Goal: Transaction & Acquisition: Purchase product/service

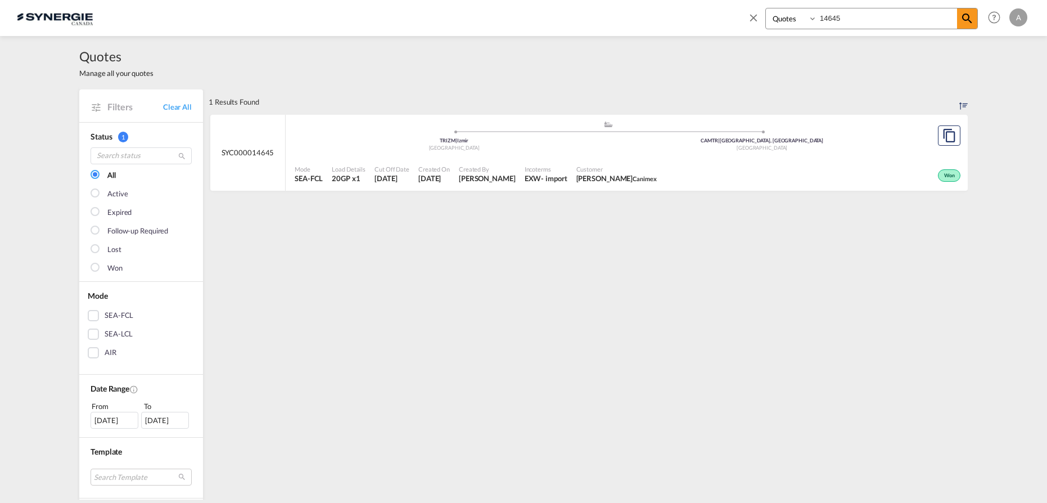
select select "Quotes"
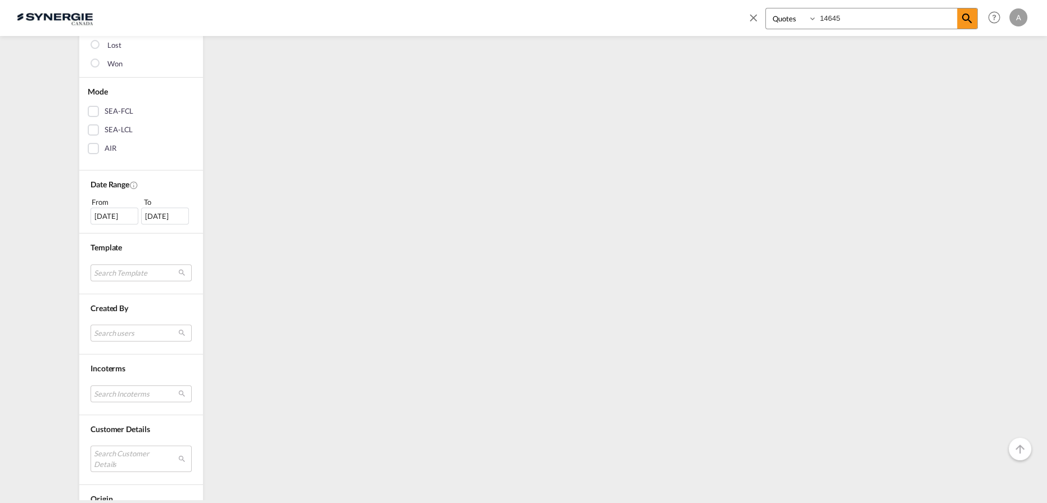
scroll to position [365, 0]
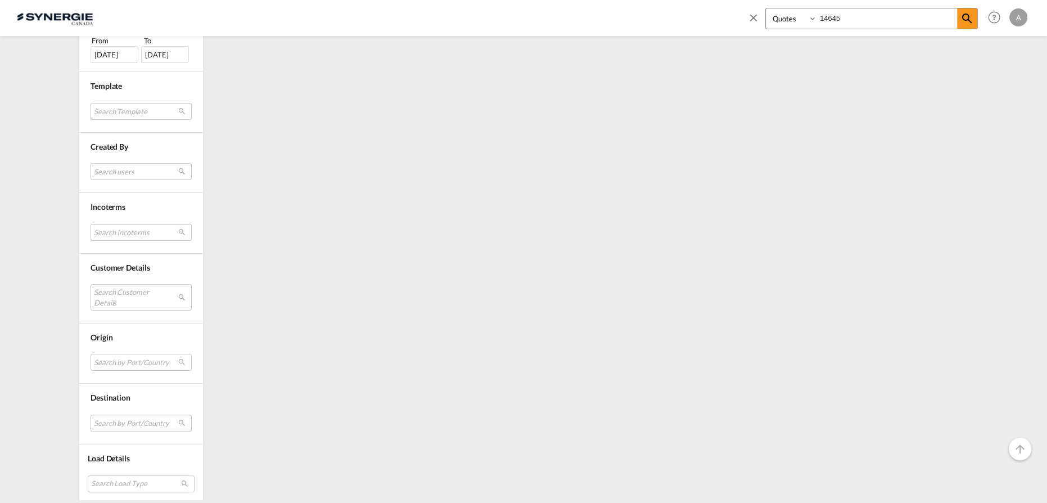
drag, startPoint x: 864, startPoint y: 17, endPoint x: 744, endPoint y: 38, distance: 122.0
click at [746, 38] on md-content "Bookings Quotes Enquiries 14645 Help Resources Product Release A My Profile Log…" at bounding box center [523, 251] width 1047 height 503
type input "14688"
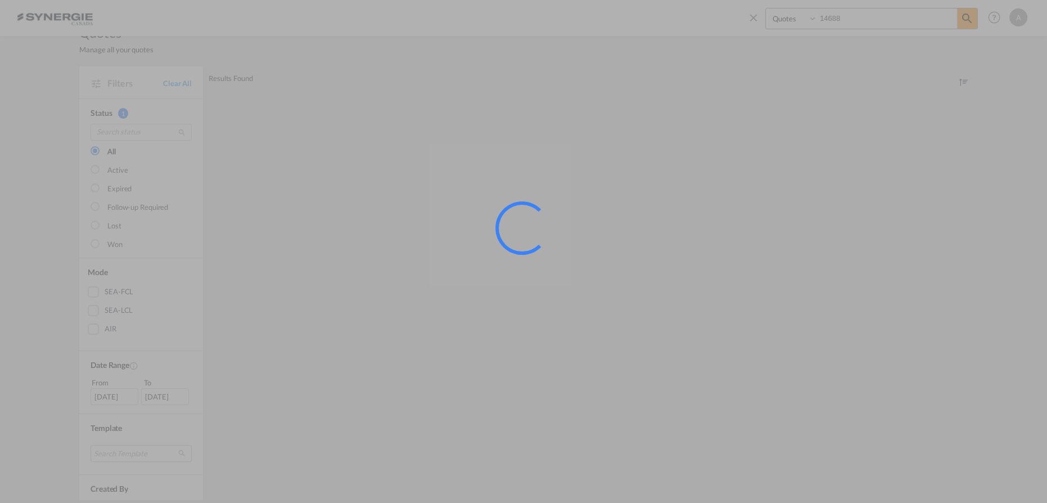
scroll to position [0, 0]
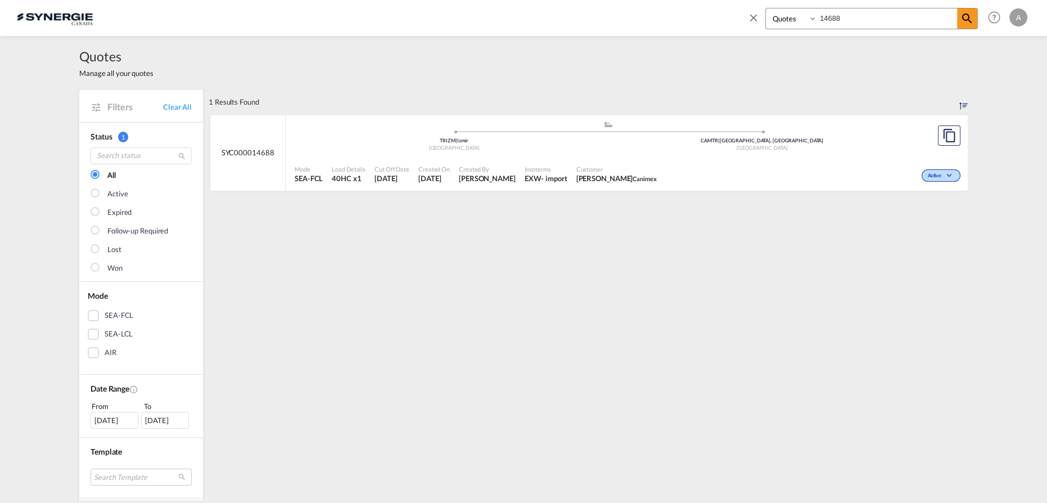
click at [572, 166] on div "Incoterms EXW - import" at bounding box center [546, 174] width 52 height 28
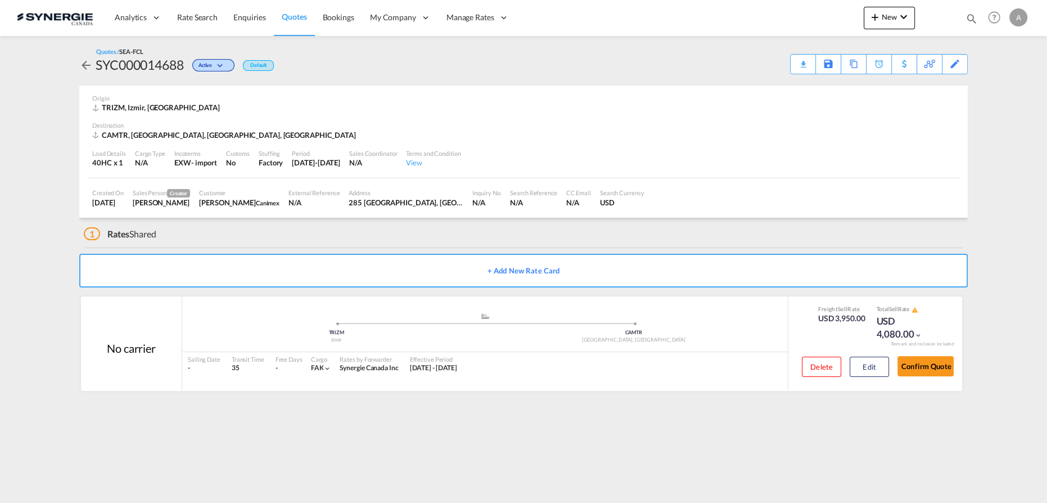
click at [577, 426] on md-content "Analytics Reports Dashboard Rate Search Enquiries Quotes Bookings" at bounding box center [523, 251] width 1047 height 503
click at [925, 365] on button "Confirm Quote" at bounding box center [925, 366] width 56 height 20
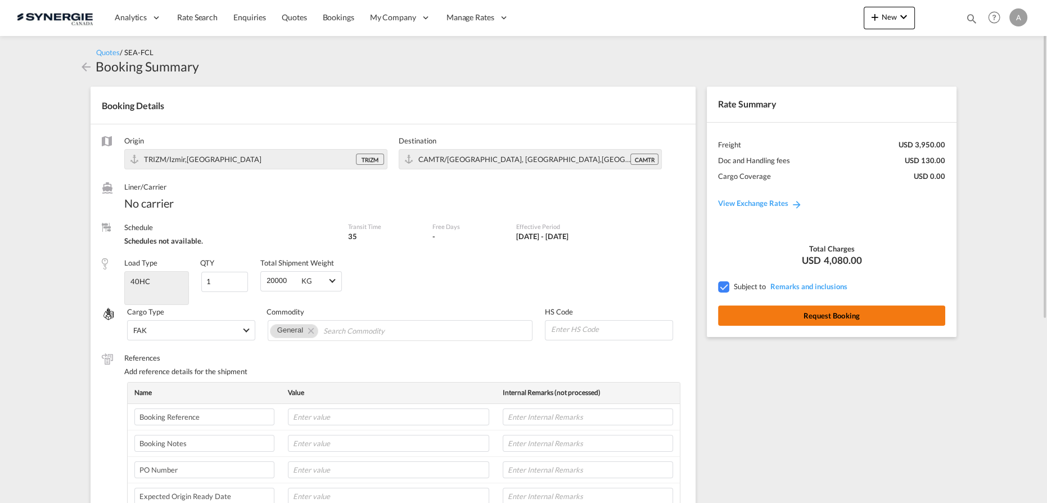
click at [804, 319] on button "Request Booking" at bounding box center [831, 315] width 227 height 20
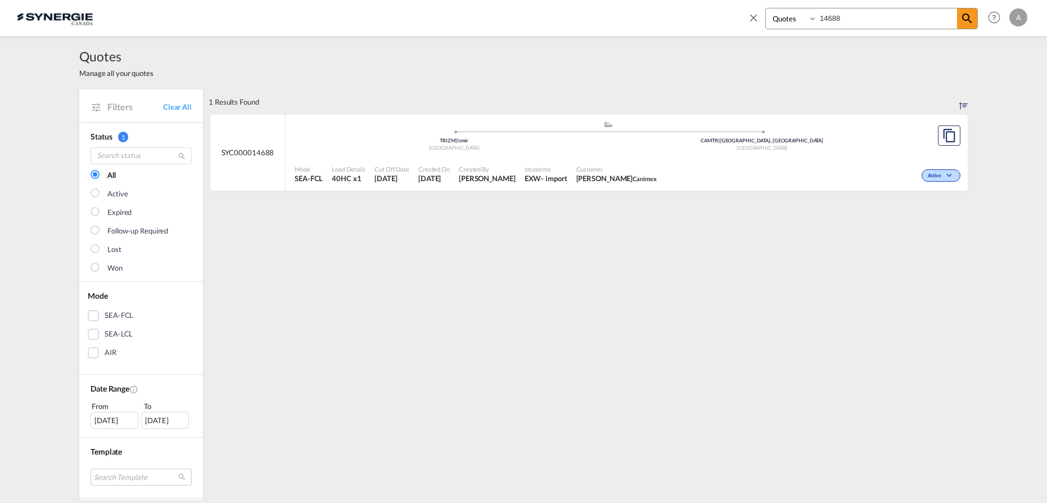
select select "Quotes"
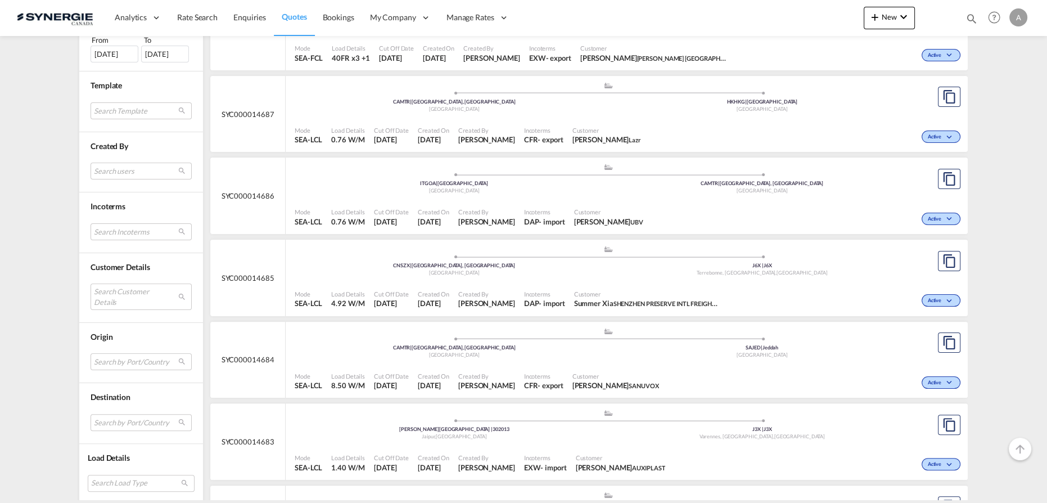
scroll to position [460, 0]
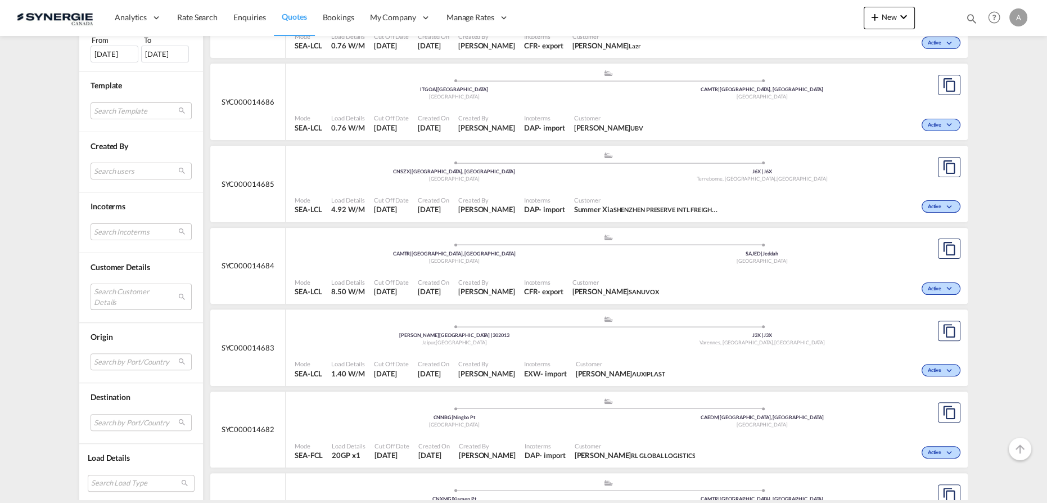
click at [124, 293] on md-select "Search Customer Details user name user diego PEREZ diego.perez@rlglobal.com | r…" at bounding box center [141, 296] width 101 height 26
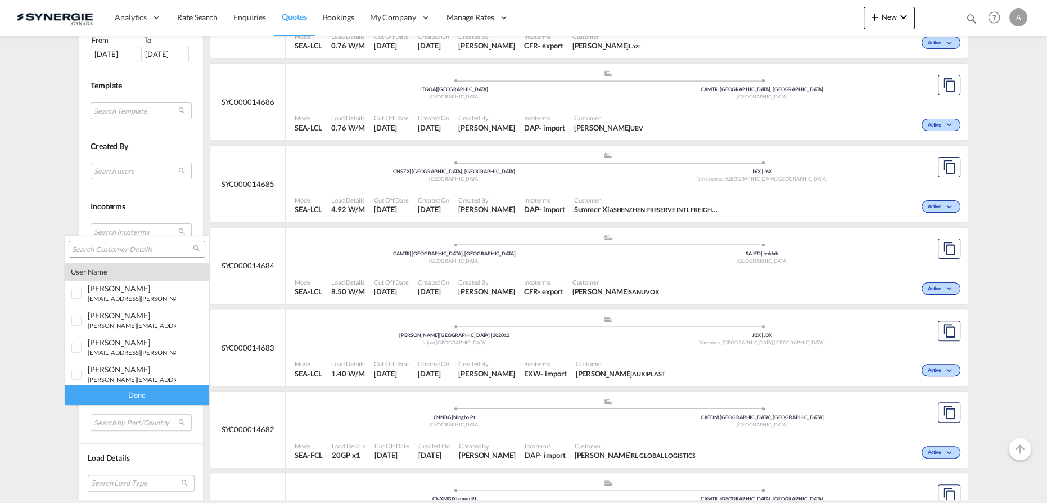
click at [125, 250] on input "search" at bounding box center [132, 250] width 121 height 10
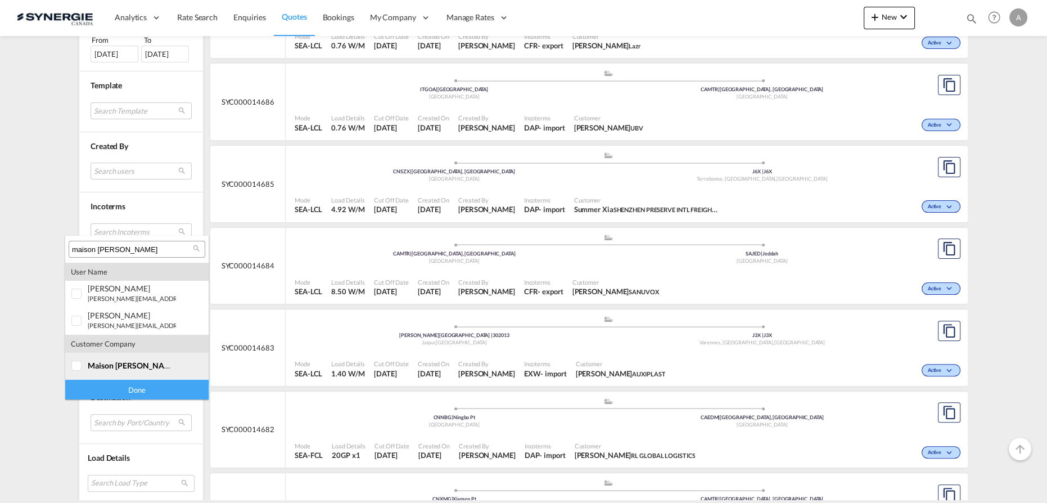
type input "maison corbeil"
click at [106, 362] on span "maison corbeil" at bounding box center [133, 365] width 91 height 10
click at [120, 394] on div "Done" at bounding box center [136, 390] width 143 height 20
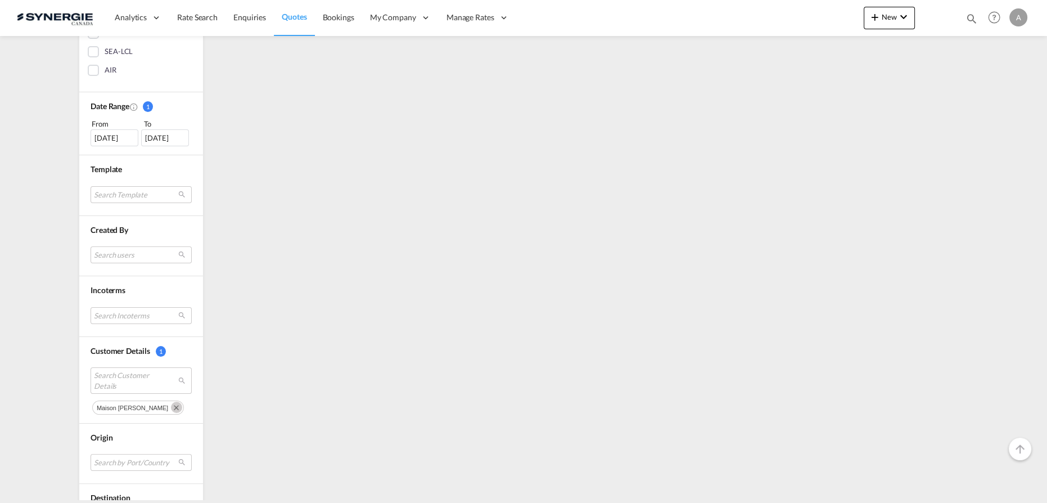
scroll to position [0, 0]
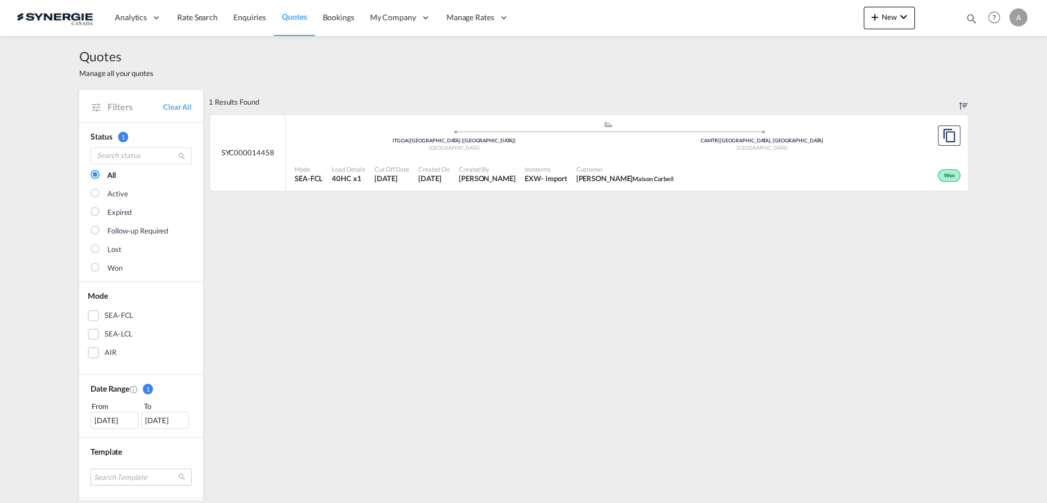
click at [698, 154] on div ".a{fill:#aaa8ad;} .a{fill:#aaa8ad;} ITGOA | Genova (Genoa) Italy CAMTR | Montre…" at bounding box center [608, 138] width 627 height 37
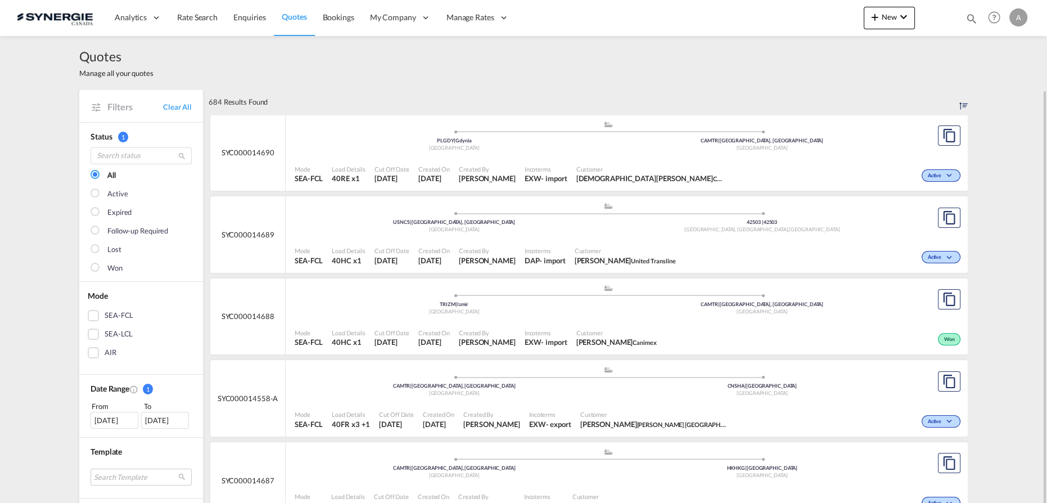
scroll to position [46, 0]
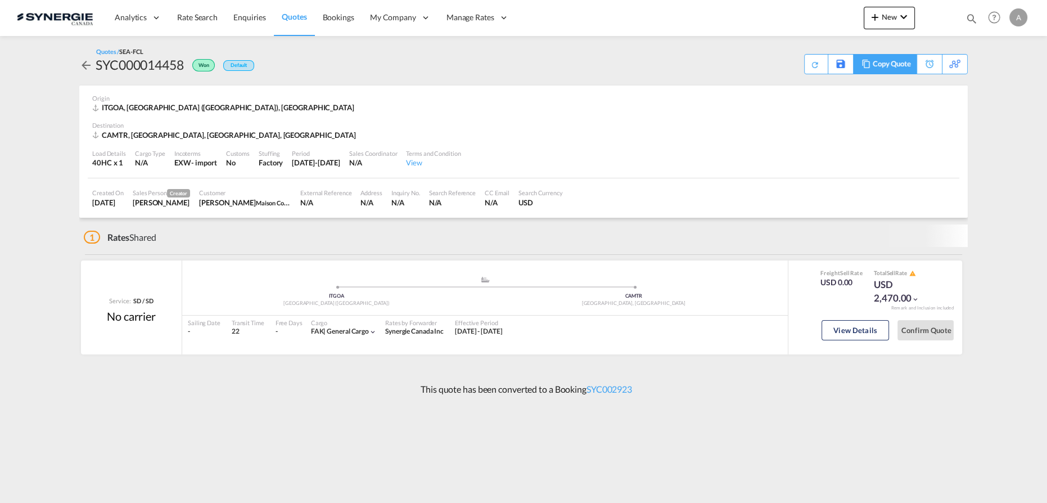
click at [902, 67] on div "Copy Quote" at bounding box center [892, 64] width 38 height 19
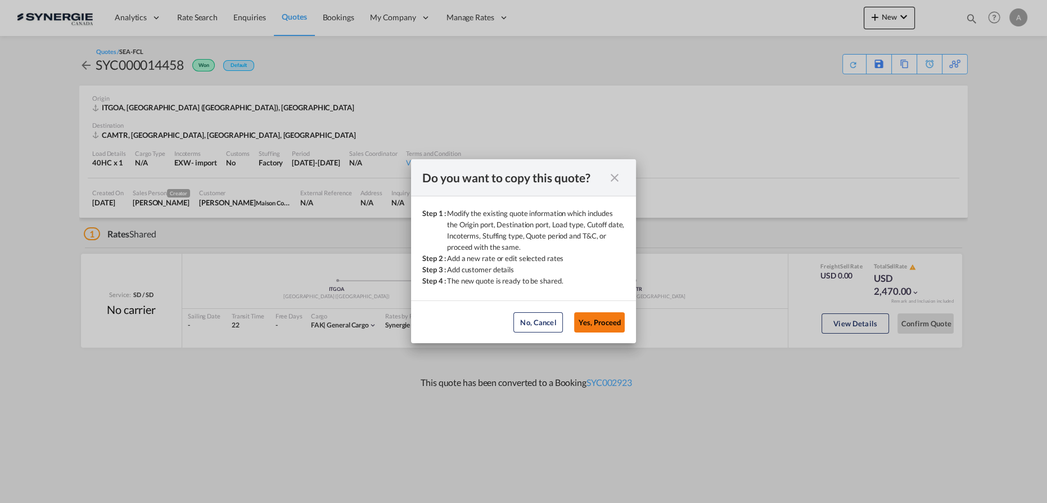
click at [604, 326] on button "Yes, Proceed" at bounding box center [599, 322] width 51 height 20
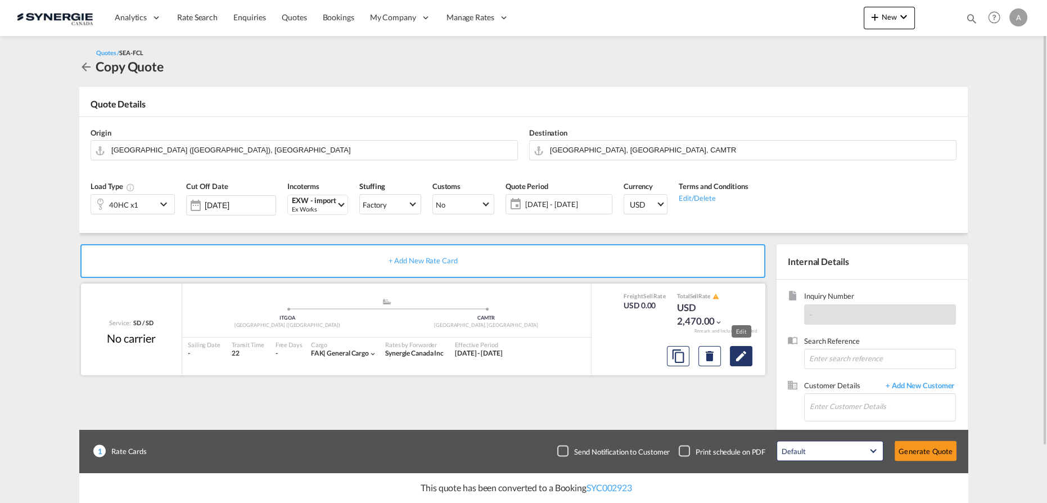
click at [742, 352] on md-icon "Edit" at bounding box center [740, 355] width 13 height 13
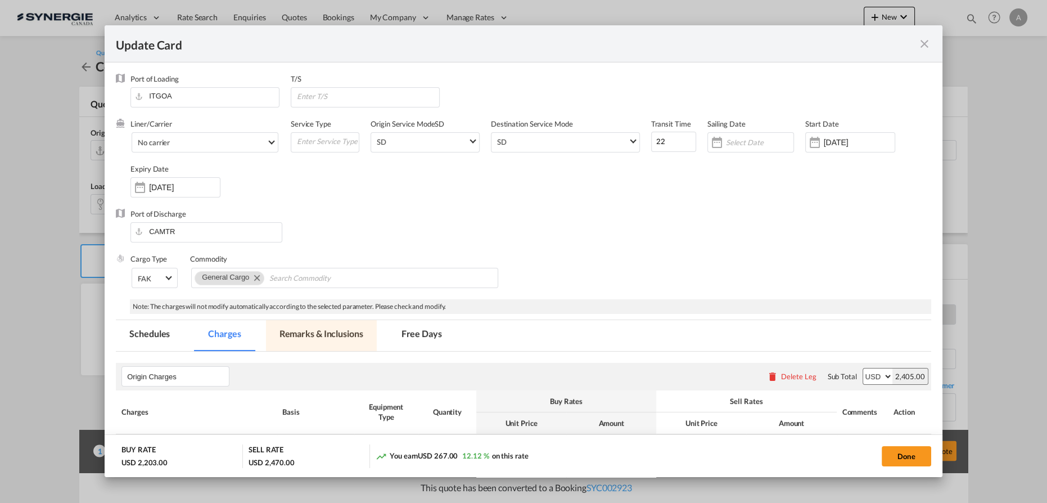
click at [346, 338] on md-tab-item "Remarks & Inclusions" at bounding box center [321, 335] width 111 height 31
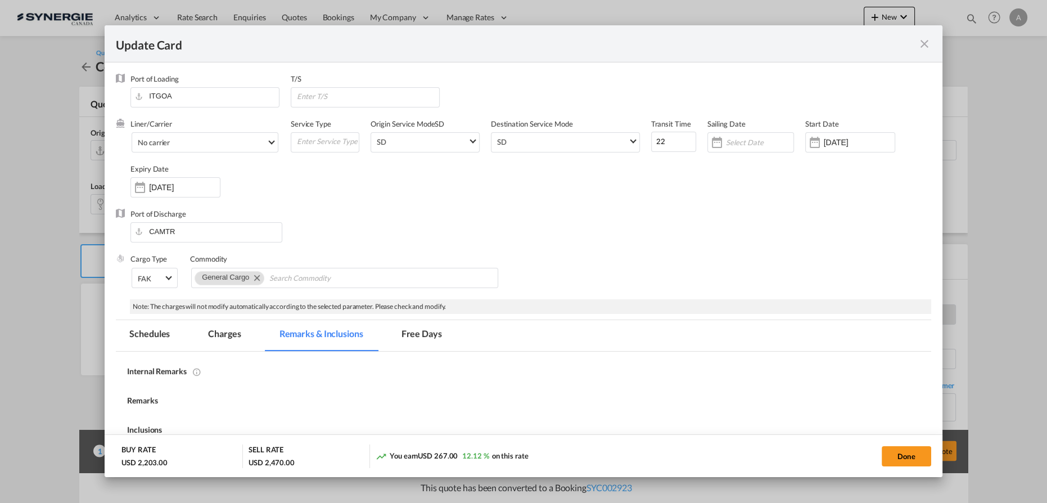
select select "per container"
select select "per B/L"
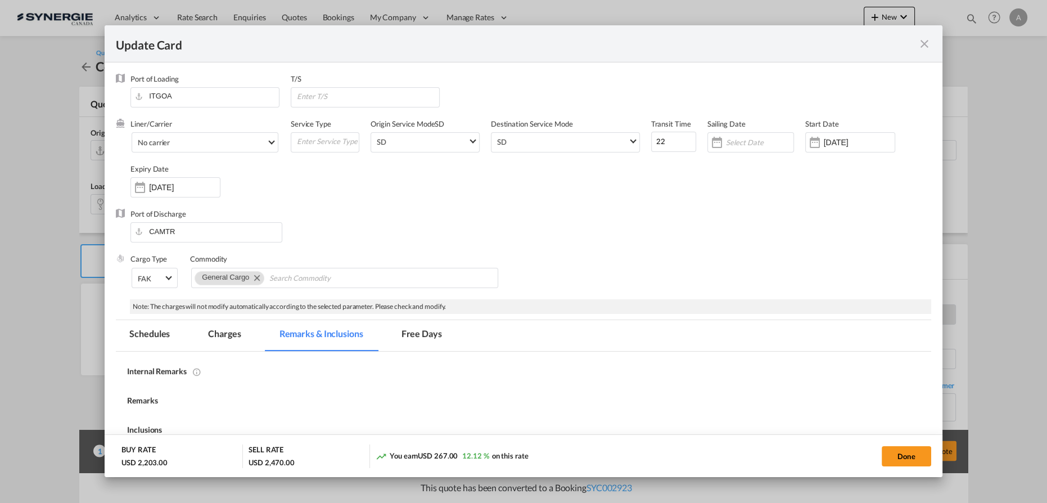
select select "per shipment"
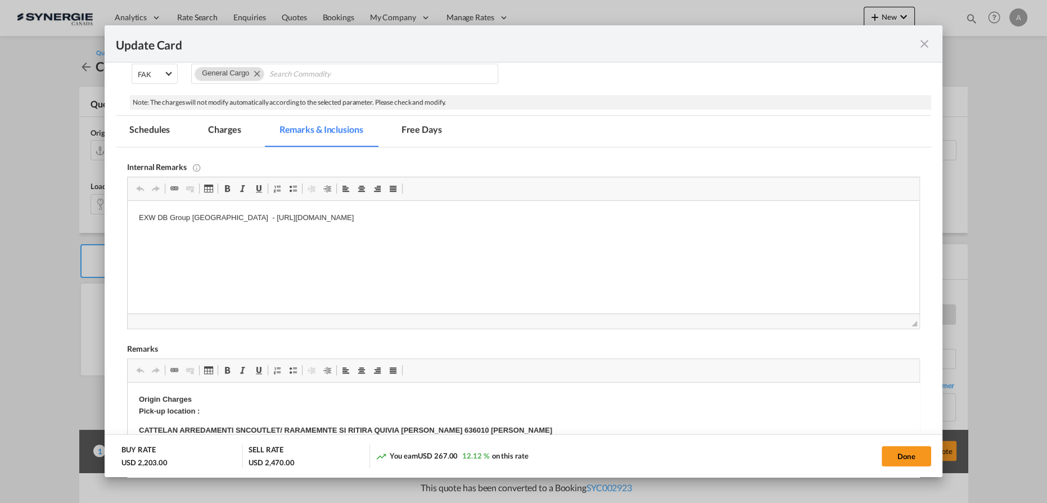
scroll to position [306, 0]
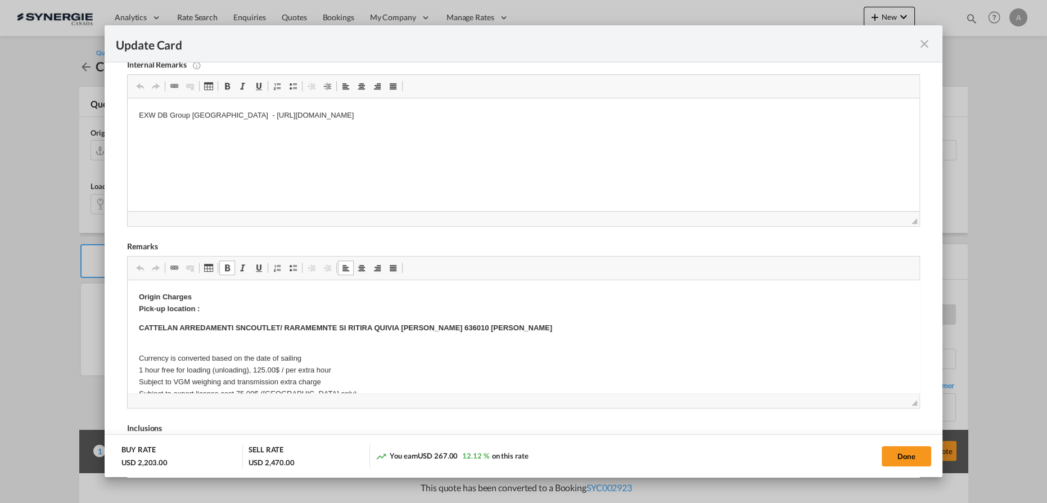
drag, startPoint x: 136, startPoint y: 329, endPoint x: 613, endPoint y: 324, distance: 477.4
click at [520, 117] on p "EXW DB Group Italy - https://app.frontapp.com/open/cnv_qa8jz7z?key=n3CWTN8tFG3n…" at bounding box center [523, 116] width 769 height 12
drag, startPoint x: 509, startPoint y: 111, endPoint x: 214, endPoint y: 114, distance: 295.2
click at [214, 114] on p "EXW DB Group Italy - https://app.frontapp.com/open/cnv_qa8jz7z?key=n3CWTN8tFG3n…" at bounding box center [523, 116] width 769 height 12
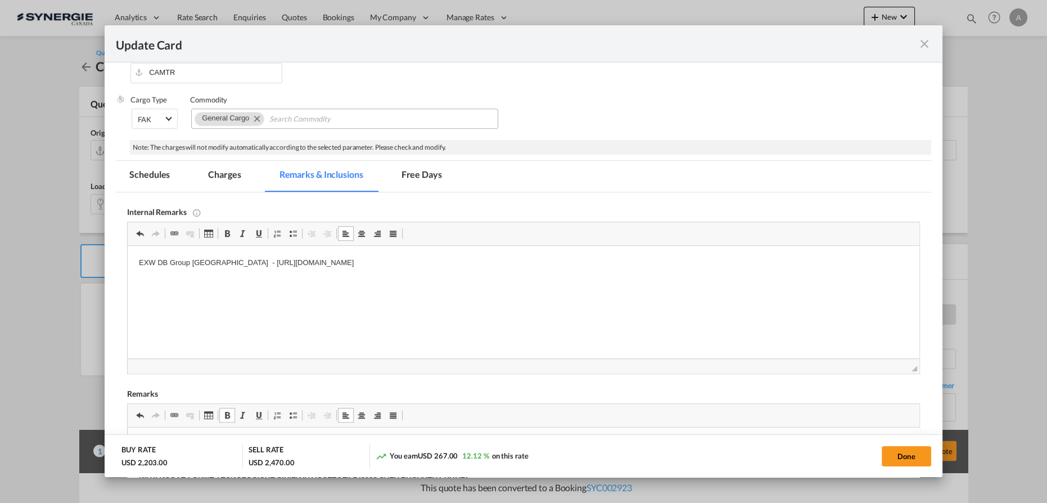
scroll to position [153, 0]
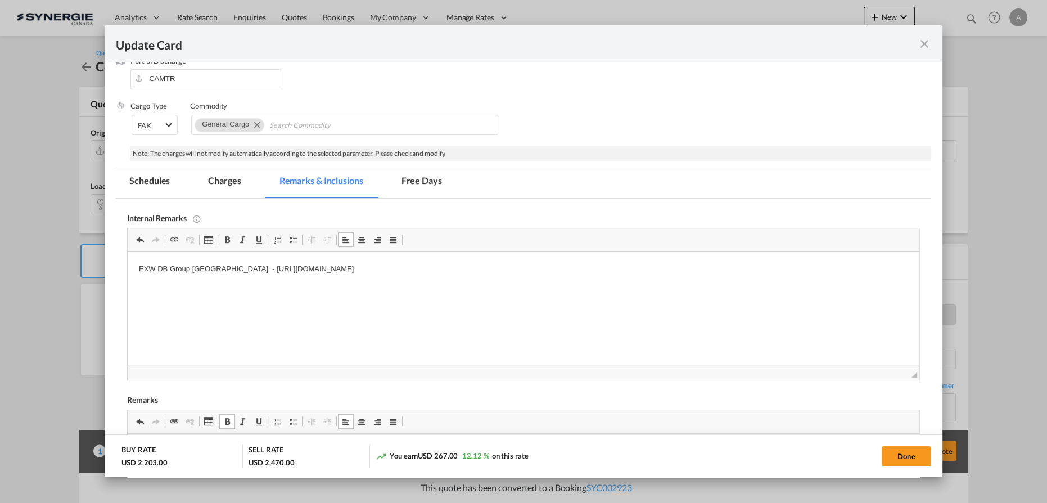
click at [223, 189] on md-tab-item "Charges" at bounding box center [225, 182] width 60 height 31
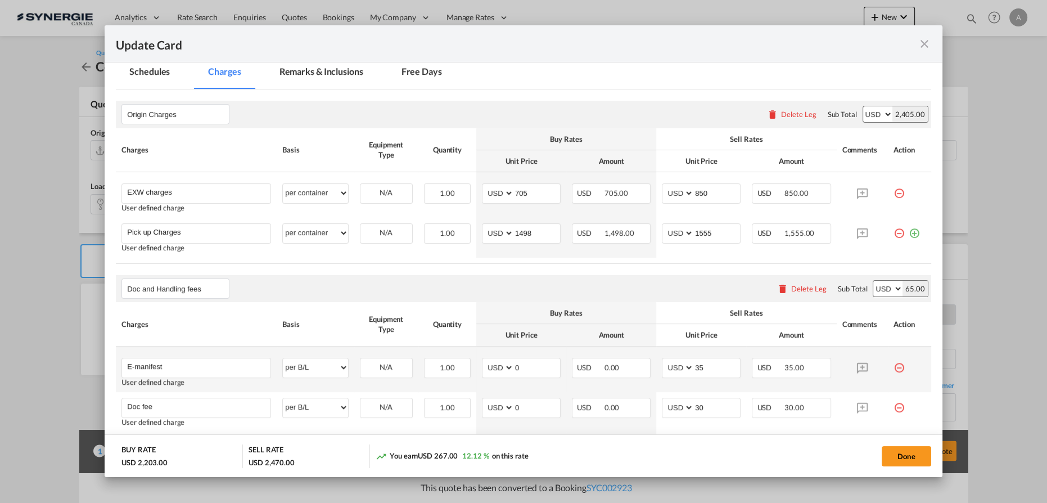
scroll to position [255, 0]
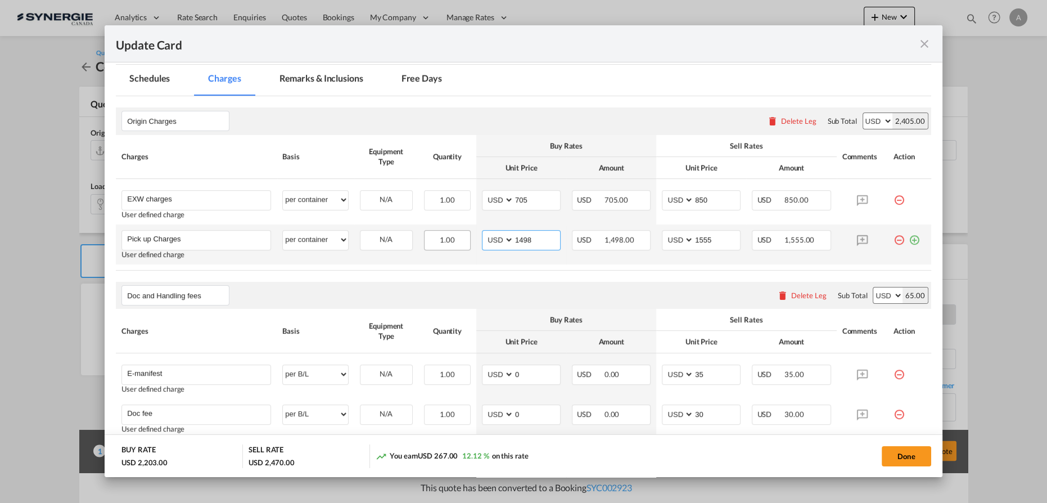
drag, startPoint x: 542, startPoint y: 236, endPoint x: 430, endPoint y: 242, distance: 112.6
click at [430, 242] on tr "Pick up Charges Please Enter User Defined Charges Cannot Be Published User defi…" at bounding box center [523, 244] width 815 height 40
type input "856"
type input "950"
click at [899, 461] on button "Done" at bounding box center [906, 456] width 49 height 20
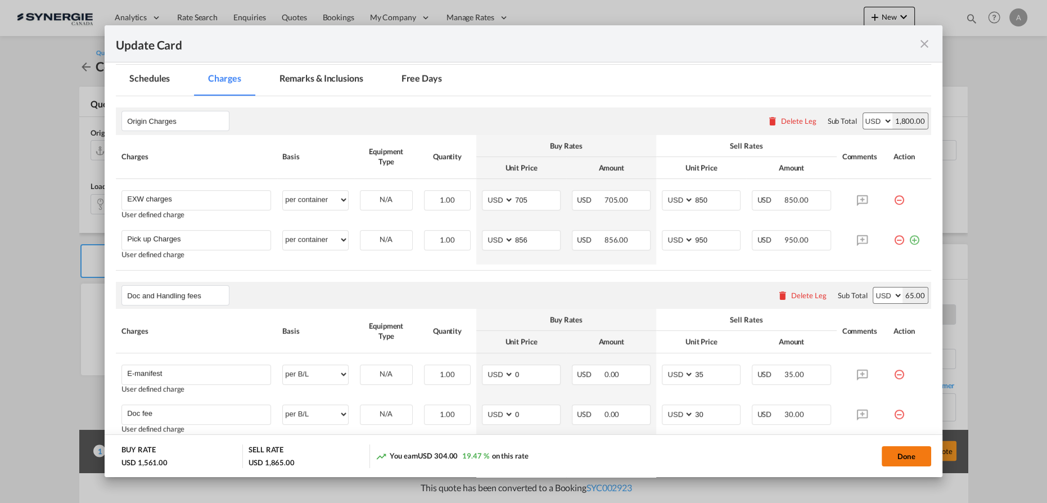
type input "01 Sep 2025"
type input "19 Sep 2025"
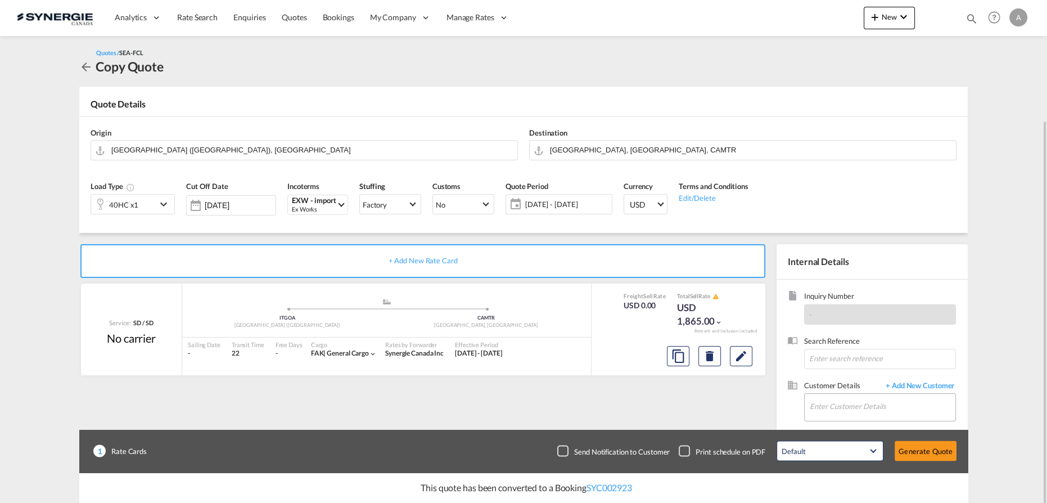
scroll to position [63, 0]
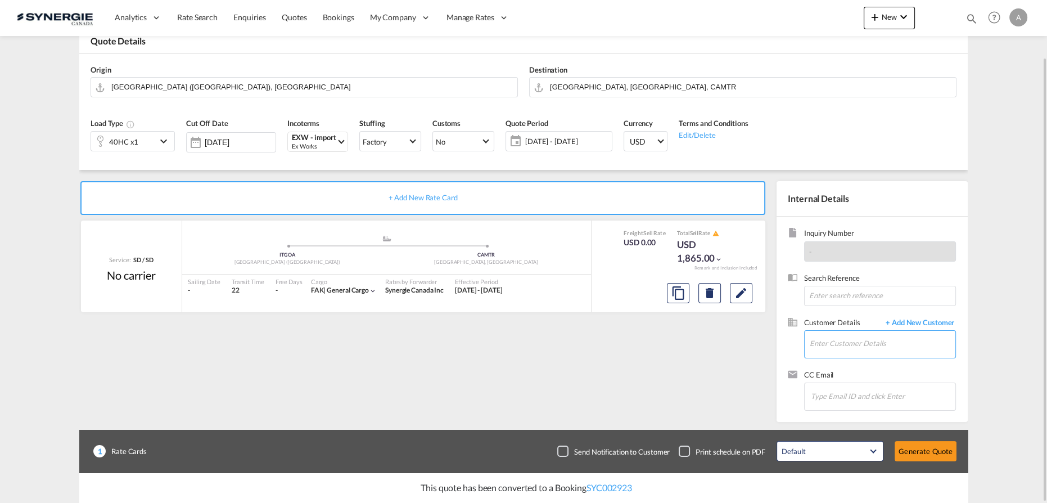
click at [845, 355] on input "Enter Customer Details" at bounding box center [883, 343] width 146 height 25
click at [846, 340] on input "Enter Customer Details" at bounding box center [883, 343] width 146 height 25
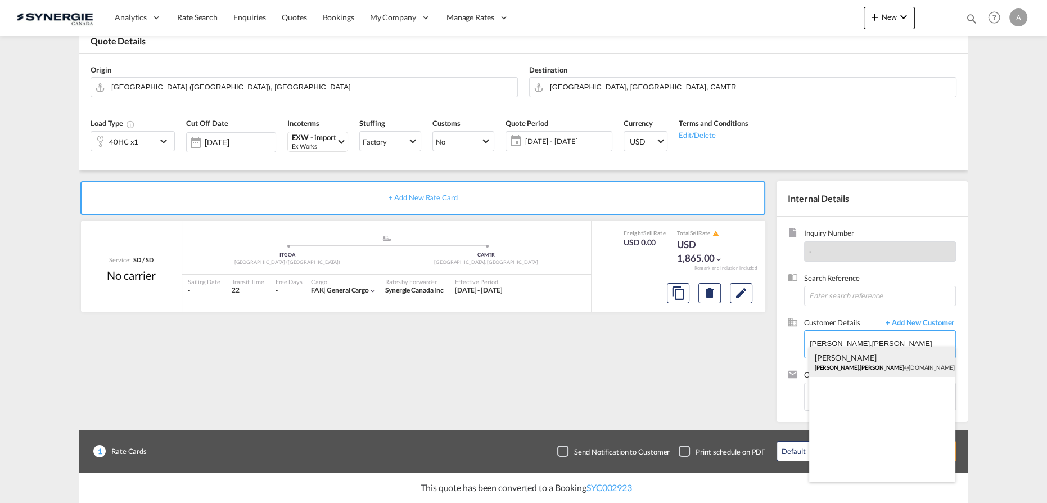
click at [864, 362] on div "Lina Palombieri lina.palombieri @maisoncorbeil.com | Maison Corbeil" at bounding box center [882, 361] width 147 height 30
type input "Maison Corbeil, Lina Palombieri, lina.palombieri@maisoncorbeil.com"
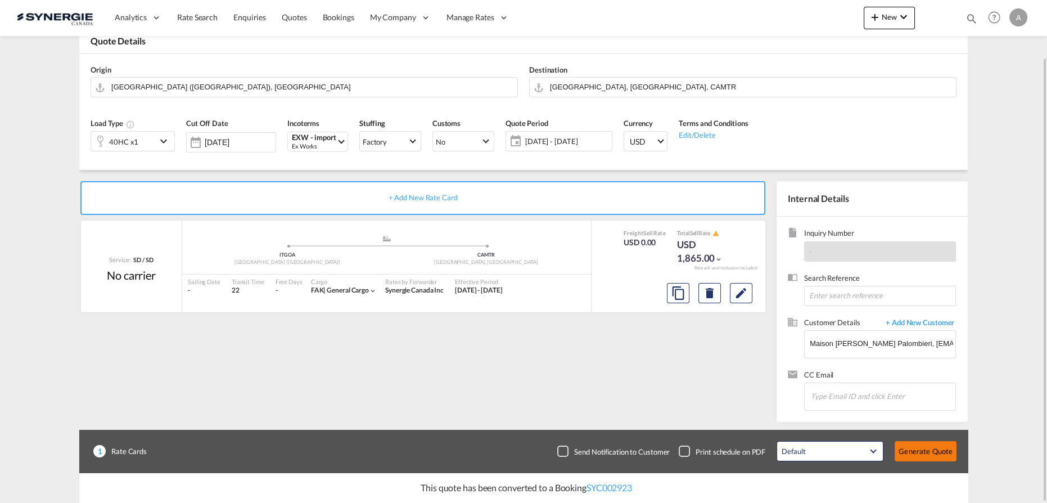
click at [931, 454] on button "Generate Quote" at bounding box center [926, 451] width 62 height 20
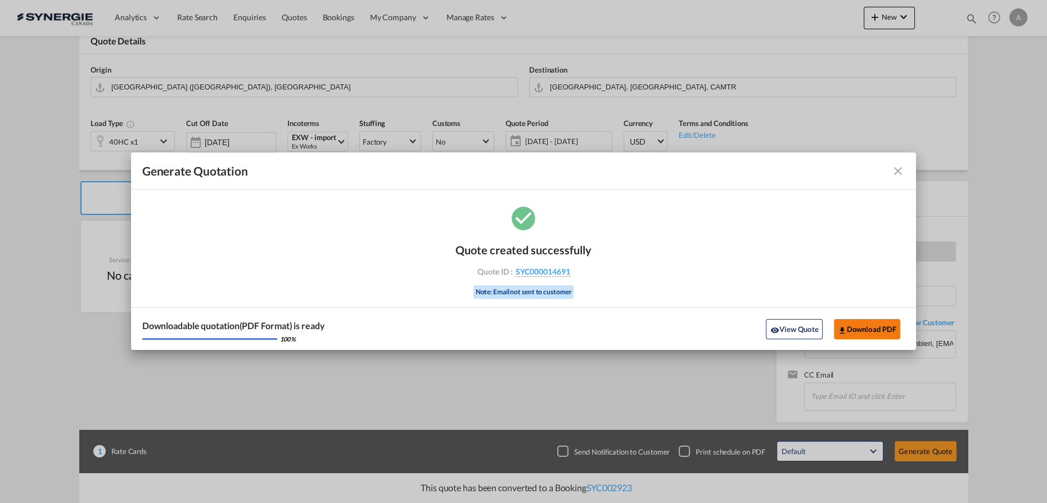
click at [868, 325] on button "Download PDF" at bounding box center [867, 329] width 67 height 20
click at [787, 325] on button "View Quote" at bounding box center [794, 329] width 56 height 20
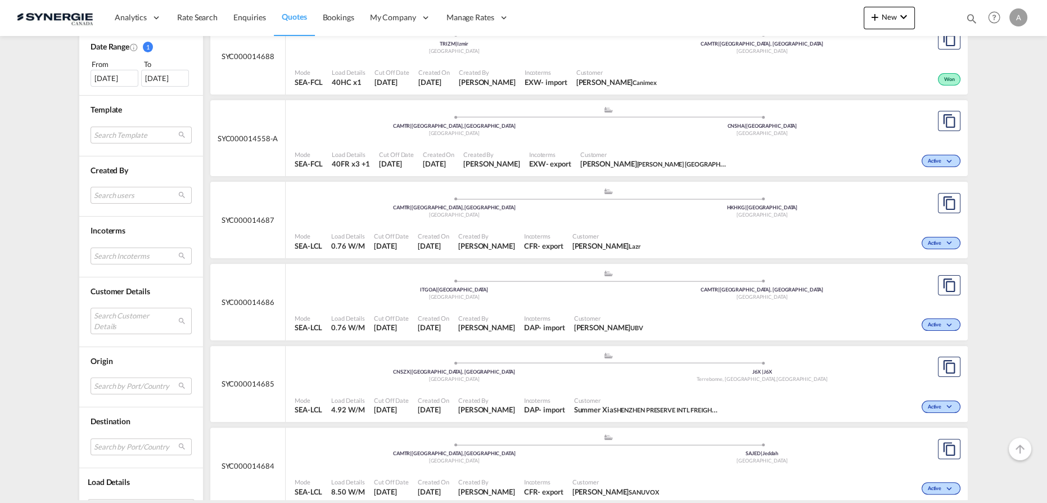
scroll to position [460, 0]
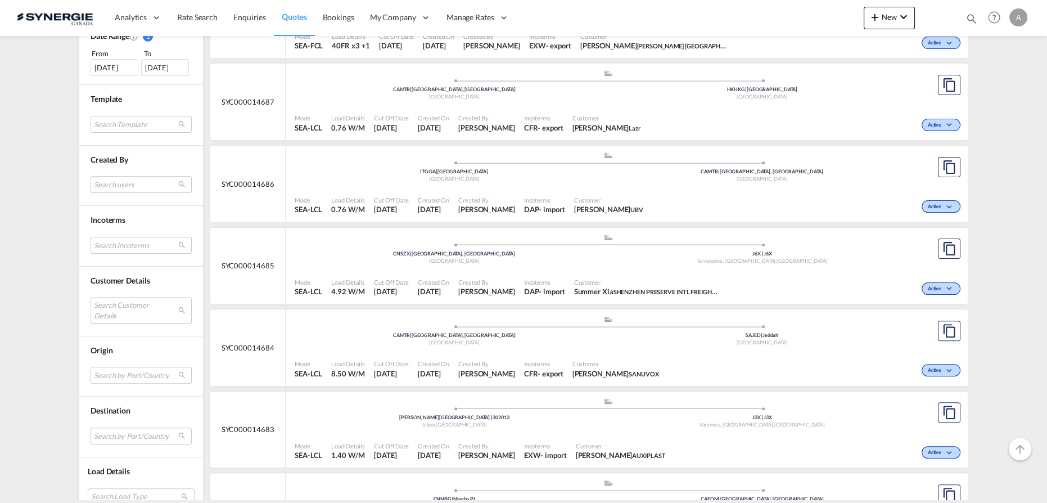
click at [140, 309] on md-select "Search Customer Details user name user diego PEREZ diego.perez@rlglobal.com | r…" at bounding box center [141, 310] width 101 height 26
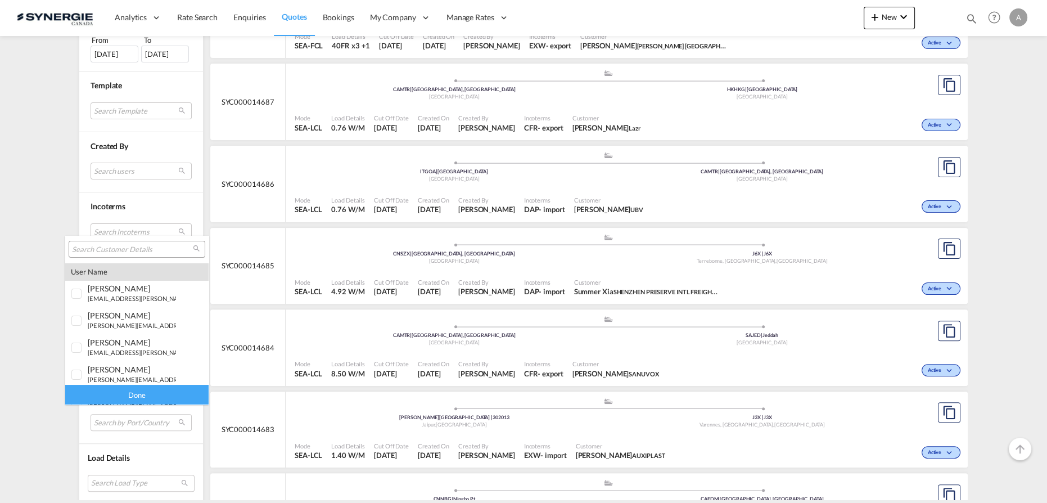
click at [152, 254] on input "search" at bounding box center [132, 250] width 121 height 10
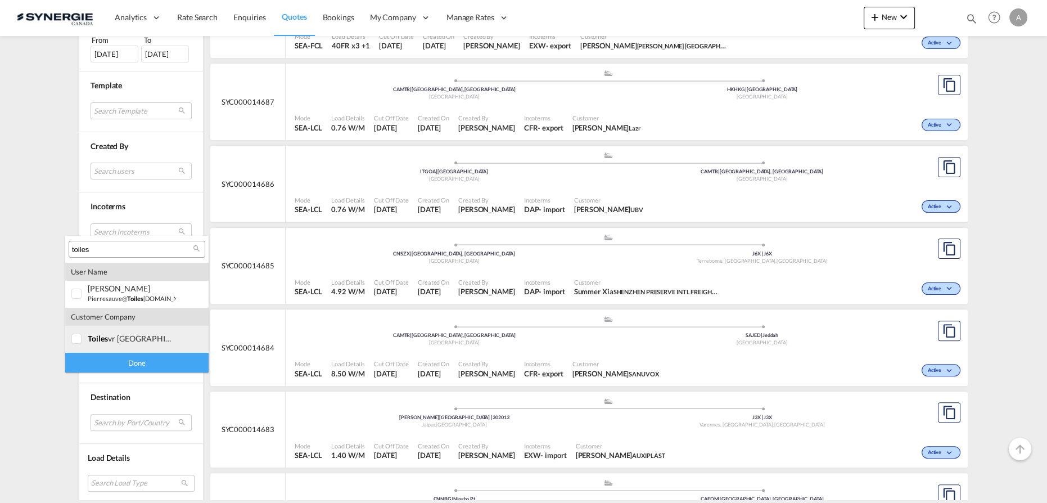
type input "toiles"
click at [129, 334] on div "toiles vr quebec" at bounding box center [132, 338] width 88 height 10
click at [132, 363] on div "Done" at bounding box center [136, 363] width 143 height 20
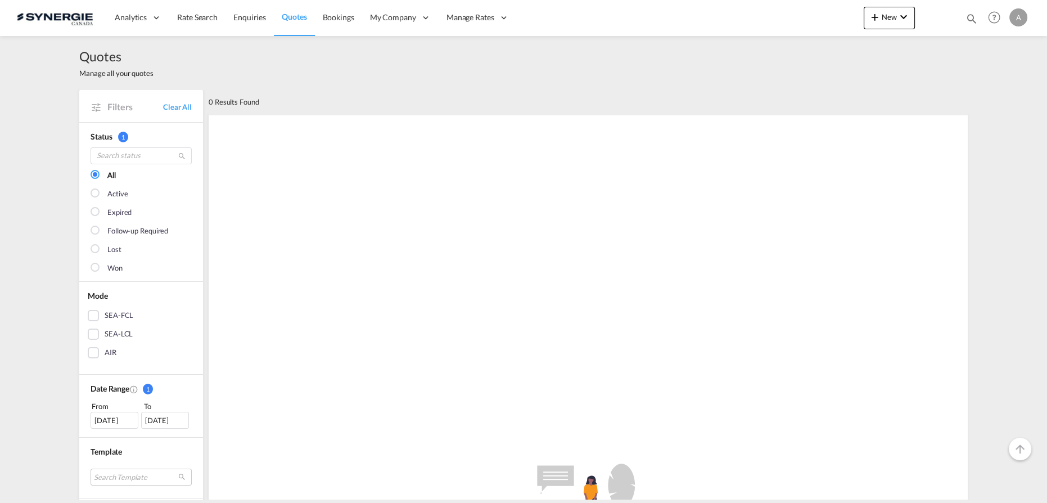
scroll to position [204, 0]
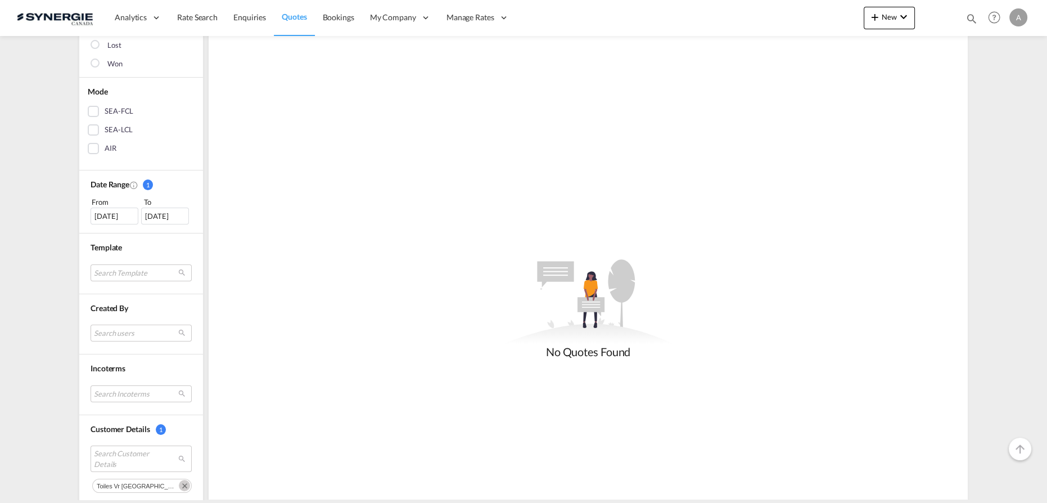
click at [108, 214] on div "12 Aug 2025" at bounding box center [115, 215] width 48 height 17
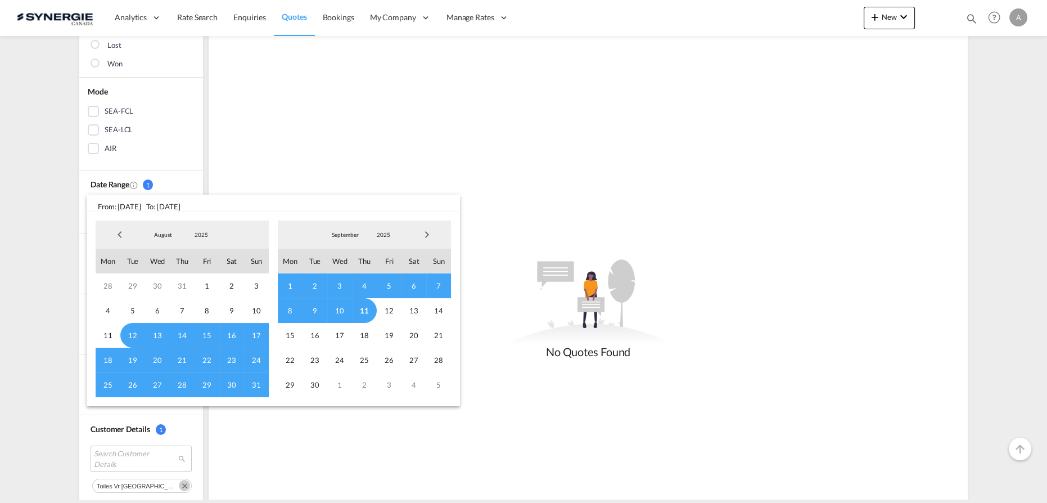
click at [197, 228] on md-select-value "2025" at bounding box center [201, 234] width 38 height 17
click at [198, 181] on md-option "2023" at bounding box center [212, 181] width 76 height 27
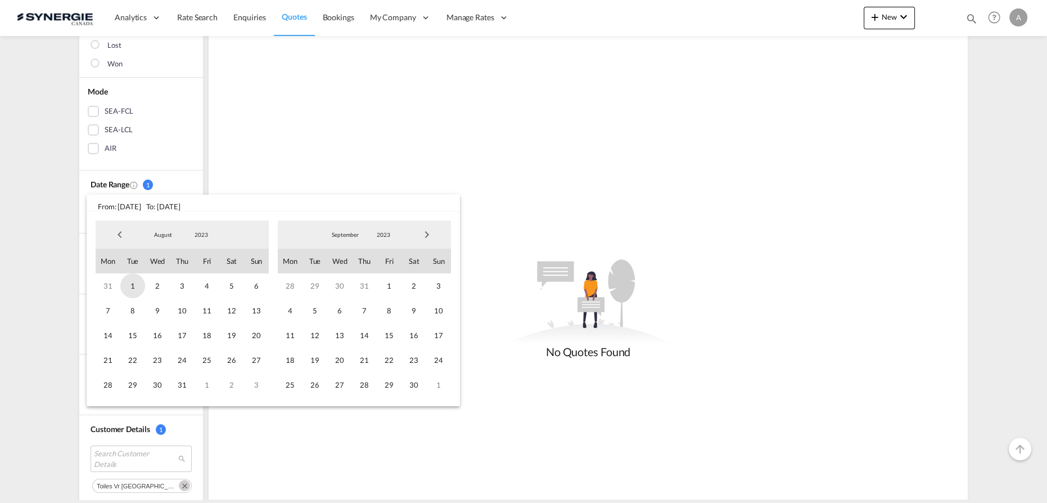
click at [132, 287] on span "1" at bounding box center [132, 285] width 25 height 25
click at [376, 233] on span "2023" at bounding box center [383, 235] width 36 height 8
click at [385, 286] on md-option "2025" at bounding box center [394, 289] width 76 height 27
click at [368, 301] on span "11" at bounding box center [364, 310] width 25 height 25
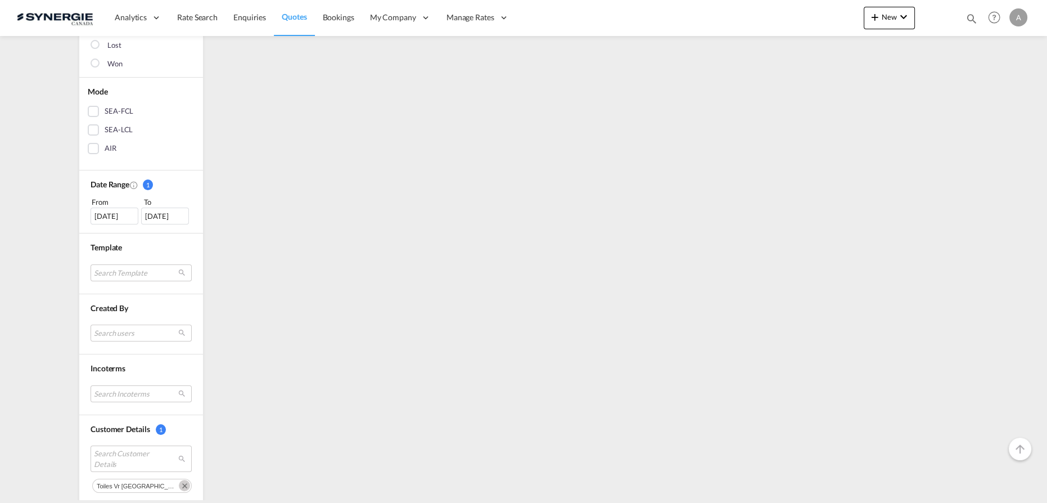
scroll to position [0, 0]
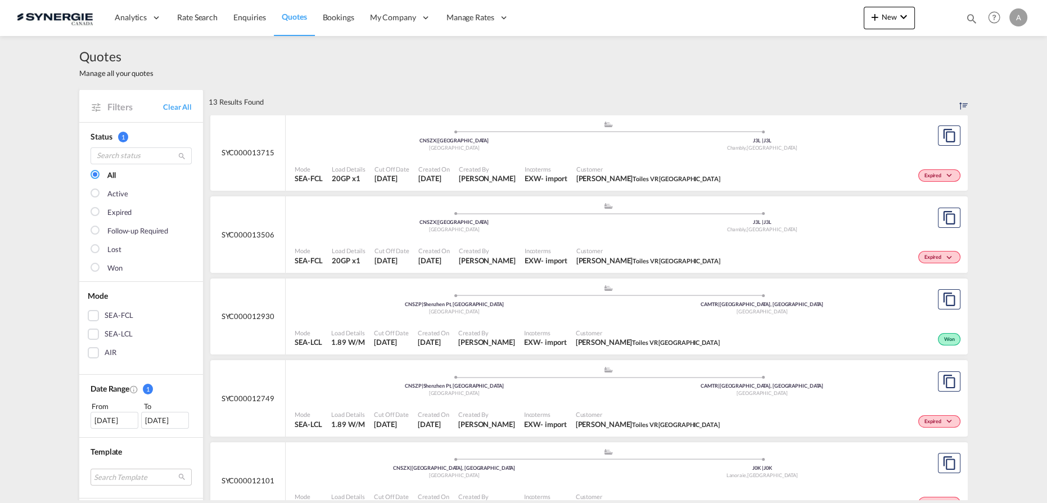
click at [508, 157] on div "Mode SEA-FCL Load Details 20GP x1 Cut Off Date 1 Aug 2025 Created On 1 Aug 2025…" at bounding box center [627, 174] width 682 height 34
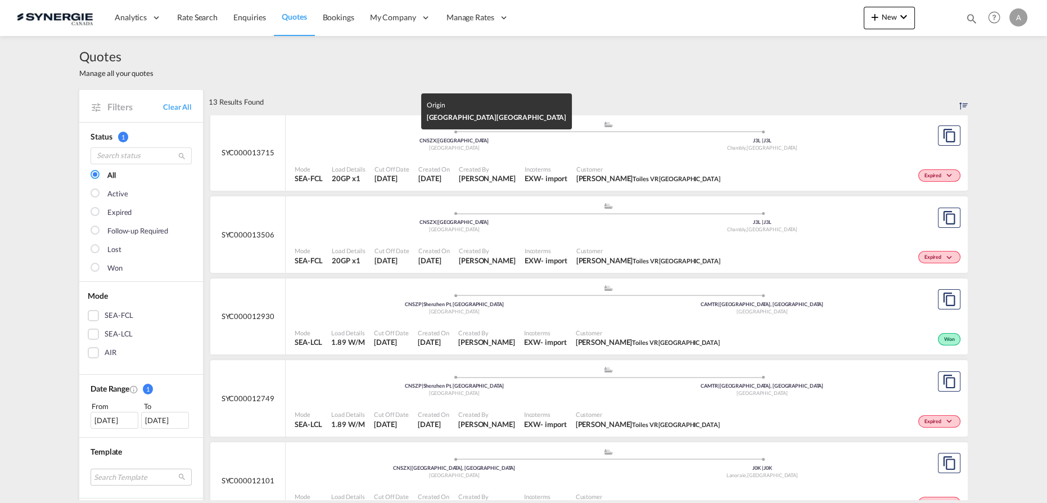
click at [585, 151] on div "[GEOGRAPHIC_DATA]" at bounding box center [454, 148] width 308 height 7
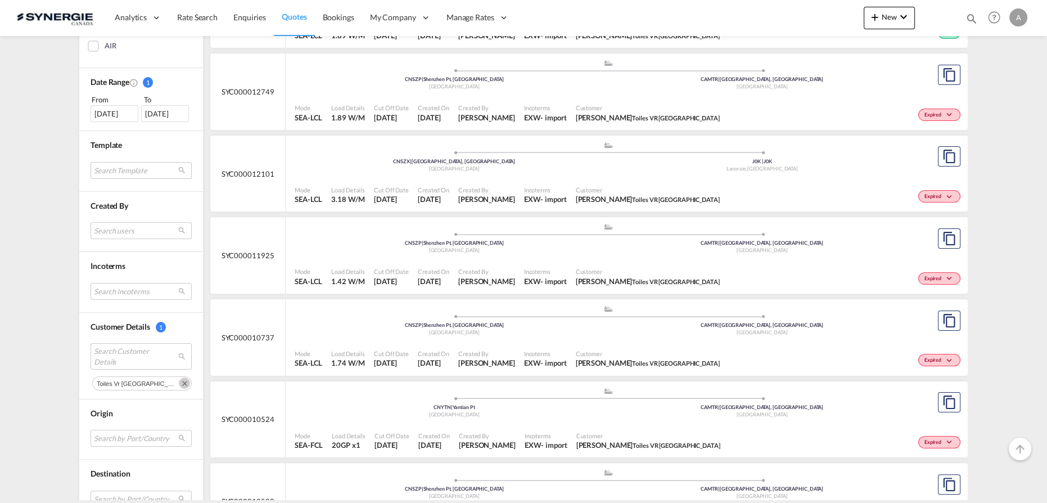
click at [179, 377] on md-icon "Remove" at bounding box center [184, 382] width 11 height 11
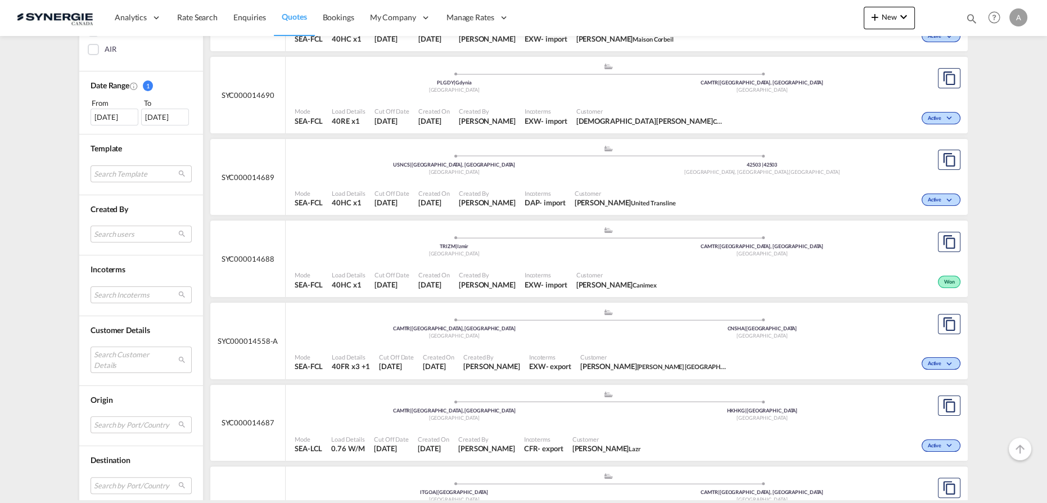
scroll to position [409, 0]
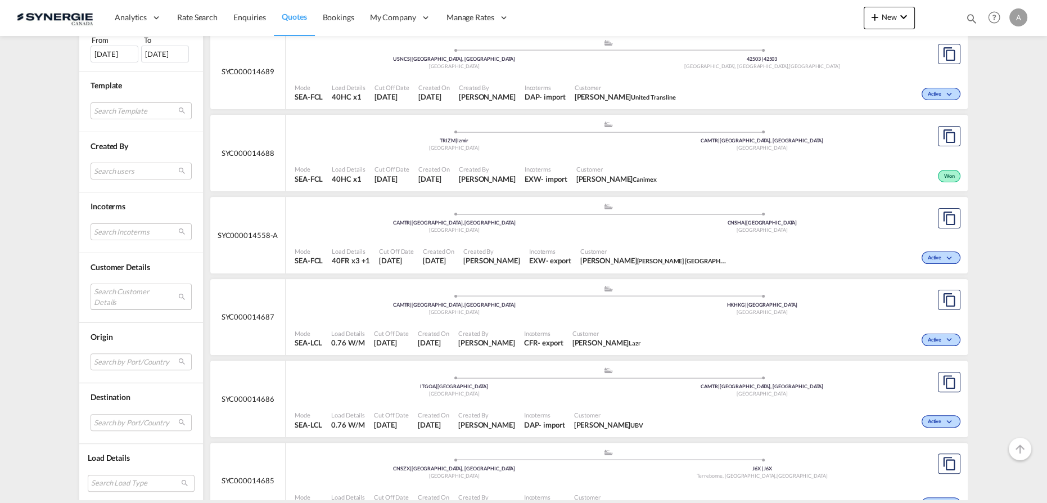
click at [126, 295] on md-select "Search Customer Details" at bounding box center [141, 296] width 101 height 26
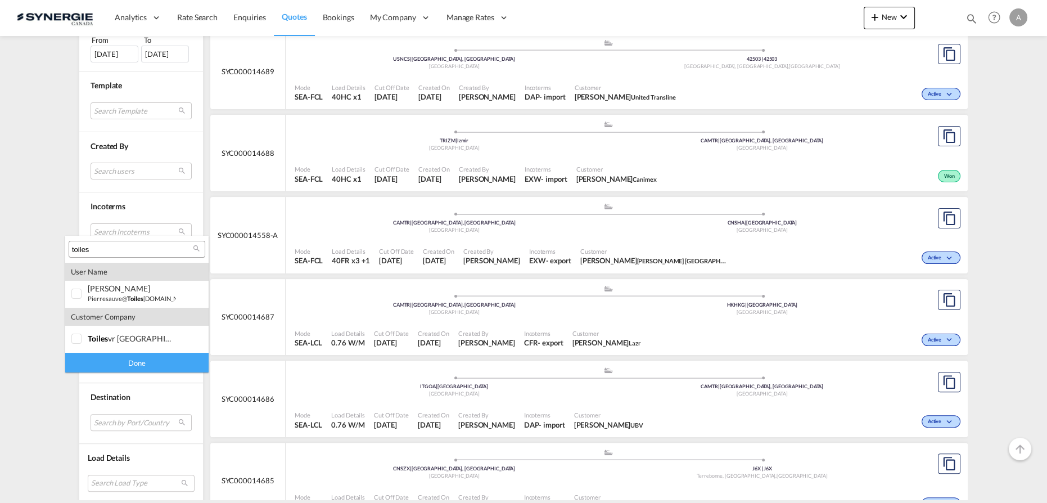
click at [144, 248] on input "toiles" at bounding box center [132, 250] width 121 height 10
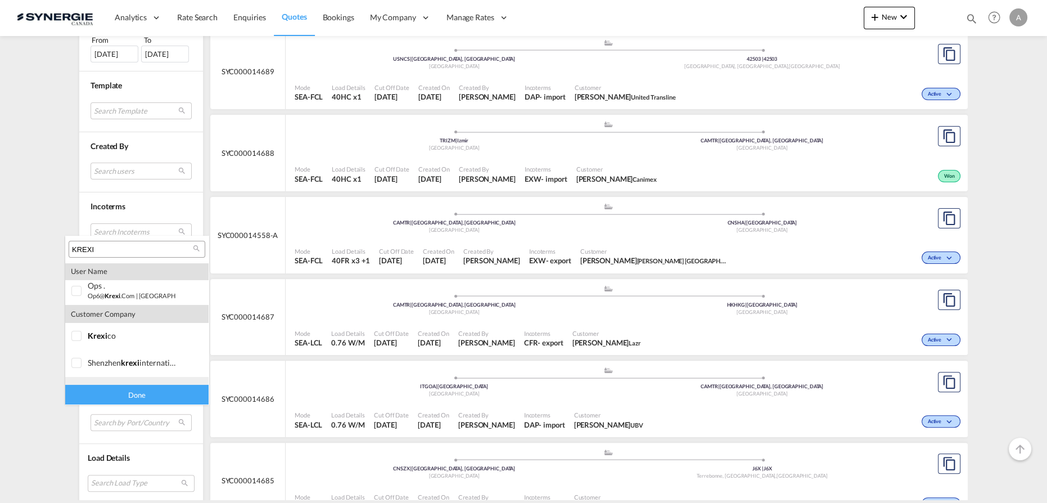
scroll to position [76, 0]
type input "KREXI"
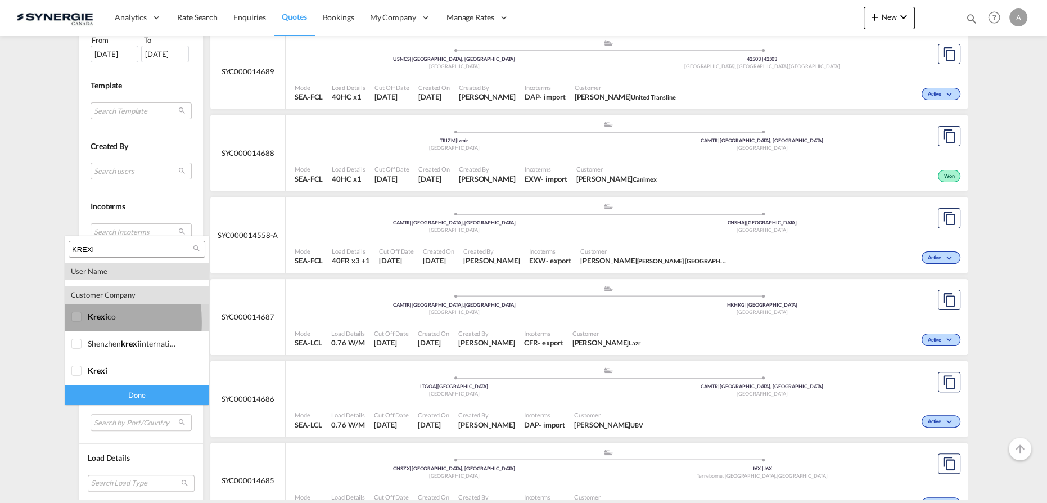
click at [71, 322] on div at bounding box center [76, 317] width 11 height 11
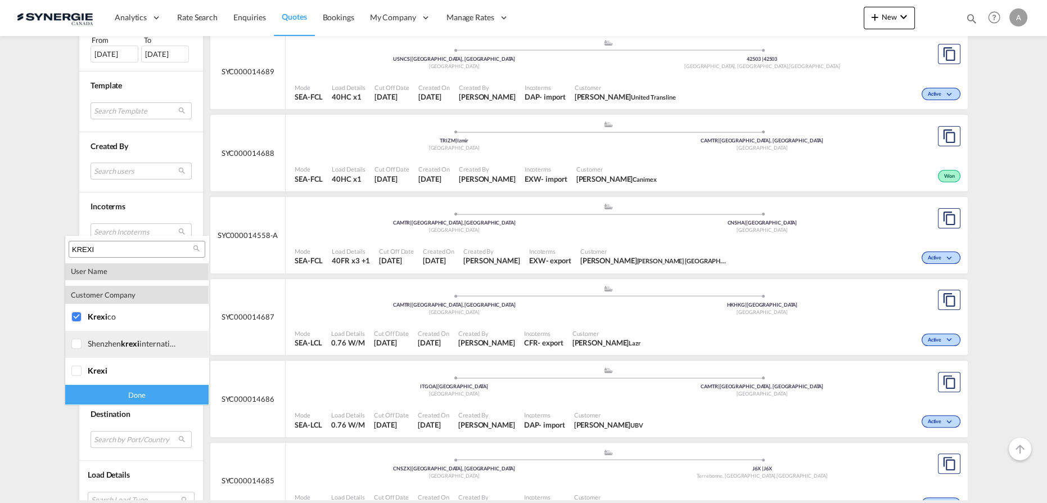
click at [76, 349] on div at bounding box center [76, 344] width 11 height 11
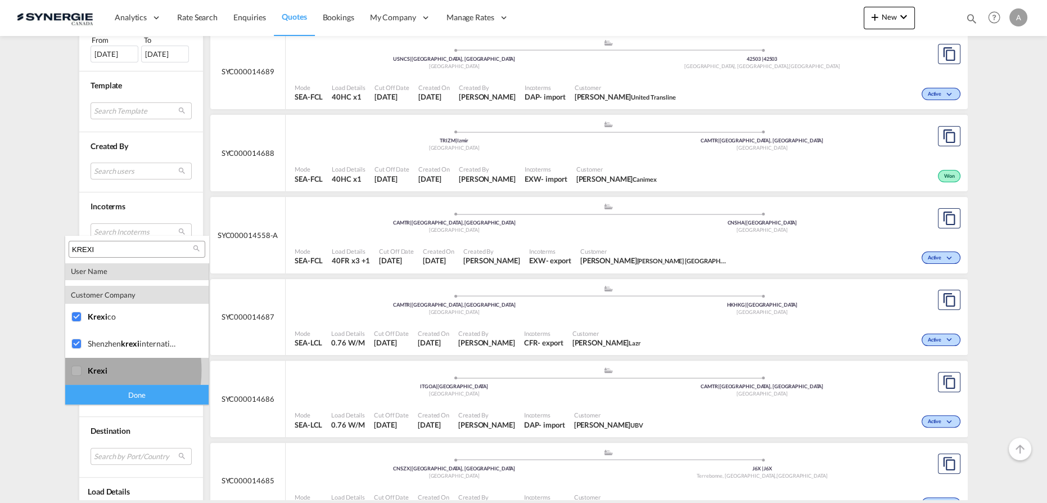
click at [75, 370] on div at bounding box center [76, 370] width 11 height 11
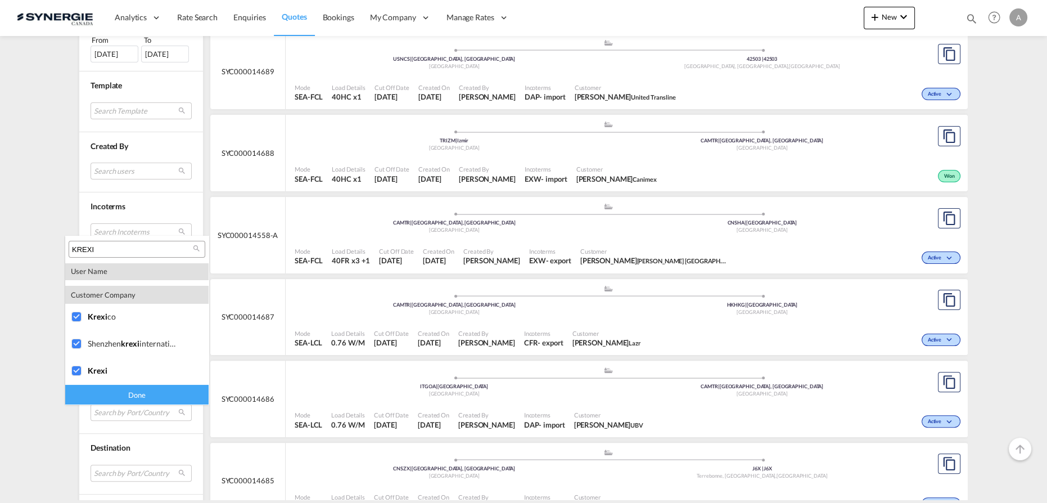
click at [97, 392] on div "Done" at bounding box center [136, 395] width 143 height 20
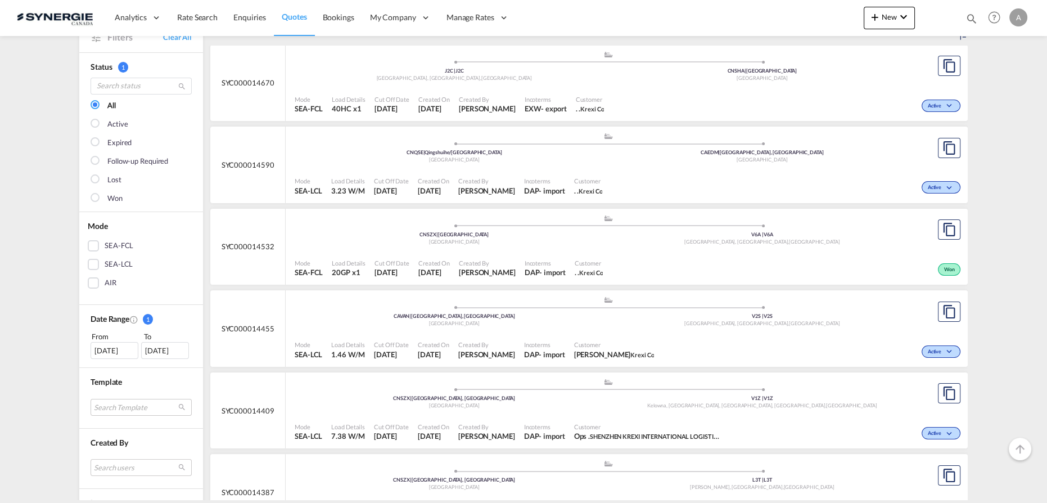
scroll to position [102, 0]
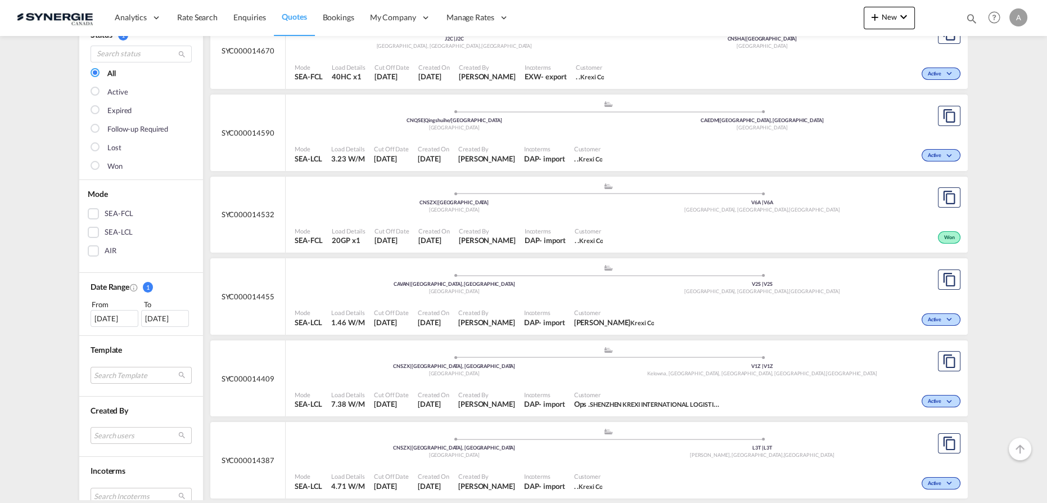
click at [499, 137] on div "Mode SEA-LCL Load Details 3.23 W/M Cut Off Date 5 Sep 2025 Created On 5 Sep 202…" at bounding box center [627, 154] width 682 height 34
click at [524, 150] on span "Incoterms" at bounding box center [544, 149] width 41 height 8
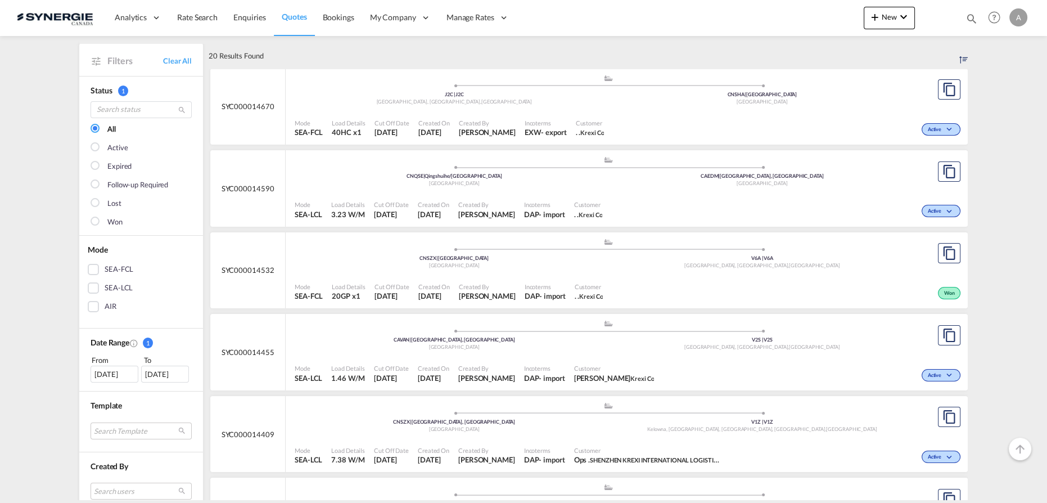
scroll to position [0, 0]
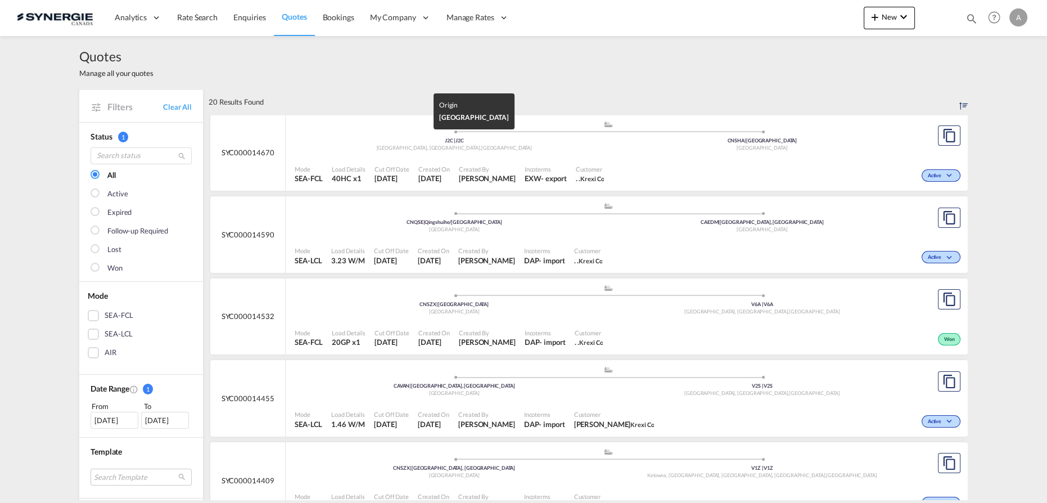
click at [558, 149] on div "Drummondville, QC , Canada" at bounding box center [454, 148] width 308 height 7
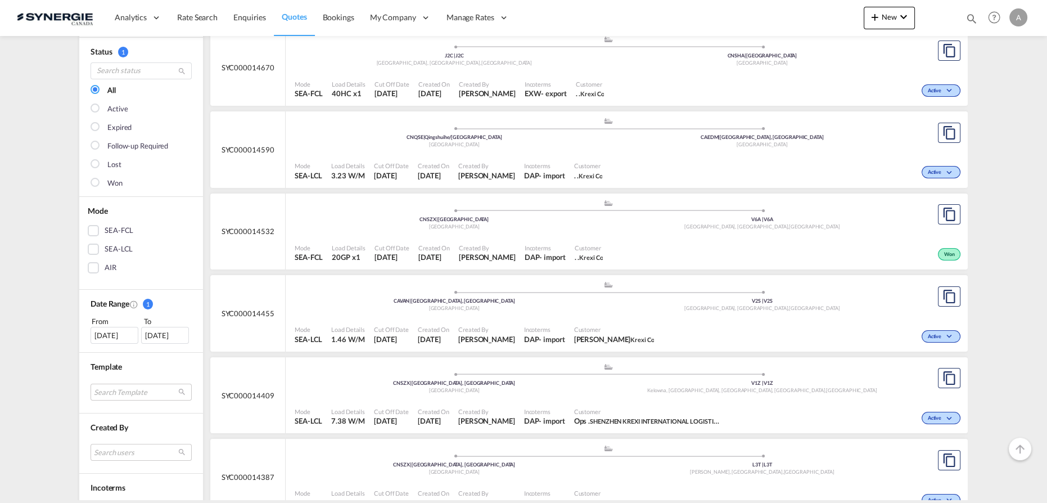
scroll to position [102, 0]
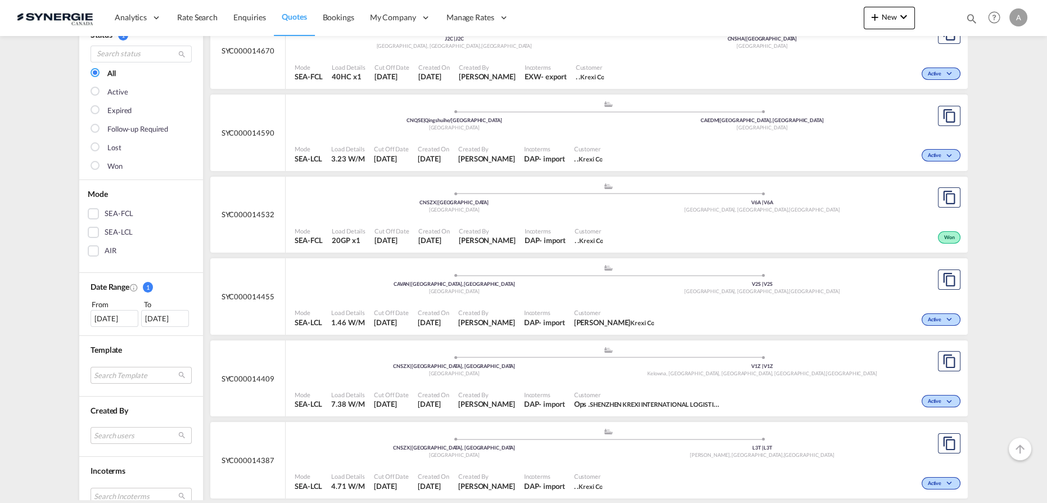
click at [568, 224] on div "Incoterms DAP - import" at bounding box center [545, 236] width 50 height 28
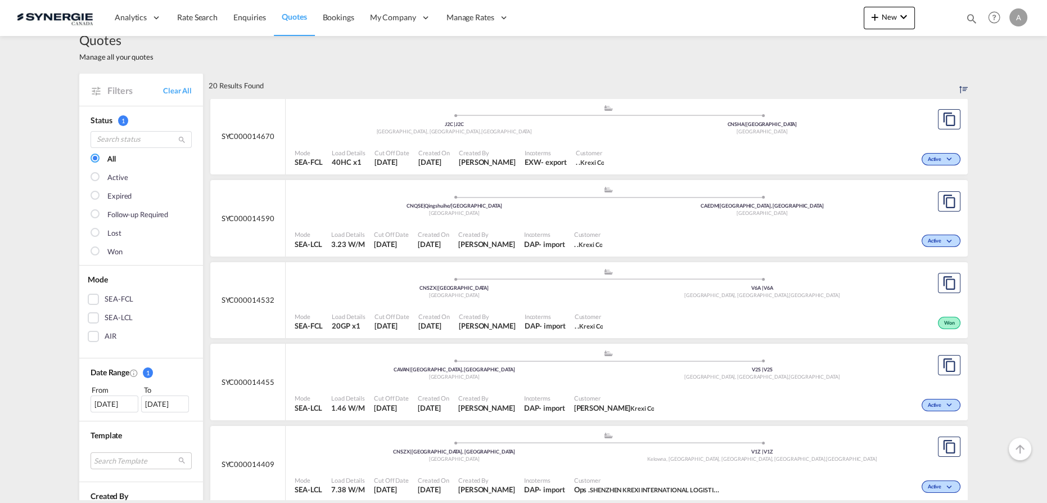
scroll to position [0, 0]
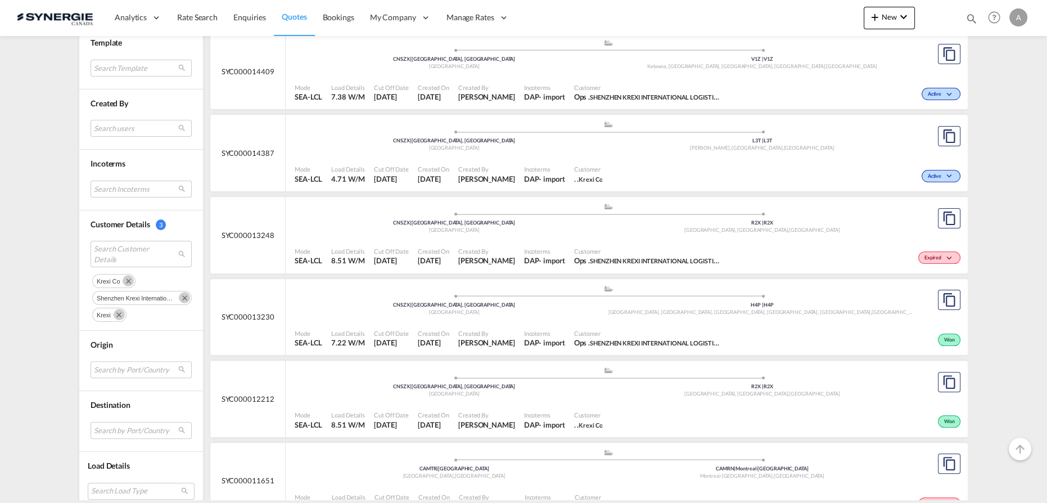
drag, startPoint x: 111, startPoint y: 308, endPoint x: 116, endPoint y: 316, distance: 9.7
click at [114, 309] on md-icon "Remove" at bounding box center [119, 314] width 11 height 11
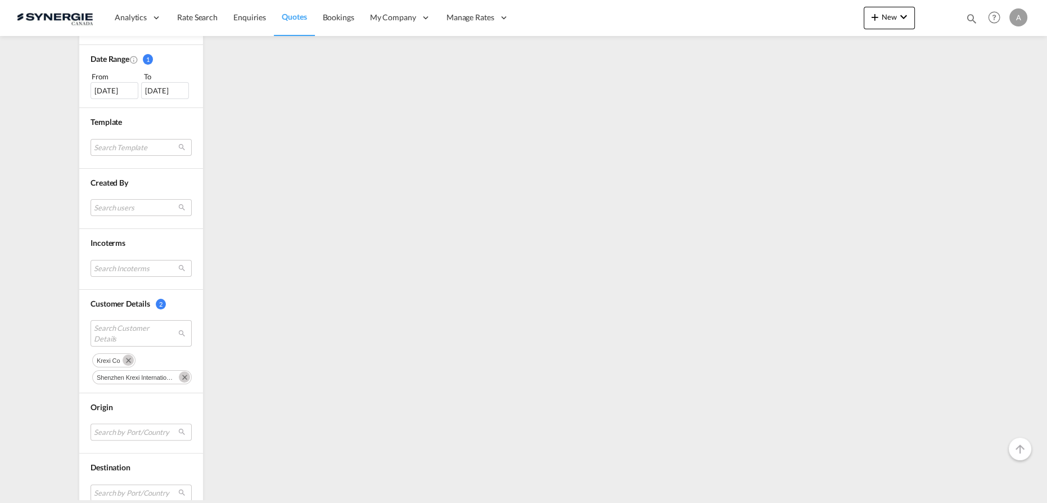
scroll to position [400, 0]
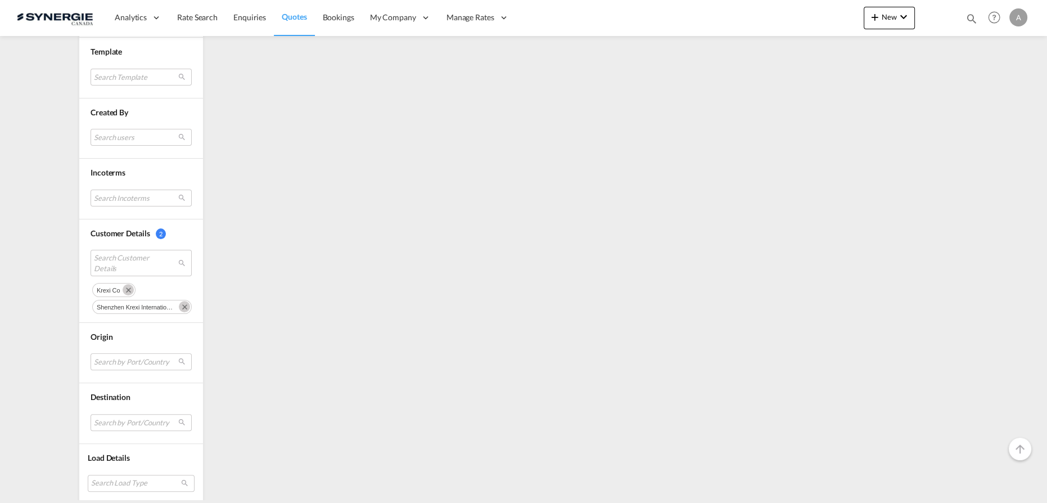
click at [129, 283] on button "Remove" at bounding box center [126, 288] width 17 height 11
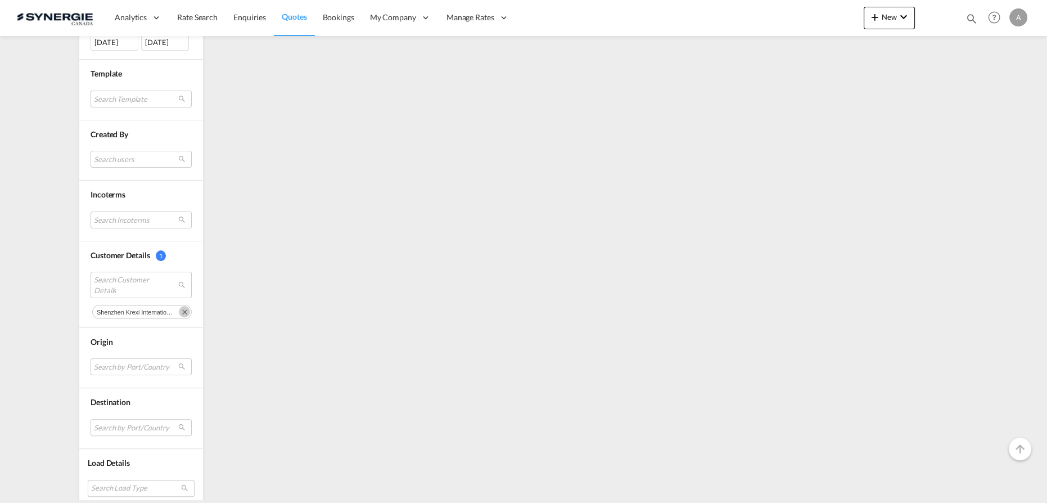
scroll to position [382, 0]
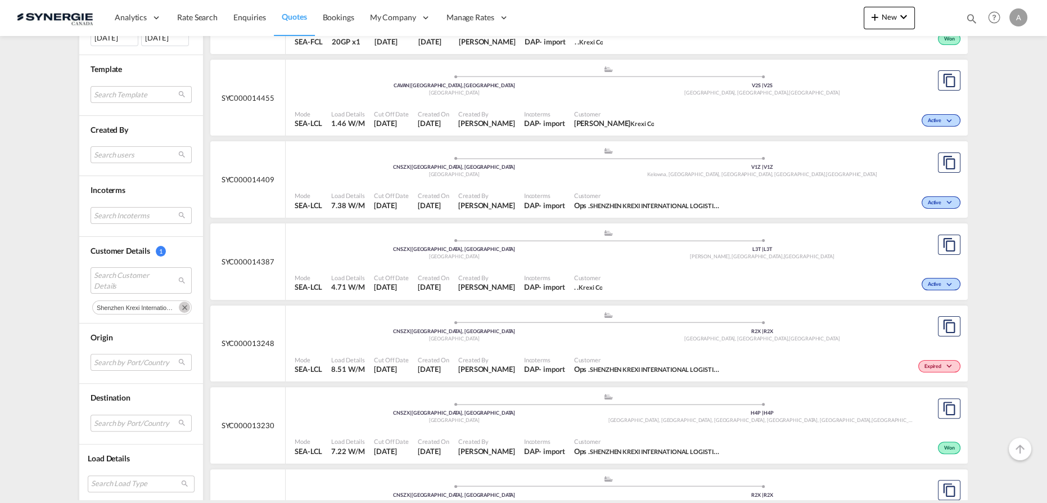
click at [187, 301] on button "Remove" at bounding box center [182, 306] width 17 height 11
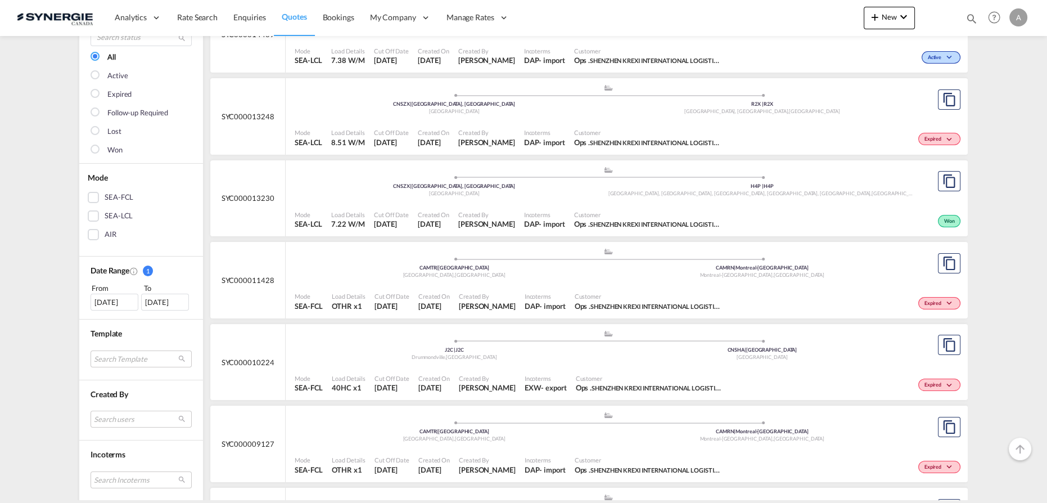
scroll to position [255, 0]
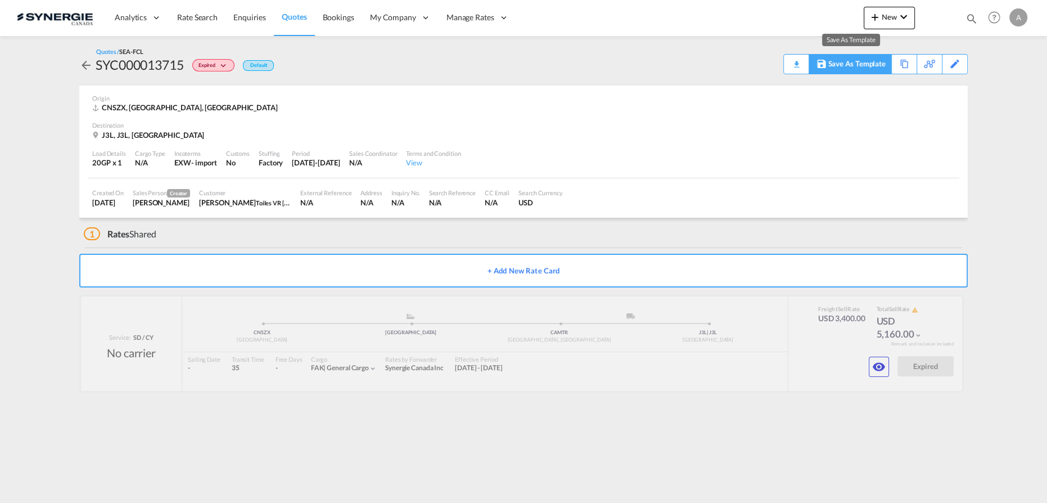
click at [879, 62] on div "Save As Template" at bounding box center [856, 64] width 57 height 19
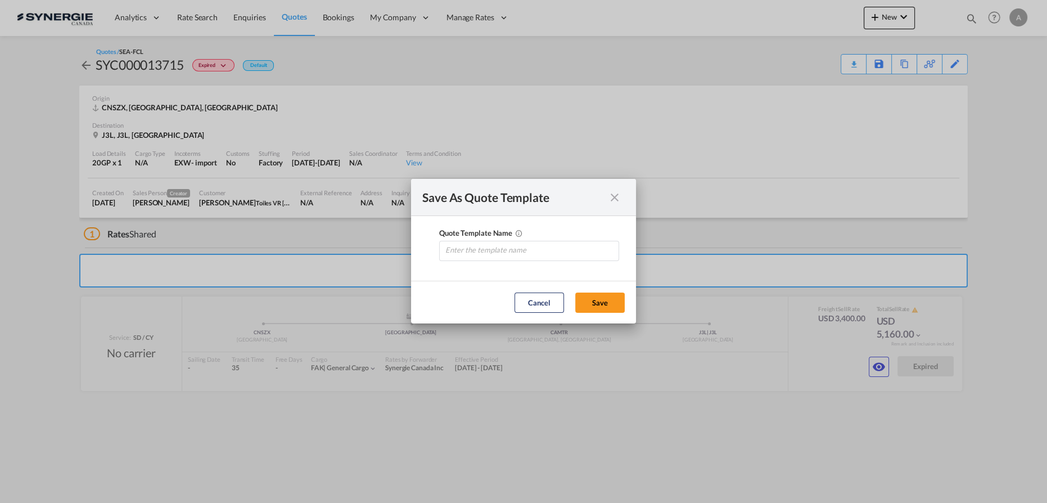
click at [618, 191] on md-icon "icon-close fg-AAA8AD cursor" at bounding box center [614, 197] width 13 height 13
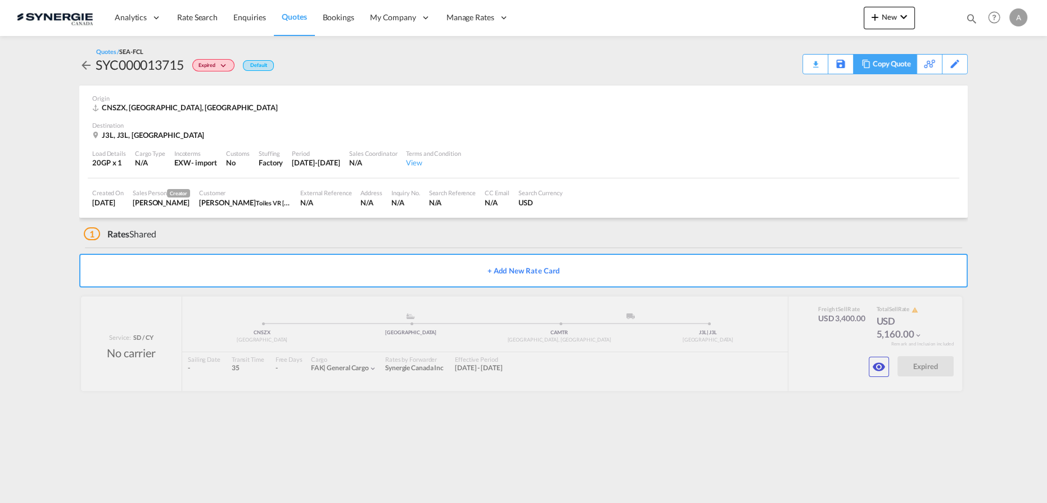
click at [907, 58] on div "Copy Quote" at bounding box center [892, 64] width 38 height 19
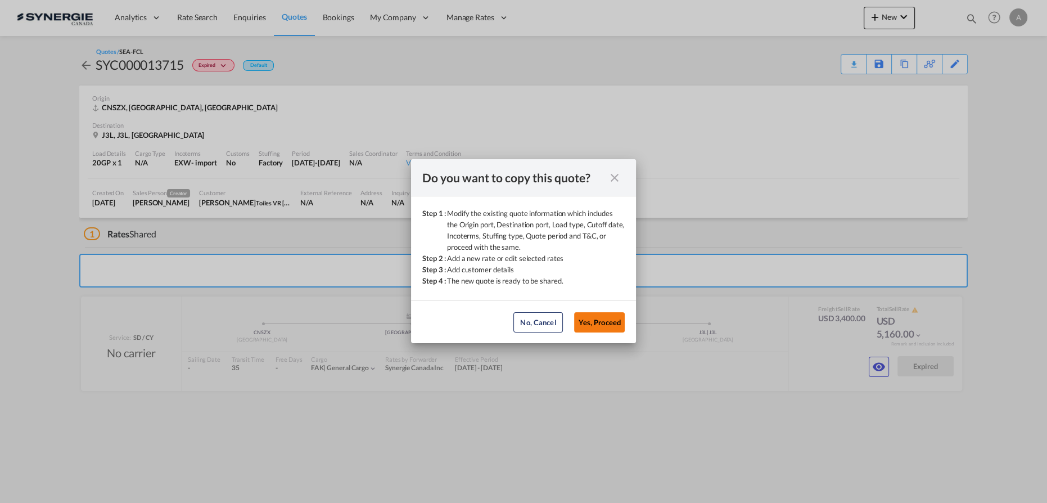
click at [590, 326] on button "Yes, Proceed" at bounding box center [599, 322] width 51 height 20
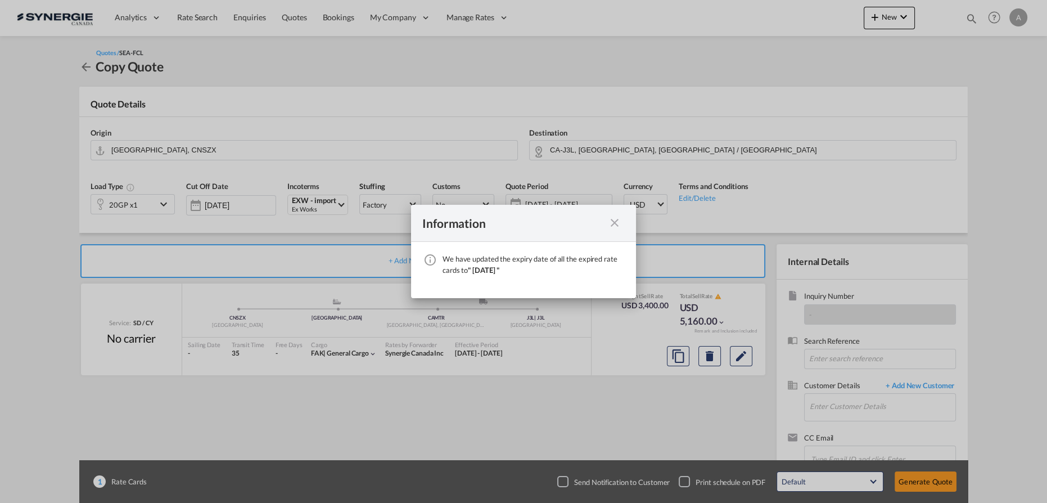
click at [615, 226] on md-icon "icon-close fg-AAA8AD cursor" at bounding box center [614, 222] width 13 height 13
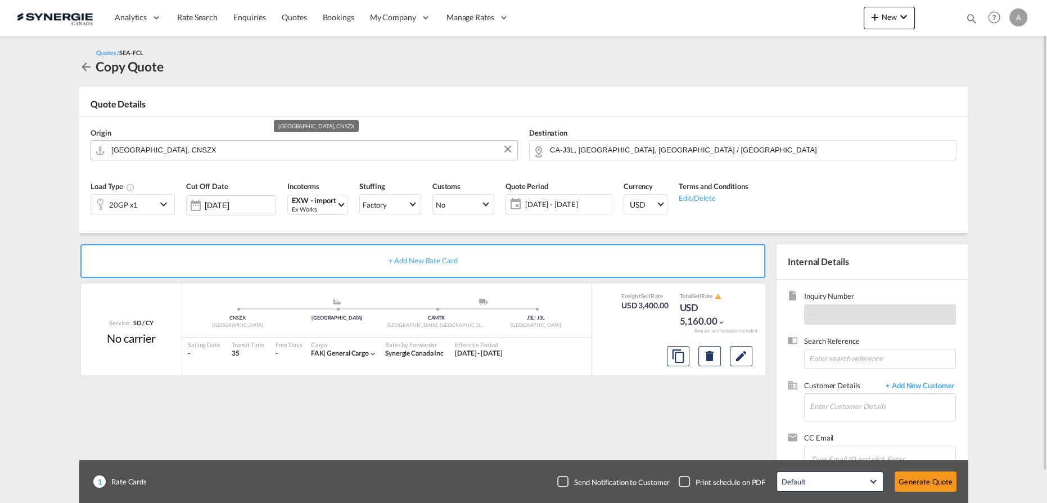
click at [215, 150] on input "Shenzhen, CNSZX" at bounding box center [311, 150] width 400 height 20
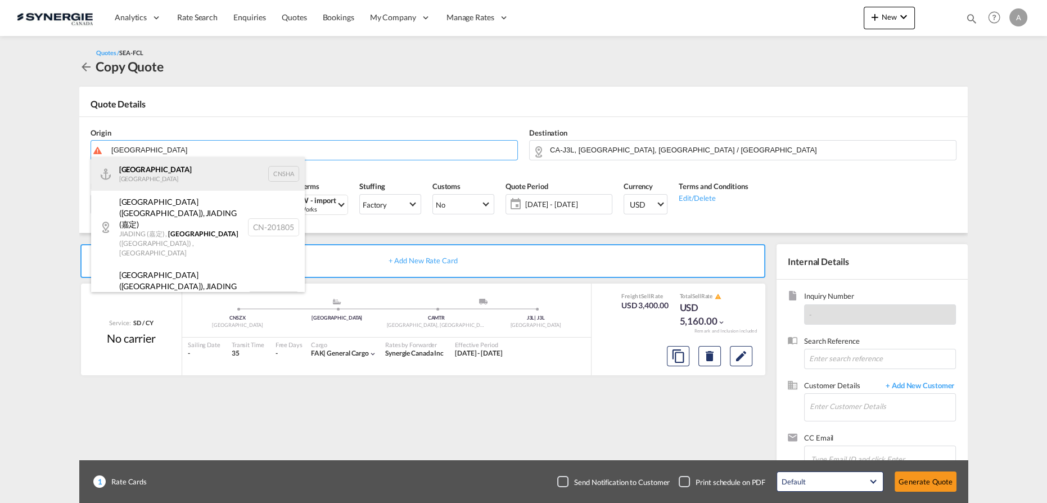
click at [164, 174] on div "Shanghai China CNSHA" at bounding box center [198, 174] width 214 height 34
type input "Shanghai, CNSHA"
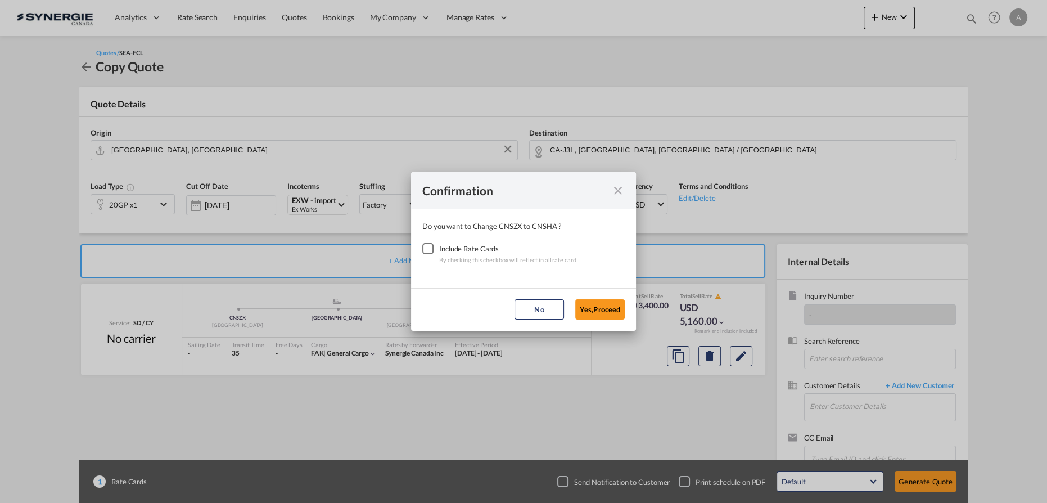
click at [416, 251] on md-dialog-content "Do you want to Change CNSZX to CNSHA ? Include Rate Cards By checking this chec…" at bounding box center [523, 248] width 225 height 79
click at [428, 246] on div "Checkbox No Ink" at bounding box center [427, 248] width 11 height 11
click at [592, 303] on button "Yes,Proceed" at bounding box center [599, 309] width 49 height 20
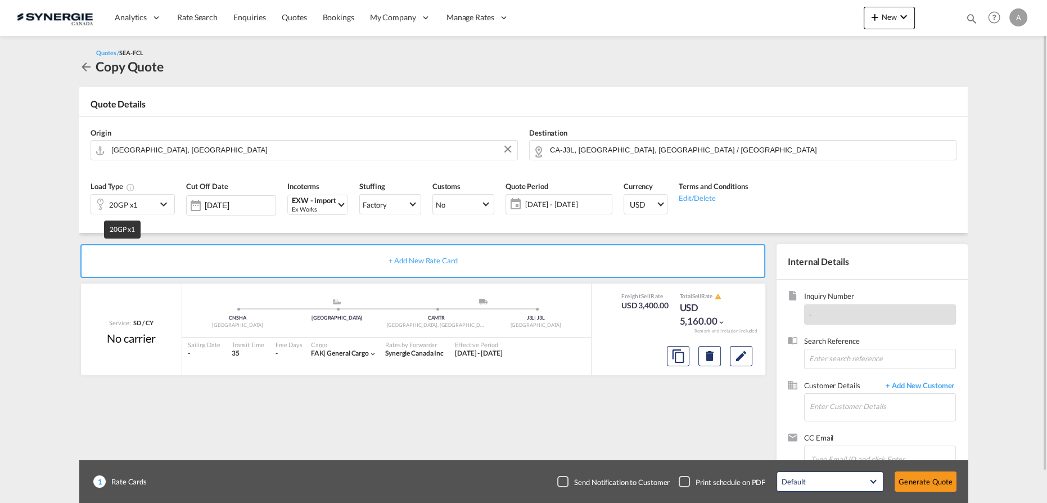
click at [121, 205] on div "20GP x1" at bounding box center [123, 205] width 29 height 16
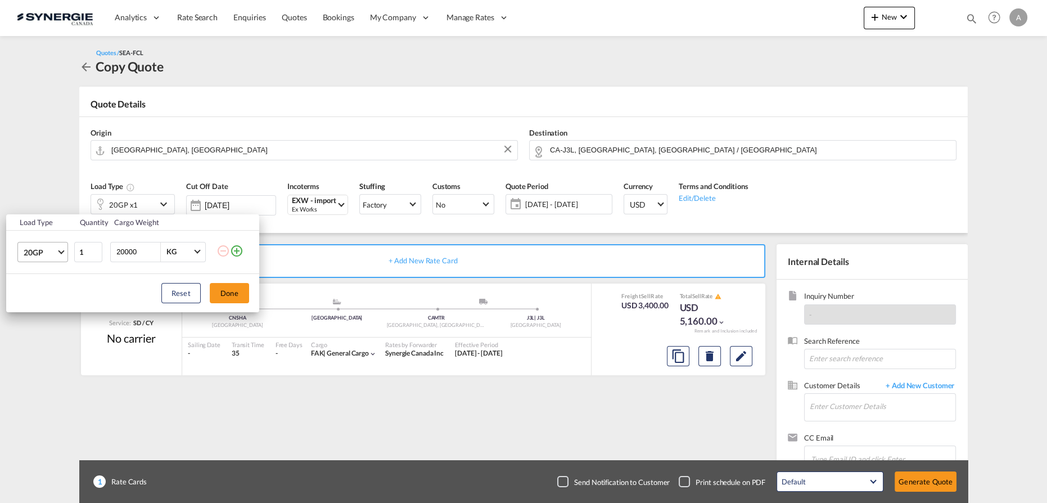
click at [58, 254] on md-select-value "20GP" at bounding box center [44, 251] width 45 height 19
click at [42, 332] on div "45HC" at bounding box center [33, 332] width 21 height 11
click at [228, 290] on button "Done" at bounding box center [229, 293] width 39 height 20
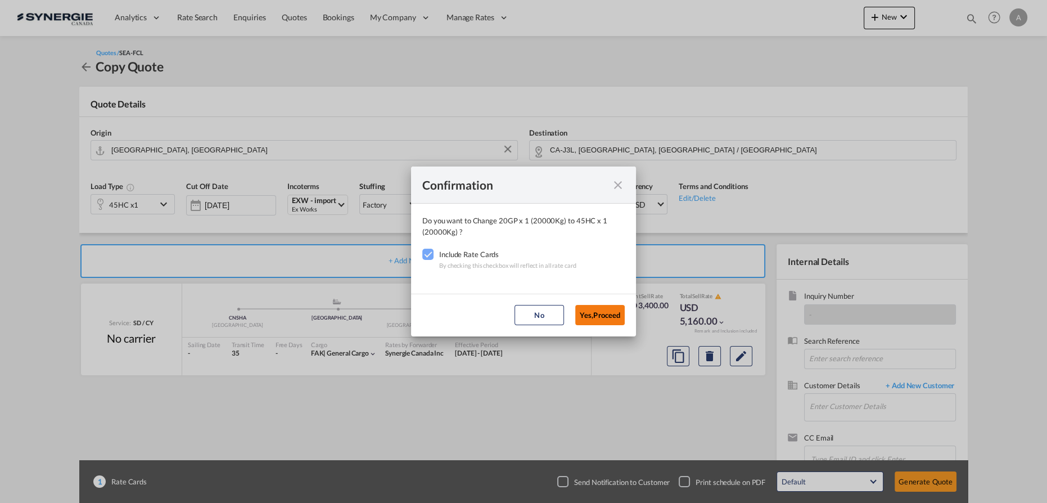
drag, startPoint x: 601, startPoint y: 315, endPoint x: 586, endPoint y: 298, distance: 22.3
click at [601, 315] on button "Yes,Proceed" at bounding box center [599, 315] width 49 height 20
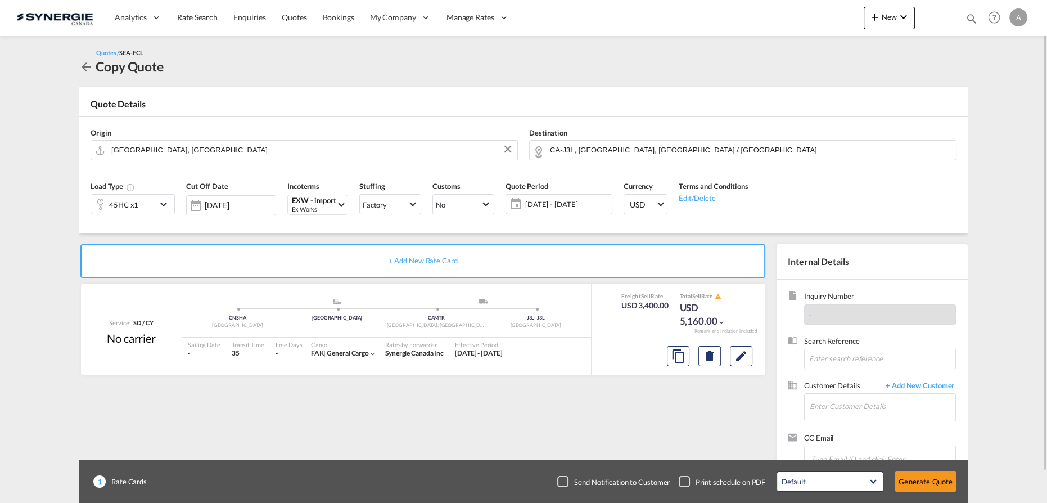
click at [568, 205] on span "11 Sep - 11 Oct 2025" at bounding box center [567, 204] width 84 height 10
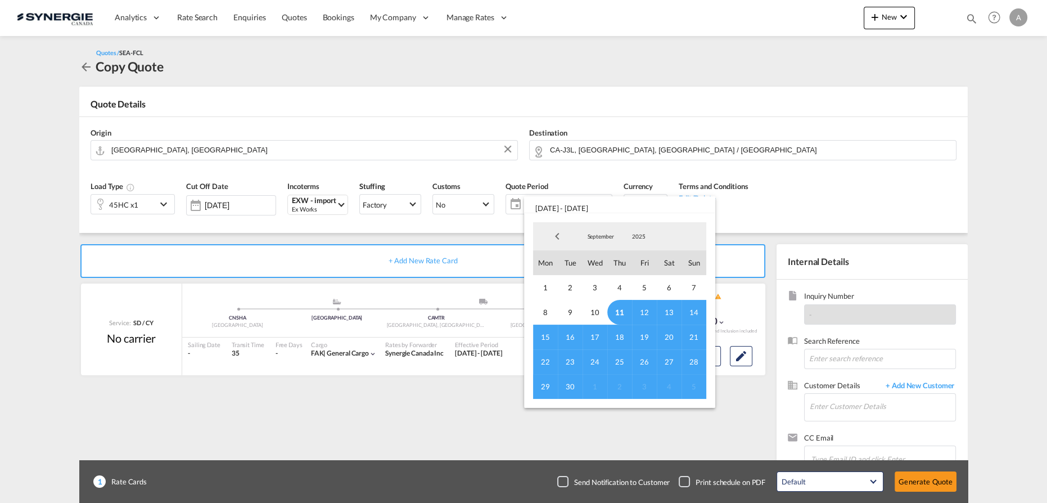
click at [620, 310] on span "11" at bounding box center [619, 312] width 25 height 25
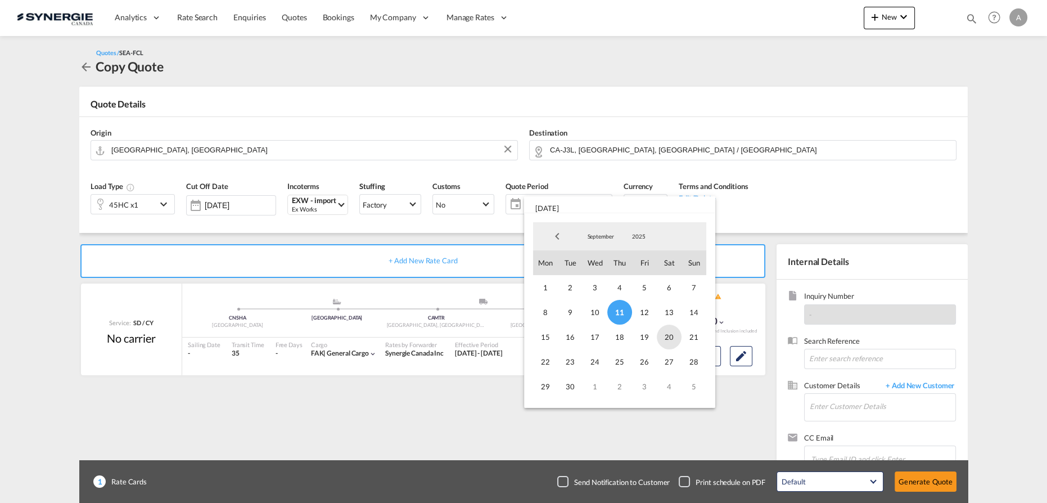
click at [671, 337] on span "20" at bounding box center [669, 336] width 25 height 25
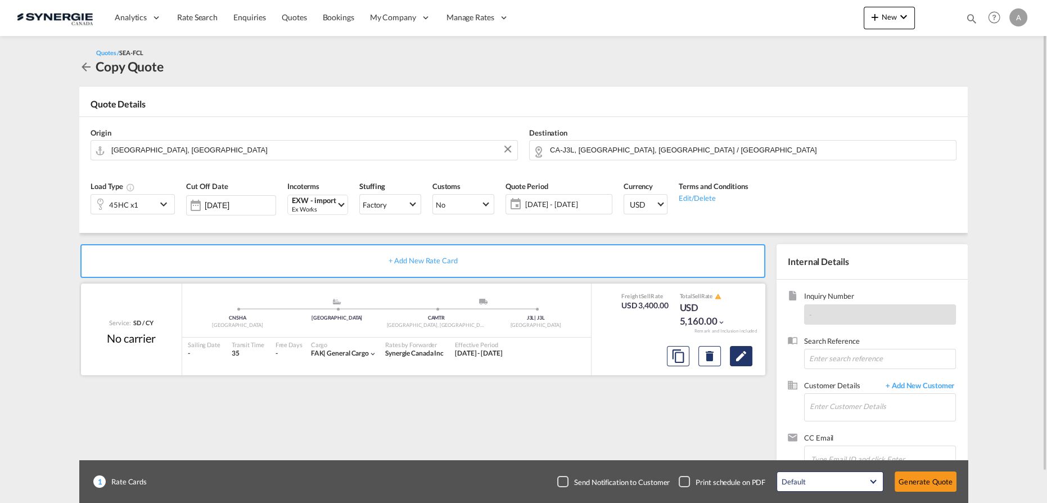
click at [747, 358] on md-icon "Edit" at bounding box center [740, 355] width 13 height 13
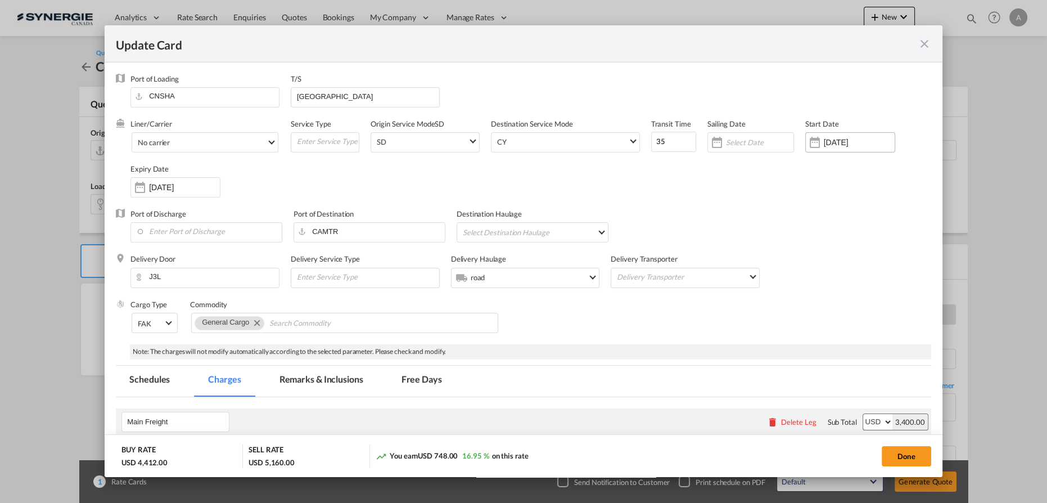
select select "per container"
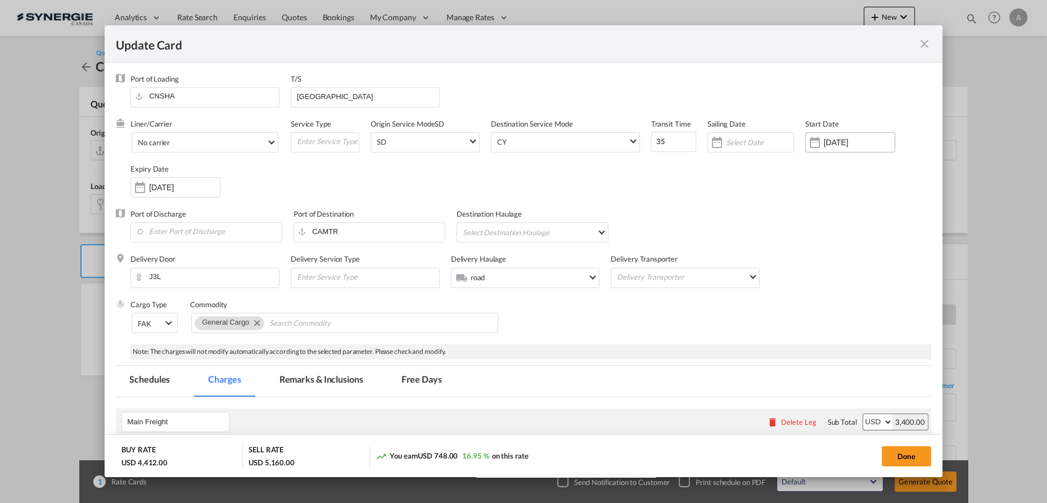
select select "per container"
select select "per B/L"
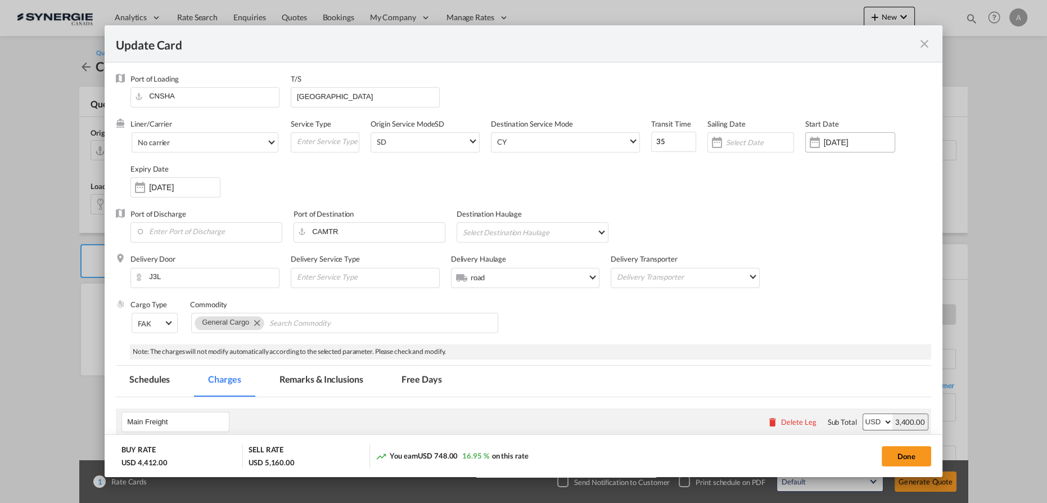
select select "per shipment"
click at [840, 148] on div "24 Jul 2025" at bounding box center [850, 142] width 90 height 20
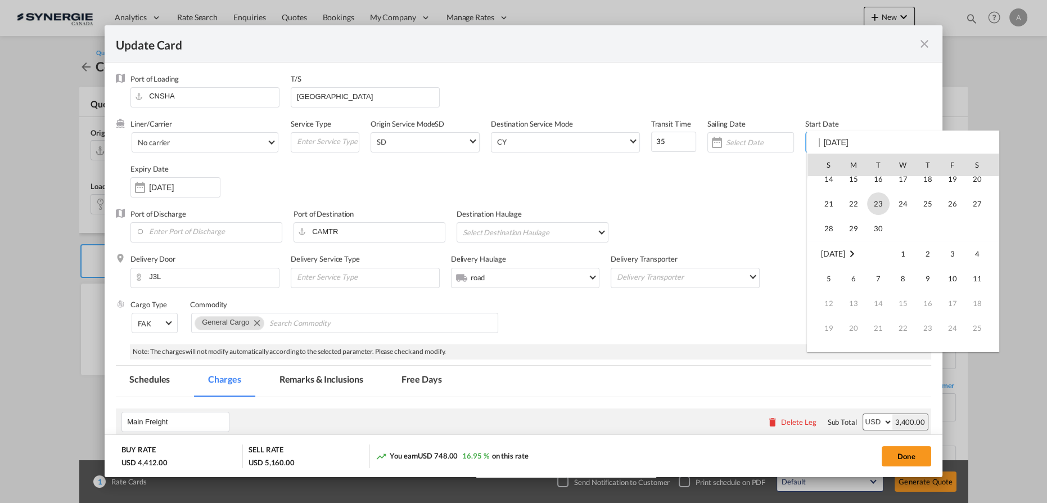
scroll to position [260528, 0]
click at [928, 186] on span "11" at bounding box center [928, 179] width 24 height 24
type input "11 Sep 2025"
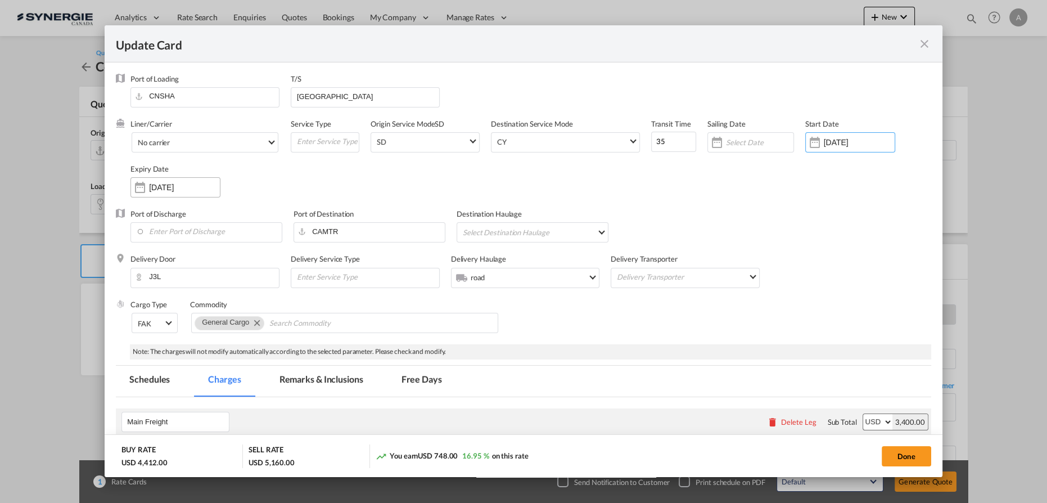
click at [154, 196] on div "11 Oct 2025" at bounding box center [175, 187] width 90 height 20
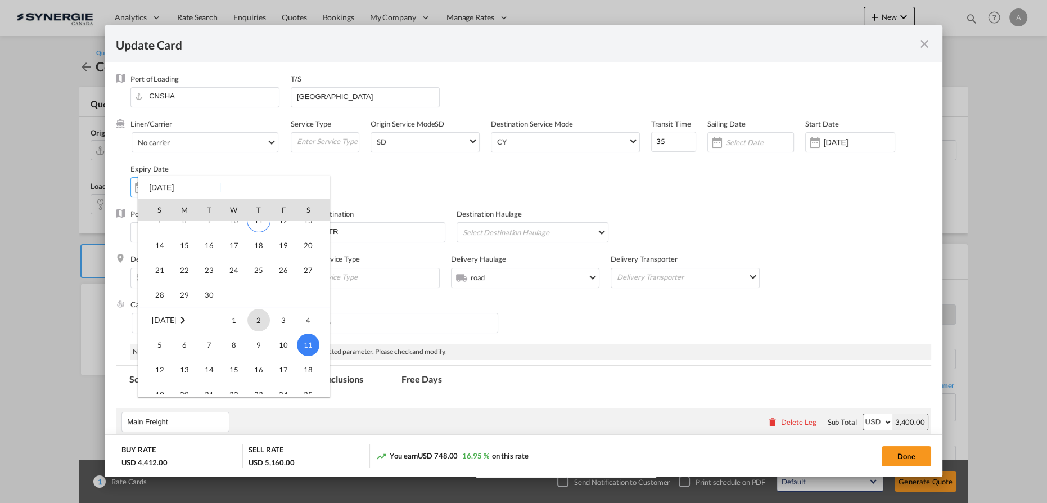
scroll to position [46, 0]
click at [305, 262] on span "20" at bounding box center [308, 262] width 22 height 22
type input "20 Sep 2025"
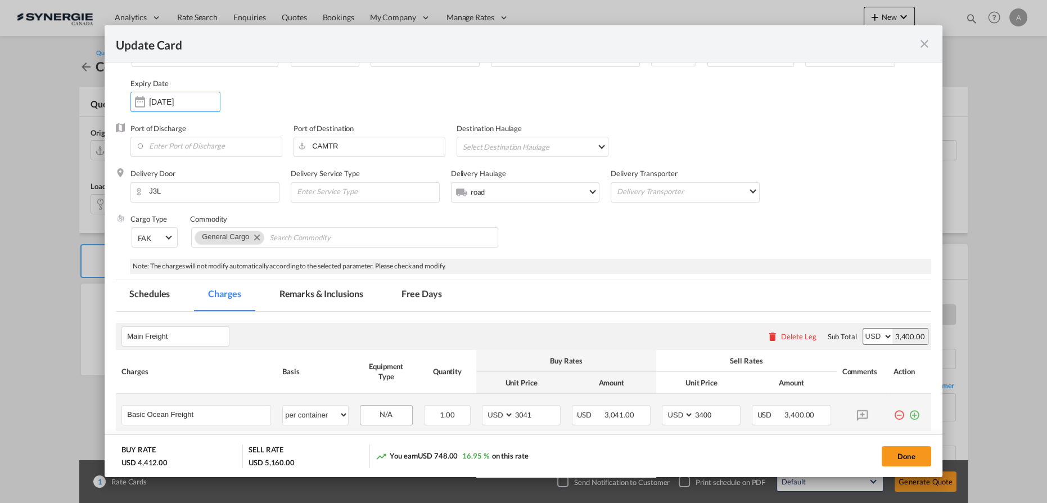
scroll to position [153, 0]
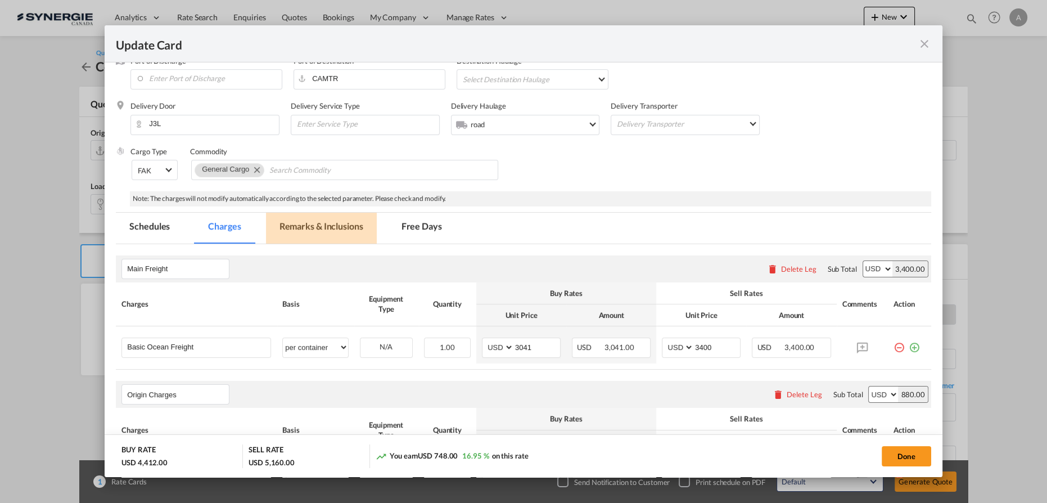
click at [304, 223] on md-tab-item "Remarks & Inclusions" at bounding box center [321, 228] width 111 height 31
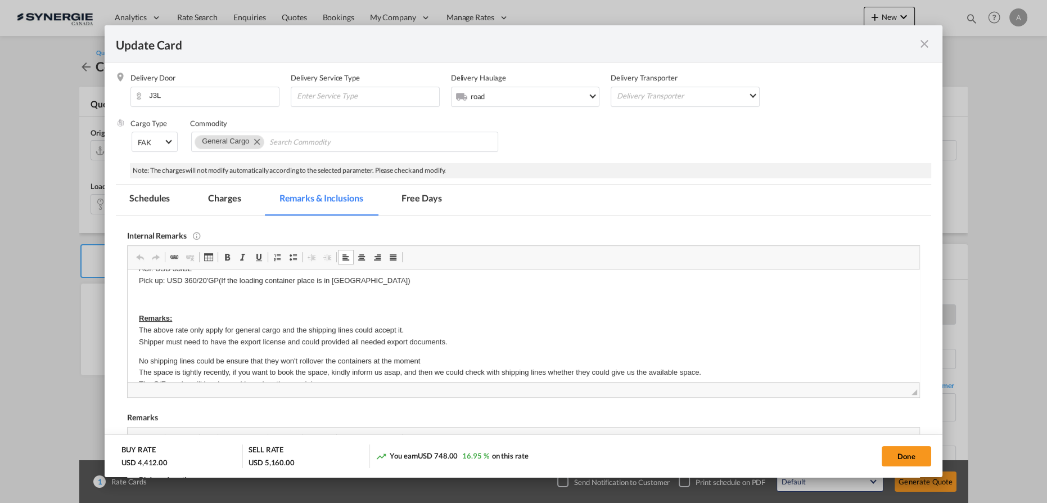
scroll to position [229, 0]
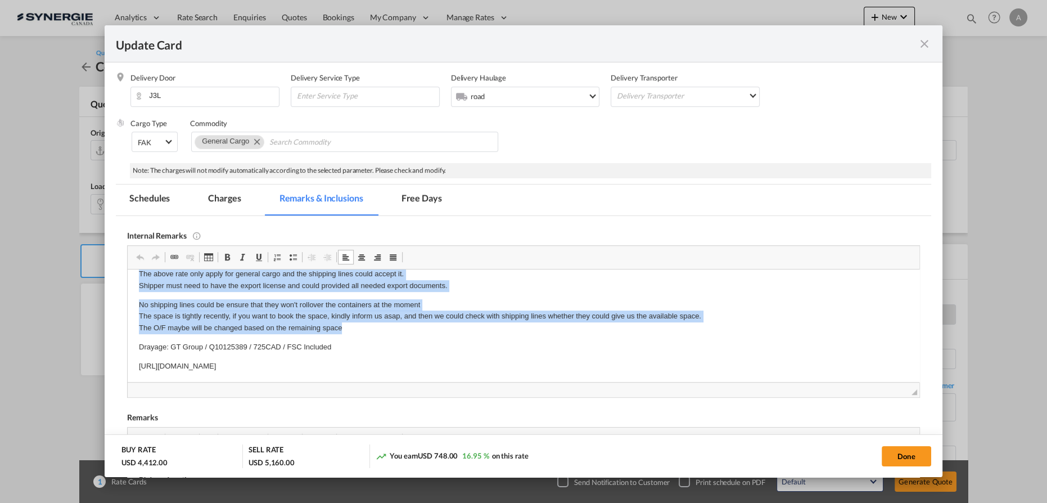
drag, startPoint x: 134, startPoint y: 285, endPoint x: 442, endPoint y: 326, distance: 310.3
click at [442, 326] on html "AOF / https://app.frontapp.com/open/msg_1glti0un?key=X0hhlfHx1OFeRvK3hQ62s9wfGw…" at bounding box center [524, 211] width 792 height 343
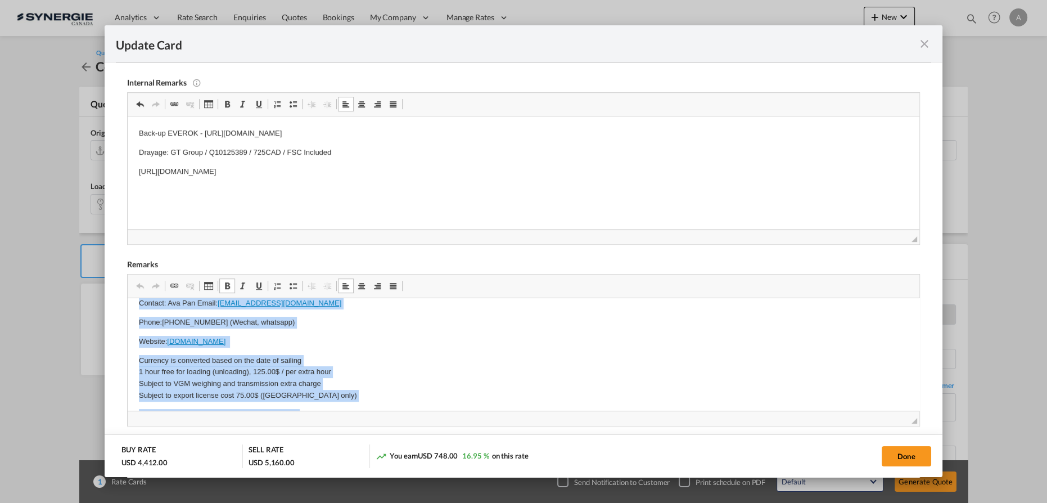
scroll to position [110, 0]
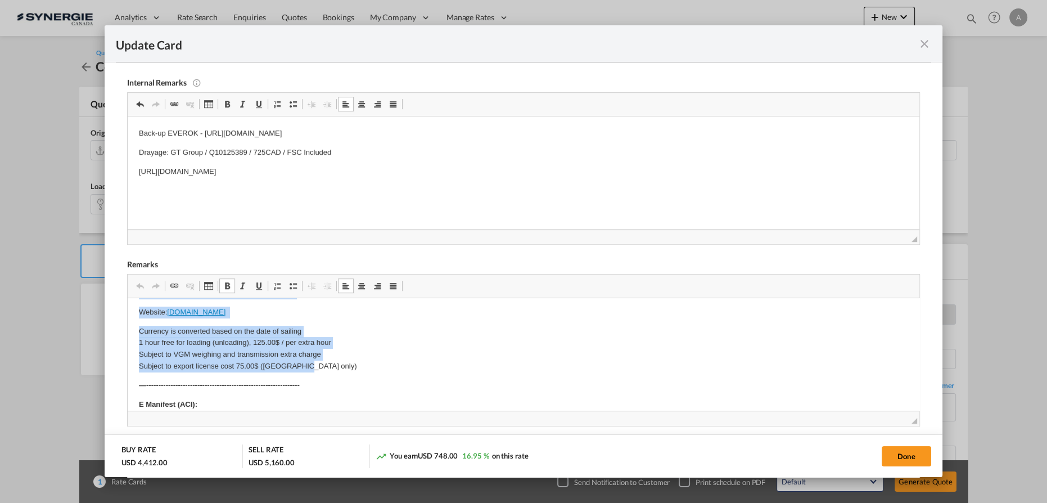
drag, startPoint x: 138, startPoint y: 314, endPoint x: 375, endPoint y: 369, distance: 243.1
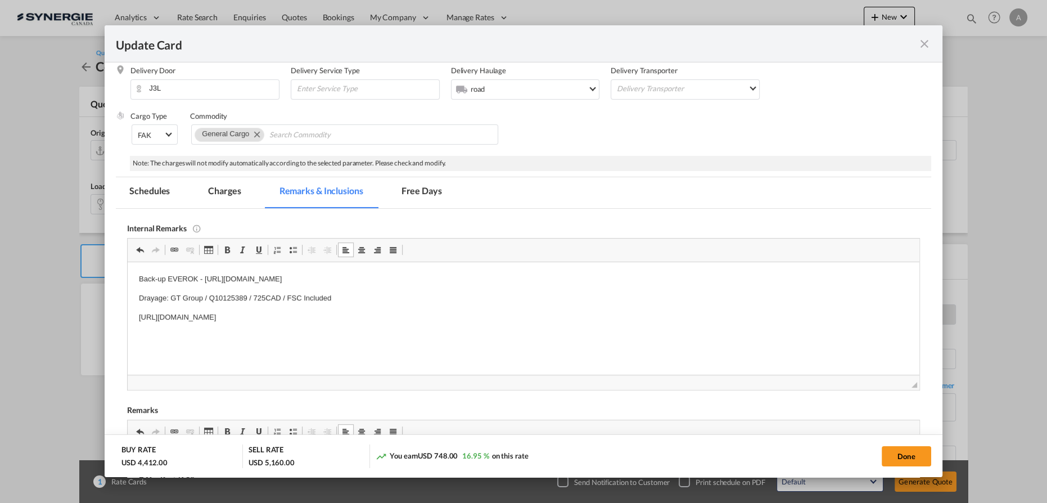
scroll to position [181, 0]
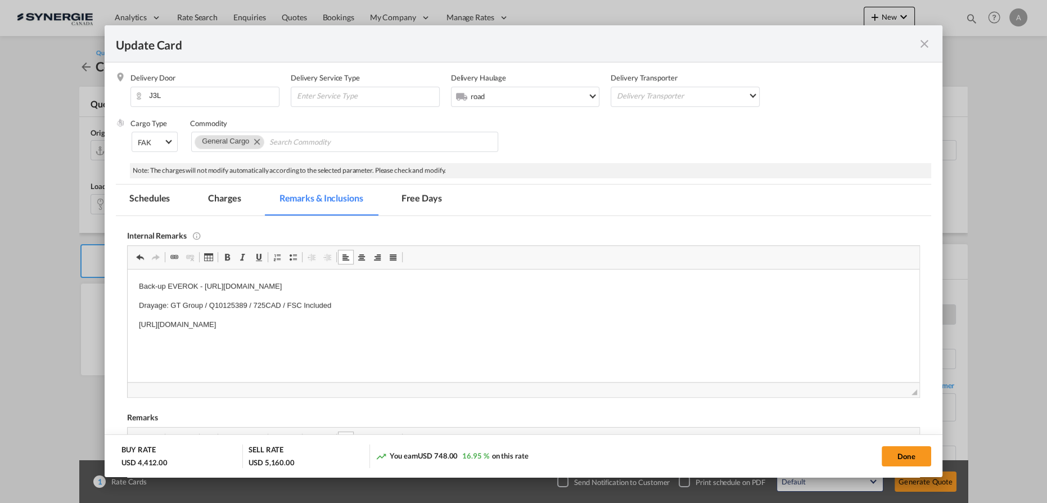
click at [230, 197] on md-tab-item "Charges" at bounding box center [225, 199] width 60 height 31
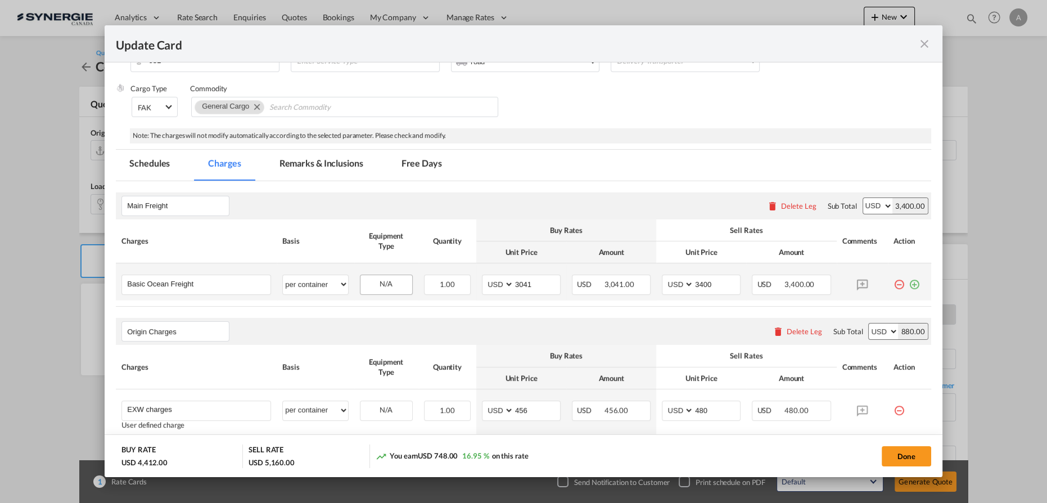
scroll to position [232, 0]
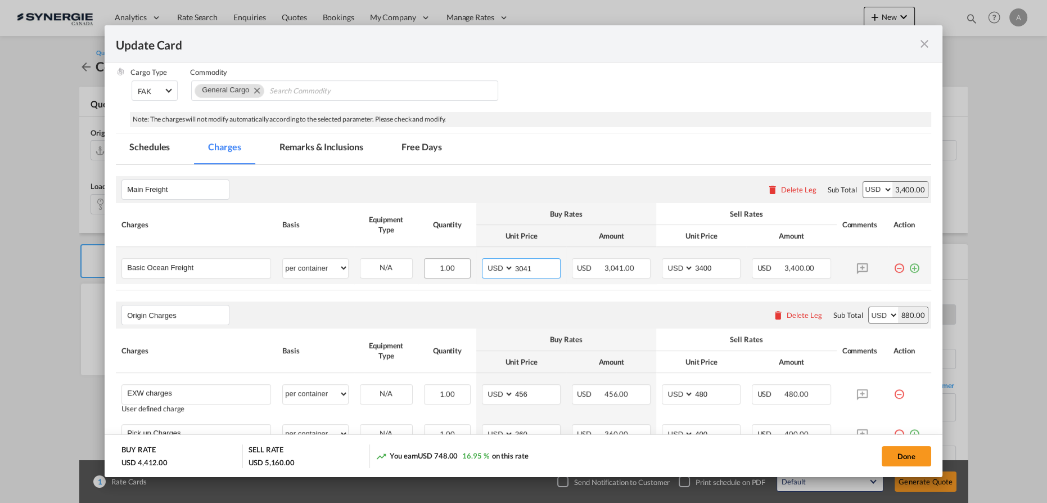
drag, startPoint x: 534, startPoint y: 268, endPoint x: 435, endPoint y: 260, distance: 99.2
click at [435, 260] on tr "Basic Ocean Freight Please Enter User Defined Charges Cannot Be Published per e…" at bounding box center [523, 265] width 815 height 37
type input "4351"
type input "7"
type input "4700"
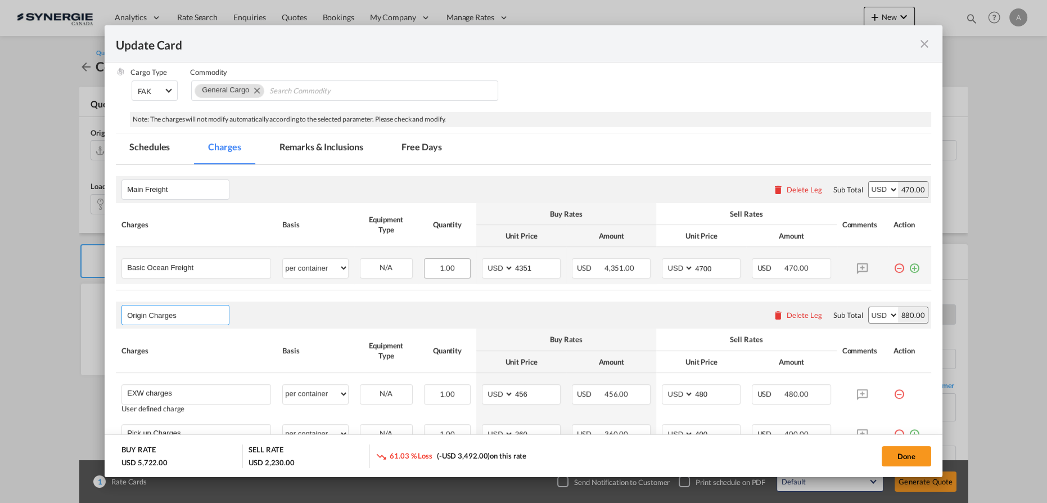
select select "per container"
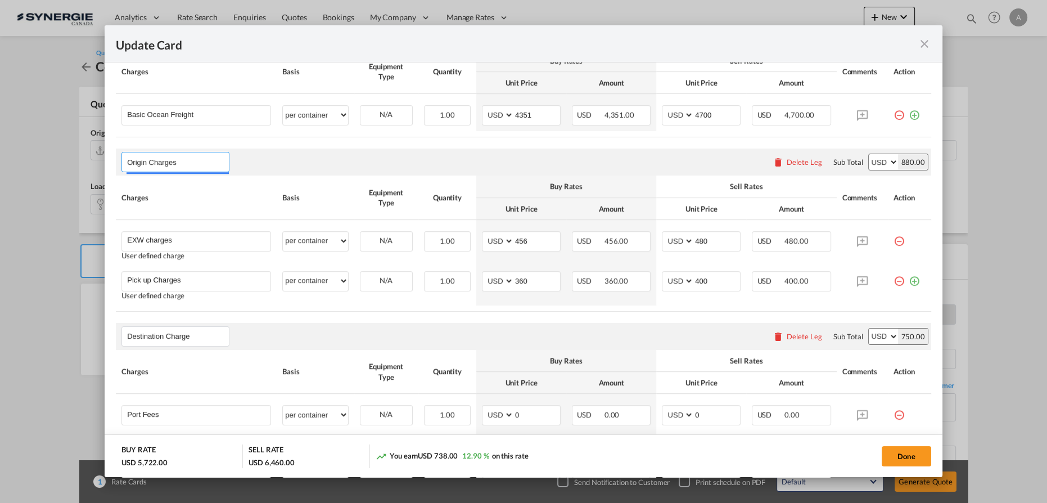
scroll to position [436, 0]
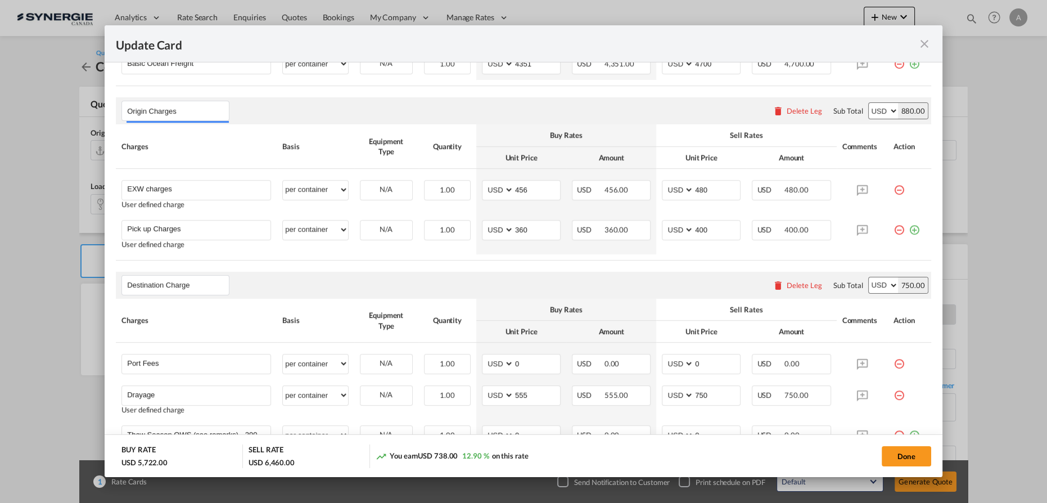
click at [793, 114] on div "Delete Leg" at bounding box center [804, 110] width 35 height 9
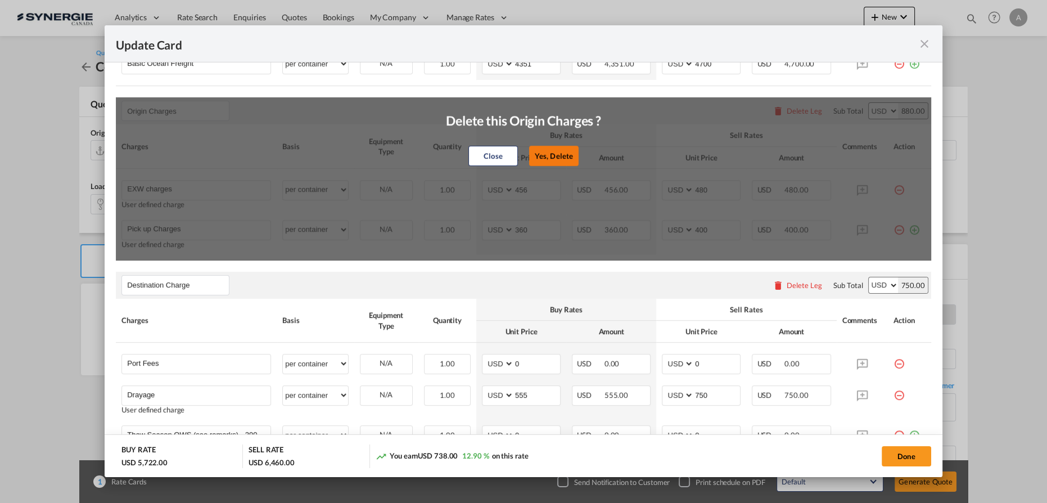
click at [558, 155] on button "Yes, Delete" at bounding box center [553, 156] width 49 height 20
type input "Destination Charge"
type input "Port Fees"
type input "0"
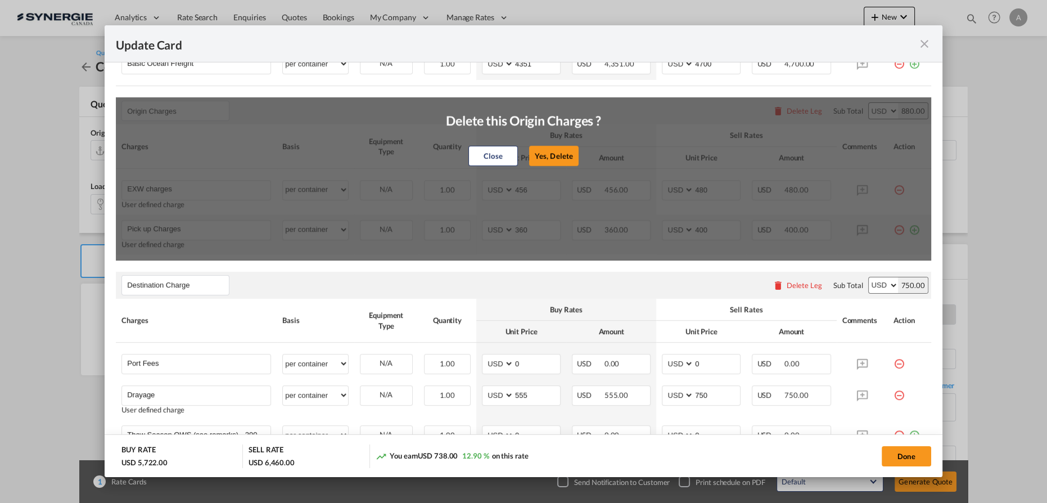
type input "Drayage"
type input "555"
type input "750"
type input "Doc and Handling fees"
type input "E-manifest"
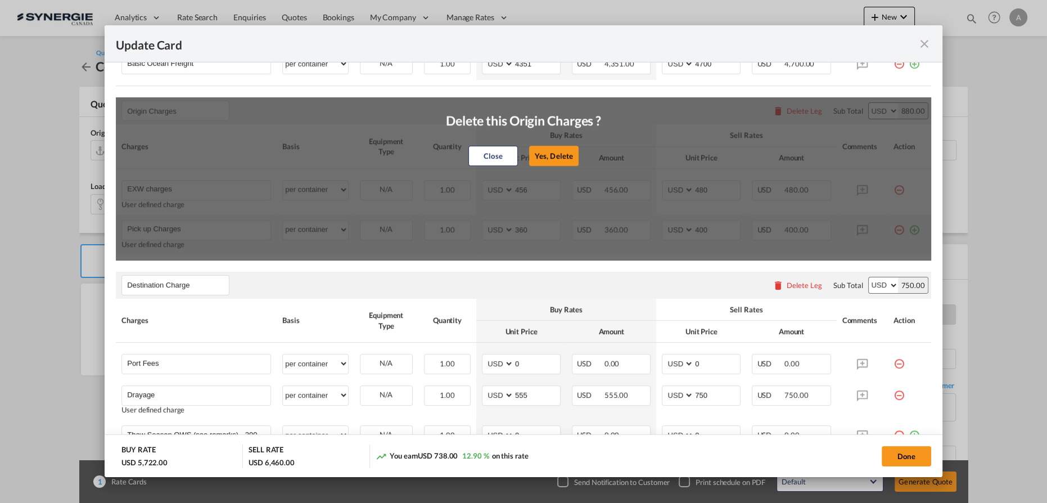
select select "per B/L"
type input "35"
type input "Doc fee"
select select "per B/L"
type input "0"
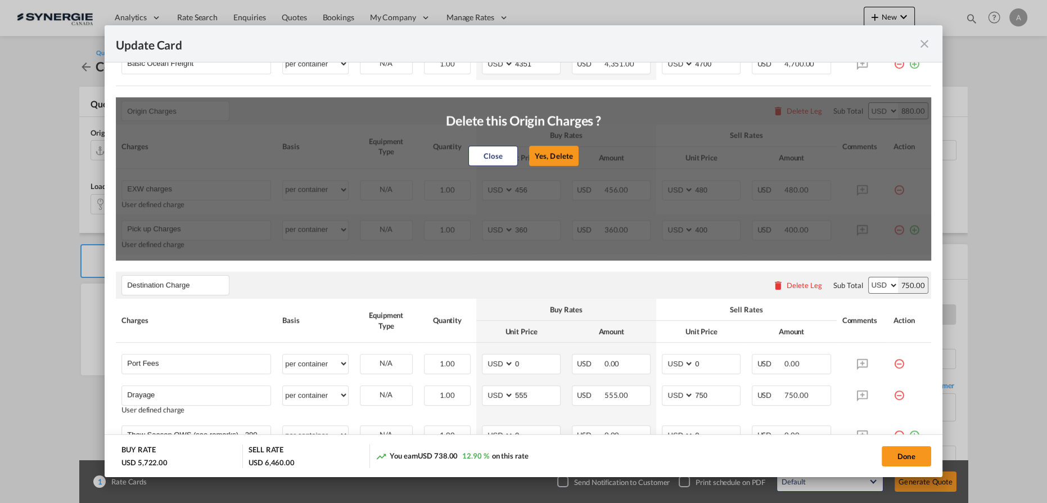
type input "30"
type input "Handling fee"
select select "per B/L"
type input "65"
type input "Cargo Coverage"
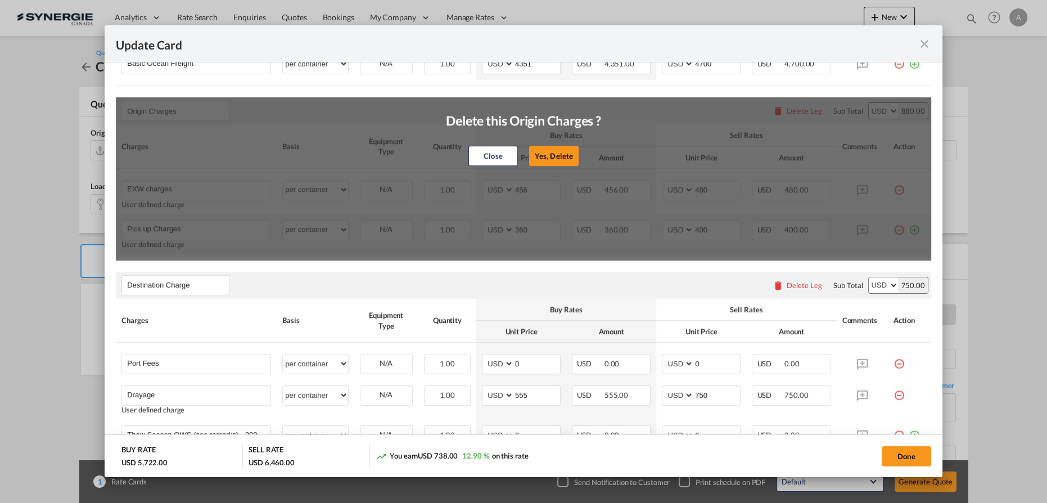
type input "Cargo Coverage - Rate to be confirmed depending on commodity and value Min 50 U…"
select select "per shipment"
type input "0"
select select "per container"
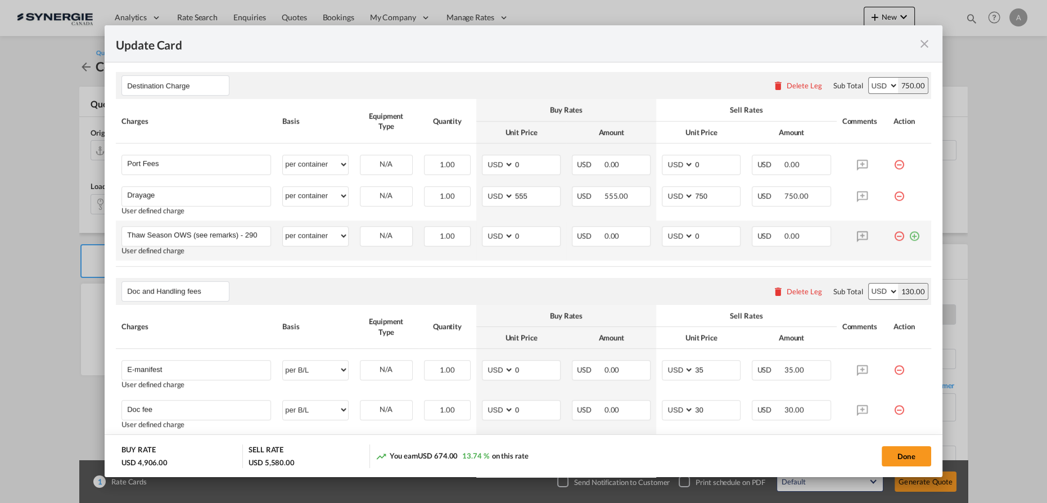
scroll to position [446, 0]
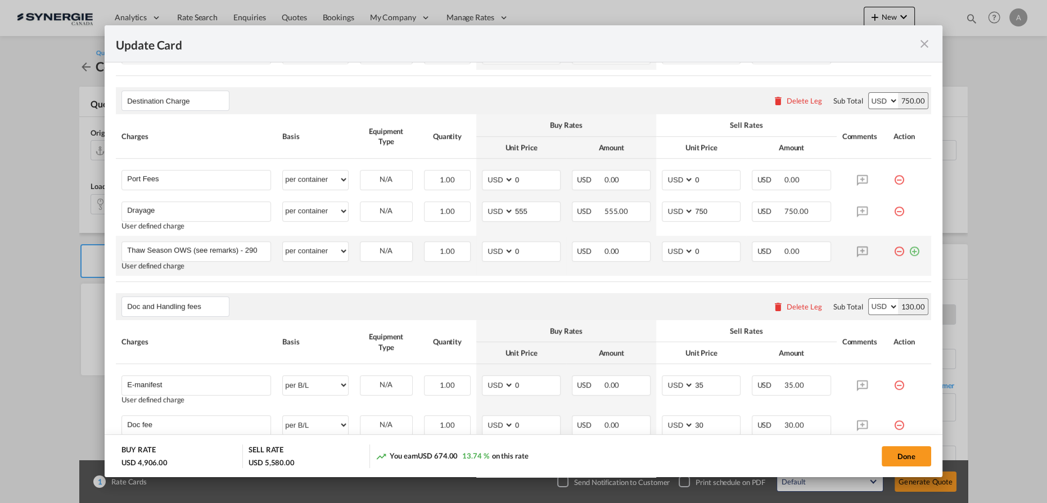
click at [893, 245] on md-icon "icon-minus-circle-outline red-400-fg" at bounding box center [898, 246] width 11 height 11
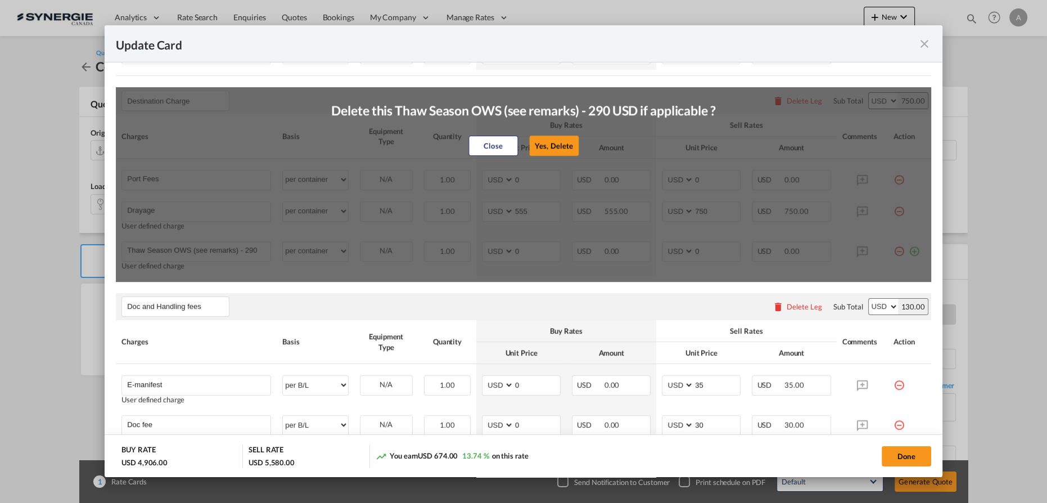
click at [564, 154] on button "Yes, Delete" at bounding box center [553, 146] width 49 height 20
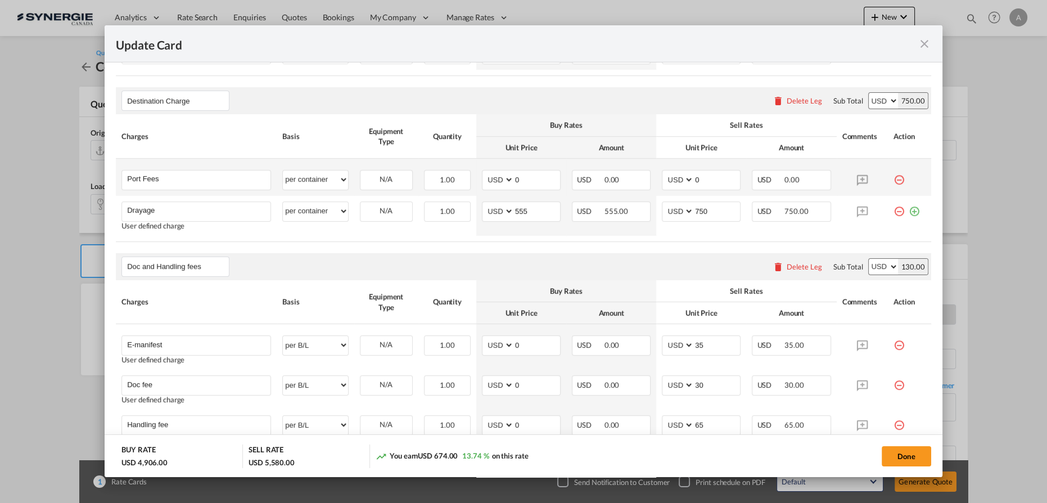
click at [893, 175] on md-icon "icon-minus-circle-outline red-400-fg" at bounding box center [898, 175] width 11 height 11
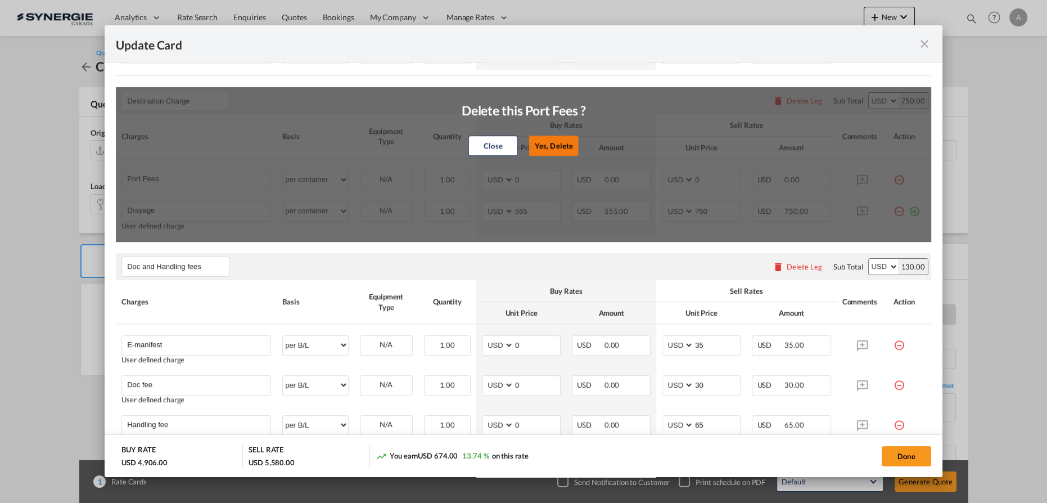
click at [549, 145] on button "Yes, Delete" at bounding box center [553, 146] width 49 height 20
type input "Drayage"
type input "555"
type input "750"
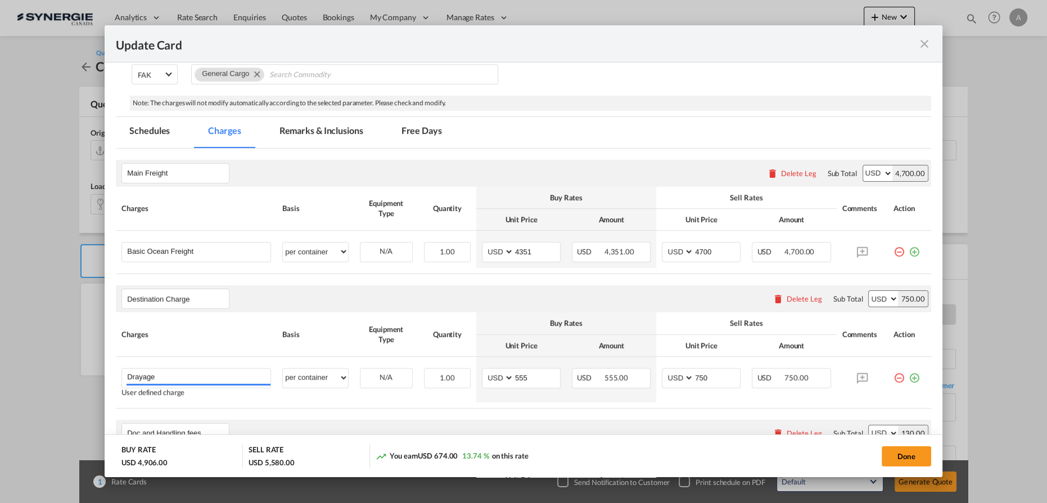
scroll to position [242, 0]
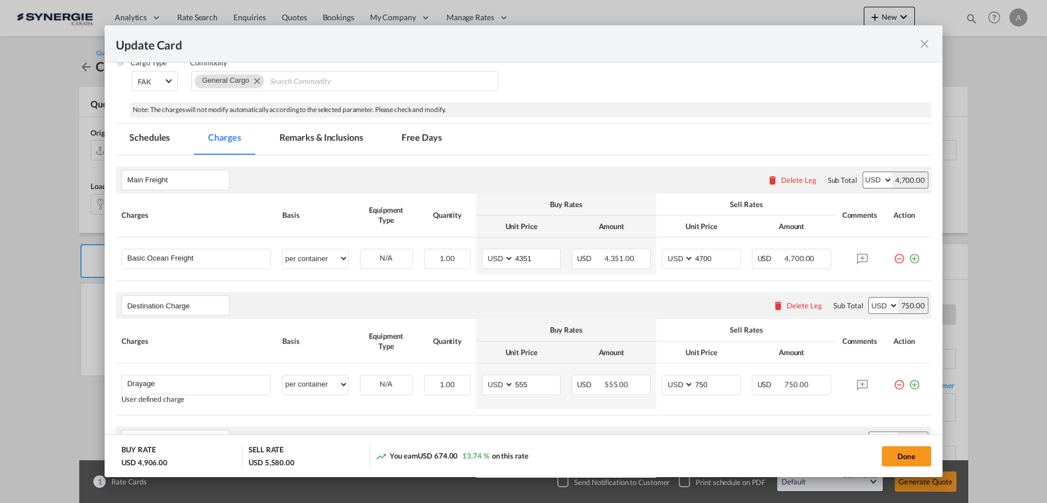
drag, startPoint x: 314, startPoint y: 128, endPoint x: 363, endPoint y: 179, distance: 71.2
click at [314, 128] on md-tab-item "Remarks & Inclusions" at bounding box center [321, 139] width 111 height 31
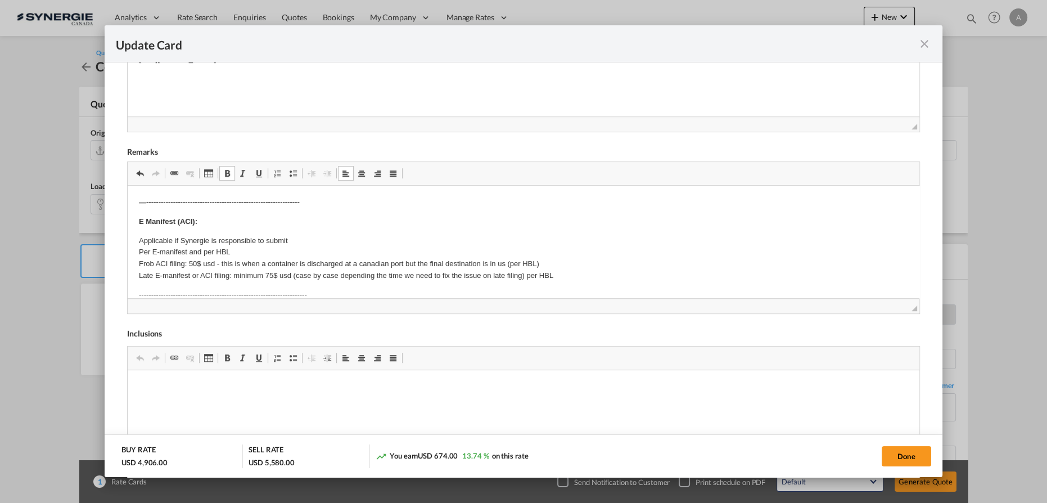
scroll to position [204, 0]
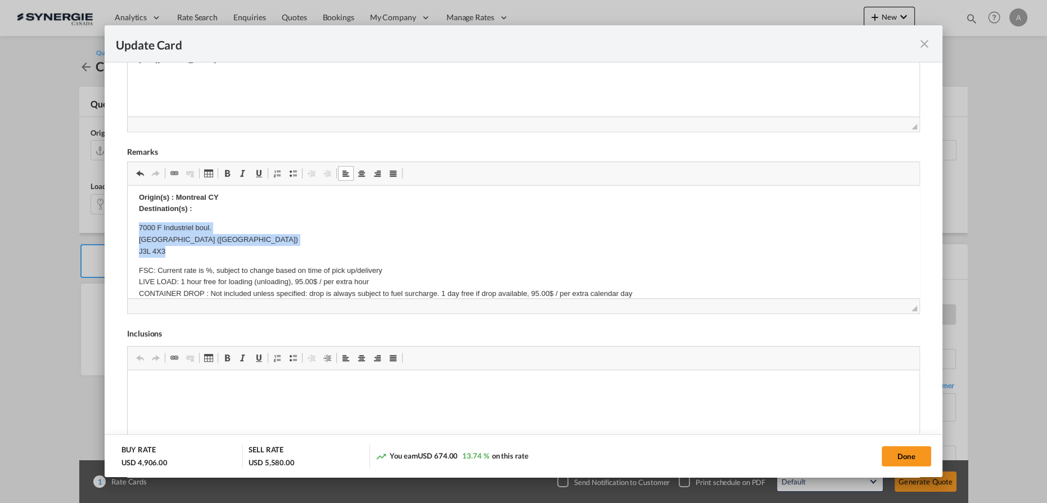
drag, startPoint x: 136, startPoint y: 225, endPoint x: 193, endPoint y: 249, distance: 61.5
click at [193, 249] on html "—--------------------------------------------------------------- E Manifest (AC…" at bounding box center [524, 364] width 792 height 766
copy p "7000 F Industriel boul. Chambly (Quebec) J3L 4X3"
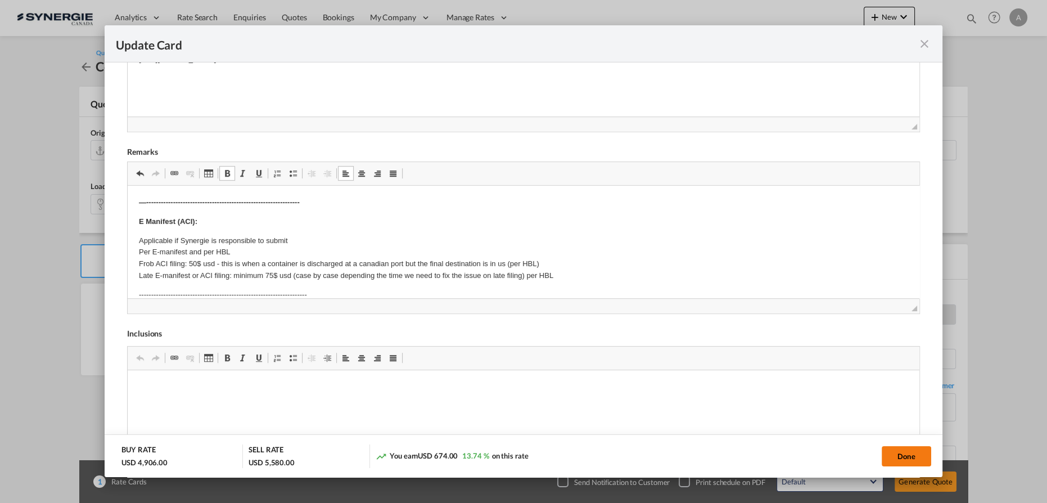
click at [914, 463] on button "Done" at bounding box center [906, 456] width 49 height 20
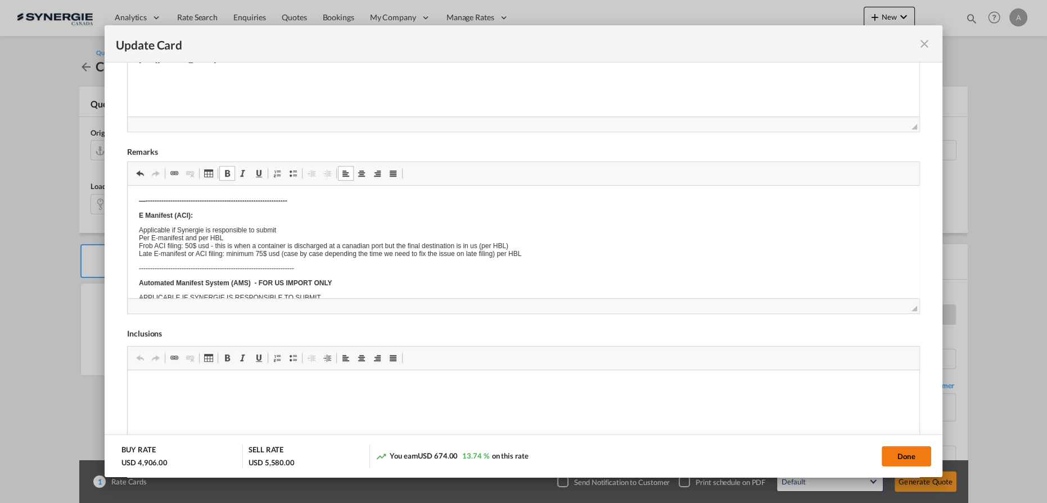
type input "[DATE]"
type input "19 Sep 2025"
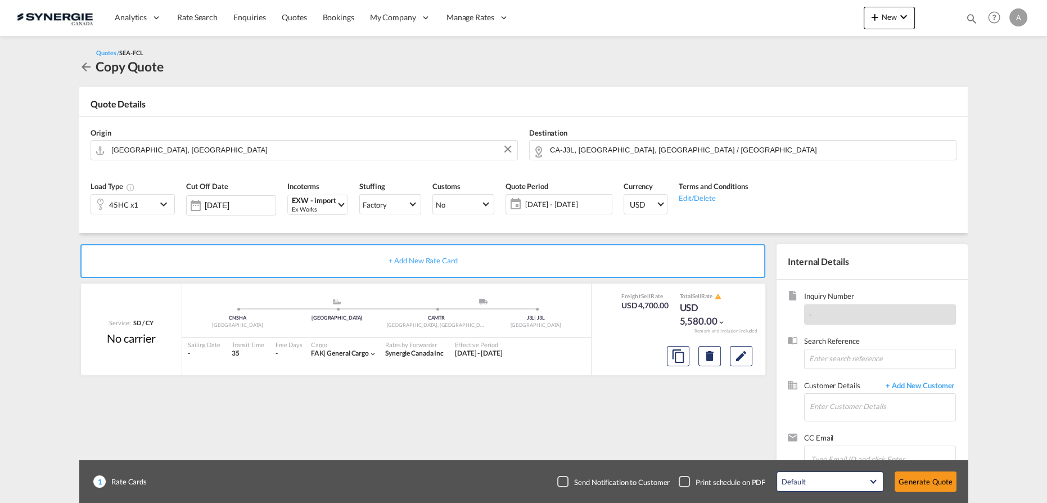
scroll to position [181, 0]
drag, startPoint x: 826, startPoint y: 412, endPoint x: 829, endPoint y: 407, distance: 6.6
click at [826, 412] on input "Enter Customer Details" at bounding box center [883, 406] width 146 height 25
paste input "ventes@toilesvr.com"
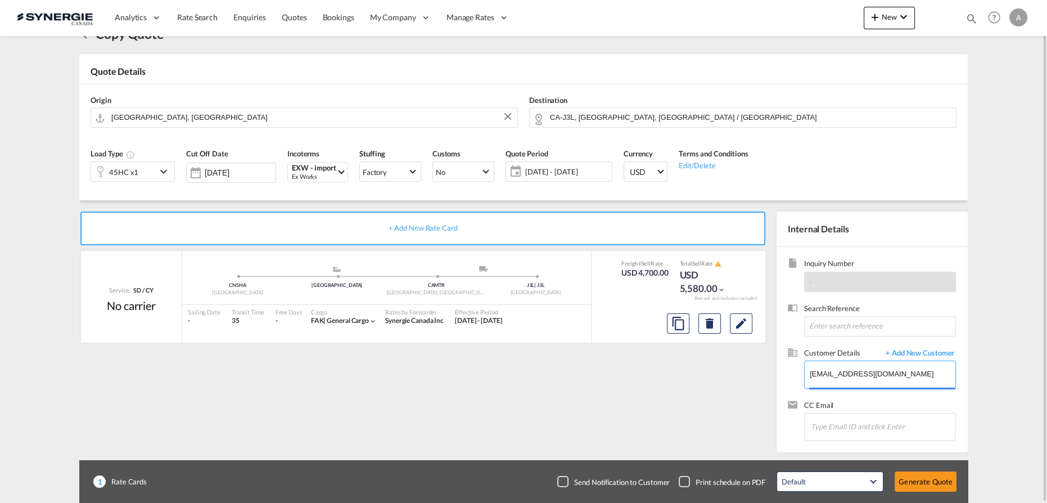
drag, startPoint x: 896, startPoint y: 373, endPoint x: 733, endPoint y: 375, distance: 163.6
click at [733, 375] on div "+ Add New Rate Card Service: SD / CY No carrier added by you .a{fill:#aaa8ad;} …" at bounding box center [523, 326] width 888 height 252
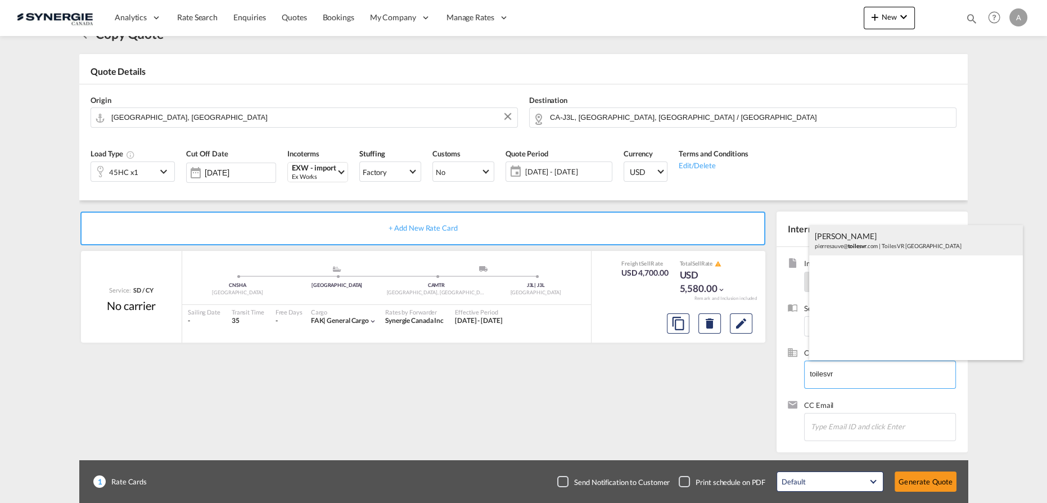
click at [867, 237] on div "Pierre Sauvé pierresauve@ toilesvr .com | Toiles VR Quebec" at bounding box center [916, 240] width 214 height 30
type input "Toiles VR Quebec, Pierre Sauvé, pierresauve@toilesvr.com"
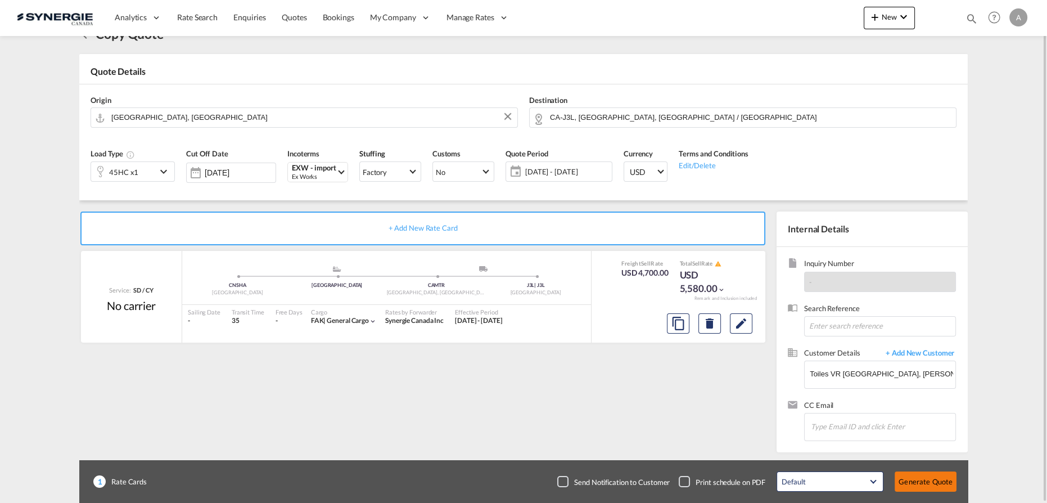
click at [928, 481] on button "Generate Quote" at bounding box center [926, 481] width 62 height 20
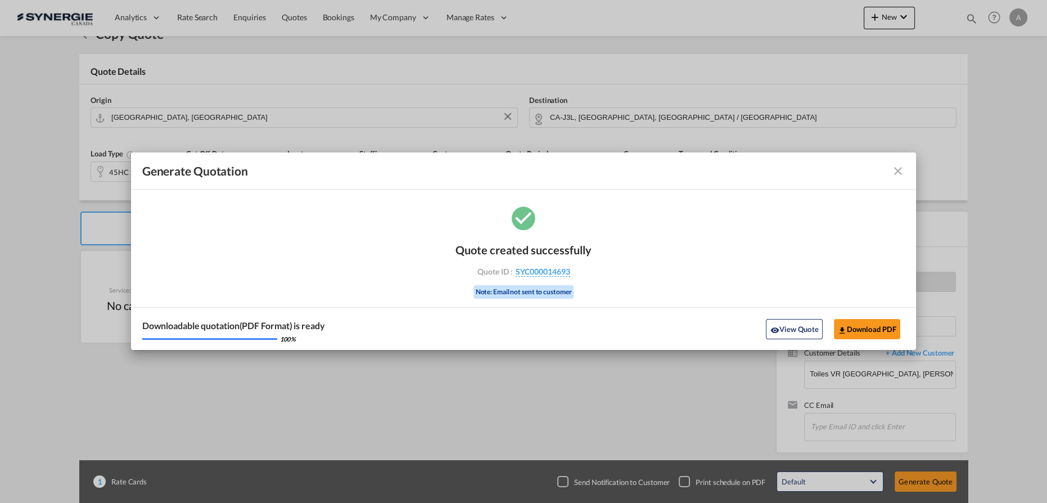
drag, startPoint x: 800, startPoint y: 331, endPoint x: 816, endPoint y: 317, distance: 21.1
click at [800, 331] on button "View Quote" at bounding box center [794, 329] width 56 height 20
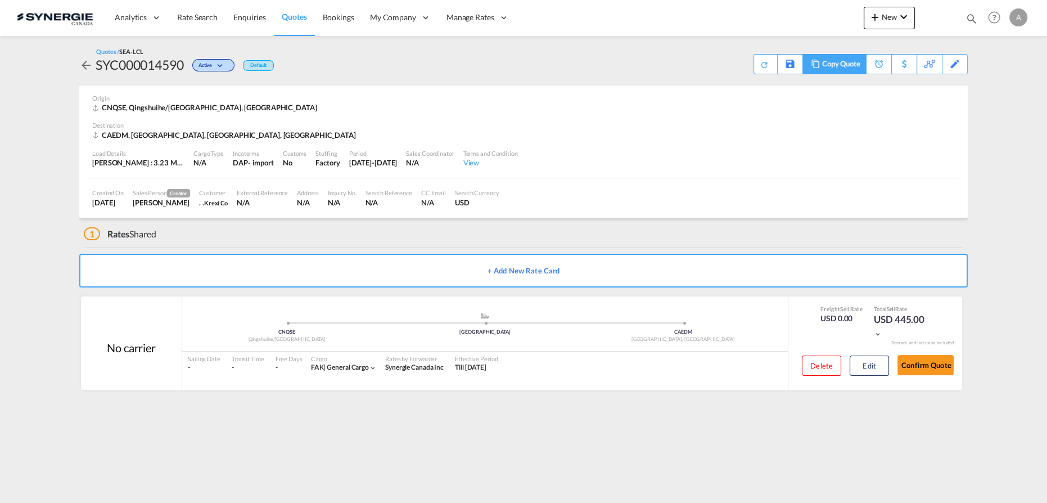
click at [847, 64] on div "Copy Quote" at bounding box center [841, 64] width 38 height 19
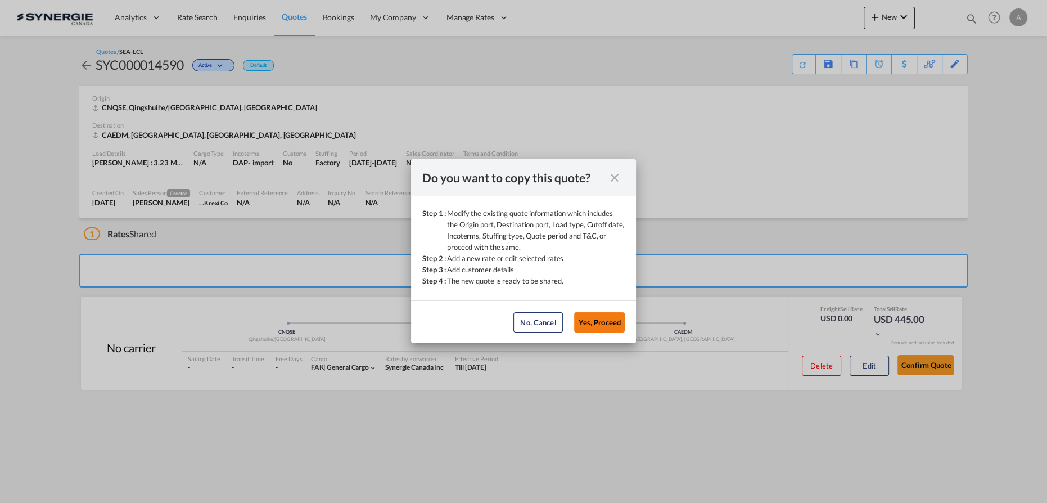
click at [610, 319] on button "Yes, Proceed" at bounding box center [599, 322] width 51 height 20
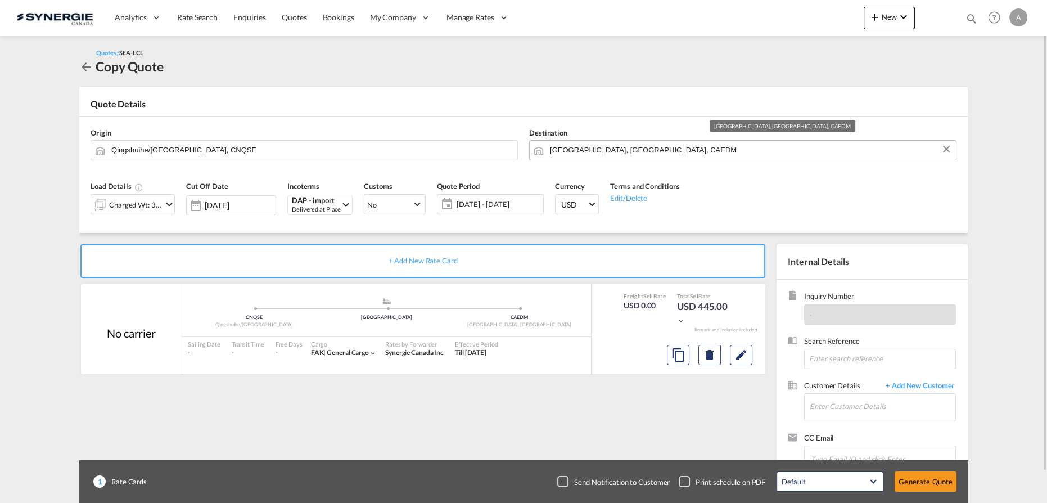
click at [653, 153] on input "[GEOGRAPHIC_DATA], [GEOGRAPHIC_DATA], CAEDM" at bounding box center [750, 150] width 400 height 20
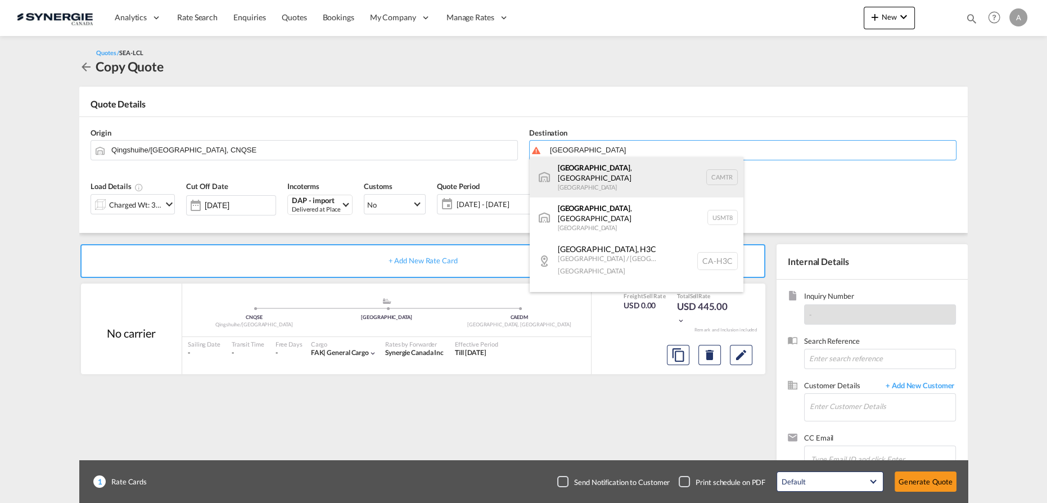
click at [587, 174] on div "[GEOGRAPHIC_DATA] , [GEOGRAPHIC_DATA] [GEOGRAPHIC_DATA] CAMTR" at bounding box center [637, 177] width 214 height 40
type input "[GEOGRAPHIC_DATA], [GEOGRAPHIC_DATA], CAMTR"
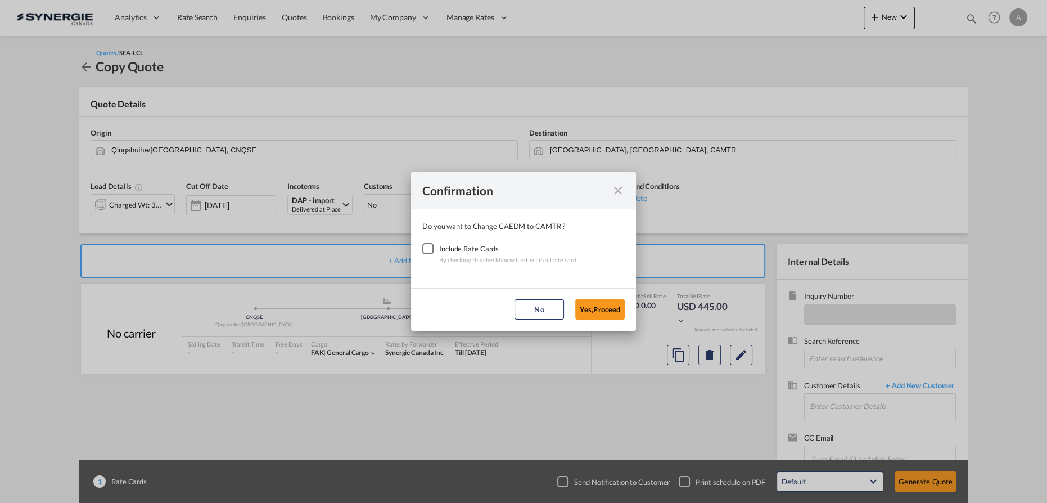
click at [433, 246] on div "Checkbox No Ink" at bounding box center [427, 248] width 11 height 11
click at [604, 304] on button "Yes,Proceed" at bounding box center [599, 309] width 49 height 20
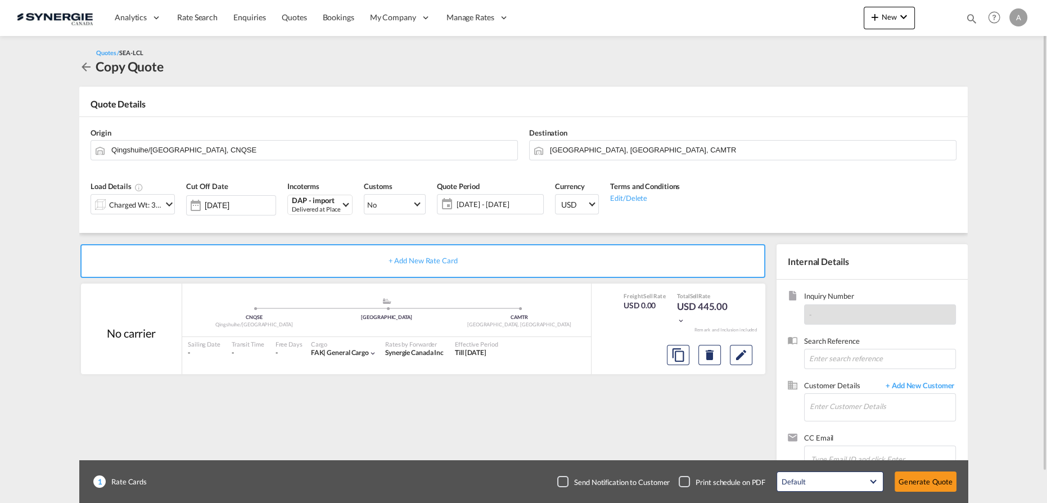
click at [158, 208] on div "Charged Wt: 3.23 W/M" at bounding box center [135, 205] width 53 height 16
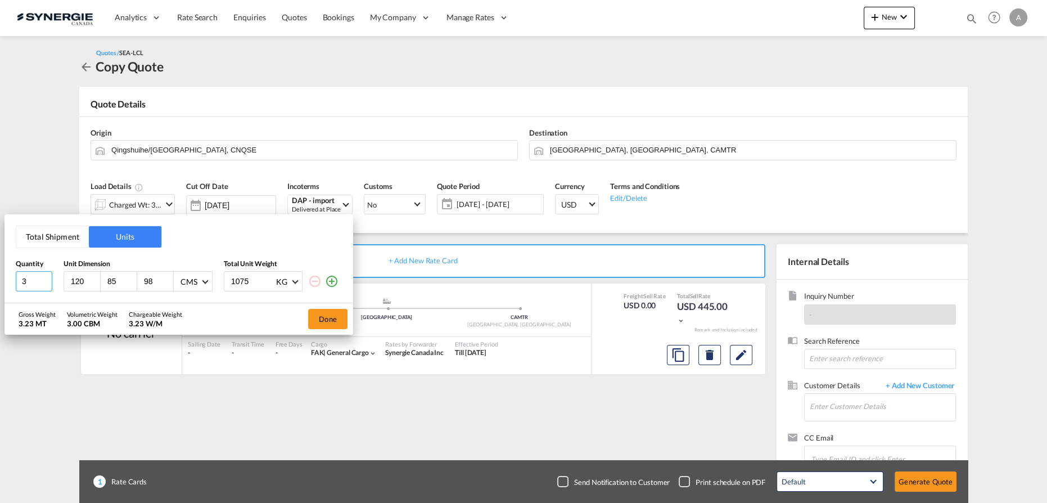
drag, startPoint x: 26, startPoint y: 282, endPoint x: 1, endPoint y: 278, distance: 25.1
click at [1, 278] on div "Total Shipment Units Quantity Unit Dimension Total Unit Weight 3 120 85 98 CMS …" at bounding box center [523, 251] width 1047 height 503
type input "120"
type input "100"
type input "110"
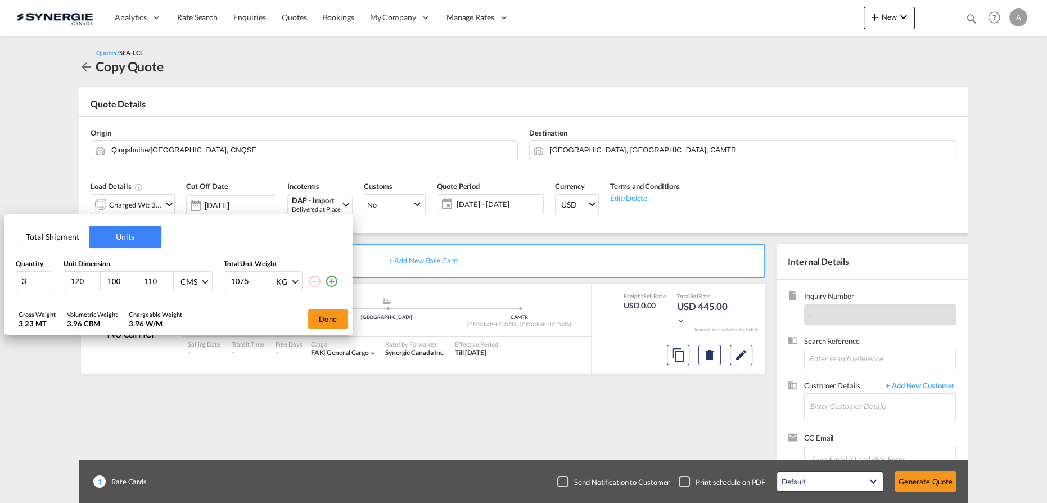
click at [252, 283] on input "1075" at bounding box center [252, 281] width 45 height 19
type input "1"
type input "1282"
click at [332, 325] on button "Done" at bounding box center [327, 319] width 39 height 20
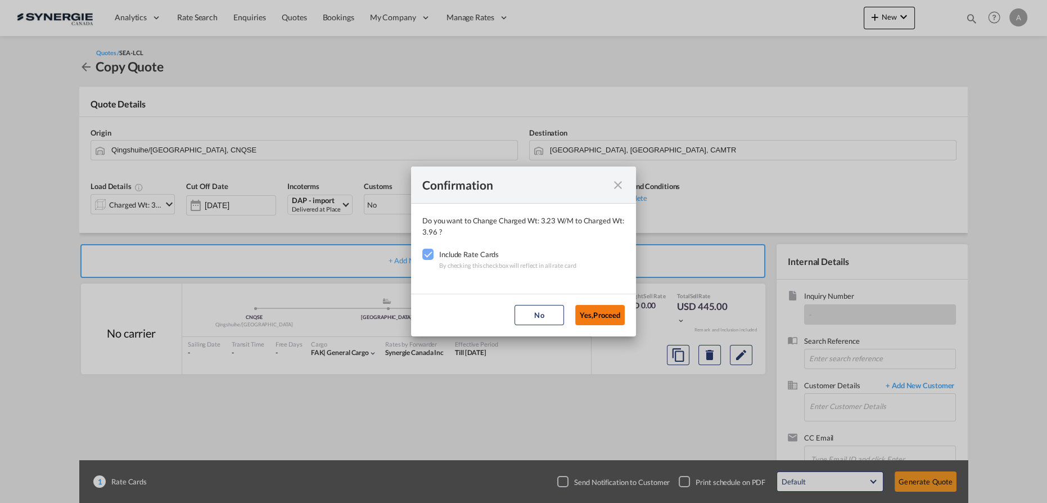
click at [592, 310] on button "Yes,Proceed" at bounding box center [599, 315] width 49 height 20
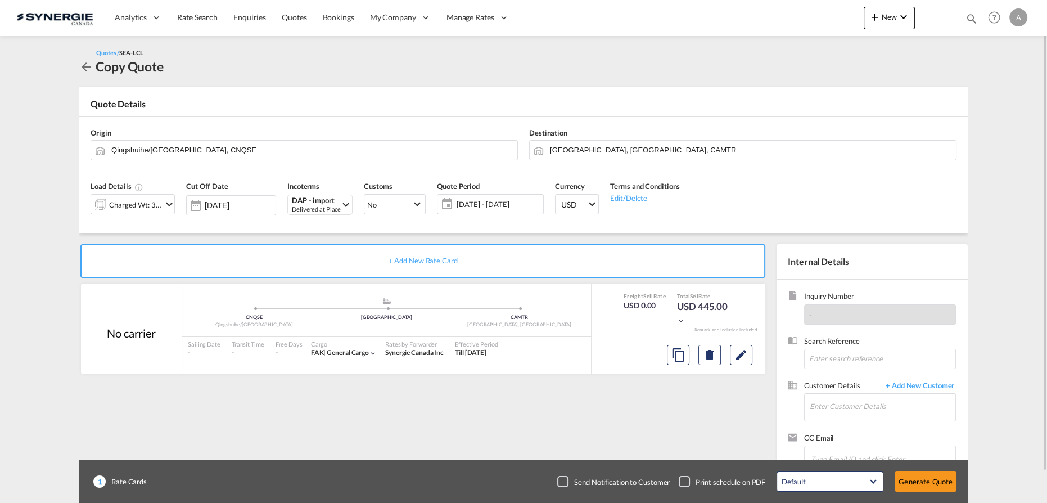
click at [516, 205] on span "22 Aug - 30 Sep 2025" at bounding box center [499, 204] width 84 height 10
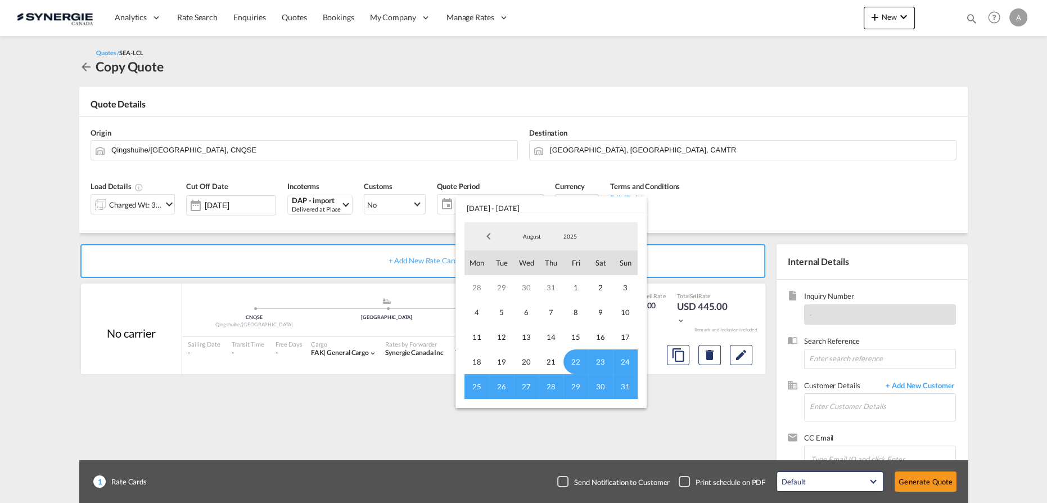
click at [528, 228] on div "August January February March April May June July August September October Nove…" at bounding box center [550, 236] width 173 height 28
click at [530, 233] on span "August" at bounding box center [532, 236] width 36 height 8
click at [521, 260] on md-option "September" at bounding box center [543, 263] width 76 height 27
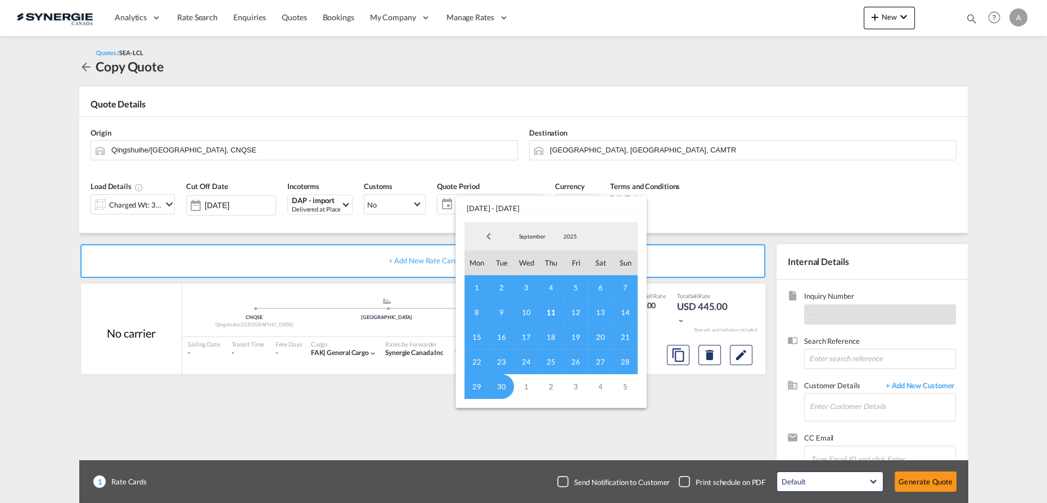
click at [545, 312] on span "11" at bounding box center [551, 312] width 25 height 25
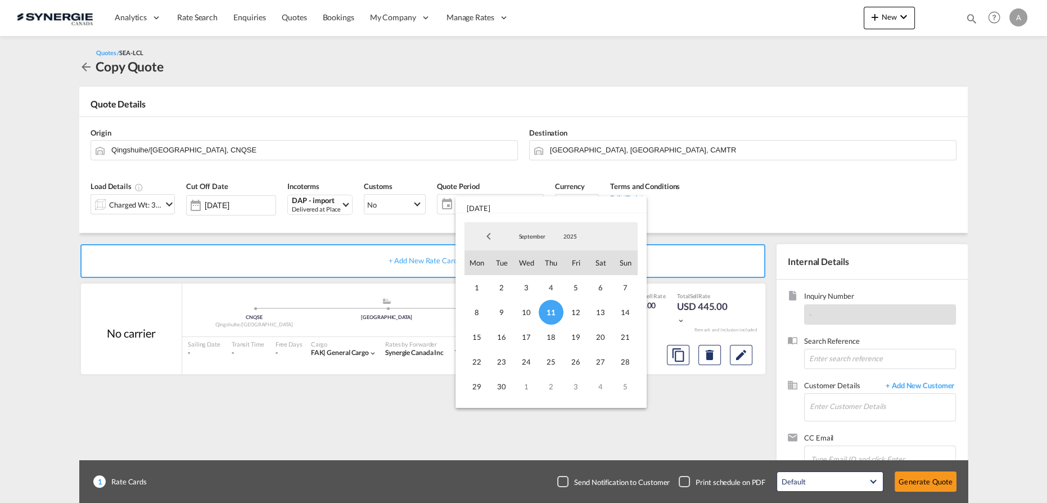
click at [540, 234] on span "September" at bounding box center [532, 236] width 36 height 8
click at [536, 261] on md-option "October" at bounding box center [543, 263] width 76 height 27
click at [529, 341] on span "15" at bounding box center [526, 336] width 25 height 25
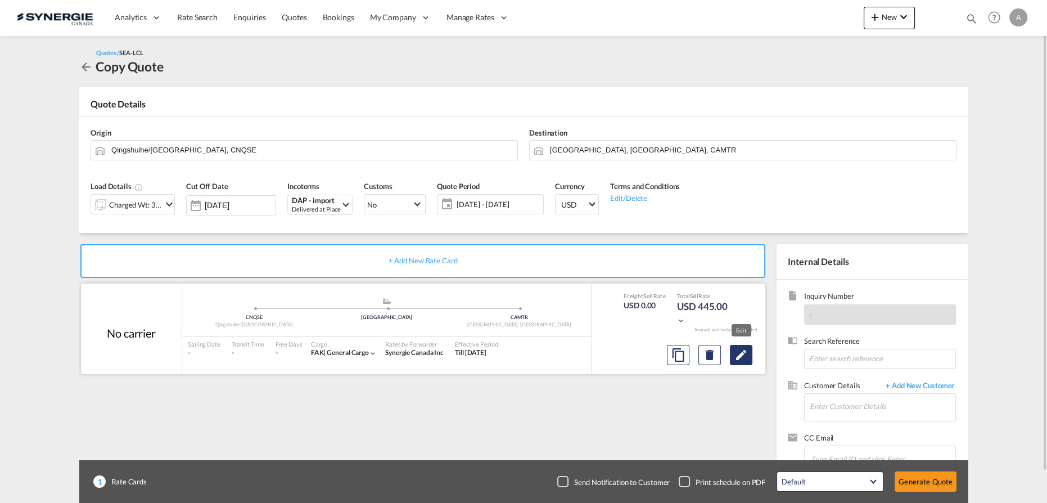
click at [738, 361] on md-icon "Edit" at bounding box center [740, 354] width 13 height 13
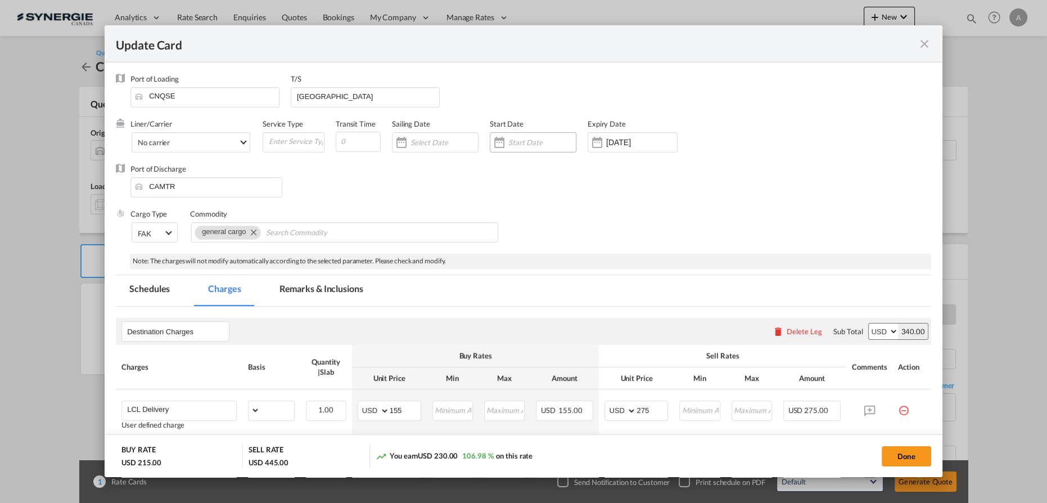
select select "flat"
select select "per_bl"
select select "per_shipment"
select select "per_bl"
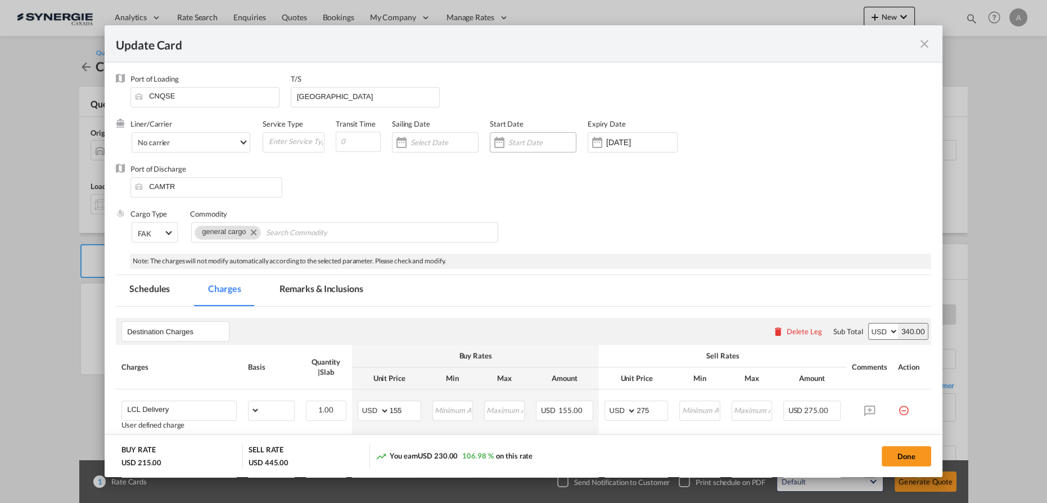
select select "per_bl"
click at [541, 143] on input "Update CardPort of ..." at bounding box center [541, 142] width 67 height 9
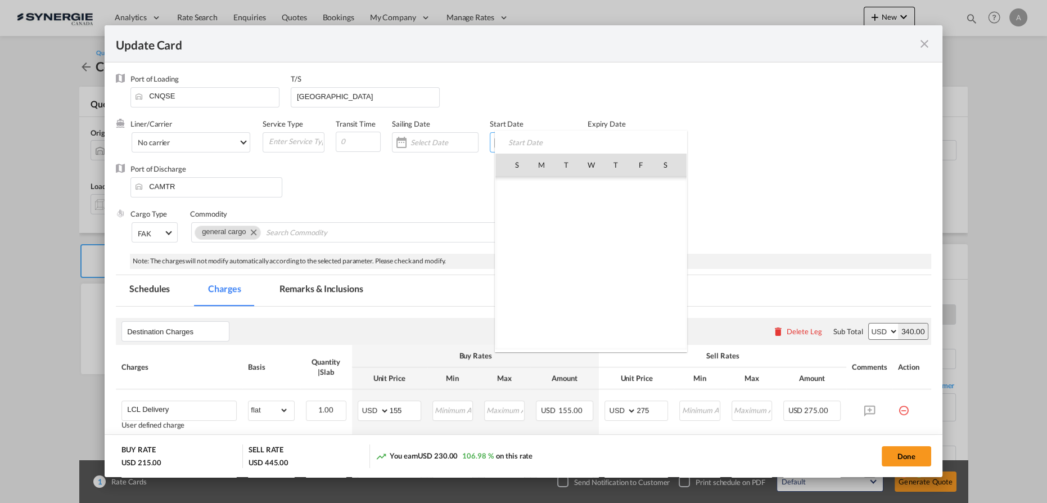
scroll to position [260468, 0]
click at [621, 236] on span "11" at bounding box center [616, 239] width 24 height 24
type input "[DATE]"
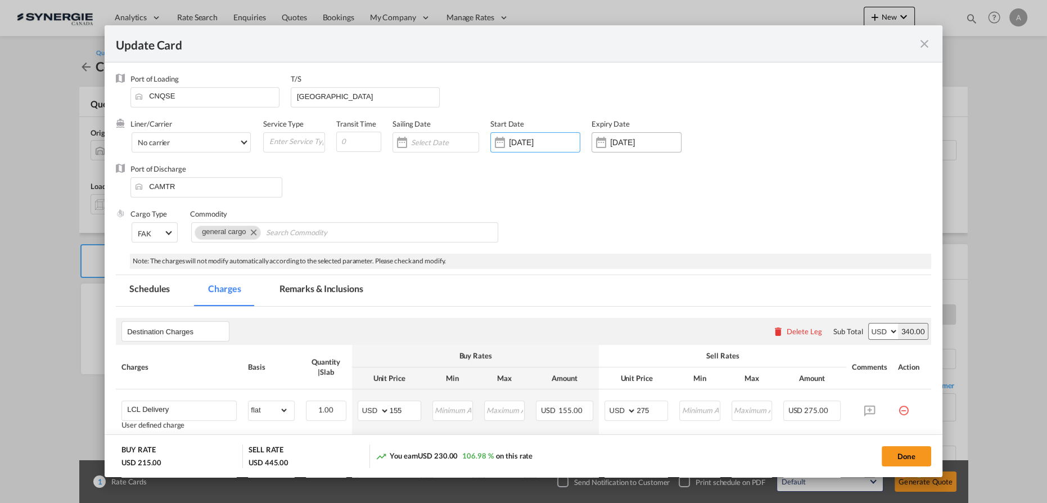
click at [639, 144] on input "30 Sep 2025" at bounding box center [645, 142] width 71 height 9
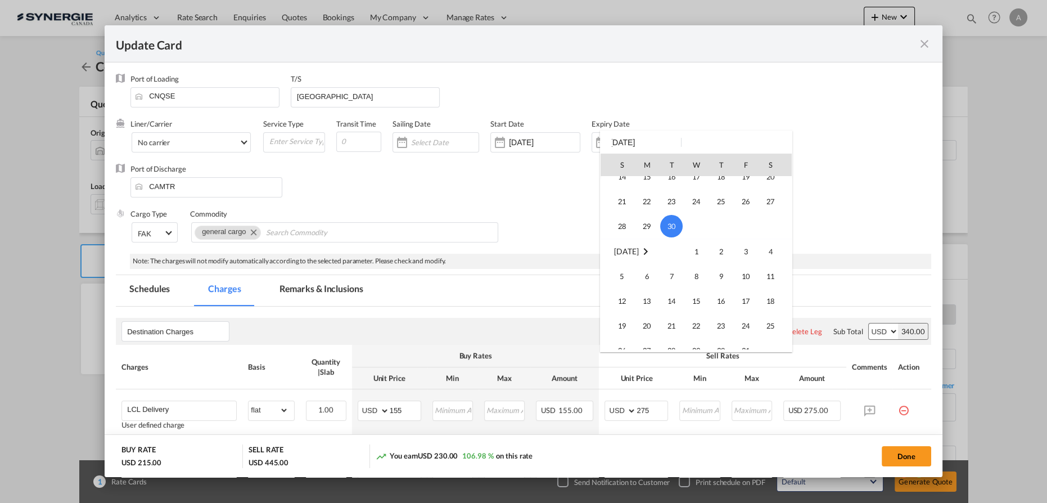
scroll to position [102, 0]
click at [696, 293] on span "15" at bounding box center [696, 285] width 22 height 22
type input "15 Oct 2025"
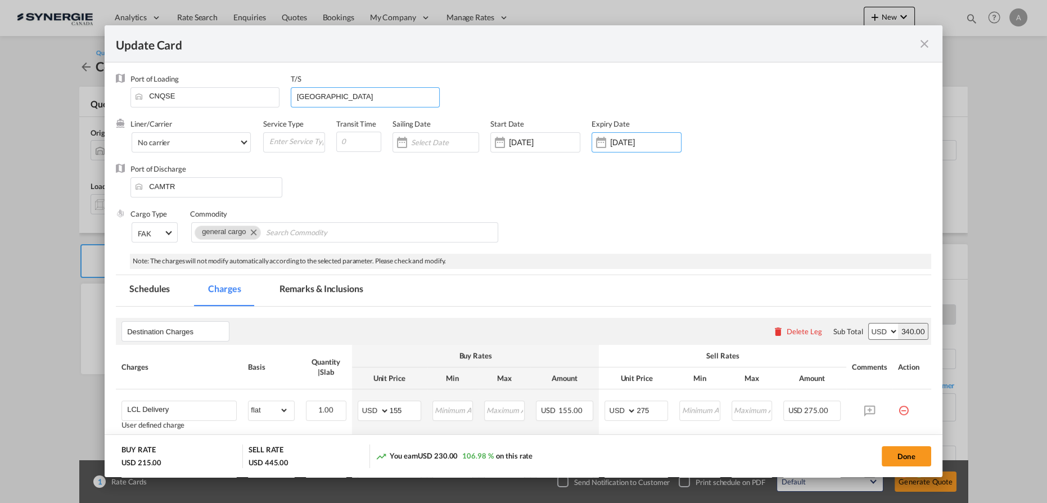
click at [381, 98] on input "Vancouver" at bounding box center [367, 96] width 143 height 17
drag, startPoint x: 378, startPoint y: 95, endPoint x: 205, endPoint y: 97, distance: 173.8
click at [211, 97] on div "Port of Loading CNQSE T/S Vancouver" at bounding box center [530, 96] width 801 height 45
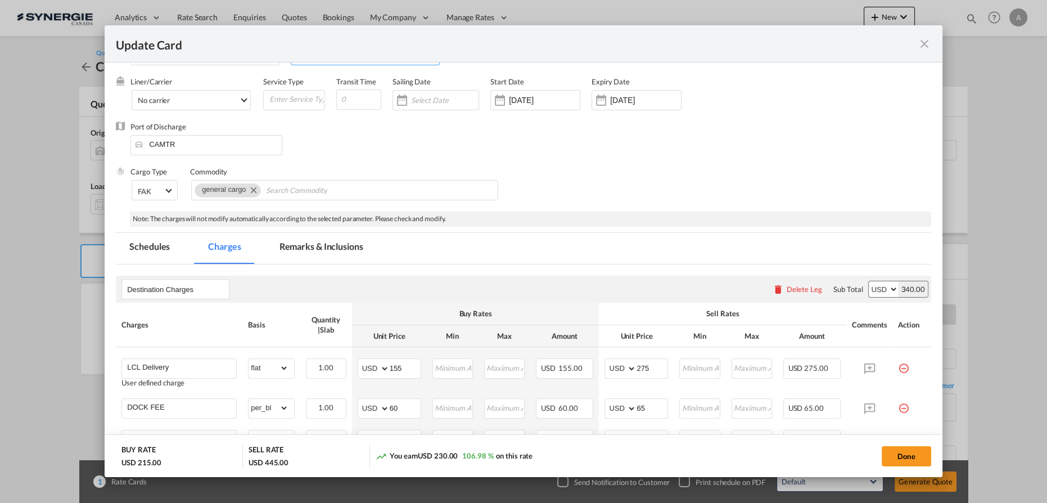
scroll to position [6, 0]
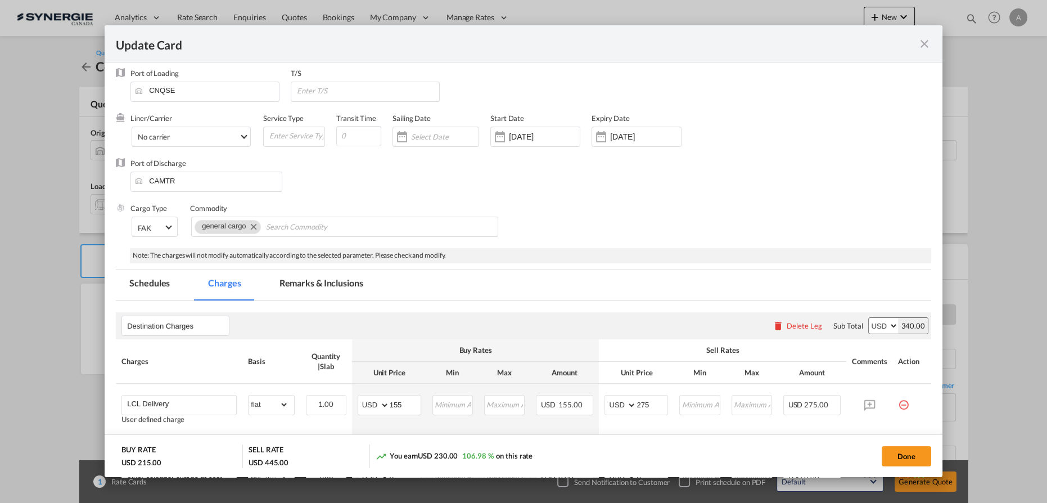
click at [330, 286] on md-tab-item "Remarks & Inclusions" at bounding box center [321, 284] width 111 height 31
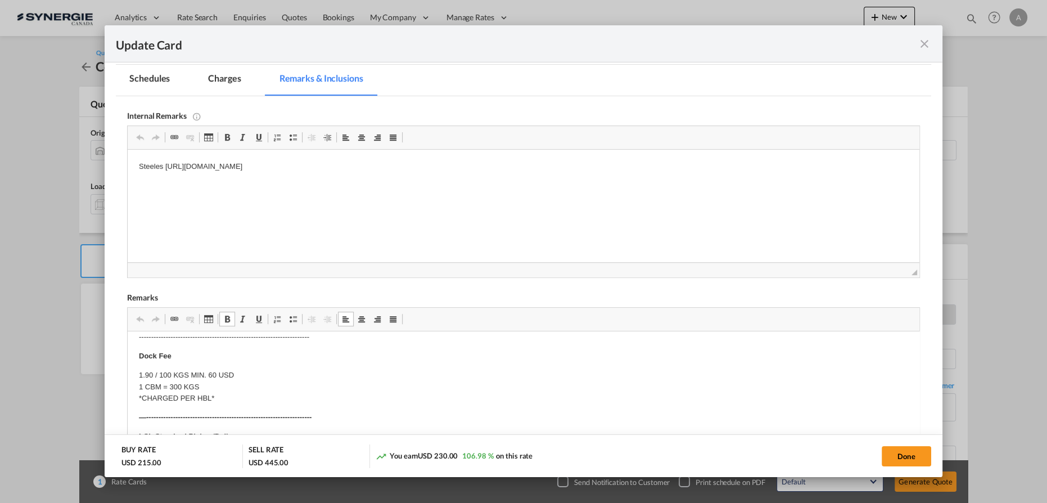
scroll to position [204, 0]
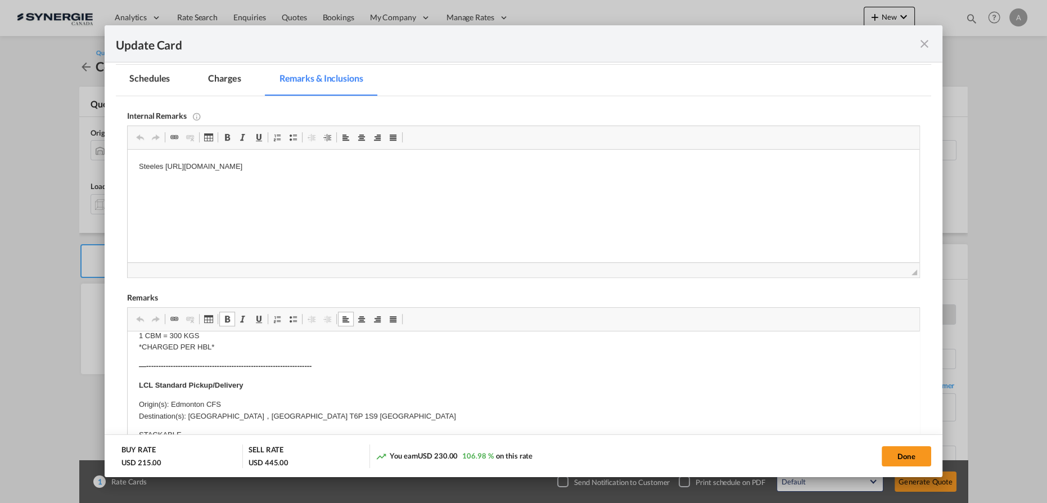
click at [238, 404] on p "Origin(s): Edmonton CFS Destination(s): EDMONTON，ALBERTA T6P 1S9 Canada" at bounding box center [523, 411] width 769 height 24
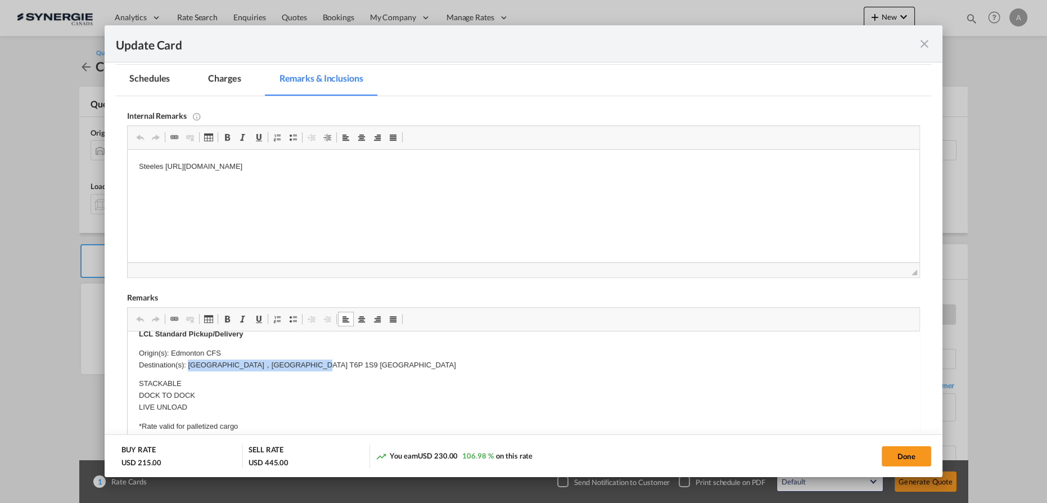
drag, startPoint x: 335, startPoint y: 362, endPoint x: 189, endPoint y: 364, distance: 145.7
click at [189, 364] on p "Origin(s): Edmonton CFS Destination(s): EDMONTON，ALBERTA T6P 1S9 Canada" at bounding box center [523, 360] width 769 height 24
click at [228, 350] on p "Origin(s): Edmonton CFS Destination(s): 6, rue du Parc Warwick, QC J0A 1M0 ，Can…" at bounding box center [523, 360] width 769 height 24
drag, startPoint x: 229, startPoint y: 353, endPoint x: 172, endPoint y: 353, distance: 57.4
click at [172, 353] on p "Origin(s): Edmonton CFS Destination(s): 6, rue du Parc Warwick, QC J0A 1M0 ，Can…" at bounding box center [523, 360] width 769 height 24
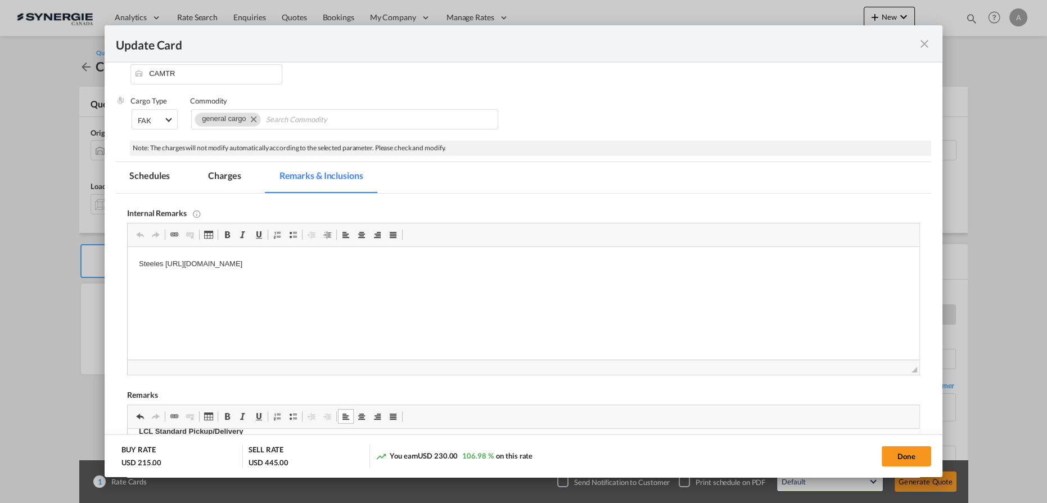
scroll to position [108, 0]
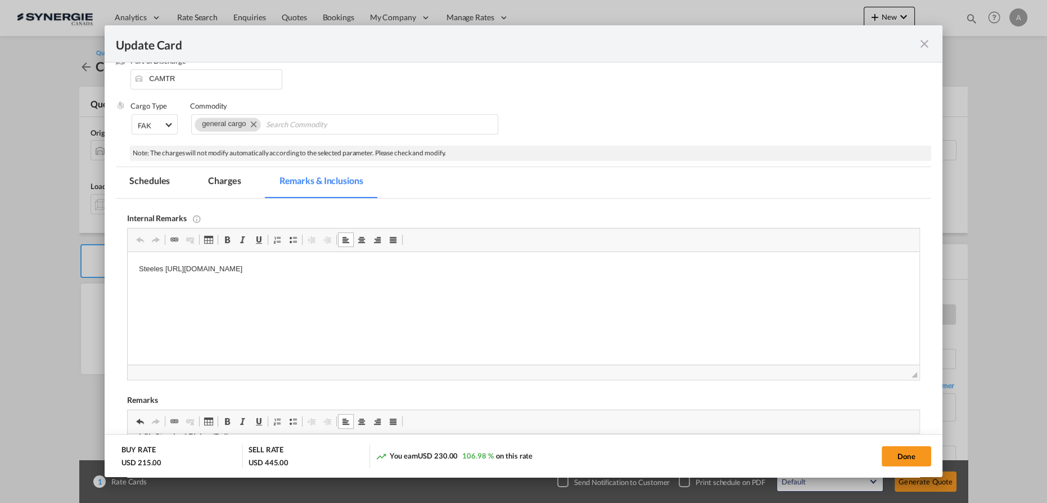
drag, startPoint x: 472, startPoint y: 269, endPoint x: 157, endPoint y: 527, distance: 406.4
click at [128, 276] on html "Steeles https://app.frontapp.com/open/msg_1hglhi33?key=_H19iDGfoUN0wPY6qekXTINe…" at bounding box center [524, 269] width 792 height 34
click at [231, 281] on body "Delivery Bourret:" at bounding box center [523, 278] width 769 height 31
click at [310, 305] on html "Delivery Bourret: Soumission rapide - 8358110" at bounding box center [524, 278] width 792 height 53
click at [251, 305] on html "Delivery Bourret: Soumission rapide - 8358110" at bounding box center [524, 278] width 792 height 53
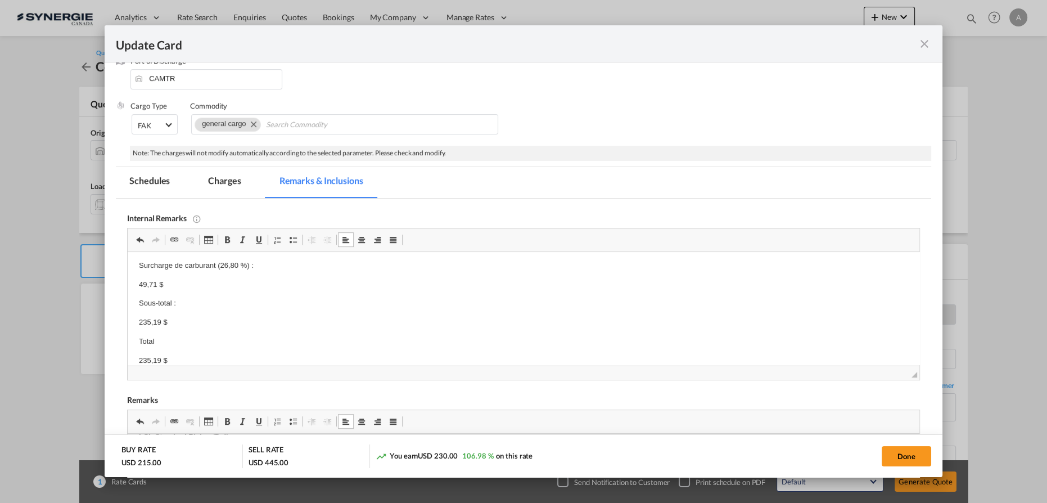
scroll to position [0, 0]
click at [314, 332] on body "Delivery Bourret: Soumission rapide - 8358110 Montant : 175,00 $ Surcharge : 10…" at bounding box center [523, 373] width 769 height 221
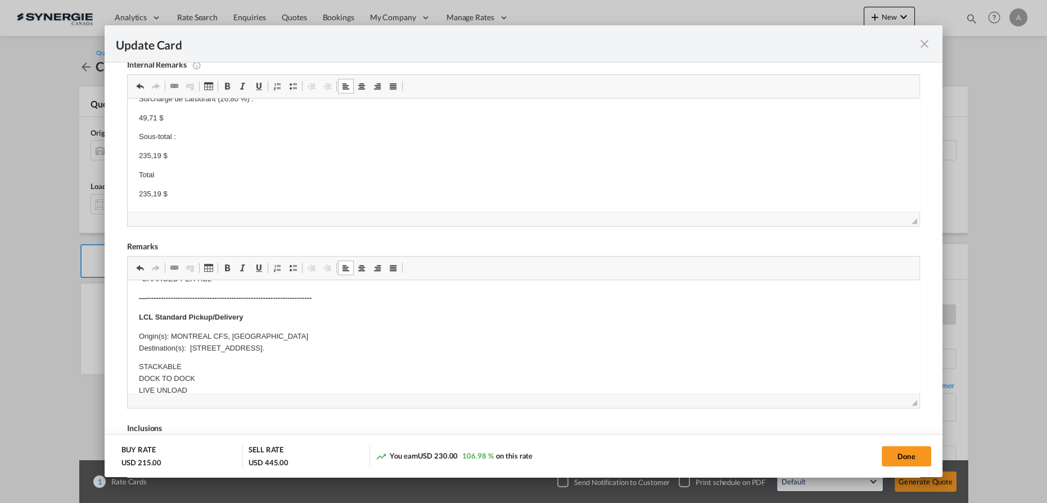
scroll to position [204, 0]
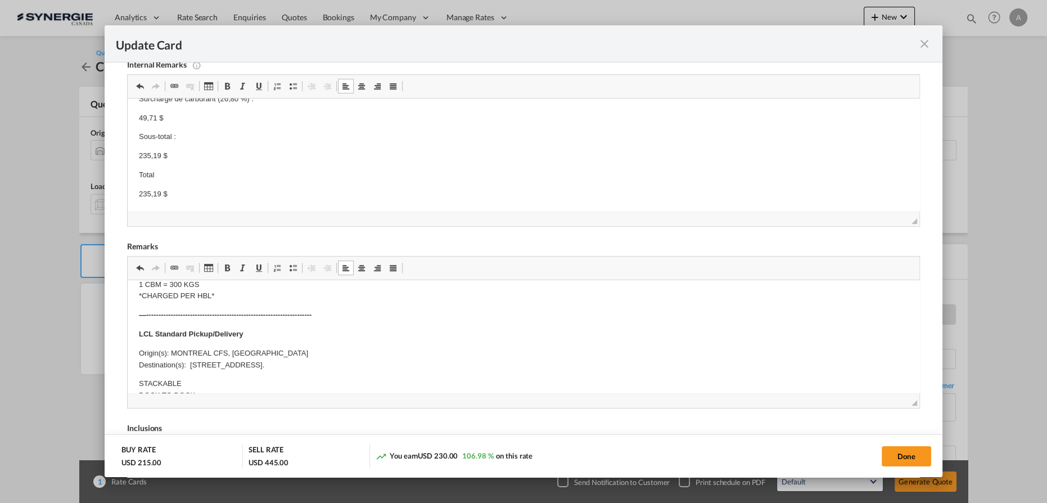
click at [193, 198] on p "235,19 $" at bounding box center [523, 194] width 769 height 12
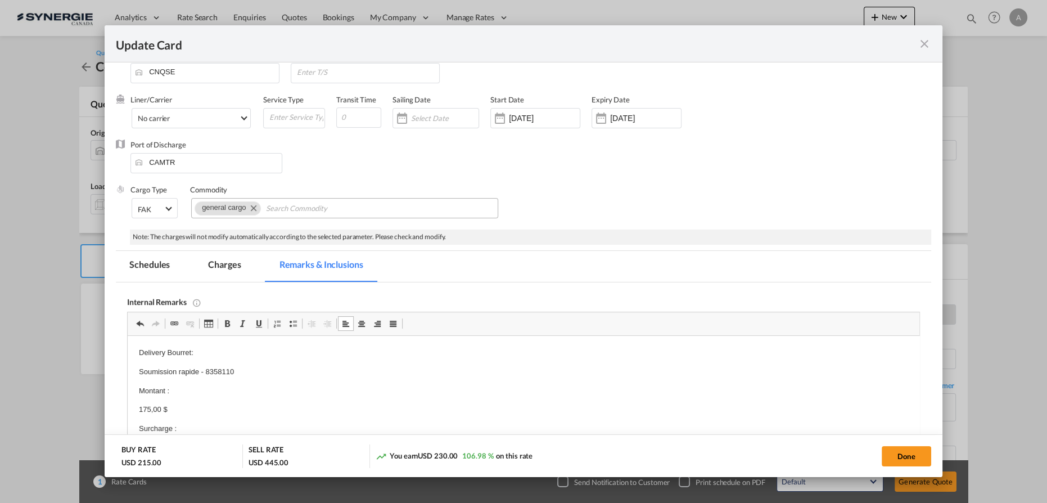
scroll to position [6, 0]
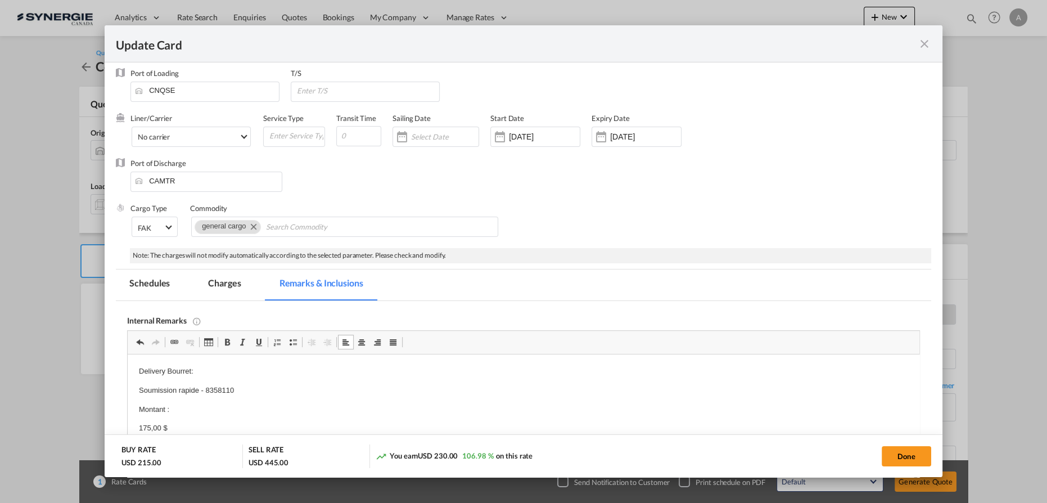
click at [204, 287] on md-tab-item "Charges" at bounding box center [225, 284] width 60 height 31
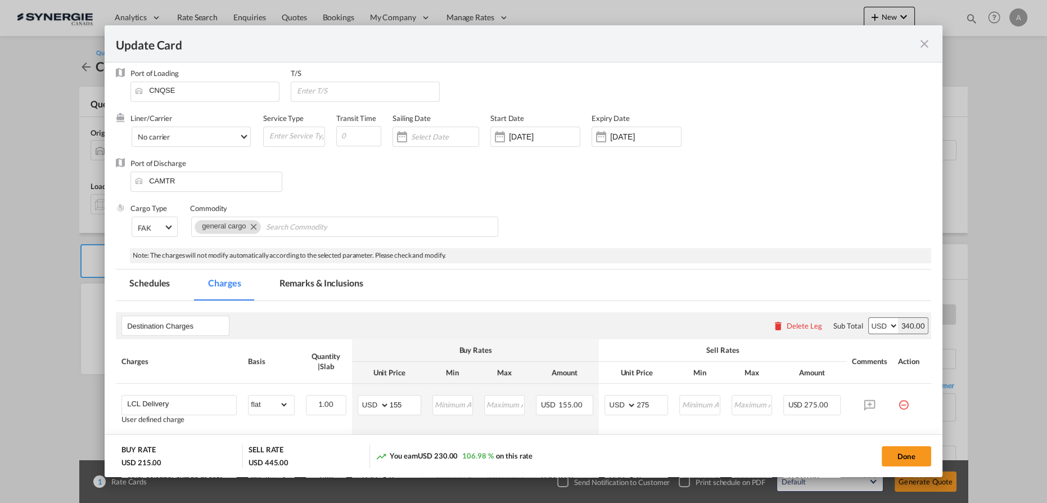
scroll to position [210, 0]
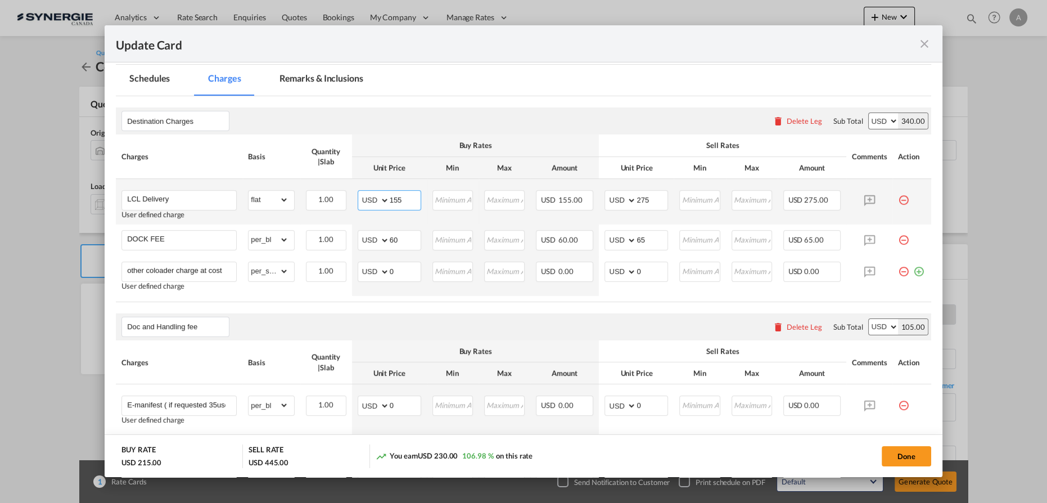
drag, startPoint x: 386, startPoint y: 194, endPoint x: 292, endPoint y: 205, distance: 94.6
click at [333, 198] on tr "LCL Delivery User defined charge Please Enter Already Exists gross_weight volum…" at bounding box center [523, 202] width 815 height 46
type input "178"
type input "300"
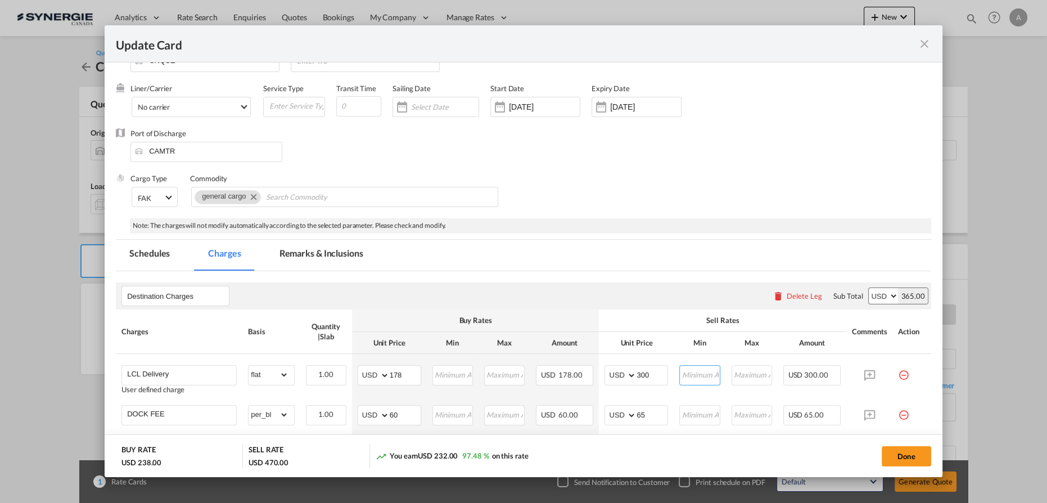
scroll to position [6, 0]
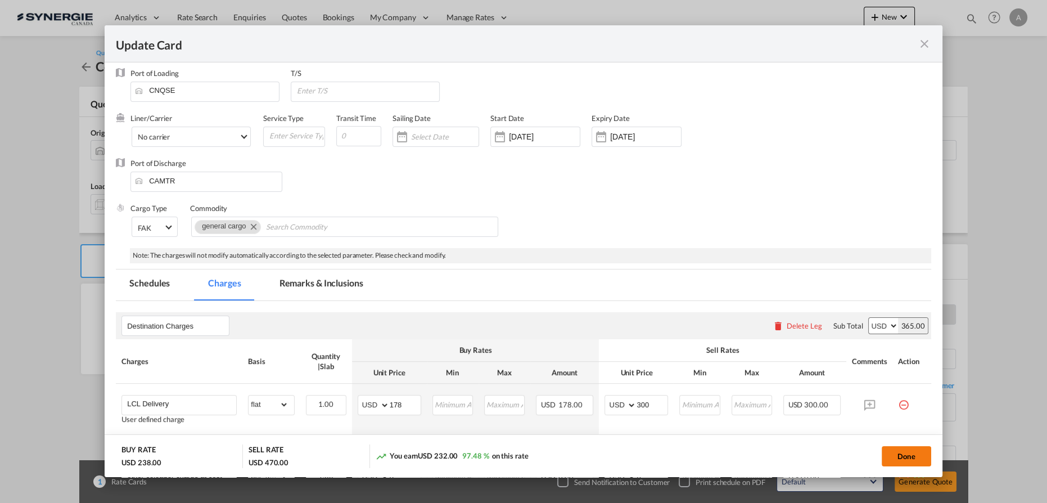
click at [913, 453] on button "Done" at bounding box center [906, 456] width 49 height 20
type input "10 Sep 2025"
type input "14 Oct 2025"
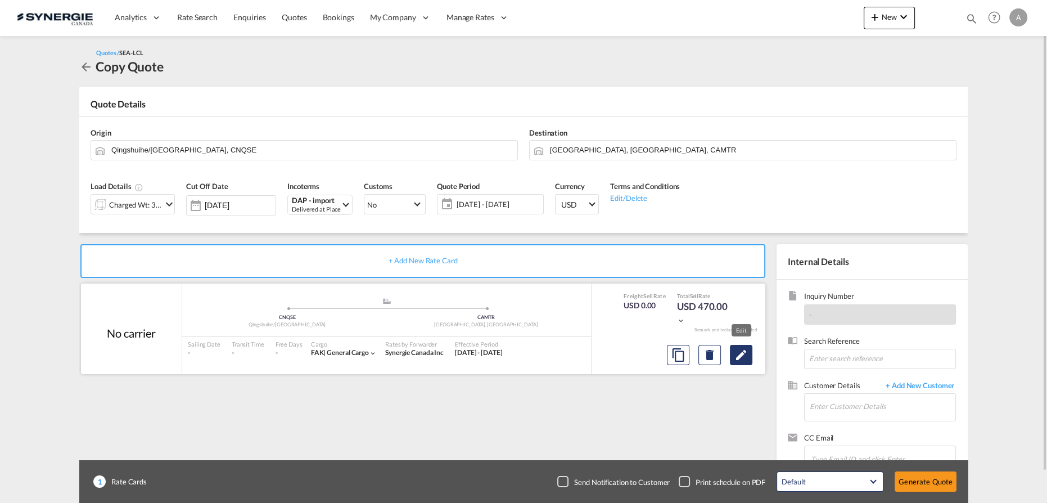
click at [745, 356] on md-icon "Edit" at bounding box center [740, 354] width 13 height 13
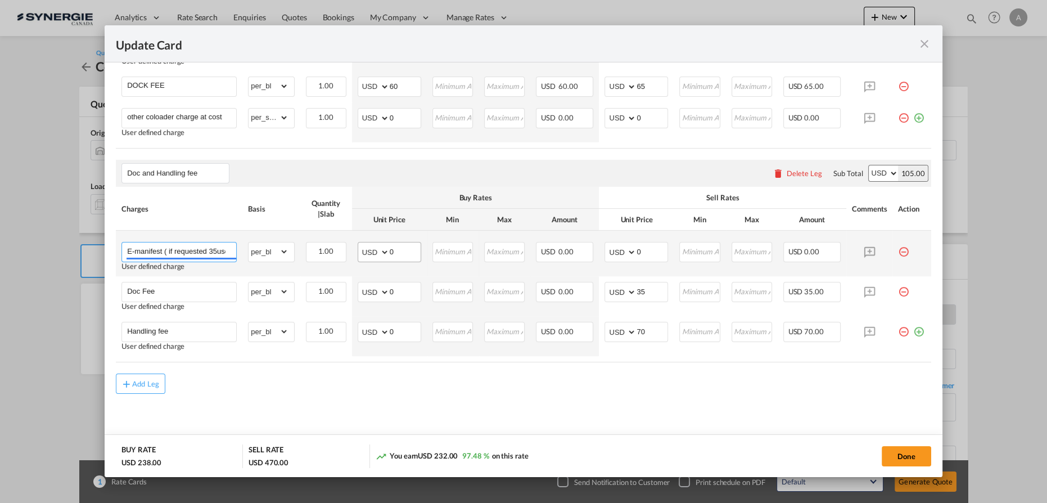
scroll to position [0, 6]
drag, startPoint x: 164, startPoint y: 249, endPoint x: 356, endPoint y: 245, distance: 192.9
click at [356, 245] on tr "E-manifest ( if requested 35usd) User defined charge Please Enter Already Exist…" at bounding box center [523, 254] width 815 height 46
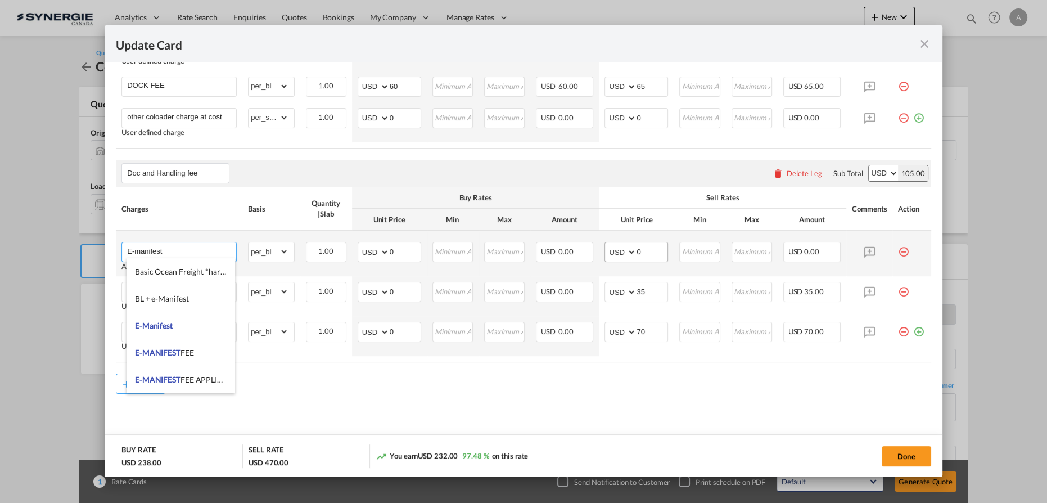
type input "E-manifest"
click at [648, 253] on input "0" at bounding box center [652, 250] width 31 height 17
drag, startPoint x: 643, startPoint y: 252, endPoint x: 619, endPoint y: 252, distance: 24.2
click at [623, 252] on md-input-container "AED AFN ALL AMD ANG AOA ARS AUD AWG AZN BAM BBD BDT BGN BHD BIF BMD BND BOB BRL…" at bounding box center [636, 252] width 64 height 20
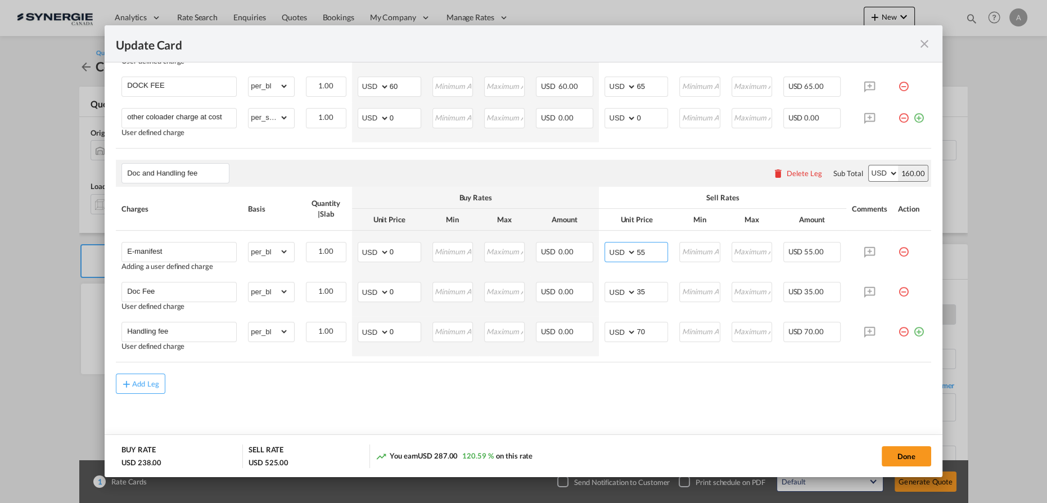
type input "55"
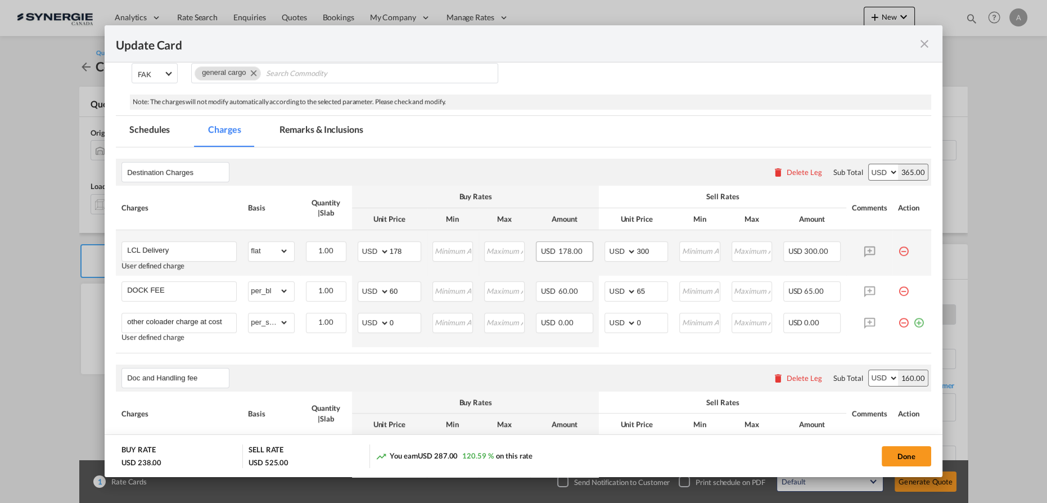
scroll to position [210, 0]
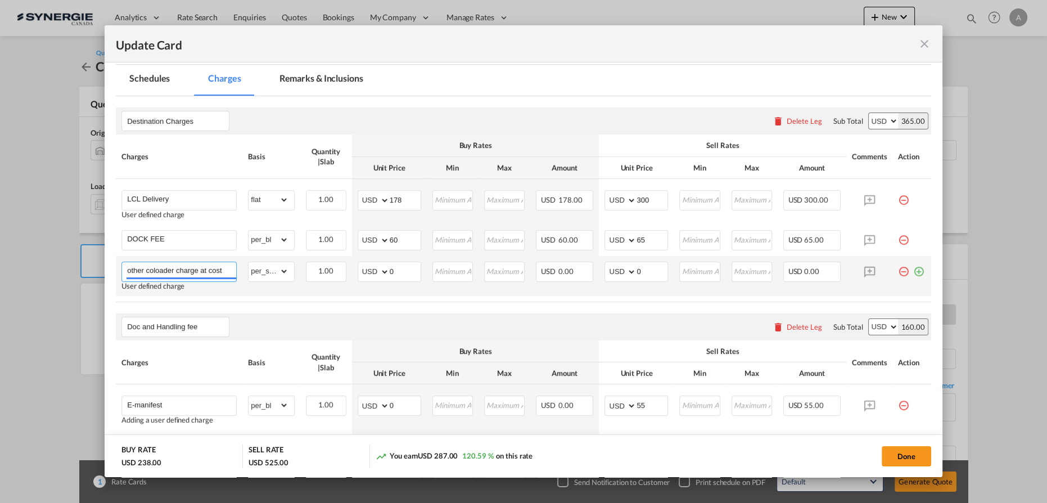
click at [128, 266] on input "other coloader charge at cost" at bounding box center [181, 270] width 109 height 17
click at [229, 270] on input "Other coloader charge at cost" at bounding box center [181, 270] width 109 height 17
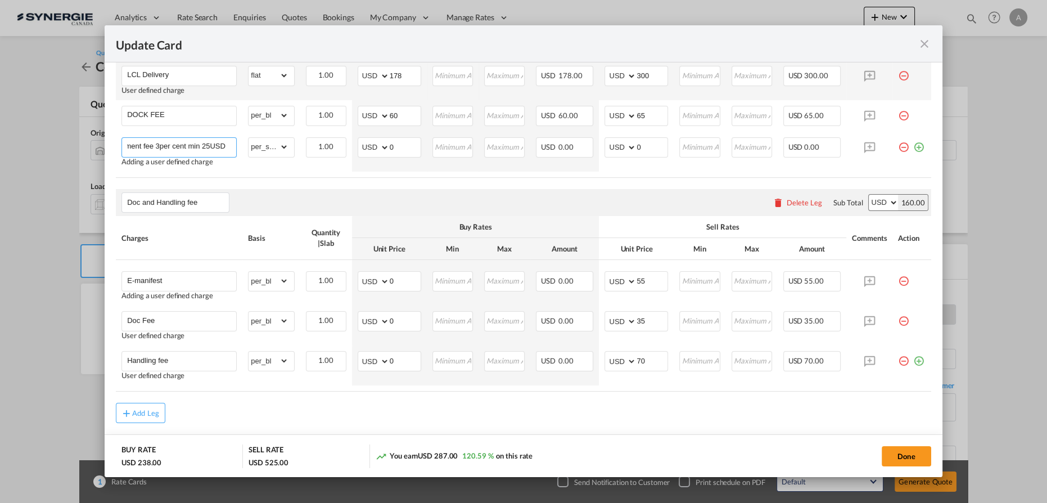
scroll to position [364, 0]
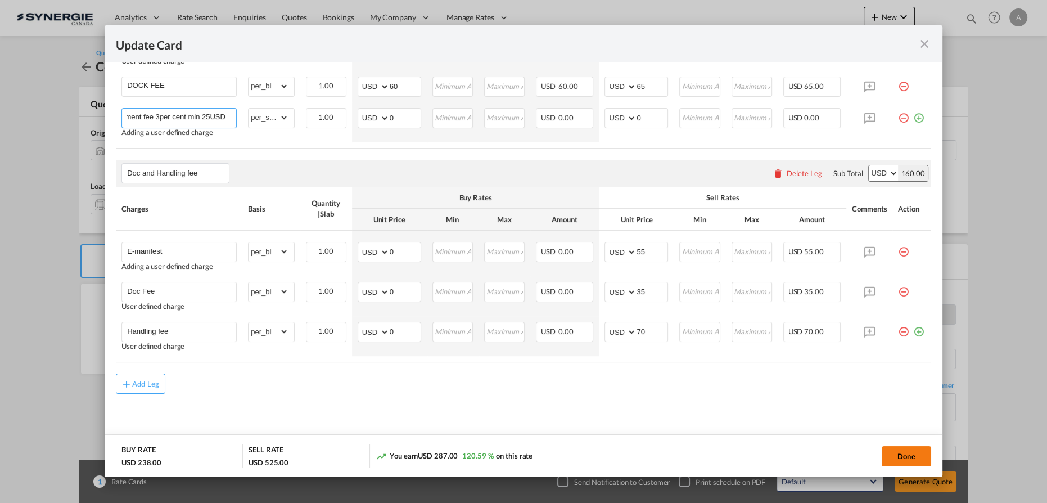
type input "Other coloader charge at cost + disbursement fee 3per cent min 25USD"
click at [898, 455] on button "Done" at bounding box center [906, 456] width 49 height 20
type input "10 Sep 2025"
type input "14 Oct 2025"
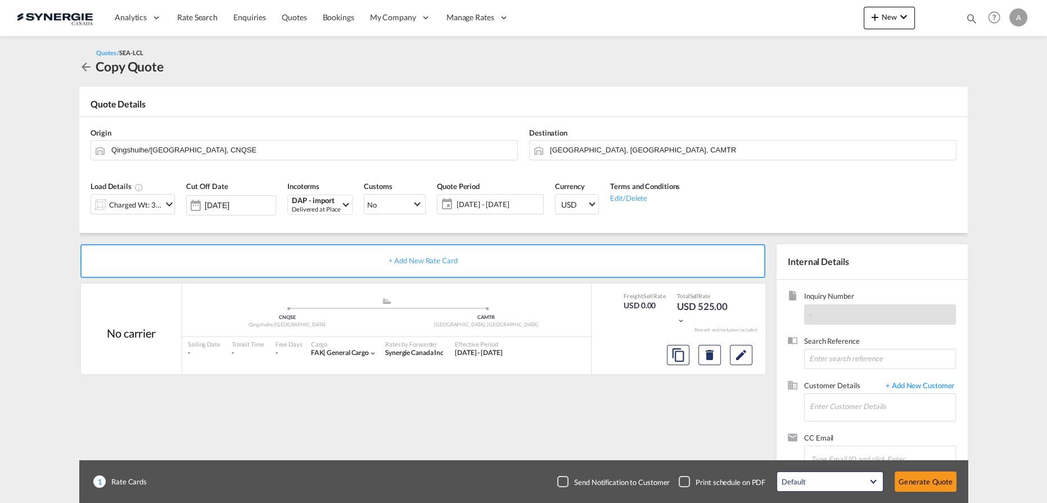
scroll to position [0, 0]
click at [865, 412] on input "Enter Customer Details" at bounding box center [883, 406] width 146 height 25
drag, startPoint x: 842, startPoint y: 417, endPoint x: 841, endPoint y: 407, distance: 9.6
click at [841, 416] on input "Enter Customer Details" at bounding box center [883, 406] width 146 height 25
click at [841, 405] on input "Enter Customer Details" at bounding box center [883, 406] width 146 height 25
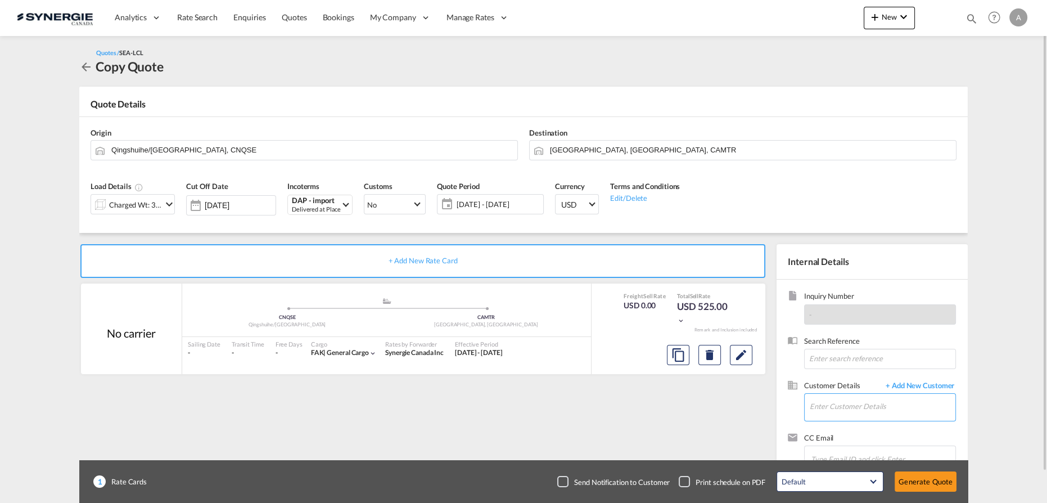
paste input "王志葵 <op1@krexi.com>"
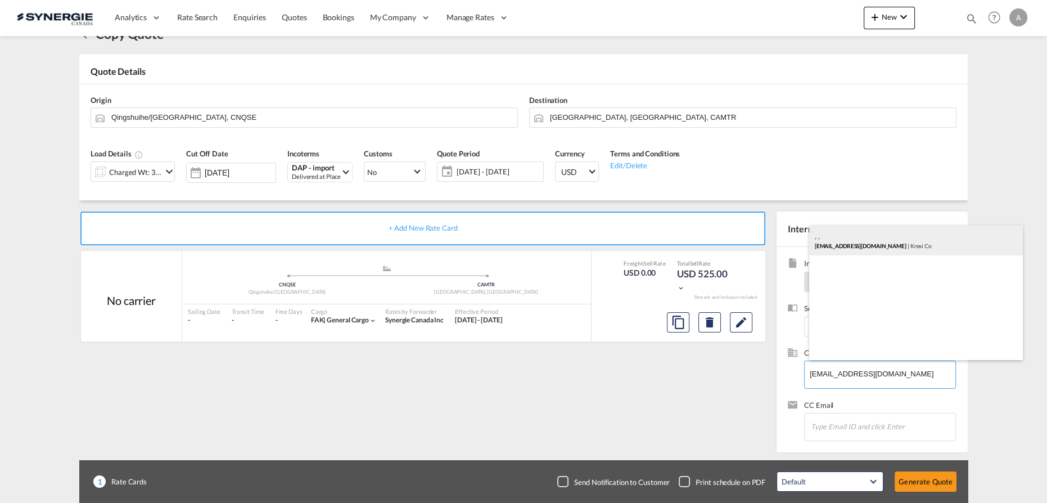
click at [838, 247] on div ". . op1@krexi.com | Krexi Co" at bounding box center [916, 240] width 214 height 30
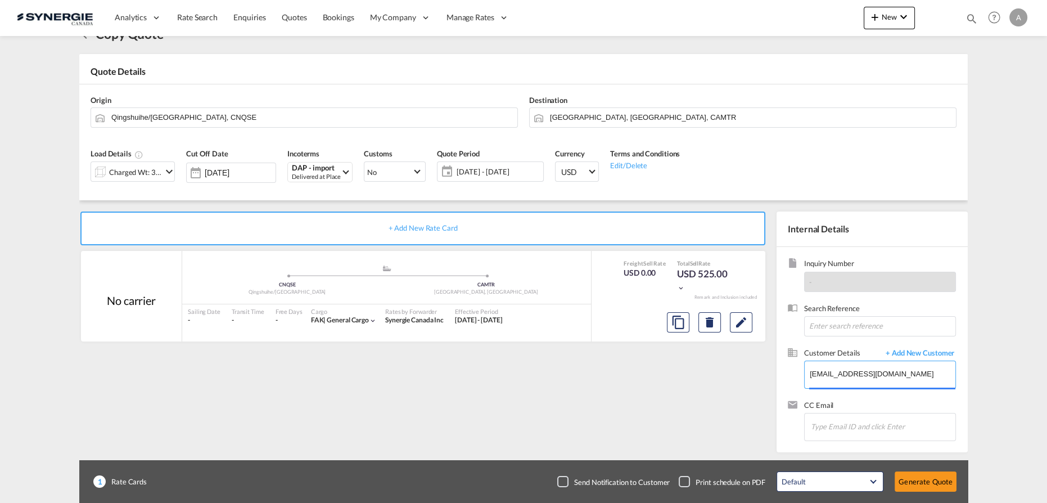
type input "Krexi Co, . ., op1@krexi.com"
click at [912, 477] on button "Generate Quote" at bounding box center [926, 481] width 62 height 20
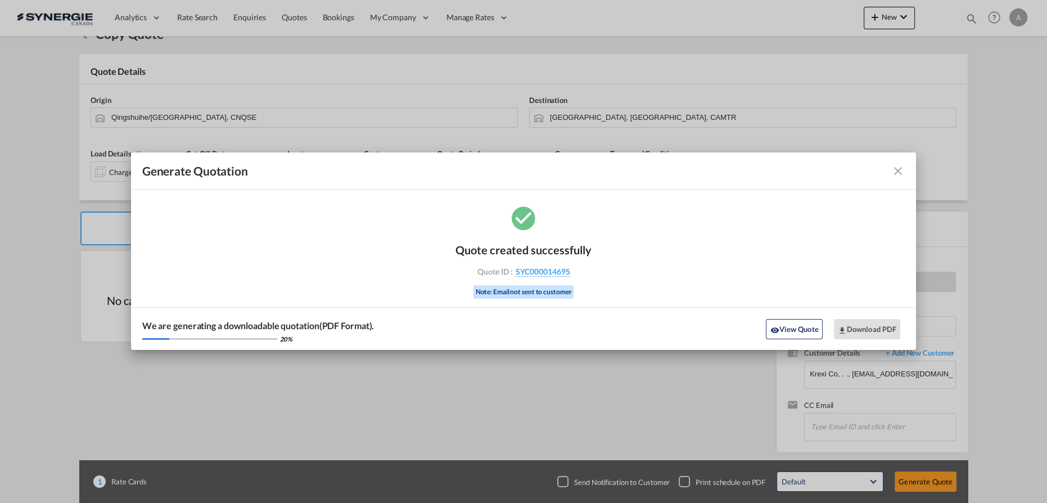
click at [771, 340] on div "We are generating a downloadable quotation(PDF Format). 20 % View Quote Downloa…" at bounding box center [524, 328] width 786 height 43
click at [805, 331] on button "View Quote" at bounding box center [794, 329] width 56 height 20
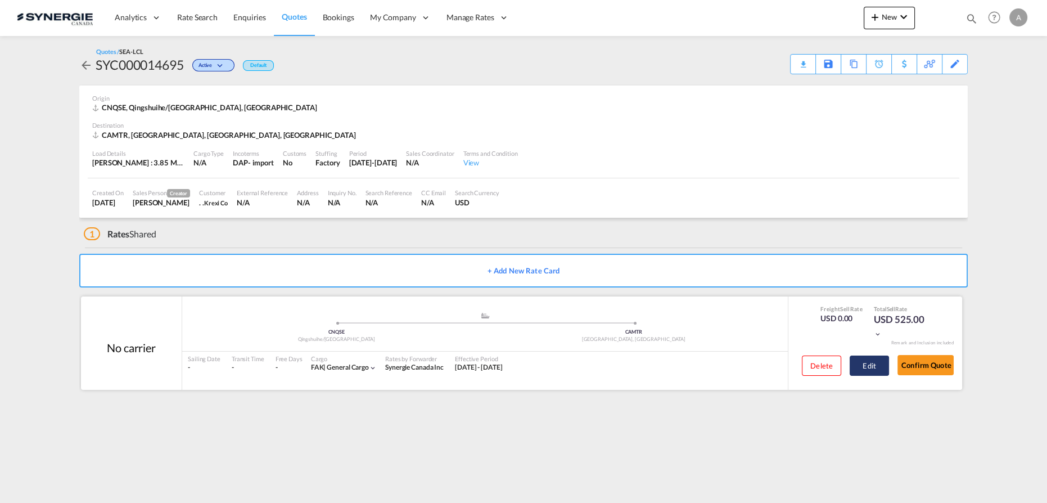
click at [867, 368] on button "Edit" at bounding box center [869, 365] width 39 height 20
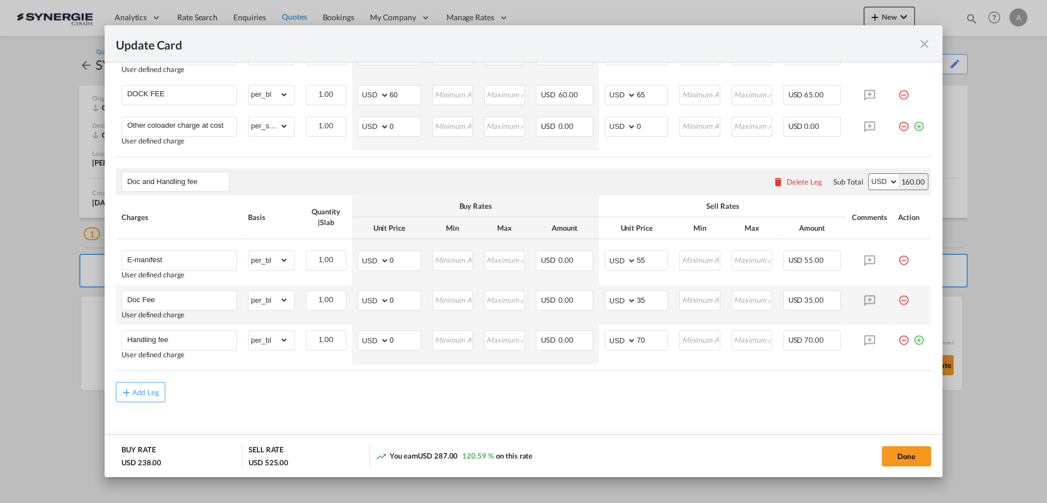
scroll to position [358, 0]
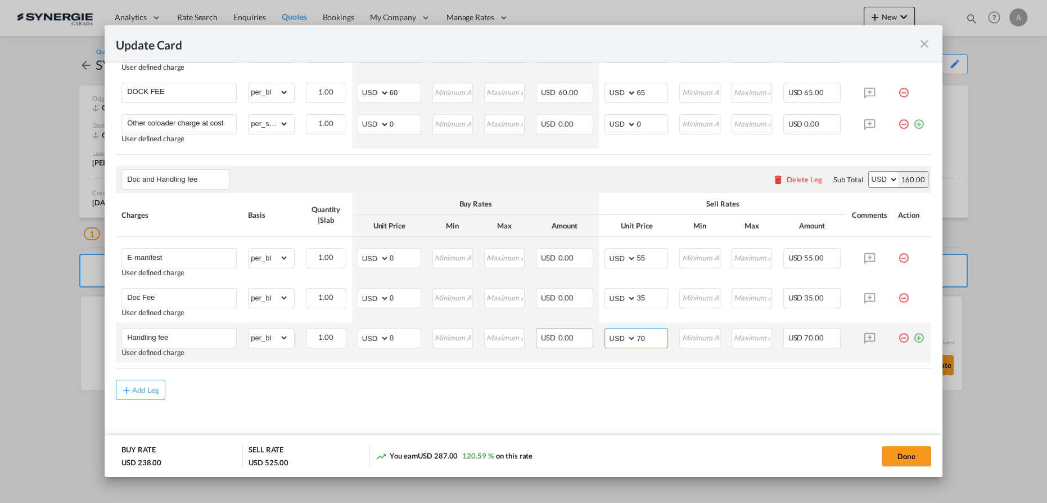
drag, startPoint x: 642, startPoint y: 337, endPoint x: 568, endPoint y: 332, distance: 73.2
click at [599, 339] on td "AED AFN ALL AMD ANG AOA ARS AUD AWG AZN BAM BBD BDT BGN BHD BIF BMD BND BOB BRL…" at bounding box center [636, 342] width 75 height 40
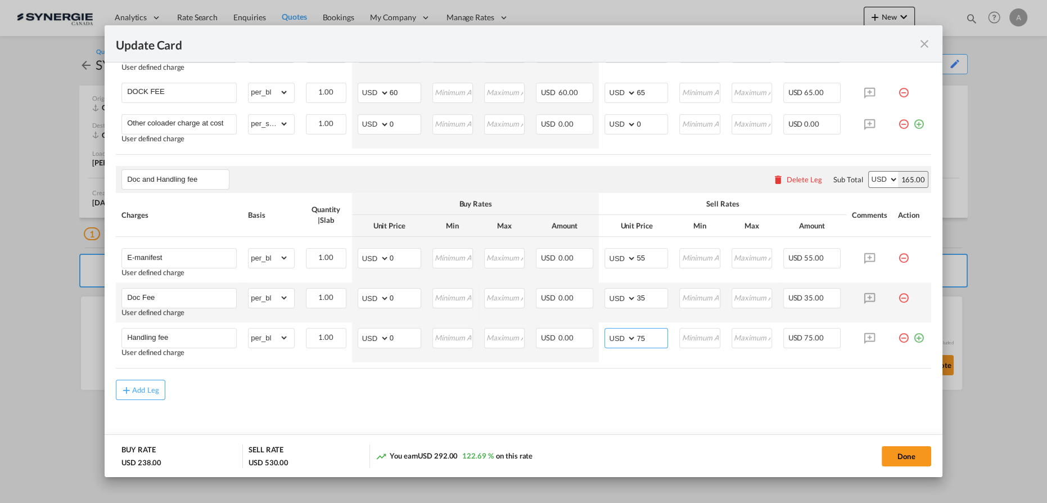
scroll to position [255, 0]
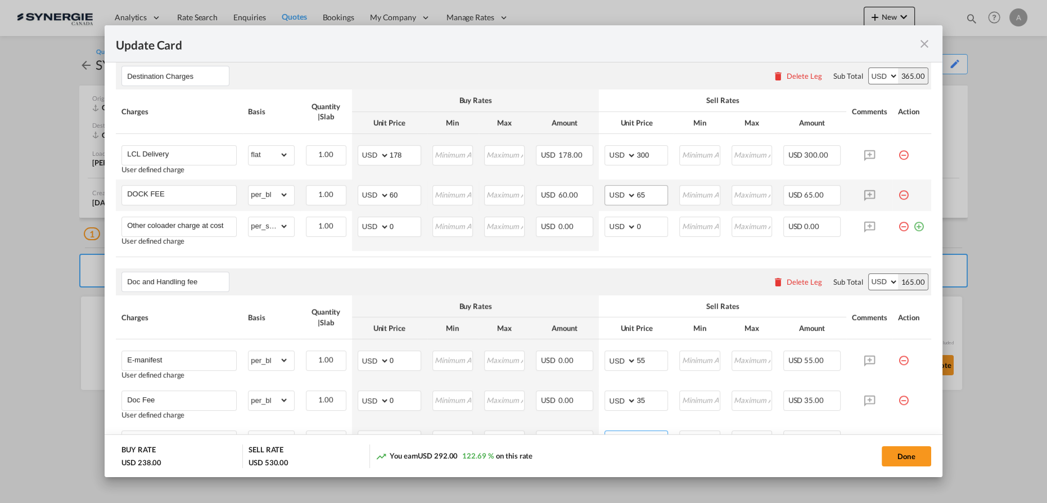
type input "75"
drag, startPoint x: 643, startPoint y: 195, endPoint x: 581, endPoint y: 193, distance: 61.9
click at [585, 193] on tr "DOCK FEE Please Enter Already Exists gross_weight volumetric_weight per_shipmen…" at bounding box center [523, 194] width 815 height 31
drag, startPoint x: 646, startPoint y: 192, endPoint x: 605, endPoint y: 196, distance: 41.2
click at [604, 196] on md-input-container "AED AFN ALL AMD ANG AOA ARS AUD AWG AZN BAM BBD BDT BGN BHD BIF BMD BND BOB BRL…" at bounding box center [636, 195] width 64 height 20
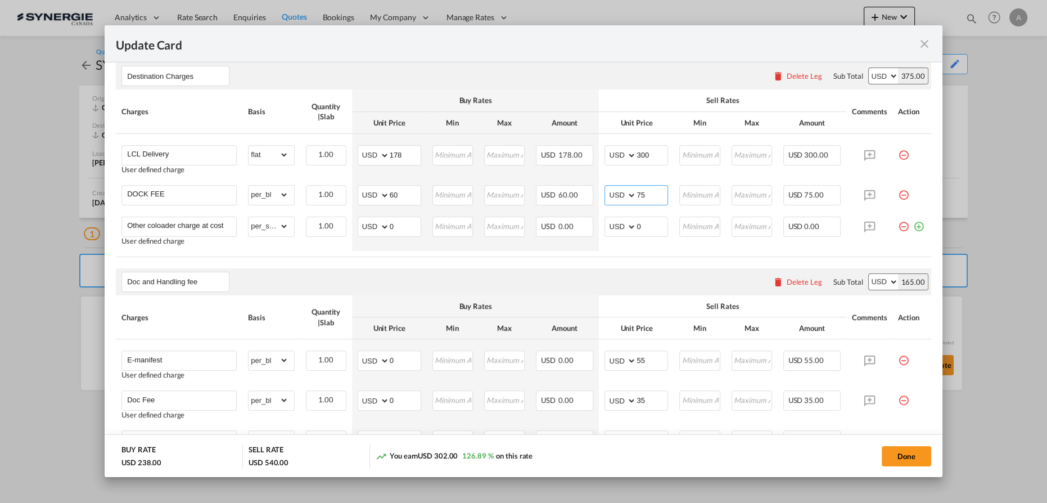
type input "75"
click at [896, 455] on button "Done" at bounding box center [906, 456] width 49 height 20
type input "[DATE]"
type input "14 Oct 2025"
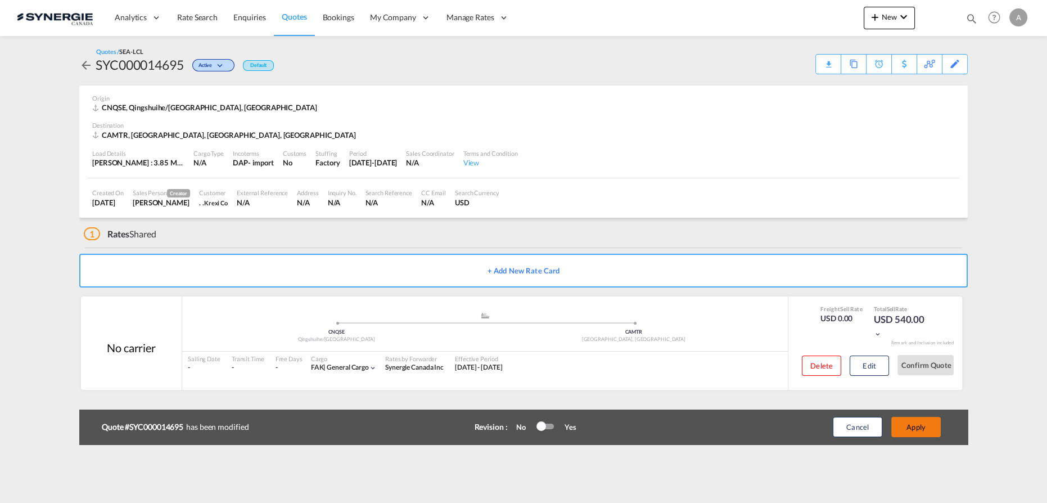
click at [909, 425] on button "Apply" at bounding box center [915, 427] width 49 height 20
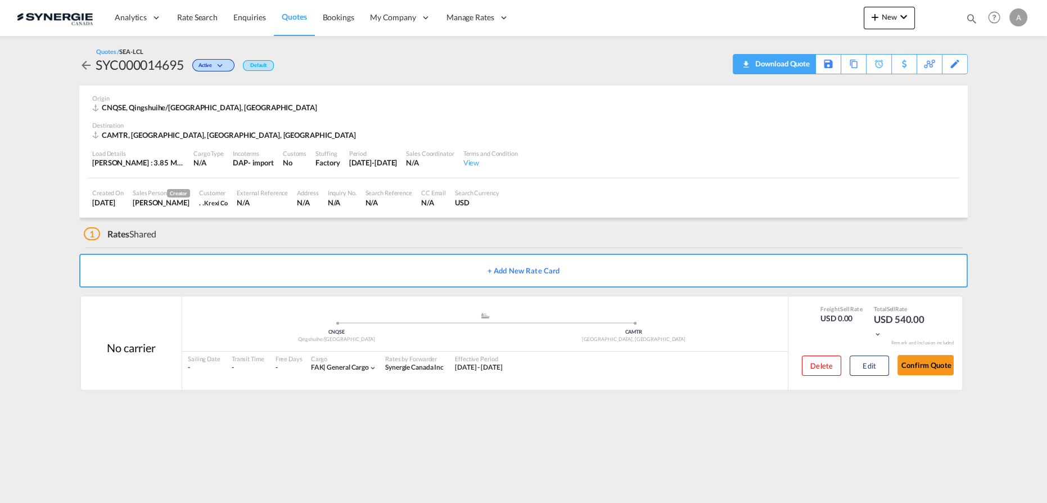
click at [800, 64] on div "Download Quote" at bounding box center [780, 64] width 57 height 18
click at [869, 365] on button "Edit" at bounding box center [869, 365] width 39 height 20
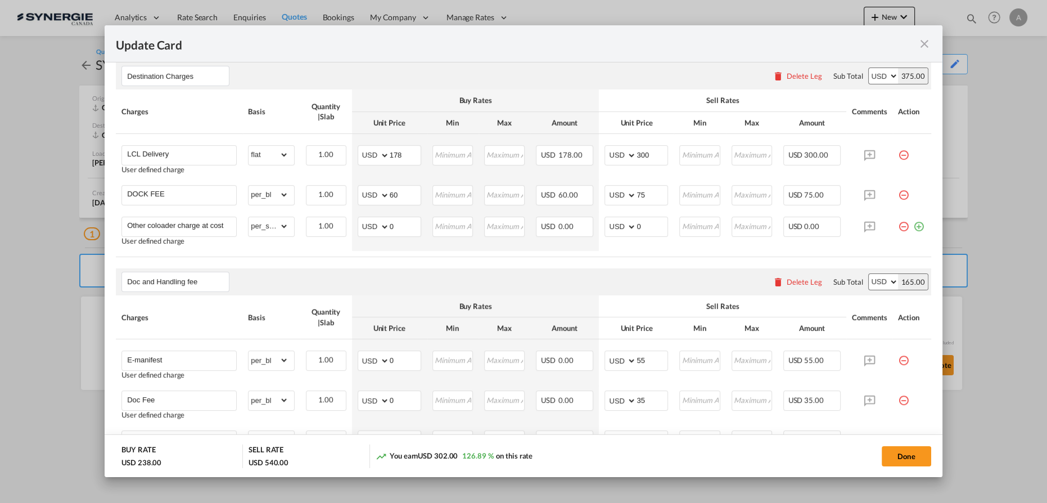
scroll to position [153, 0]
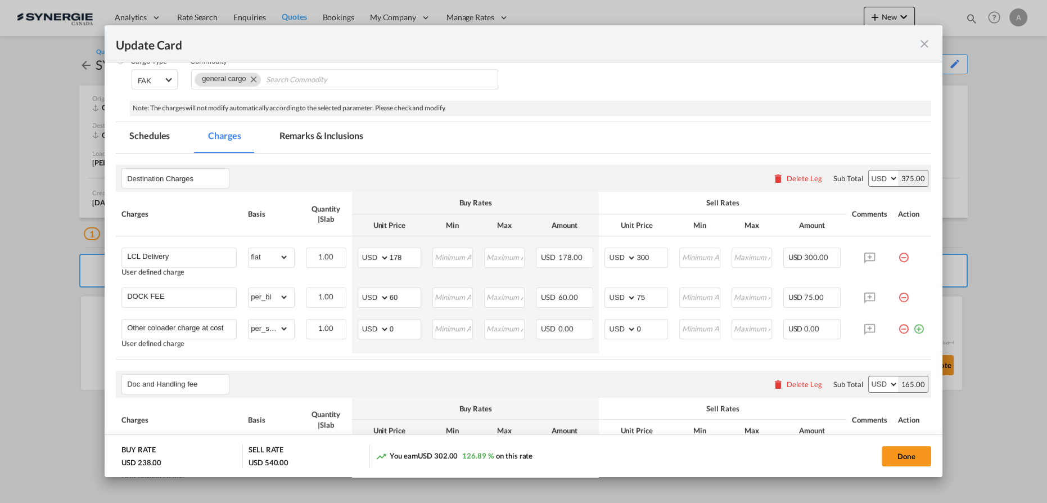
click at [317, 137] on md-tab-item "Remarks & Inclusions" at bounding box center [321, 137] width 111 height 31
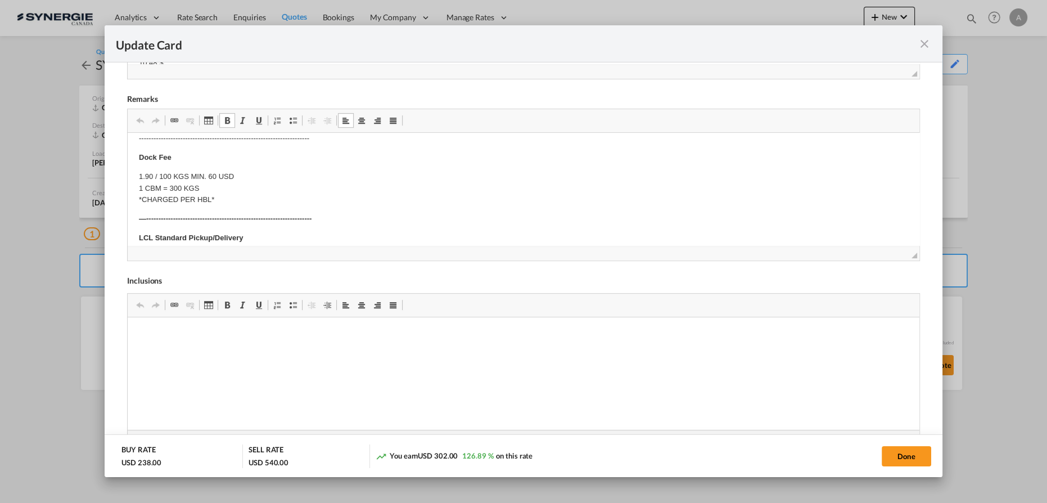
click at [213, 175] on p "1.90 / 100 KGS MIN. 60 USD 1 CBM = 300 KGS *CHARGED PER HBL*" at bounding box center [523, 188] width 769 height 35
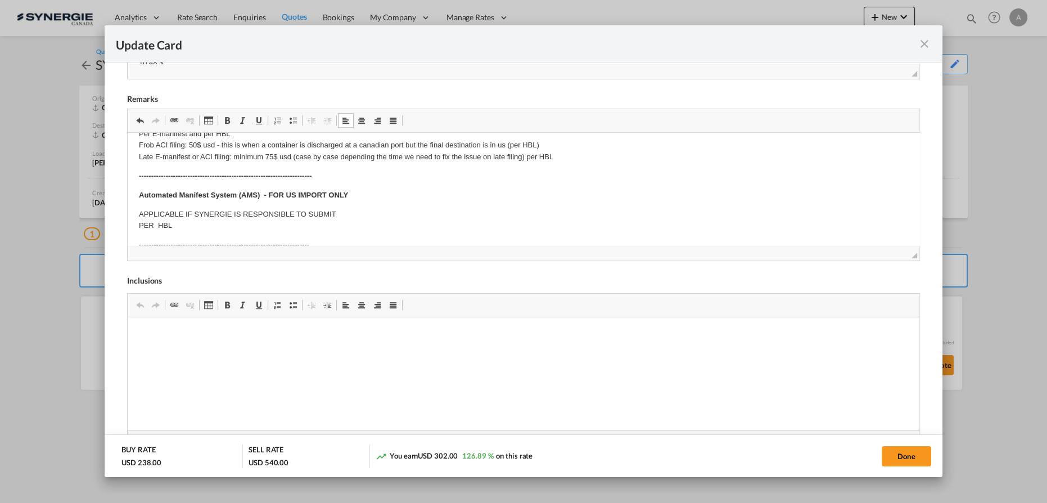
scroll to position [0, 0]
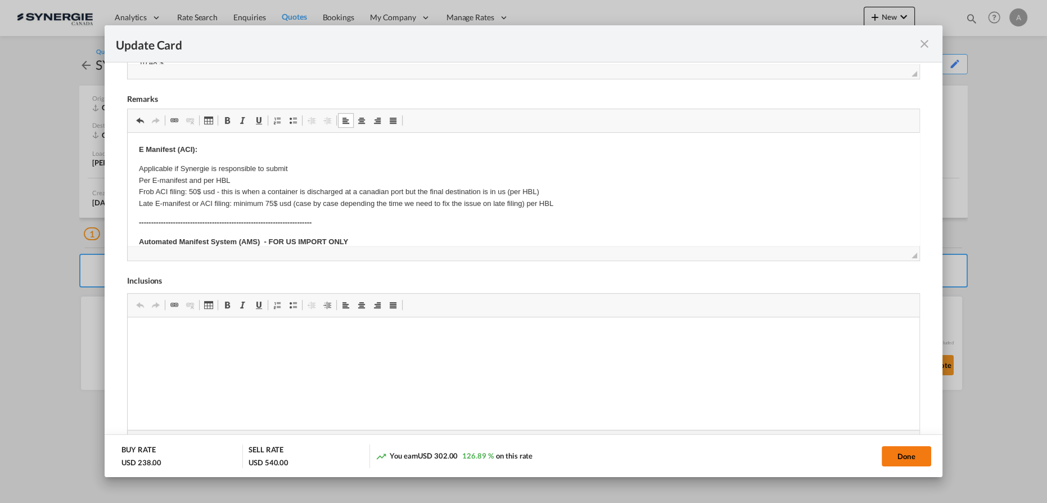
click at [893, 454] on button "Done" at bounding box center [906, 456] width 49 height 20
type input "[DATE]"
type input "14 Oct 2025"
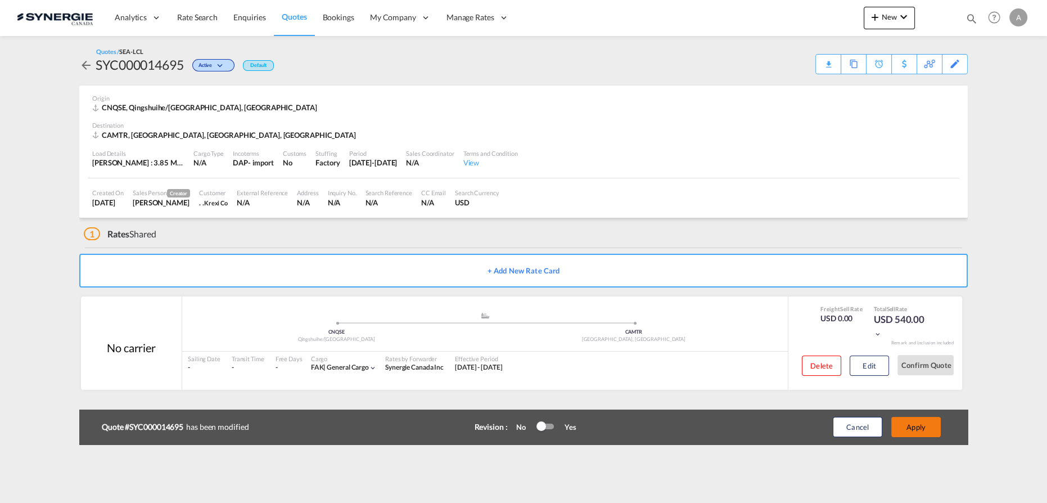
click at [917, 427] on button "Apply" at bounding box center [915, 427] width 49 height 20
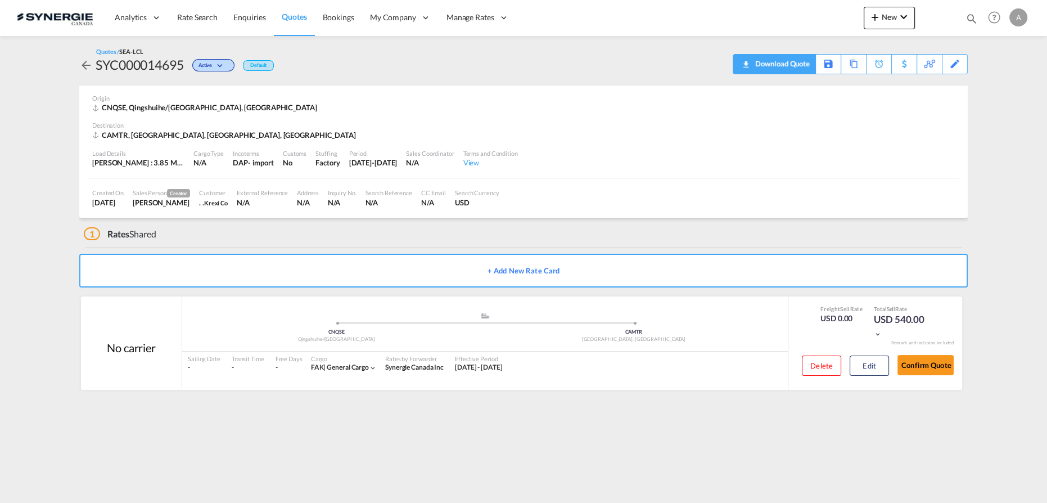
click at [786, 67] on div "Download Quote" at bounding box center [780, 64] width 57 height 18
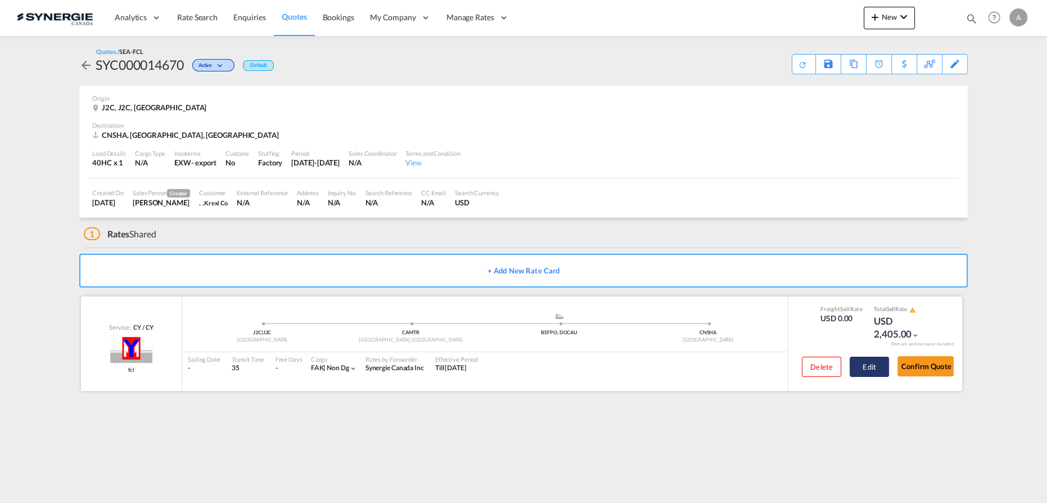
click at [879, 367] on button "Edit" at bounding box center [869, 366] width 39 height 20
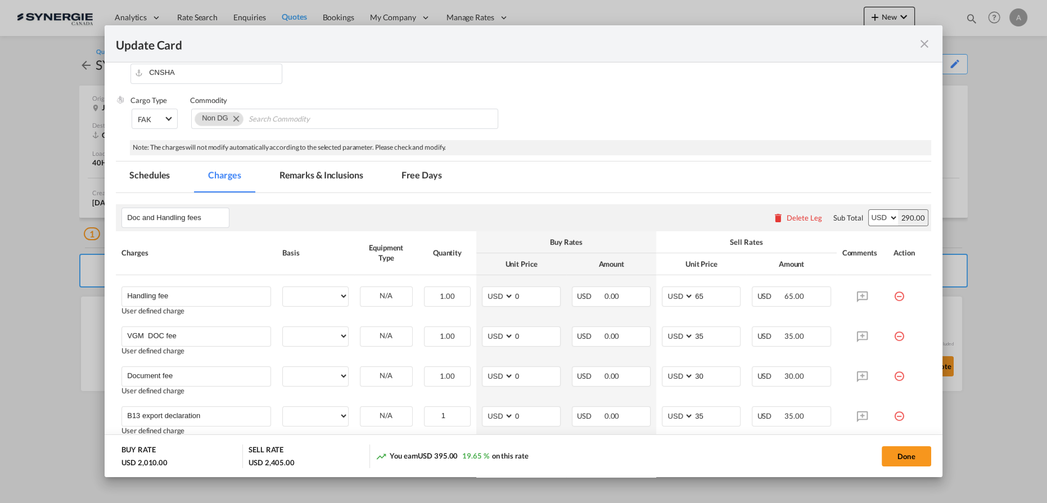
select select "per shipment"
select select "per B/L"
select select "per_declaration"
select select "per B/L"
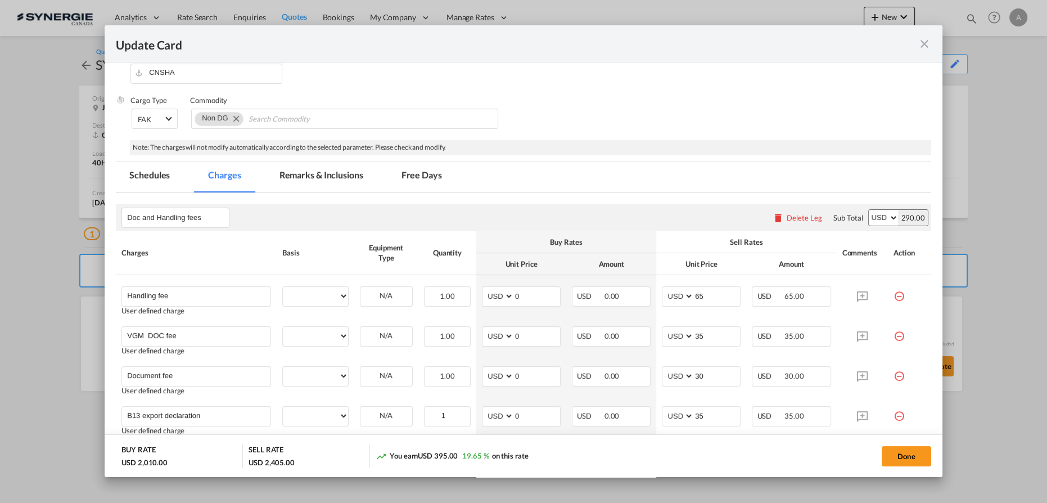
select select "per B/L"
select select "per equipment"
select select "per container"
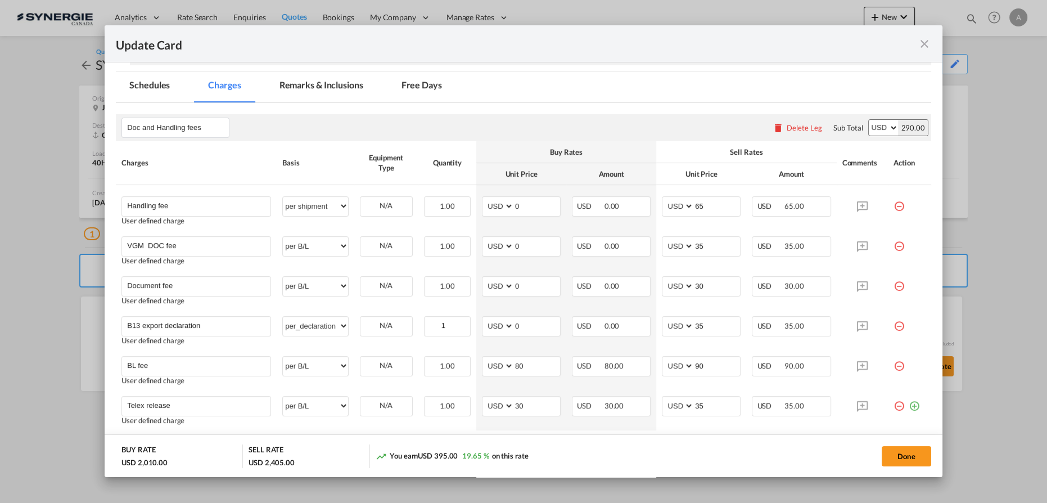
scroll to position [306, 0]
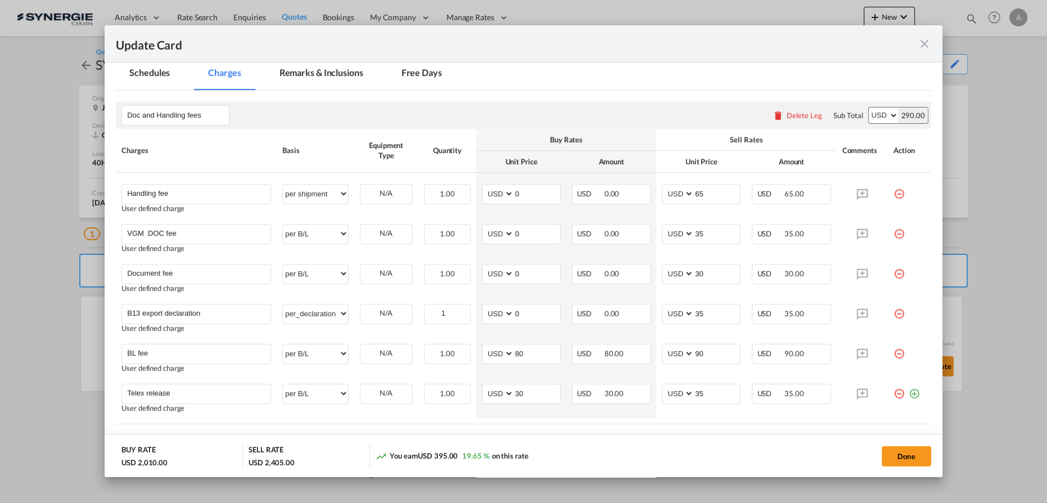
click at [927, 44] on md-icon "icon-close fg-AAA8AD m-0 pointer" at bounding box center [924, 43] width 13 height 13
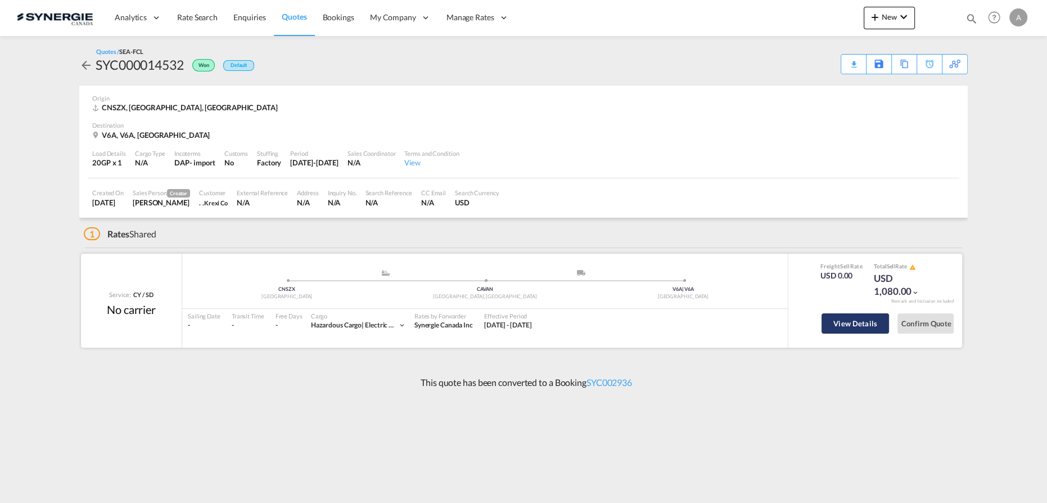
click at [859, 321] on button "View Details" at bounding box center [855, 323] width 67 height 20
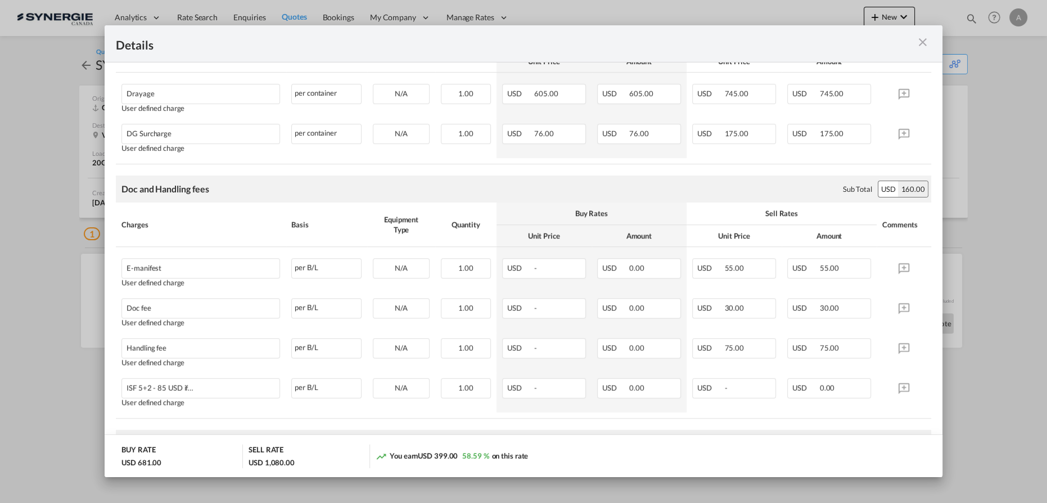
scroll to position [306, 0]
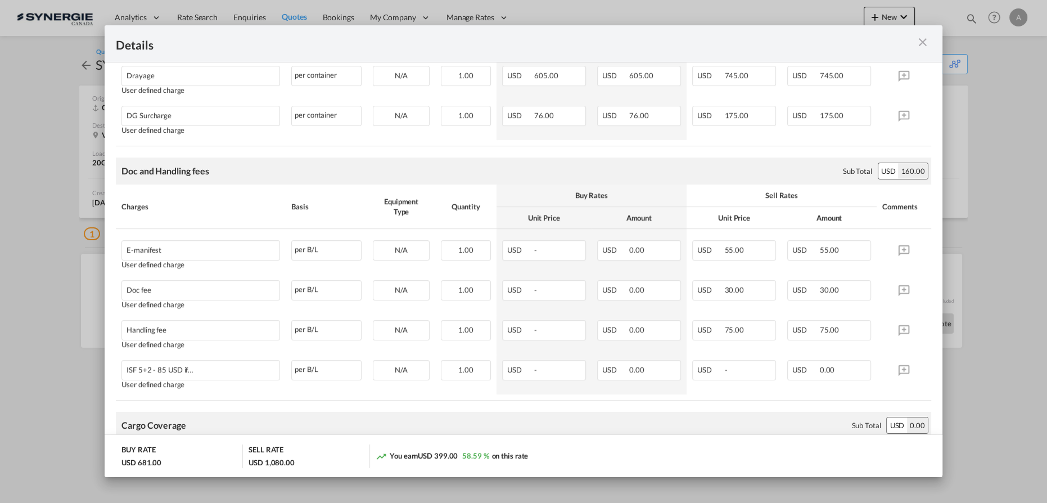
click at [922, 44] on md-icon "icon-close m-3 fg-AAA8AD cursor" at bounding box center [922, 41] width 13 height 13
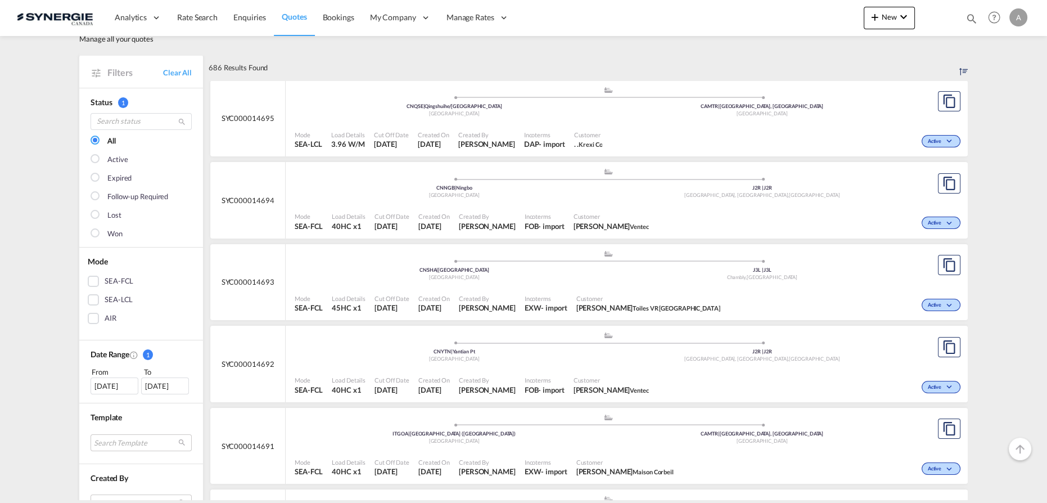
scroll to position [51, 0]
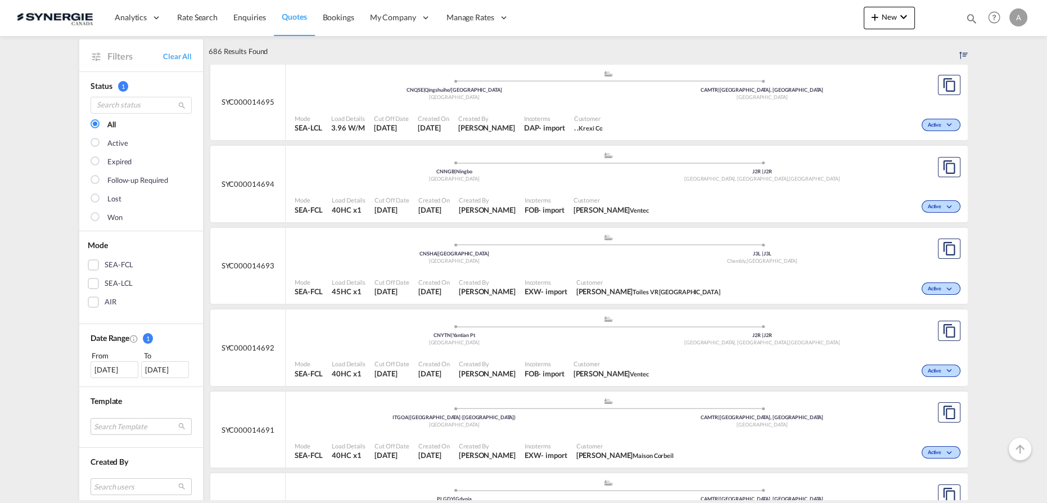
click at [608, 264] on div ".a{fill:#aaa8ad;} .a{fill:#aaa8ad;} CNSHA | Shanghai [GEOGRAPHIC_DATA] J3L | J3…" at bounding box center [608, 250] width 627 height 34
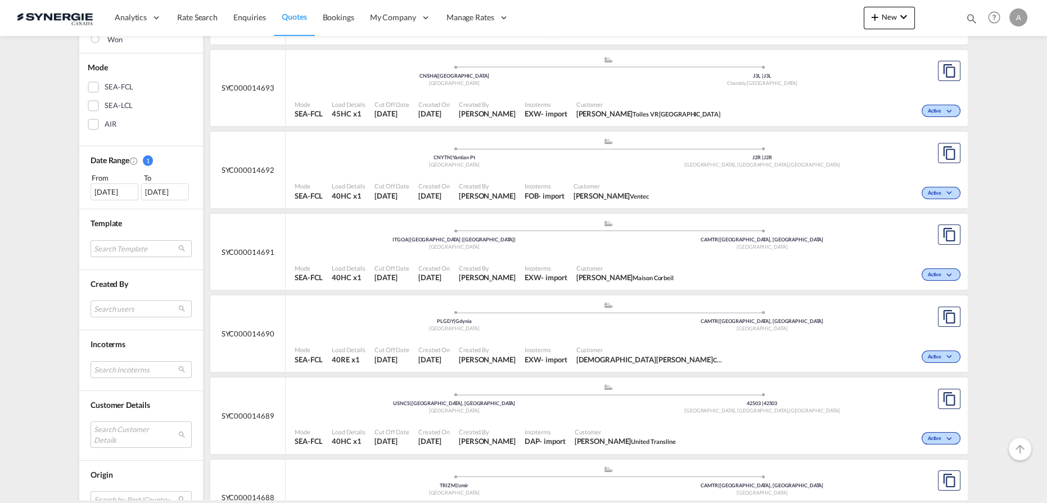
scroll to position [255, 0]
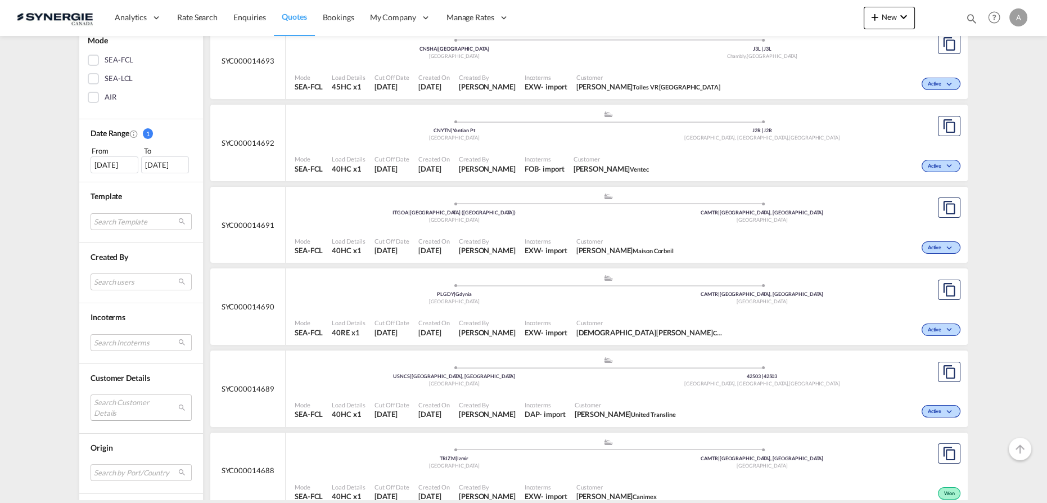
click at [122, 395] on md-select "Search Customer Details user name user [PERSON_NAME] [PERSON_NAME][EMAIL_ADDRES…" at bounding box center [141, 407] width 101 height 26
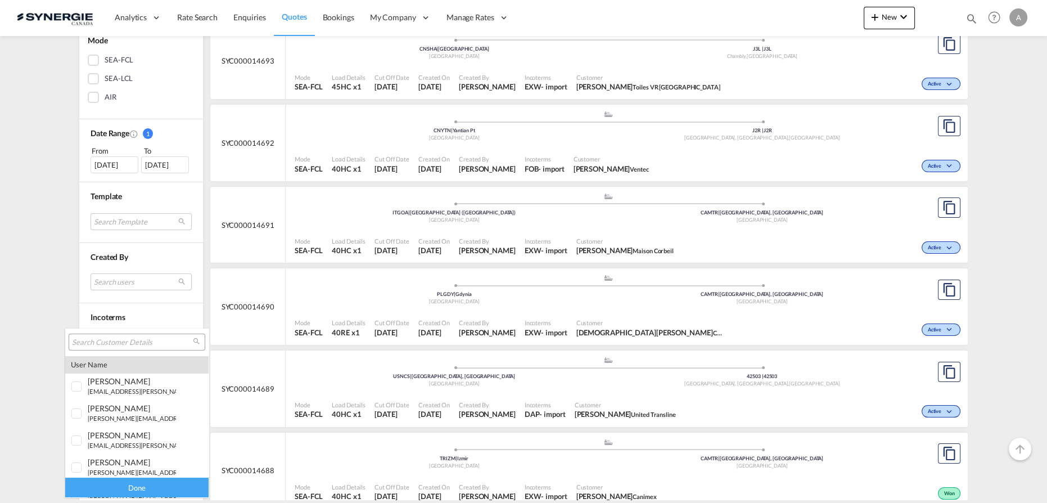
click at [124, 343] on input "search" at bounding box center [132, 342] width 121 height 10
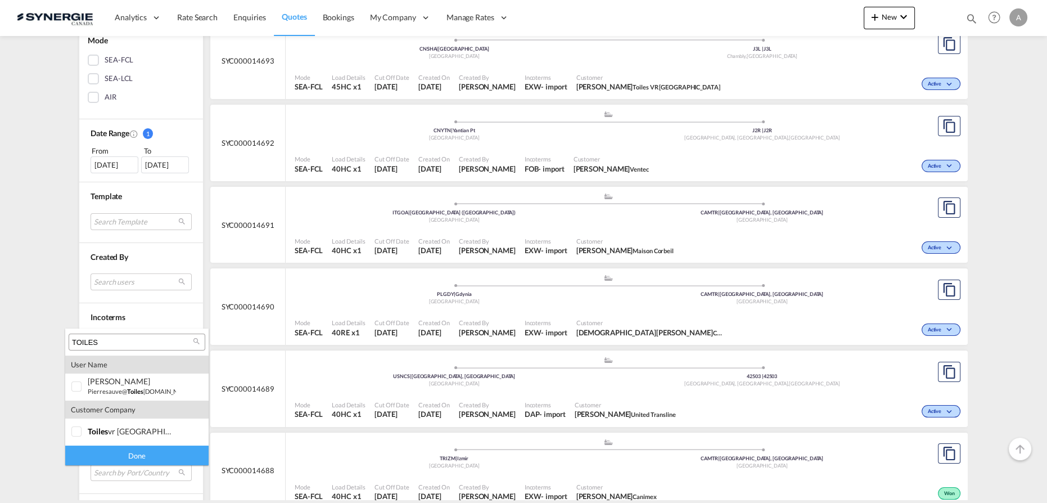
type input "TOILES"
click at [101, 434] on span "toiles" at bounding box center [98, 431] width 20 height 10
drag, startPoint x: 121, startPoint y: 452, endPoint x: 147, endPoint y: 449, distance: 25.5
click at [121, 454] on div "Done" at bounding box center [136, 455] width 143 height 20
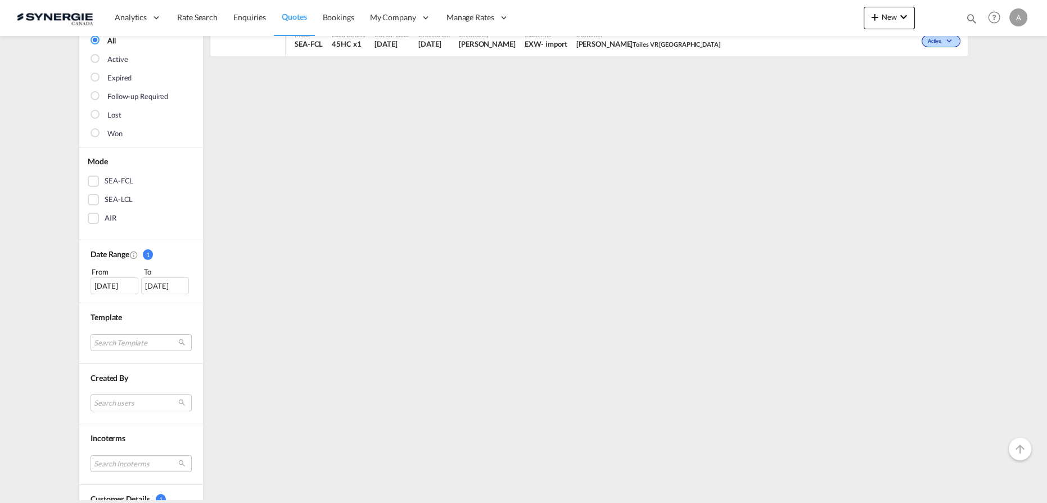
scroll to position [153, 0]
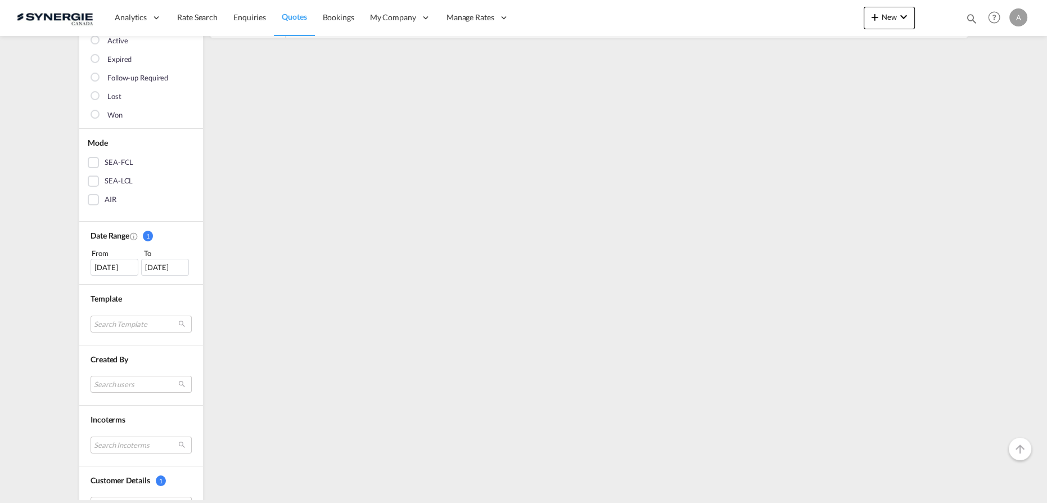
click at [97, 267] on div "[DATE]" at bounding box center [115, 267] width 48 height 17
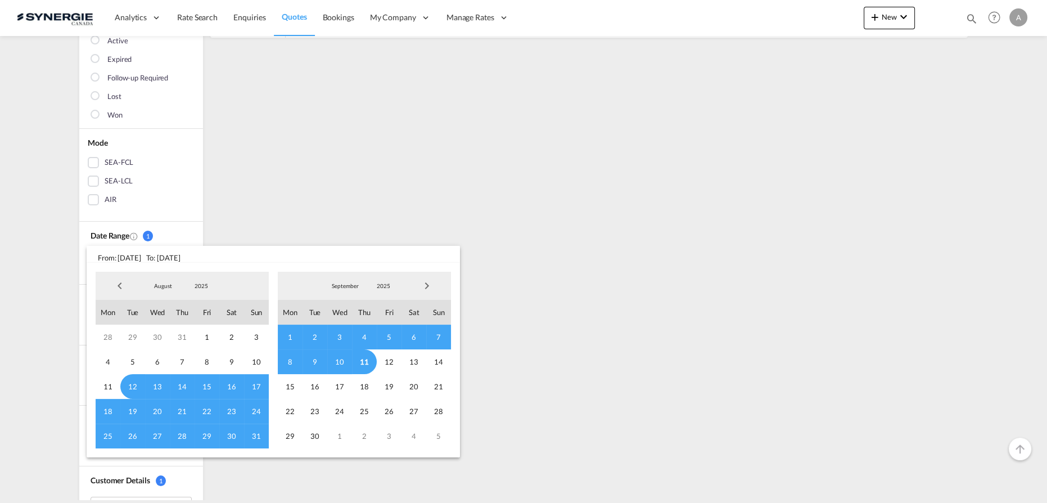
click at [200, 285] on span "2025" at bounding box center [201, 286] width 36 height 8
click at [204, 231] on md-option "2023" at bounding box center [212, 232] width 76 height 27
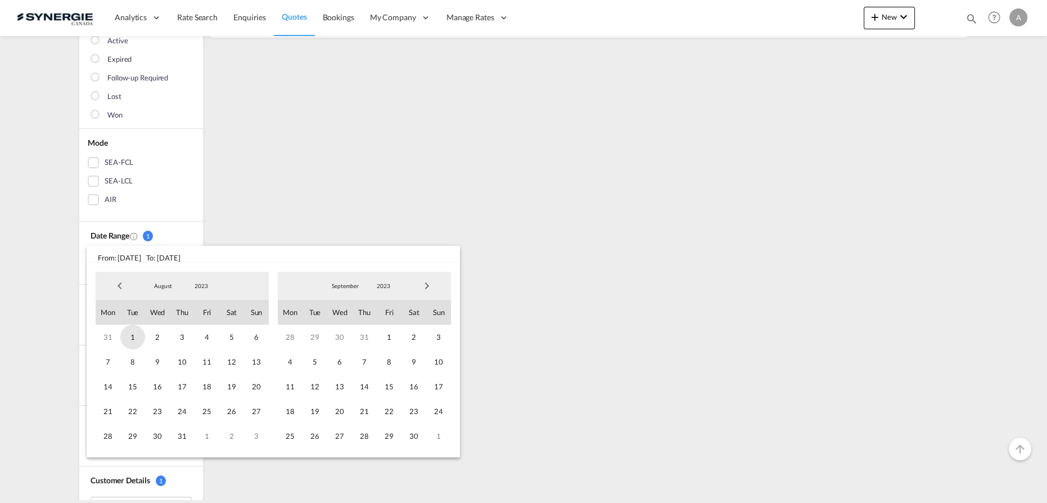
click at [138, 339] on span "1" at bounding box center [132, 336] width 25 height 25
click at [377, 287] on span "2023" at bounding box center [383, 286] width 36 height 8
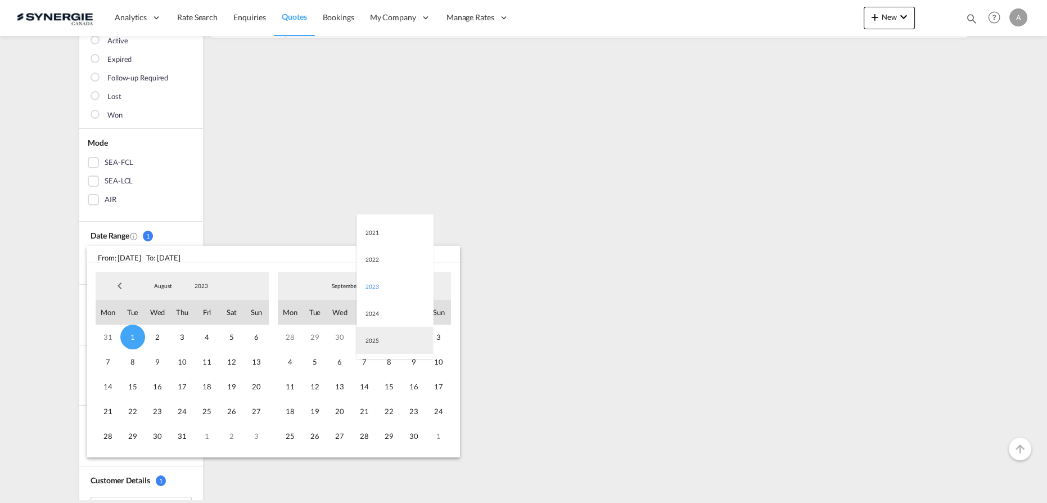
click at [372, 339] on md-option "2025" at bounding box center [394, 340] width 76 height 27
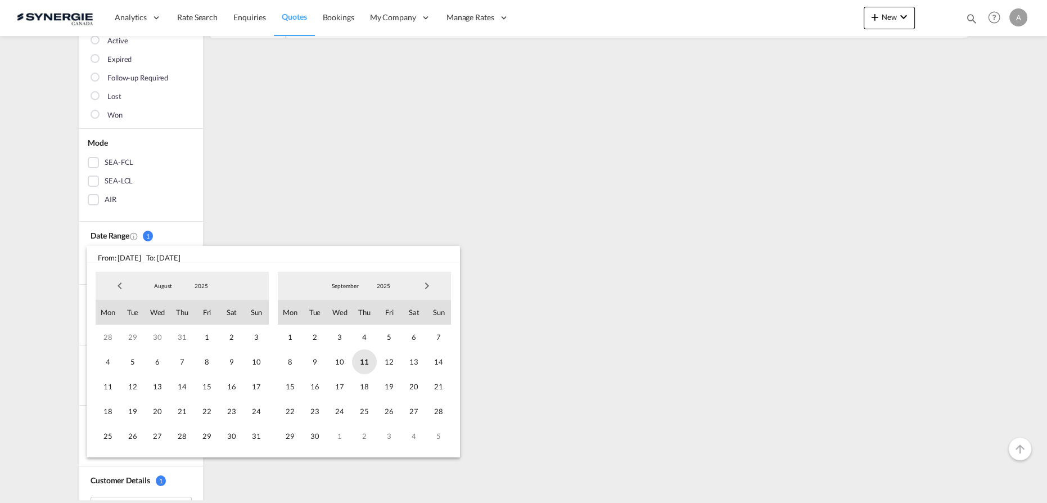
click at [368, 359] on span "11" at bounding box center [364, 361] width 25 height 25
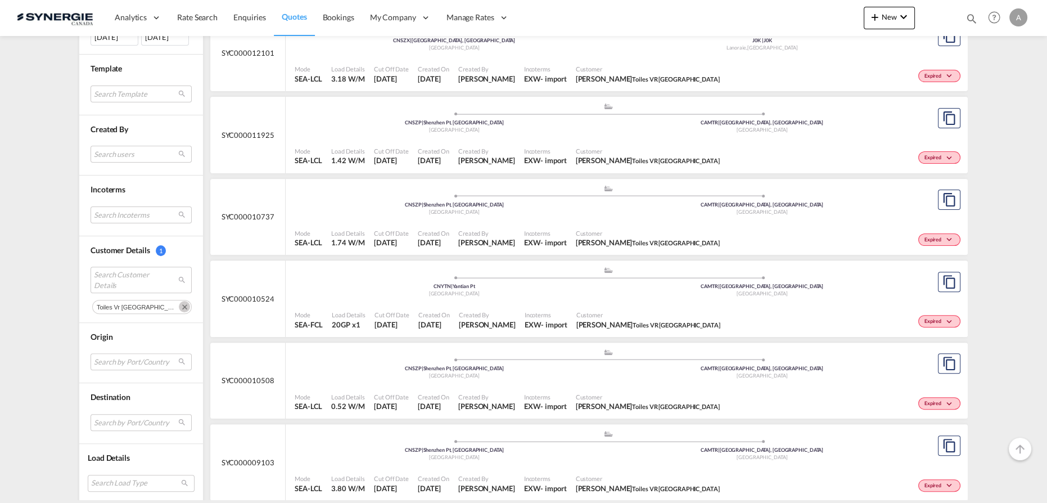
scroll to position [511, 0]
click at [519, 301] on div "Mode SEA-FCL Load Details 20GP x1 Cut Off Date 16 Apr 2025 Created On 16 Apr 20…" at bounding box center [627, 318] width 682 height 34
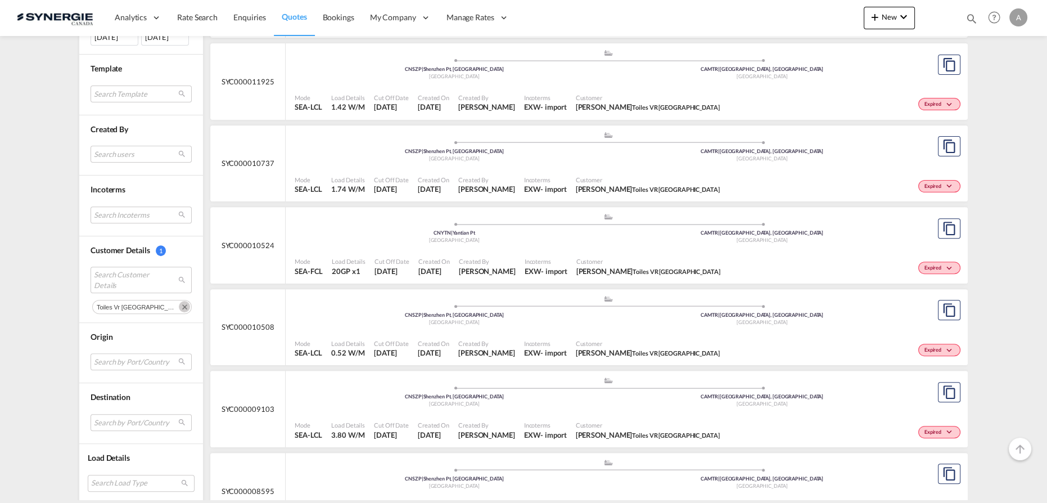
click at [179, 303] on md-icon "Remove" at bounding box center [184, 306] width 11 height 11
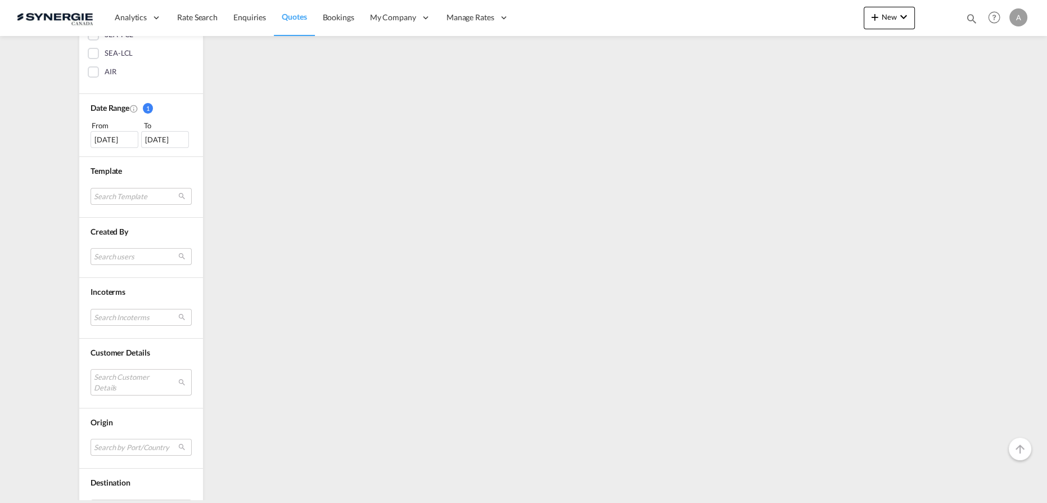
scroll to position [356, 0]
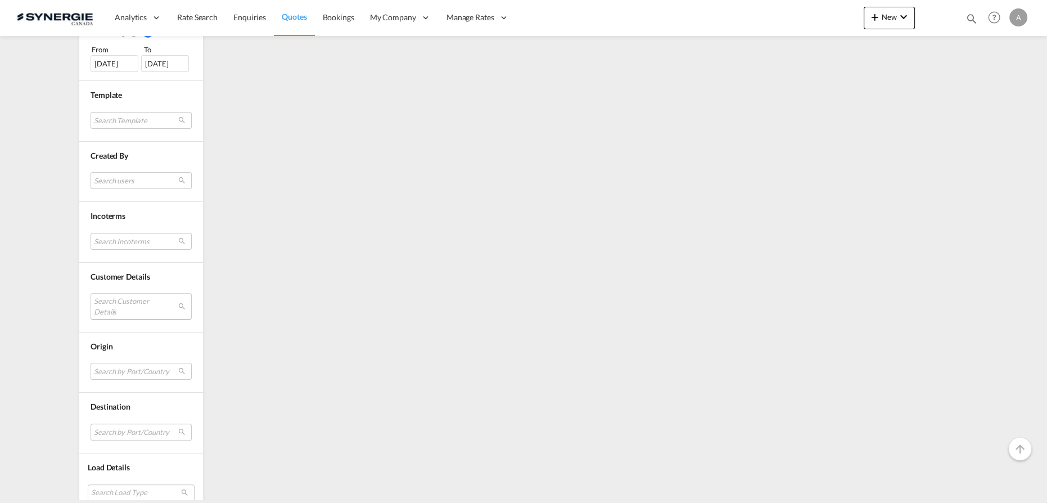
click at [126, 304] on md-select "Search Customer Details" at bounding box center [141, 306] width 101 height 26
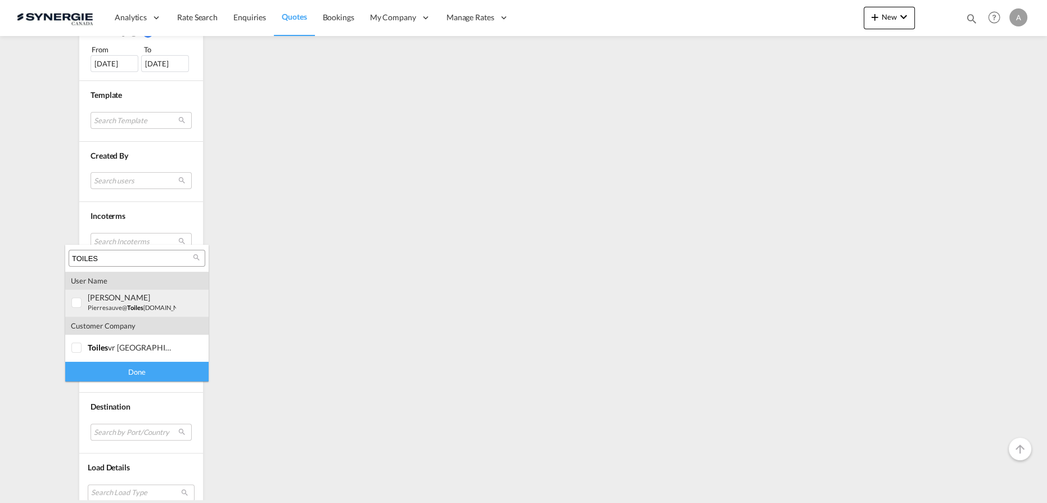
click at [127, 297] on div "pierre Sauvé" at bounding box center [132, 297] width 88 height 10
click at [137, 258] on input "TOILES" at bounding box center [132, 259] width 121 height 10
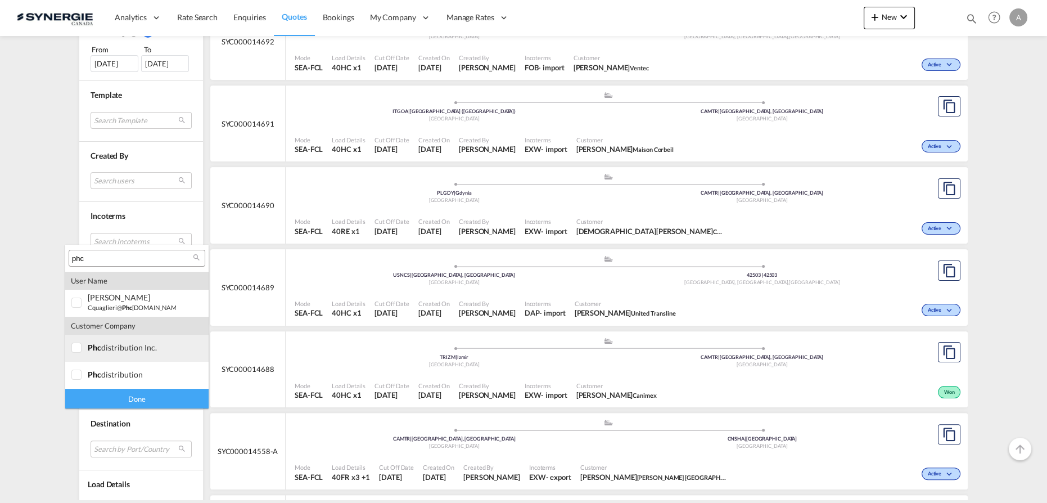
type input "phc"
click at [92, 348] on span "phc" at bounding box center [94, 347] width 13 height 10
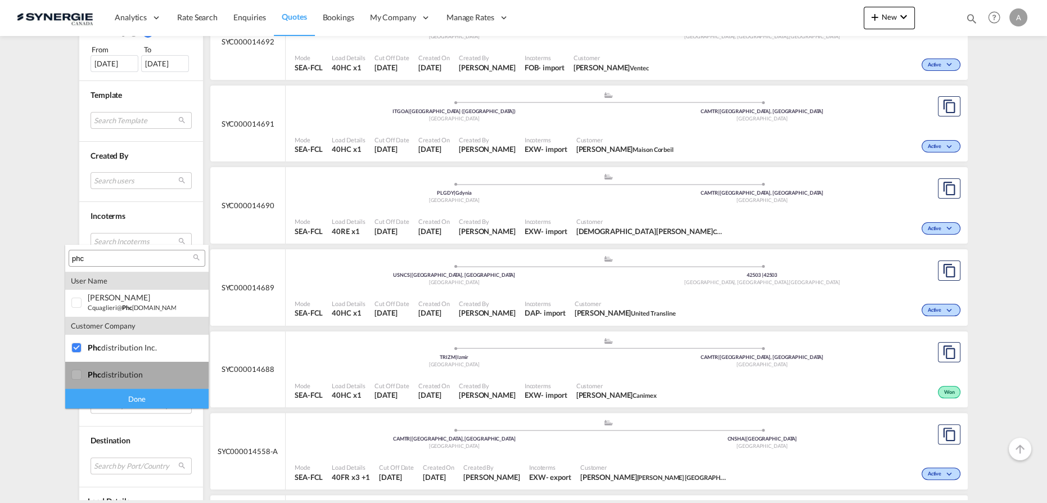
click at [83, 373] on div at bounding box center [76, 374] width 11 height 11
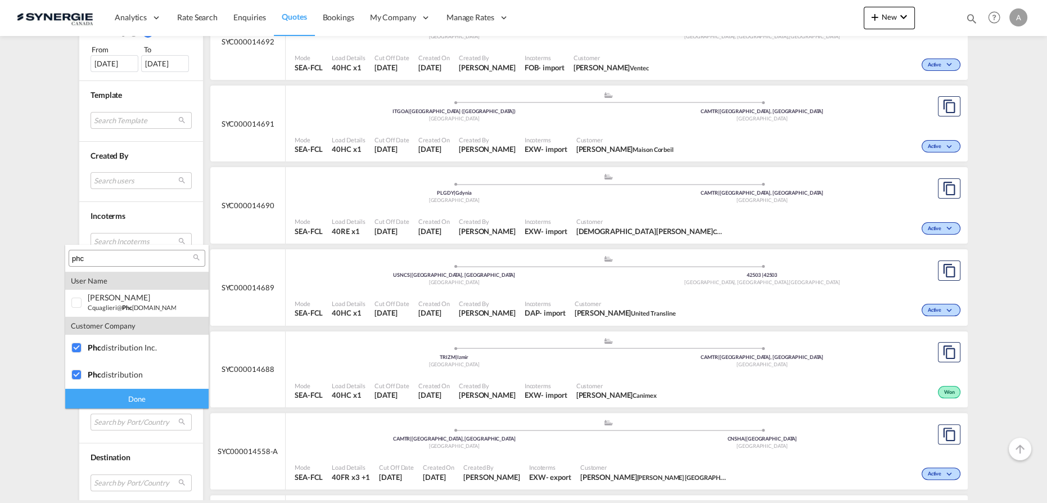
drag, startPoint x: 120, startPoint y: 401, endPoint x: 125, endPoint y: 398, distance: 6.1
click at [120, 401] on div "Done" at bounding box center [136, 399] width 143 height 20
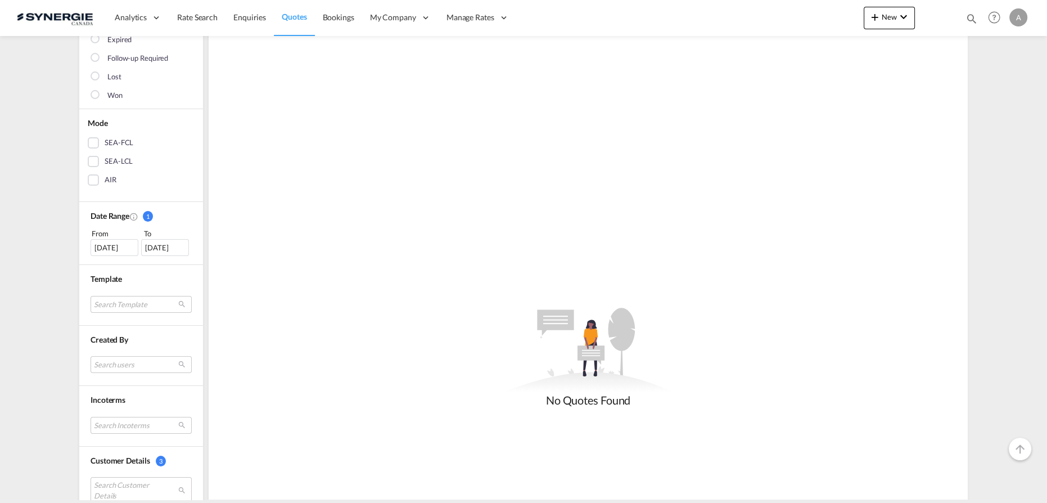
scroll to position [204, 0]
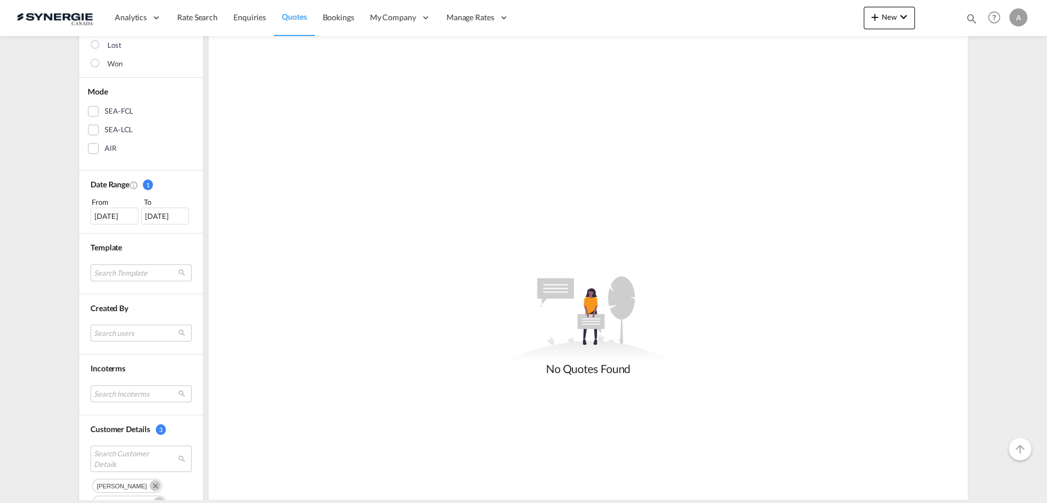
click at [113, 212] on div "01 Aug 2023" at bounding box center [115, 215] width 48 height 17
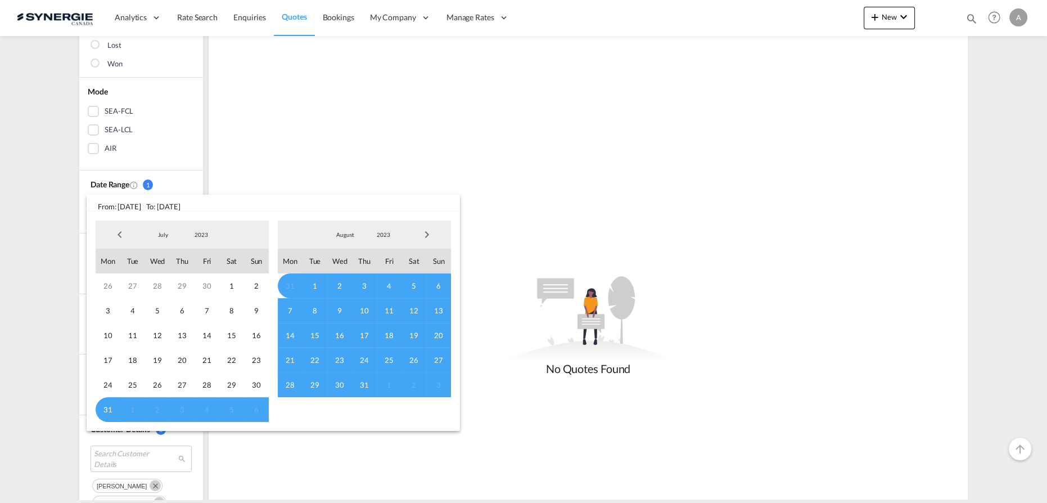
click at [236, 170] on md-backdrop at bounding box center [523, 251] width 1047 height 503
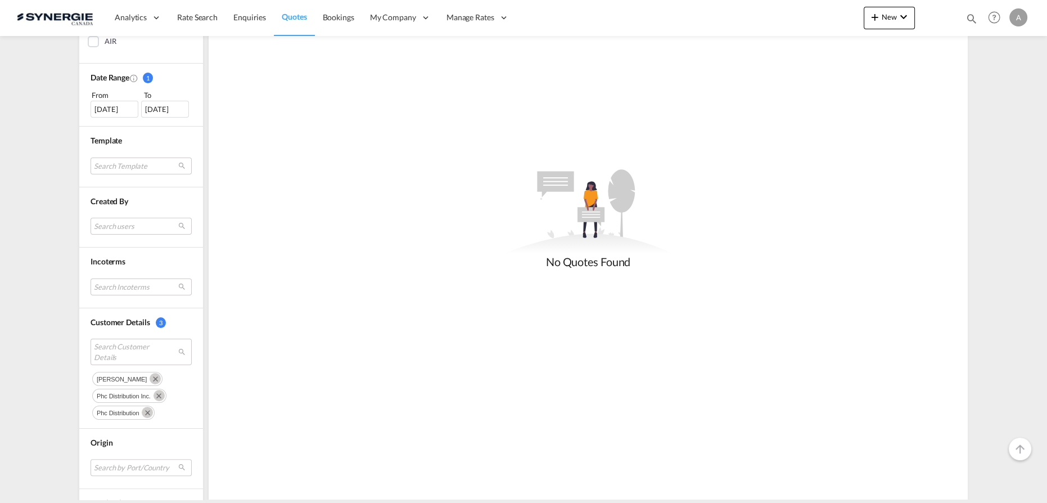
scroll to position [409, 0]
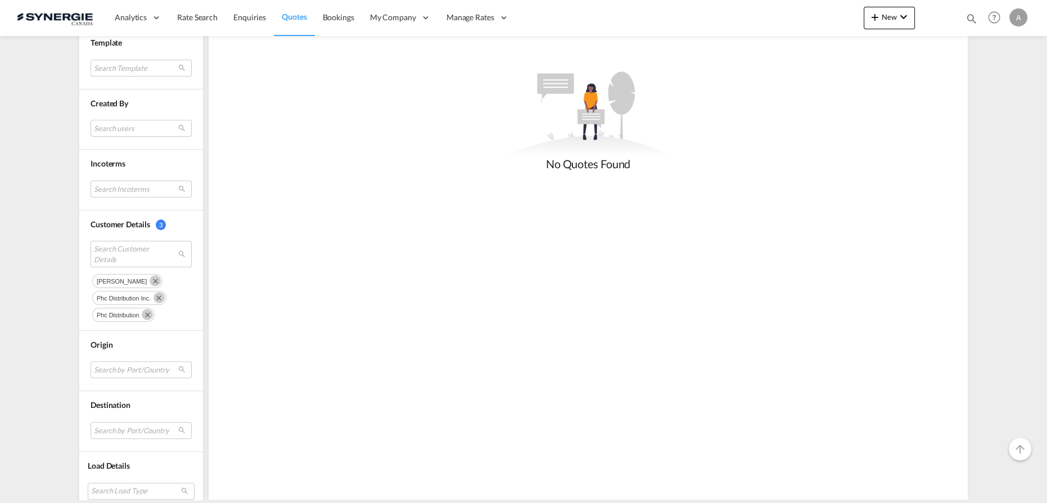
click at [150, 275] on md-icon "Remove" at bounding box center [155, 280] width 11 height 11
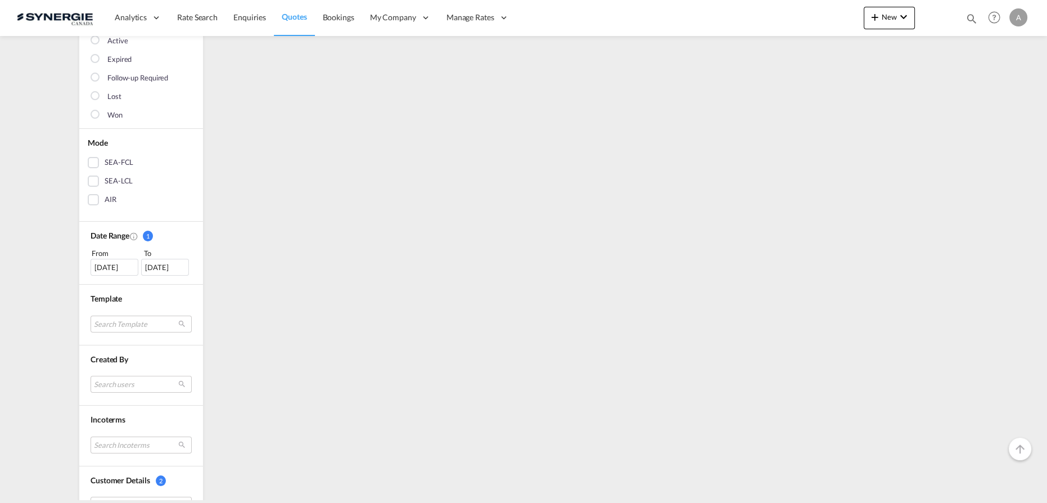
scroll to position [0, 0]
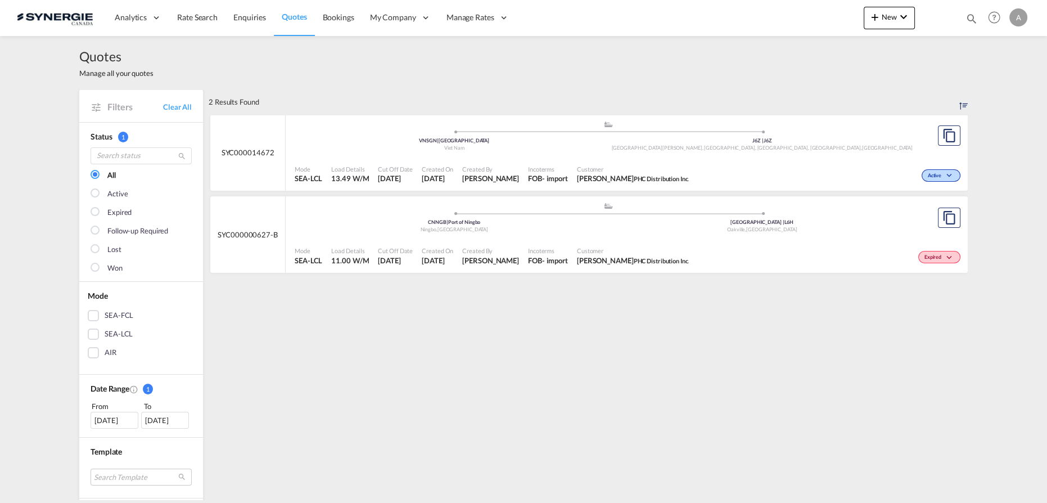
click at [512, 172] on span "Created By" at bounding box center [490, 169] width 57 height 8
click at [694, 164] on div "Customer Claudio Quaglieri PHC Distribution Inc." at bounding box center [632, 174] width 121 height 28
click at [648, 245] on div "Customer Claudio Quaglieri PHC Distribution Inc." at bounding box center [632, 256] width 121 height 28
click at [745, 252] on div "Expired" at bounding box center [828, 256] width 270 height 28
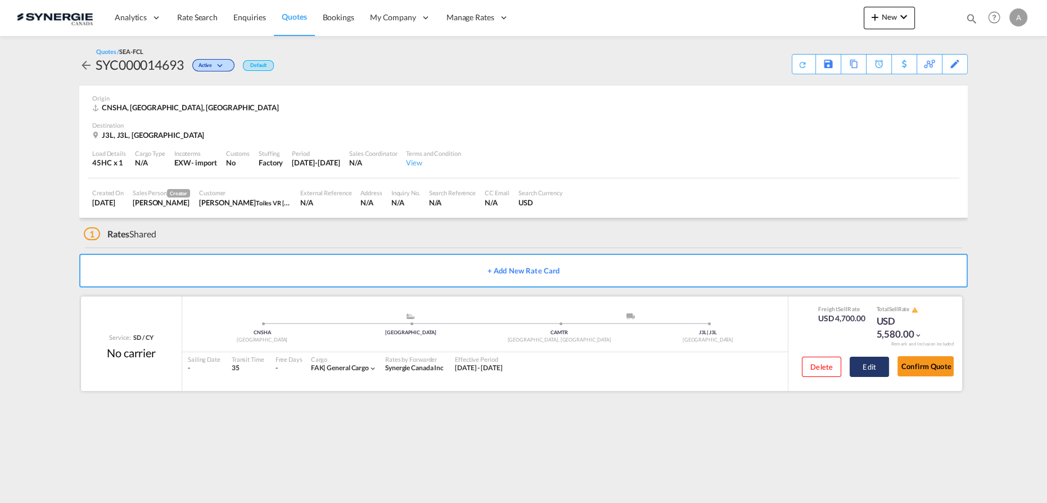
click at [869, 374] on button "Edit" at bounding box center [869, 366] width 39 height 20
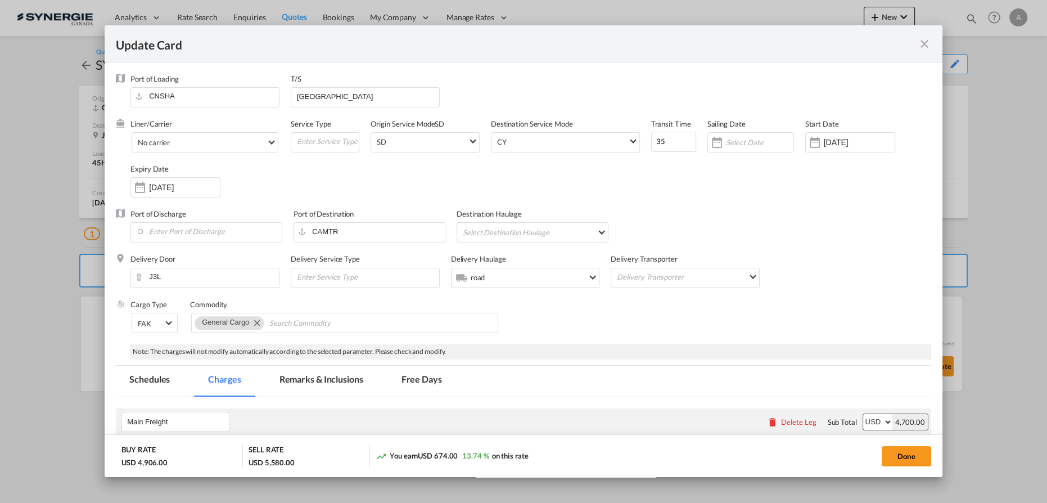
click at [324, 370] on md-tab-item "Remarks & Inclusions" at bounding box center [321, 380] width 111 height 31
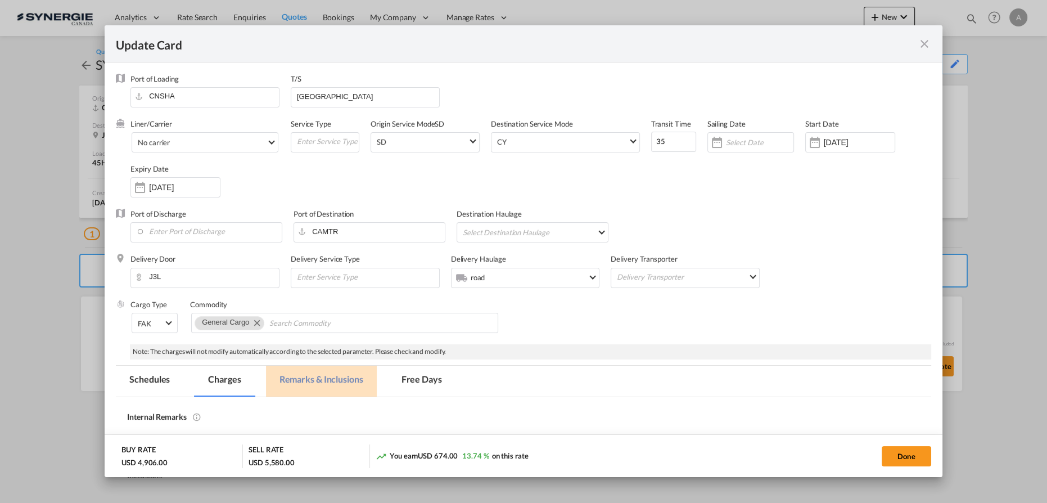
select select "per container"
select select "per B/L"
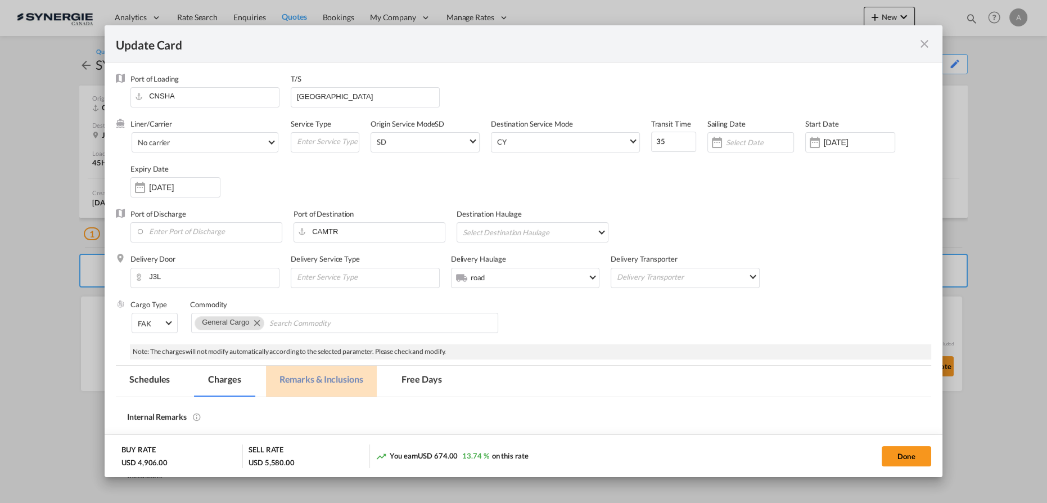
select select "per B/L"
select select "per shipment"
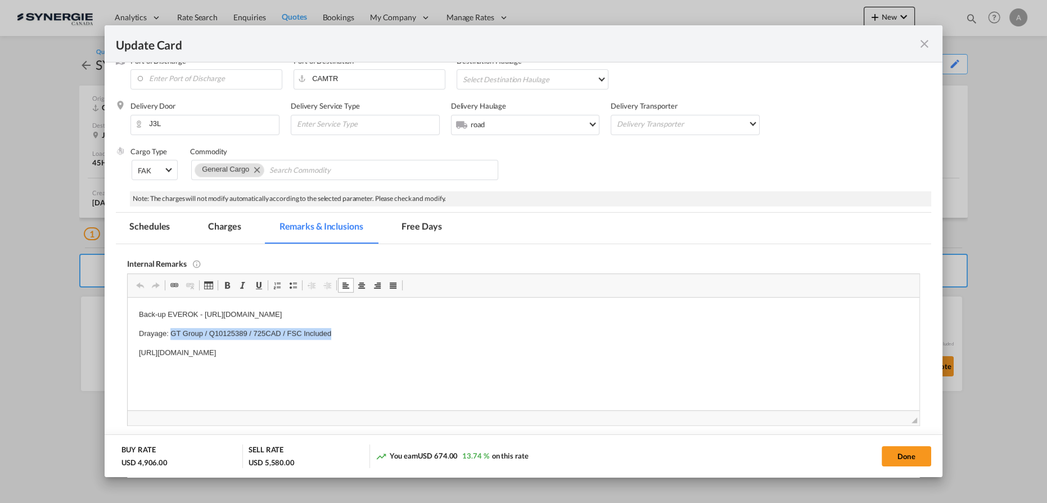
drag, startPoint x: 171, startPoint y: 332, endPoint x: 419, endPoint y: 331, distance: 248.5
click at [419, 331] on p "Drayage: GT Group / Q10125389 / 725CAD / FSC Included" at bounding box center [523, 333] width 769 height 12
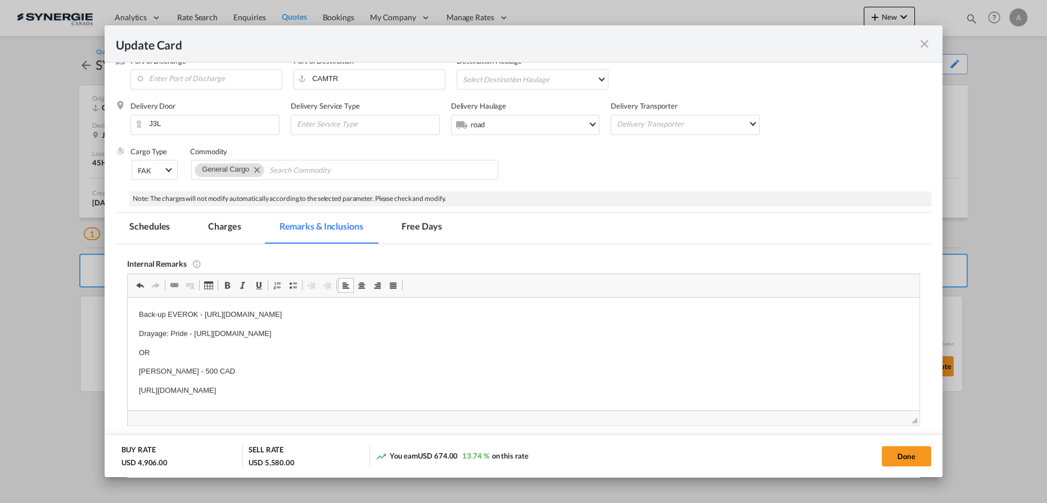
drag, startPoint x: 449, startPoint y: 393, endPoint x: 192, endPoint y: 685, distance: 388.5
click at [128, 404] on html "Back-up EVEROK - [URL][DOMAIN_NAME] Drayage: Pride - [URL][DOMAIN_NAME] OR [PER…" at bounding box center [524, 352] width 792 height 110
click at [504, 329] on p "Drayage: Pride - https://app.frontapp.com/open/cnv_qe1j5vz?key=BNtt2bo49b57aIin…" at bounding box center [523, 333] width 769 height 12
click at [207, 234] on md-tab-item "Charges" at bounding box center [225, 228] width 60 height 31
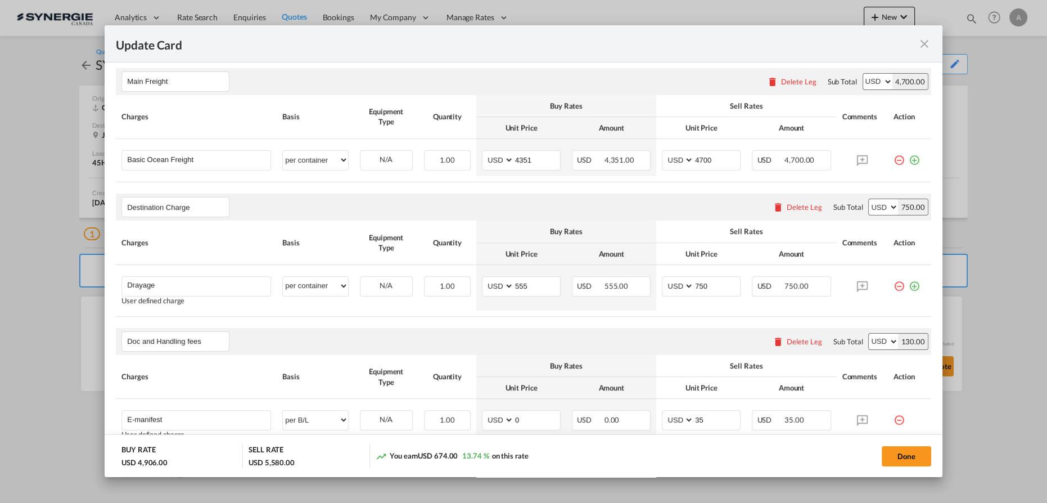
scroll to position [358, 0]
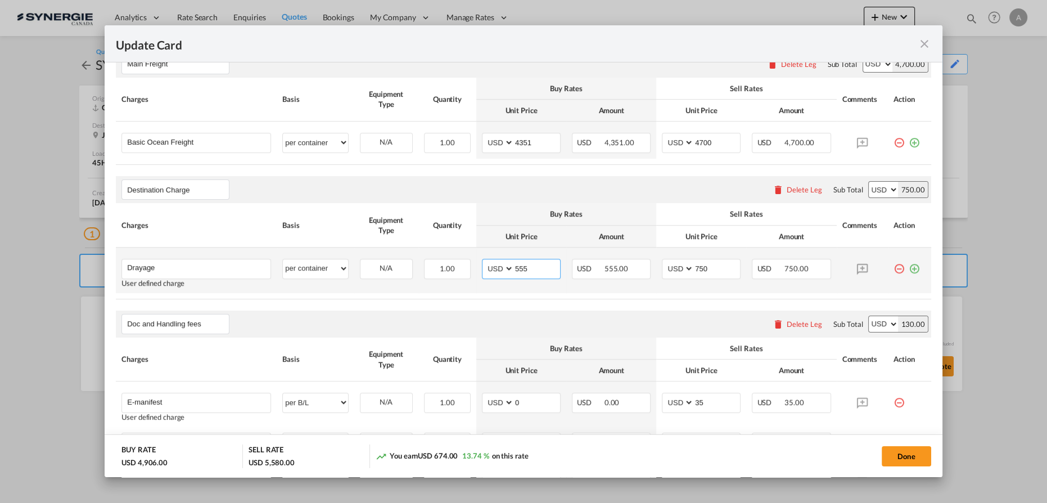
click at [524, 267] on input "555" at bounding box center [537, 267] width 46 height 17
drag, startPoint x: 523, startPoint y: 267, endPoint x: 414, endPoint y: 263, distance: 109.1
click at [424, 263] on tr "Drayage Please Enter User Defined Charges Cannot Be Published User defined char…" at bounding box center [523, 270] width 815 height 46
type input "388"
type input "450"
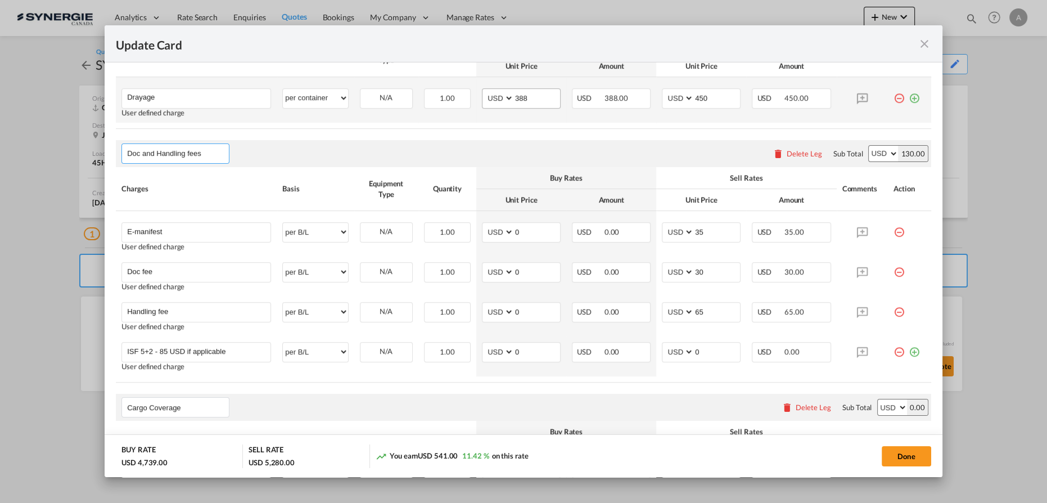
scroll to position [477, 0]
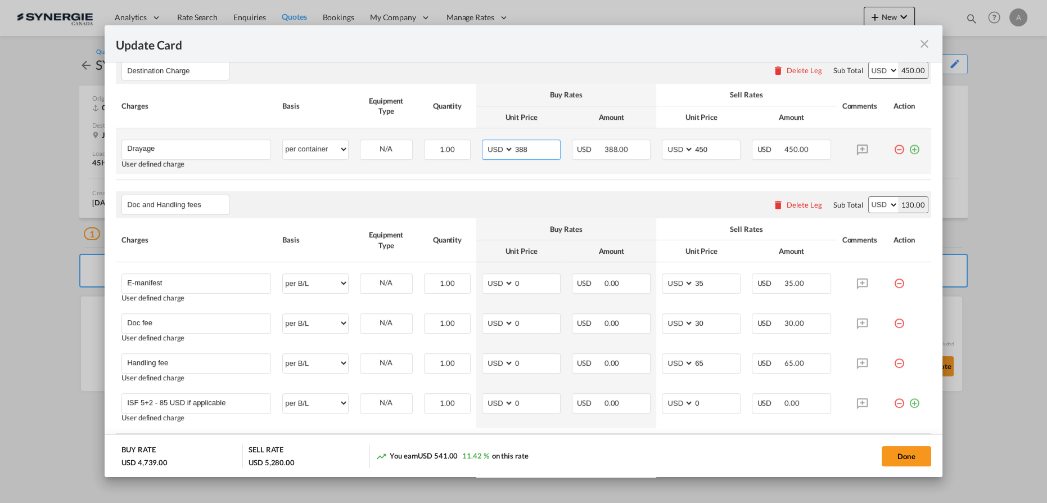
drag, startPoint x: 529, startPoint y: 150, endPoint x: 473, endPoint y: 153, distance: 55.2
click at [477, 153] on td "AED AFN ALL AMD ANG AOA ARS AUD AWG AZN BAM BBD BDT BGN BHD BIF BMD BND BOB BRL…" at bounding box center [521, 151] width 90 height 46
type input "390"
drag, startPoint x: 707, startPoint y: 142, endPoint x: 669, endPoint y: 142, distance: 38.2
click at [676, 144] on md-input-container "AED AFN ALL AMD ANG AOA ARS AUD AWG AZN BAM BBD BDT BGN BHD BIF BMD BND BOB BRL…" at bounding box center [701, 149] width 79 height 20
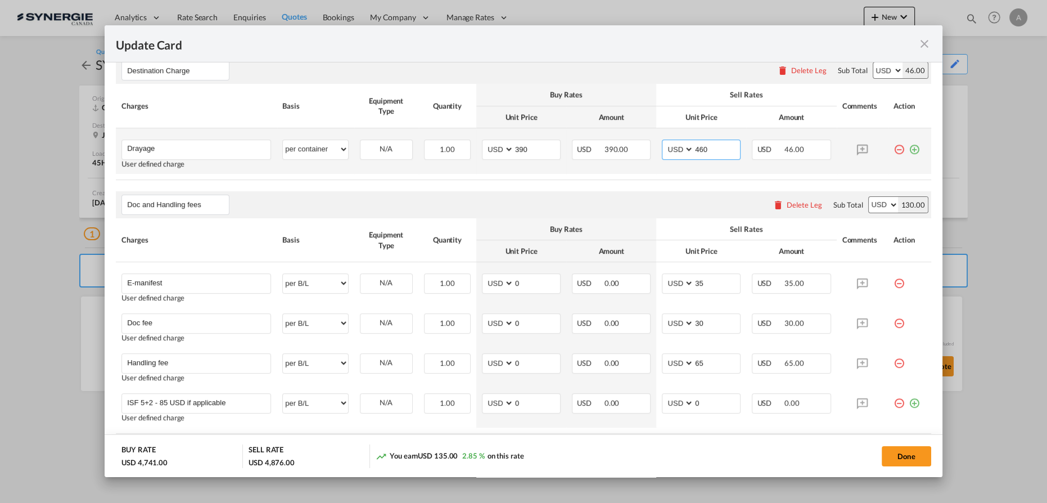
type input "460"
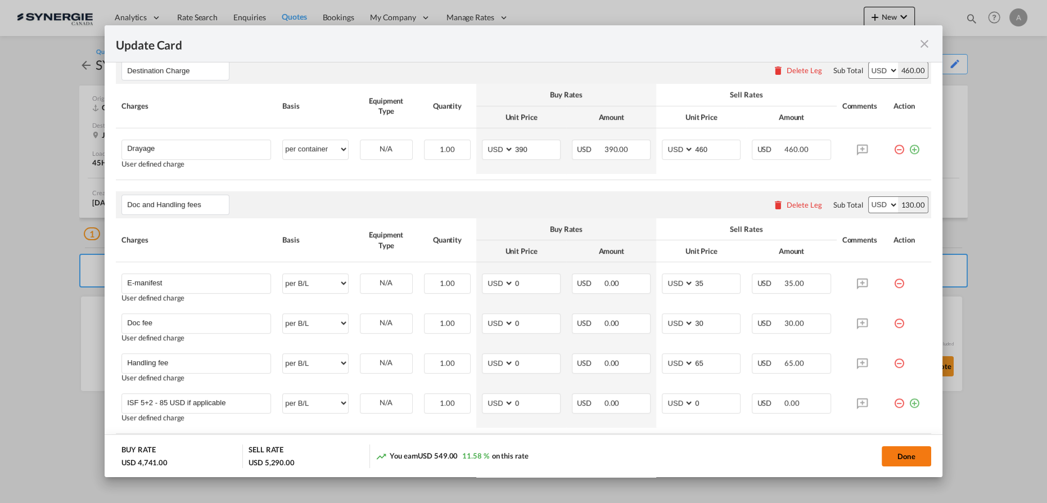
click at [901, 455] on button "Done" at bounding box center [906, 456] width 49 height 20
type input "[DATE]"
type input "19 Sep 2025"
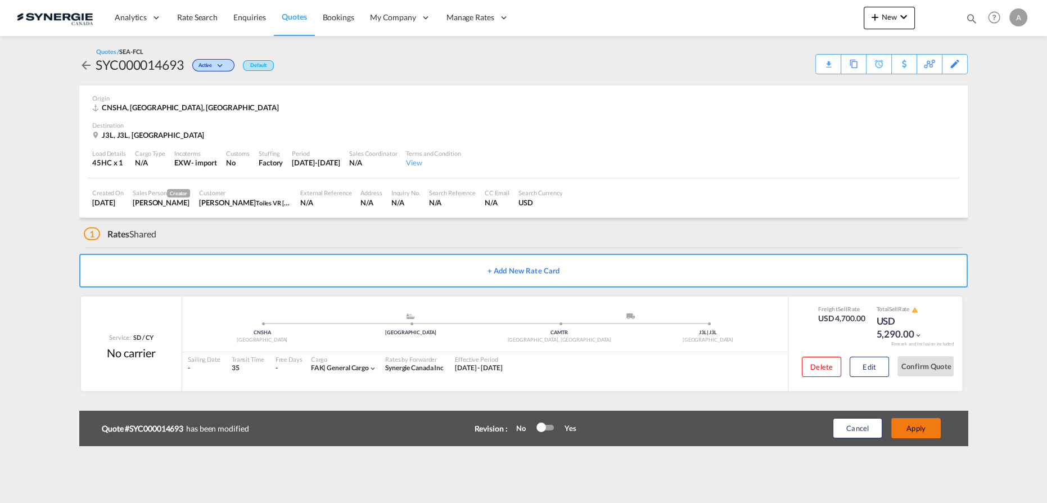
click at [922, 425] on button "Apply" at bounding box center [915, 428] width 49 height 20
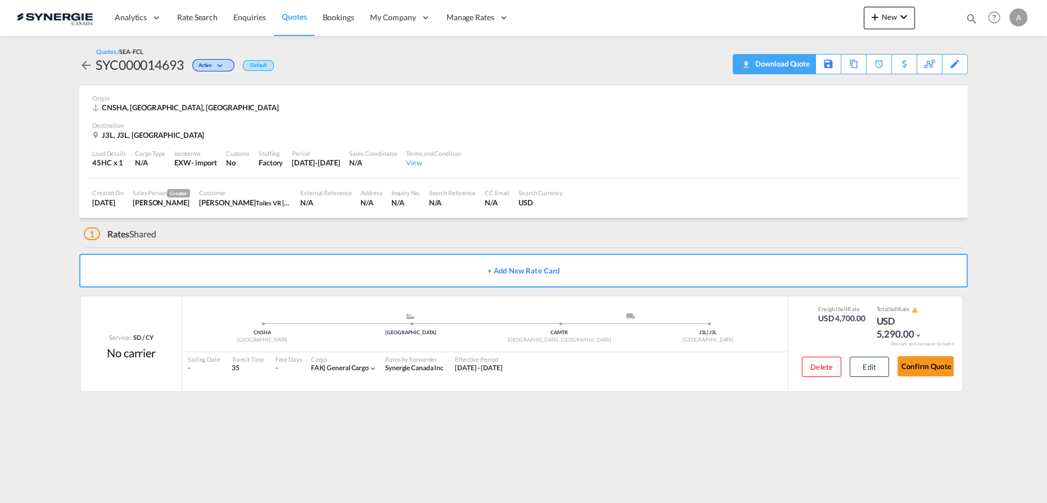
click at [799, 65] on div "Download Quote" at bounding box center [780, 64] width 57 height 18
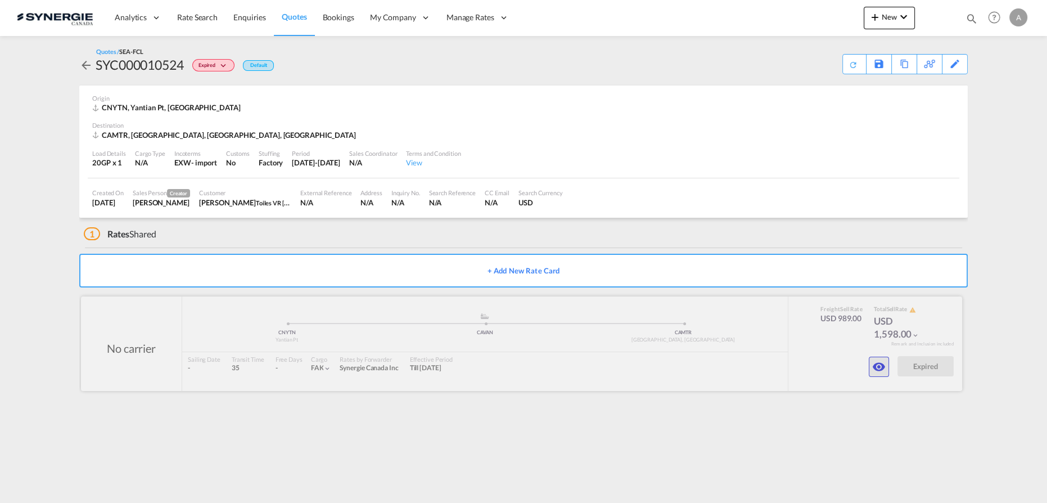
click at [887, 376] on button "button" at bounding box center [879, 366] width 20 height 20
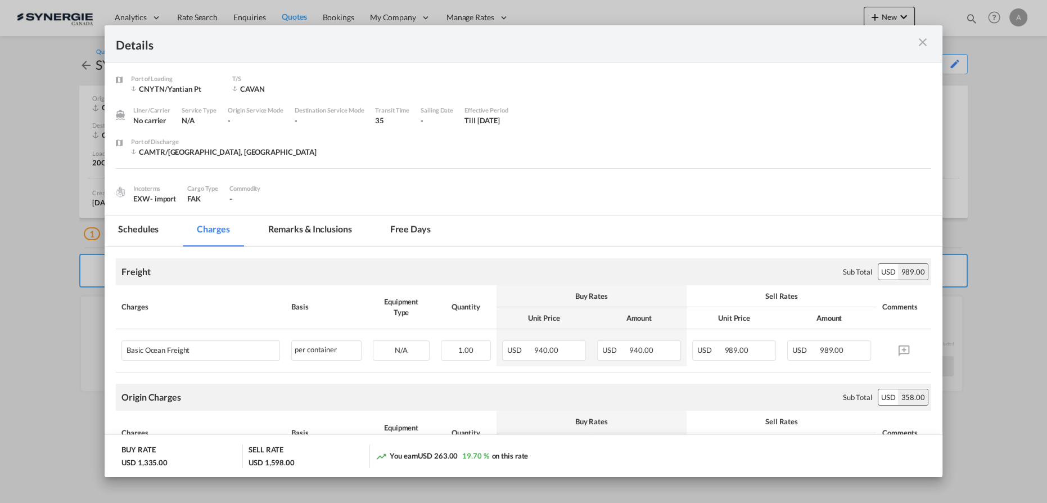
click at [314, 233] on md-tab-item "Remarks & Inclusions" at bounding box center [310, 230] width 111 height 31
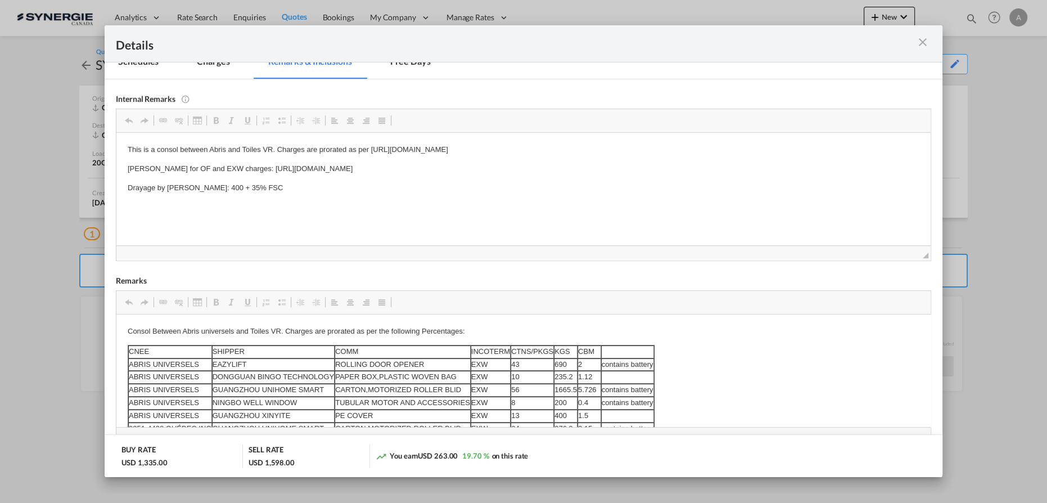
scroll to position [102, 0]
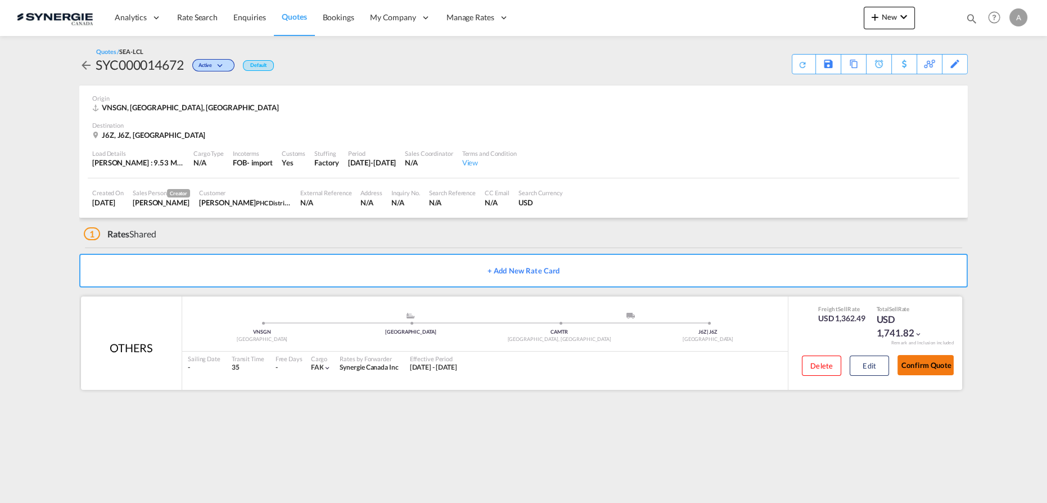
click at [931, 372] on button "Confirm Quote" at bounding box center [925, 365] width 56 height 20
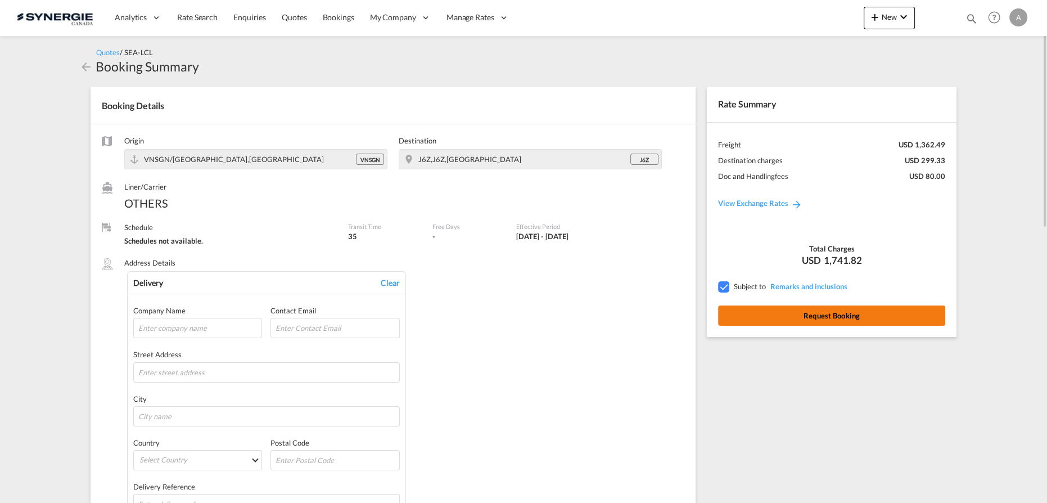
click at [778, 314] on button "Request Booking" at bounding box center [831, 315] width 227 height 20
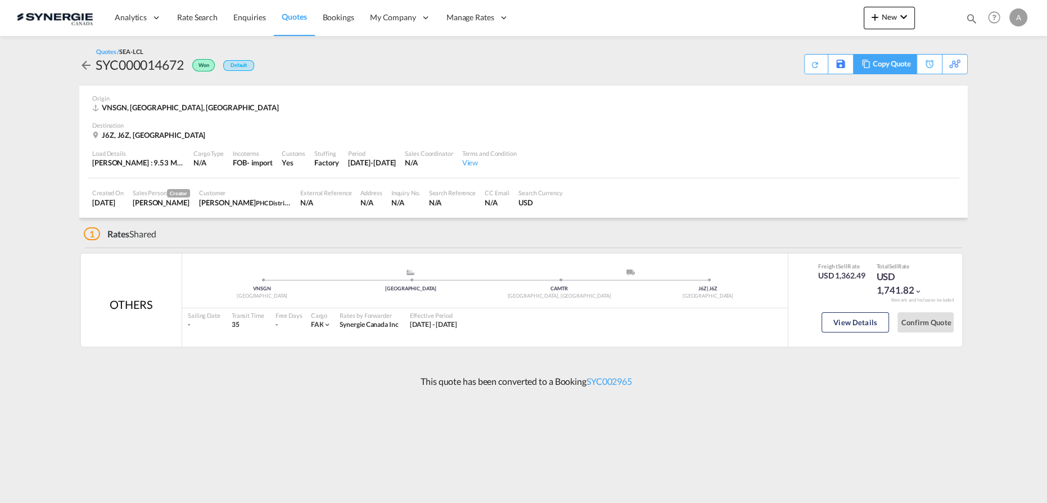
click at [901, 63] on div "Copy Quote" at bounding box center [892, 64] width 38 height 19
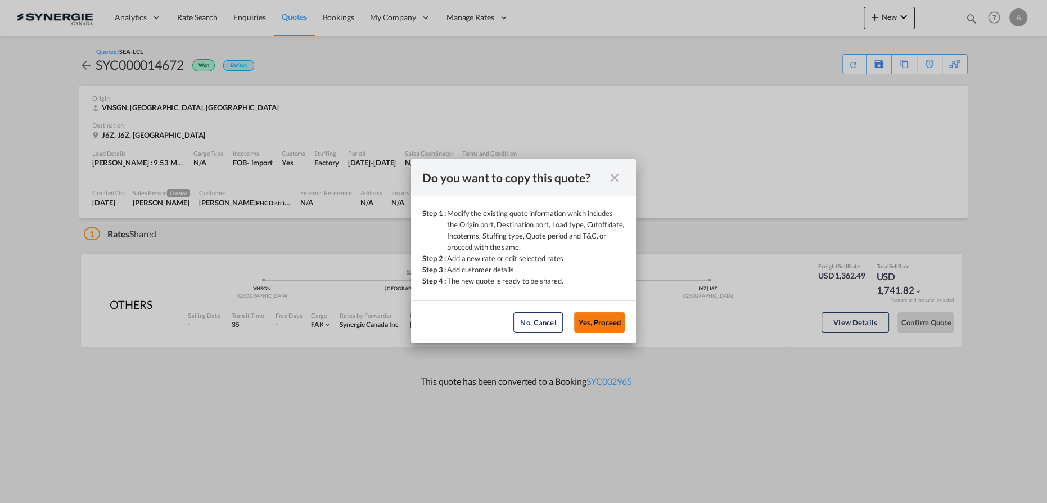
click at [620, 315] on button "Yes, Proceed" at bounding box center [599, 322] width 51 height 20
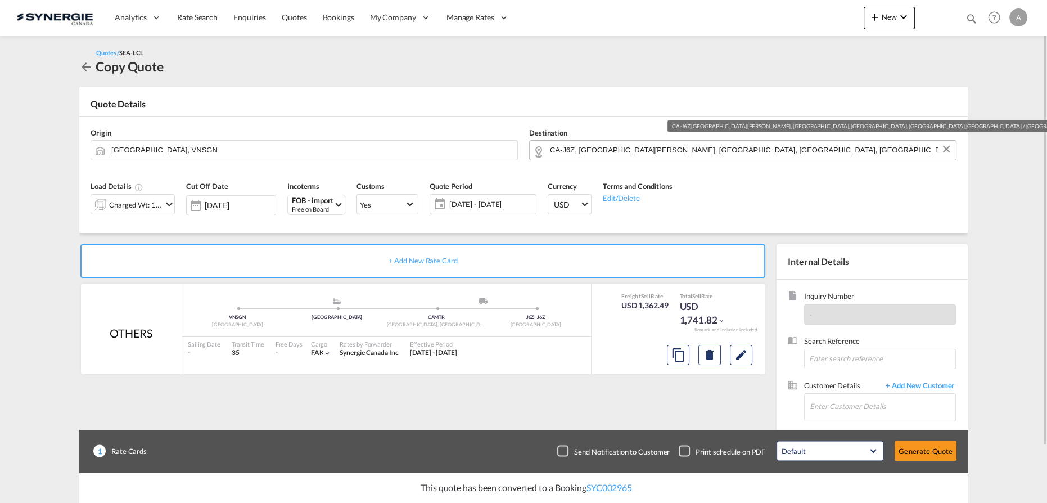
click at [800, 141] on input "CA-J6Z, [GEOGRAPHIC_DATA][PERSON_NAME], [GEOGRAPHIC_DATA], [GEOGRAPHIC_DATA], […" at bounding box center [750, 150] width 400 height 20
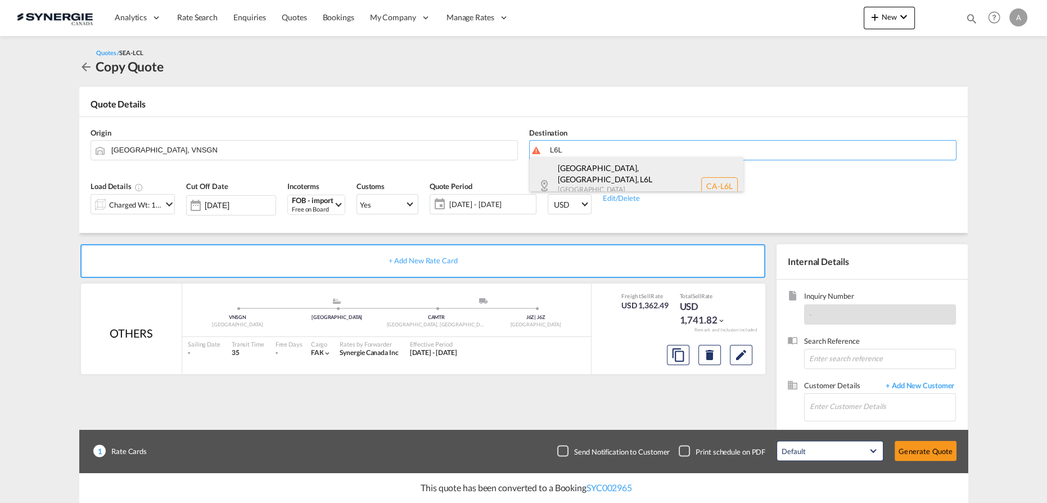
click at [640, 177] on div "[GEOGRAPHIC_DATA], [GEOGRAPHIC_DATA] , L6L [GEOGRAPHIC_DATA] [GEOGRAPHIC_DATA] …" at bounding box center [637, 186] width 214 height 58
type input "CA-L6L, [GEOGRAPHIC_DATA], [GEOGRAPHIC_DATA], [GEOGRAPHIC_DATA]"
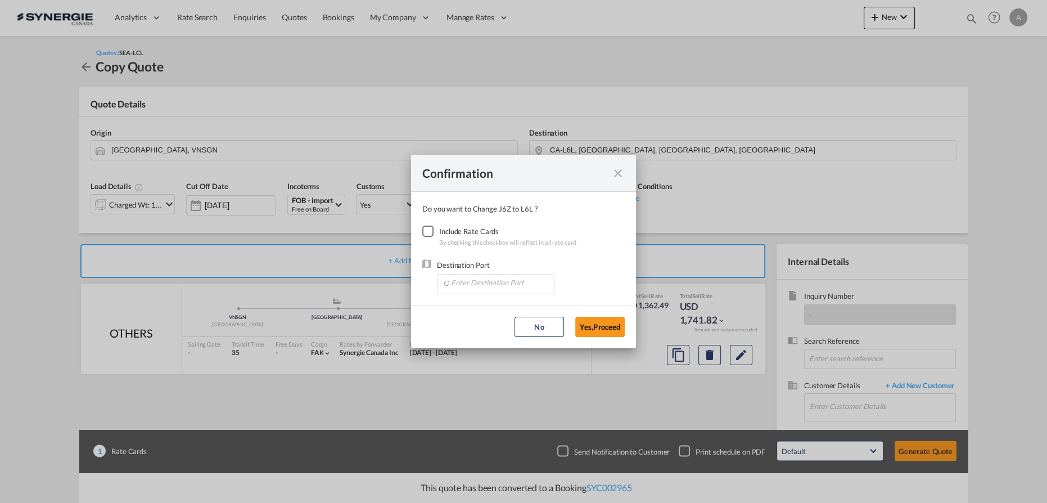
click at [426, 231] on div "Checkbox No Ink" at bounding box center [427, 230] width 11 height 11
click at [457, 277] on input "Enter Destination Port" at bounding box center [498, 282] width 111 height 17
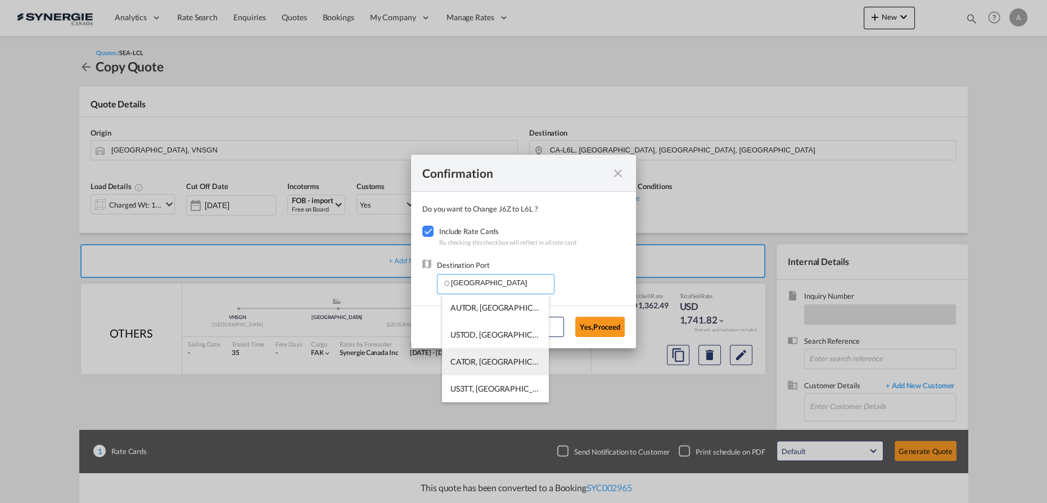
click at [490, 355] on li "CATOR, [GEOGRAPHIC_DATA], [GEOGRAPHIC_DATA], [GEOGRAPHIC_DATA], [GEOGRAPHIC_DAT…" at bounding box center [495, 361] width 107 height 27
type input "CATOR, [GEOGRAPHIC_DATA], [GEOGRAPHIC_DATA], [GEOGRAPHIC_DATA], [GEOGRAPHIC_DAT…"
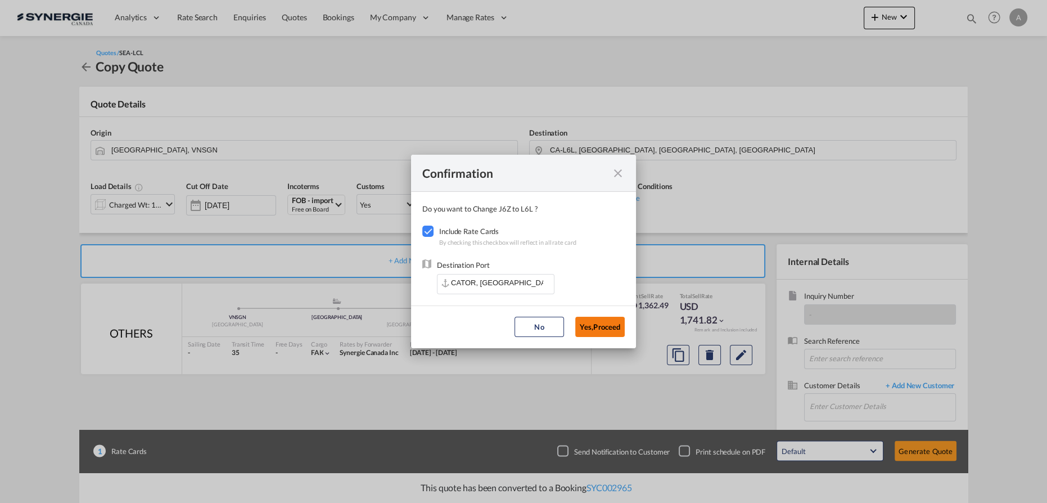
click at [597, 332] on button "Yes,Proceed" at bounding box center [599, 327] width 49 height 20
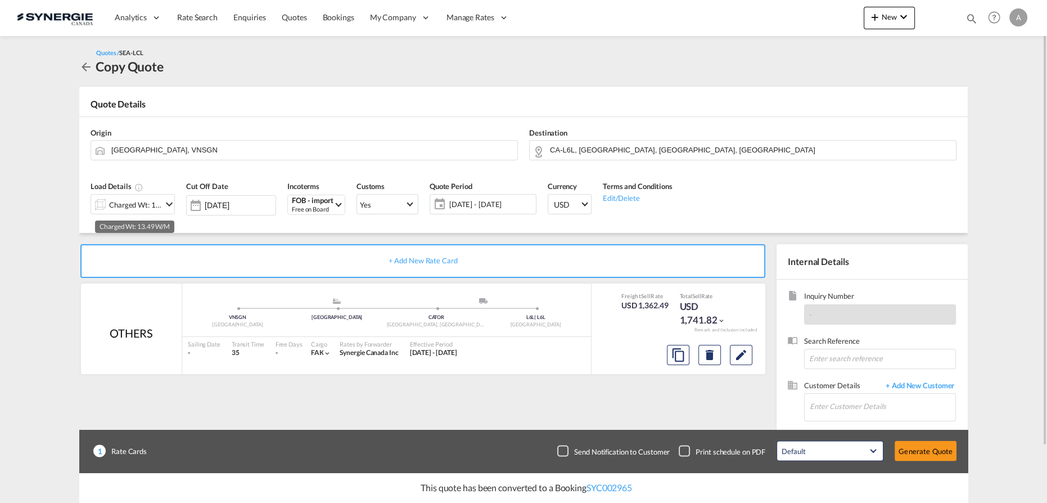
click at [147, 199] on div "Charged Wt: 13.49 W/M" at bounding box center [135, 205] width 53 height 16
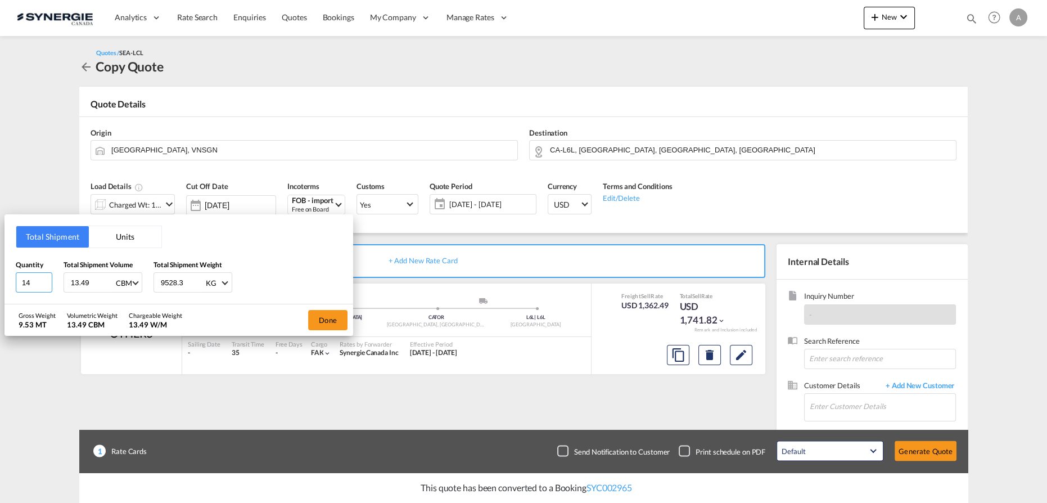
drag, startPoint x: 29, startPoint y: 277, endPoint x: -33, endPoint y: 280, distance: 61.9
click at [0, 280] on html "Analytics Reports Dashboard Rate Search Enquiries Quotes" at bounding box center [523, 251] width 1047 height 503
type input "8"
click at [60, 278] on div "Quantity 8 Total Shipment Volume 13.49 CBM CBM CFT Total Shipment Weight 9528.3…" at bounding box center [179, 276] width 326 height 34
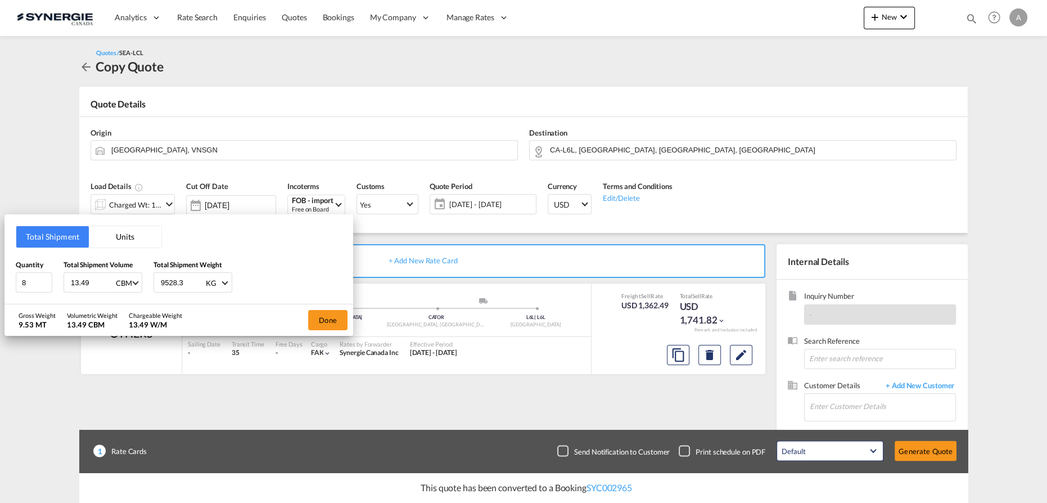
click at [72, 280] on input "13.49" at bounding box center [92, 282] width 45 height 19
type input "7.42"
type input "5006.7"
click at [318, 315] on button "Done" at bounding box center [327, 320] width 39 height 20
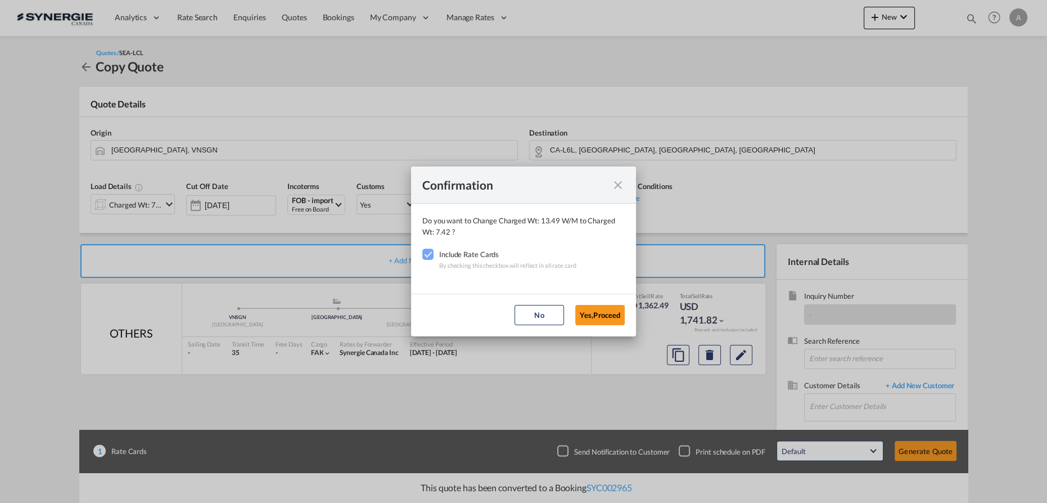
drag, startPoint x: 605, startPoint y: 315, endPoint x: 648, endPoint y: 317, distance: 42.7
click at [606, 314] on button "Yes,Proceed" at bounding box center [599, 315] width 49 height 20
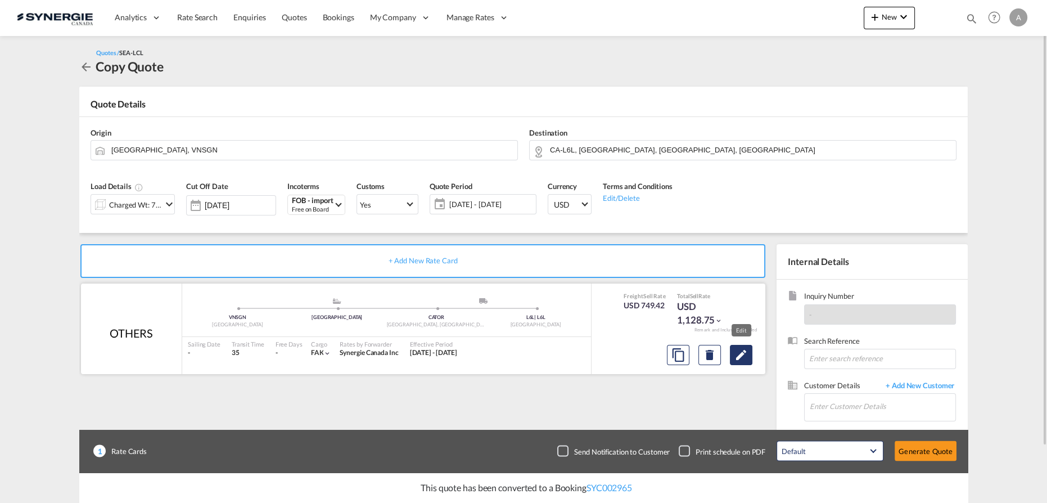
click at [744, 354] on md-icon "Edit" at bounding box center [740, 354] width 13 height 13
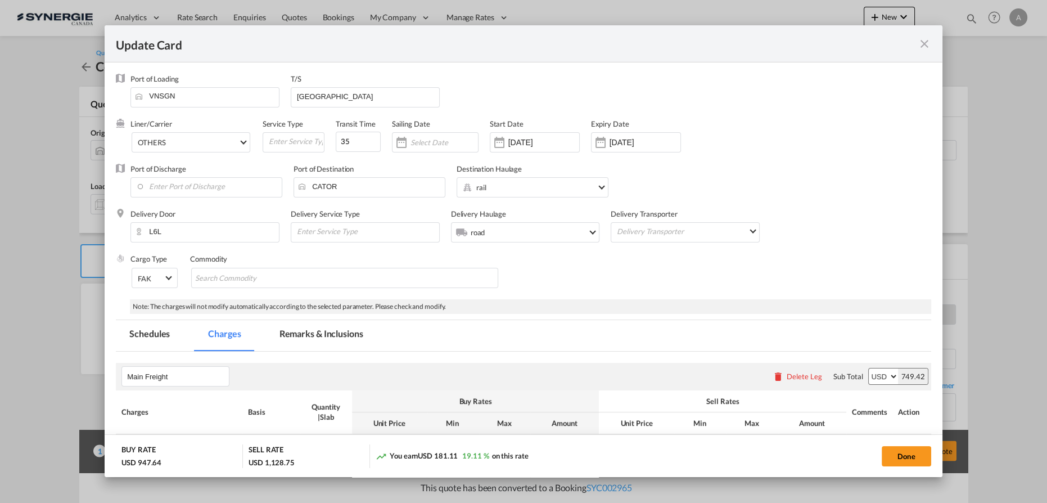
click at [336, 339] on md-tab-item "Remarks & Inclusions" at bounding box center [321, 335] width 111 height 31
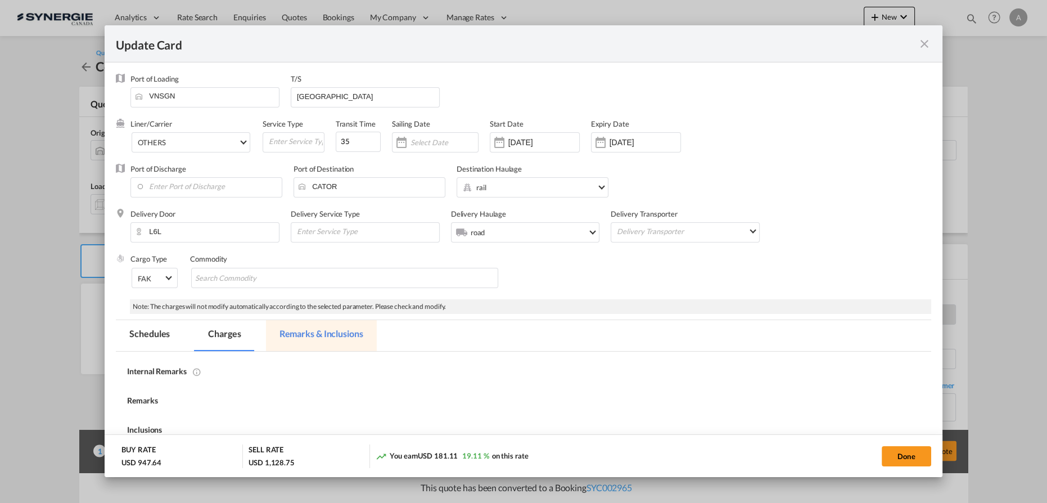
select select "per_w/m"
select select "flat"
select select "per_bl"
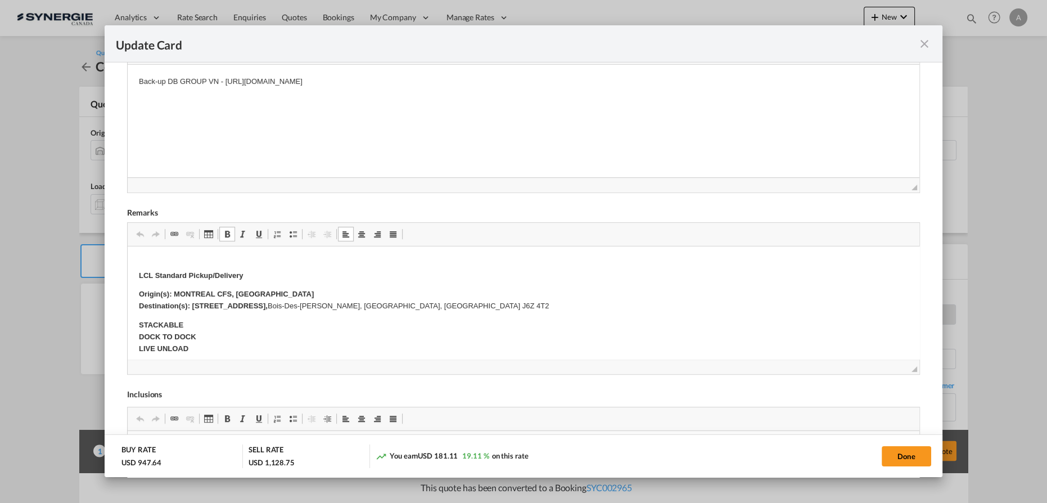
scroll to position [204, 0]
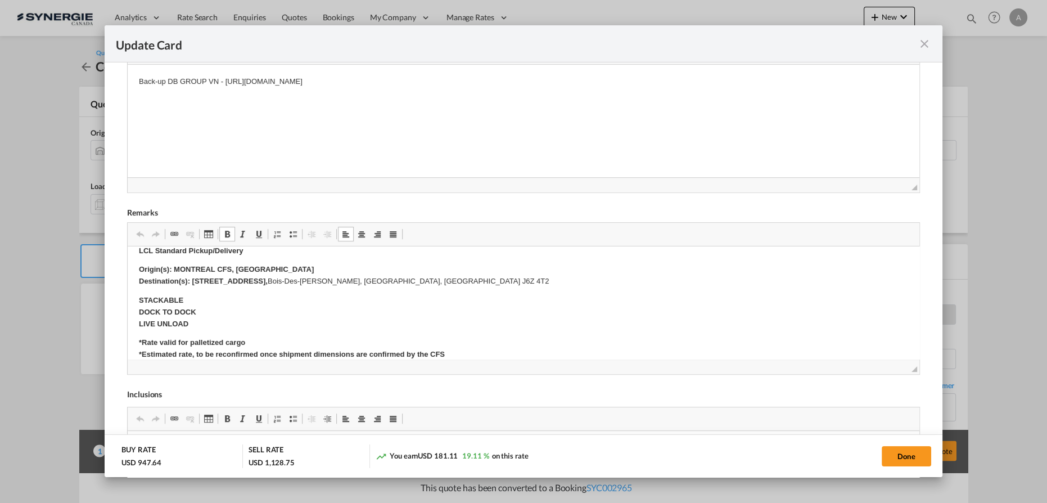
click at [434, 287] on body "E Manifest (ACI): Applicable if Synergie is responsible to submit Per E-manifes…" at bounding box center [523, 304] width 769 height 503
drag, startPoint x: 412, startPoint y: 279, endPoint x: 193, endPoint y: 283, distance: 218.2
click at [193, 283] on p "Origin(s): MONTREAL CFS, [GEOGRAPHIC_DATA] Destination(s): [STREET_ADDRESS][PER…" at bounding box center [523, 276] width 769 height 24
drag, startPoint x: 168, startPoint y: 259, endPoint x: 244, endPoint y: 274, distance: 77.4
click at [169, 260] on body "E Manifest (ACI): Applicable if Synergie is responsible to submit Per E-manifes…" at bounding box center [523, 304] width 769 height 503
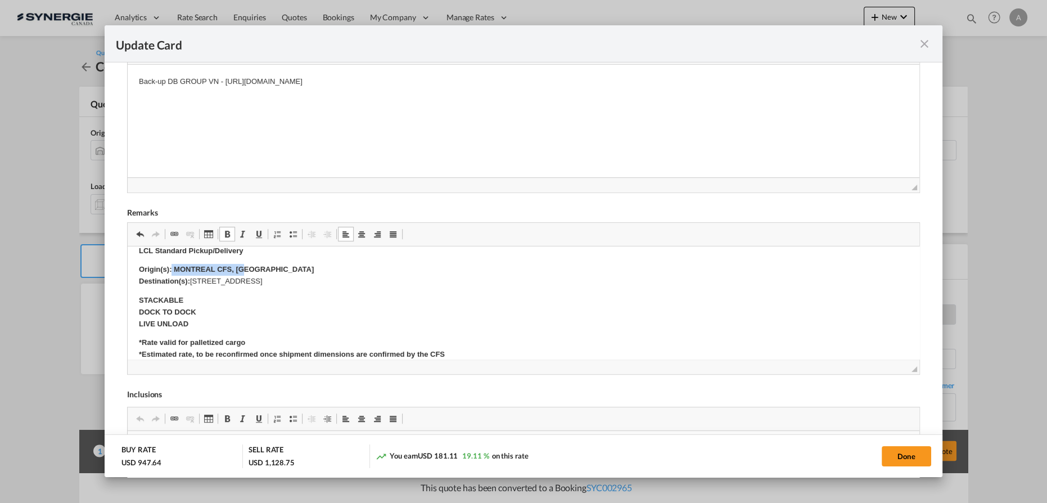
drag, startPoint x: 249, startPoint y: 269, endPoint x: 173, endPoint y: 264, distance: 76.6
click at [173, 264] on p "Origin(s): MONTREAL CFS, [GEOGRAPHIC_DATA] Destination(s): [STREET_ADDRESS]" at bounding box center [523, 276] width 769 height 24
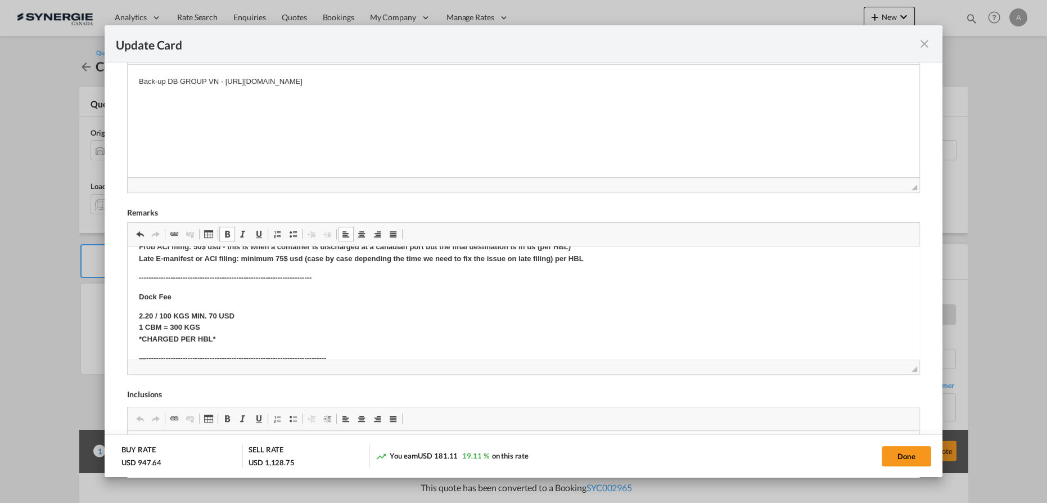
scroll to position [0, 0]
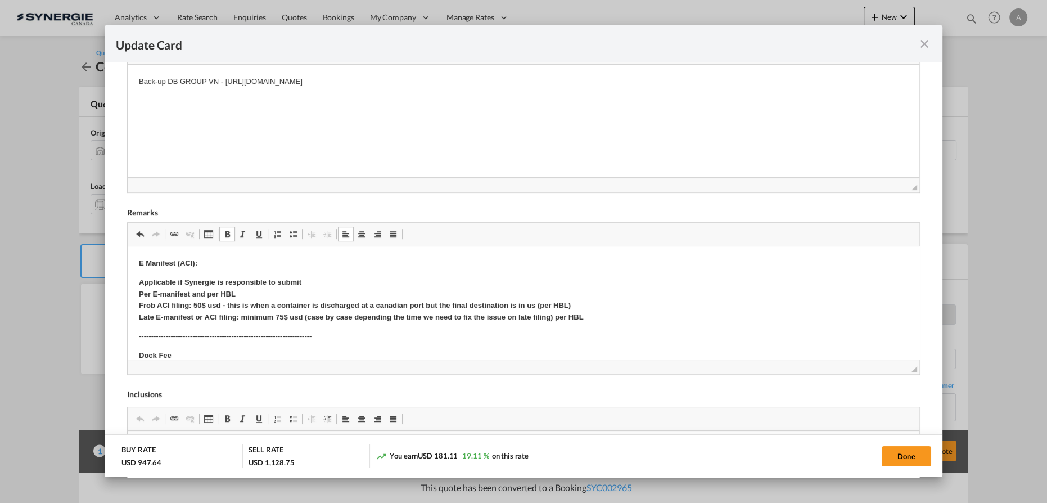
click at [539, 89] on html "Back-up DB GROUP VN - https://app.frontapp.com/open/cnv_qd630lr?key=8sRh90JzMmE…" at bounding box center [524, 82] width 792 height 34
drag, startPoint x: 540, startPoint y: 82, endPoint x: 224, endPoint y: 82, distance: 316.0
click at [224, 82] on p "Back-up DB GROUP VN - https://app.frontapp.com/open/cnv_qd630lr?key=8sRh90JzMmE…" at bounding box center [523, 82] width 769 height 12
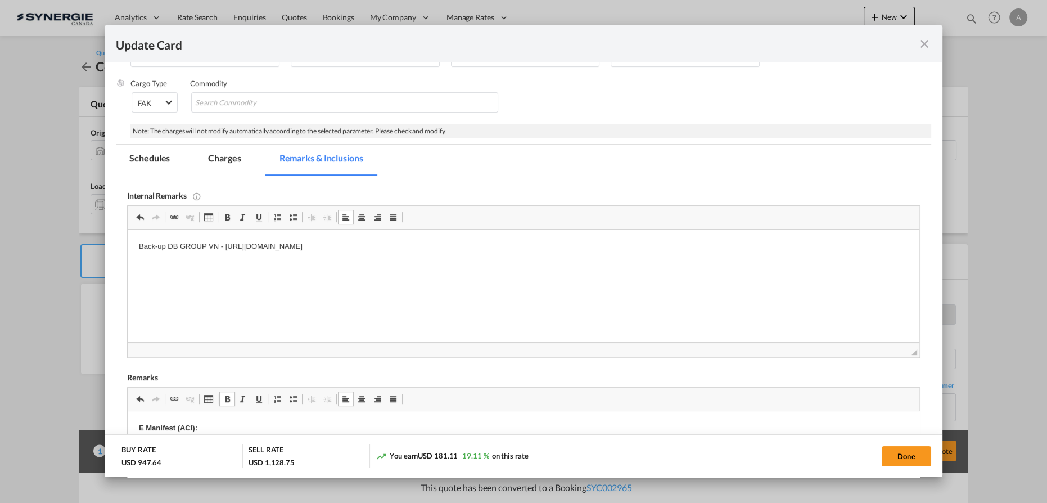
scroll to position [136, 0]
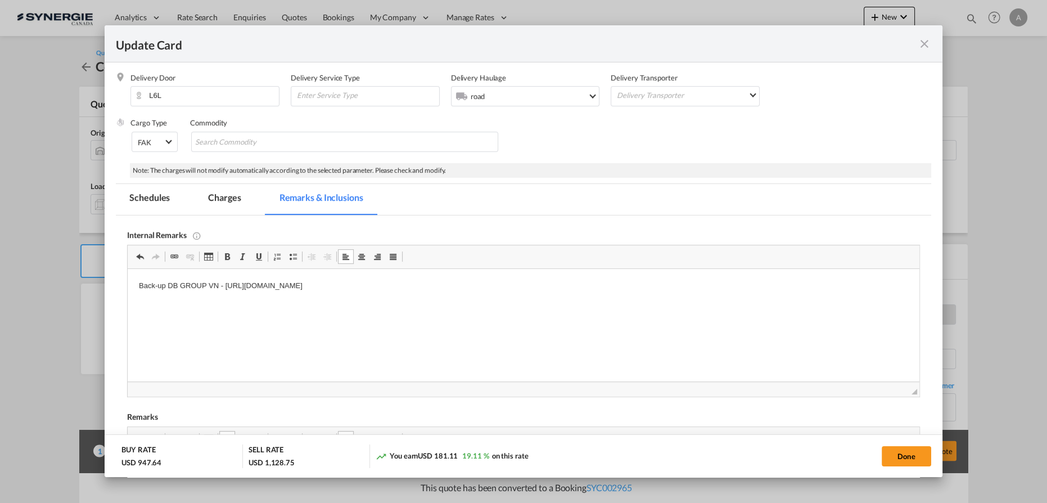
click at [229, 199] on md-tab-item "Charges" at bounding box center [225, 199] width 60 height 31
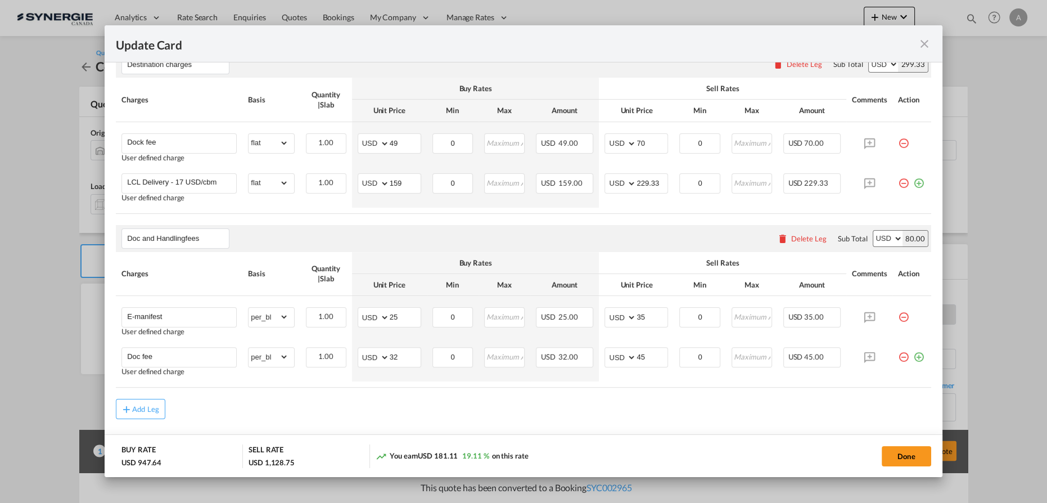
scroll to position [471, 0]
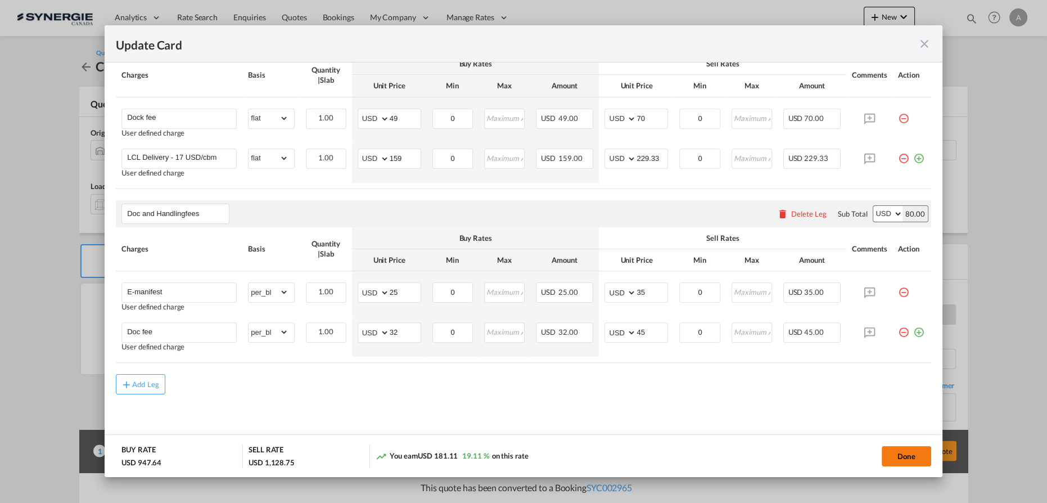
drag, startPoint x: 909, startPoint y: 459, endPoint x: 914, endPoint y: 446, distance: 14.4
click at [909, 459] on button "Done" at bounding box center [906, 456] width 49 height 20
type input "09 Sep 2025"
type input "13 Sep 2025"
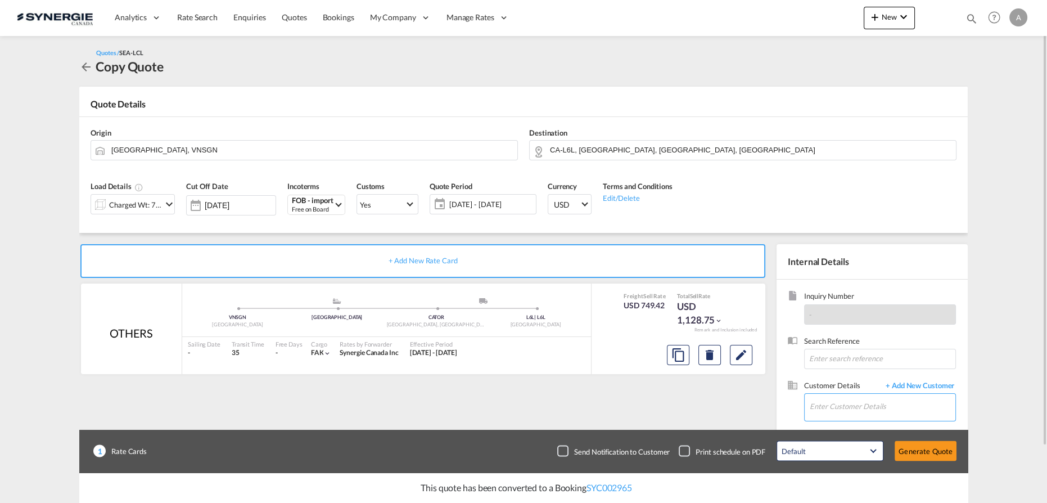
click at [864, 400] on input "Enter Customer Details" at bounding box center [883, 406] width 146 height 25
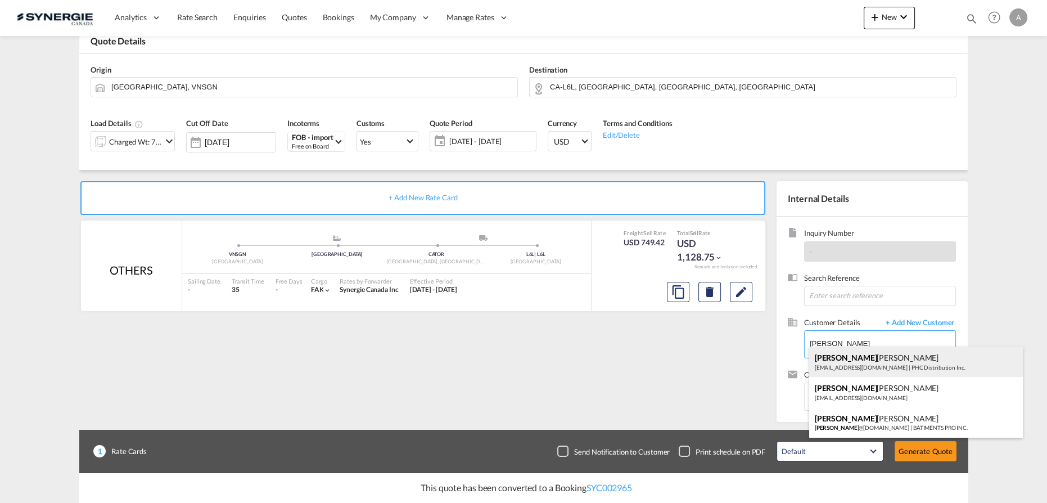
click at [859, 364] on div "Claudio Quaglieri cquaglieri@phcdist.com | PHC Distribution Inc." at bounding box center [916, 361] width 214 height 30
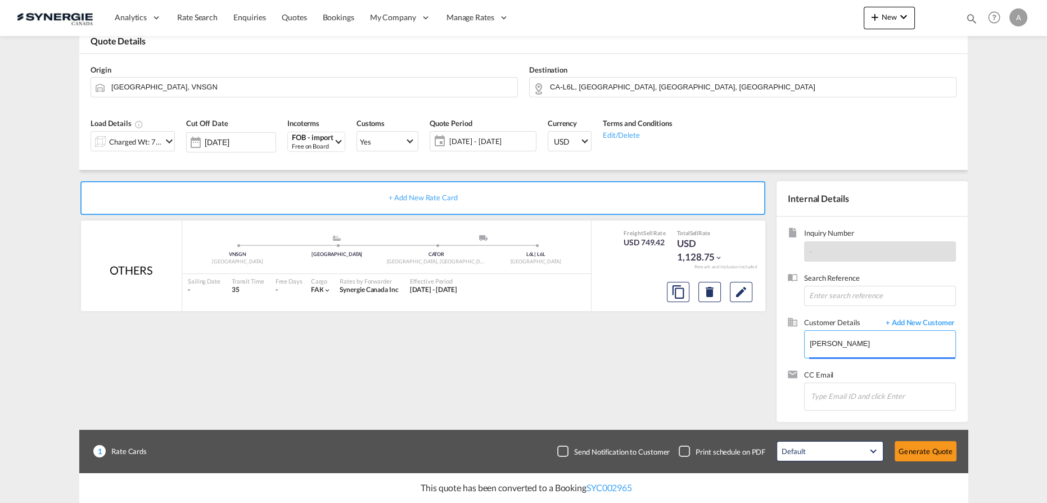
type input "PHC Distribution Inc., Claudio Quaglieri, cquaglieri@phcdist.com"
click at [743, 291] on md-icon "Edit" at bounding box center [740, 291] width 13 height 13
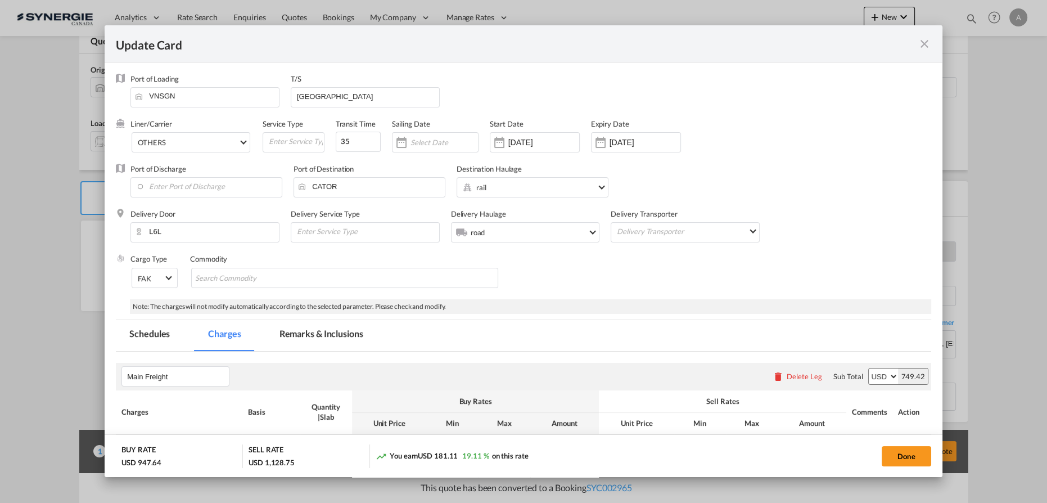
click at [924, 44] on md-icon "icon-close fg-AAA8AD m-0 pointer" at bounding box center [924, 43] width 13 height 13
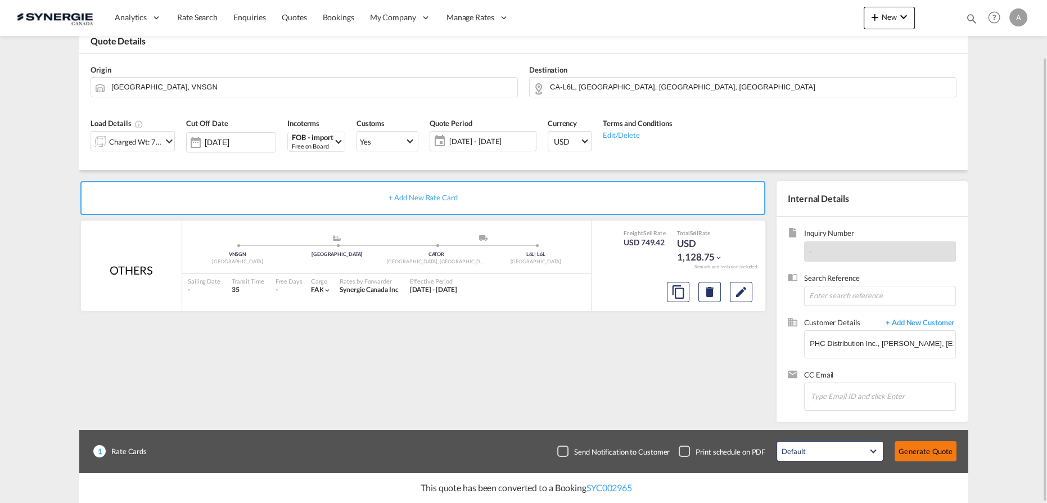
click at [932, 453] on button "Generate Quote" at bounding box center [926, 451] width 62 height 20
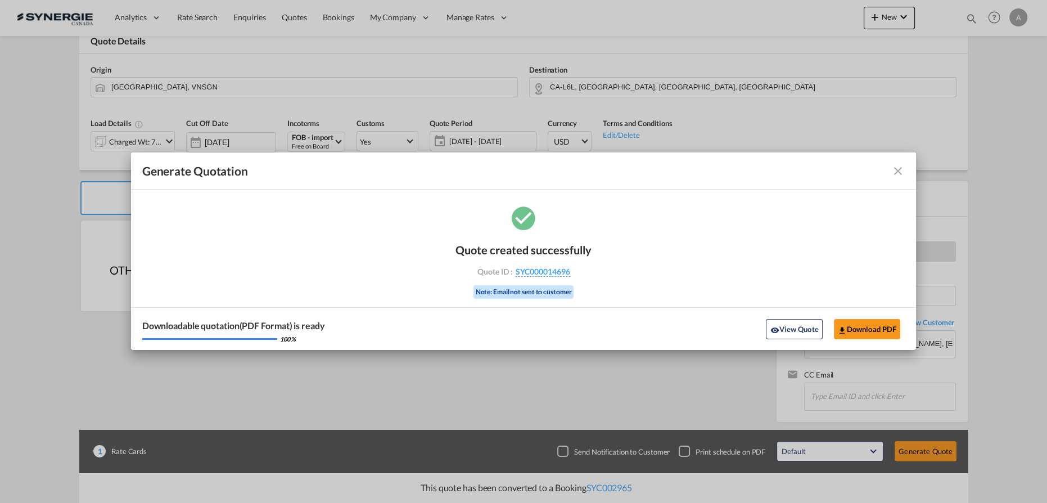
drag, startPoint x: 776, startPoint y: 322, endPoint x: 874, endPoint y: 298, distance: 101.2
click at [776, 322] on button "View Quote" at bounding box center [794, 329] width 56 height 20
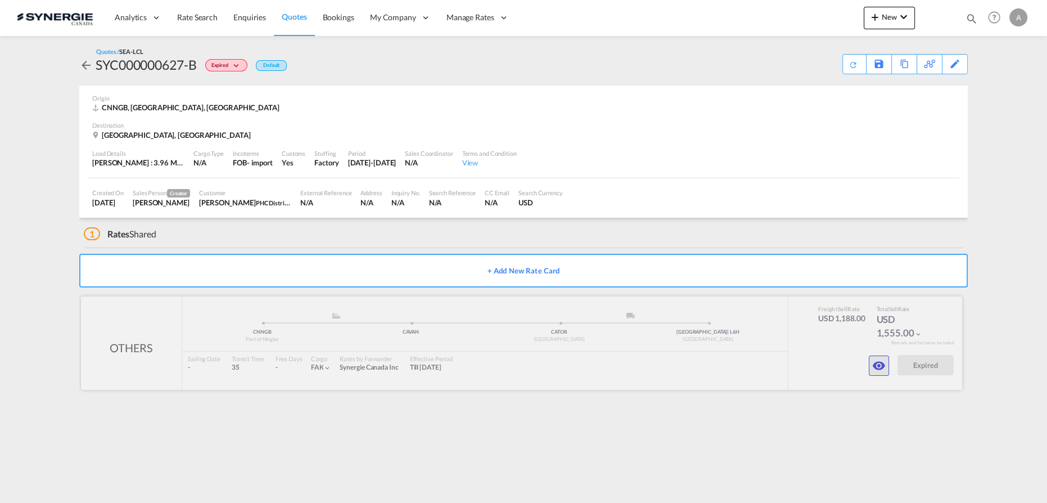
click at [880, 367] on md-icon "icon-eye" at bounding box center [878, 365] width 13 height 13
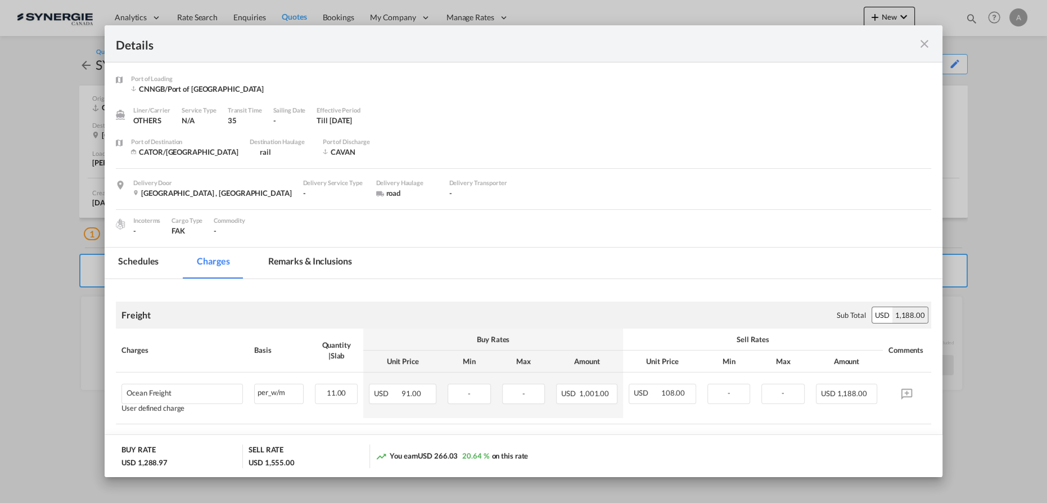
click at [300, 265] on md-tab-item "Remarks & Inclusions" at bounding box center [310, 262] width 111 height 31
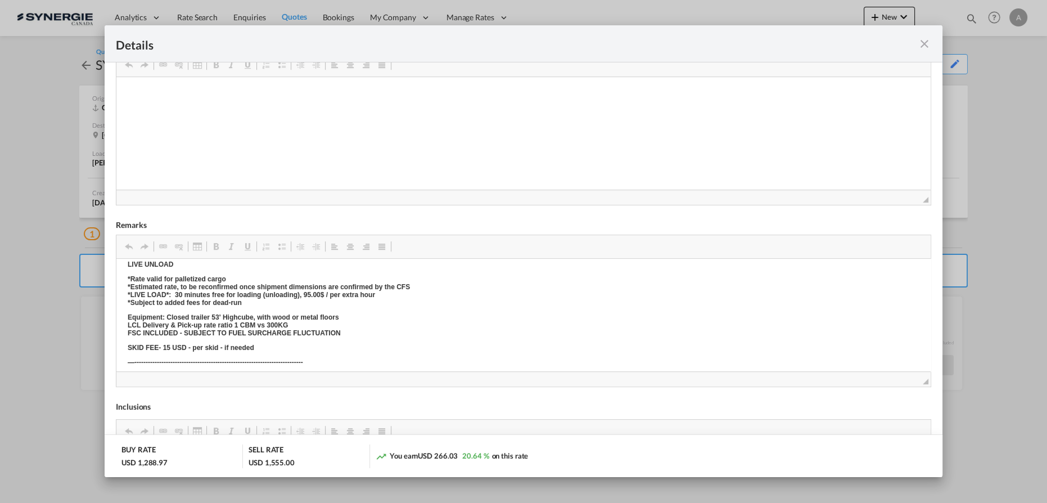
scroll to position [204, 0]
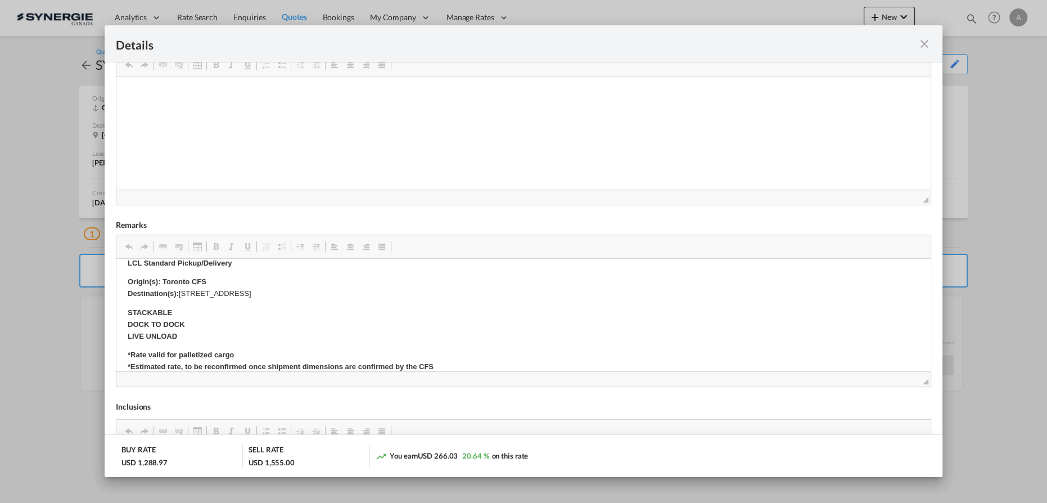
drag, startPoint x: 394, startPoint y: 294, endPoint x: 180, endPoint y: 293, distance: 214.2
click at [180, 293] on p "Origin(s): Toronto CFS Destination(s): [STREET_ADDRESS]" at bounding box center [524, 288] width 792 height 24
copy p "[STREET_ADDRESS]"
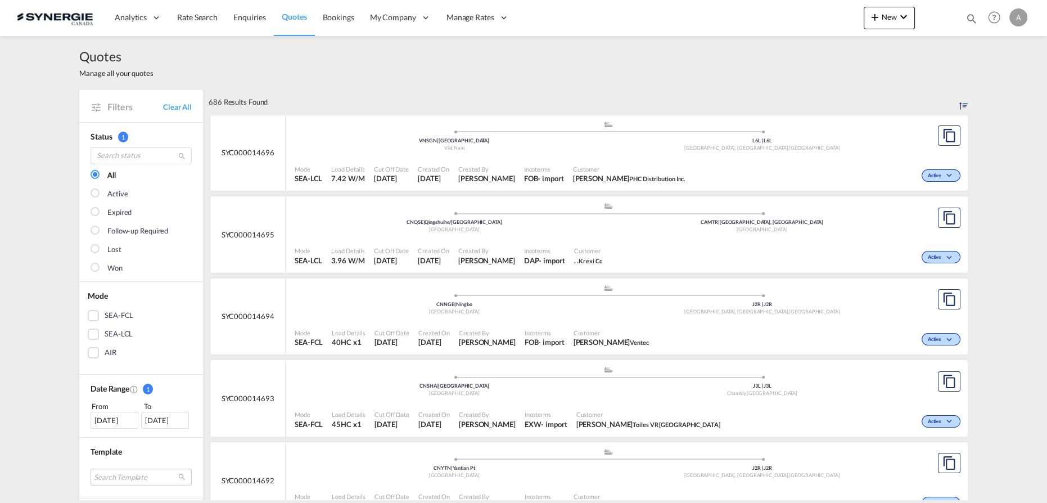
click at [968, 19] on md-icon "icon-magnify" at bounding box center [971, 18] width 12 height 12
click at [773, 24] on select "Bookings Quotes Enquiries" at bounding box center [792, 18] width 53 height 20
select select "Quotes"
click at [766, 8] on select "Bookings Quotes Enquiries" at bounding box center [792, 18] width 53 height 20
click at [841, 12] on input at bounding box center [887, 18] width 140 height 20
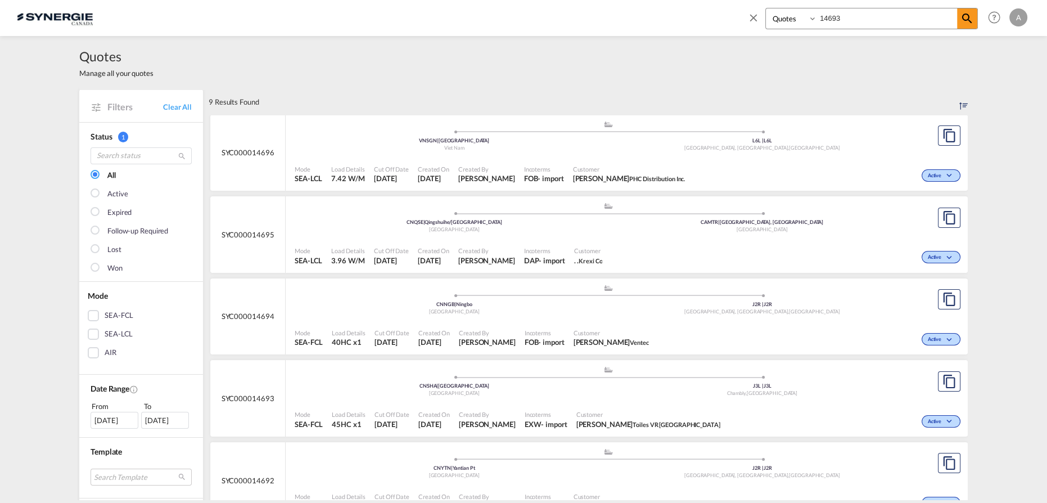
type input "14693"
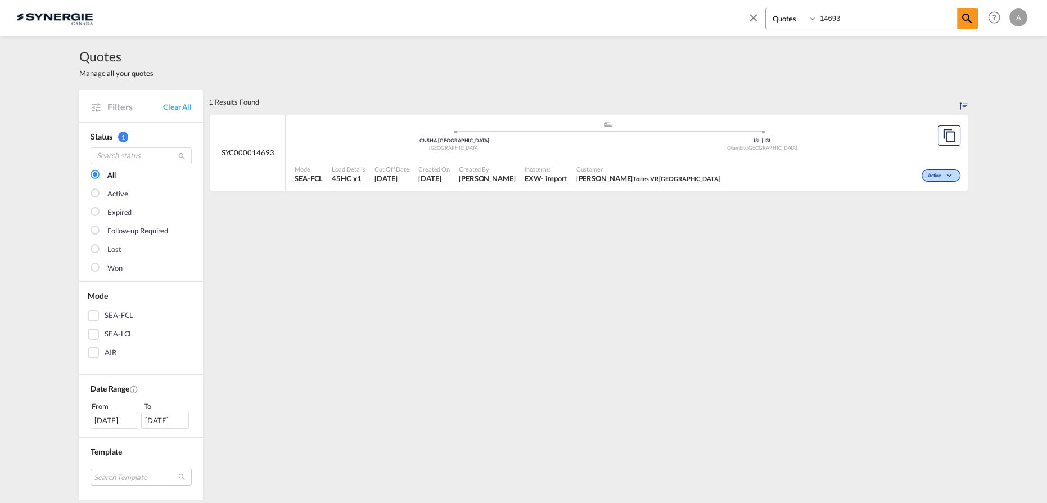
click at [608, 164] on div "Customer [PERSON_NAME] Toiles VR [GEOGRAPHIC_DATA]" at bounding box center [648, 174] width 153 height 28
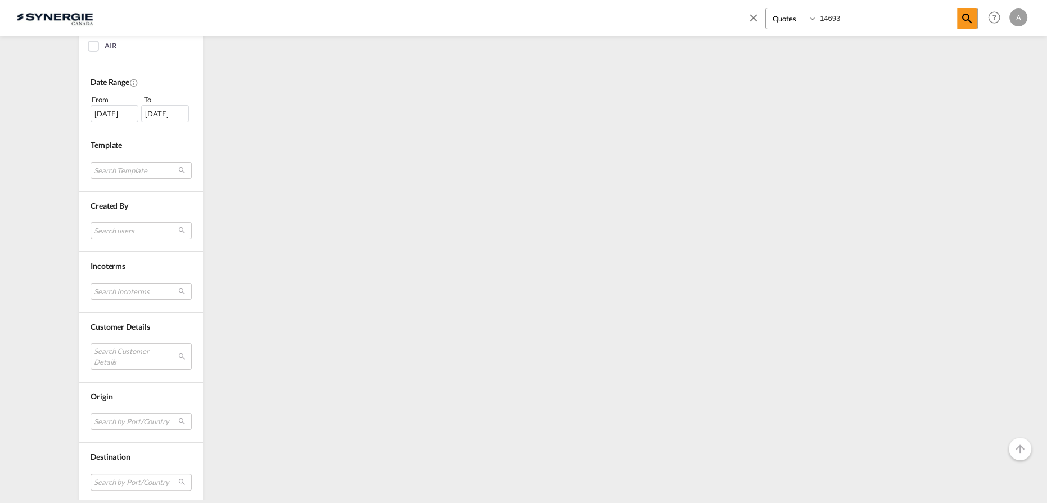
scroll to position [365, 0]
drag, startPoint x: 118, startPoint y: 283, endPoint x: 123, endPoint y: 276, distance: 8.4
click at [118, 284] on md-select "Search Customer Details user name user [PERSON_NAME] [PERSON_NAME][EMAIL_ADDRES…" at bounding box center [141, 297] width 101 height 26
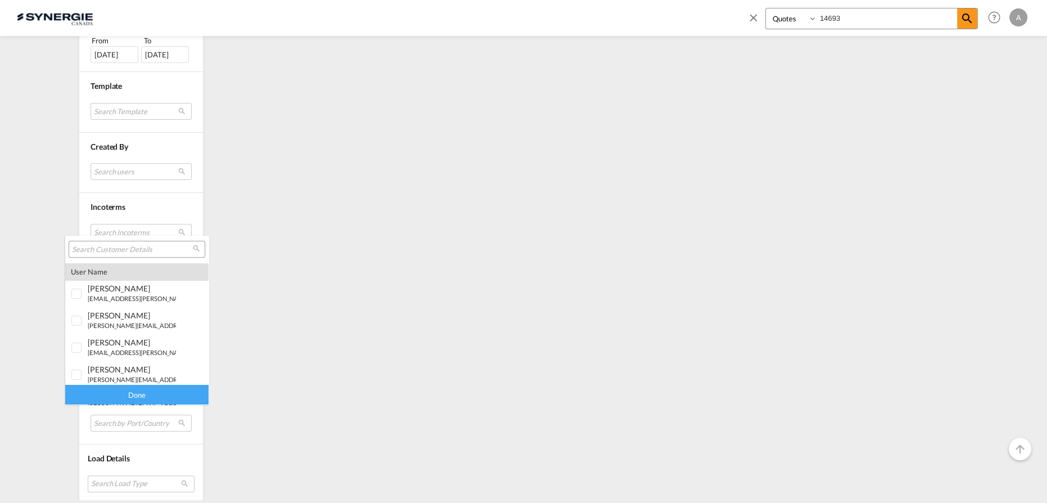
click at [148, 241] on div at bounding box center [137, 249] width 137 height 17
click at [148, 251] on input "search" at bounding box center [132, 250] width 121 height 10
paste input "[PERSON_NAME][EMAIL_ADDRESS][DOMAIN_NAME]"
type input "[PERSON_NAME][EMAIL_ADDRESS][DOMAIN_NAME]"
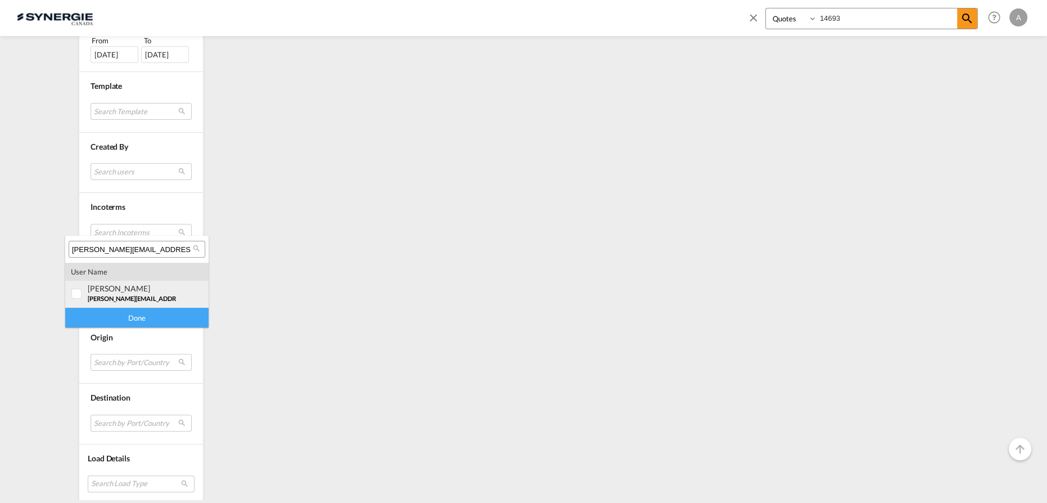
drag, startPoint x: 139, startPoint y: 303, endPoint x: 133, endPoint y: 319, distance: 17.1
click at [139, 303] on md-option "user [PERSON_NAME] [PERSON_NAME][EMAIL_ADDRESS][DOMAIN_NAME] | sppedmark [GEOGR…" at bounding box center [136, 294] width 143 height 27
click at [133, 318] on div "Done" at bounding box center [136, 318] width 143 height 20
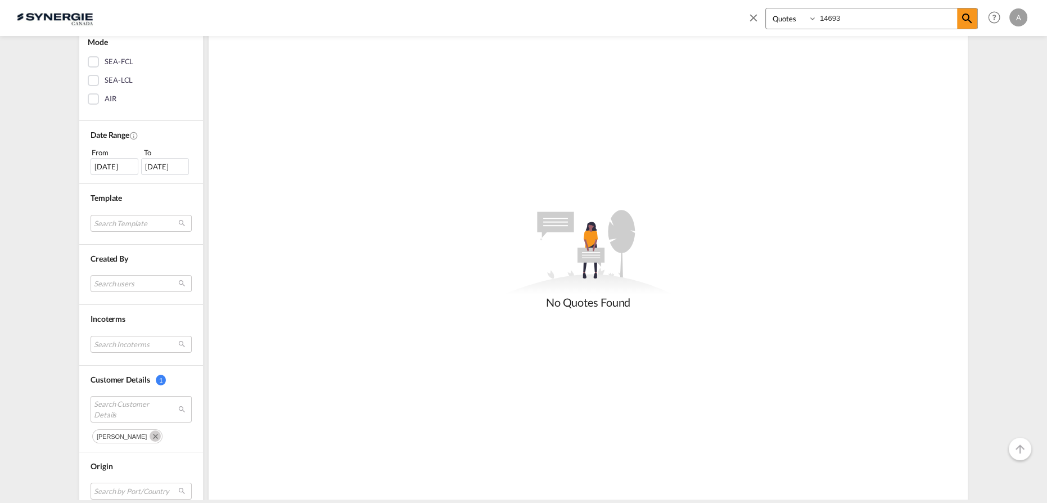
scroll to position [255, 0]
click at [125, 161] on div "[DATE]" at bounding box center [115, 164] width 48 height 17
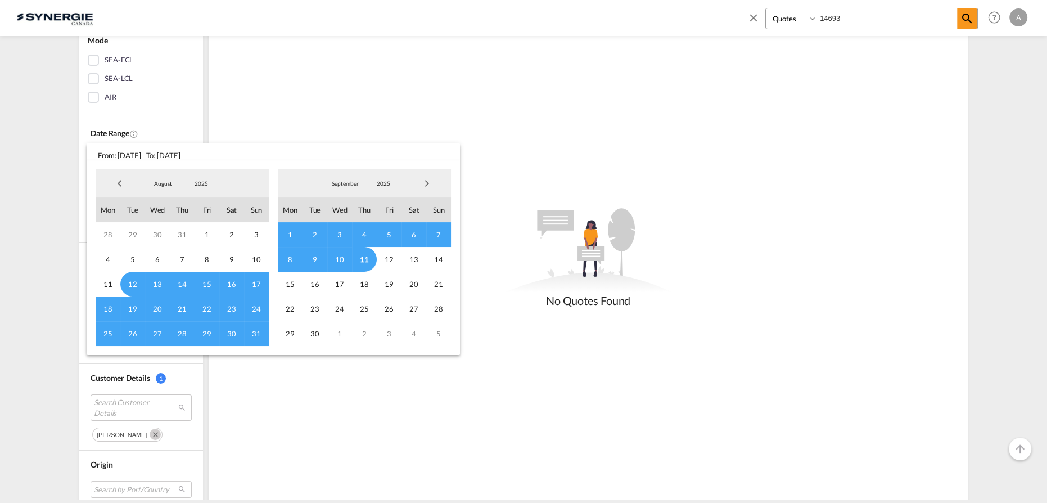
click at [196, 179] on span "2025" at bounding box center [201, 183] width 36 height 8
click at [190, 131] on md-option "2023" at bounding box center [212, 129] width 76 height 27
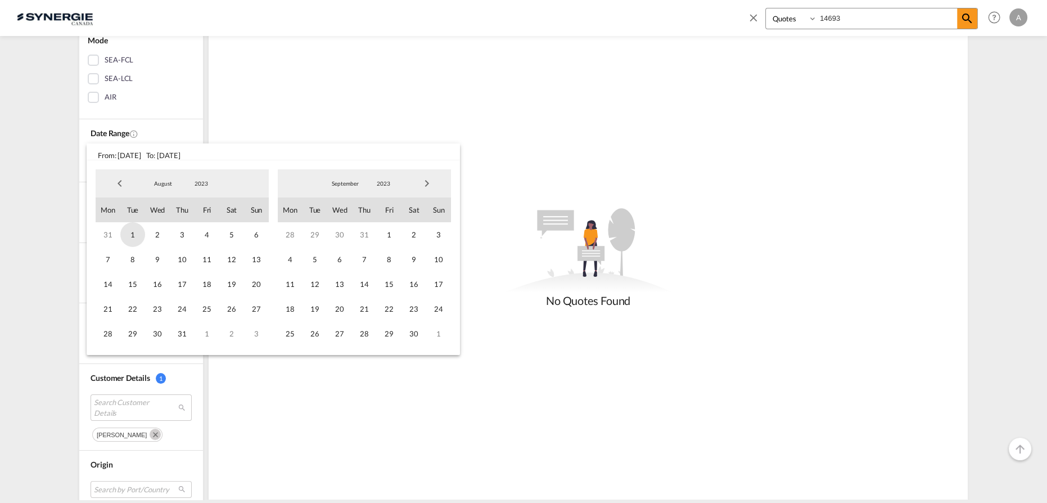
click at [130, 231] on span "1" at bounding box center [132, 234] width 25 height 25
click at [374, 182] on span "2023" at bounding box center [383, 183] width 36 height 8
click at [381, 237] on md-option "2025" at bounding box center [394, 237] width 76 height 27
click at [361, 262] on span "11" at bounding box center [364, 259] width 25 height 25
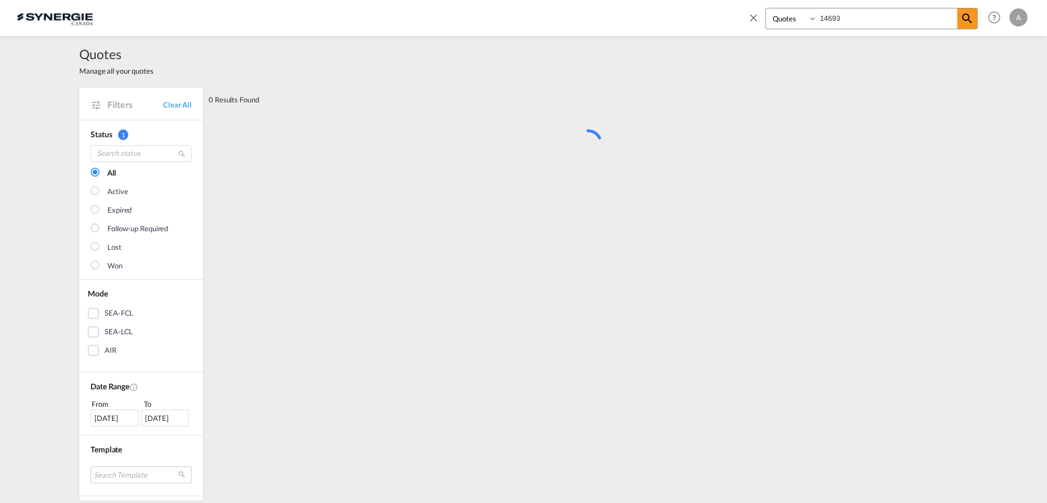
scroll to position [0, 0]
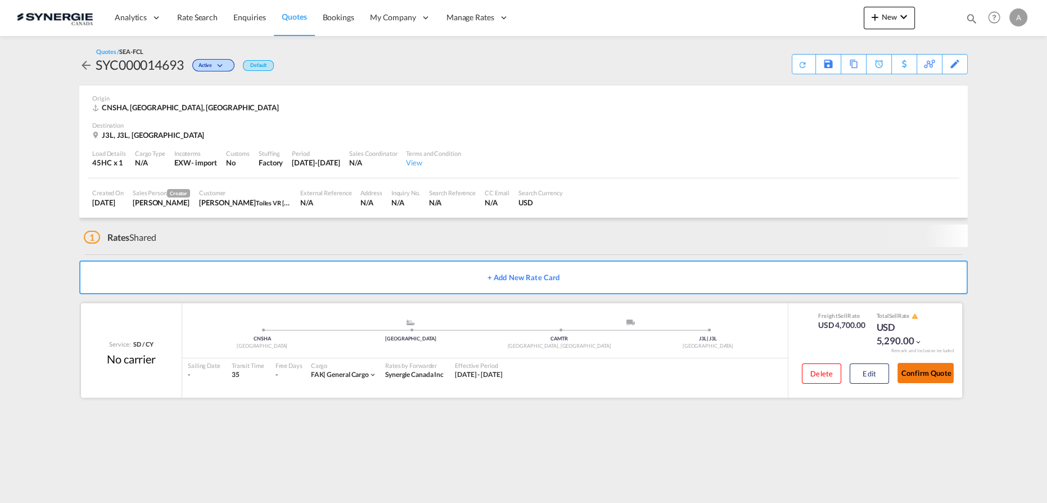
click at [929, 376] on button "Confirm Quote" at bounding box center [925, 373] width 56 height 20
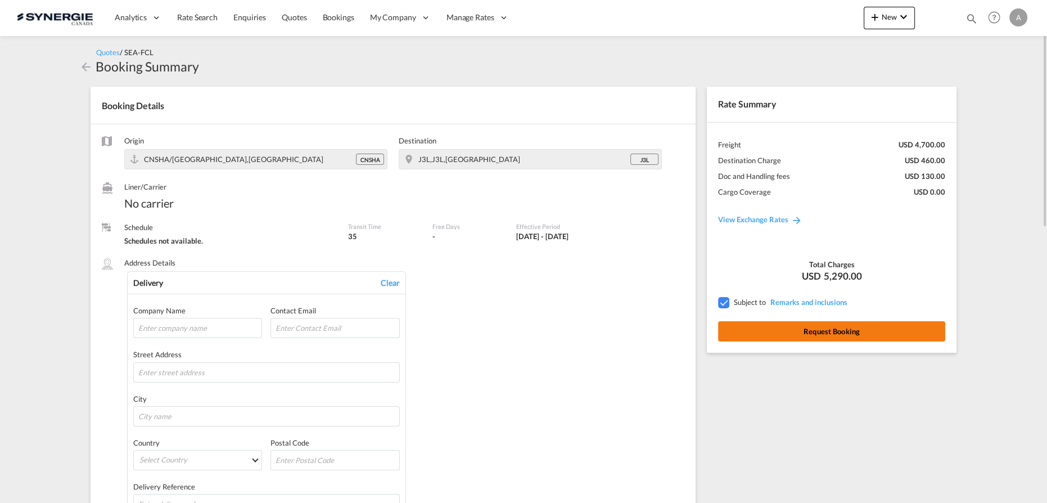
click at [811, 332] on button "Request Booking" at bounding box center [831, 331] width 227 height 20
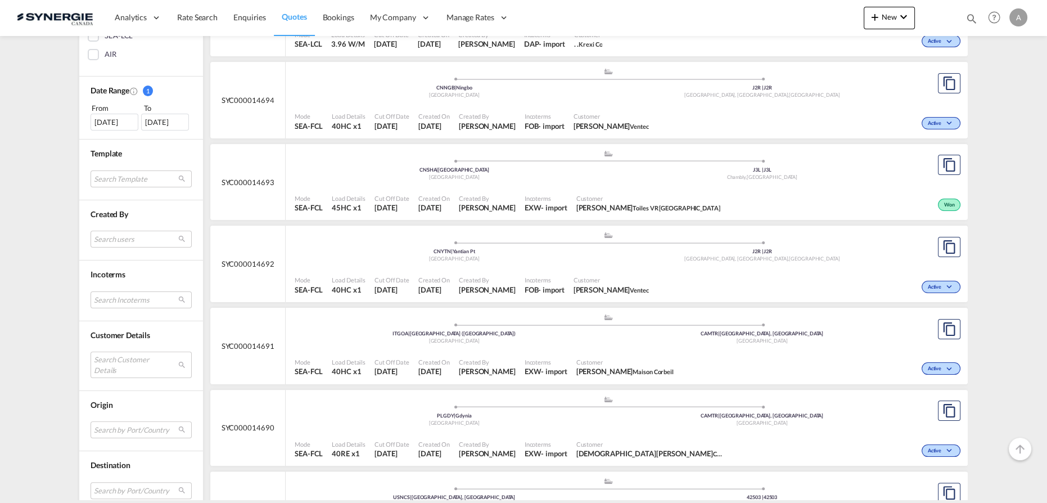
scroll to position [358, 0]
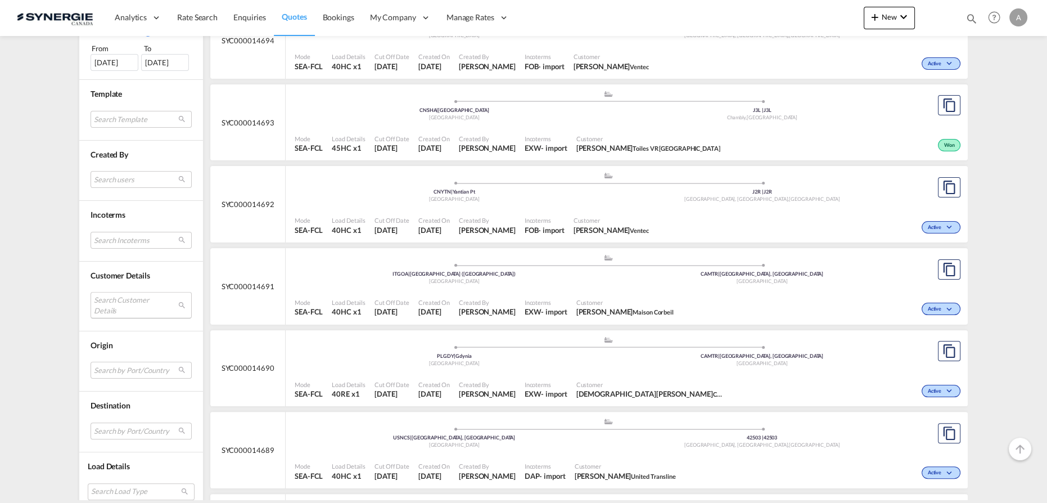
click at [121, 296] on md-select "Search Customer Details user name user diego PEREZ diego.perez@rlglobal.com | r…" at bounding box center [141, 305] width 101 height 26
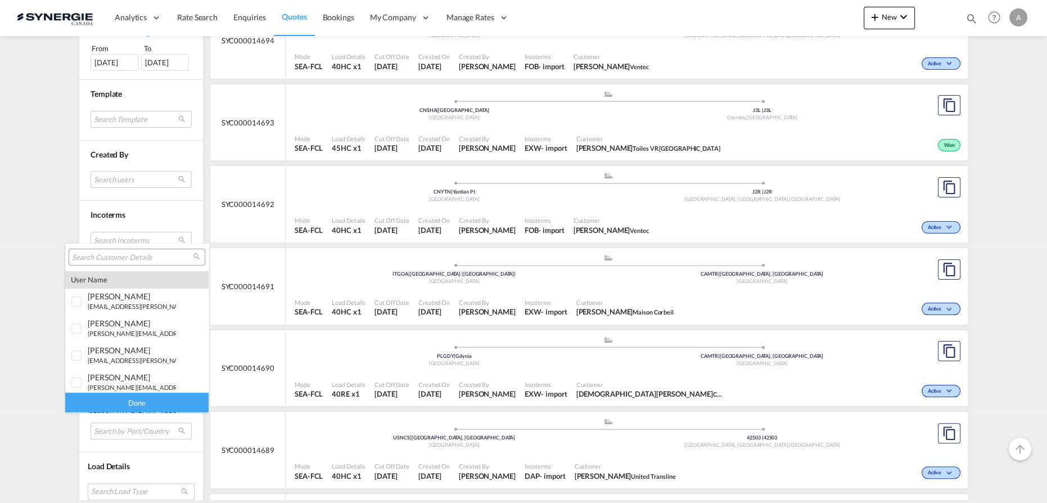
click at [139, 257] on input "search" at bounding box center [132, 257] width 121 height 10
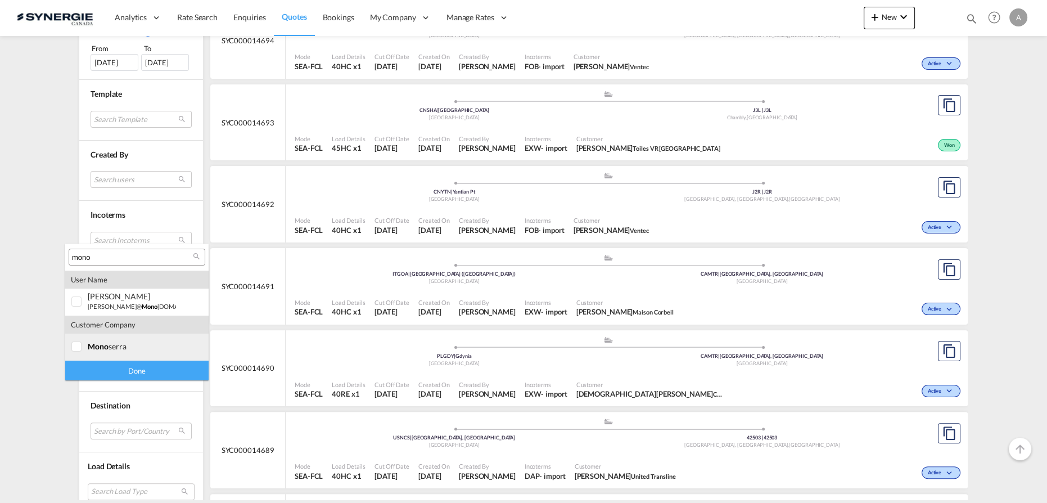
type input "mono"
click at [96, 342] on span "mono" at bounding box center [98, 346] width 21 height 10
click at [114, 377] on div "Done" at bounding box center [136, 370] width 143 height 20
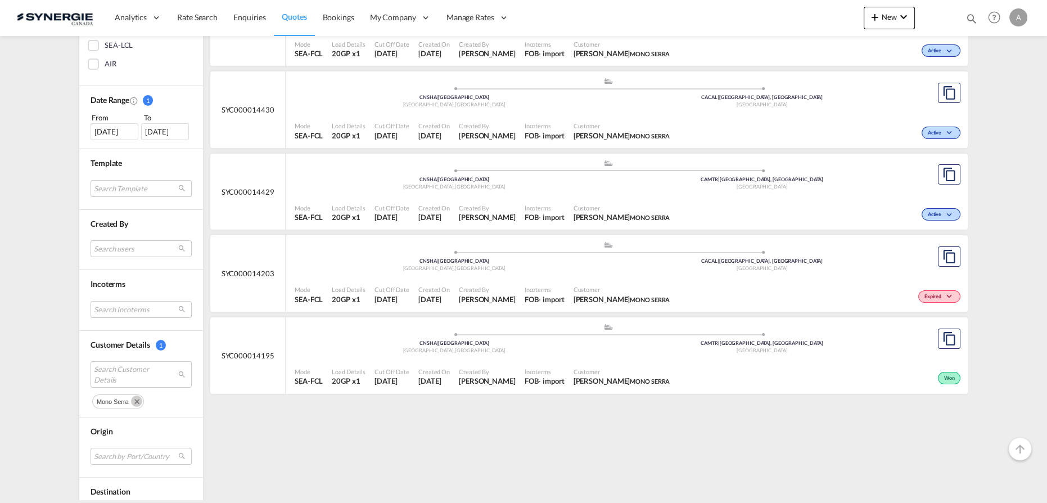
scroll to position [306, 0]
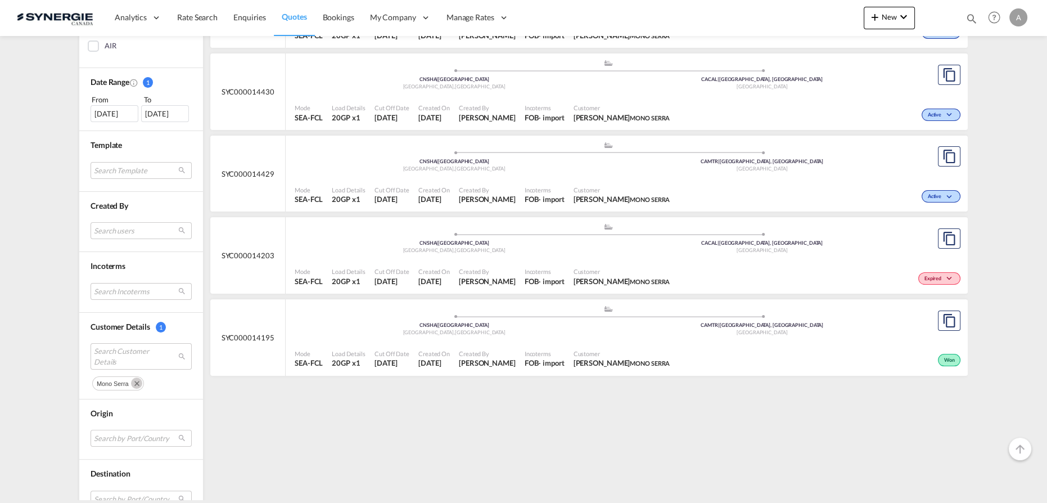
click at [541, 345] on div "Incoterms FOB - import" at bounding box center [544, 359] width 49 height 28
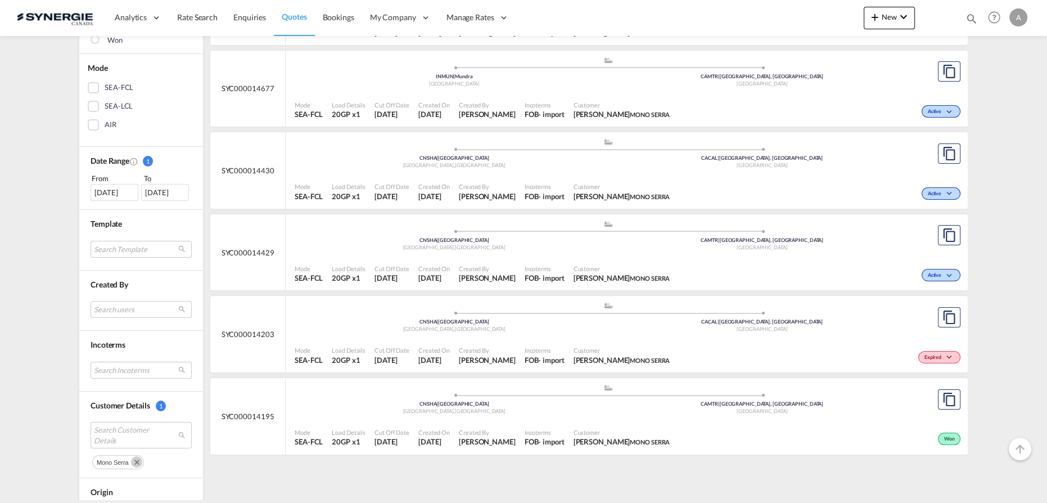
scroll to position [204, 0]
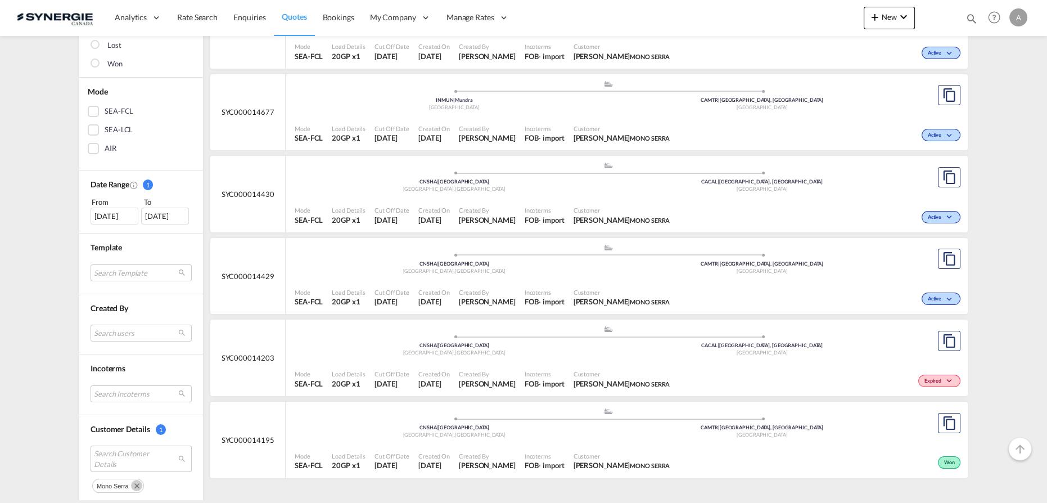
click at [576, 281] on div "Mode SEA-FCL Load Details 20GP x1 Cut Off Date 1 Sep 2025 Created On 29 Aug 202…" at bounding box center [627, 298] width 682 height 34
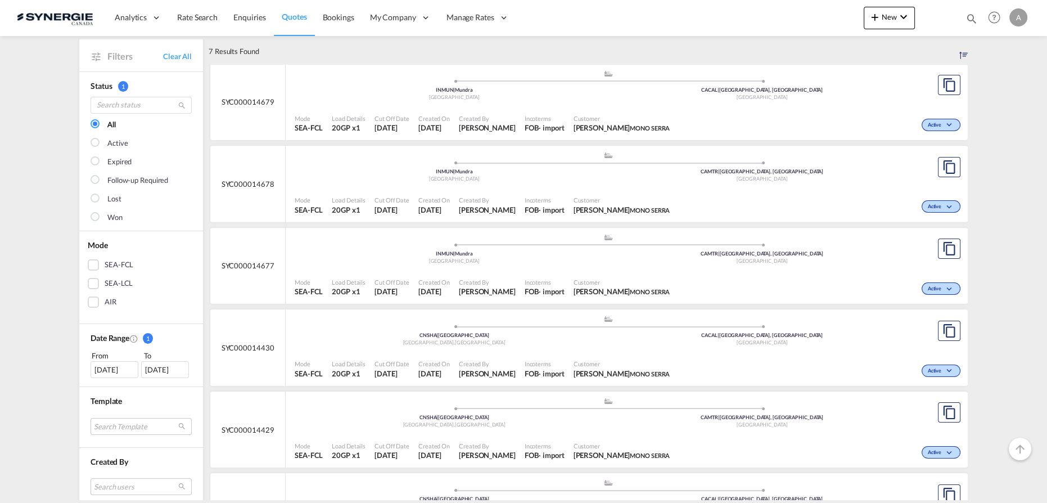
scroll to position [0, 0]
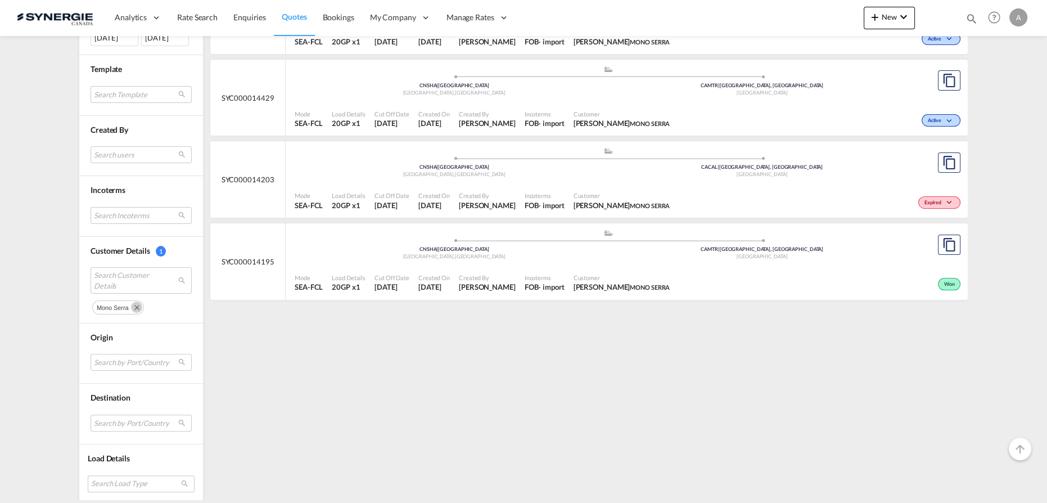
click at [132, 301] on md-icon "Remove" at bounding box center [136, 306] width 11 height 11
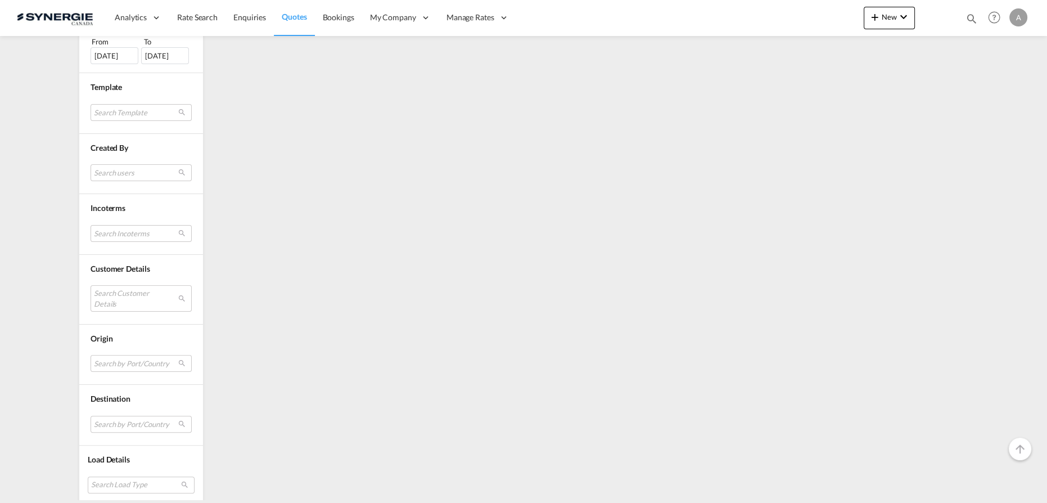
scroll to position [365, 0]
click at [125, 299] on md-select "Search Customer Details" at bounding box center [141, 297] width 101 height 26
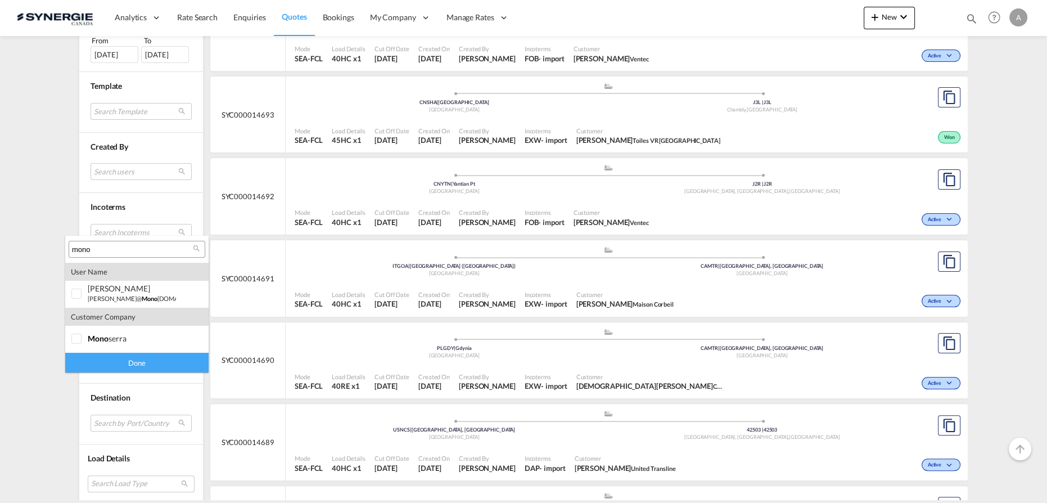
click at [141, 249] on input "mono" at bounding box center [132, 250] width 121 height 10
paste input "[PERSON_NAME][EMAIL_ADDRESS][DOMAIN_NAME]"
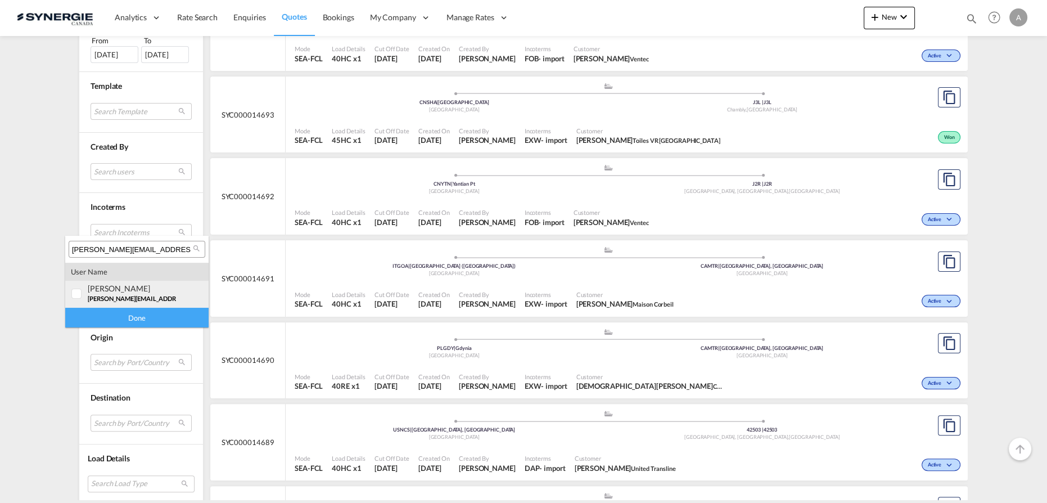
type input "[PERSON_NAME][EMAIL_ADDRESS][DOMAIN_NAME]"
click at [144, 290] on div "abinash Biswal" at bounding box center [132, 288] width 88 height 10
click at [139, 318] on div "Done" at bounding box center [136, 318] width 143 height 20
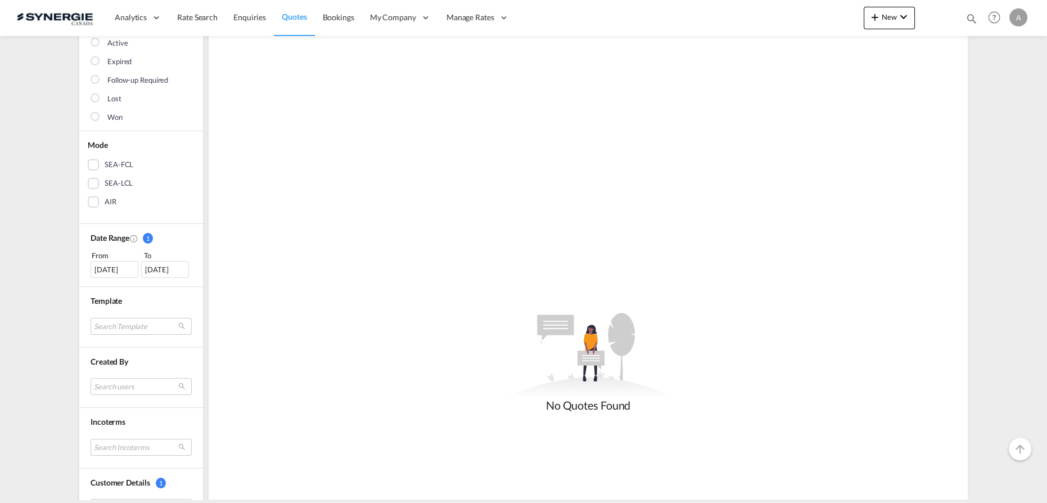
scroll to position [153, 0]
click at [109, 264] on div "12 Aug 2025" at bounding box center [115, 267] width 48 height 17
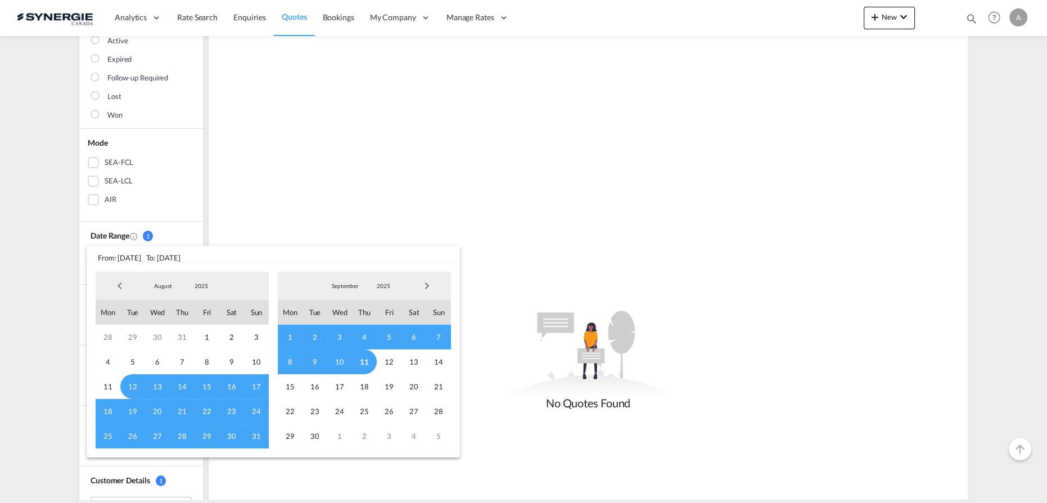
click at [207, 287] on span "2025" at bounding box center [201, 286] width 36 height 8
click at [188, 235] on md-option "2023" at bounding box center [212, 232] width 76 height 27
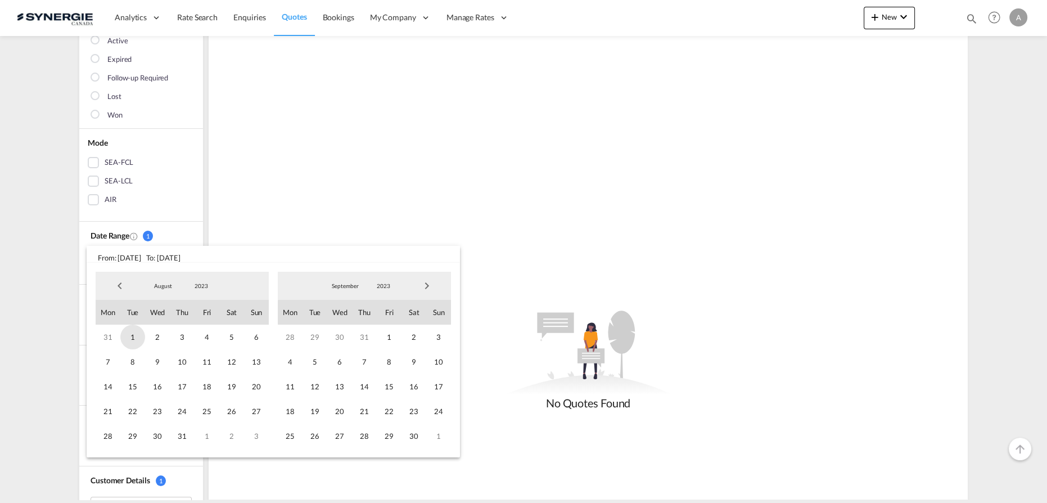
click at [133, 337] on span "1" at bounding box center [132, 336] width 25 height 25
click at [387, 285] on span "2023" at bounding box center [383, 286] width 36 height 8
click at [381, 337] on md-option "2025" at bounding box center [394, 340] width 76 height 27
click at [360, 366] on span "11" at bounding box center [364, 361] width 25 height 25
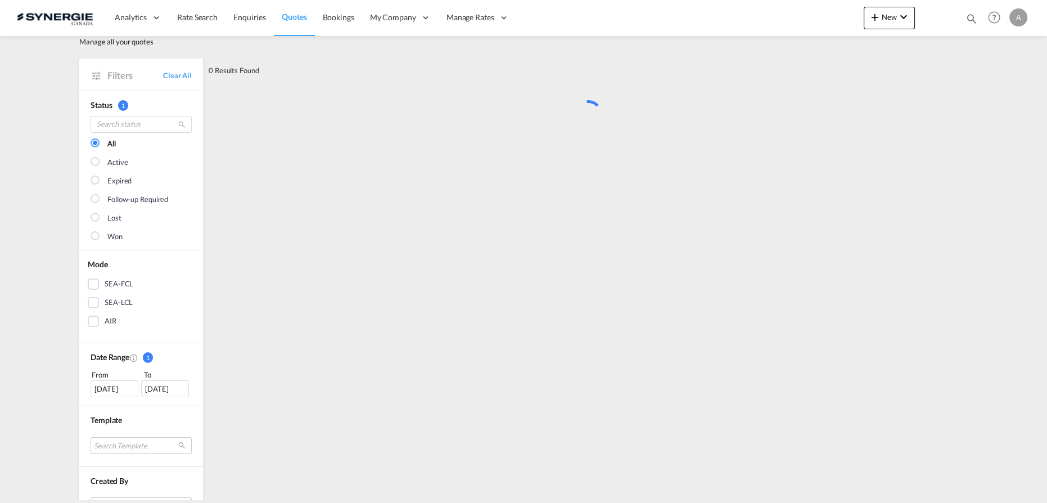
scroll to position [0, 0]
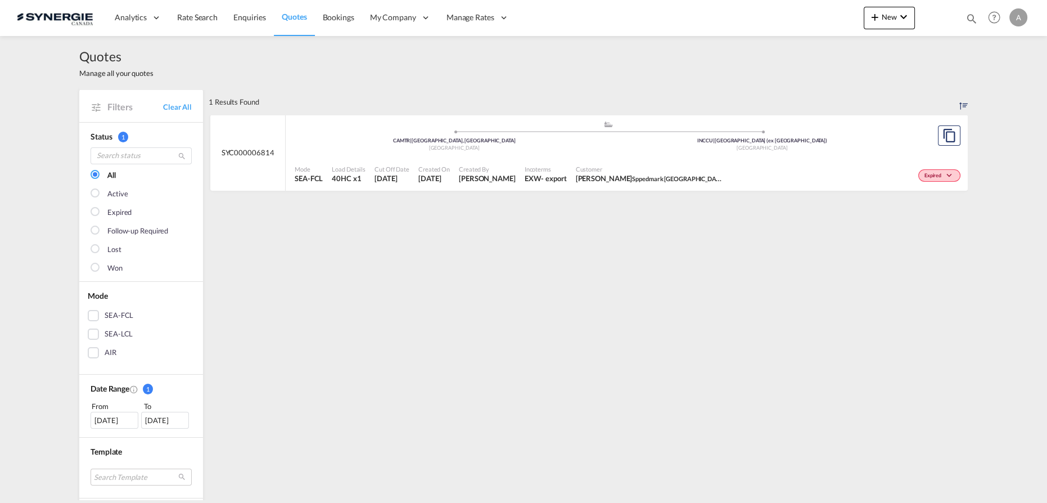
click at [633, 151] on div ".a{fill:#aaa8ad;} .a{fill:#aaa8ad;} CAMTR | Montreal, QC Canada INCCU | Kolkata…" at bounding box center [608, 137] width 627 height 34
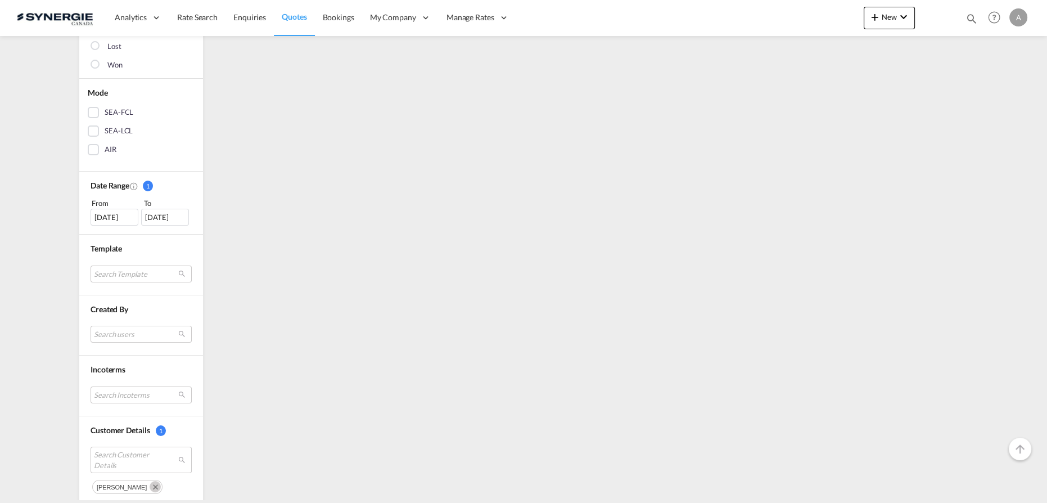
scroll to position [204, 0]
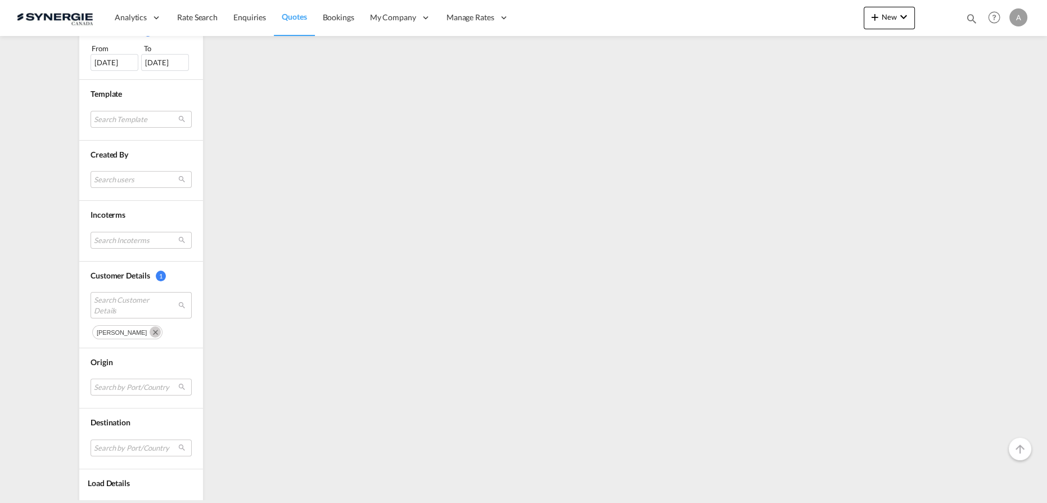
click at [150, 329] on md-icon "Remove" at bounding box center [155, 331] width 11 height 11
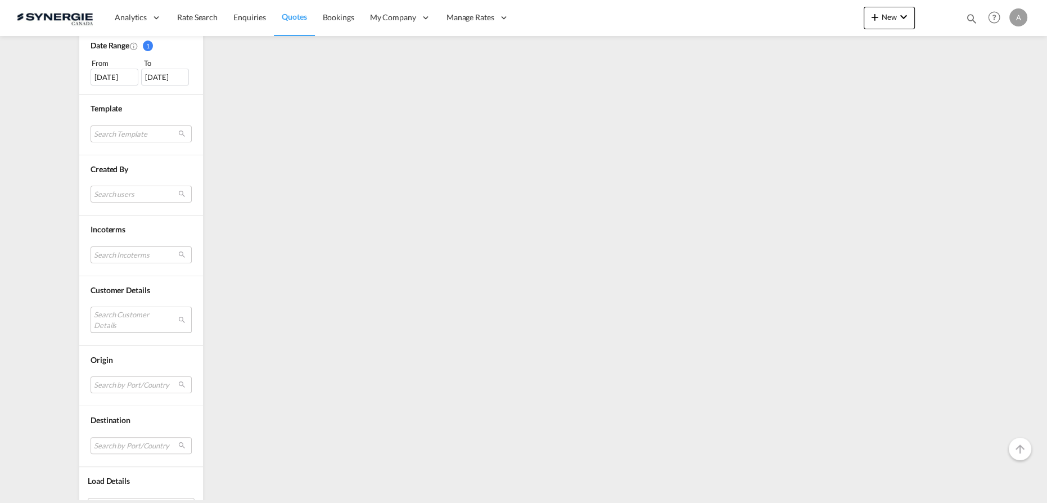
drag, startPoint x: 111, startPoint y: 313, endPoint x: 127, endPoint y: 317, distance: 15.7
click at [111, 314] on md-select "Search Customer Details" at bounding box center [141, 319] width 101 height 26
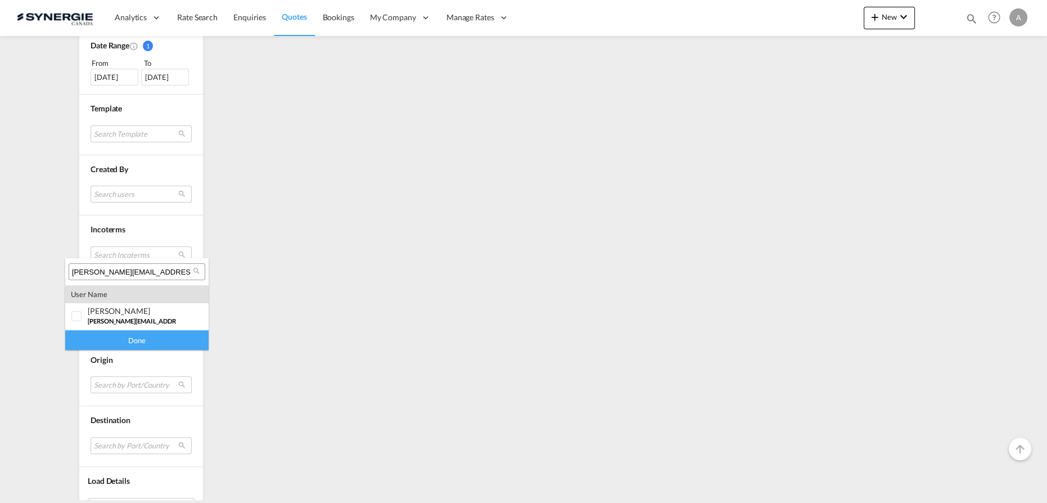
click at [193, 271] on md-icon "icon-magnify" at bounding box center [196, 271] width 8 height 8
click at [180, 272] on input "[PERSON_NAME][EMAIL_ADDRESS][DOMAIN_NAME]" at bounding box center [132, 272] width 121 height 10
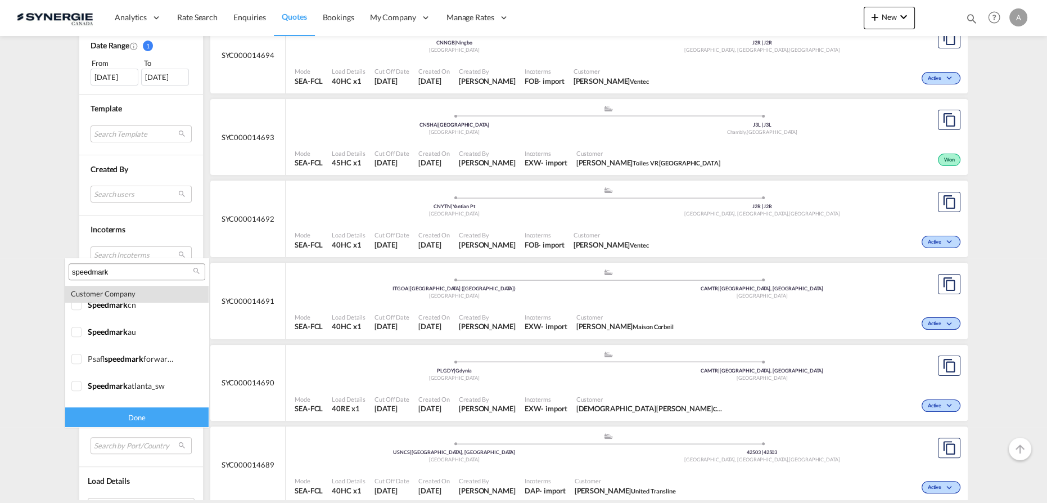
scroll to position [971, 0]
type input "speedmark"
click at [76, 309] on div at bounding box center [76, 308] width 11 height 11
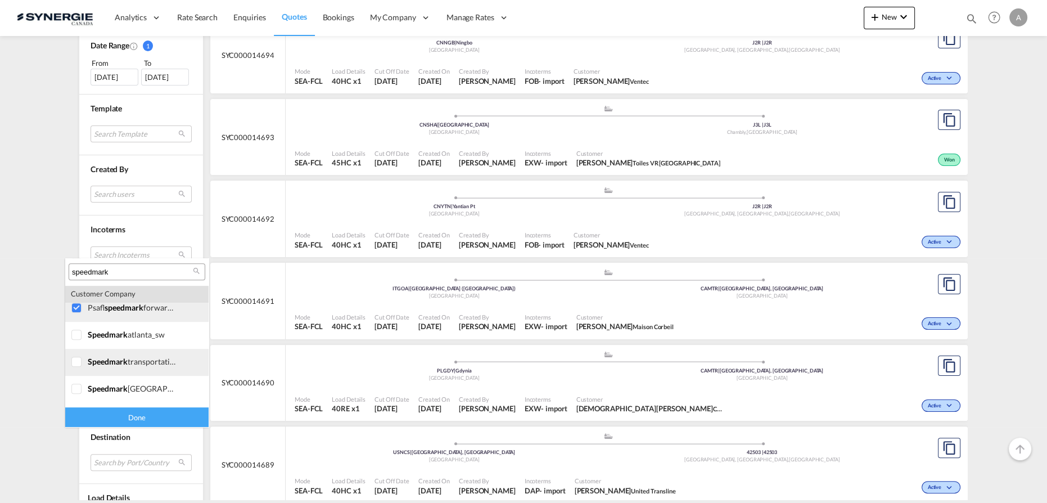
scroll to position [1022, 0]
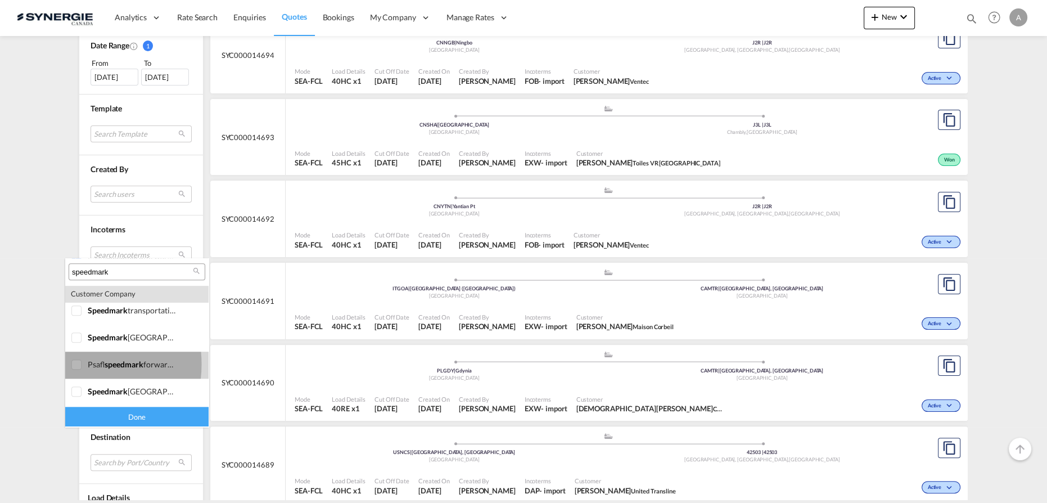
click at [72, 364] on div at bounding box center [76, 364] width 11 height 11
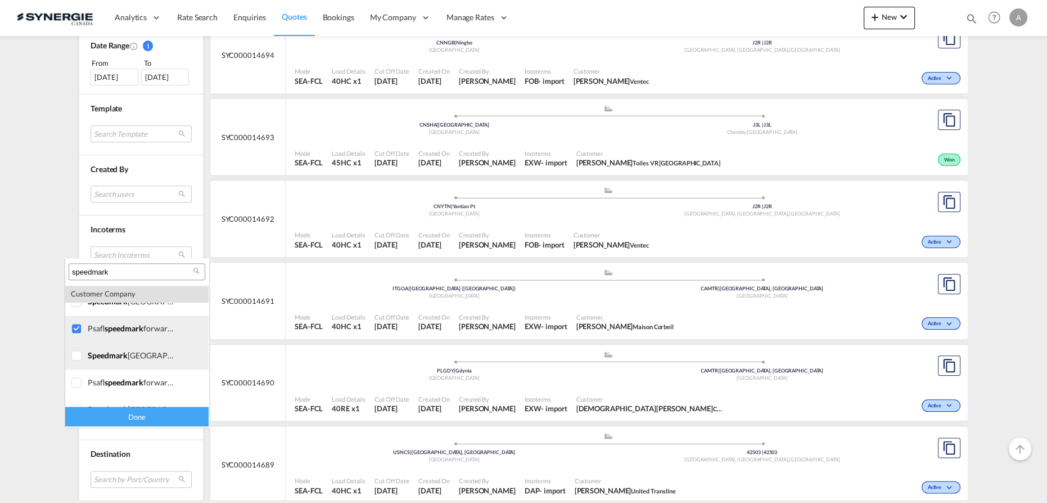
scroll to position [1073, 0]
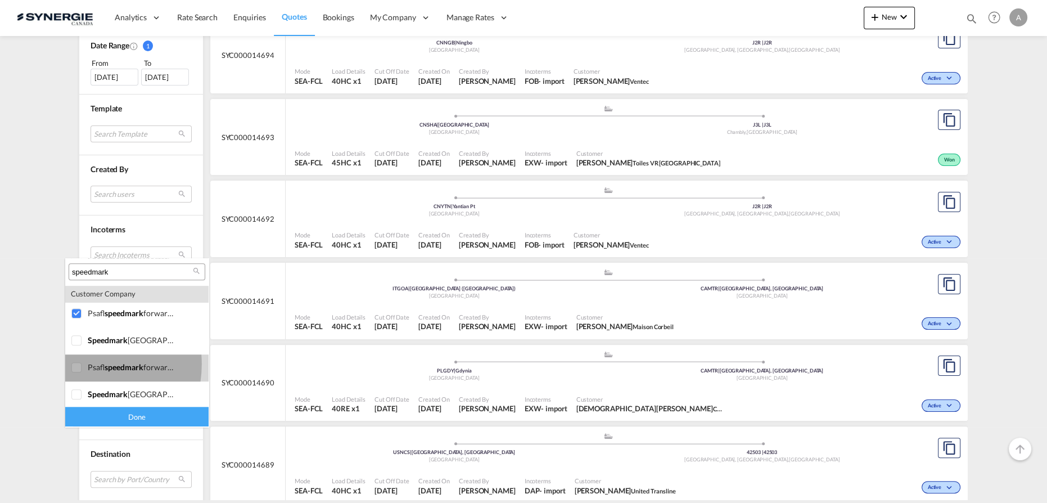
click at [76, 364] on div at bounding box center [76, 367] width 11 height 11
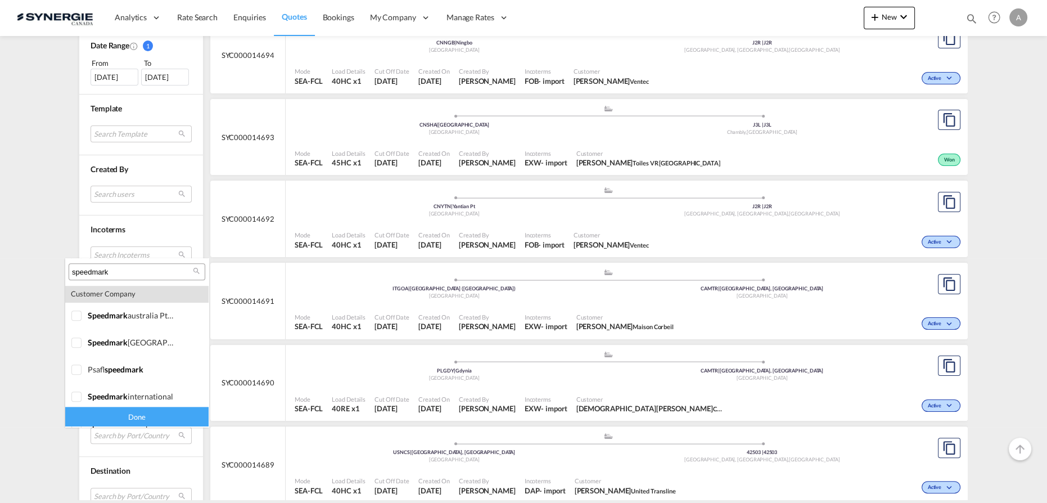
scroll to position [1278, 0]
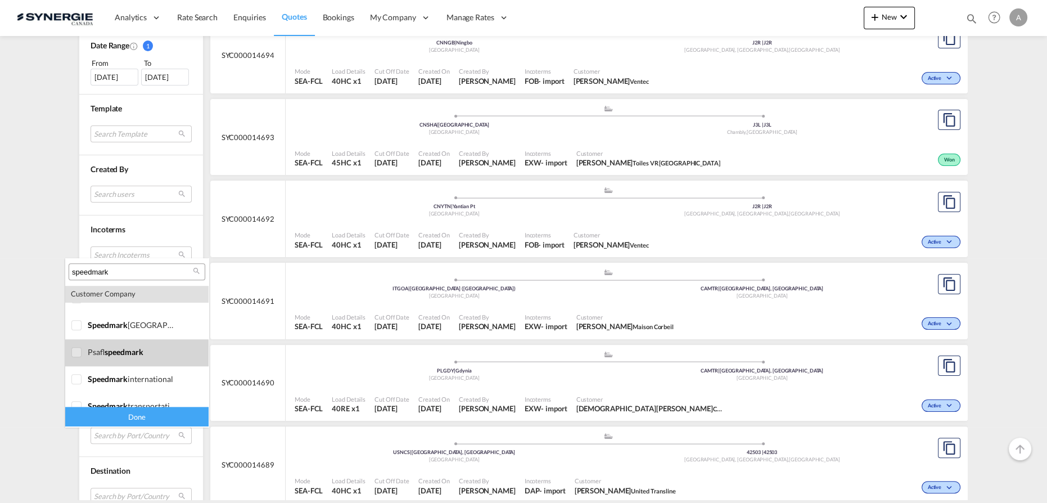
click at [83, 350] on div at bounding box center [76, 352] width 11 height 11
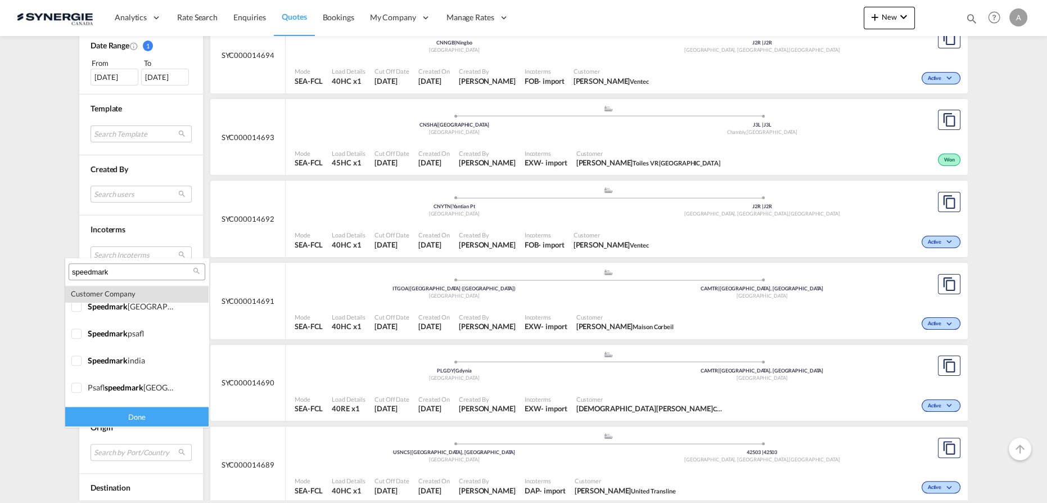
scroll to position [1380, 0]
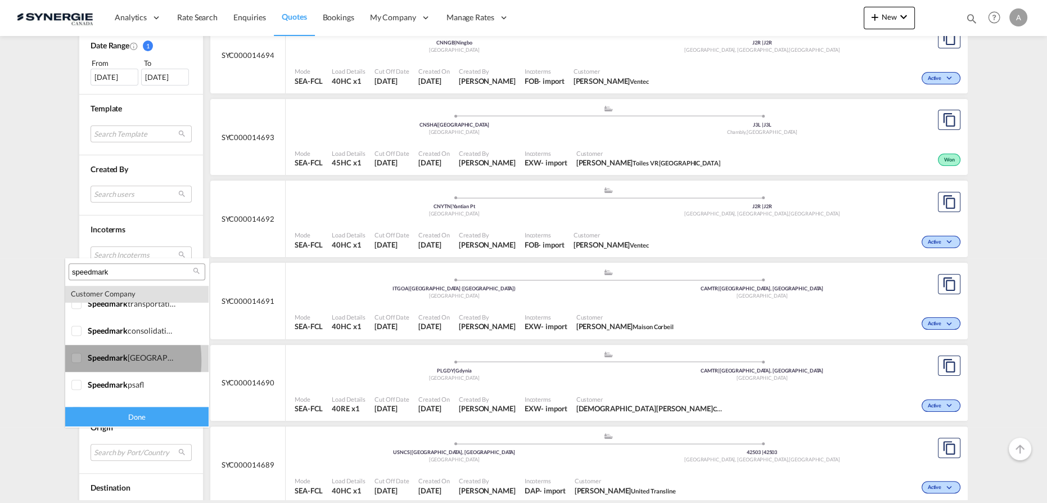
click at [79, 360] on div at bounding box center [76, 358] width 11 height 11
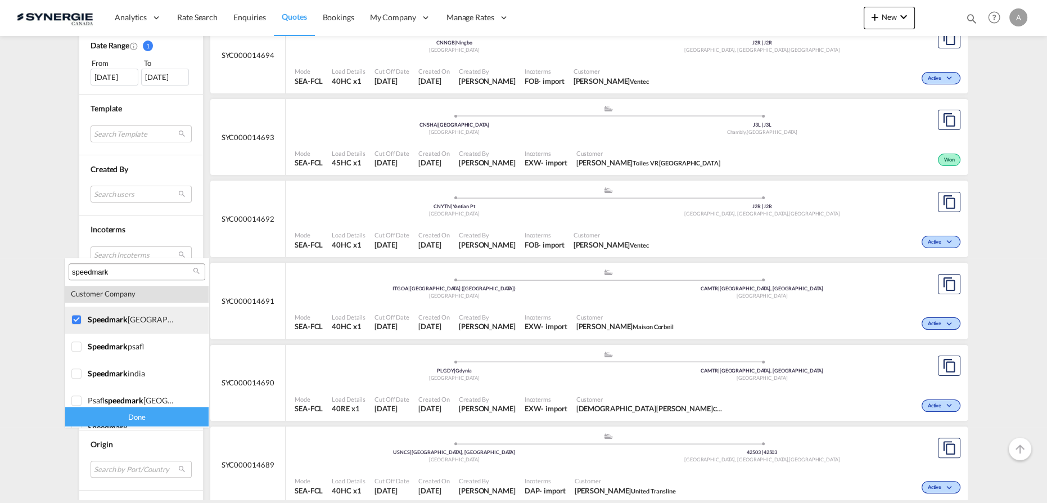
scroll to position [1452, 0]
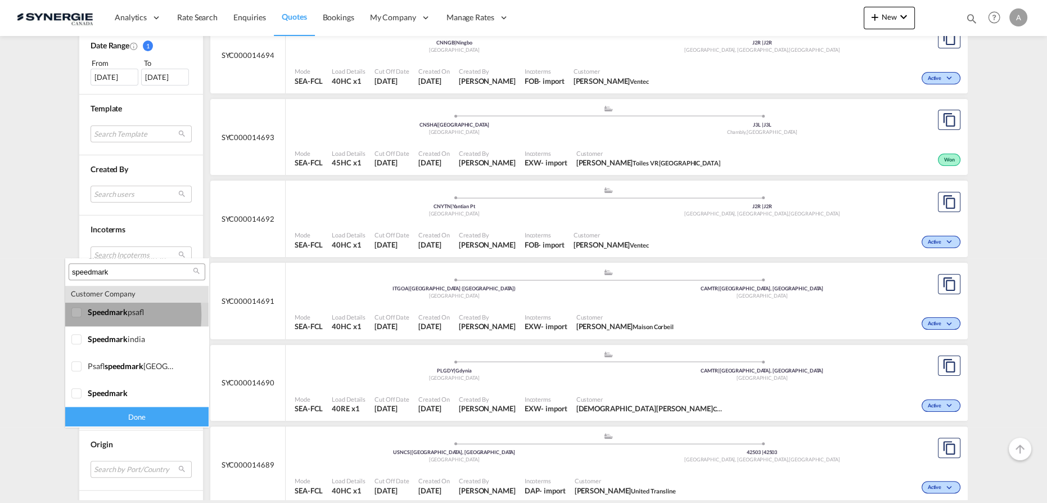
click at [82, 314] on div at bounding box center [76, 312] width 11 height 11
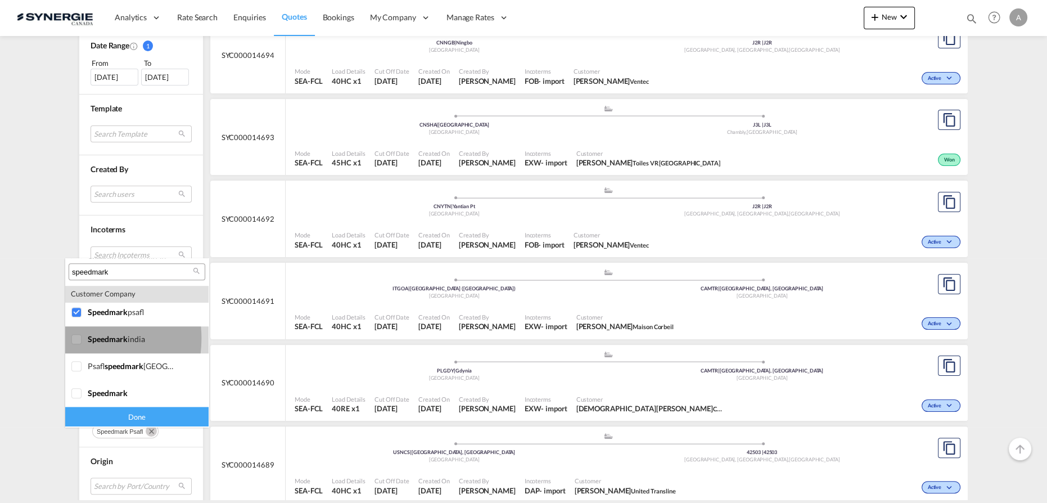
click at [78, 339] on div at bounding box center [76, 339] width 11 height 11
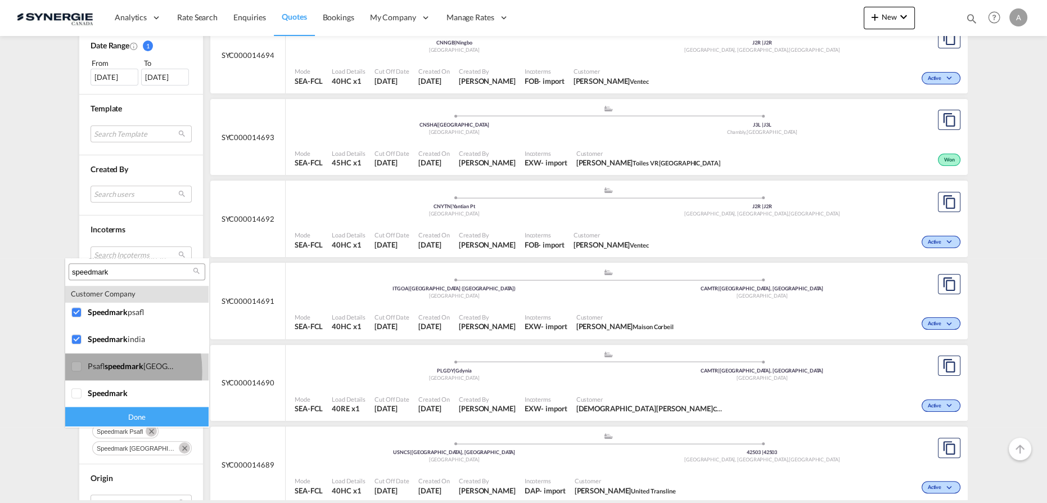
click at [82, 371] on div at bounding box center [76, 366] width 11 height 11
click at [115, 413] on div "Done" at bounding box center [136, 417] width 143 height 20
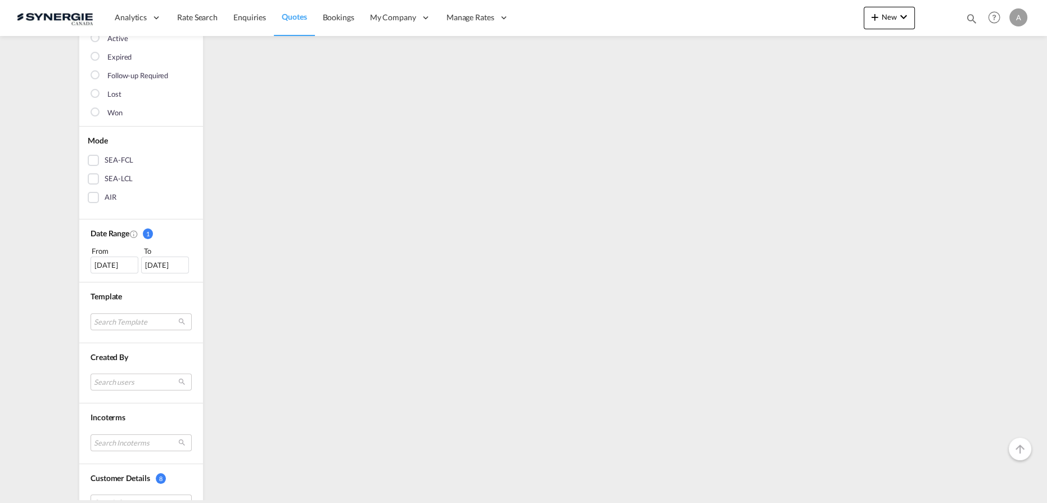
scroll to position [0, 0]
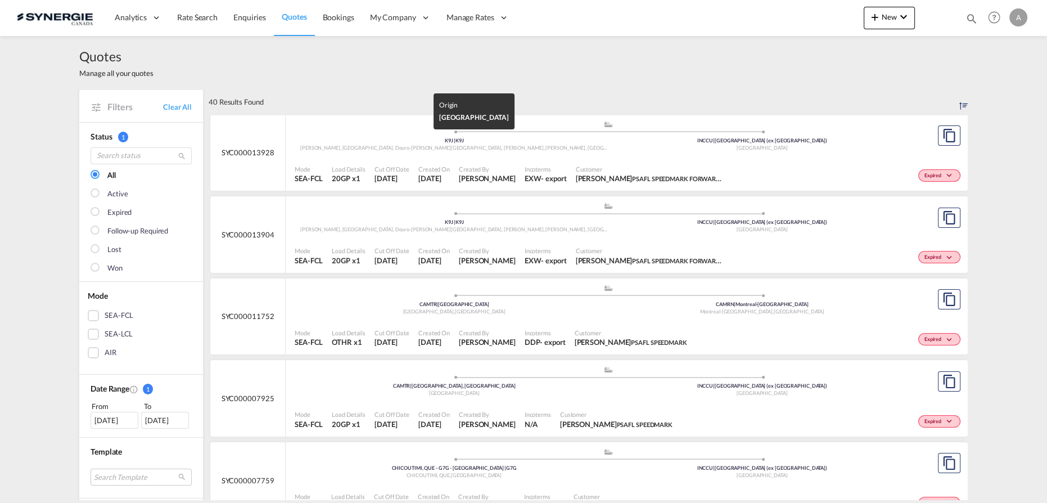
click at [745, 148] on span "[GEOGRAPHIC_DATA]" at bounding box center [770, 148] width 51 height 6
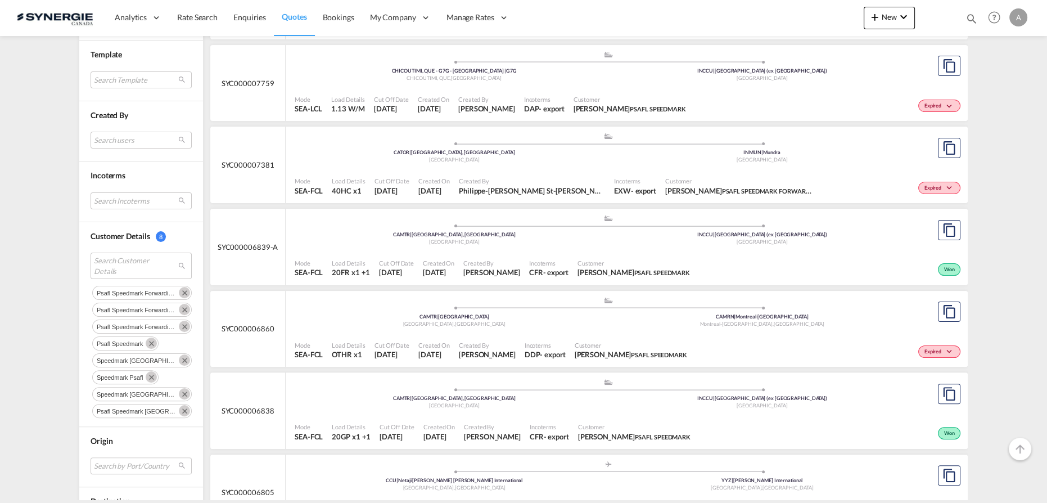
scroll to position [409, 0]
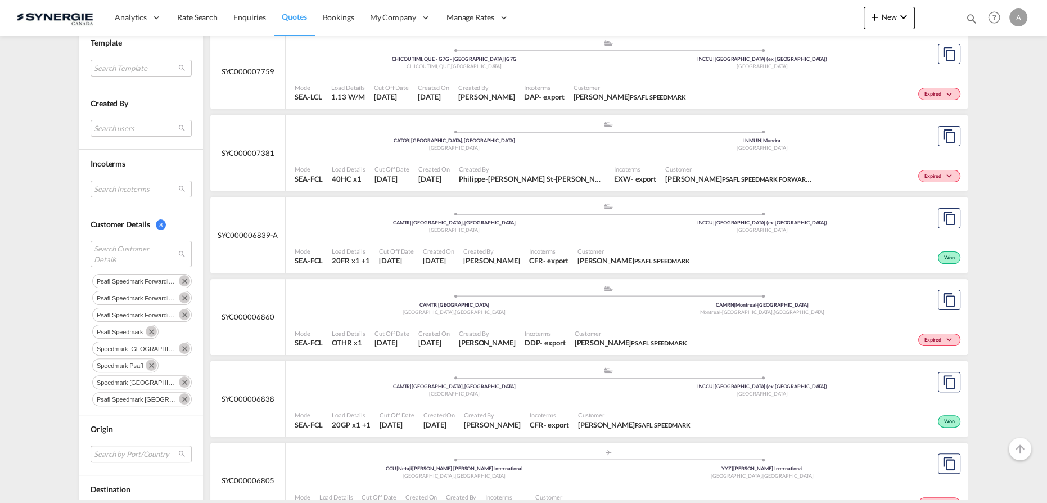
click at [355, 251] on span "Load Details" at bounding box center [351, 251] width 38 height 8
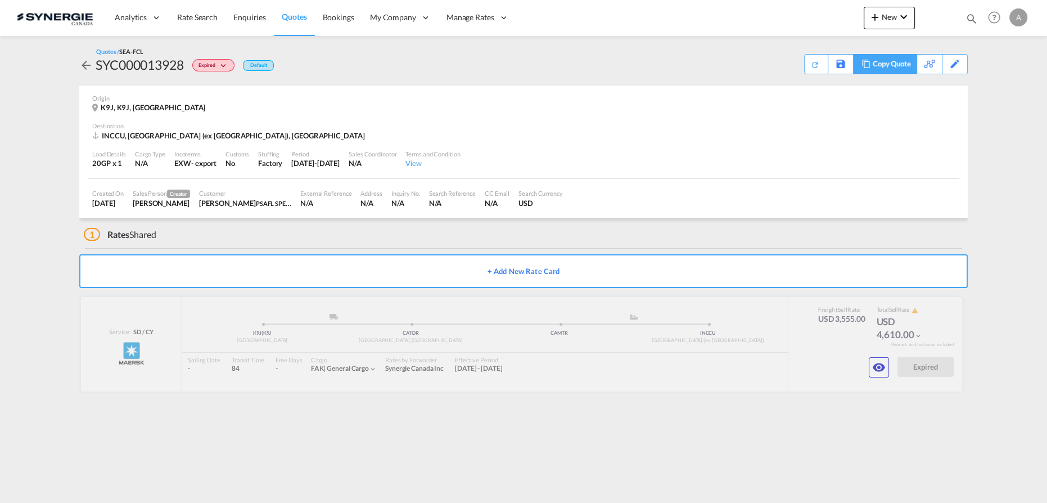
click at [908, 60] on div "Copy Quote" at bounding box center [892, 64] width 38 height 19
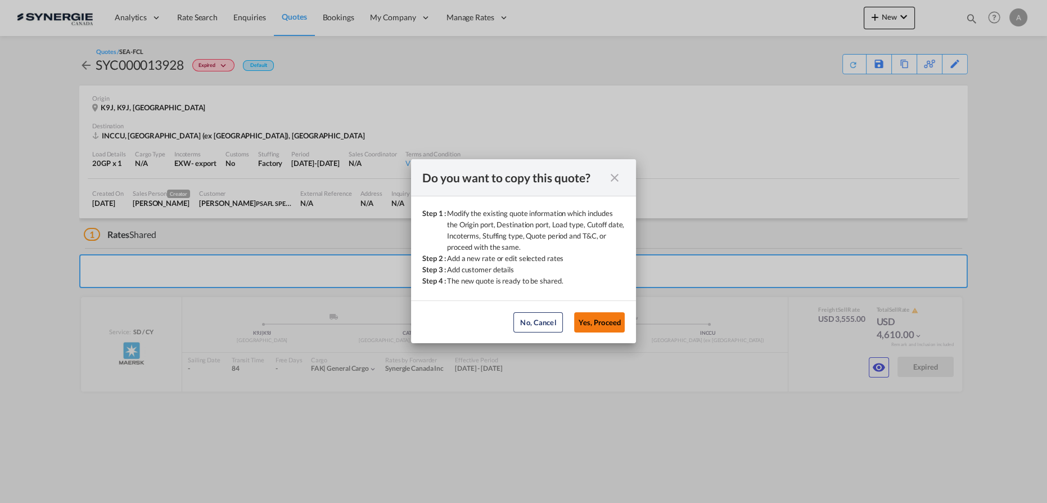
click at [606, 319] on button "Yes, Proceed" at bounding box center [599, 322] width 51 height 20
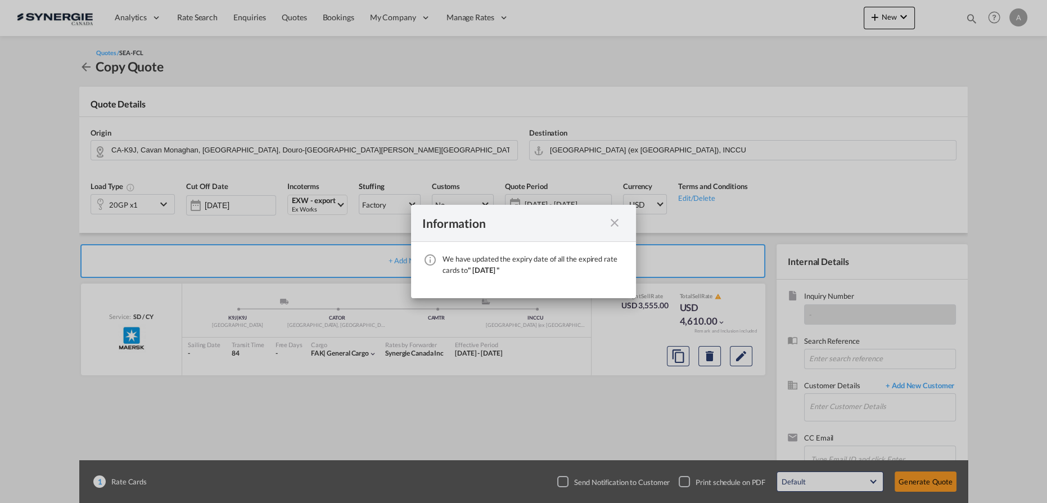
click at [617, 223] on md-icon "icon-close fg-AAA8AD cursor" at bounding box center [614, 222] width 13 height 13
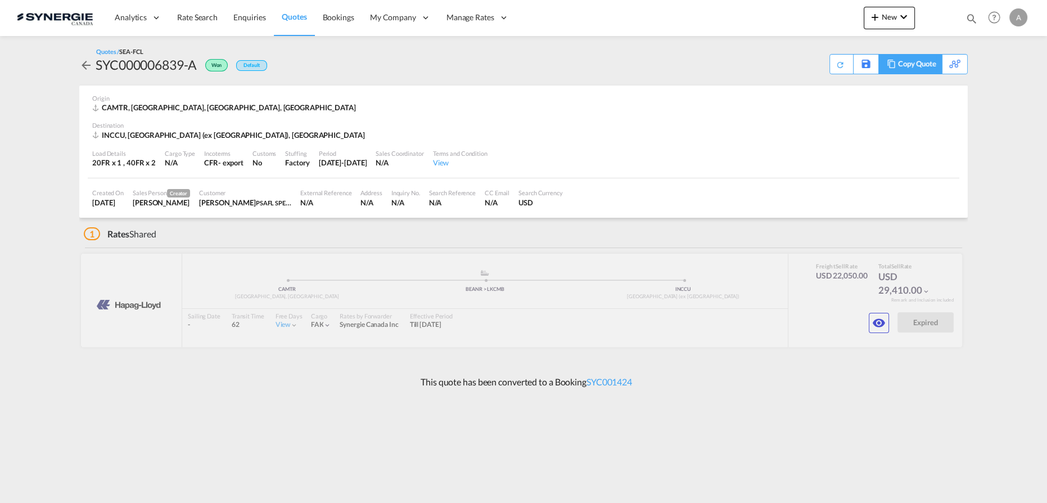
click at [919, 62] on div "Copy Quote" at bounding box center [917, 64] width 38 height 19
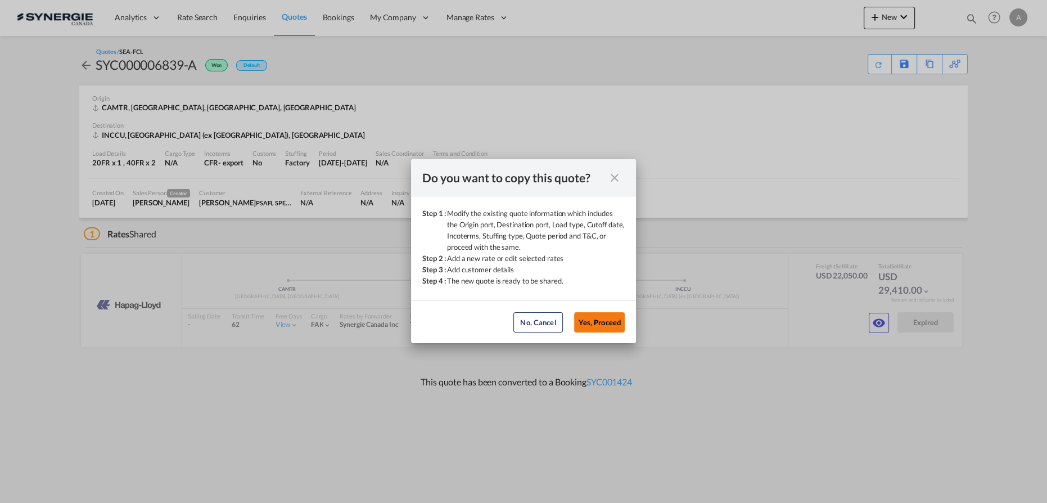
click at [601, 320] on button "Yes, Proceed" at bounding box center [599, 322] width 51 height 20
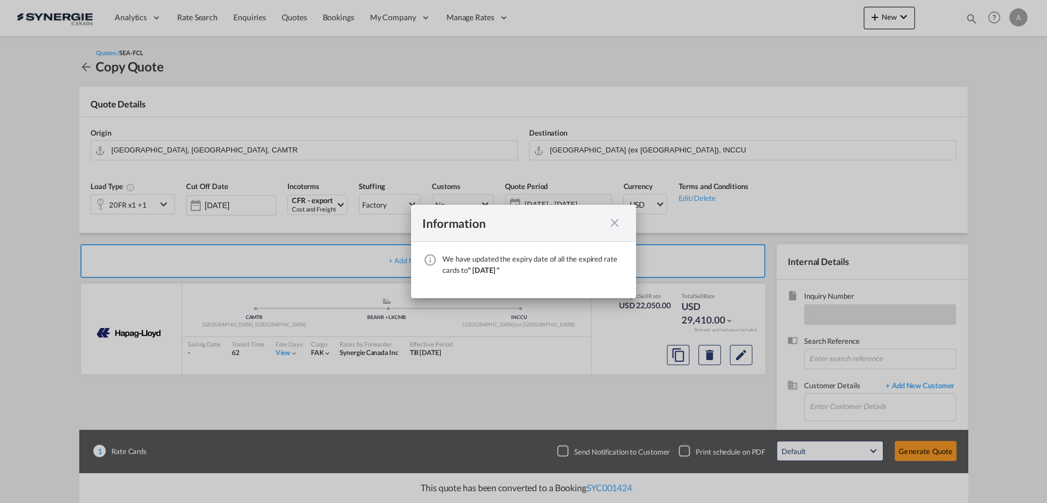
click at [613, 225] on md-icon "icon-close fg-AAA8AD cursor" at bounding box center [614, 222] width 13 height 13
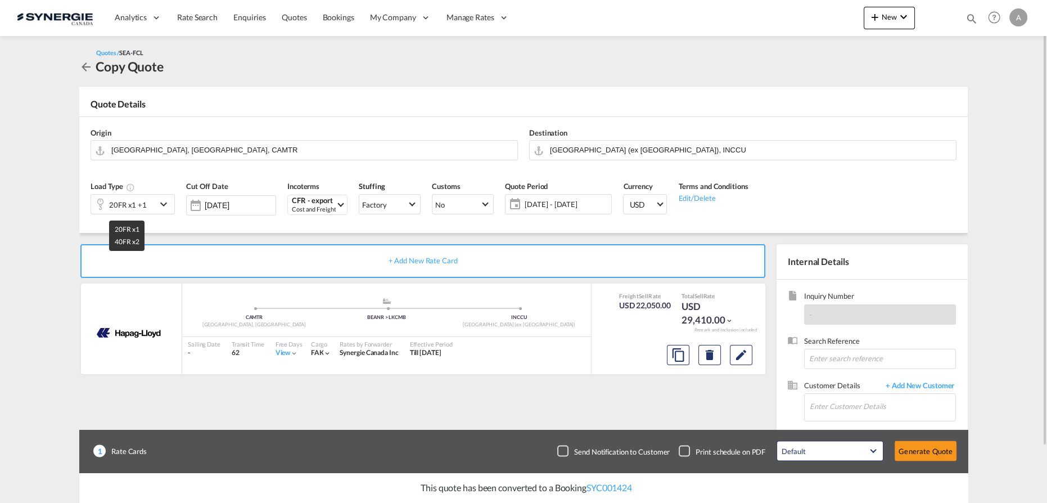
click at [141, 202] on div "20FR x1 +1" at bounding box center [128, 205] width 38 height 16
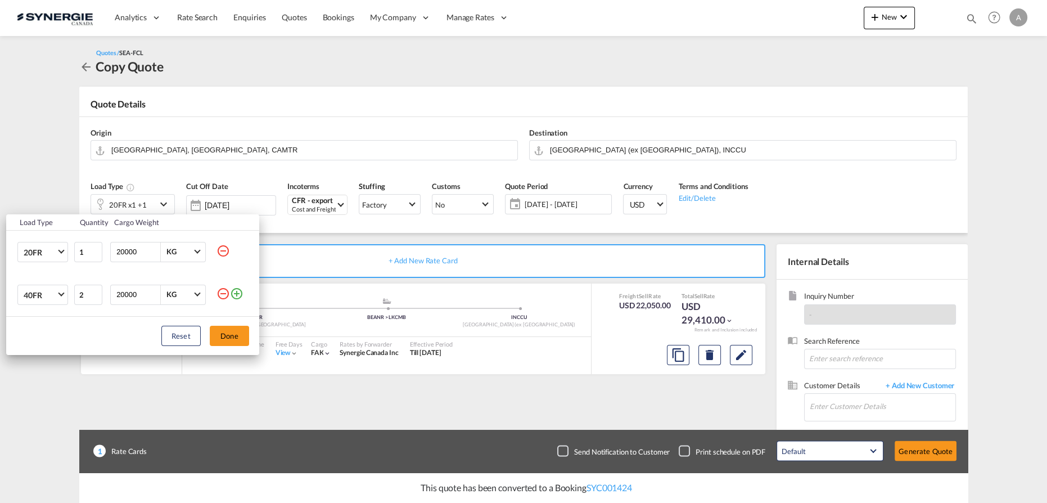
click at [743, 356] on div "Load Type Quantity Cargo Weight 20FR 20GP 40GP 40HC 45HC 20RE 40RE 40HR 20OT 40…" at bounding box center [523, 251] width 1047 height 503
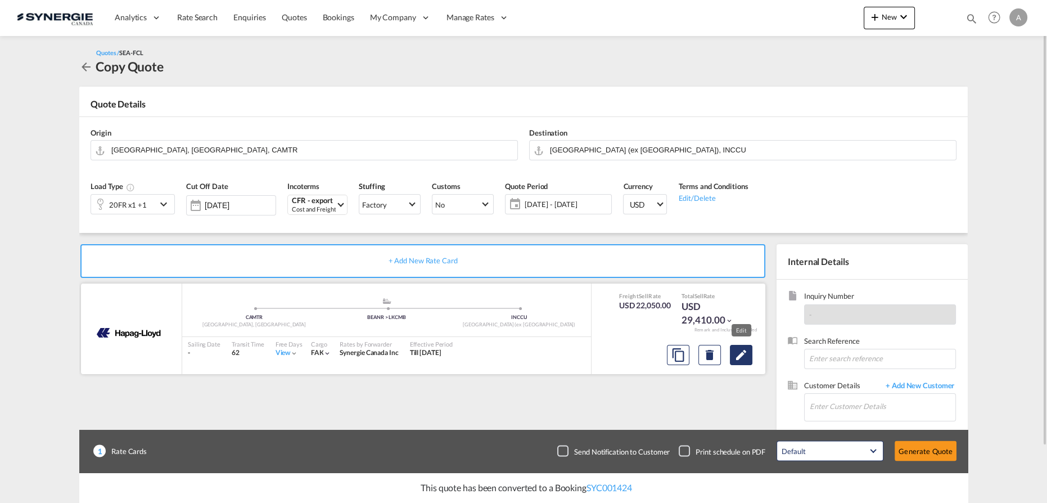
click at [743, 355] on md-icon "Edit" at bounding box center [740, 354] width 13 height 13
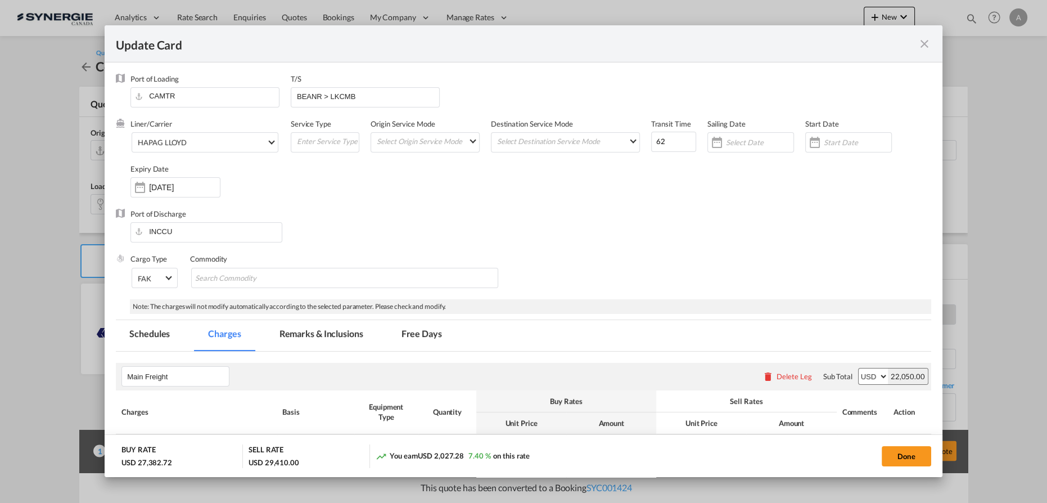
select select "per equipment"
select select "per container"
select select "per vehicle"
select select "per equipment"
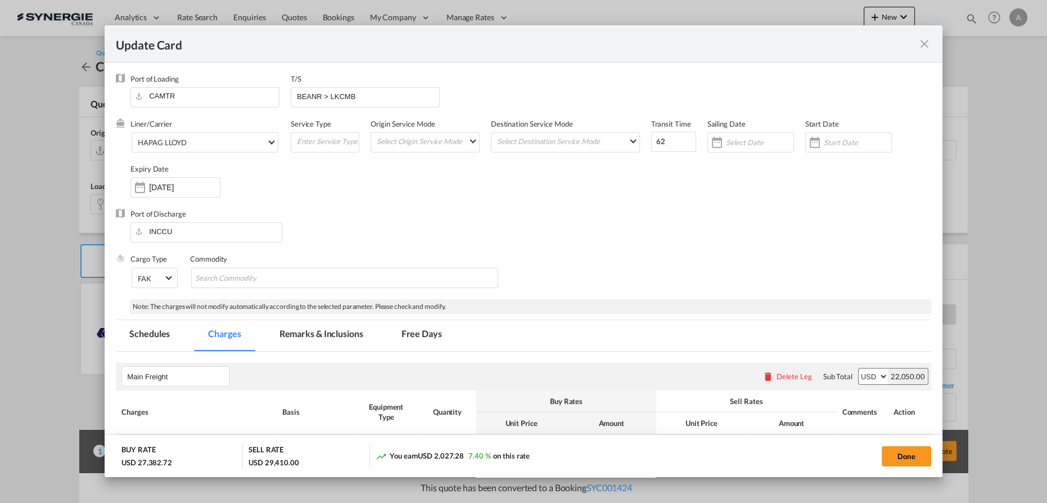
select select "per equipment"
select select "per B/L"
click at [893, 454] on button "Done" at bounding box center [906, 456] width 49 height 20
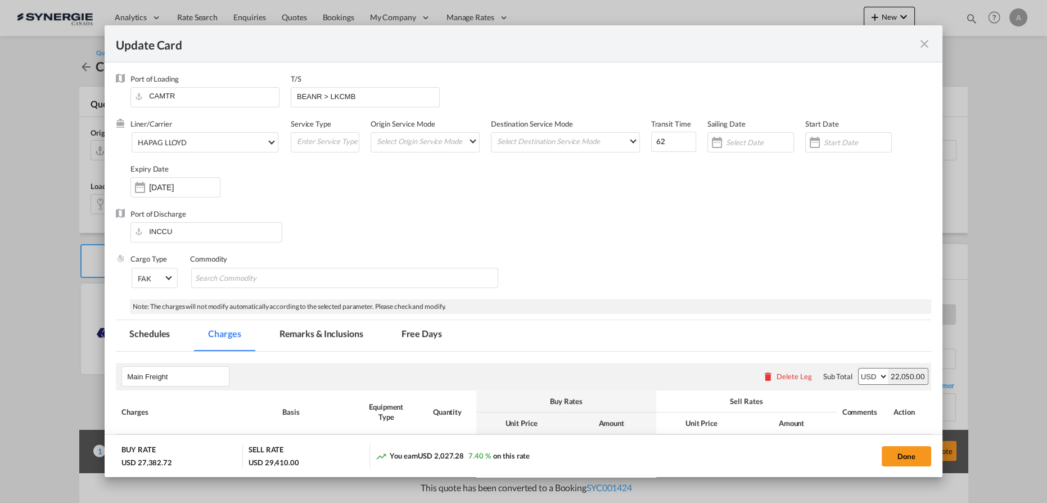
type input "10 Oct 2025"
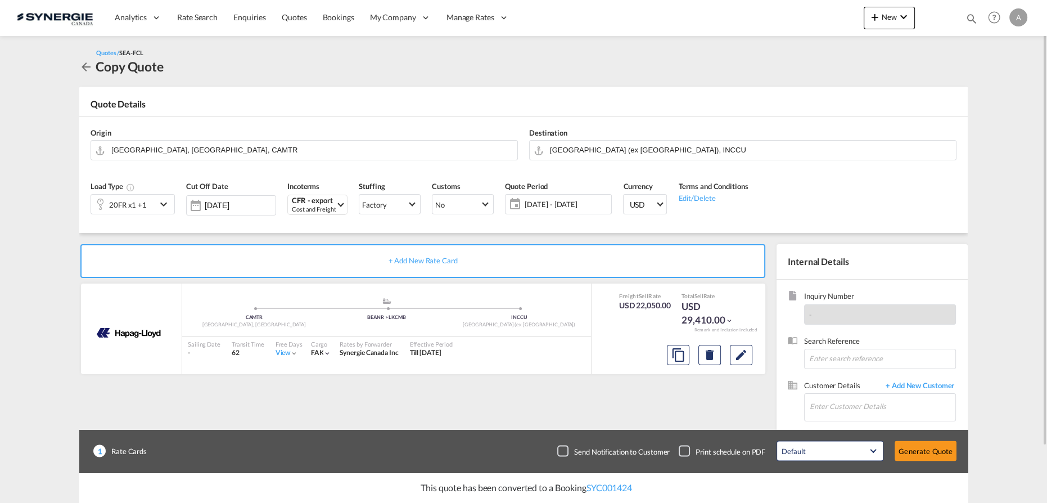
click at [232, 138] on div "Origin Montreal, QC, CAMTR" at bounding box center [304, 143] width 439 height 45
click at [227, 142] on input "Montreal, QC, CAMTR" at bounding box center [311, 150] width 400 height 20
click at [748, 352] on button "Edit" at bounding box center [741, 355] width 22 height 20
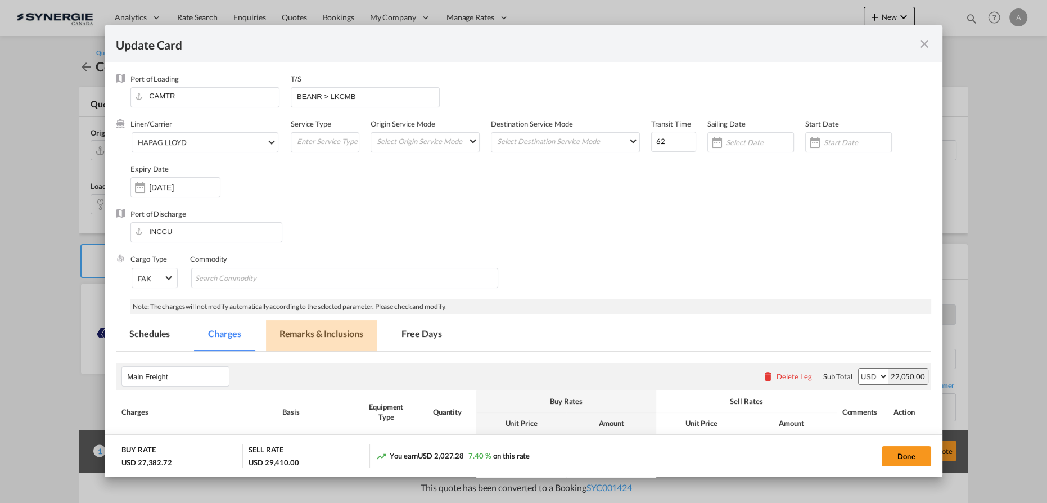
click at [297, 342] on md-tab-item "Remarks & Inclusions" at bounding box center [321, 335] width 111 height 31
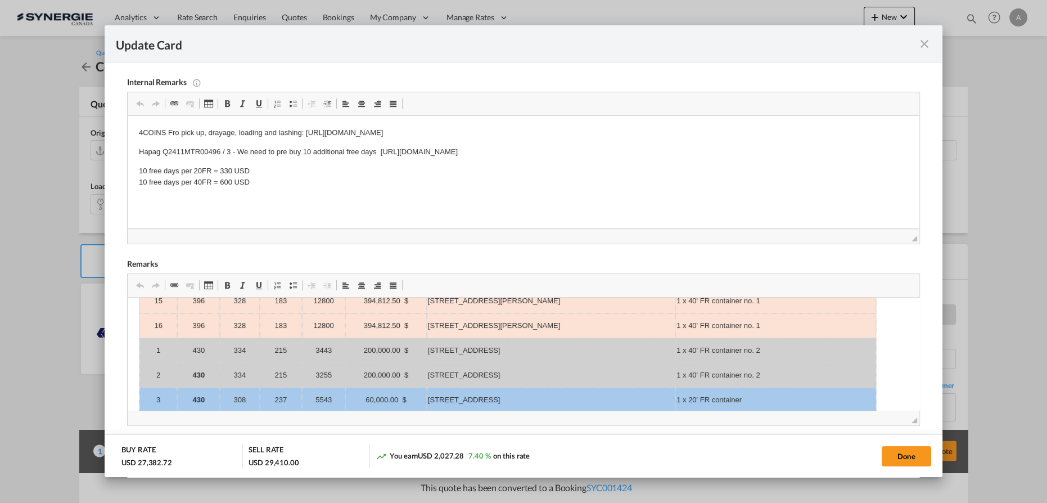
scroll to position [56, 0]
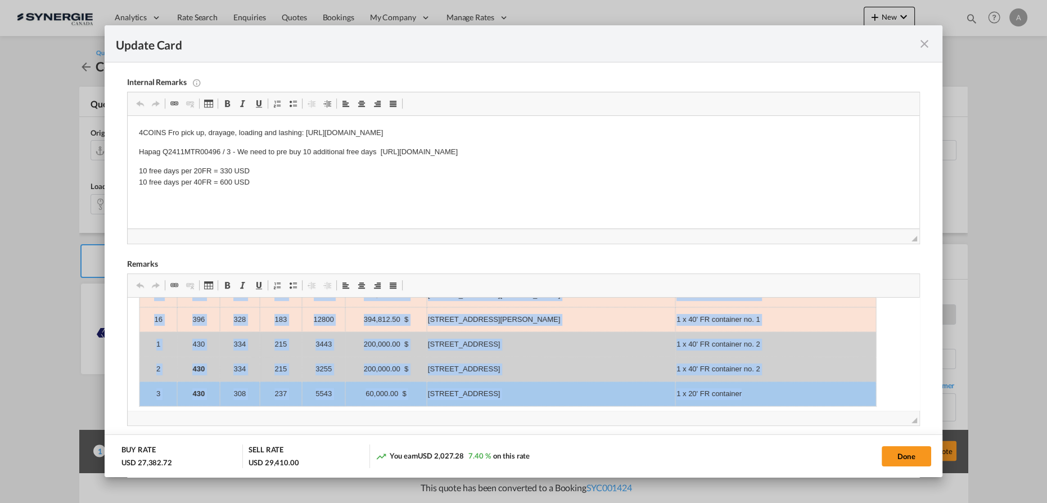
drag, startPoint x: 152, startPoint y: 313, endPoint x: 831, endPoint y: 368, distance: 680.9
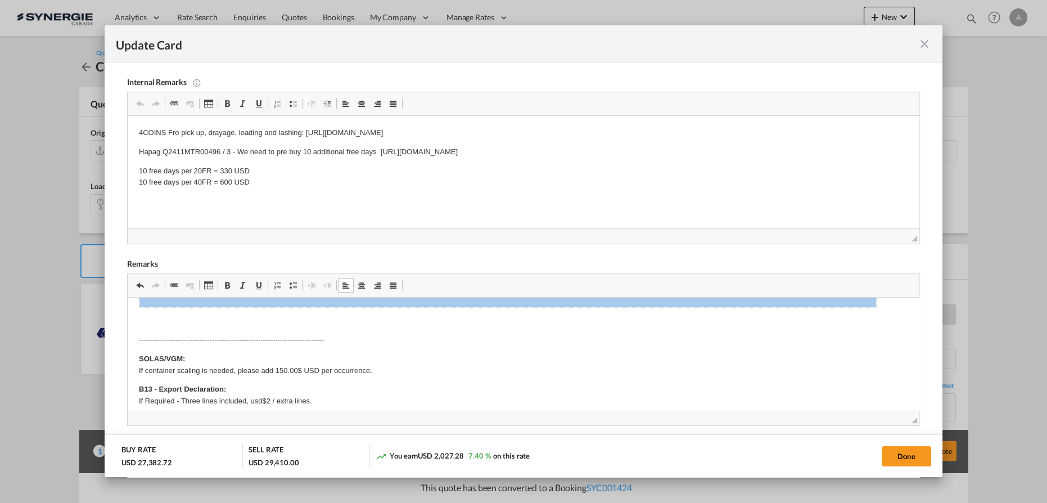
scroll to position [0, 0]
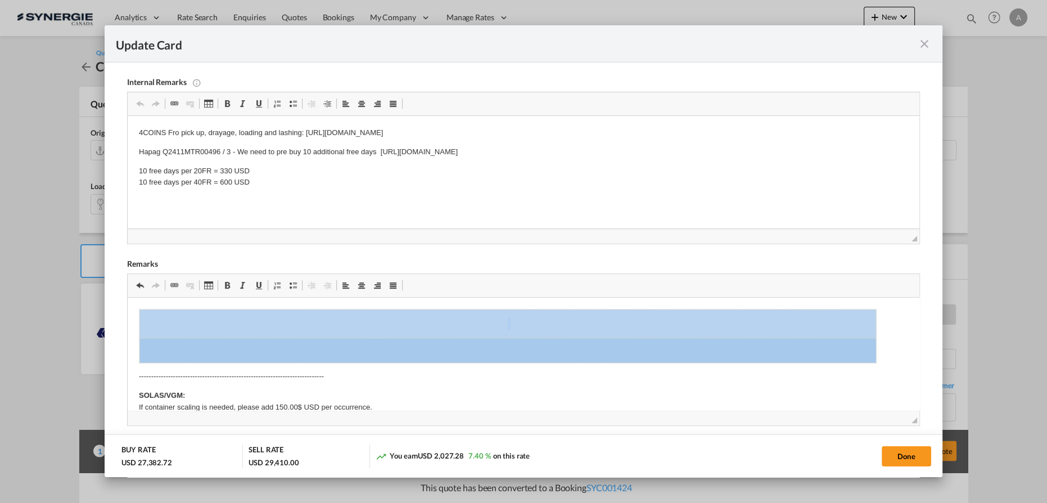
drag, startPoint x: 137, startPoint y: 306, endPoint x: 673, endPoint y: 353, distance: 538.4
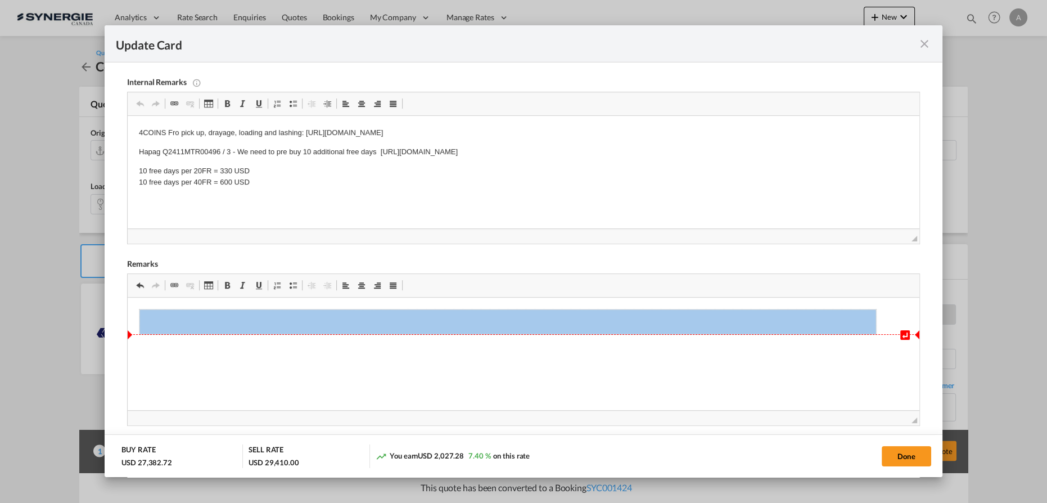
click at [232, 328] on td "Editor, editor5" at bounding box center [507, 321] width 737 height 25
click at [232, 322] on td "Editor, editor5" at bounding box center [507, 321] width 737 height 25
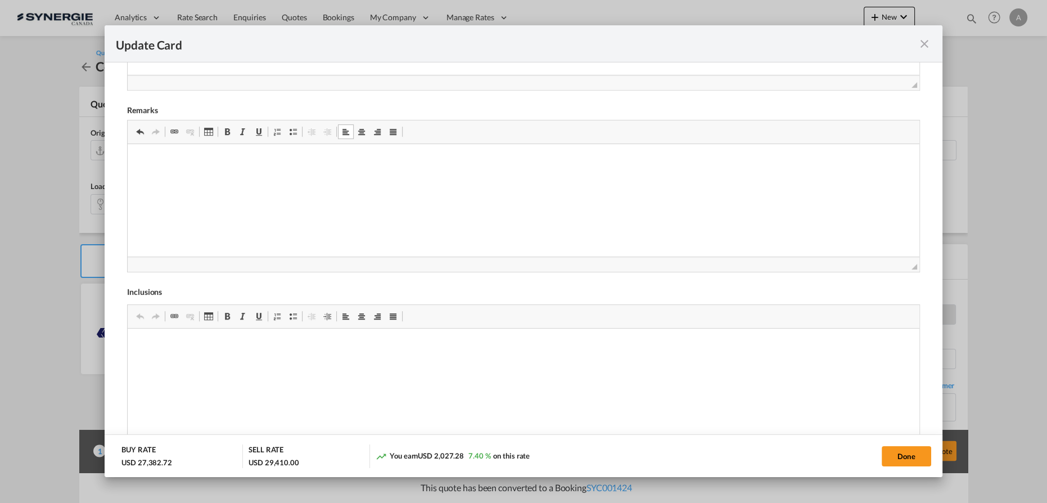
click at [273, 178] on html at bounding box center [524, 161] width 792 height 34
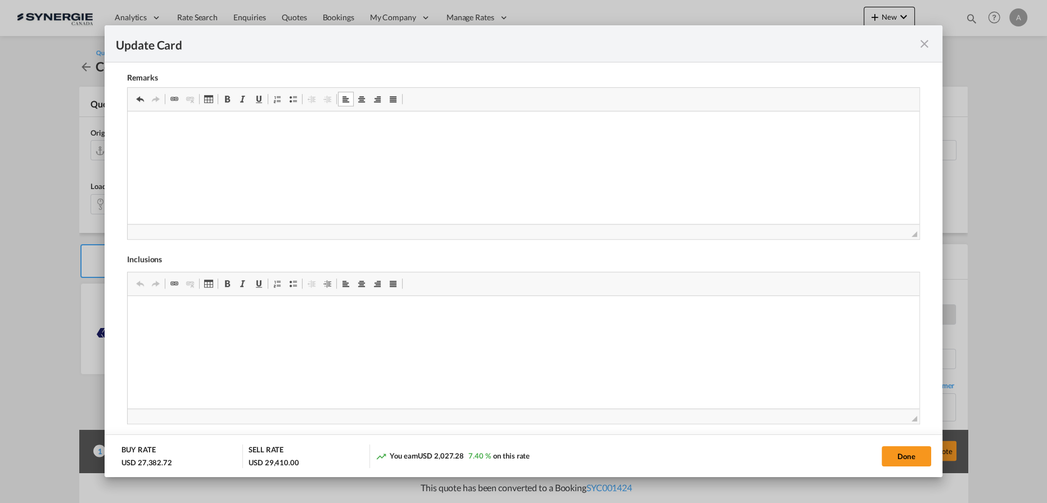
scroll to position [373, 0]
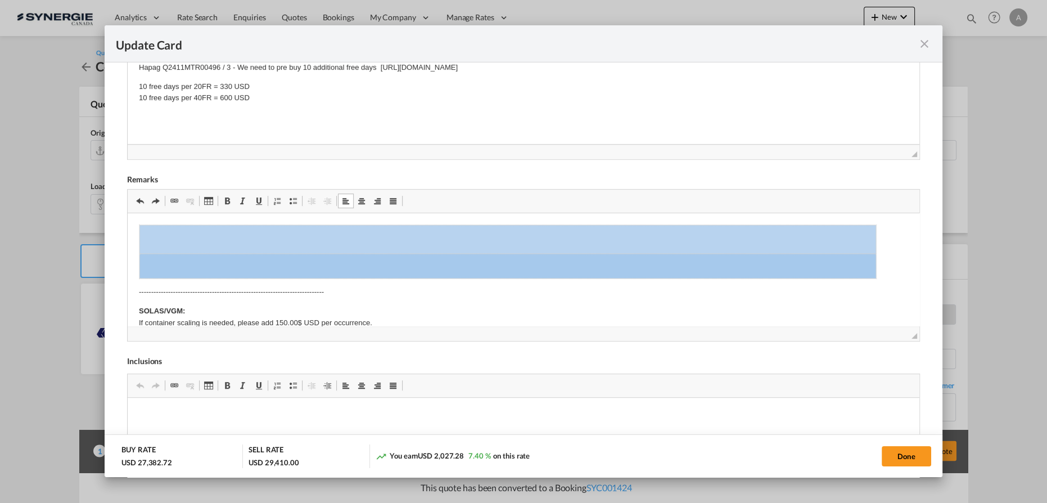
click at [310, 242] on td "Editor, editor5" at bounding box center [507, 239] width 737 height 29
drag, startPoint x: 880, startPoint y: 277, endPoint x: 662, endPoint y: 260, distance: 218.9
drag, startPoint x: 356, startPoint y: 260, endPoint x: 316, endPoint y: 245, distance: 42.5
click at [355, 259] on td "Editor, editor5" at bounding box center [507, 266] width 737 height 25
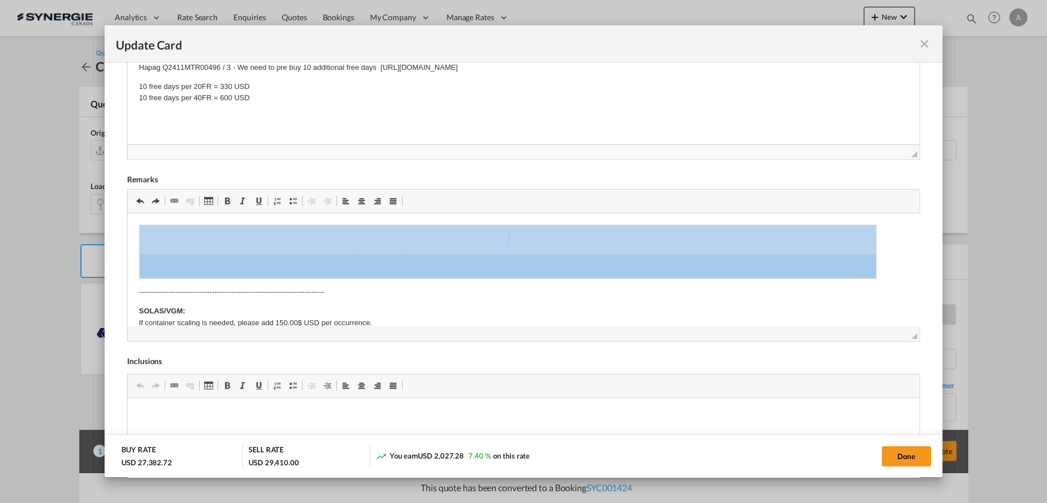
drag, startPoint x: 134, startPoint y: 227, endPoint x: 202, endPoint y: 260, distance: 76.2
click at [881, 264] on body "​​​​​​​ SOLAS/VGM: If container scaling is needed, please add 150.00$ USD per o…" at bounding box center [523, 508] width 769 height 568
click at [142, 231] on td "Editor, editor5" at bounding box center [507, 239] width 737 height 29
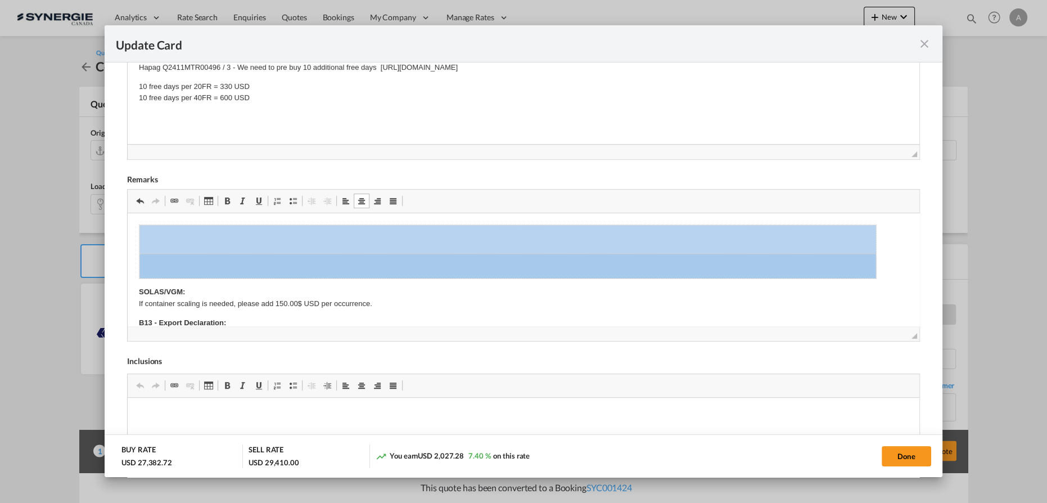
click at [137, 224] on html "SOLAS/VGM: If container scaling is needed, please add 150.00$ USD per occurrenc…" at bounding box center [524, 508] width 792 height 590
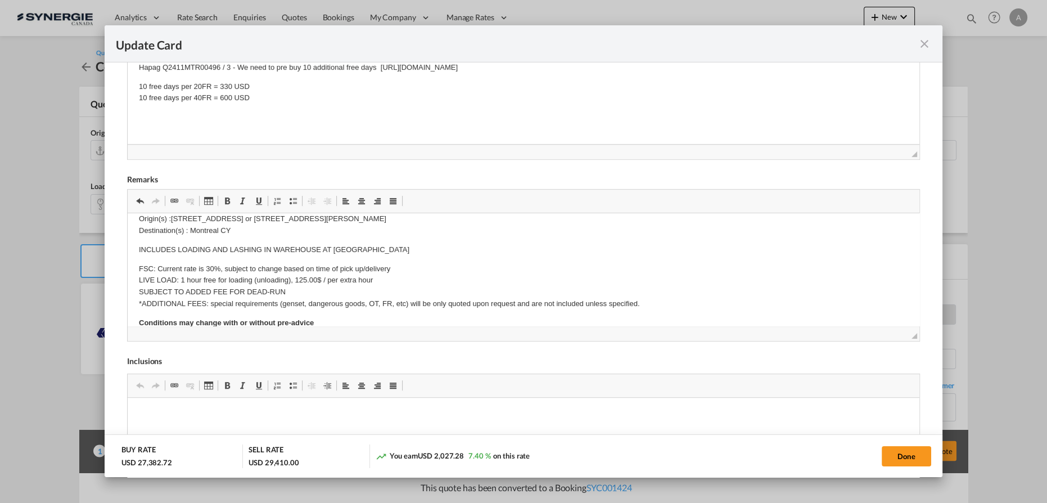
scroll to position [102, 0]
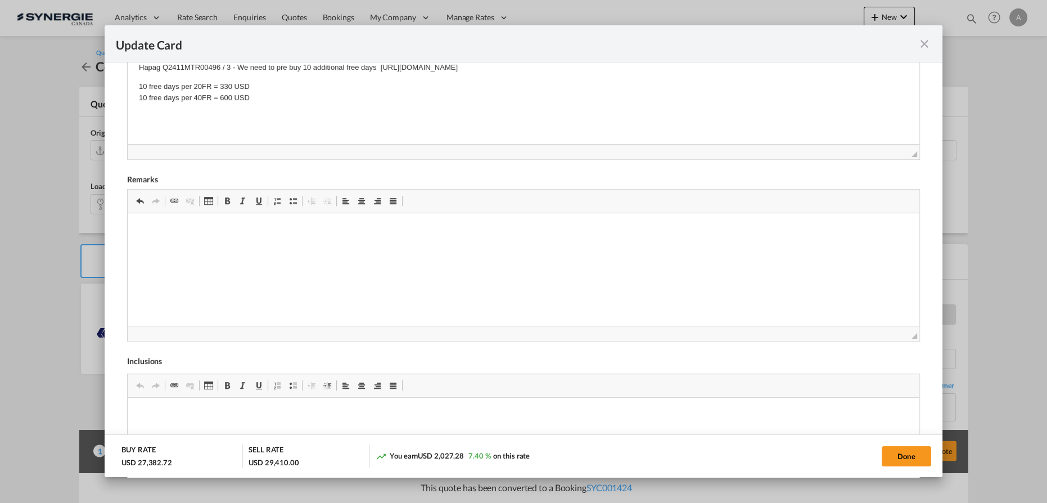
click at [186, 213] on html at bounding box center [524, 213] width 792 height 0
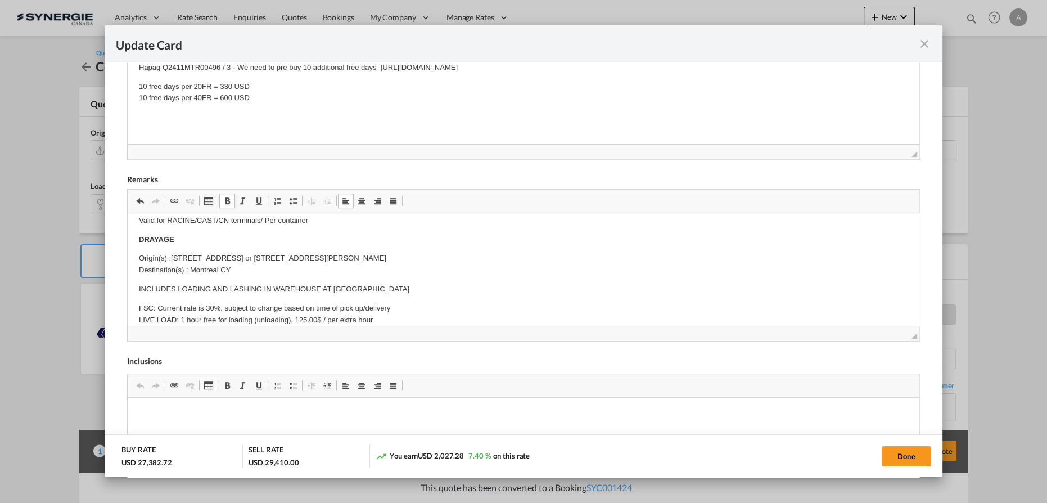
click at [187, 252] on p "Origin(s) :622, rue des Actionnaires, Chicoutimi , QC G7J 5A9 or 5241 Bd Talbot…" at bounding box center [523, 264] width 769 height 24
drag, startPoint x: 172, startPoint y: 259, endPoint x: 509, endPoint y: 256, distance: 337.4
click at [509, 256] on p "Origin(s) :622, rue des Actionnaires, Chicoutimi , QC G7J 5A9 or 5241 Bd Talbot…" at bounding box center [523, 264] width 769 height 24
click at [198, 268] on p "Origin(s) : 4539 ON-101 Timmins, Ontario P4R 0E3, Canada Destination(s) : Montr…" at bounding box center [523, 264] width 769 height 24
click at [309, 264] on p "Origin(s) : 4539 ON-101 Timmins, Ontario P4R 0E3, Canada Destination(s) : Montr…" at bounding box center [523, 264] width 769 height 24
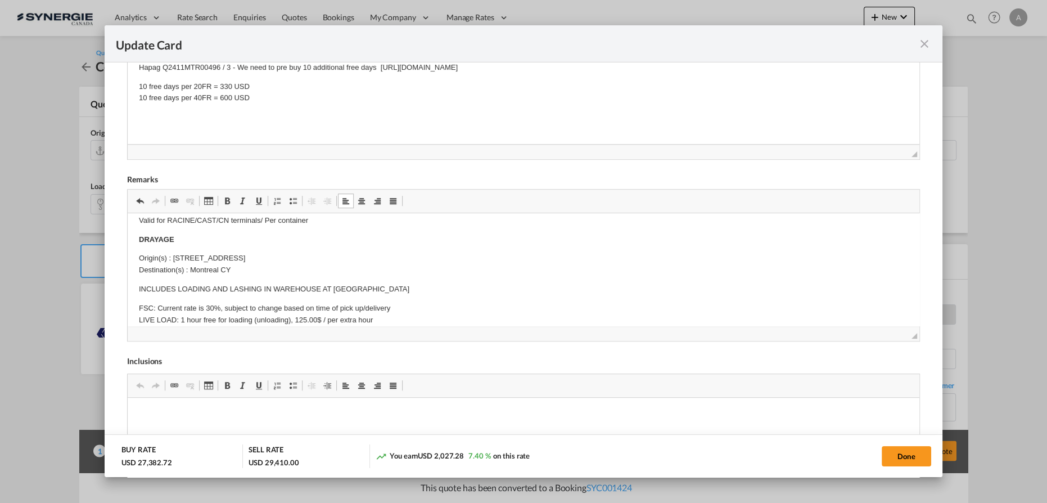
click at [274, 255] on p "Origin(s) : 4539 ON-101 Timmins, Ontario P4R 0E3, Canada Destination(s) : Montr…" at bounding box center [523, 264] width 769 height 24
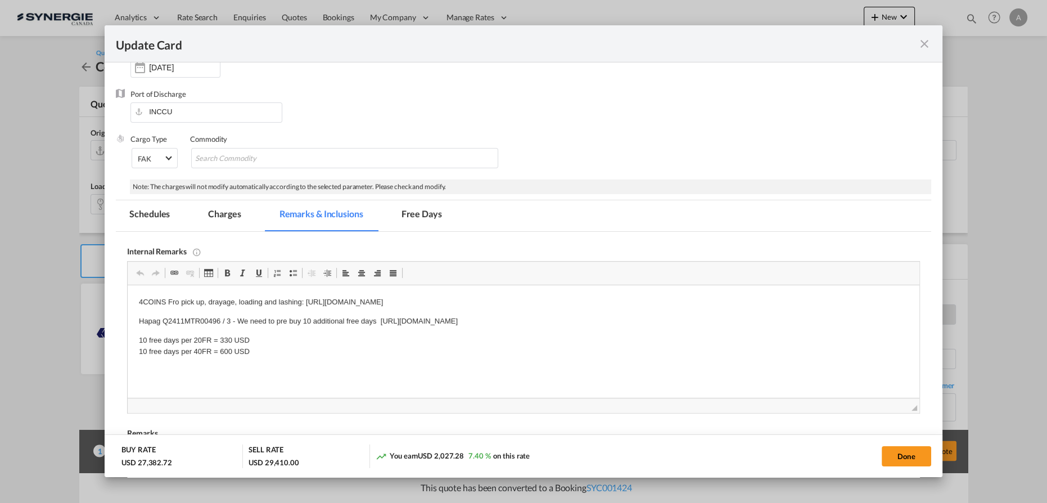
scroll to position [66, 0]
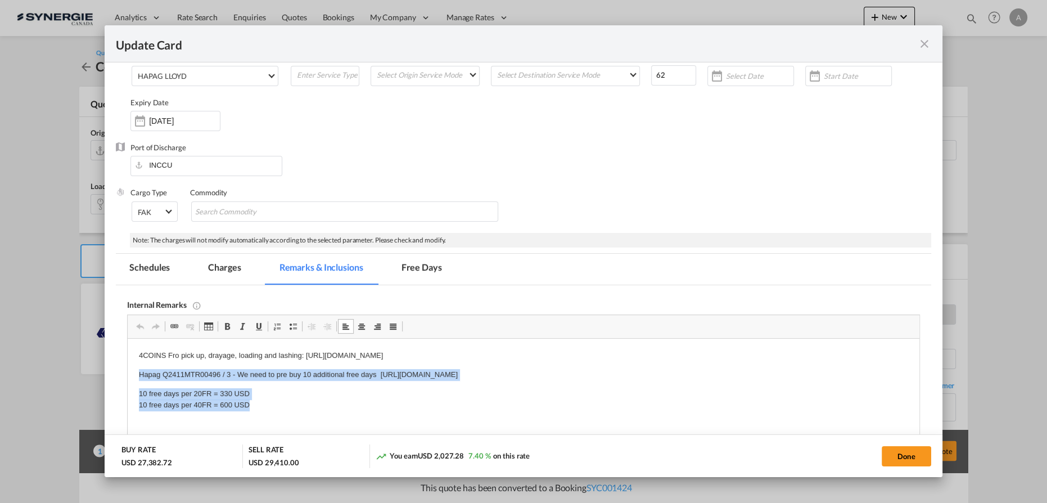
drag, startPoint x: 255, startPoint y: 404, endPoint x: 129, endPoint y: 372, distance: 129.4
click at [129, 372] on html "4COINS Fro pick up, drayage, loading and lashing: https://app.frontapp.com/open…" at bounding box center [524, 381] width 792 height 84
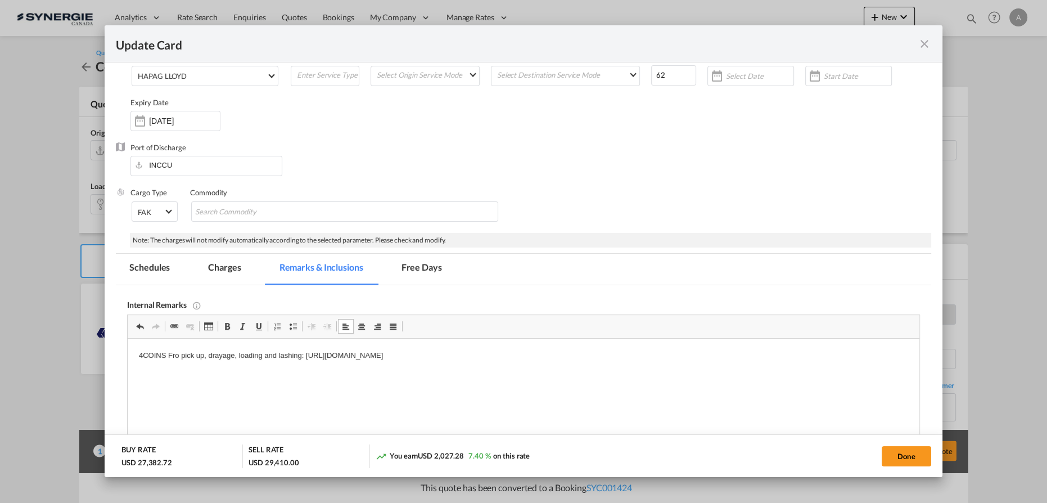
drag, startPoint x: 150, startPoint y: 362, endPoint x: 614, endPoint y: 356, distance: 464.5
click at [614, 356] on html "4COINS Fro pick up, drayage, loading and lashing: https://app.frontapp.com/open…" at bounding box center [524, 365] width 792 height 53
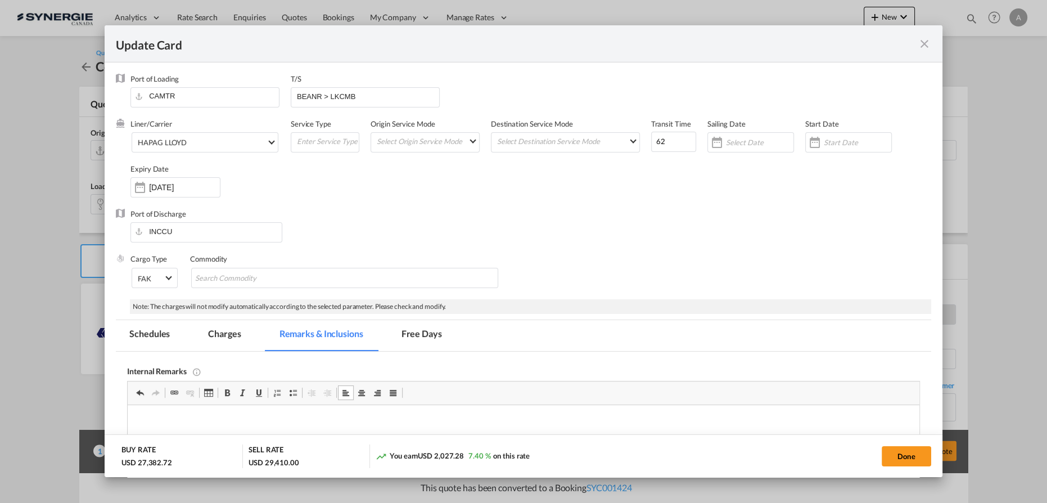
click at [897, 443] on md-dialog-actions "BUY RATE USD 27,382.72 SELL RATE USD 29,410.00 You earn USD 2,027.28 7.40 % on …" at bounding box center [524, 455] width 838 height 43
click at [900, 451] on button "Done" at bounding box center [906, 456] width 49 height 20
type input "10 Oct 2025"
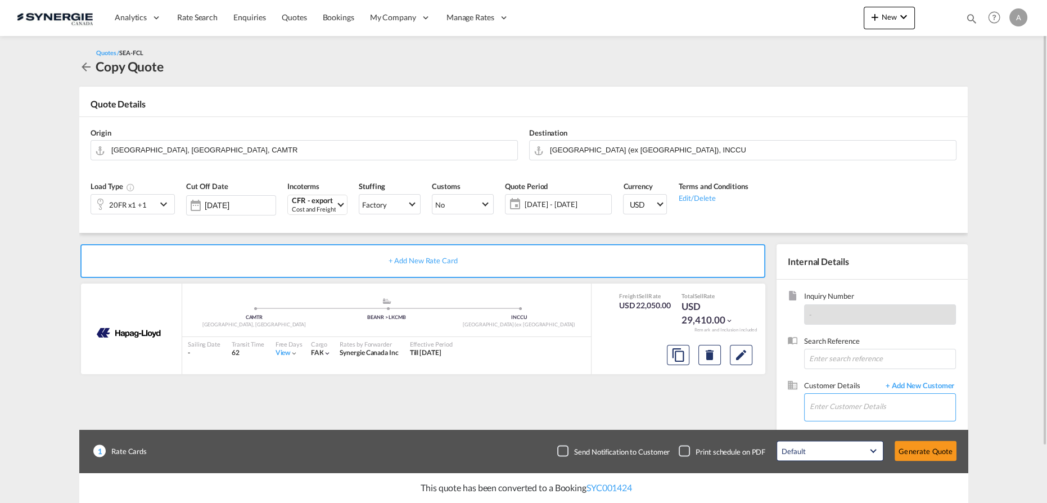
click at [861, 400] on input "Enter Customer Details" at bounding box center [883, 406] width 146 height 25
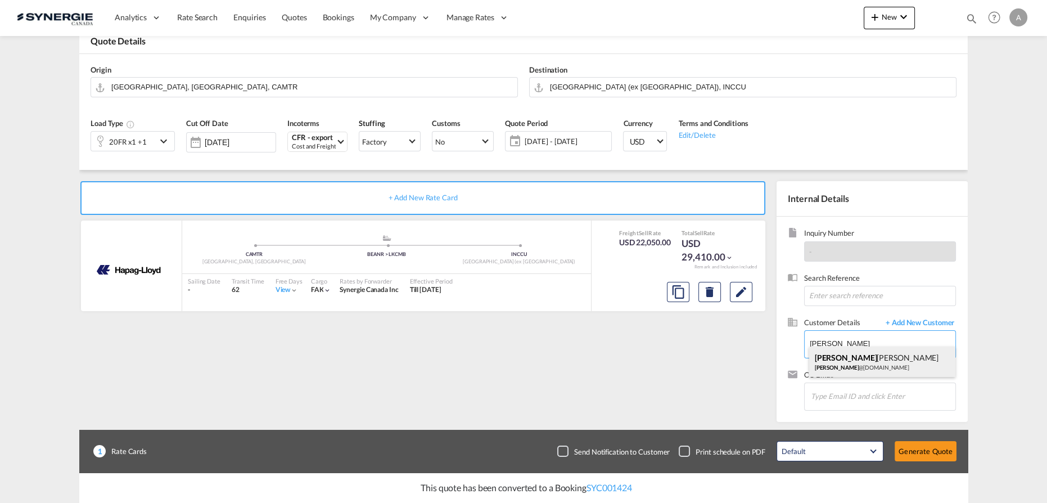
click at [847, 359] on div "Abinash Biswal abinash @psaflspeedmark.com" at bounding box center [882, 361] width 147 height 30
type input "Sppedmark Kolkata, Abinash Biswal, abinash@psaflspeedmark.com"
click at [150, 138] on div "20FR x1 +1" at bounding box center [123, 141] width 65 height 19
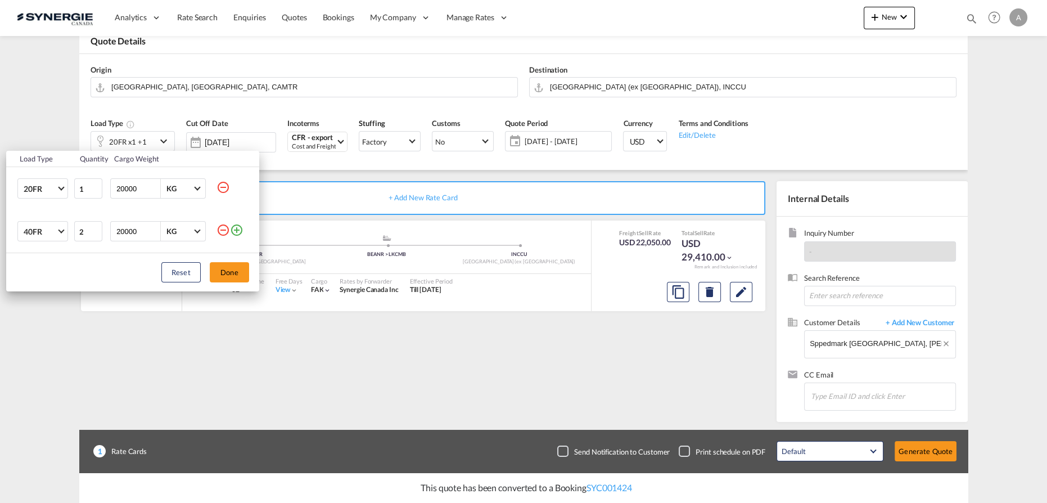
click at [225, 184] on md-icon "icon-minus-circle-outline" at bounding box center [222, 186] width 13 height 13
type input "2"
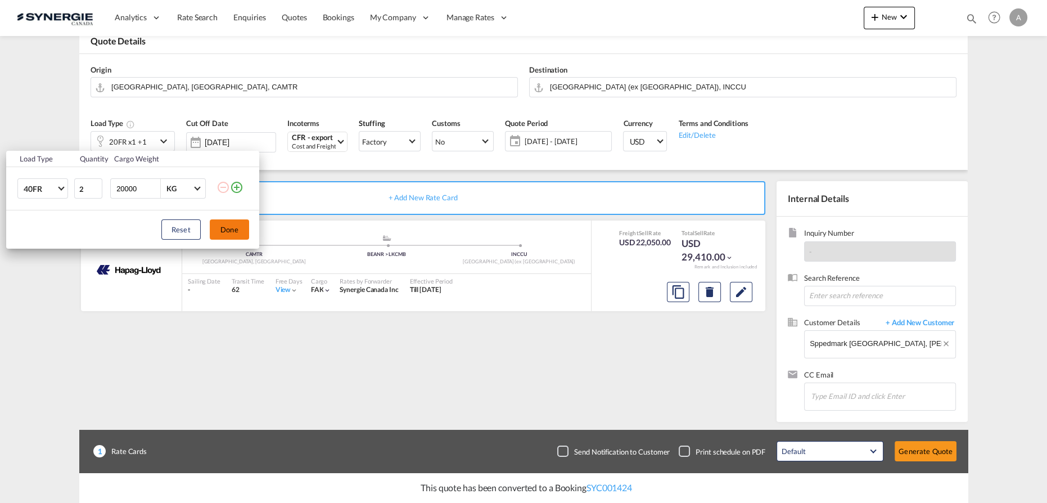
click at [233, 226] on button "Done" at bounding box center [229, 229] width 39 height 20
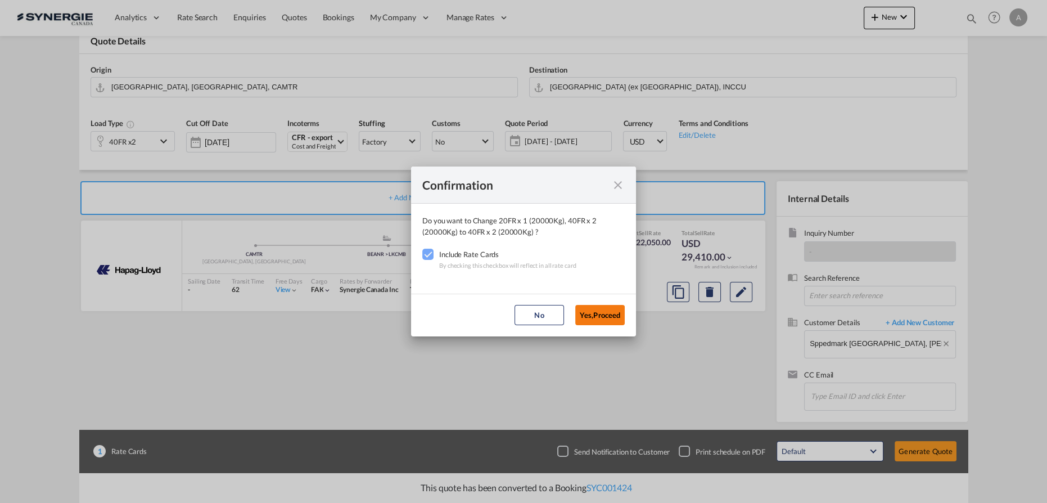
click at [595, 312] on button "Yes,Proceed" at bounding box center [599, 315] width 49 height 20
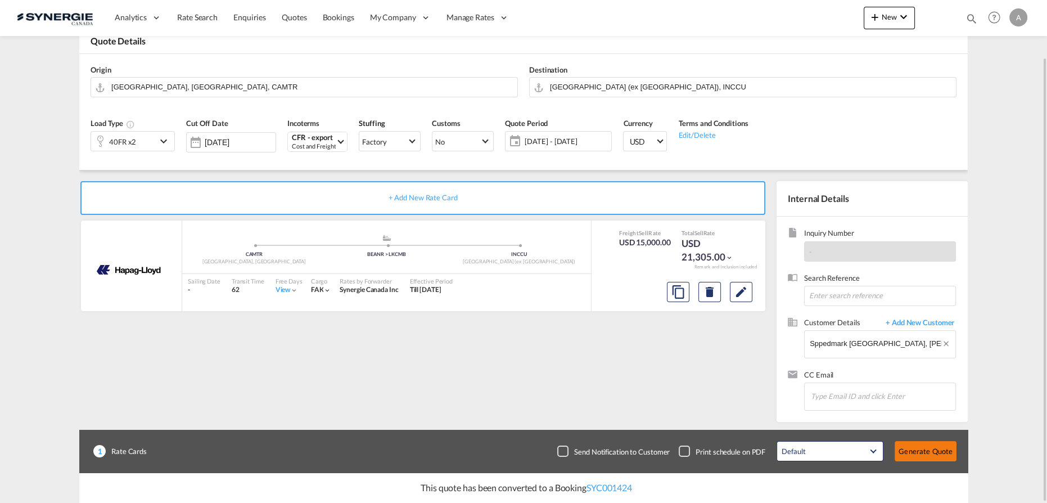
click at [924, 447] on button "Generate Quote" at bounding box center [926, 451] width 62 height 20
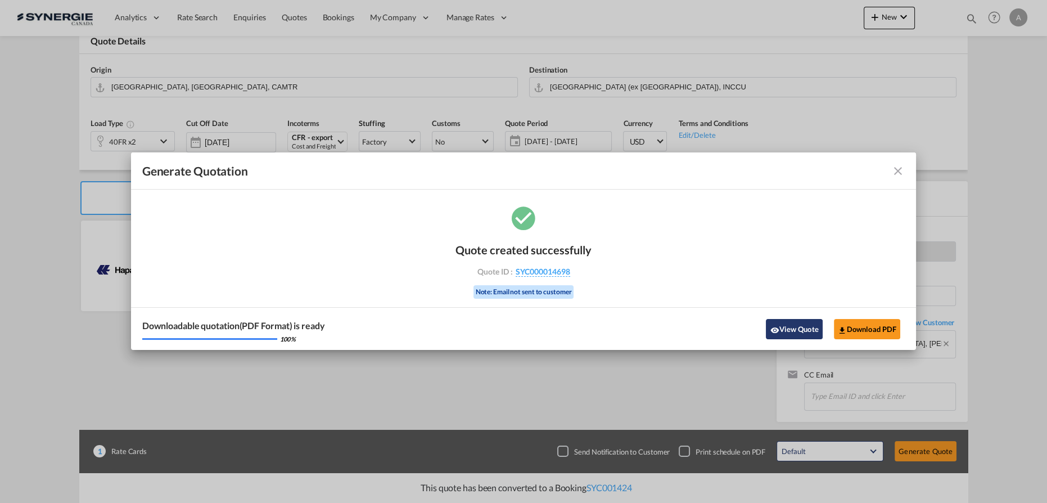
click at [788, 326] on button "View Quote" at bounding box center [794, 329] width 56 height 20
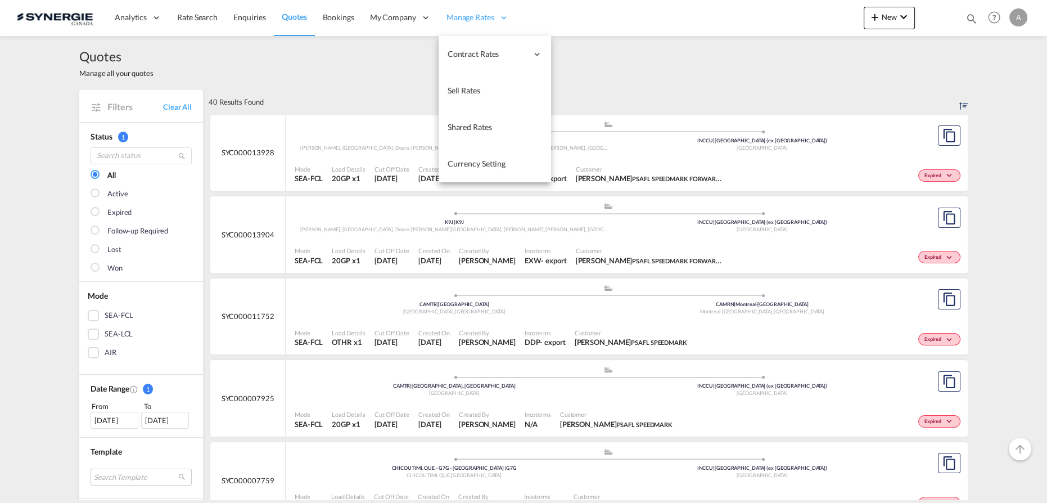
scroll to position [409, 0]
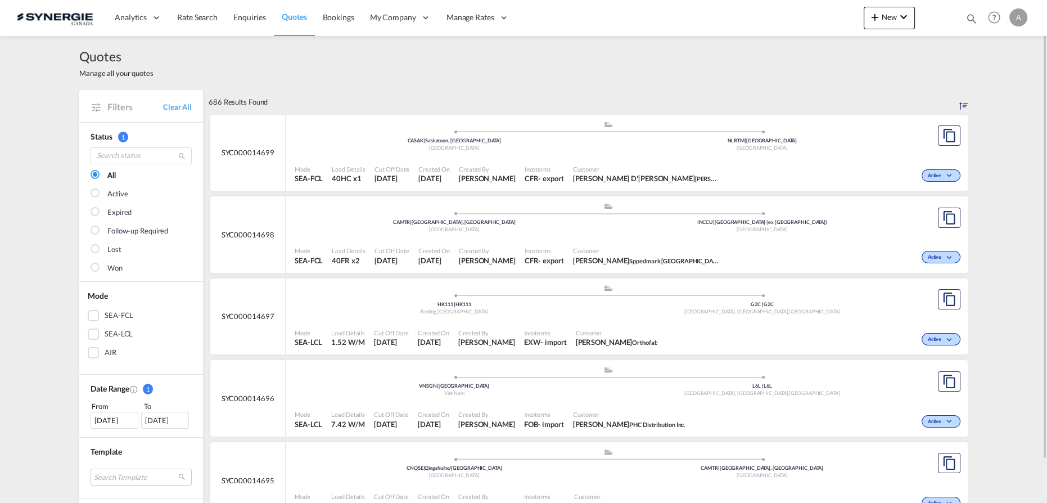
scroll to position [46, 0]
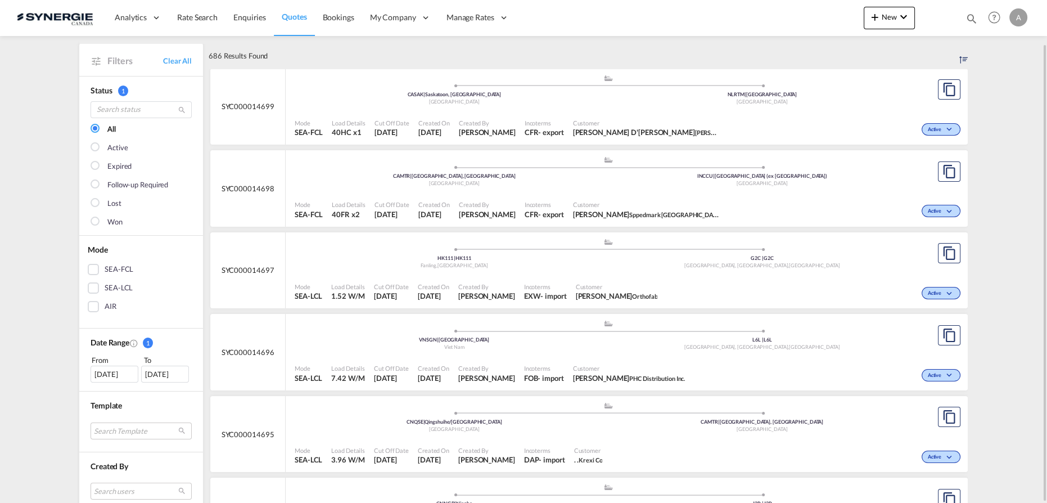
click at [29, 239] on div "Quotes Manage all your quotes Filters Clear All Status 1 All Active Expired Fol…" at bounding box center [523, 246] width 1047 height 513
click at [110, 422] on md-select "Search Template *new* fcl freehand / dap [PERSON_NAME] | [DATE] new dap import …" at bounding box center [141, 430] width 101 height 17
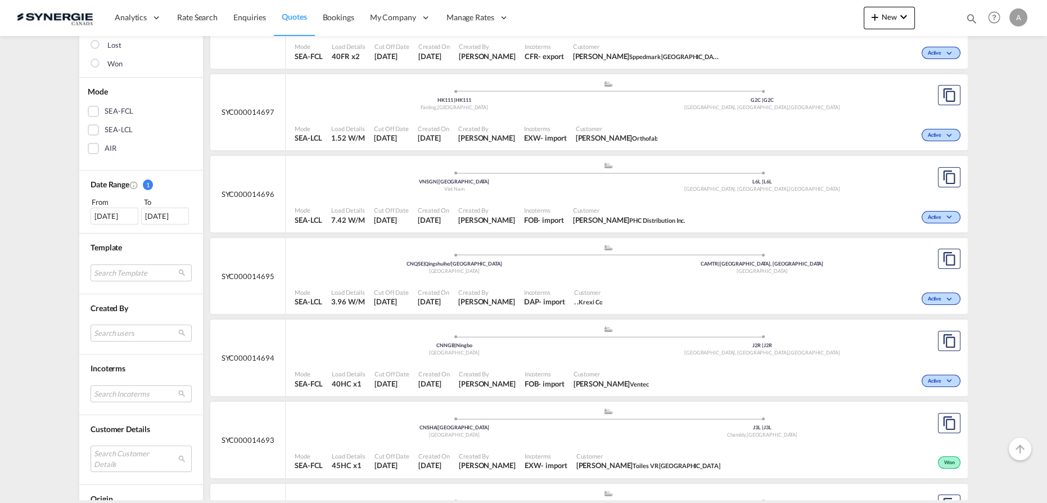
scroll to position [358, 0]
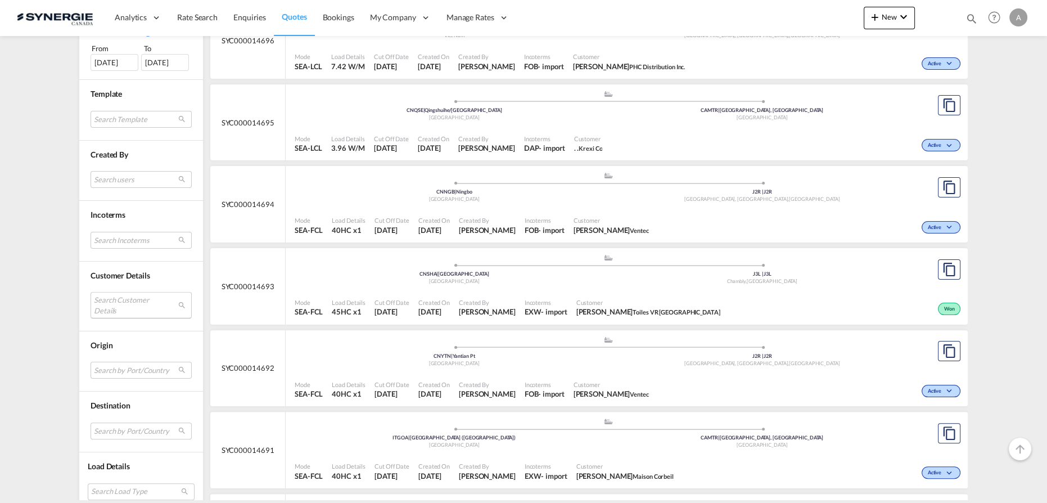
click at [129, 305] on md-select "Search Customer Details user name user [PERSON_NAME] [PERSON_NAME][EMAIL_ADDRES…" at bounding box center [141, 305] width 101 height 26
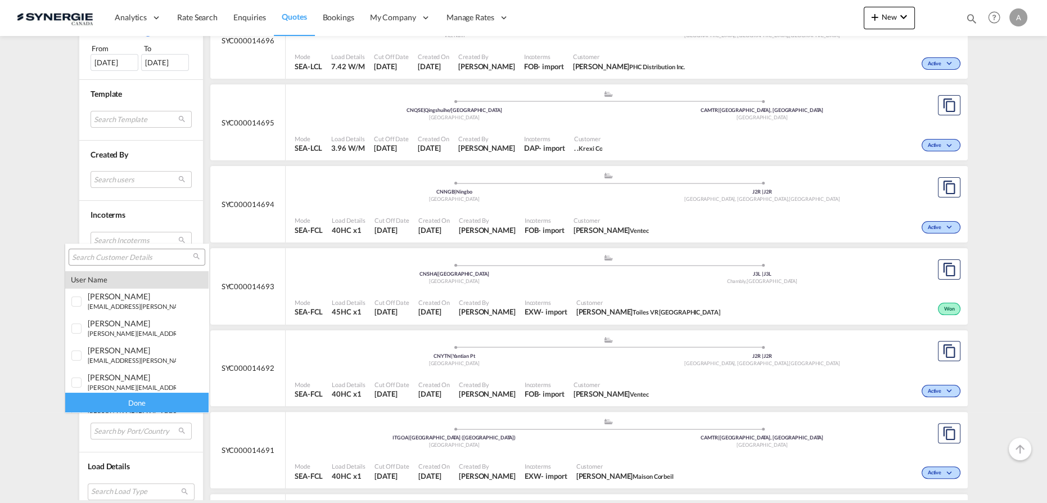
click at [136, 258] on input "search" at bounding box center [132, 257] width 121 height 10
type input "e"
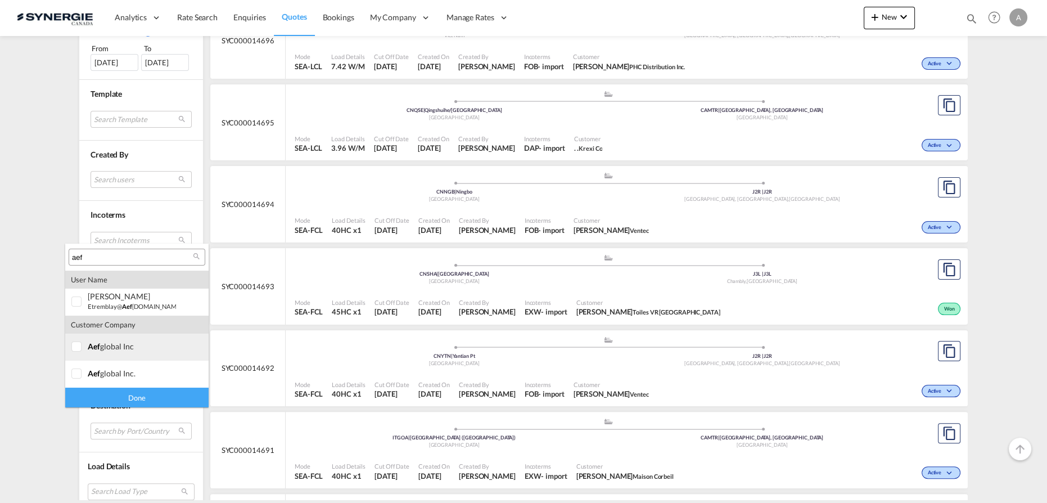
type input "aef"
click at [103, 346] on div "aef global inc" at bounding box center [132, 346] width 88 height 10
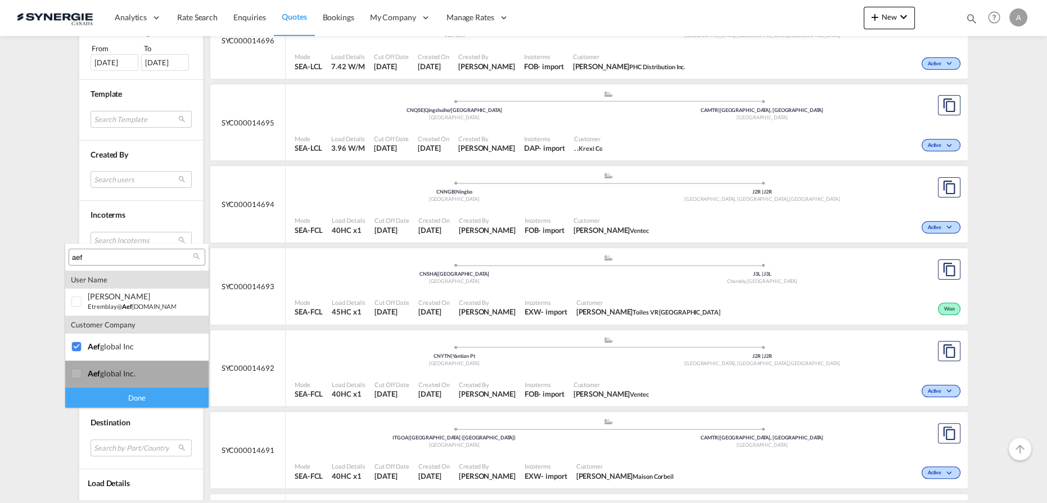
click at [103, 377] on div "aef global inc." at bounding box center [132, 373] width 88 height 10
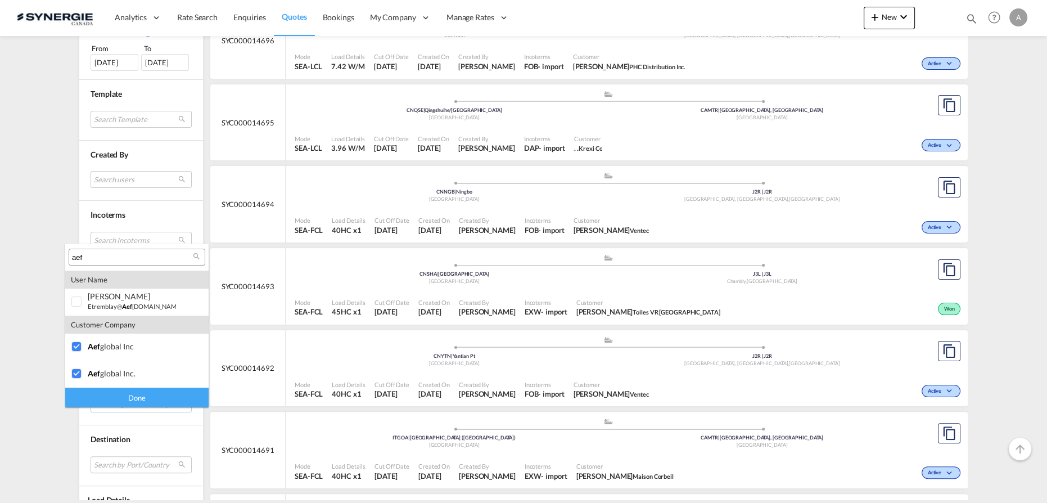
click at [122, 398] on div "Done" at bounding box center [136, 397] width 143 height 20
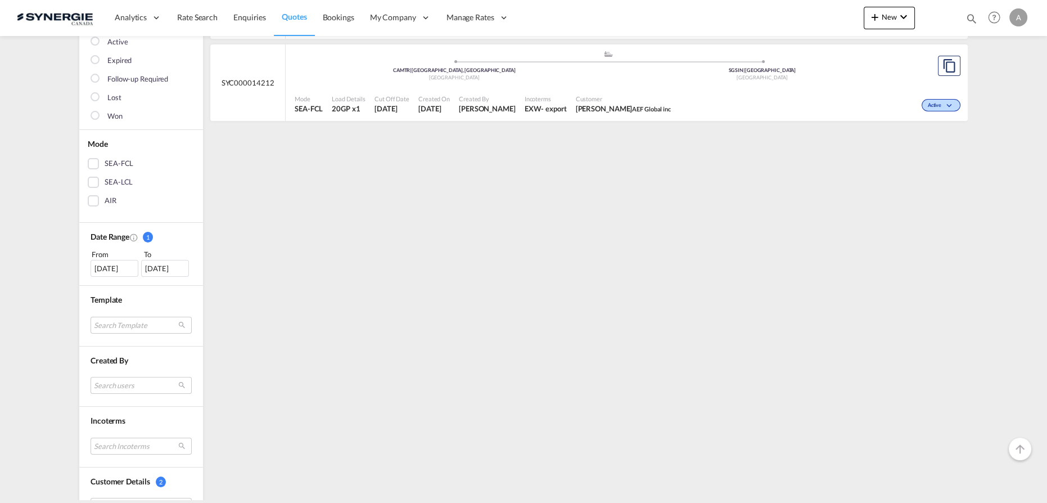
scroll to position [153, 0]
click at [108, 266] on div "[DATE]" at bounding box center [115, 267] width 48 height 17
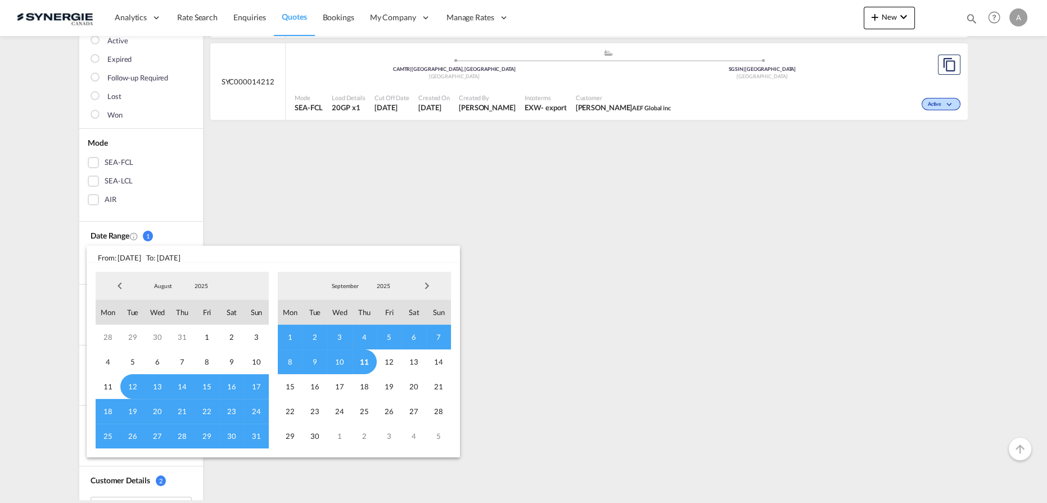
click at [201, 285] on span "2025" at bounding box center [201, 286] width 36 height 8
click at [200, 231] on md-option "2023" at bounding box center [212, 232] width 76 height 27
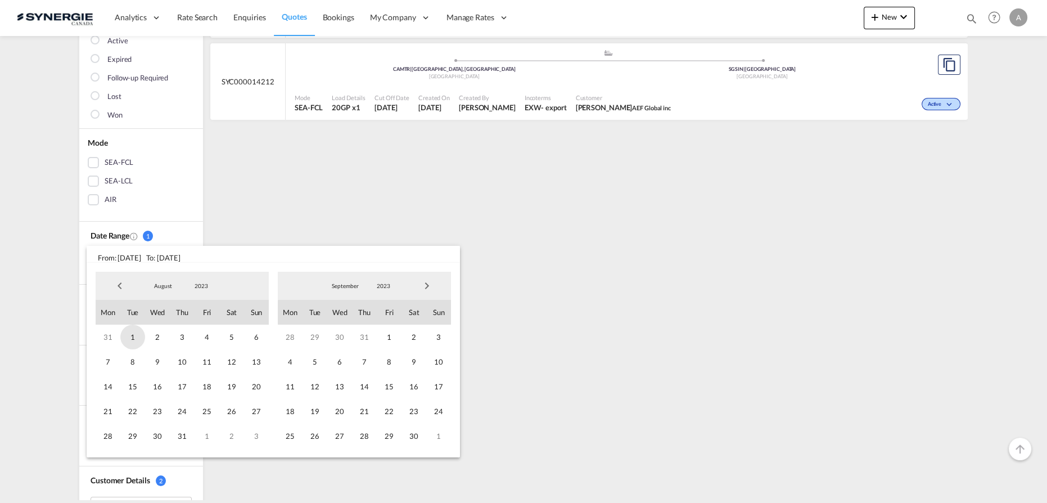
click at [131, 341] on span "1" at bounding box center [132, 336] width 25 height 25
click at [380, 287] on span "2023" at bounding box center [383, 286] width 36 height 8
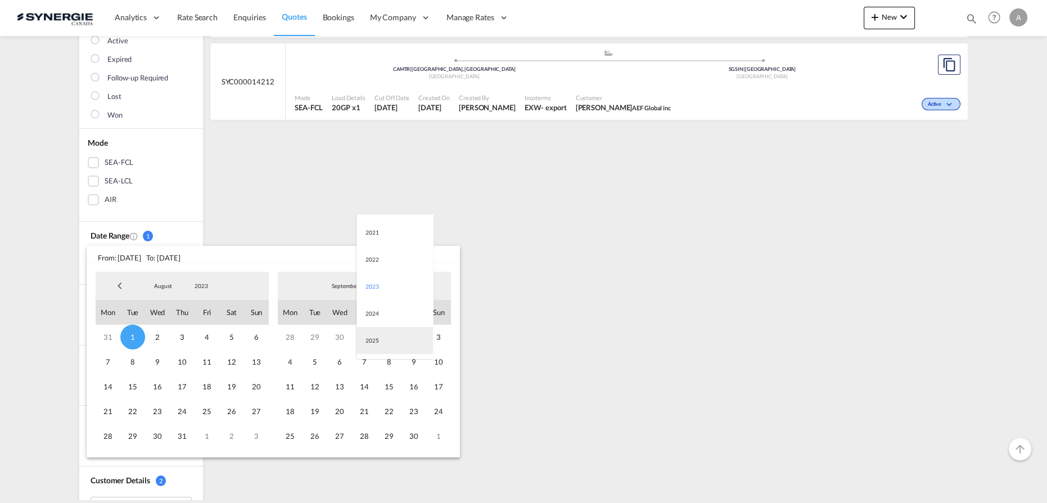
click at [382, 341] on md-option "2025" at bounding box center [394, 340] width 76 height 27
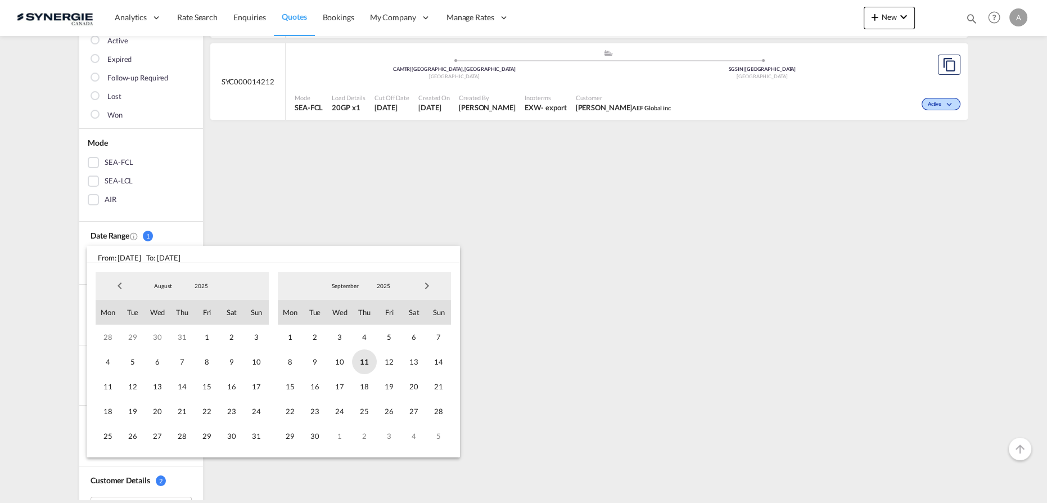
click at [364, 363] on span "11" at bounding box center [364, 361] width 25 height 25
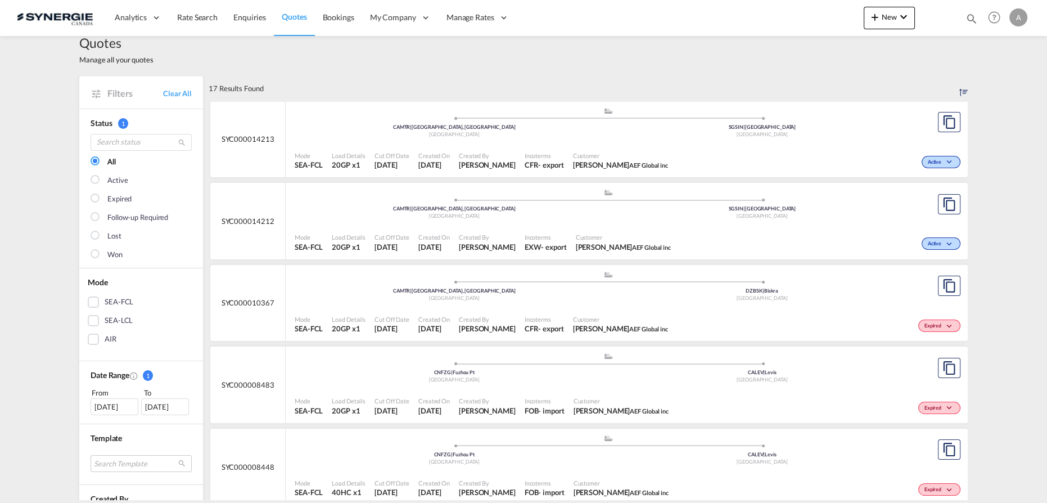
scroll to position [0, 0]
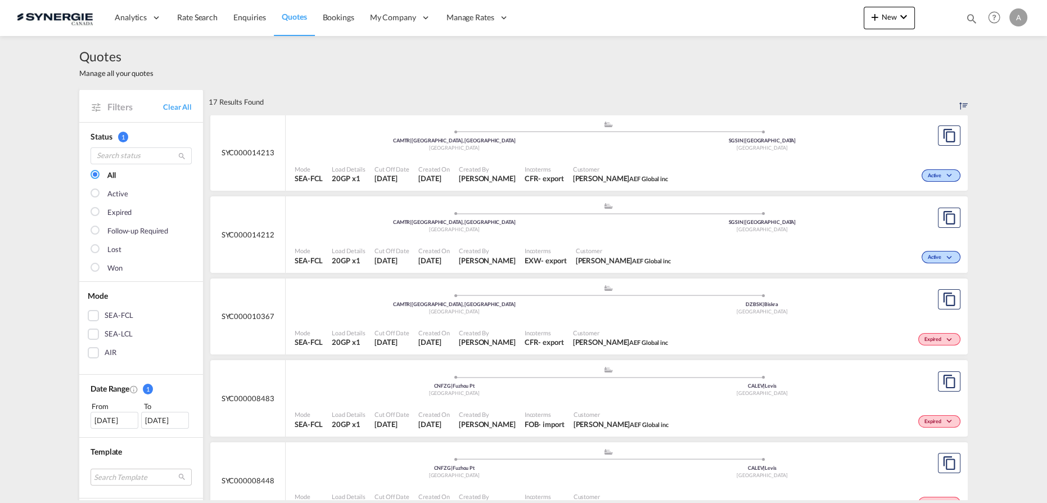
click at [968, 19] on md-icon "icon-magnify" at bounding box center [971, 18] width 12 height 12
click at [775, 23] on select "Bookings Quotes Enquiries" at bounding box center [792, 18] width 53 height 20
select select "Quotes"
click at [766, 8] on select "Bookings Quotes Enquiries" at bounding box center [792, 18] width 53 height 20
click at [552, 79] on div "Quotes Manage all your quotes" at bounding box center [523, 62] width 888 height 53
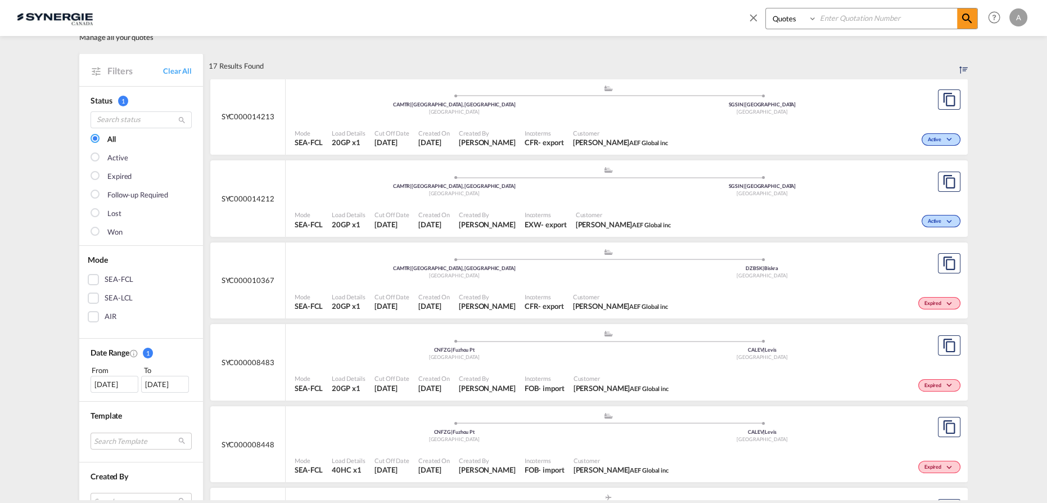
scroll to position [51, 0]
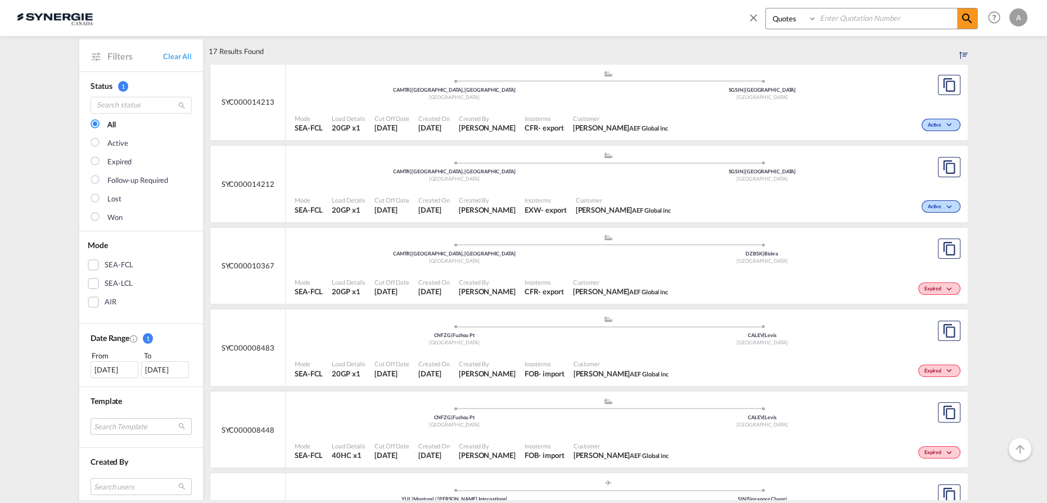
click at [748, 15] on md-icon "icon-close" at bounding box center [753, 17] width 12 height 12
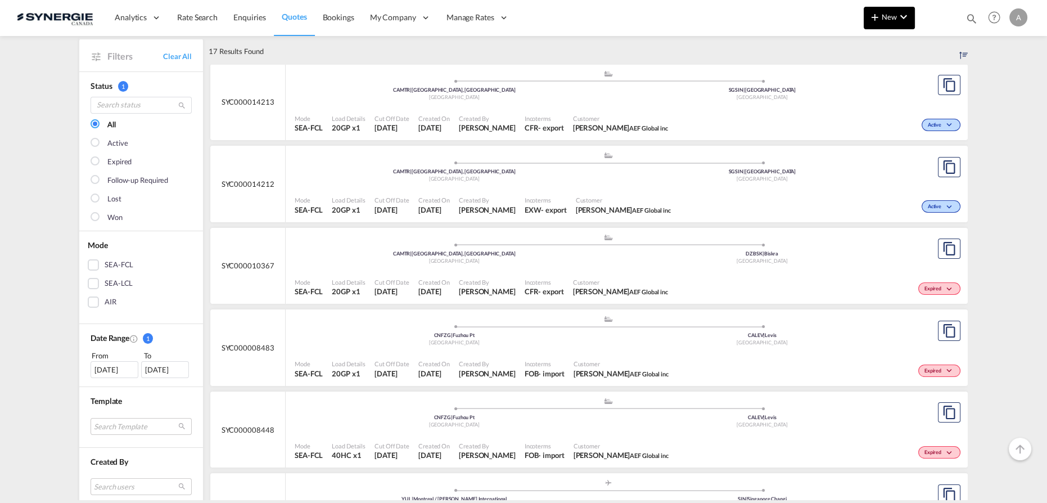
click at [879, 20] on md-icon "icon-plus 400-fg" at bounding box center [874, 16] width 13 height 13
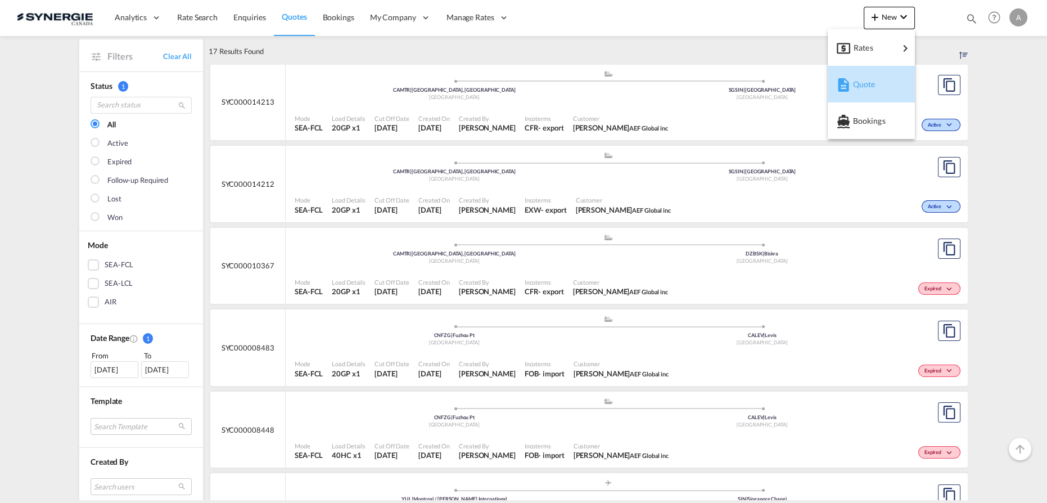
click at [856, 89] on span "Quote" at bounding box center [858, 84] width 12 height 22
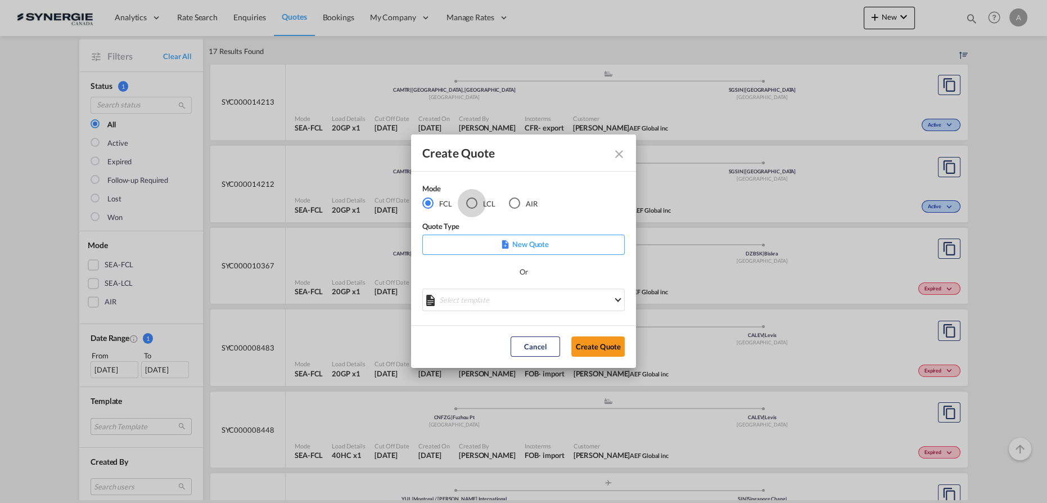
click at [471, 197] on div "LCL" at bounding box center [471, 202] width 11 height 11
click at [467, 301] on md-select "Select template New DAP Import LCL [PERSON_NAME] | [DATE] [GEOGRAPHIC_DATA] LCL…" at bounding box center [523, 299] width 202 height 22
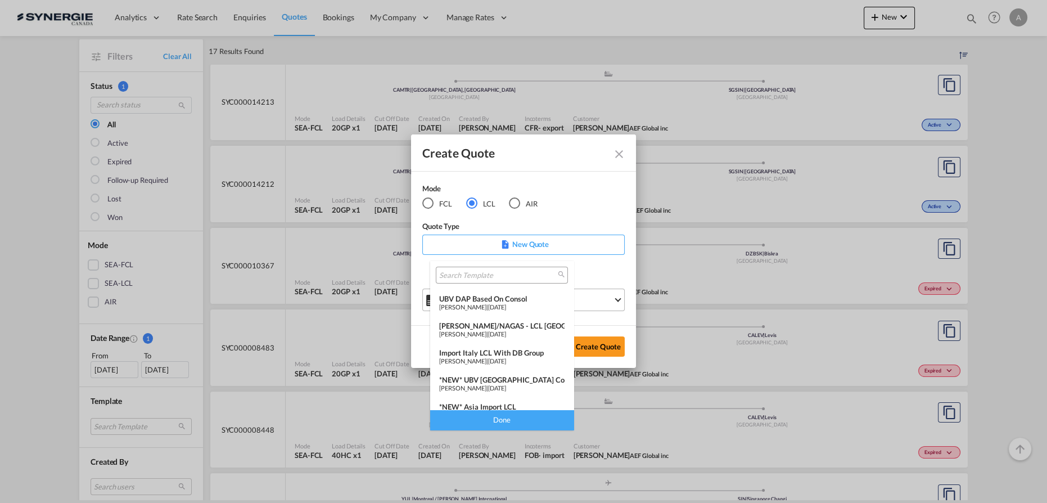
scroll to position [102, 0]
click at [495, 356] on div "*NEW* Asia Import LCL" at bounding box center [501, 355] width 125 height 9
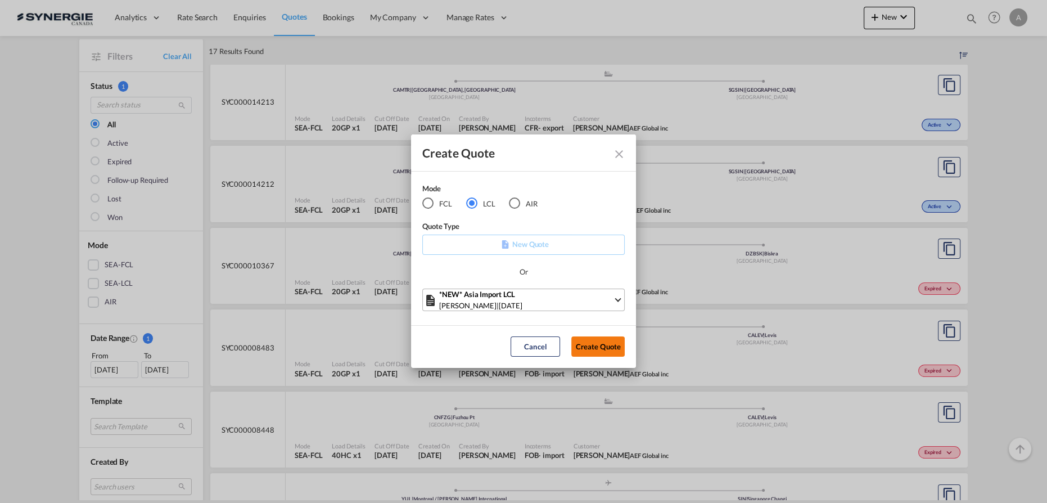
click at [607, 347] on button "Create Quote" at bounding box center [597, 346] width 53 height 20
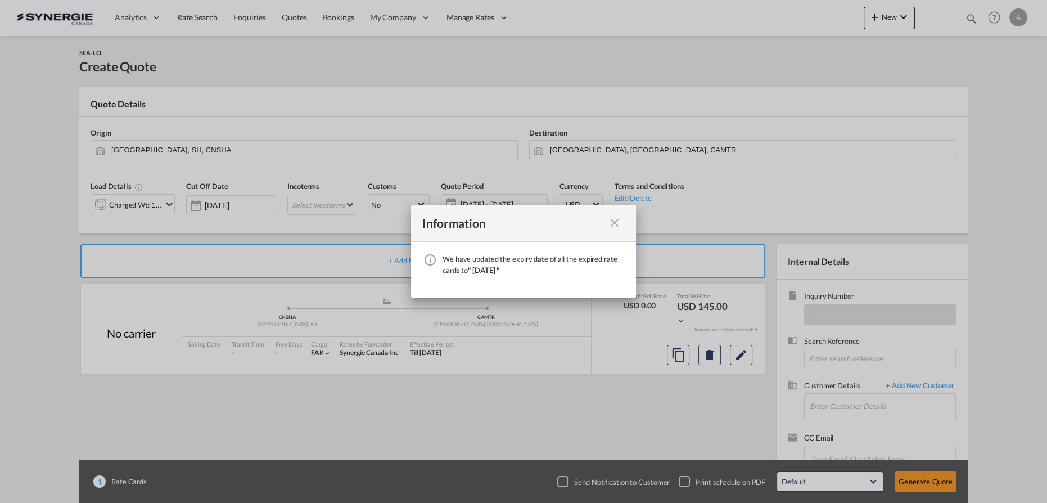
click at [614, 222] on md-icon "icon-close fg-AAA8AD cursor" at bounding box center [614, 222] width 13 height 13
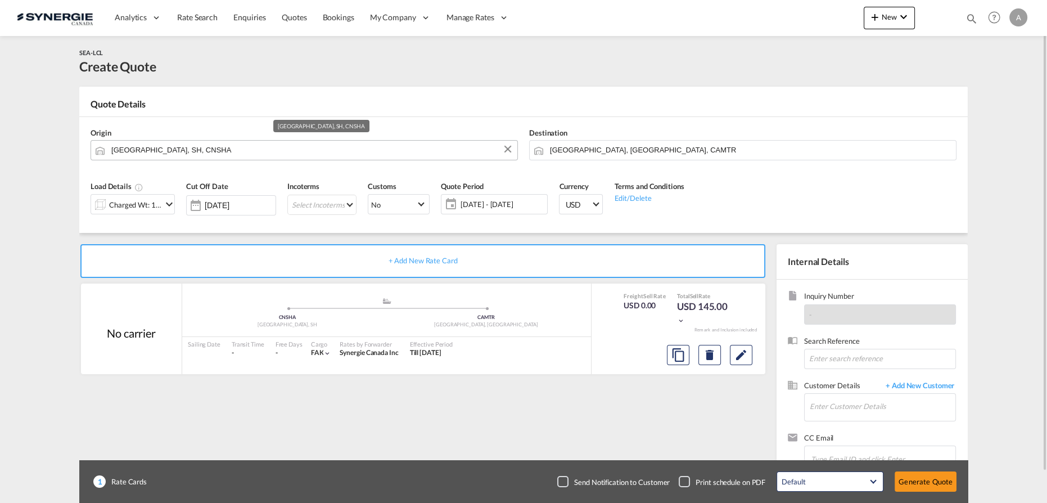
click at [230, 152] on input "[GEOGRAPHIC_DATA], SH, CNSHA" at bounding box center [311, 150] width 400 height 20
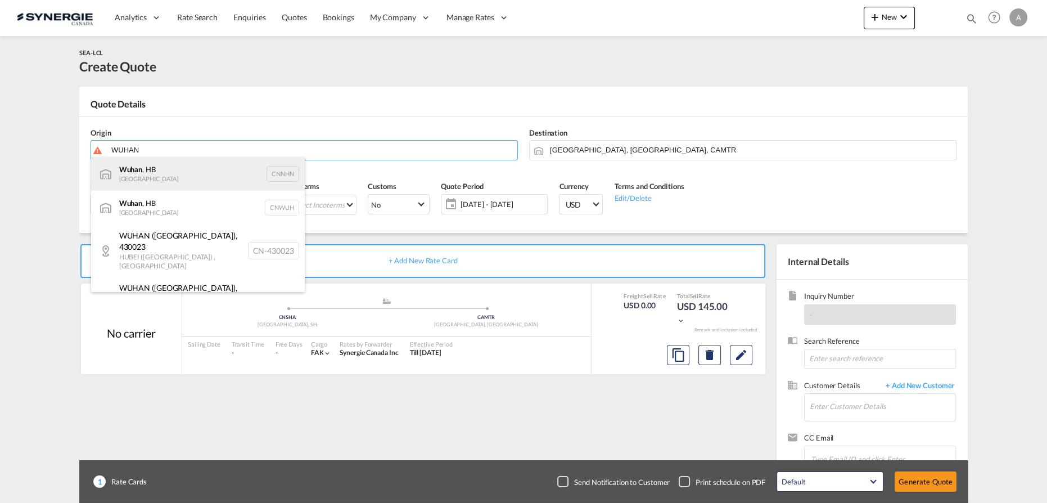
click at [132, 171] on div "Wuhan , HB China CNNHN" at bounding box center [198, 174] width 214 height 34
type input "Wuhan, HB, CNNHN"
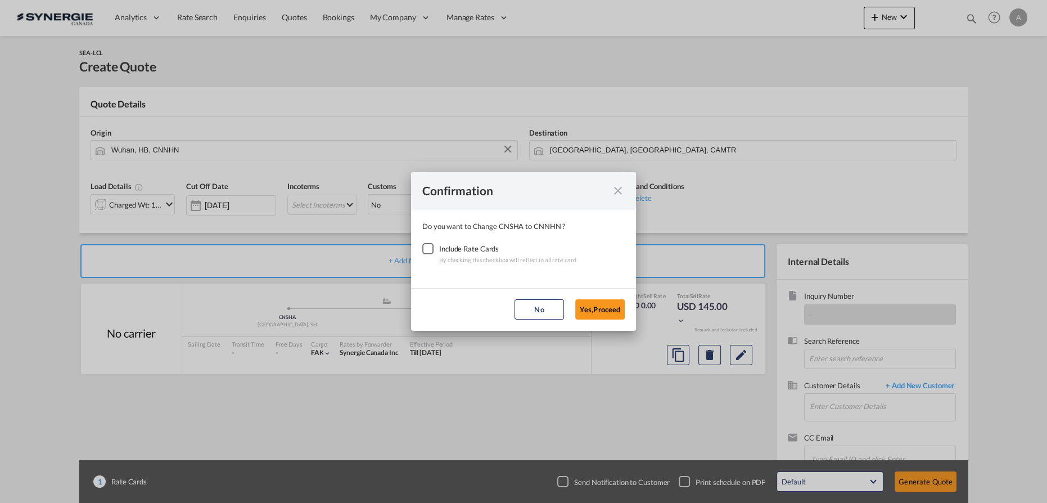
drag, startPoint x: 426, startPoint y: 250, endPoint x: 482, endPoint y: 274, distance: 61.2
click at [426, 250] on div "Checkbox No Ink" at bounding box center [427, 248] width 11 height 11
click at [602, 316] on button "Yes,Proceed" at bounding box center [599, 309] width 49 height 20
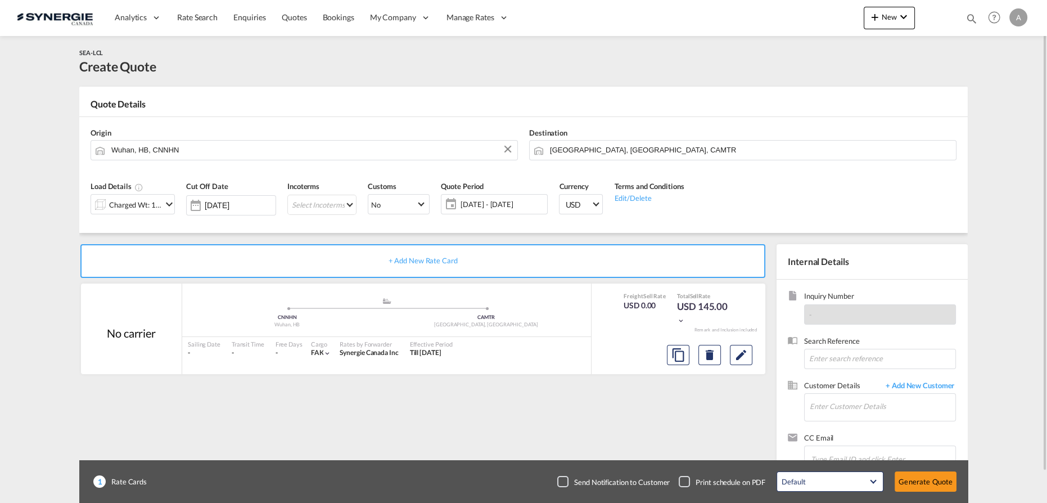
click at [125, 206] on div "Charged Wt: 1.44 W/M" at bounding box center [135, 205] width 53 height 16
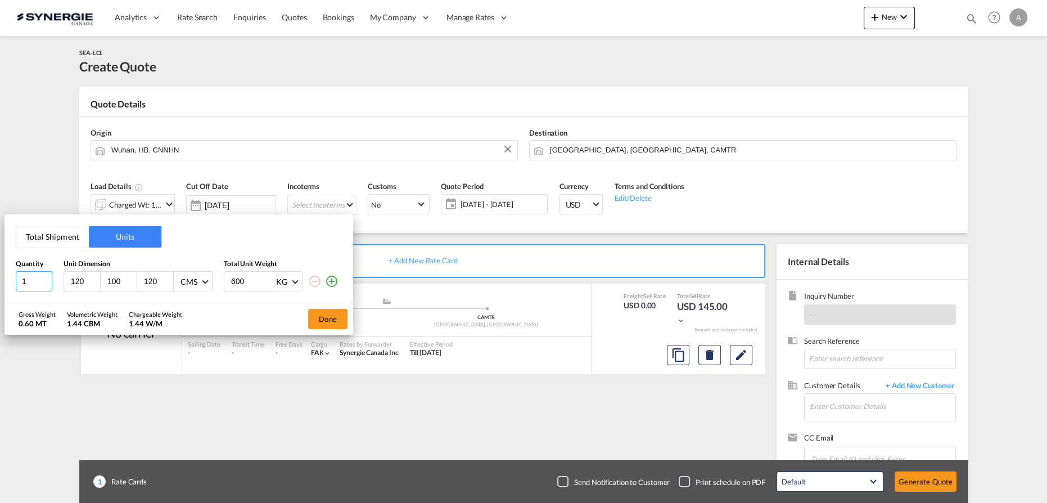
drag, startPoint x: 33, startPoint y: 277, endPoint x: -43, endPoint y: 277, distance: 75.9
click at [0, 277] on html "Analytics Reports Dashboard Rate Search Enquiries Quotes" at bounding box center [523, 251] width 1047 height 503
type input "10"
click at [80, 281] on input "120" at bounding box center [85, 281] width 30 height 10
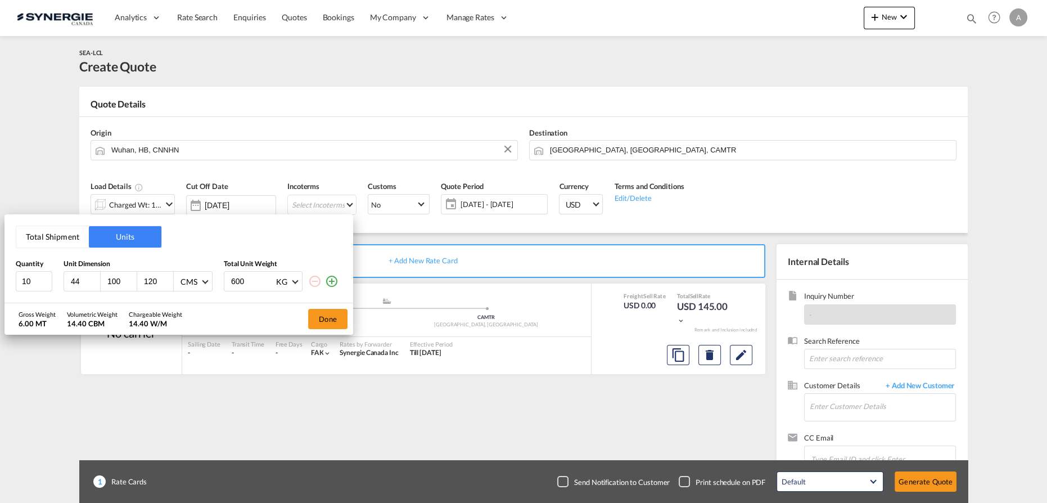
type input "44"
type input "46"
type input "87"
click at [199, 288] on md-select-value "CMS" at bounding box center [194, 281] width 30 height 19
click at [198, 308] on div "Inches" at bounding box center [191, 308] width 22 height 11
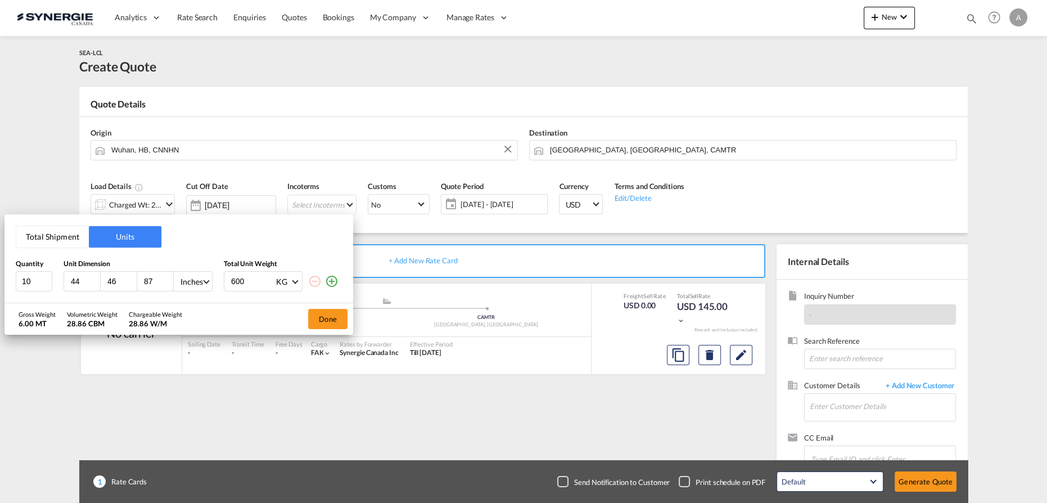
drag, startPoint x: 256, startPoint y: 282, endPoint x: 196, endPoint y: 282, distance: 60.7
click at [201, 283] on div "10 44 46 87 Inches 600 KG KG LB" at bounding box center [179, 281] width 326 height 20
type input "1085.5"
click at [339, 316] on button "Done" at bounding box center [327, 319] width 39 height 20
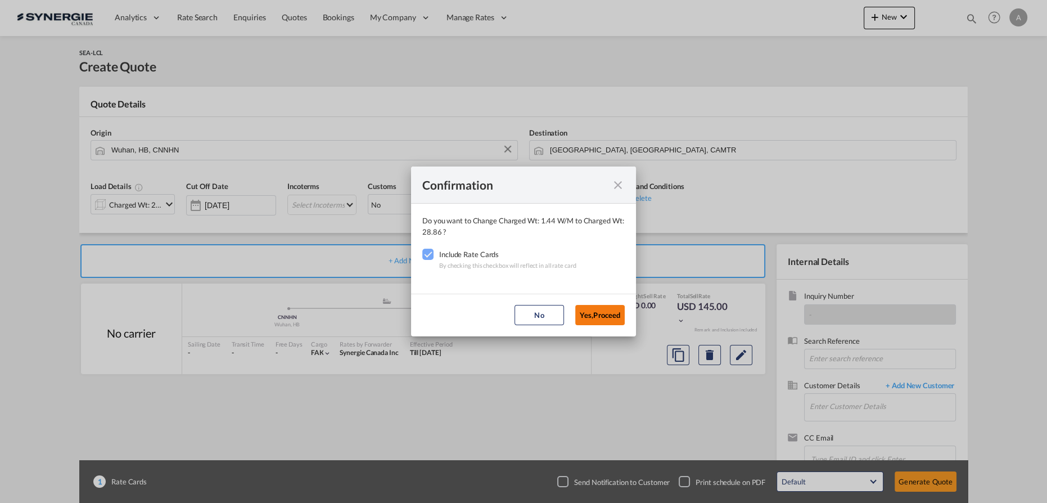
click at [592, 314] on button "Yes,Proceed" at bounding box center [599, 315] width 49 height 20
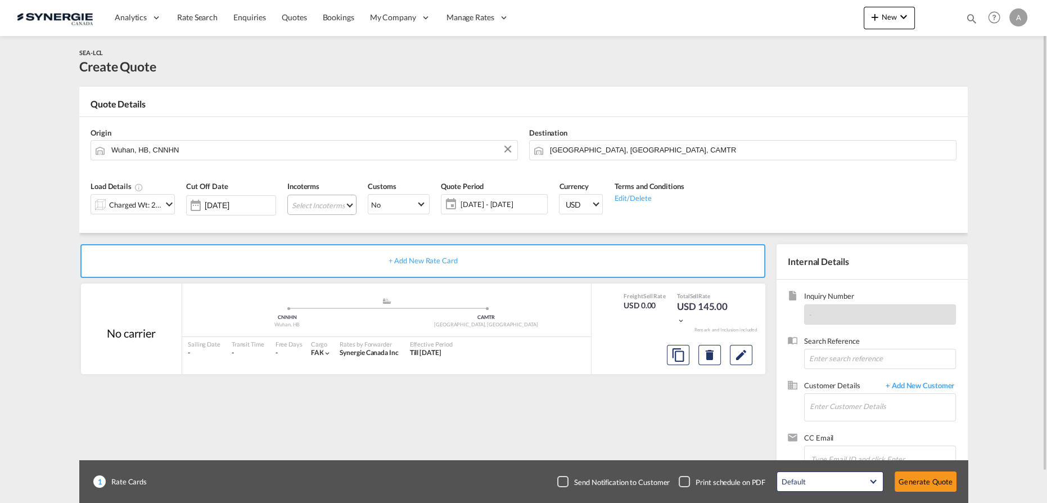
click at [331, 204] on md-select "Select Incoterms DAP - import Delivered at Place DPU - export Delivery at Place…" at bounding box center [321, 205] width 69 height 20
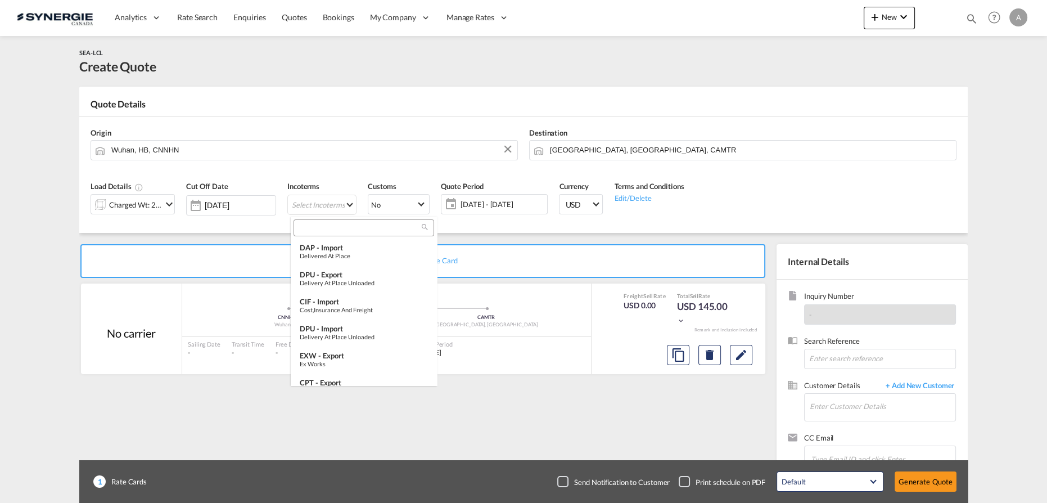
click at [332, 224] on input "search" at bounding box center [359, 228] width 125 height 10
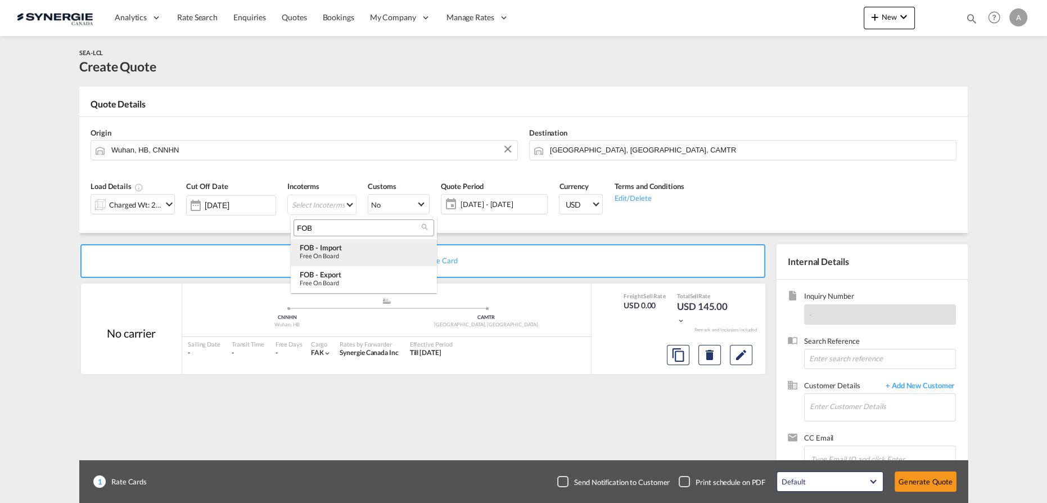
type input "FOB"
click at [345, 252] on div "Free on Board" at bounding box center [364, 255] width 128 height 7
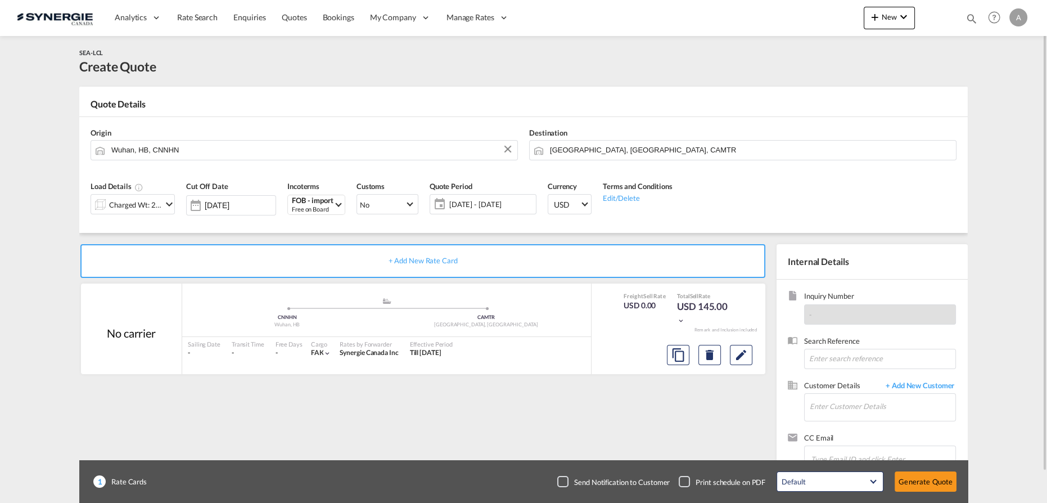
click at [498, 204] on span "[DATE] - [DATE]" at bounding box center [491, 204] width 84 height 10
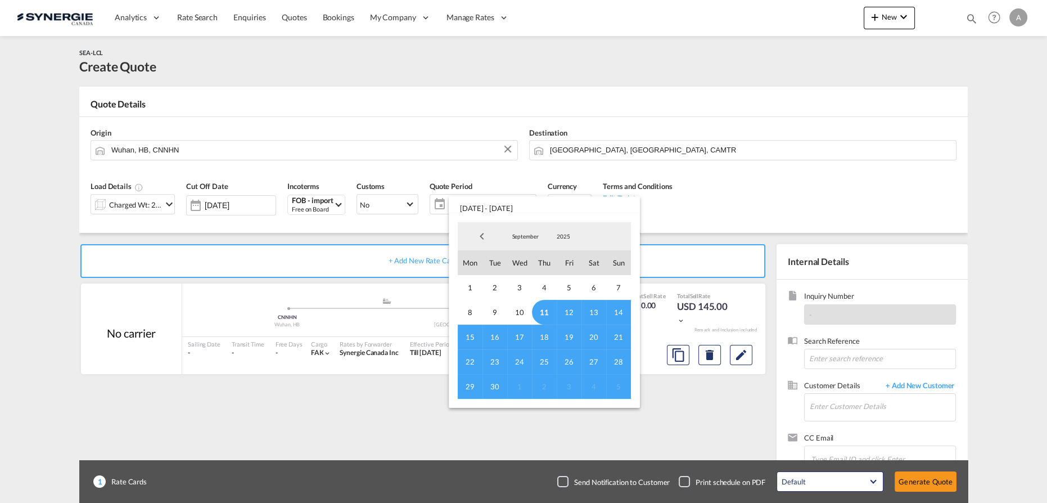
click at [547, 309] on span "11" at bounding box center [544, 312] width 25 height 25
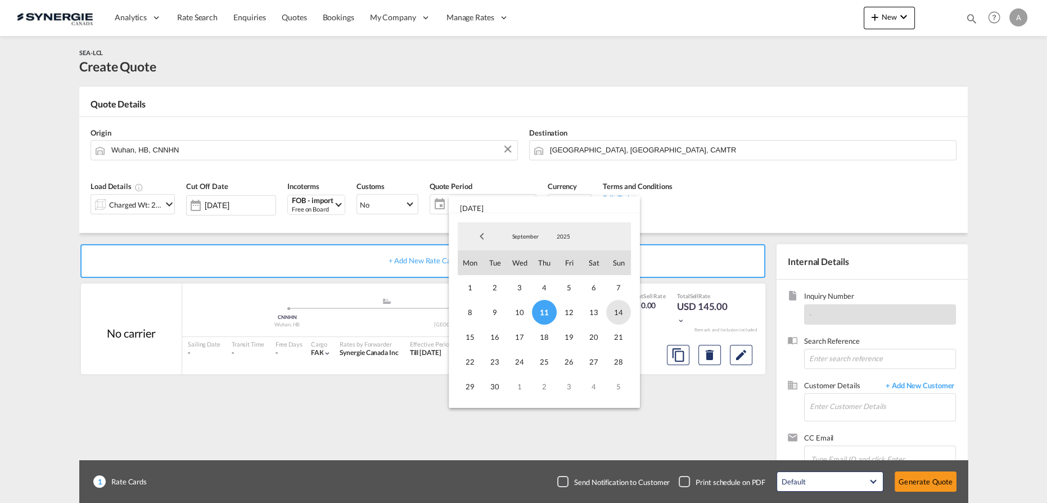
click at [612, 310] on span "14" at bounding box center [618, 312] width 25 height 25
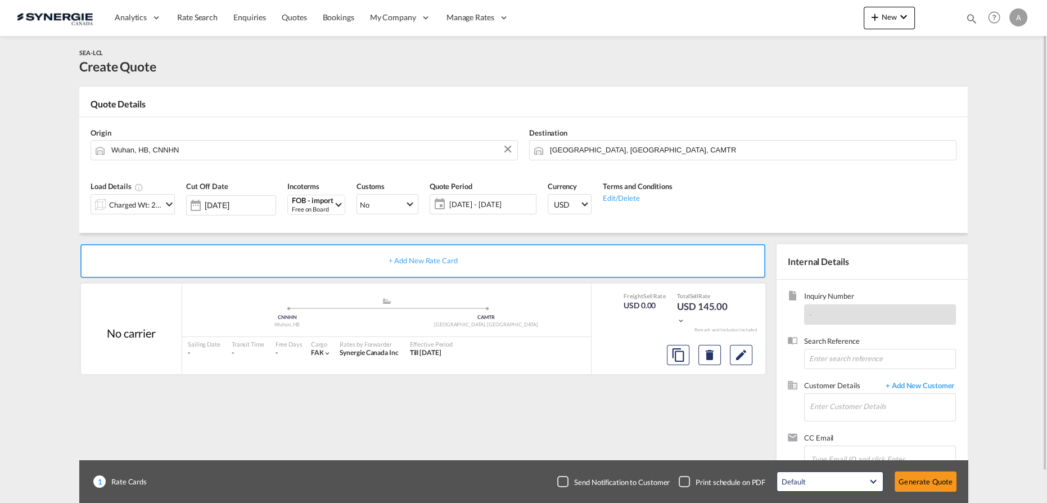
scroll to position [33, 0]
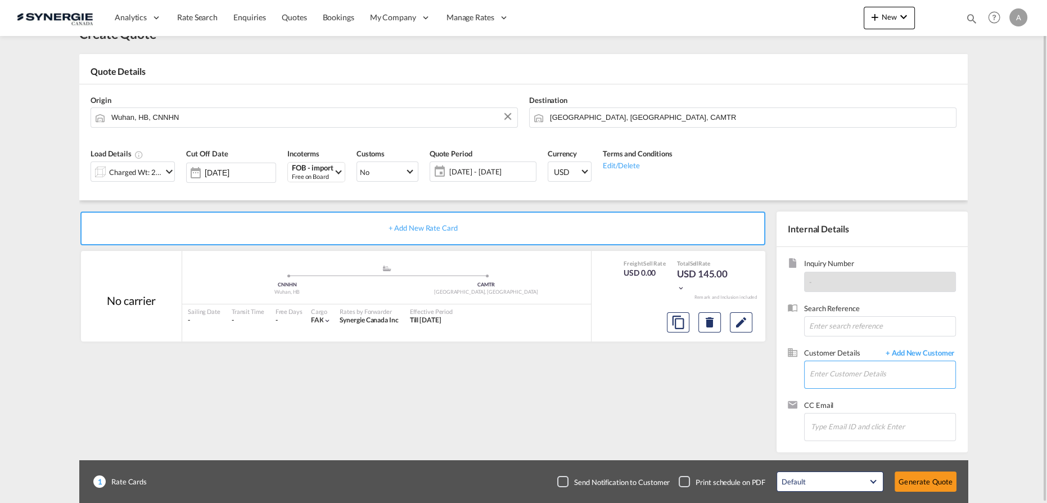
click at [825, 368] on input "Enter Customer Details" at bounding box center [883, 373] width 146 height 25
click at [840, 346] on div "[PERSON_NAME] etremblay @[DOMAIN_NAME] | AEF Global inc" at bounding box center [916, 345] width 214 height 30
type input "AEF Global inc, [PERSON_NAME], [EMAIL_ADDRESS][DOMAIN_NAME]"
click at [742, 325] on md-icon "Edit" at bounding box center [740, 321] width 13 height 13
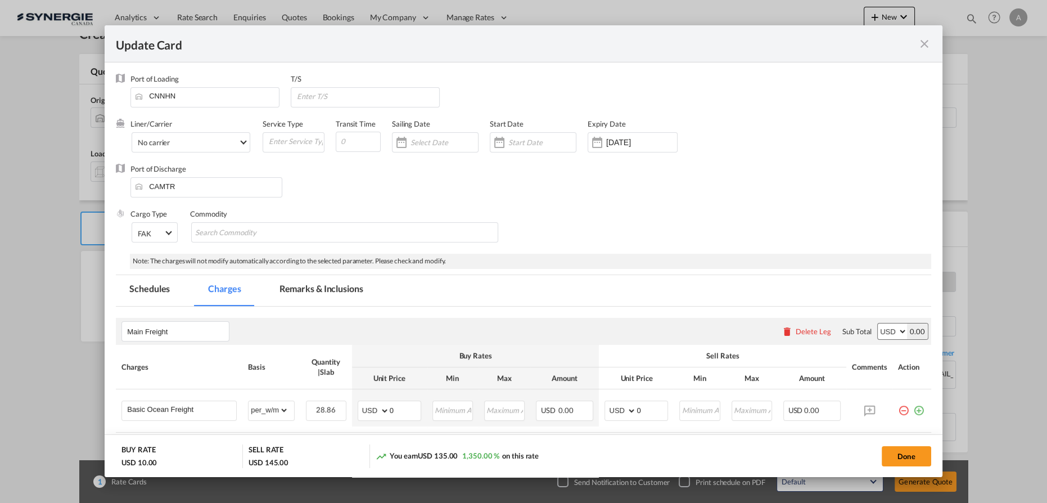
select select "per_w/m"
select select "flat"
select select "per_hbl"
select select "per_w/m"
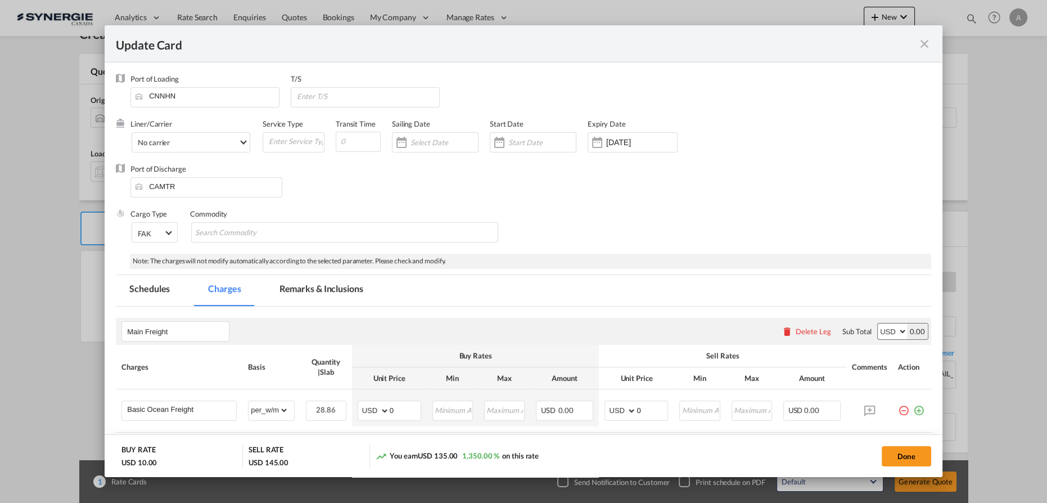
select select "per_bl"
select select "flat"
select select "per_bl"
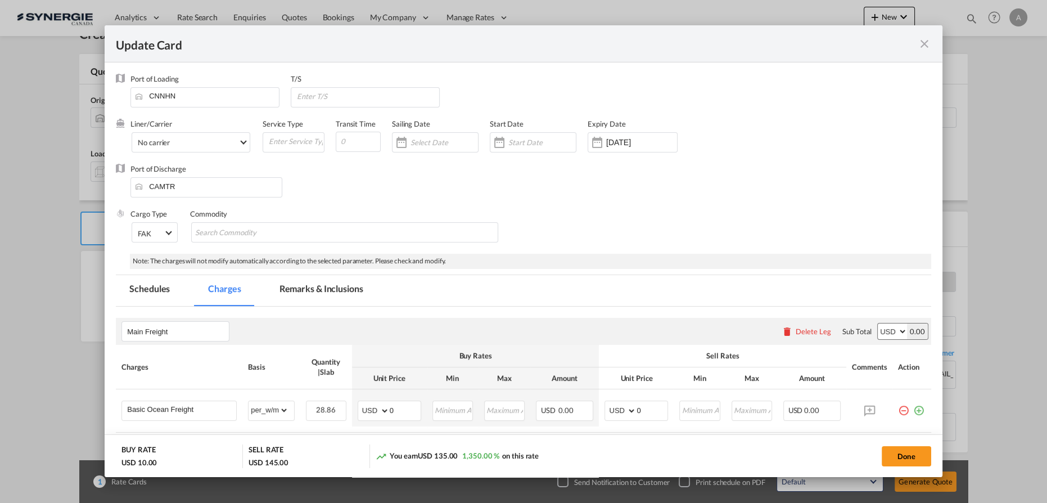
select select "per_bl"
select select "per_shipment"
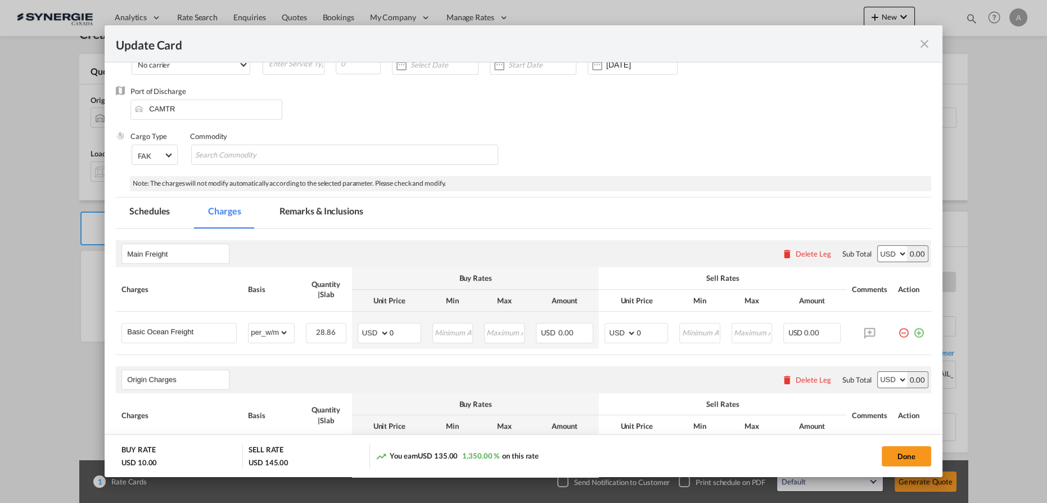
scroll to position [0, 0]
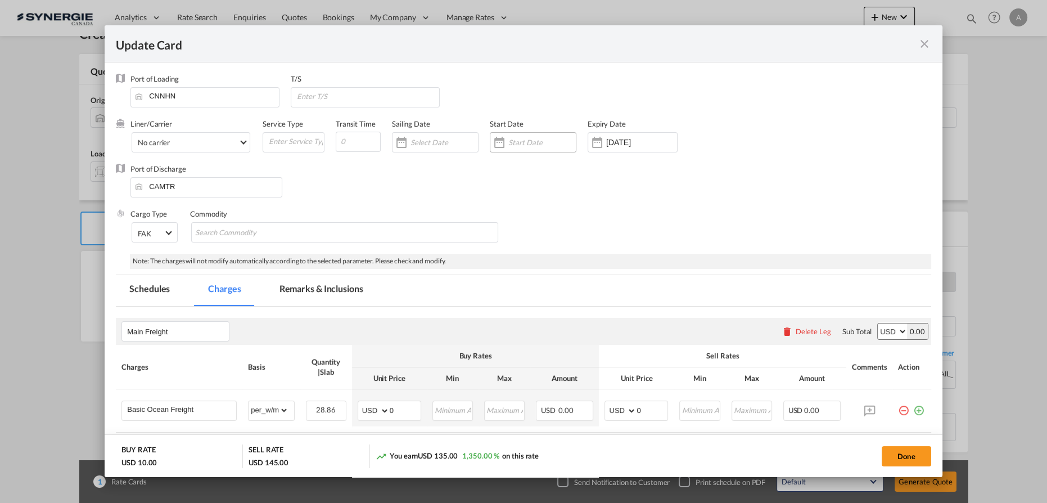
click at [517, 147] on div "Update CardPort of ..." at bounding box center [541, 142] width 67 height 10
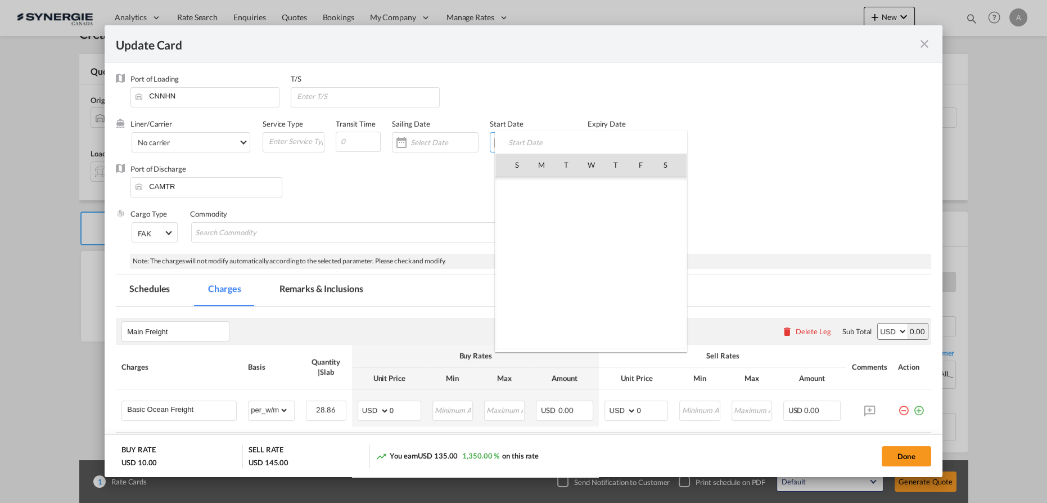
scroll to position [260468, 0]
click at [618, 238] on span "11" at bounding box center [616, 239] width 24 height 24
type input "[DATE]"
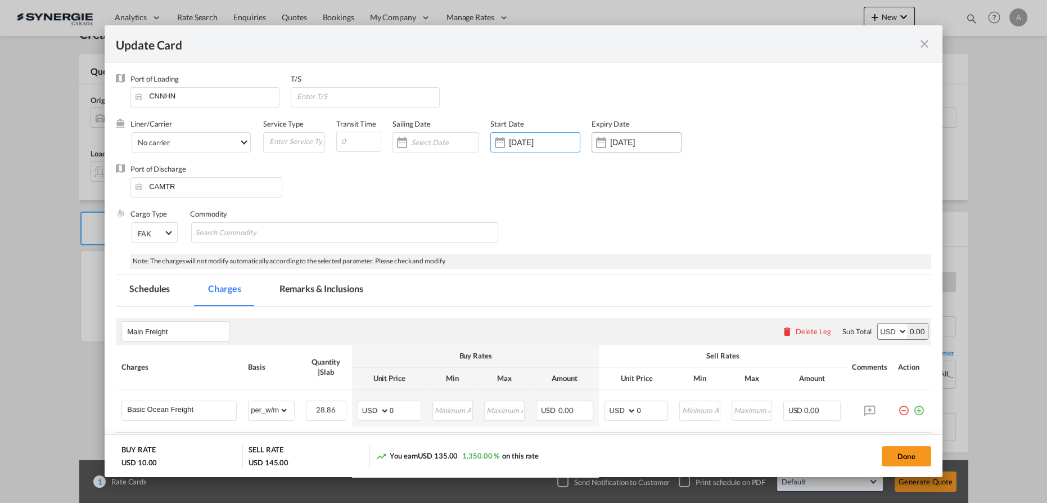
click at [634, 144] on input "[DATE]" at bounding box center [645, 142] width 71 height 9
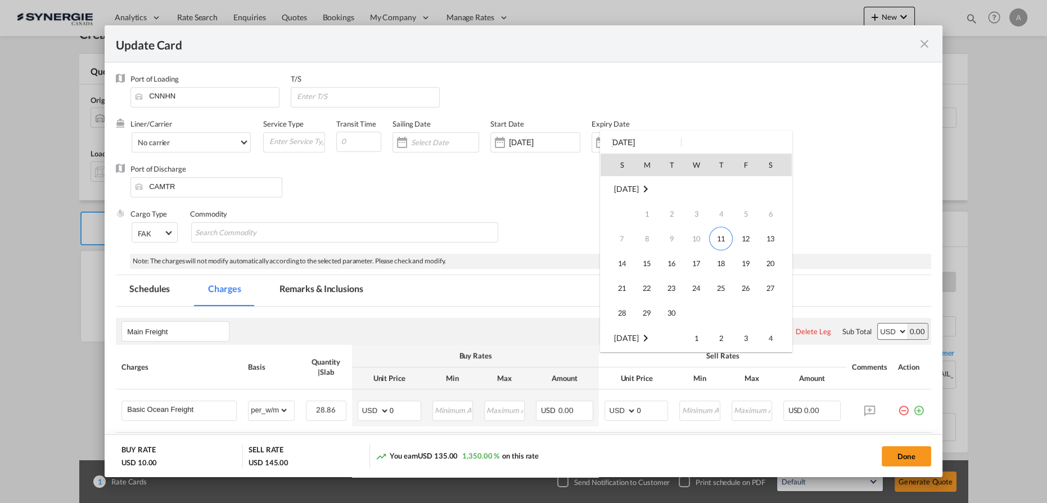
scroll to position [0, 0]
click at [628, 261] on span "14" at bounding box center [622, 263] width 22 height 22
type input "14 Sep 2025"
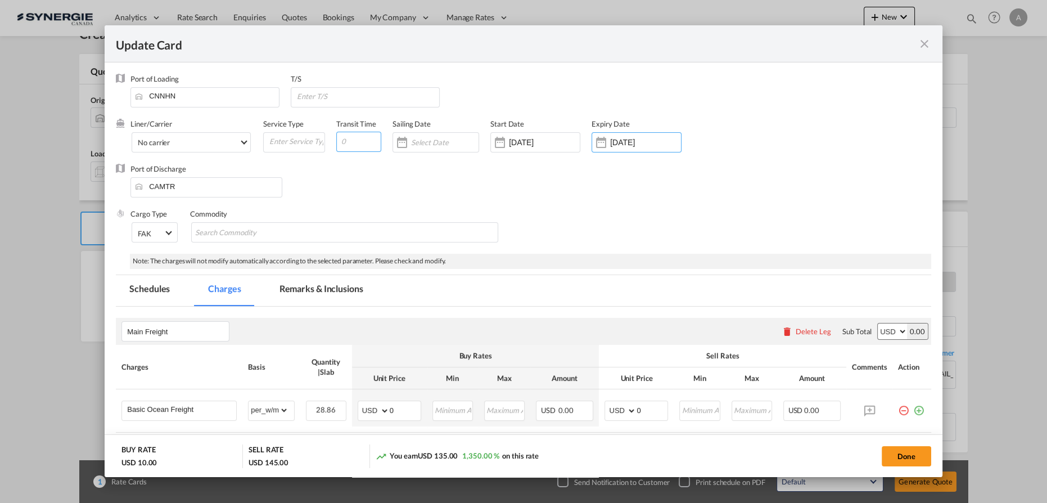
click at [364, 140] on input "Update CardPort of ..." at bounding box center [358, 142] width 45 height 20
type input "35"
click at [322, 97] on input "Update CardPort of ..." at bounding box center [367, 96] width 143 height 17
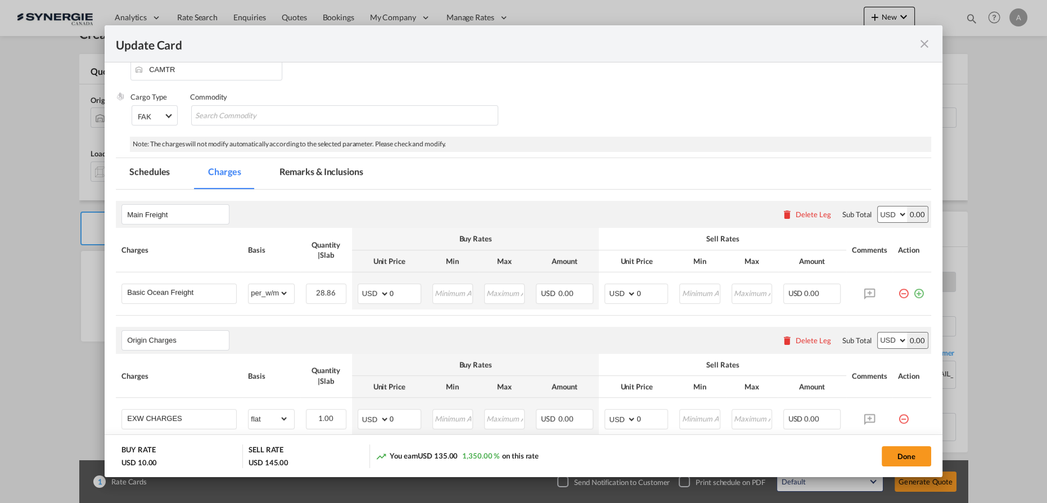
scroll to position [204, 0]
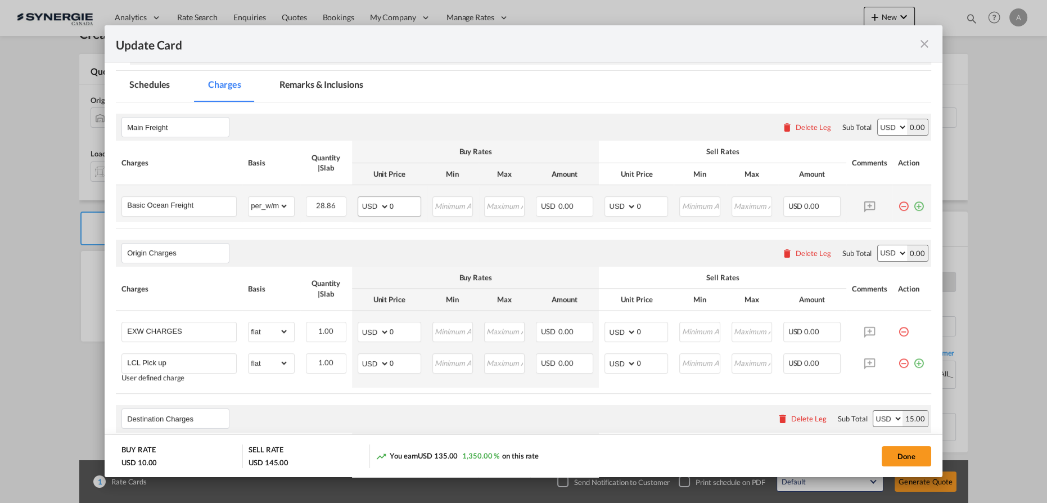
type input "VANCOUVER"
drag, startPoint x: 360, startPoint y: 209, endPoint x: 324, endPoint y: 204, distance: 36.3
click at [333, 209] on tr "Basic Ocean Freight Please Enter Already Exists gross_weight volumetric_weight …" at bounding box center [523, 203] width 815 height 37
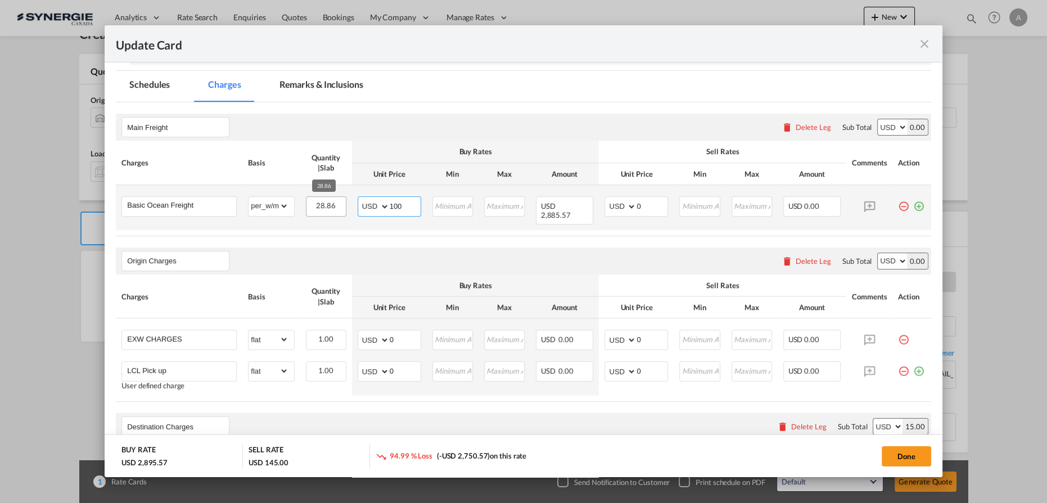
type input "100"
type input "115"
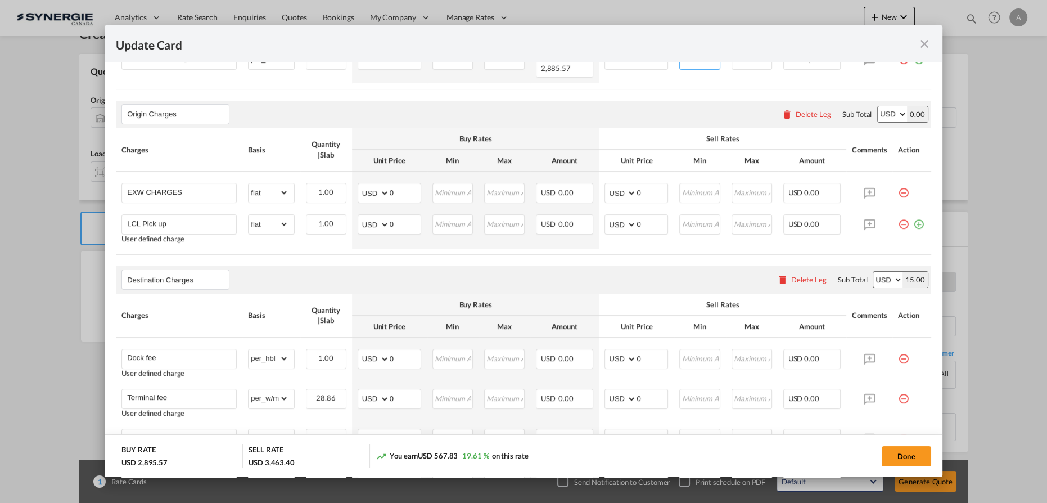
scroll to position [358, 0]
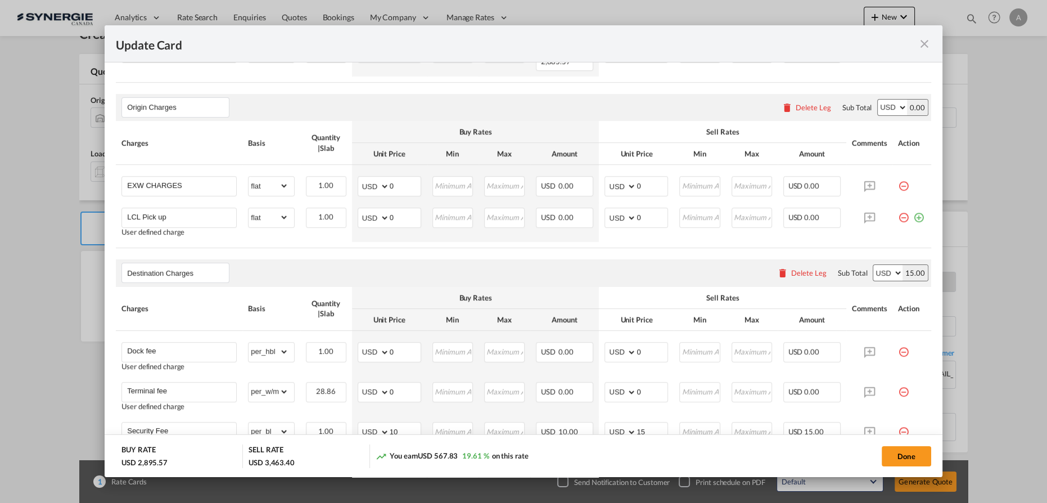
click at [797, 103] on div "Delete Leg" at bounding box center [813, 107] width 35 height 9
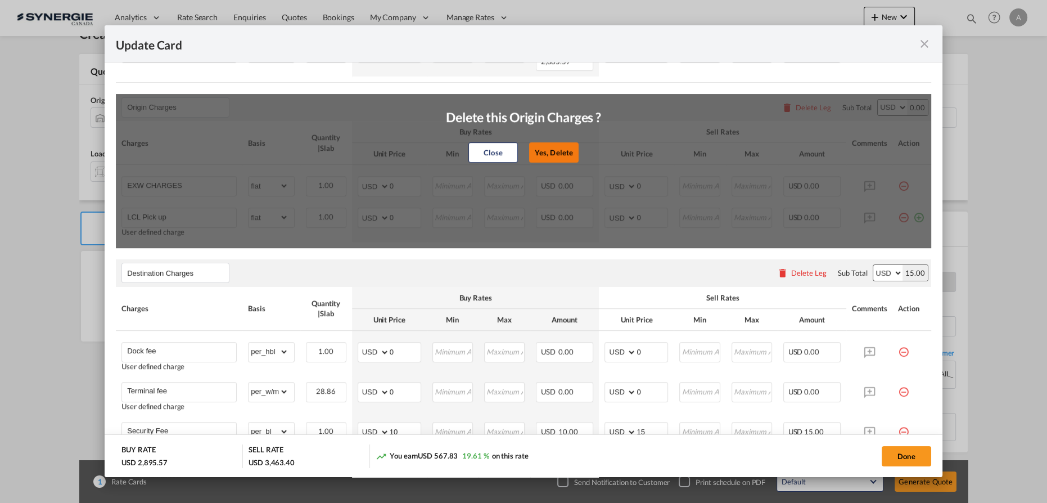
click at [557, 142] on button "Yes, Delete" at bounding box center [553, 152] width 49 height 20
type input "Destination Charges"
type input "Dock fee"
select select "per_hbl"
type input "Terminal fee"
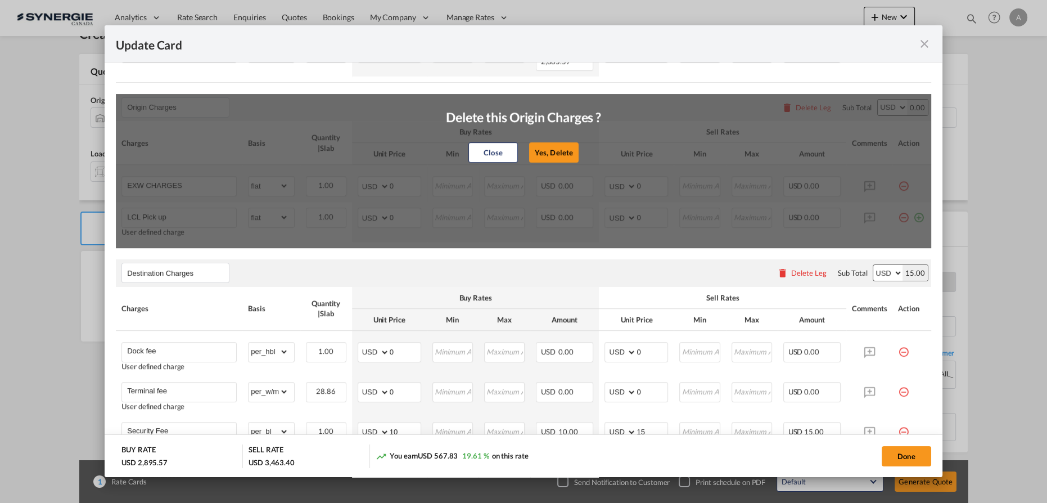
select select "per_w/m"
type input "Doc and Handling fee"
type input "E-manifest"
select select "per_bl"
type input "35"
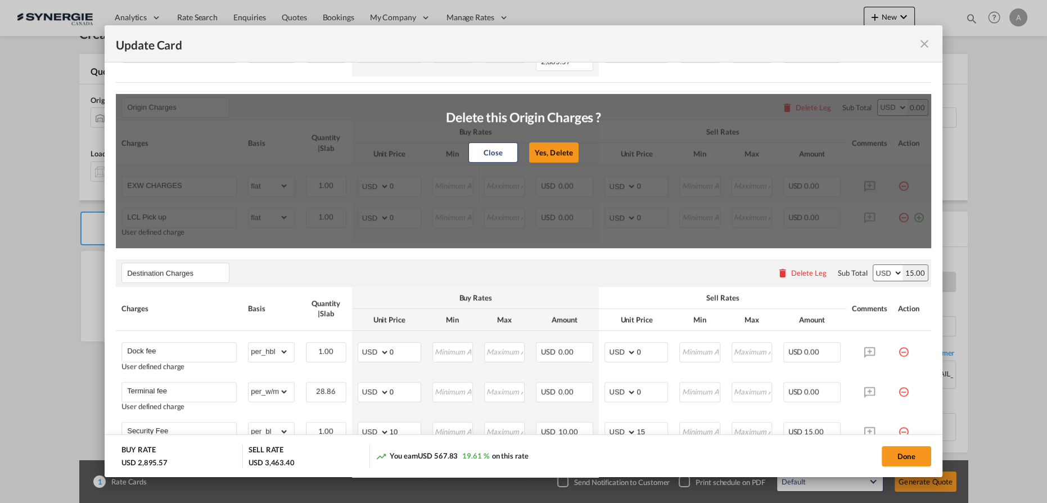
type input "Doc Fee"
select select "per_bl"
type input "30"
type input "Handling fee"
type input "0"
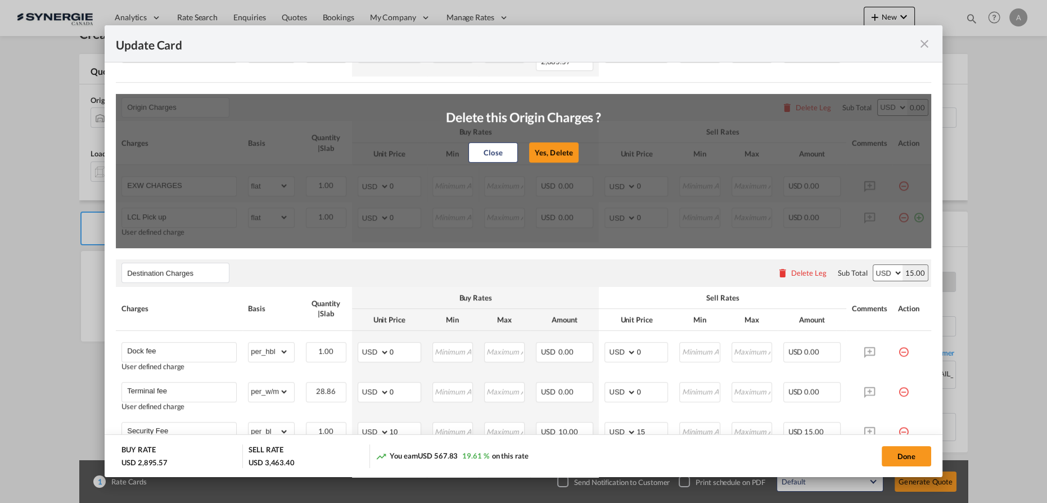
type input "65"
type input "ISF 5+2 - 85 USD if applicable"
select select "per_bl"
type input "Cargo Coverage"
type input "Cargo Coverage - Rate to be confirmed depending on commodity and value Min 50 U…"
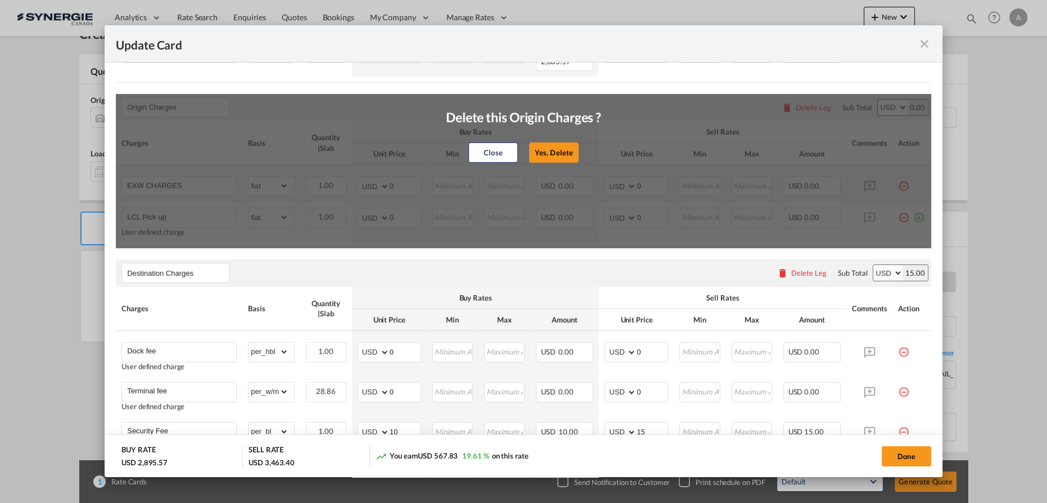
select select "per_shipment"
type input "0"
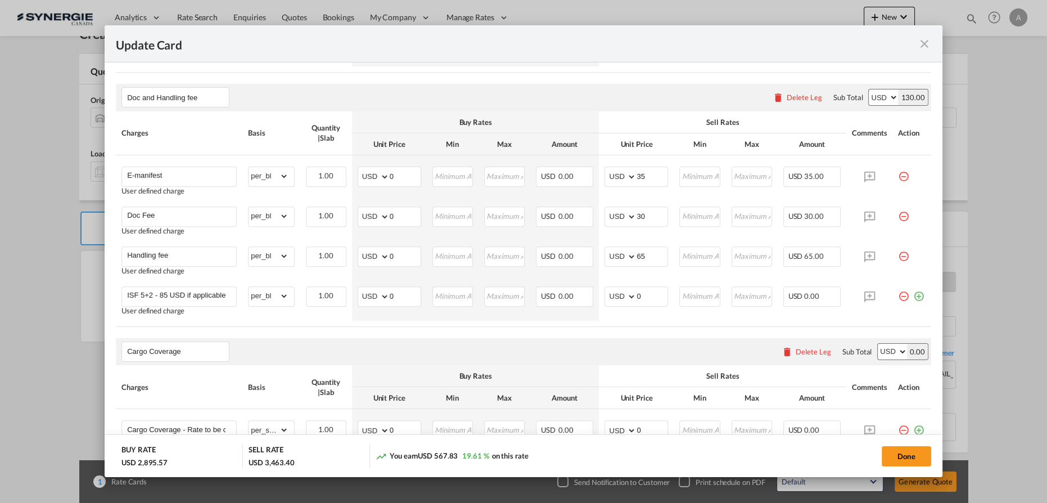
scroll to position [703, 0]
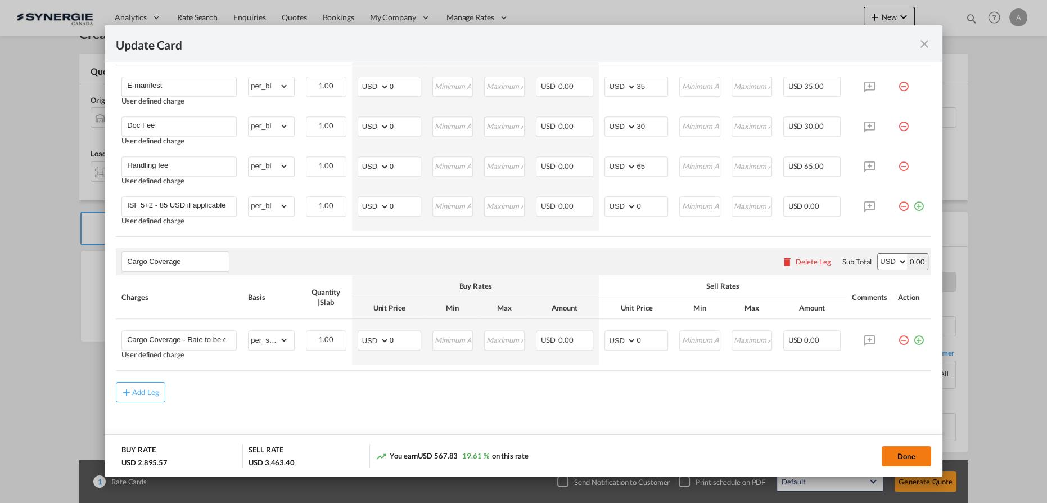
click at [891, 452] on button "Done" at bounding box center [906, 456] width 49 height 20
type input "[DATE]"
type input "13 Sep 2025"
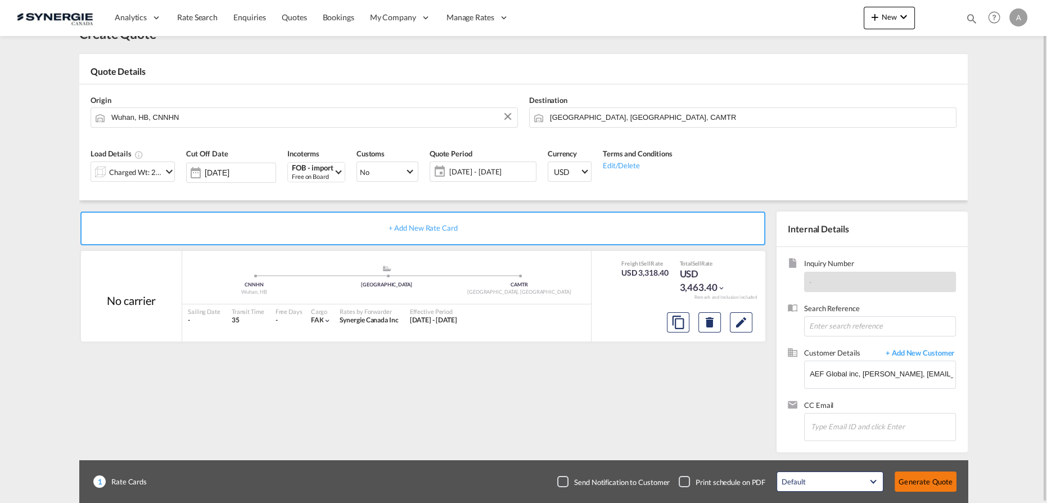
click at [926, 485] on button "Generate Quote" at bounding box center [926, 481] width 62 height 20
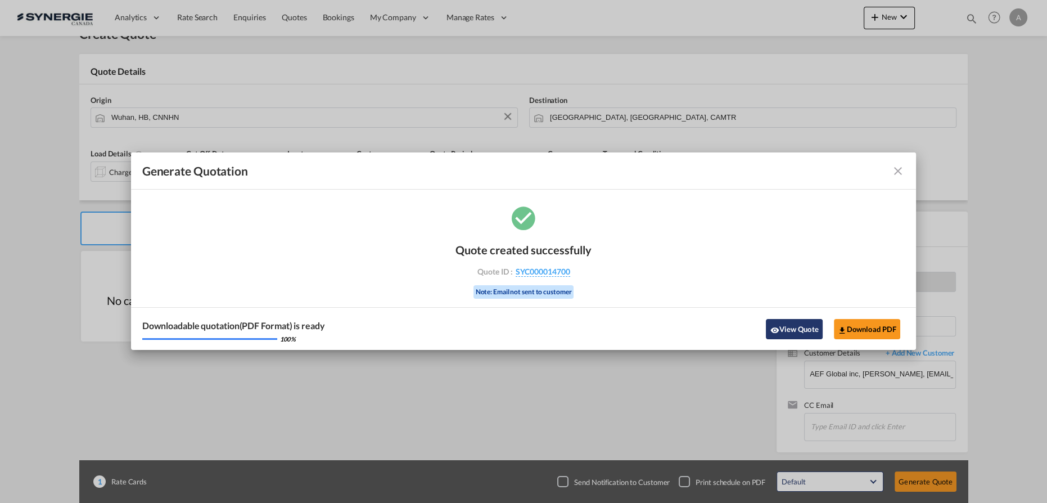
click at [796, 328] on button "View Quote" at bounding box center [794, 329] width 56 height 20
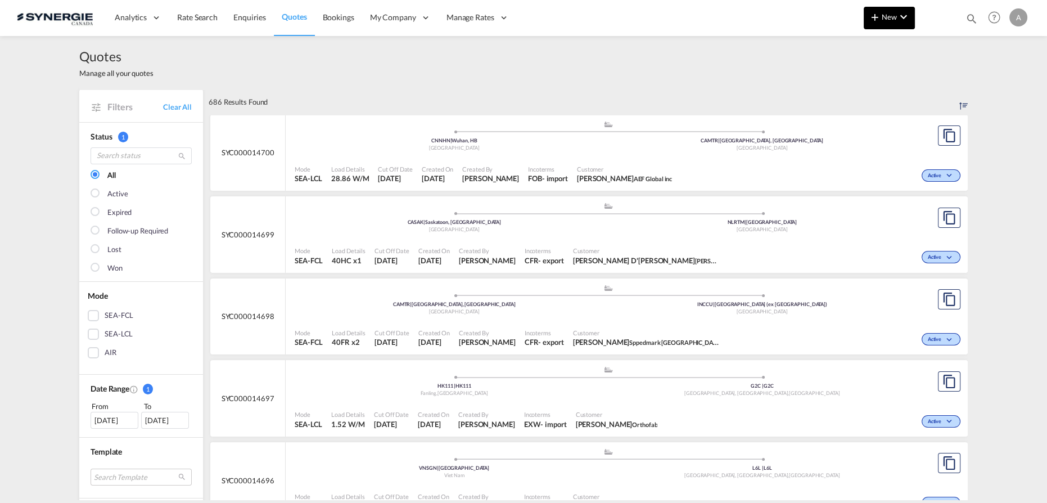
drag, startPoint x: 964, startPoint y: 19, endPoint x: 887, endPoint y: 26, distance: 77.4
click at [964, 19] on div "Bookings Quotes Enquiries Help Resources Product Release A My Profile Logout" at bounding box center [994, 17] width 71 height 35
click at [968, 18] on md-icon "icon-magnify" at bounding box center [971, 18] width 12 height 12
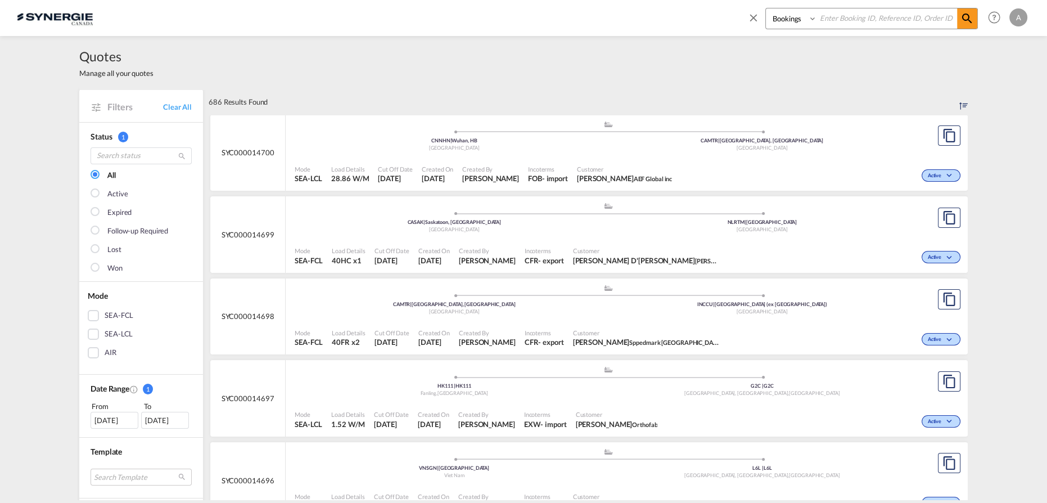
click at [797, 19] on select "Bookings Quotes Enquiries" at bounding box center [792, 18] width 53 height 20
select select "Quotes"
click at [766, 8] on select "Bookings Quotes Enquiries" at bounding box center [792, 18] width 53 height 20
click at [852, 19] on input at bounding box center [887, 18] width 140 height 20
type input "14696"
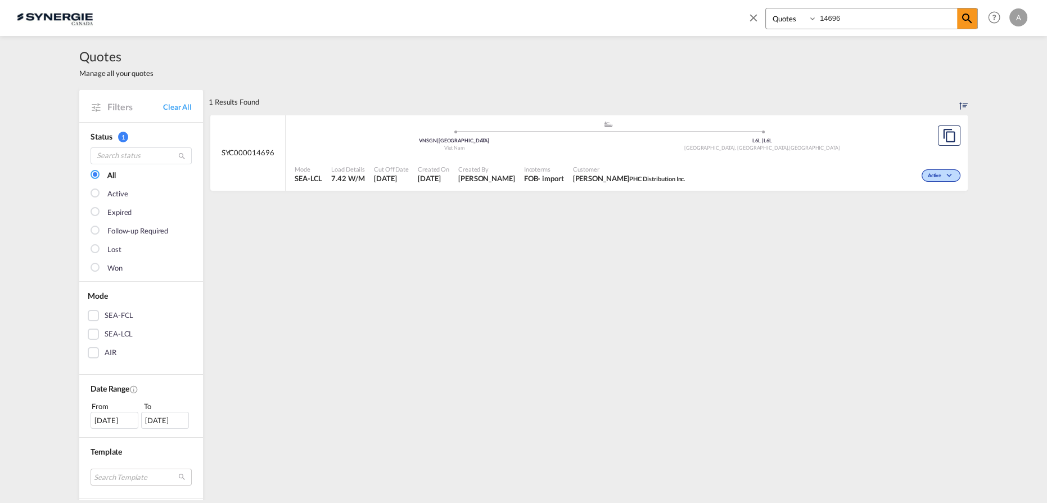
click at [642, 166] on span "Customer" at bounding box center [629, 169] width 112 height 8
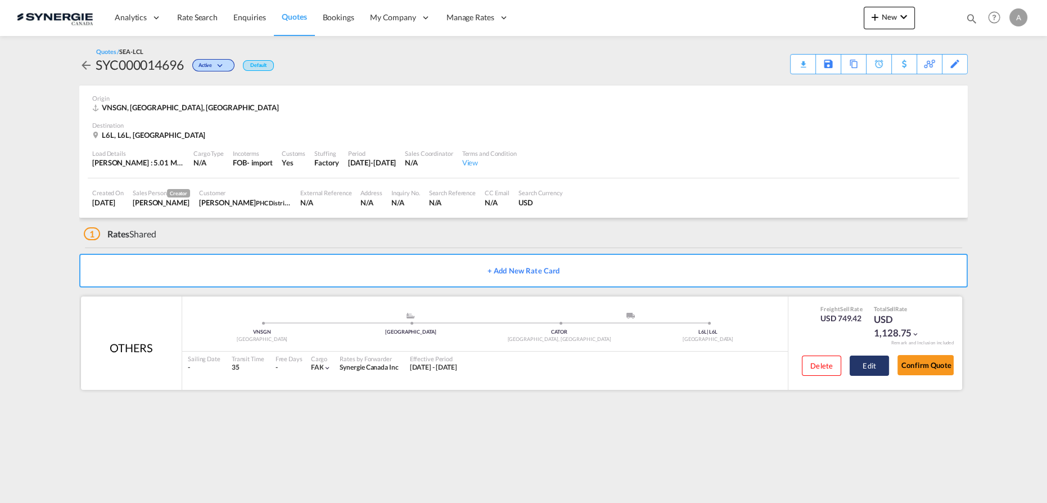
click at [859, 362] on button "Edit" at bounding box center [869, 365] width 39 height 20
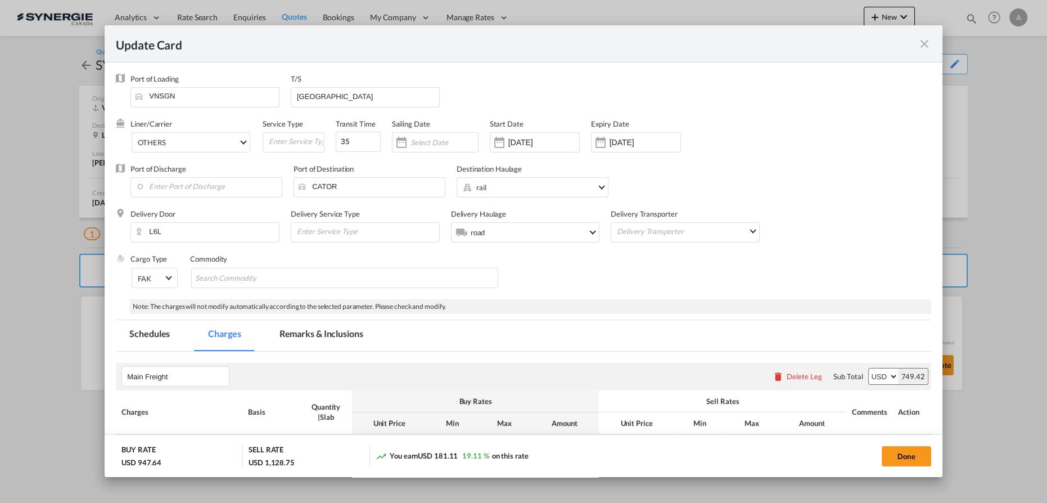
select select "per_w/m"
select select "flat"
select select "per_bl"
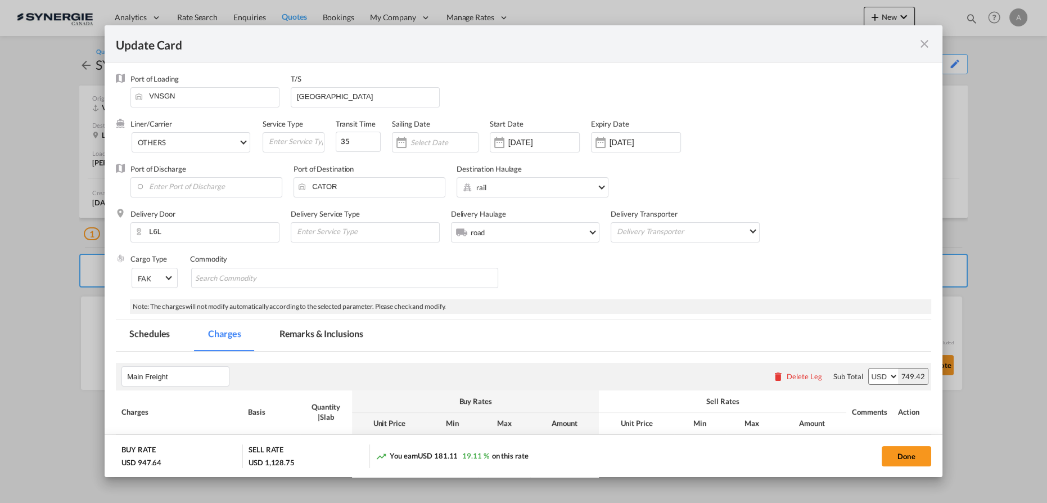
click at [350, 337] on md-tab-item "Remarks & Inclusions" at bounding box center [321, 335] width 111 height 31
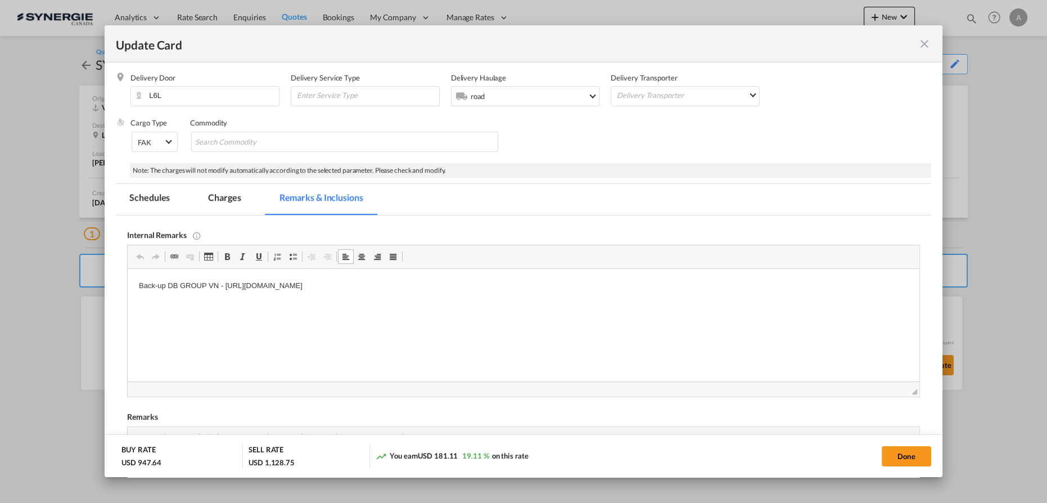
click at [544, 285] on p "Back-up DB GROUP VN - [URL][DOMAIN_NAME]" at bounding box center [523, 286] width 769 height 12
click at [228, 198] on md-tab-item "Charges" at bounding box center [225, 199] width 60 height 31
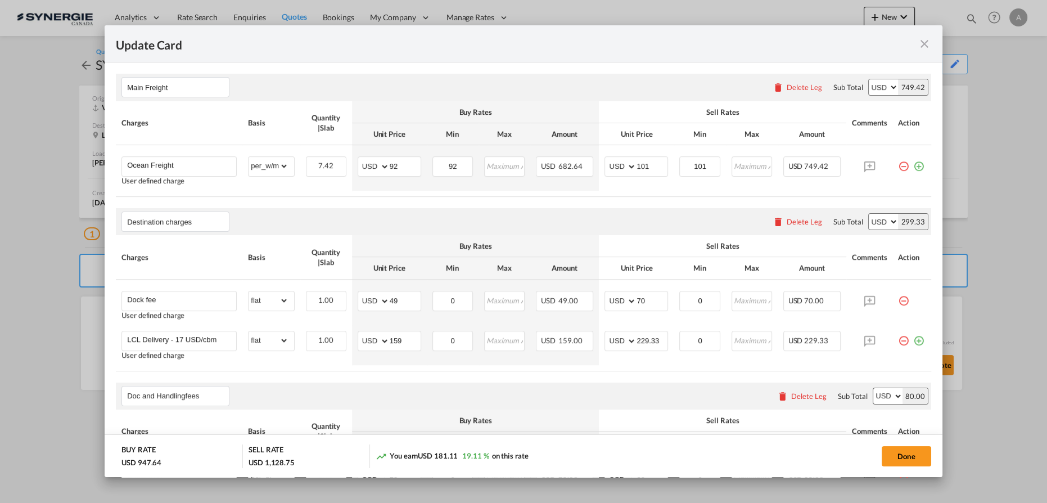
scroll to position [391, 0]
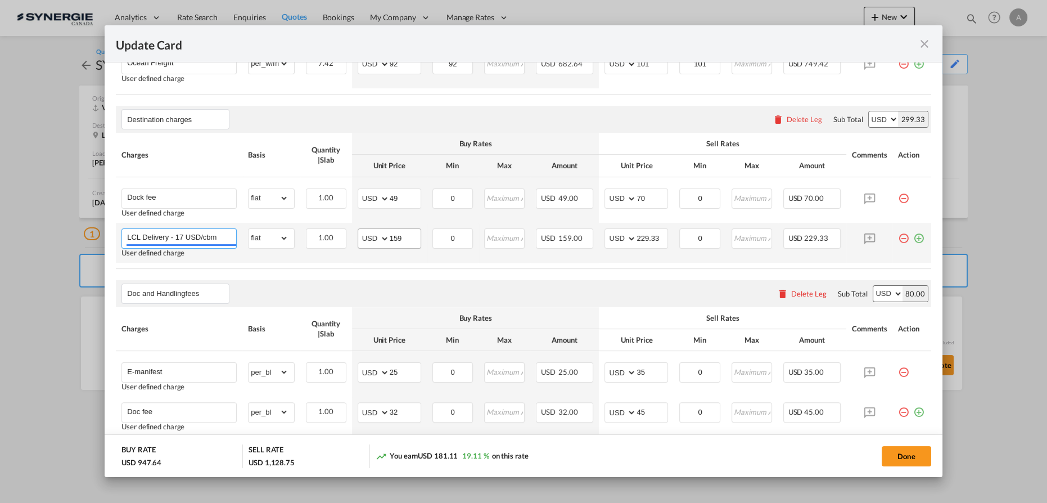
drag, startPoint x: 175, startPoint y: 236, endPoint x: 358, endPoint y: 236, distance: 182.7
click at [358, 236] on tr "LCL Delivery - 17 USD/cbm User defined charge Please Enter Already Exists gross…" at bounding box center [523, 243] width 815 height 40
type input "LCL Delivery"
type input "217"
click at [637, 233] on input "229.33" at bounding box center [652, 237] width 31 height 17
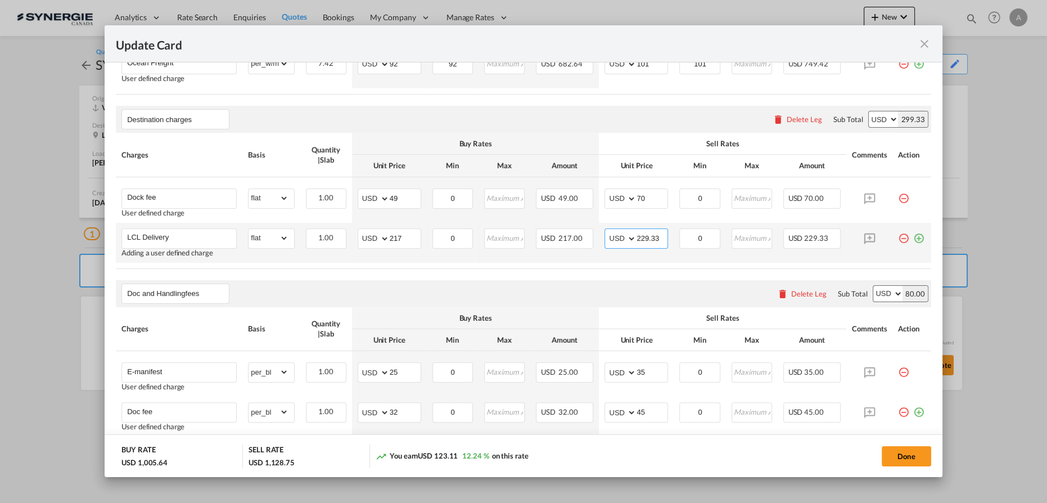
click at [637, 233] on input "229.33" at bounding box center [652, 237] width 31 height 17
type input "260"
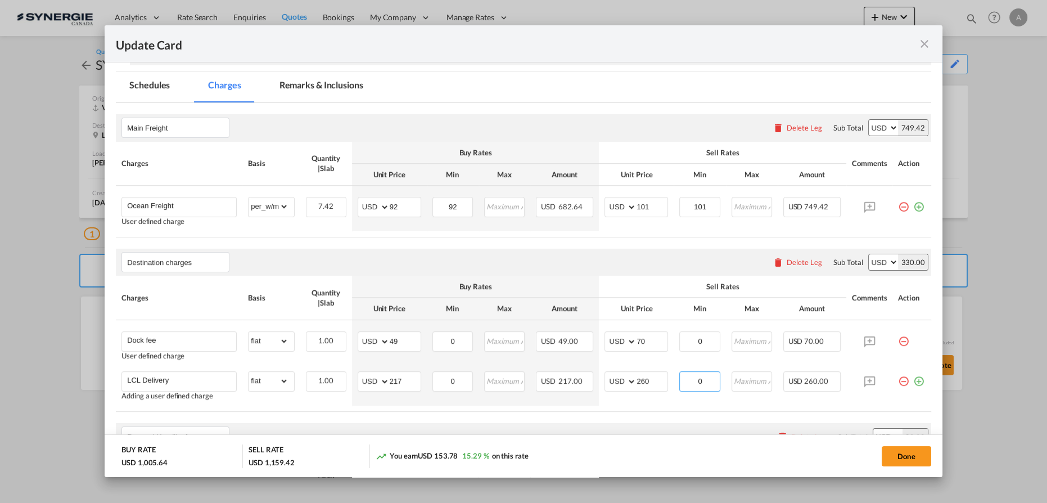
scroll to position [255, 0]
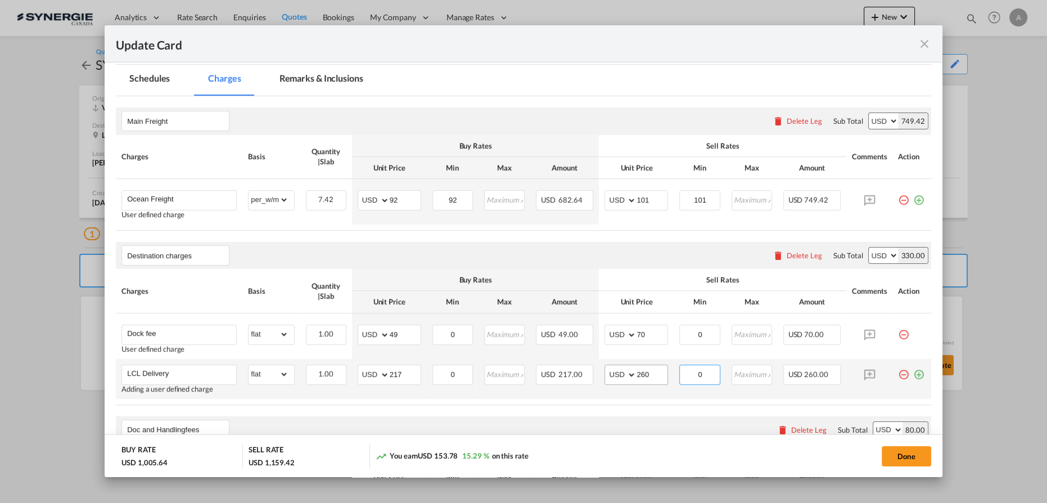
drag, startPoint x: 697, startPoint y: 373, endPoint x: 619, endPoint y: 369, distance: 78.2
click at [631, 372] on tr "LCL Delivery Adding a user defined charge Please Enter Already Exists gross_wei…" at bounding box center [523, 379] width 815 height 40
type input "260"
click at [904, 453] on button "Done" at bounding box center [906, 456] width 49 height 20
type input "09 Sep 2025"
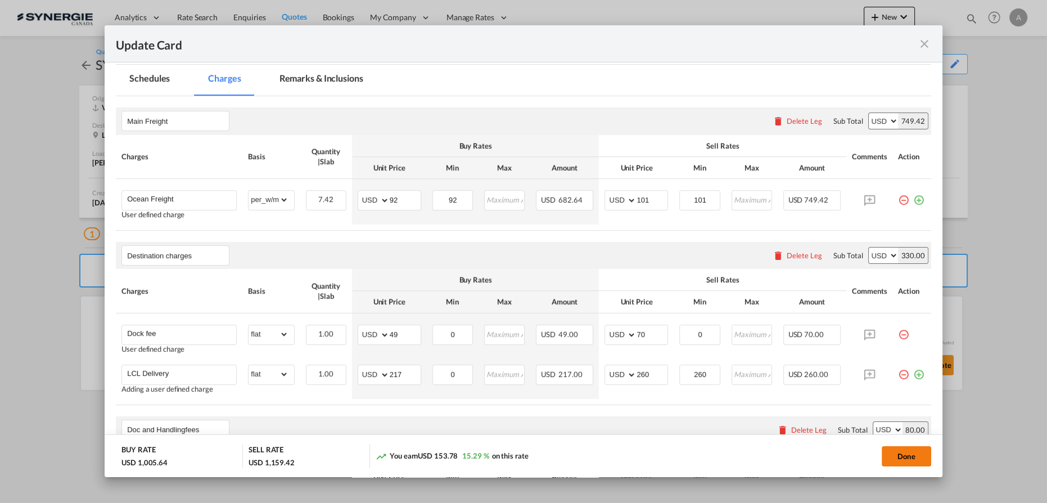
type input "13 Sep 2025"
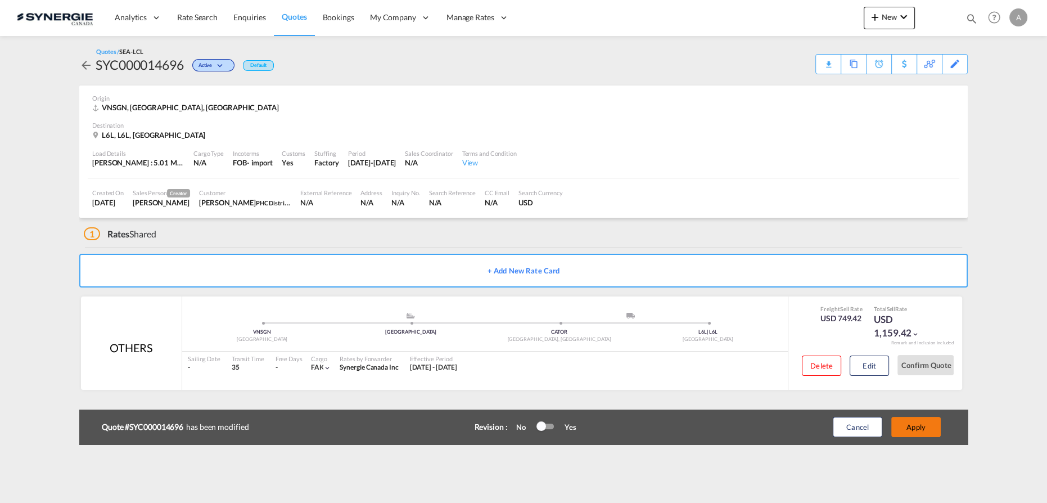
click at [920, 425] on button "Apply" at bounding box center [915, 427] width 49 height 20
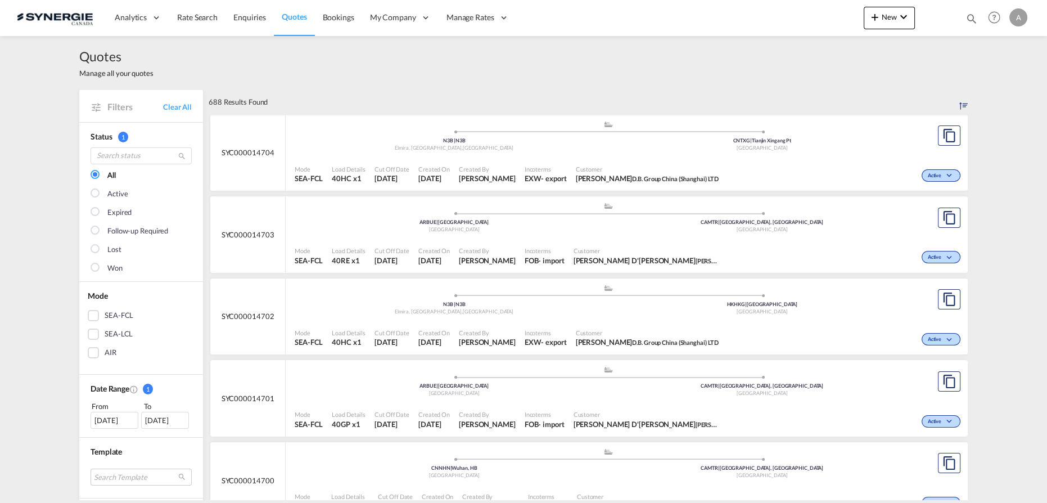
click at [971, 17] on md-icon "icon-magnify" at bounding box center [971, 18] width 12 height 12
click at [780, 28] on select "Bookings Quotes Enquiries" at bounding box center [792, 18] width 53 height 20
select select "Quotes"
click at [766, 8] on select "Bookings Quotes Enquiries" at bounding box center [792, 18] width 53 height 20
click at [838, 20] on input at bounding box center [887, 18] width 140 height 20
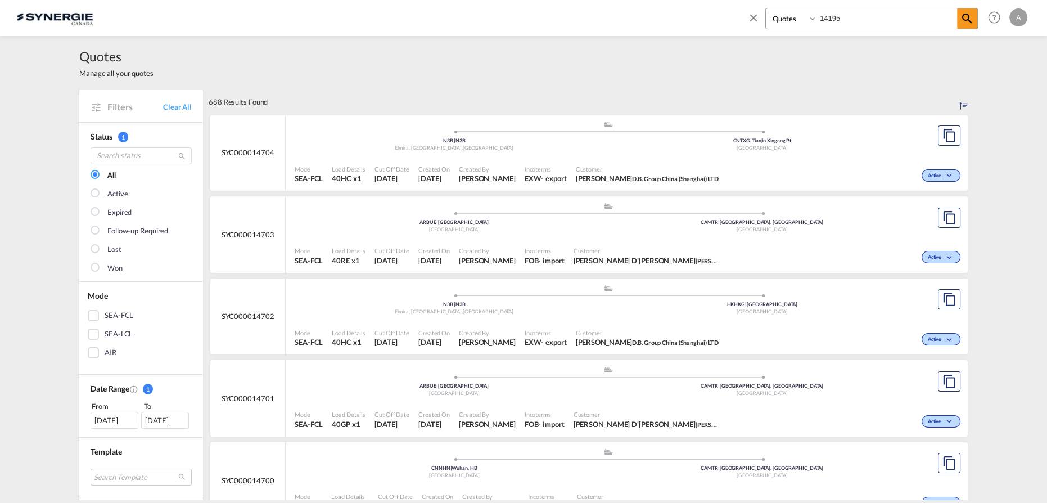
type input "14195"
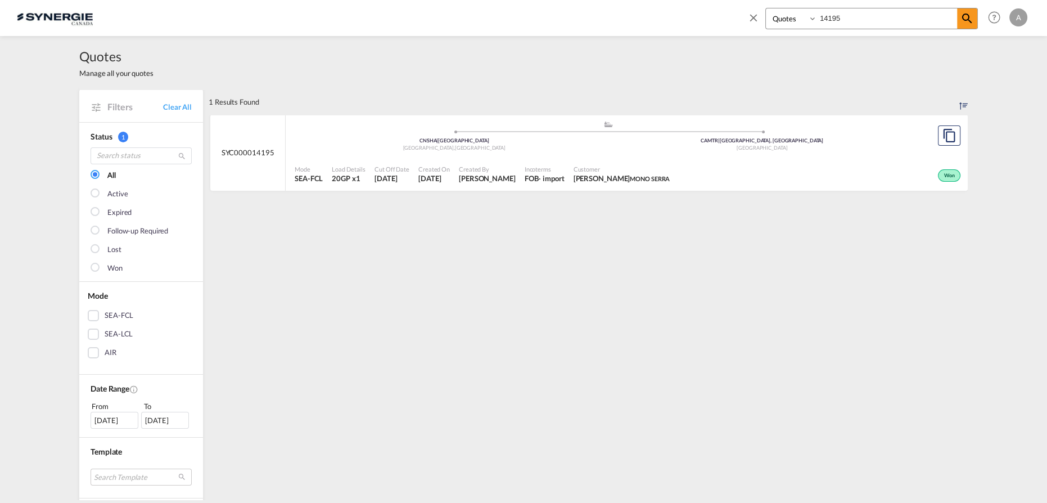
click at [617, 148] on div "Canada" at bounding box center [762, 148] width 308 height 7
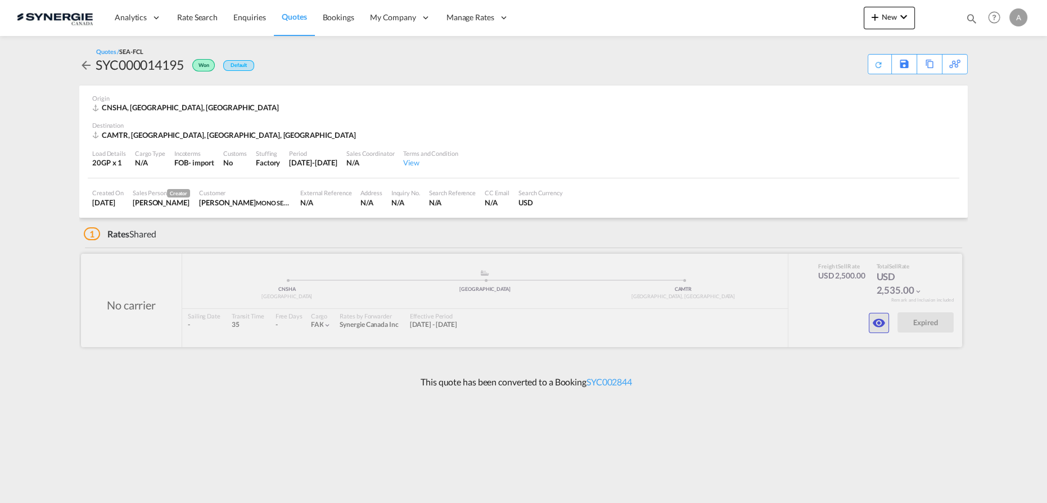
click at [883, 323] on md-icon "icon-eye" at bounding box center [878, 322] width 13 height 13
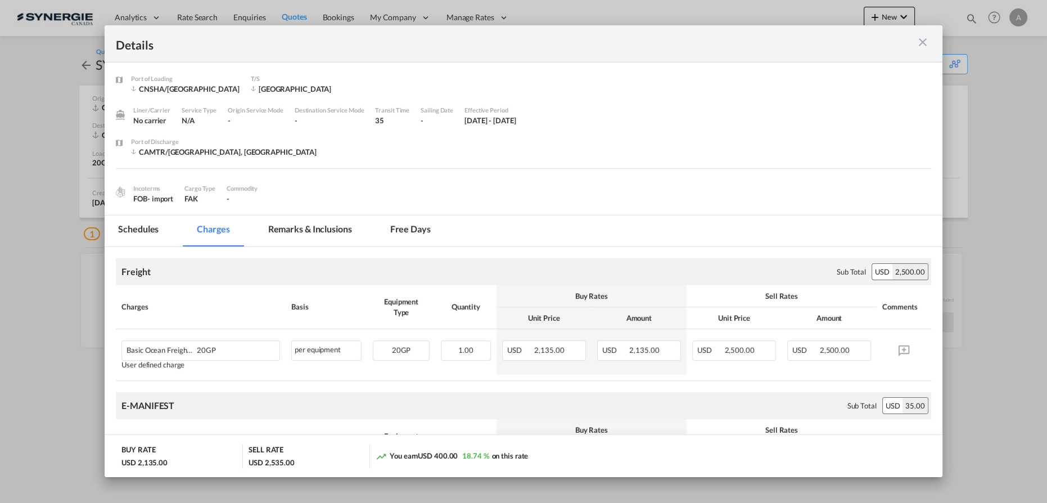
click at [320, 229] on md-tab-item "Remarks & Inclusions" at bounding box center [310, 230] width 111 height 31
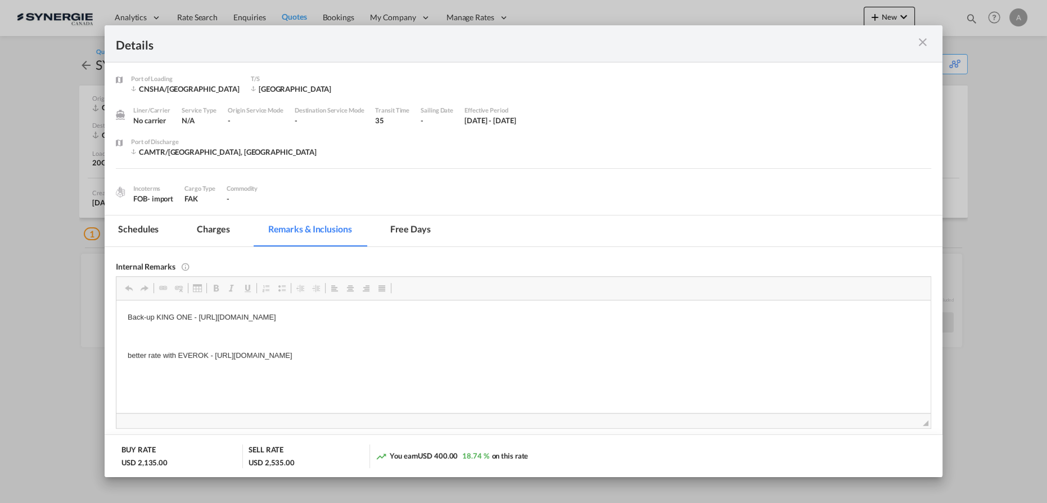
drag, startPoint x: 519, startPoint y: 314, endPoint x: 493, endPoint y: 314, distance: 25.9
click at [493, 314] on p "Back-up KING ONE - [URL][DOMAIN_NAME]" at bounding box center [524, 317] width 792 height 12
click at [516, 349] on body "Back-up KING ONE - [URL][DOMAIN_NAME] better rate with EVEROK - [URL][DOMAIN_NA…" at bounding box center [524, 345] width 792 height 69
drag, startPoint x: 509, startPoint y: 355, endPoint x: 216, endPoint y: 360, distance: 293.6
click at [216, 360] on p "better rate with EVEROK - [URL][DOMAIN_NAME]" at bounding box center [524, 355] width 792 height 12
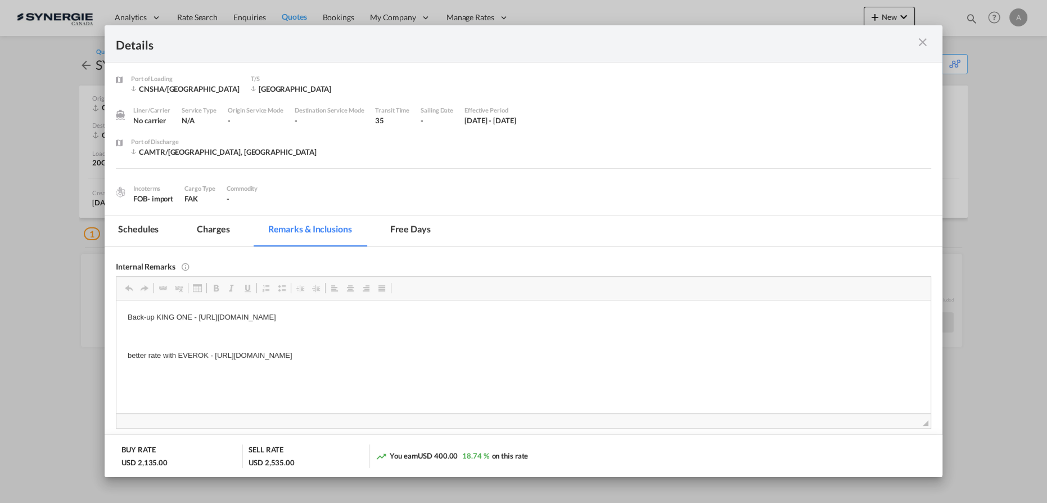
copy p "[URL][DOMAIN_NAME]"
click at [214, 233] on md-tab-item "Charges" at bounding box center [213, 230] width 60 height 31
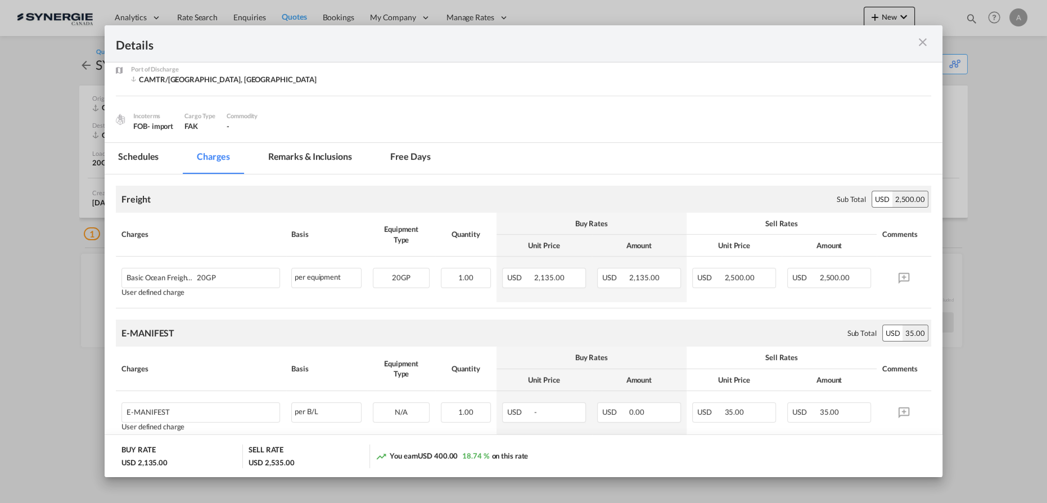
scroll to position [102, 0]
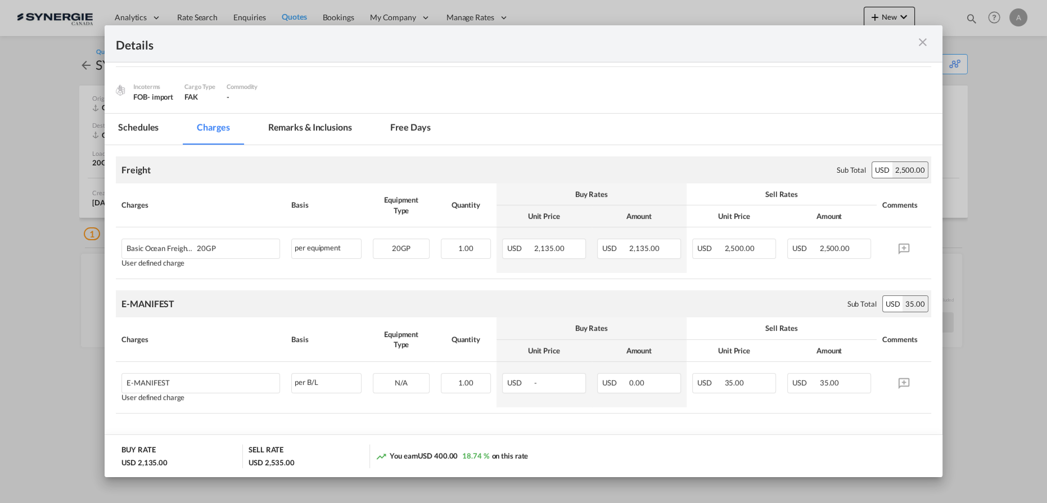
drag, startPoint x: 927, startPoint y: 44, endPoint x: 904, endPoint y: 2, distance: 47.8
click at [926, 44] on md-icon "icon-close m-3 fg-AAA8AD cursor" at bounding box center [922, 41] width 13 height 13
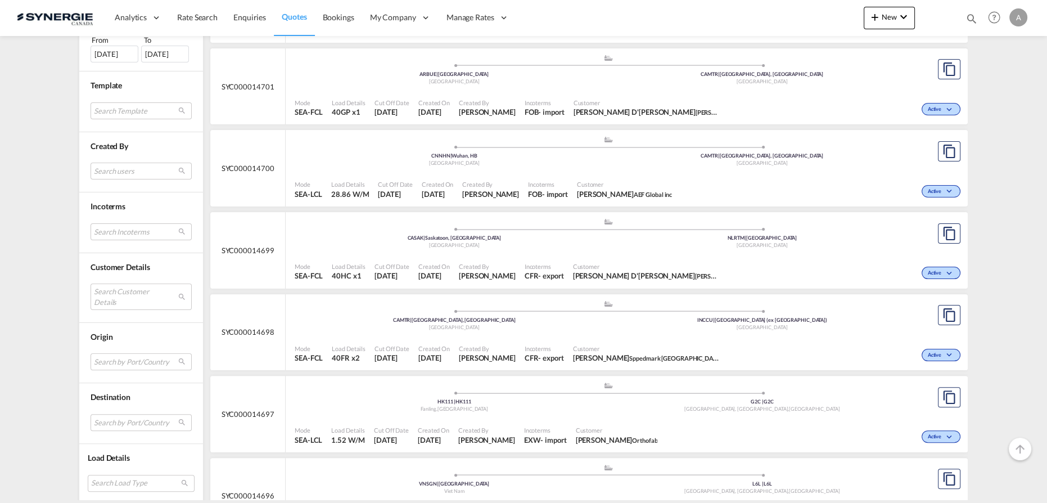
scroll to position [409, 0]
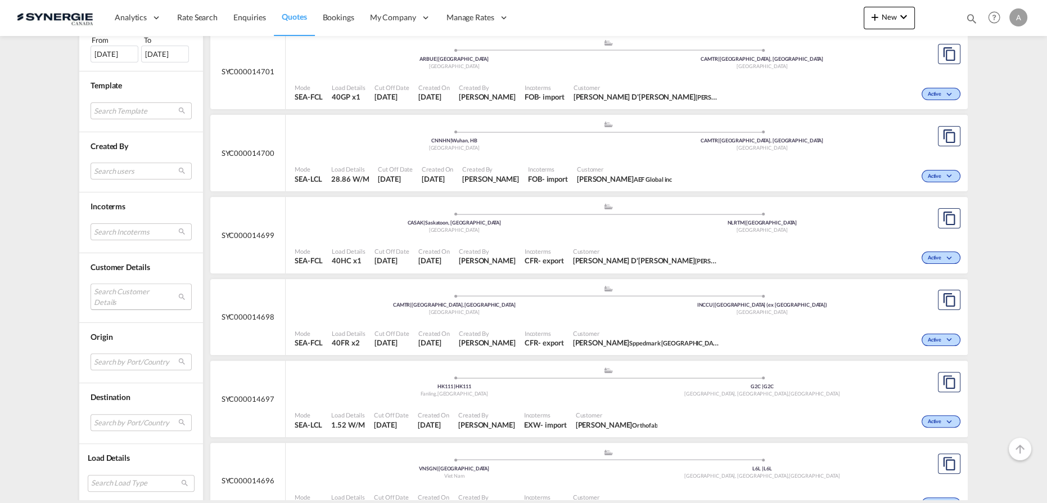
click at [133, 295] on md-select "Search Customer Details user name user kara Liu kara.liu@dbgroup.net | d.b. gro…" at bounding box center [141, 296] width 101 height 26
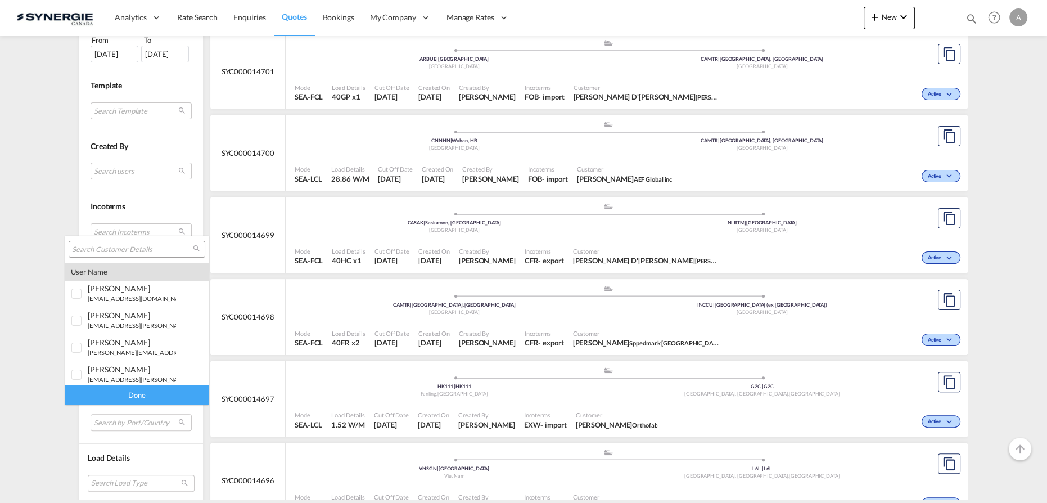
click at [141, 252] on input "search" at bounding box center [132, 250] width 121 height 10
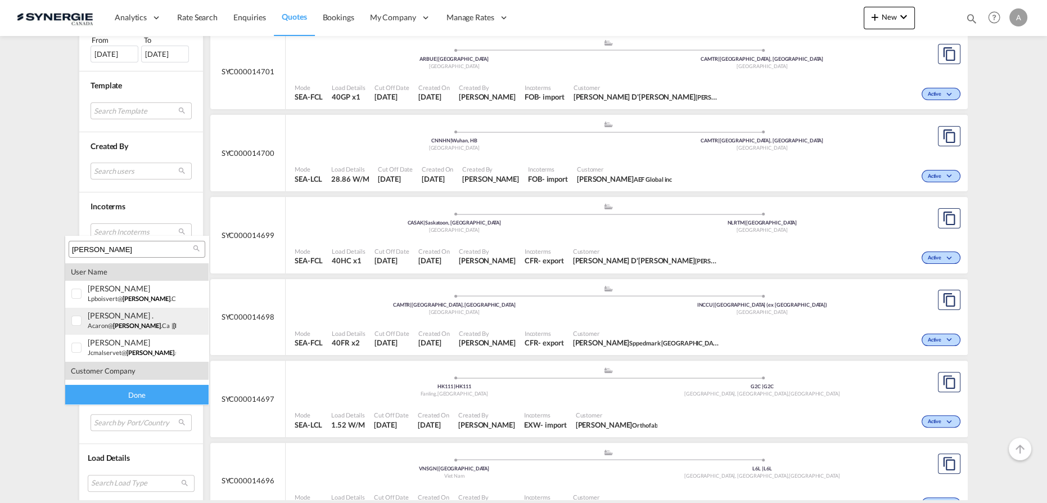
scroll to position [76, 0]
type input "ROCHELEAU"
click at [72, 314] on div at bounding box center [76, 317] width 11 height 11
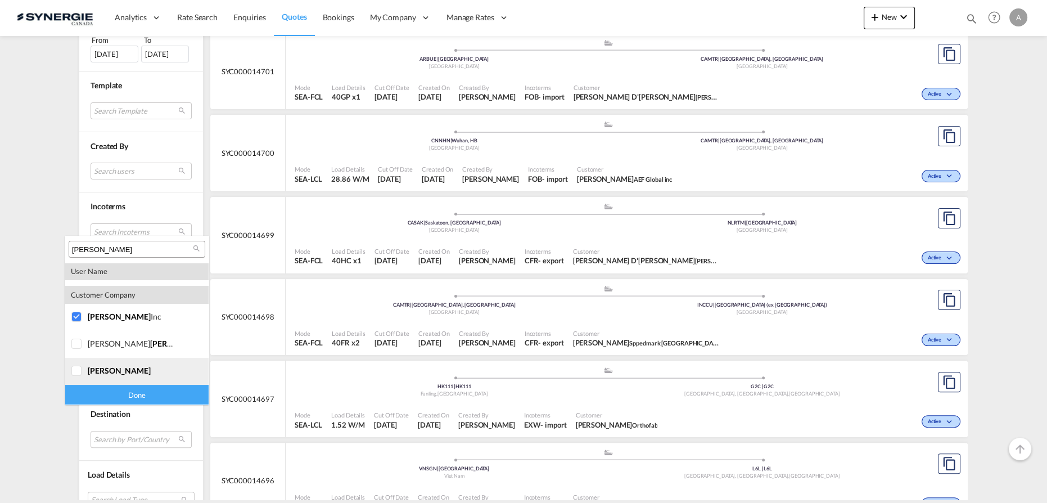
click at [83, 376] on div at bounding box center [76, 370] width 11 height 11
click at [107, 397] on div "Done" at bounding box center [136, 395] width 143 height 20
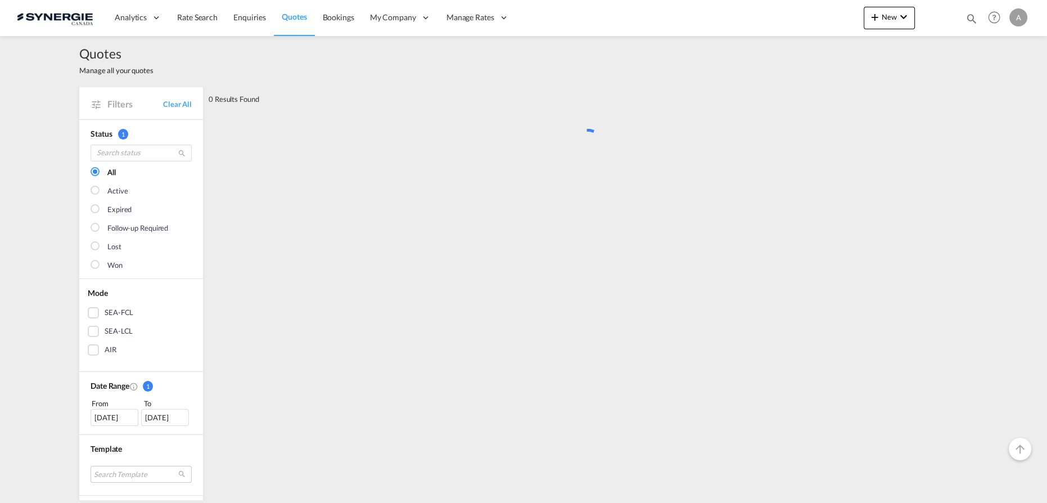
scroll to position [0, 0]
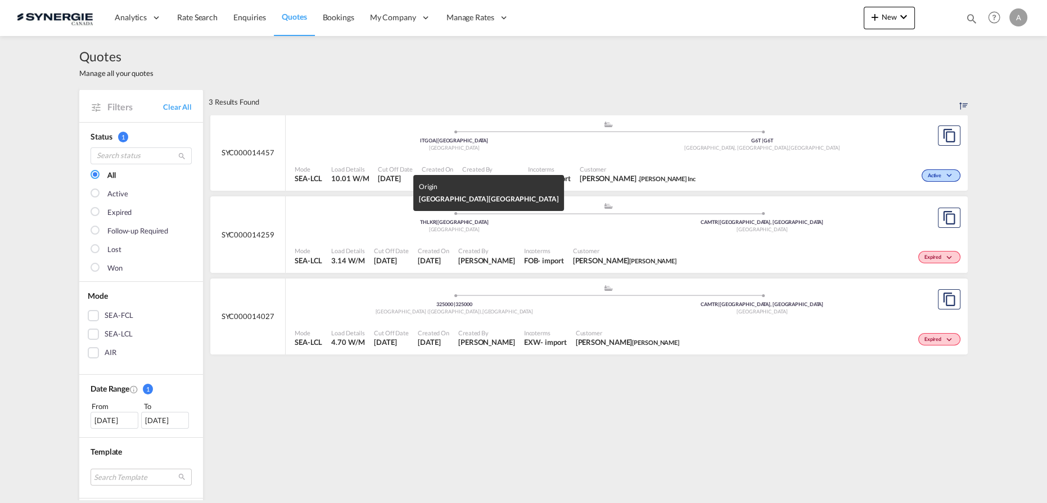
click at [493, 230] on div "[GEOGRAPHIC_DATA]" at bounding box center [454, 229] width 308 height 7
click at [563, 220] on div "THLKR | Lat Krabang" at bounding box center [454, 222] width 308 height 7
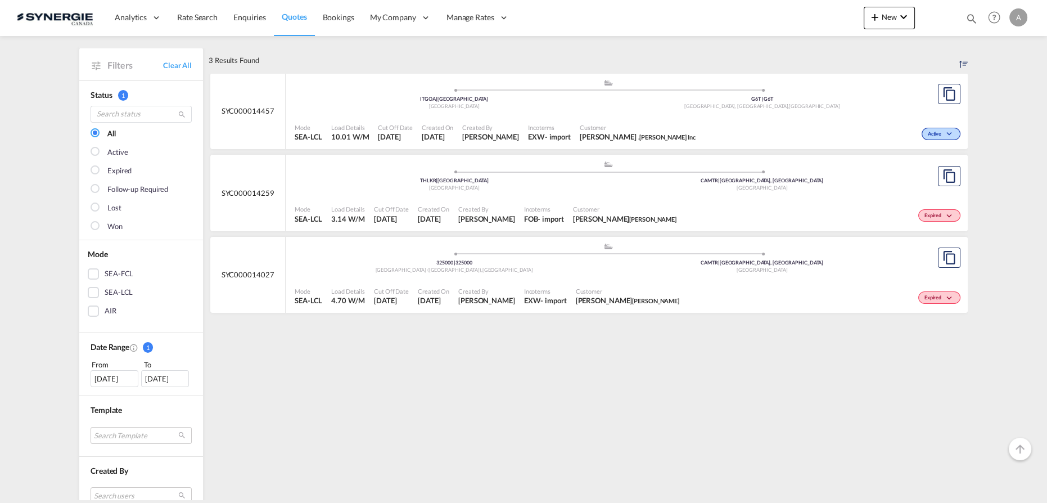
scroll to position [153, 0]
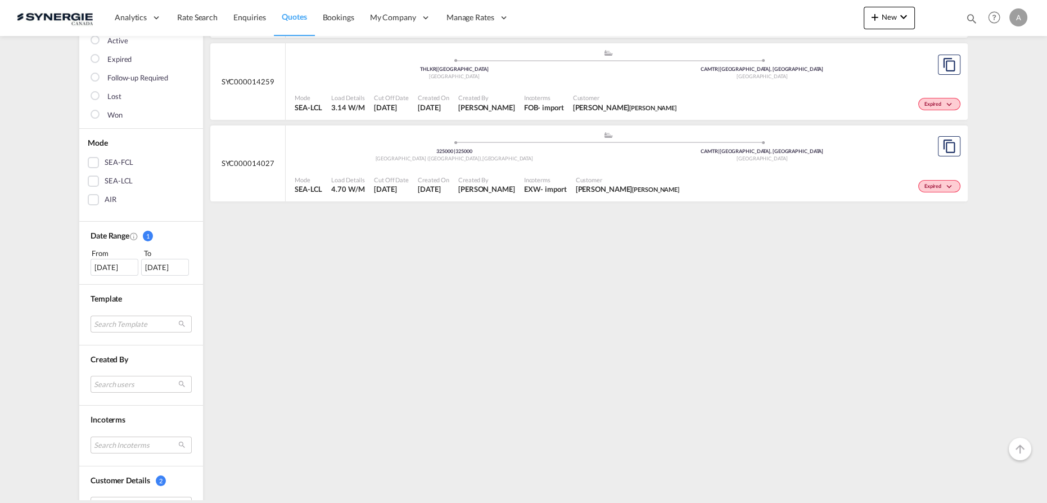
click at [108, 263] on div "12 Aug 2025" at bounding box center [115, 267] width 48 height 17
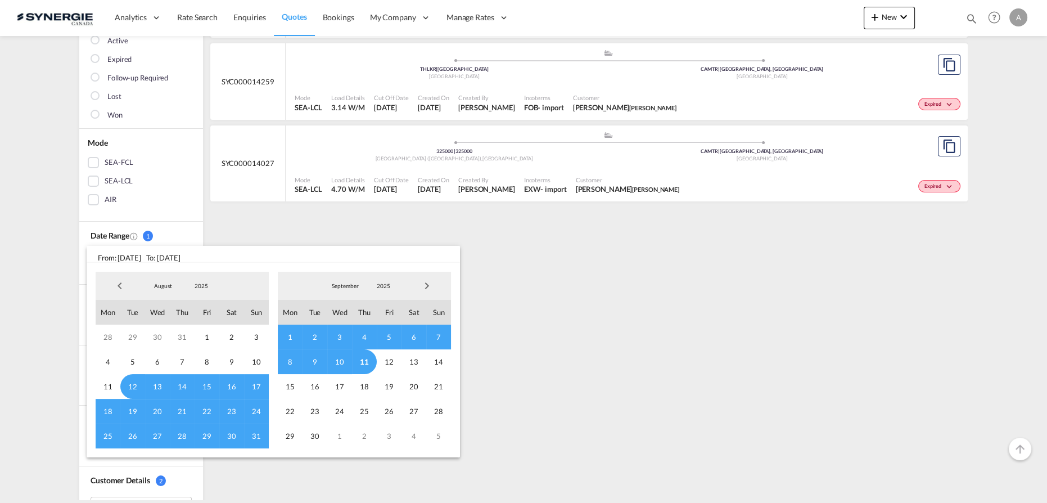
click at [197, 287] on span "2025" at bounding box center [201, 286] width 36 height 8
click at [195, 233] on md-option "2023" at bounding box center [212, 232] width 76 height 27
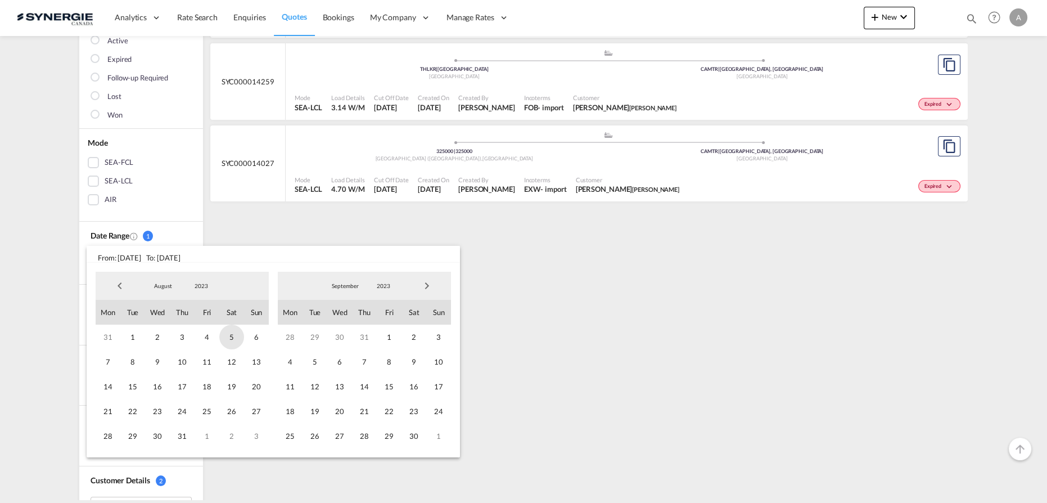
drag, startPoint x: 129, startPoint y: 341, endPoint x: 232, endPoint y: 329, distance: 103.6
click at [130, 341] on span "1" at bounding box center [132, 336] width 25 height 25
click at [394, 280] on md-select-value "2023" at bounding box center [383, 285] width 38 height 17
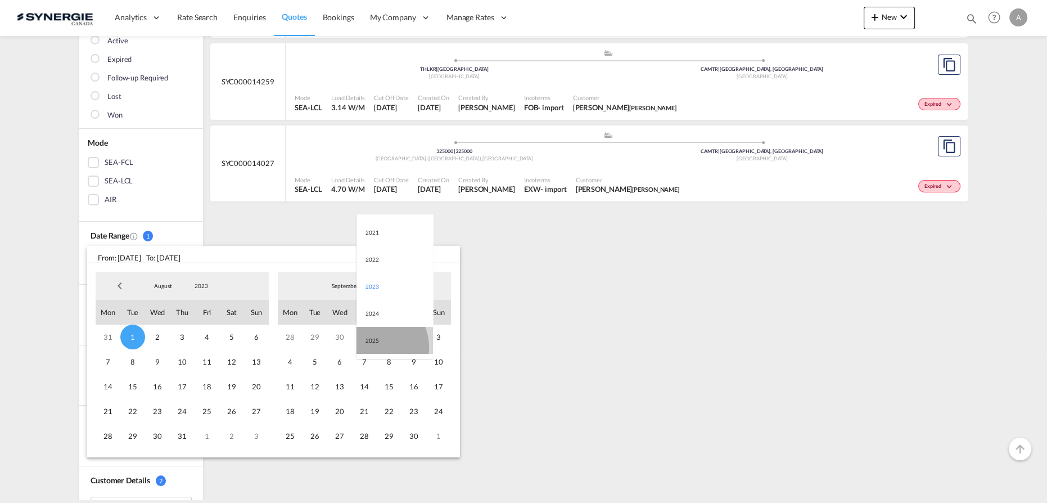
click at [373, 347] on md-option "2025" at bounding box center [394, 340] width 76 height 27
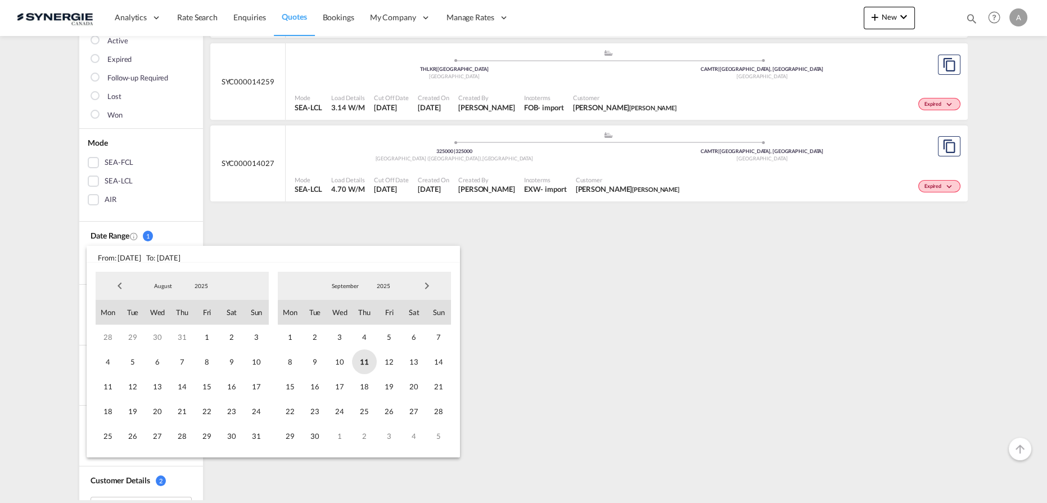
click at [363, 364] on span "11" at bounding box center [364, 361] width 25 height 25
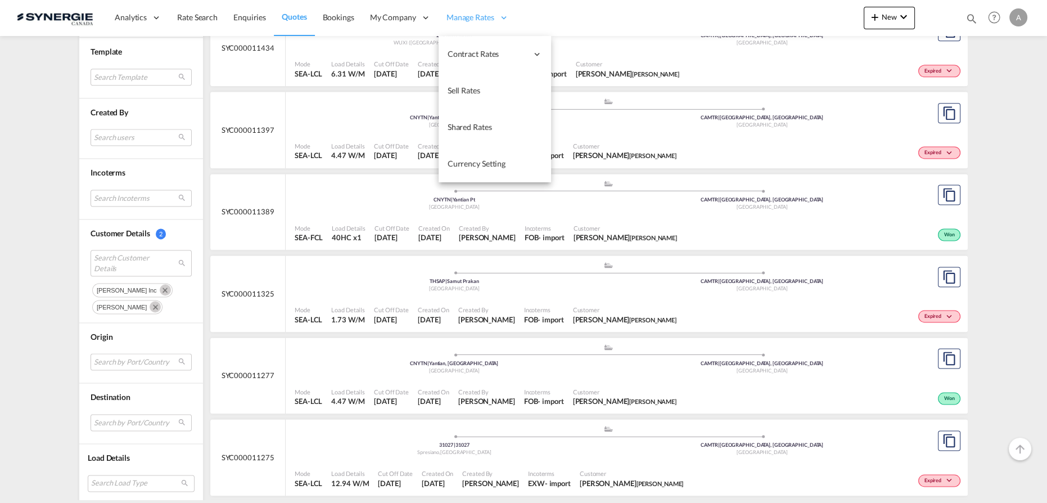
scroll to position [1865, 0]
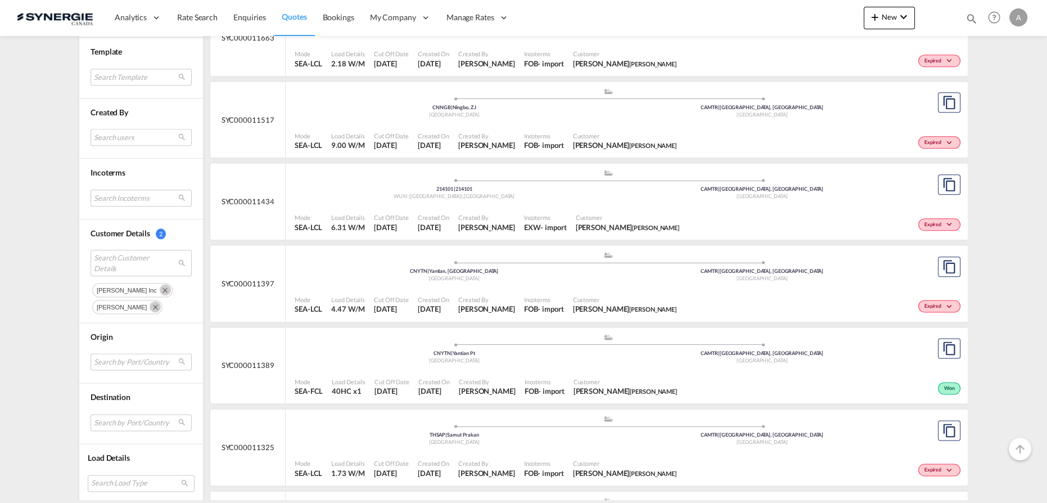
click at [160, 290] on md-icon "Remove" at bounding box center [165, 289] width 11 height 11
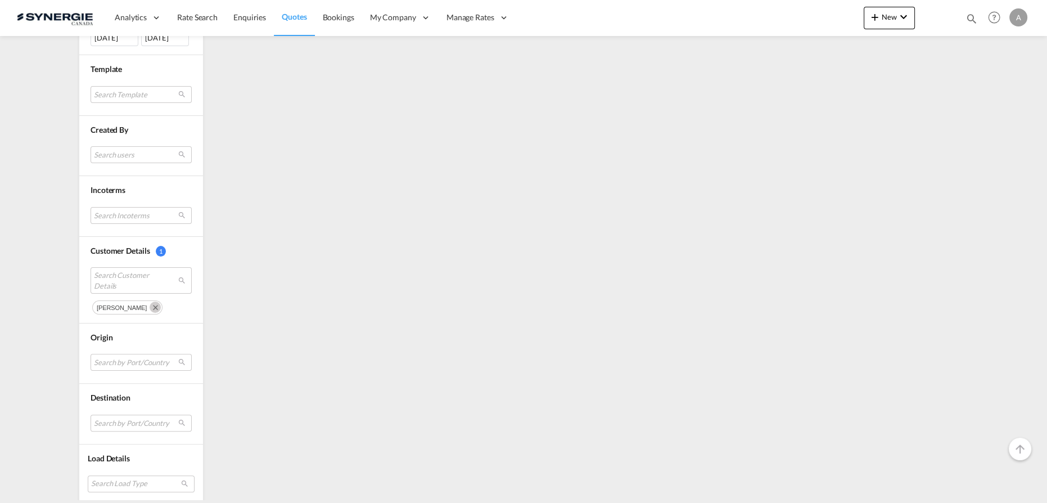
scroll to position [0, 0]
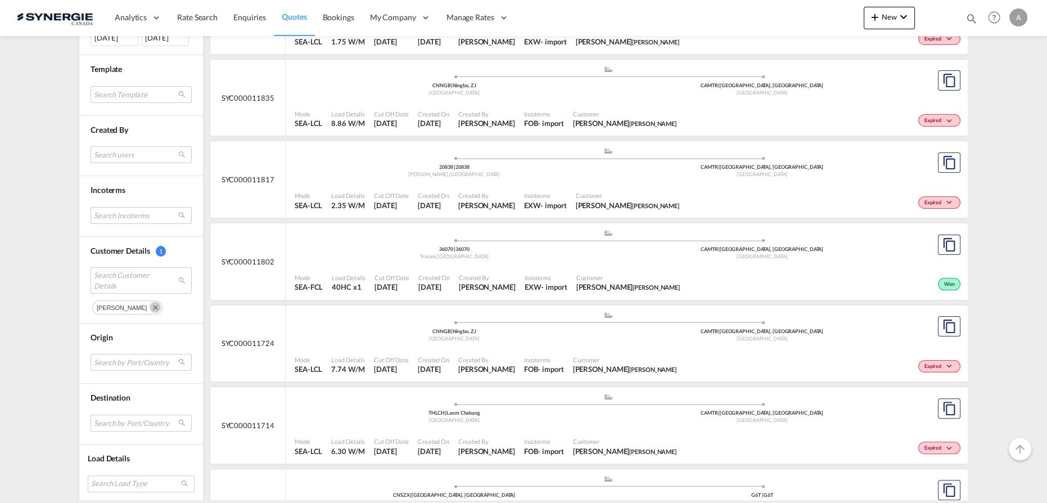
click at [150, 301] on md-icon "Remove" at bounding box center [155, 306] width 11 height 11
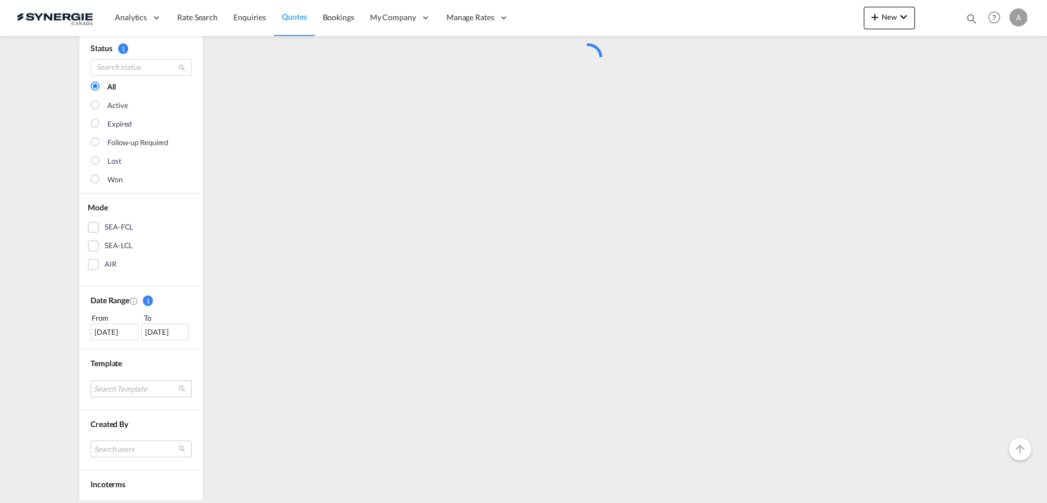
scroll to position [292, 0]
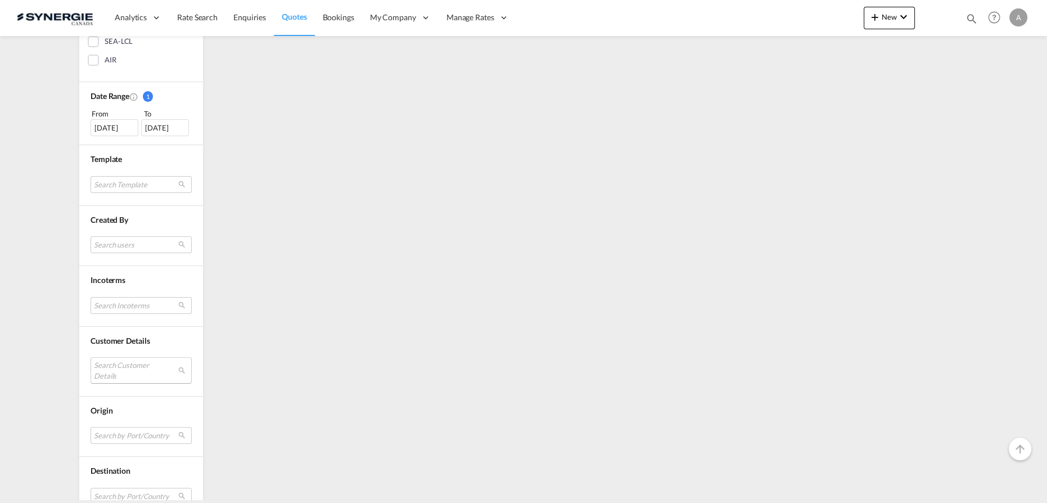
click at [126, 368] on md-select "Search Customer Details" at bounding box center [141, 370] width 101 height 26
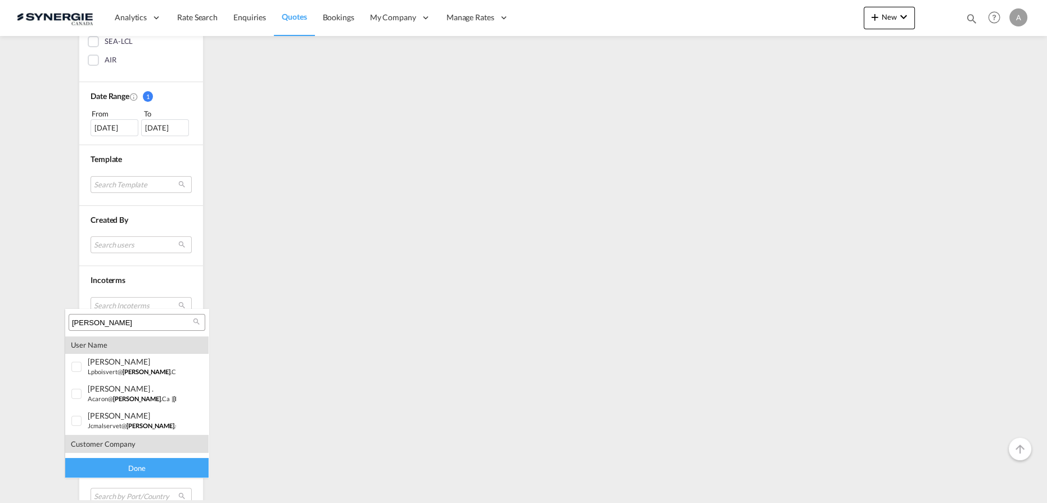
click at [132, 321] on input "ROCHELEAU" at bounding box center [132, 323] width 121 height 10
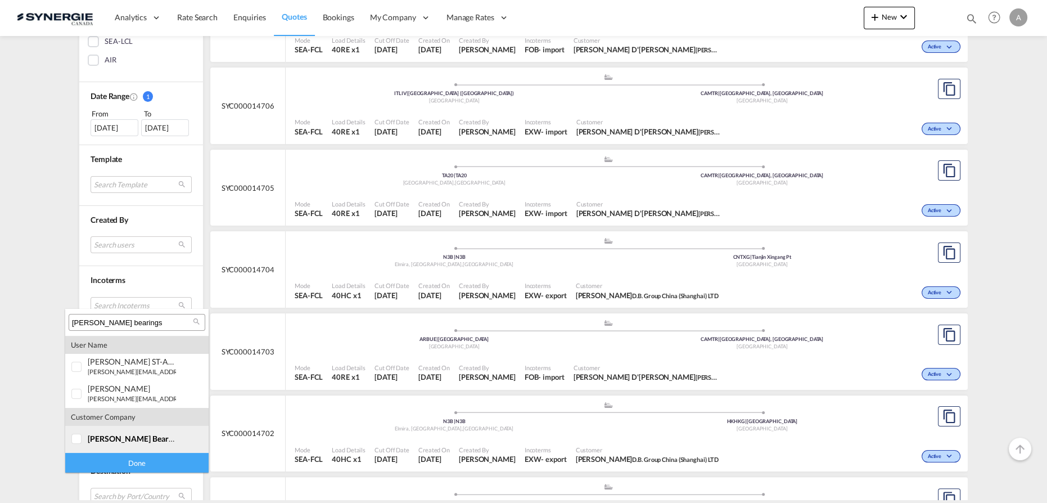
type input "allen bearings"
click at [95, 437] on span "allen bearings" at bounding box center [135, 439] width 95 height 10
click at [112, 463] on div "Done" at bounding box center [136, 463] width 143 height 20
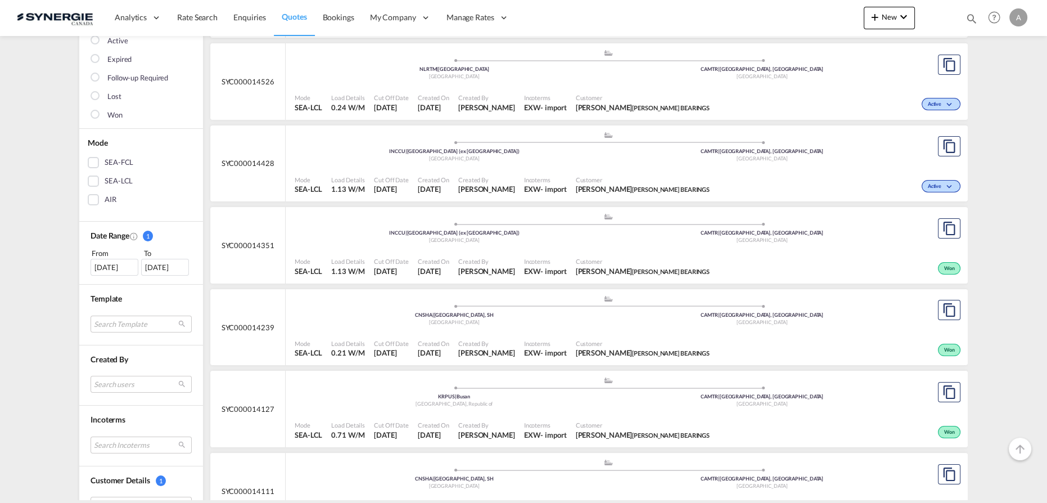
scroll to position [204, 0]
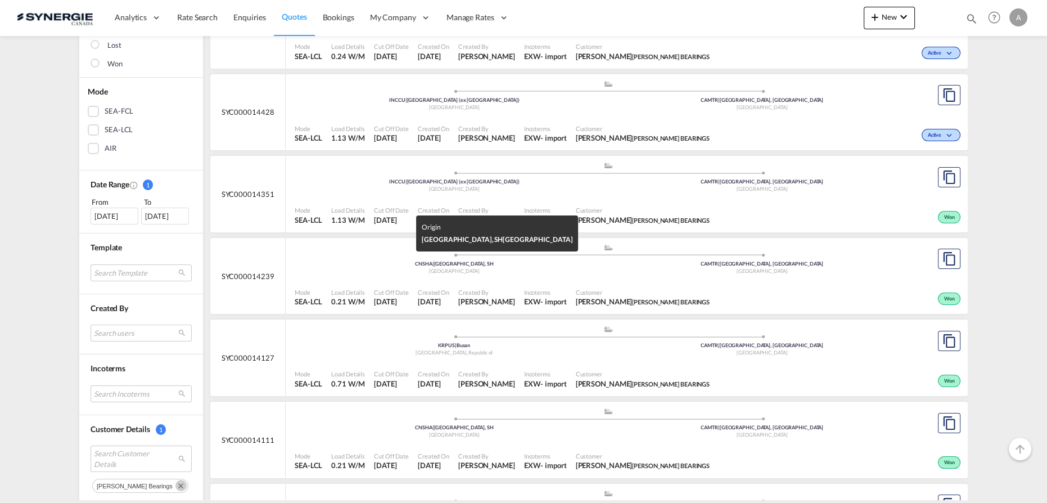
click at [484, 271] on div "China" at bounding box center [454, 271] width 308 height 7
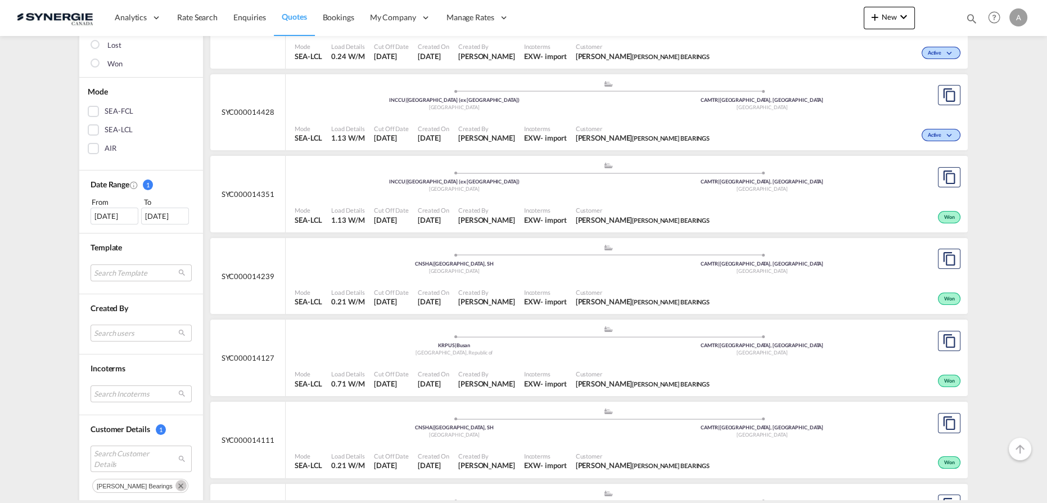
click at [449, 289] on span "Created On" at bounding box center [433, 292] width 31 height 8
click at [449, 288] on span "Created On" at bounding box center [433, 292] width 31 height 8
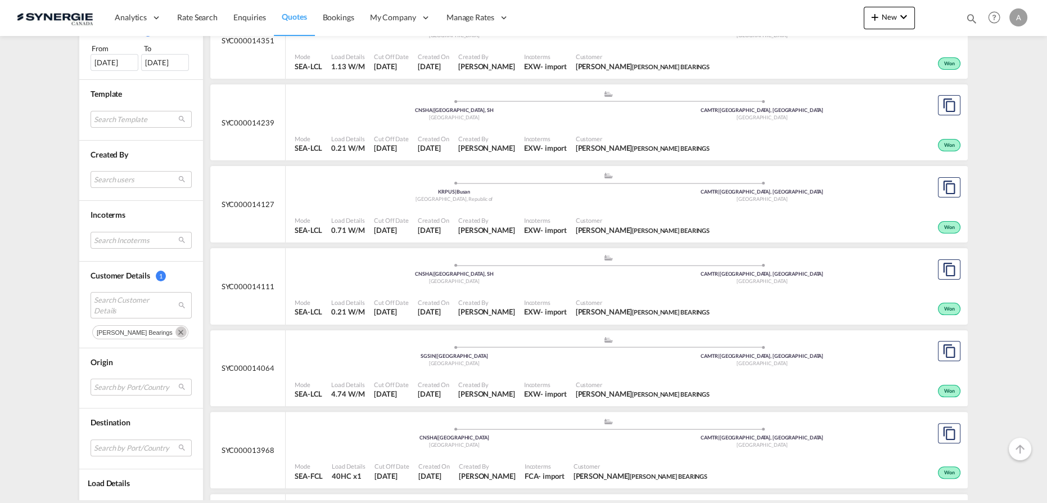
click at [175, 326] on md-icon "Remove" at bounding box center [180, 331] width 11 height 11
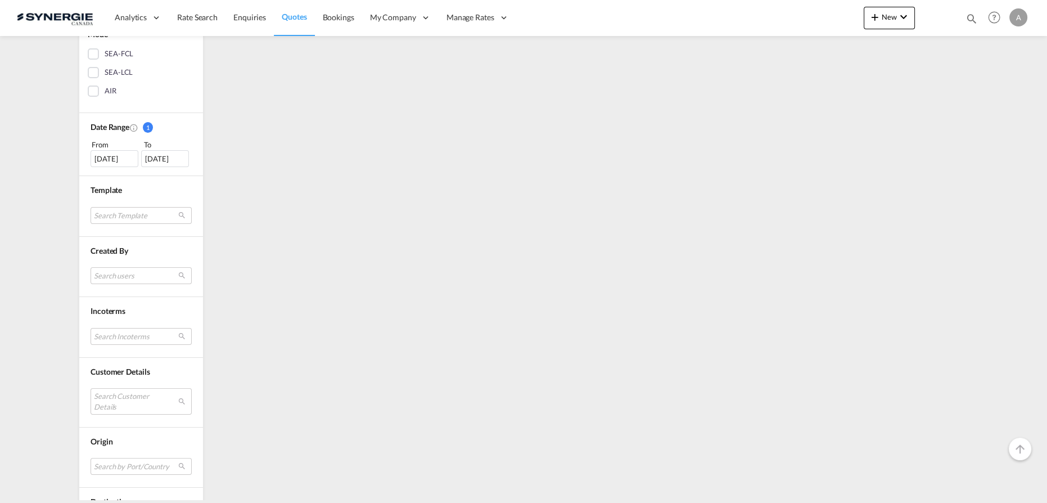
scroll to position [365, 0]
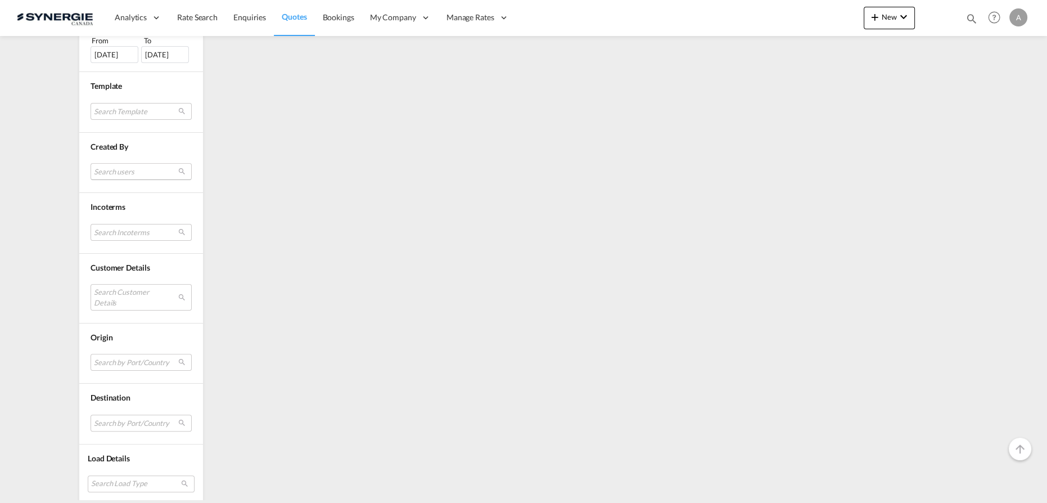
click at [123, 170] on md-select "Search users sugan T sugantha.rajan@freightfy.com raquel Jimenez raquel.jimenez…" at bounding box center [141, 171] width 101 height 17
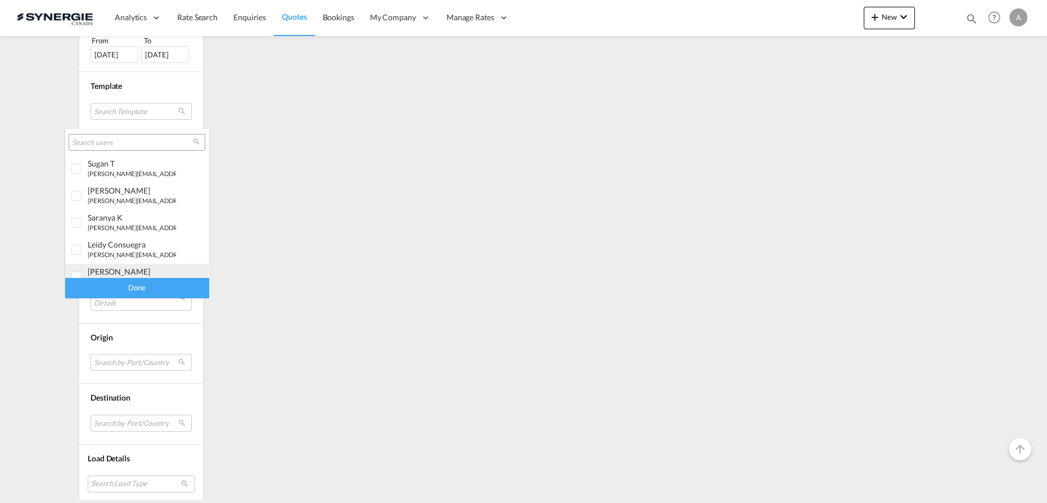
click at [119, 268] on div "adriana Groposila" at bounding box center [132, 272] width 88 height 10
click at [132, 287] on div "Done" at bounding box center [136, 288] width 143 height 20
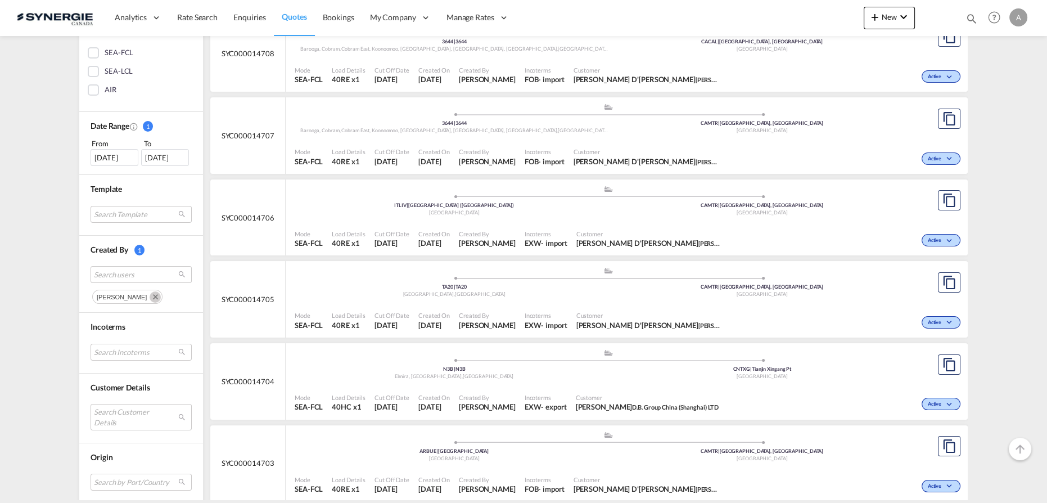
scroll to position [306, 0]
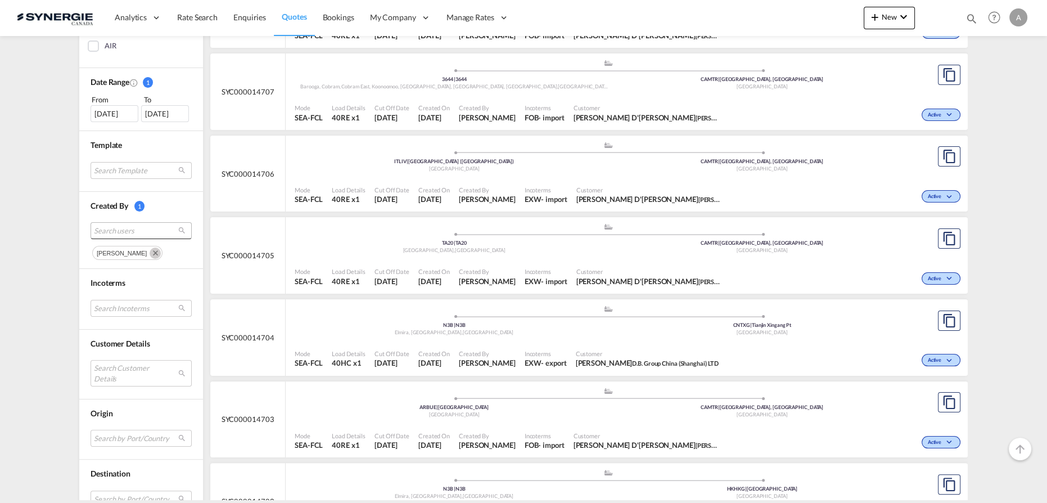
click at [132, 228] on span "Search users" at bounding box center [132, 230] width 76 height 10
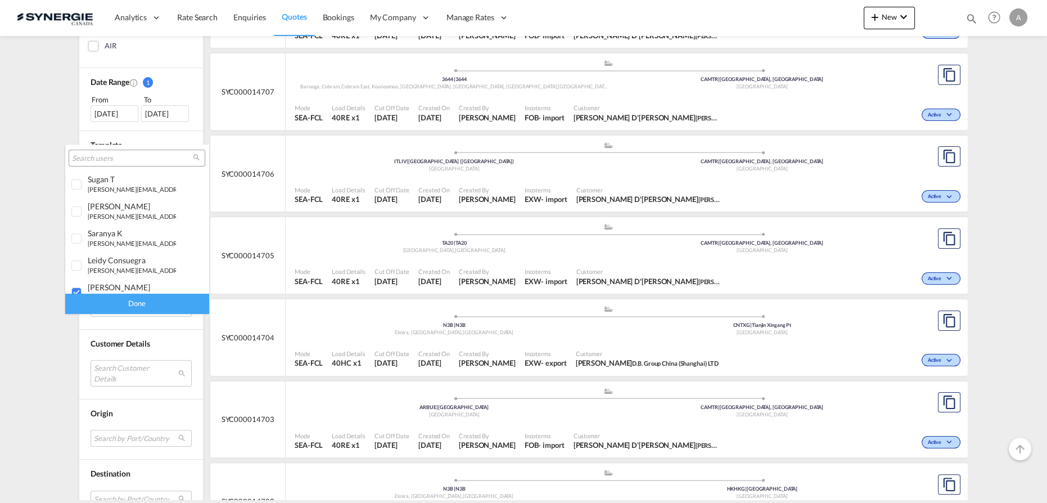
scroll to position [64, 0]
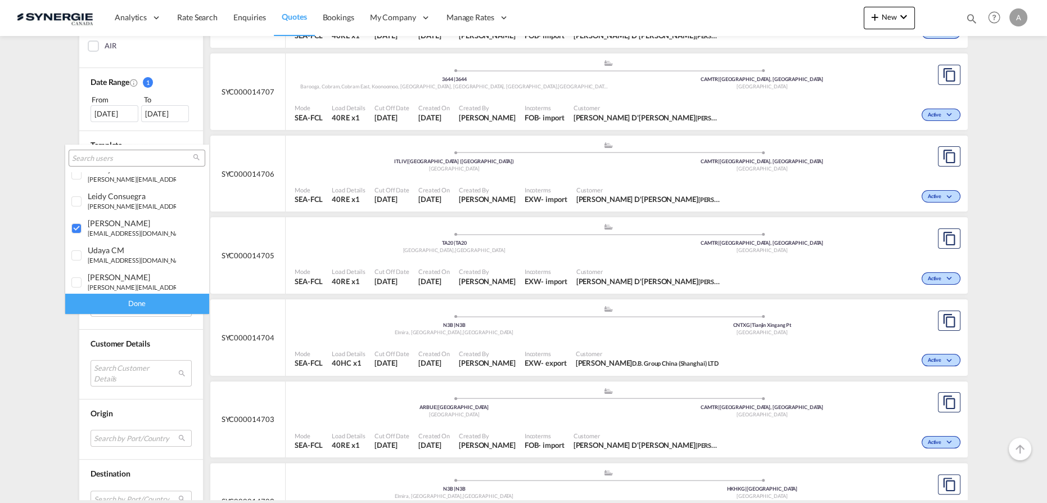
click at [142, 304] on div "Done" at bounding box center [136, 304] width 143 height 20
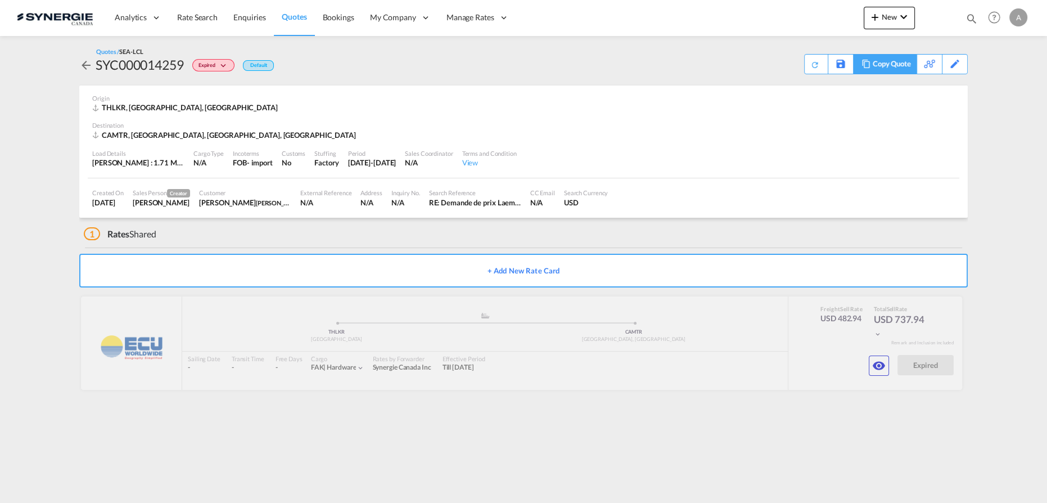
click at [898, 66] on div "Copy Quote" at bounding box center [892, 64] width 38 height 19
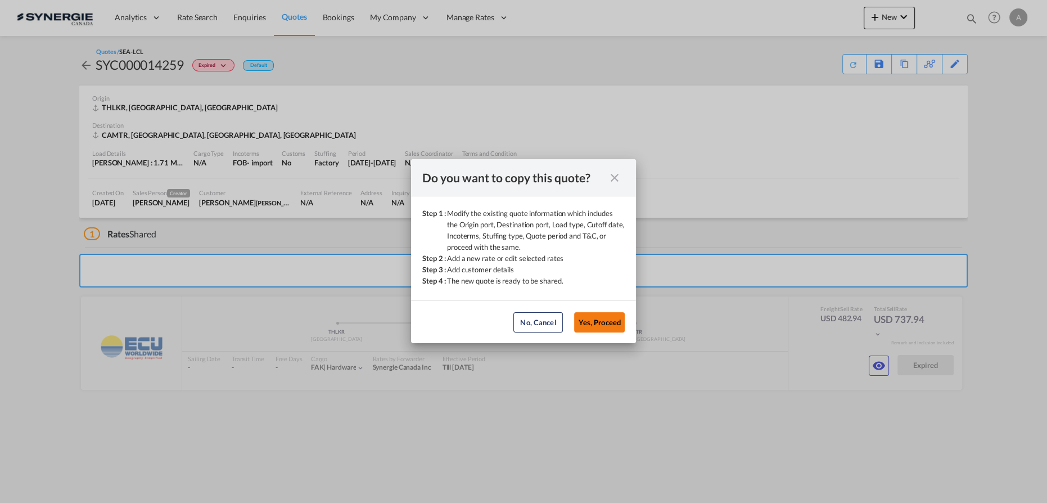
click at [603, 318] on button "Yes, Proceed" at bounding box center [599, 322] width 51 height 20
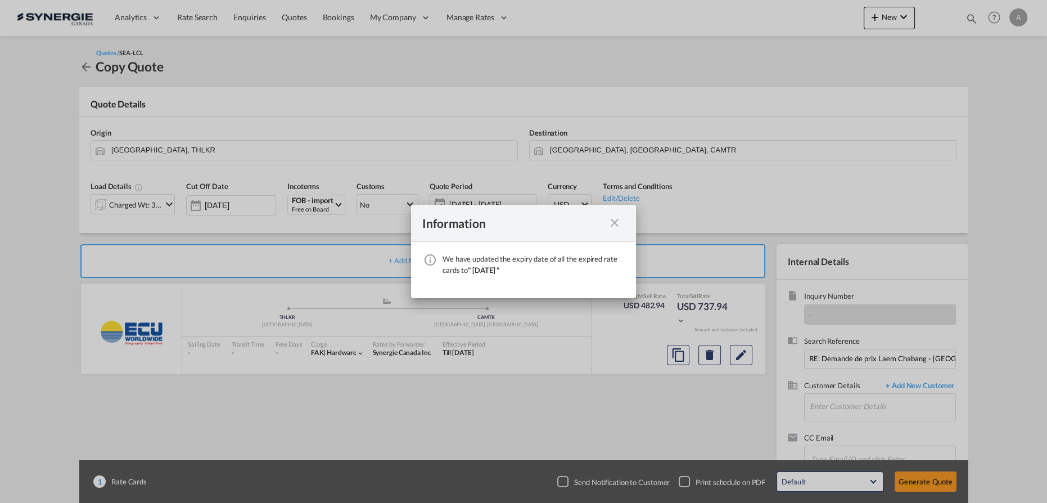
drag, startPoint x: 615, startPoint y: 222, endPoint x: 406, endPoint y: 193, distance: 210.5
click at [614, 222] on md-icon "icon-close fg-AAA8AD cursor" at bounding box center [614, 222] width 13 height 13
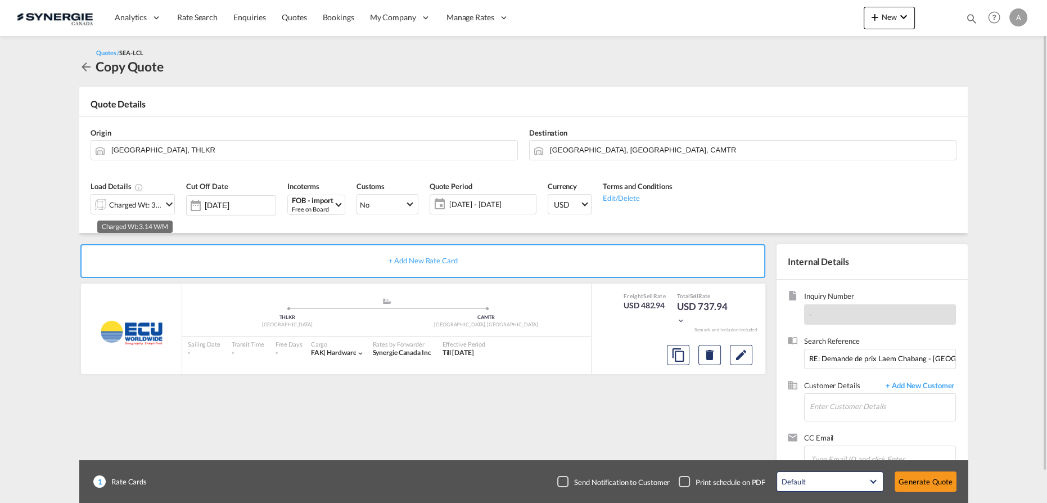
click at [124, 210] on div "Charged Wt: 3.14 W/M" at bounding box center [135, 205] width 53 height 16
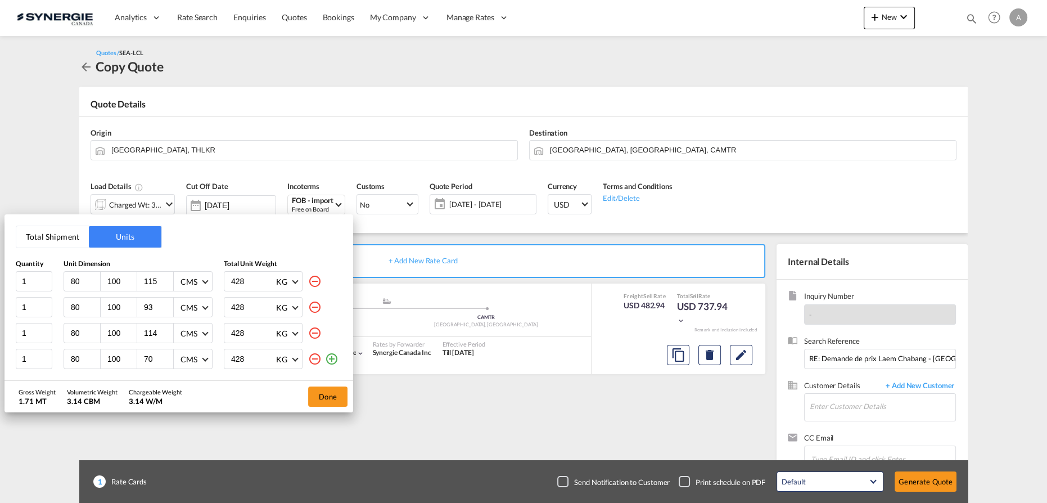
drag, startPoint x: 79, startPoint y: 280, endPoint x: 11, endPoint y: 278, distance: 68.6
click at [11, 278] on div "Total Shipment Units Quantity Unit Dimension Total Unit Weight 1 80 100 115 CMS…" at bounding box center [178, 297] width 349 height 166
type input "100"
type input "80"
type input "103"
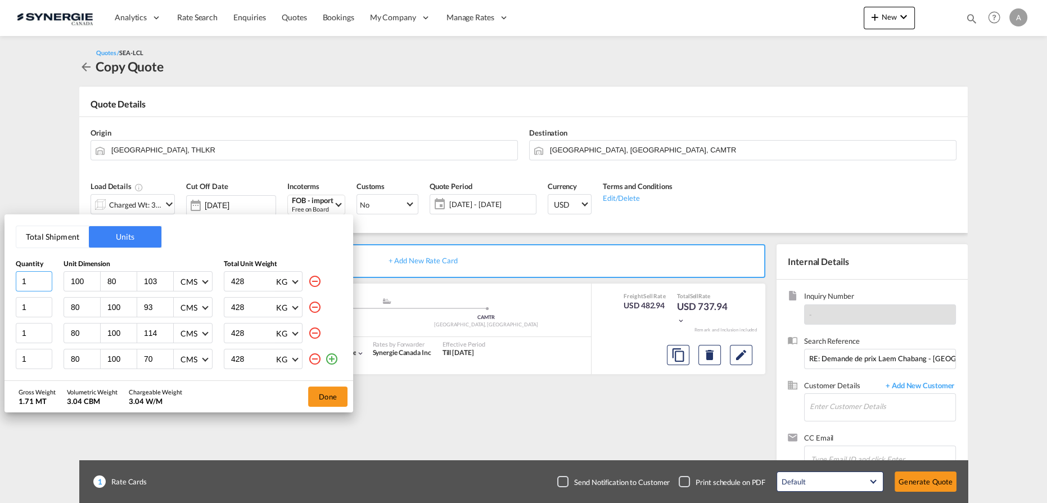
drag, startPoint x: 4, startPoint y: 285, endPoint x: -32, endPoint y: 285, distance: 36.0
click at [0, 285] on html "Analytics Reports Dashboard Rate Search Enquiries Quotes" at bounding box center [523, 251] width 1047 height 503
type input "3"
click at [312, 359] on md-icon "icon-minus-circle-outline" at bounding box center [314, 358] width 13 height 13
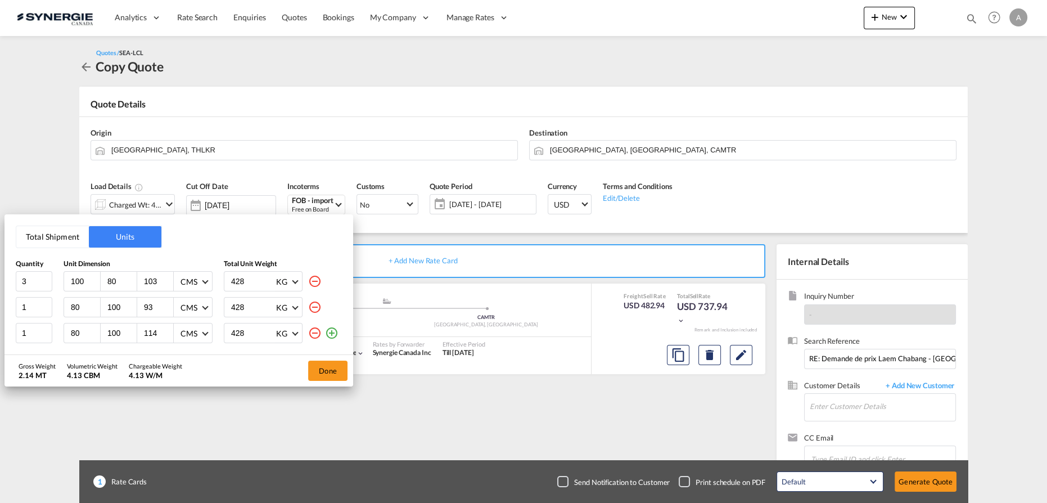
click at [312, 334] on md-icon "icon-minus-circle-outline" at bounding box center [314, 332] width 13 height 13
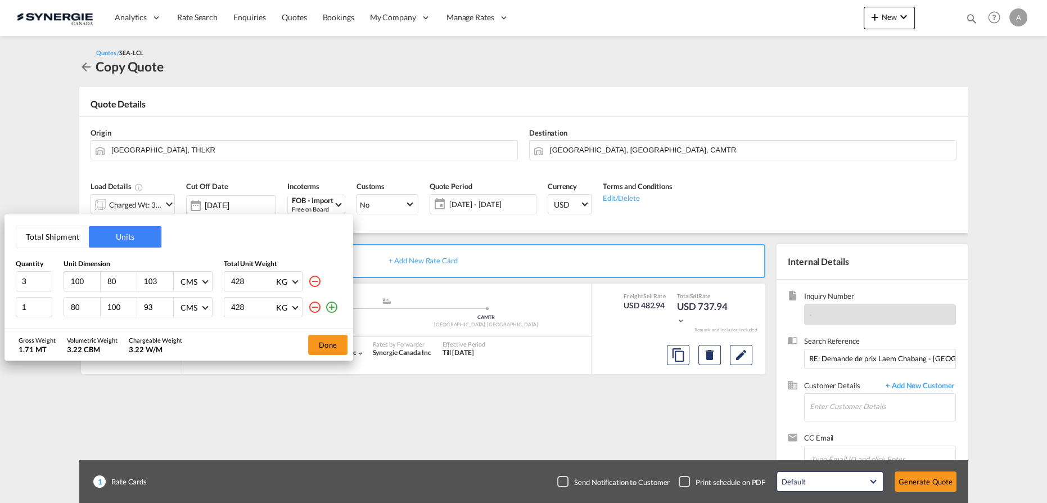
drag, startPoint x: 83, startPoint y: 307, endPoint x: 52, endPoint y: 302, distance: 30.8
click at [52, 302] on div "1 80 100 93 CMS CMS Inches 428 KG KG LB" at bounding box center [179, 307] width 326 height 20
type input "100"
type input "80"
type input "76"
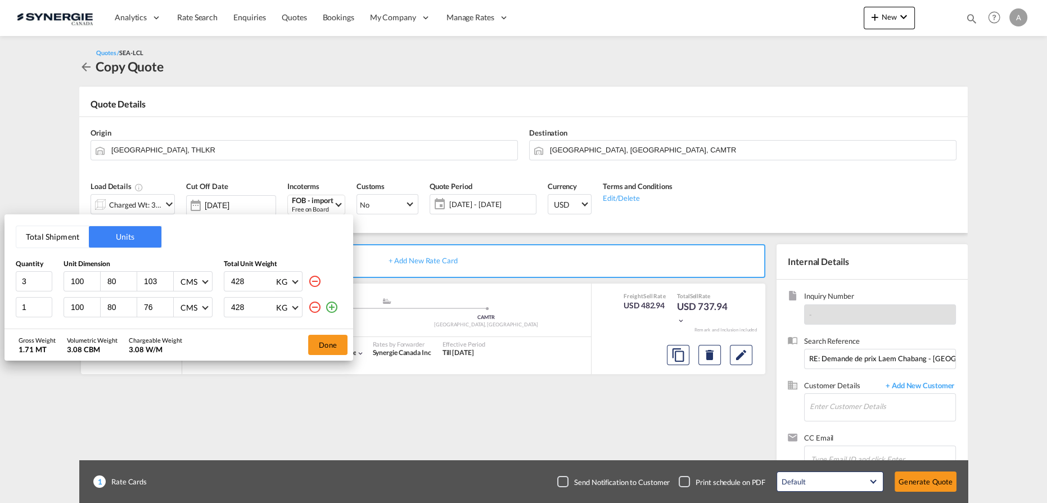
click at [239, 284] on input "428" at bounding box center [252, 281] width 45 height 19
type input "450"
click at [237, 304] on input "428" at bounding box center [252, 306] width 45 height 19
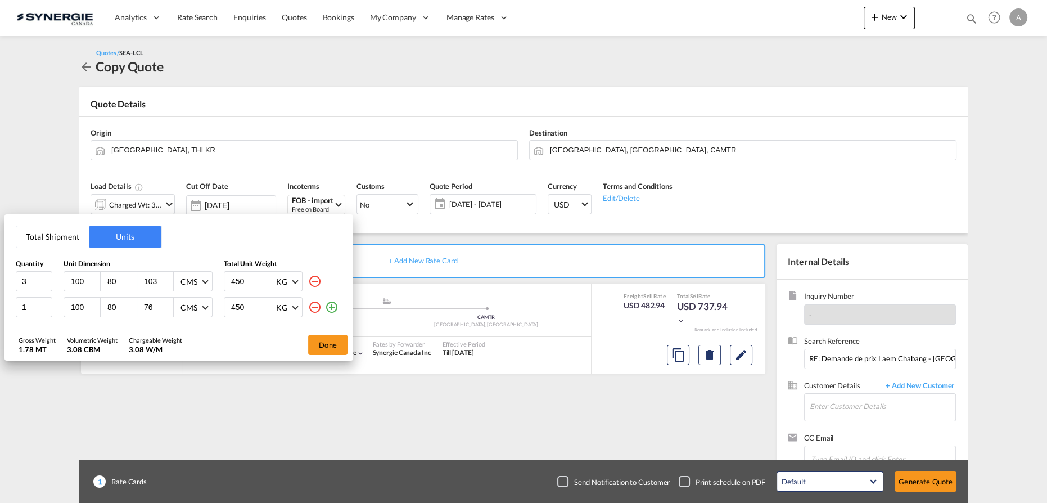
type input "450"
click at [323, 345] on button "Done" at bounding box center [327, 345] width 39 height 20
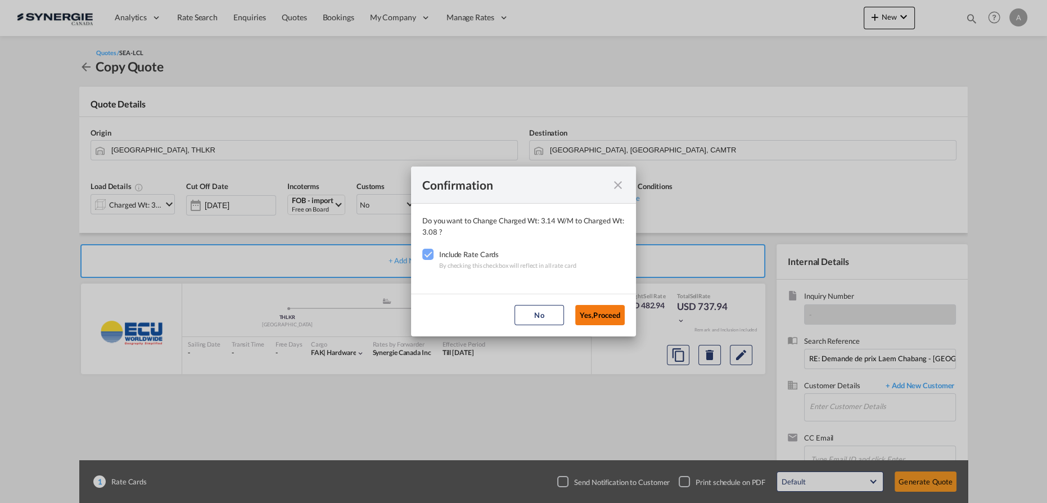
click at [607, 314] on button "Yes,Proceed" at bounding box center [599, 315] width 49 height 20
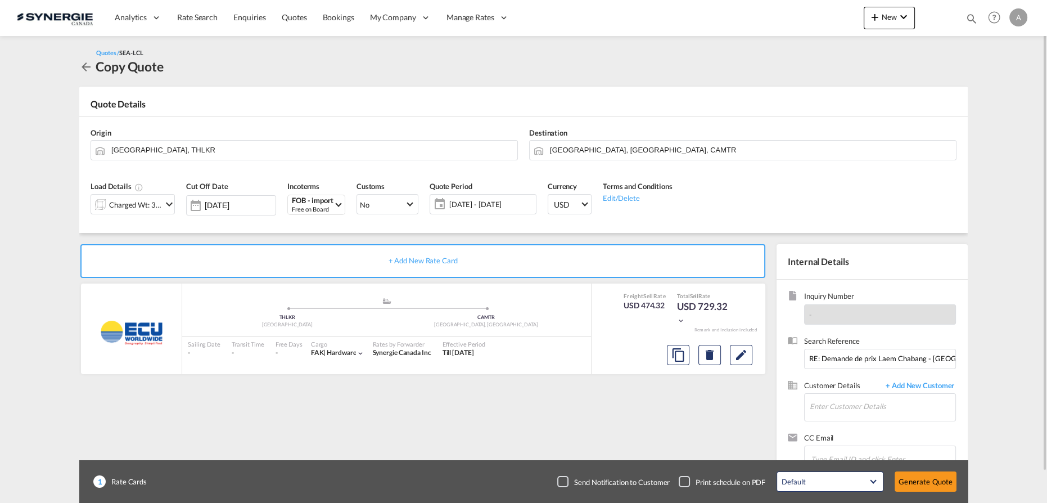
click at [485, 204] on span "[DATE] - [DATE]" at bounding box center [491, 204] width 84 height 10
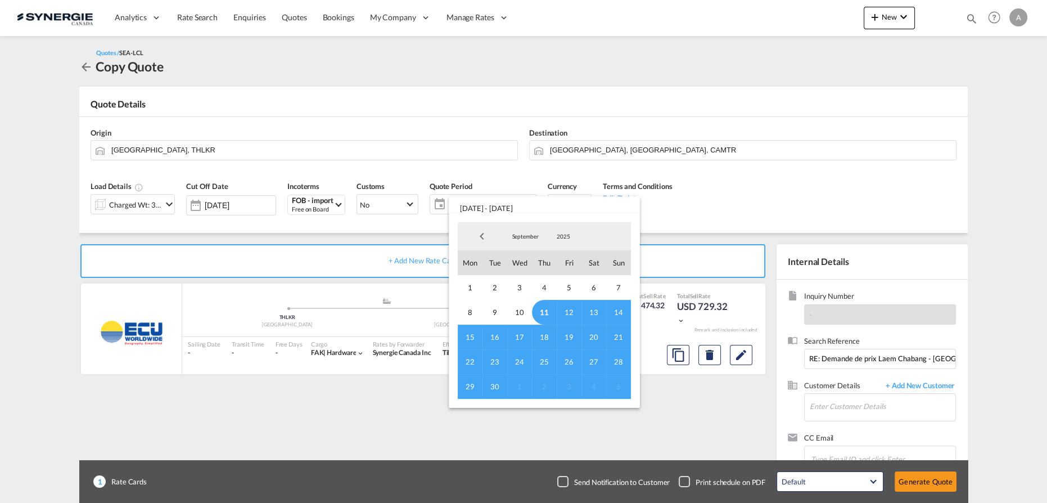
click at [540, 313] on span "11" at bounding box center [544, 312] width 25 height 25
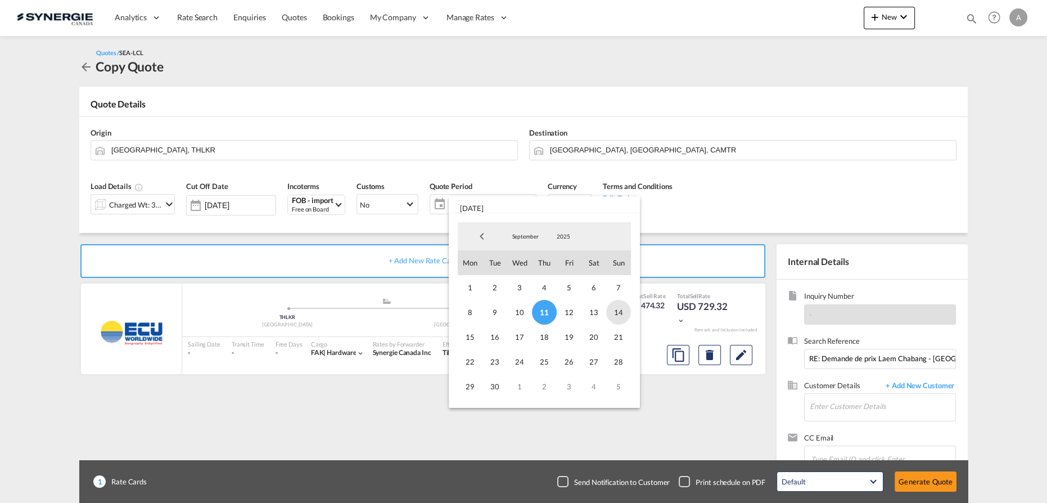
click at [622, 314] on span "14" at bounding box center [618, 312] width 25 height 25
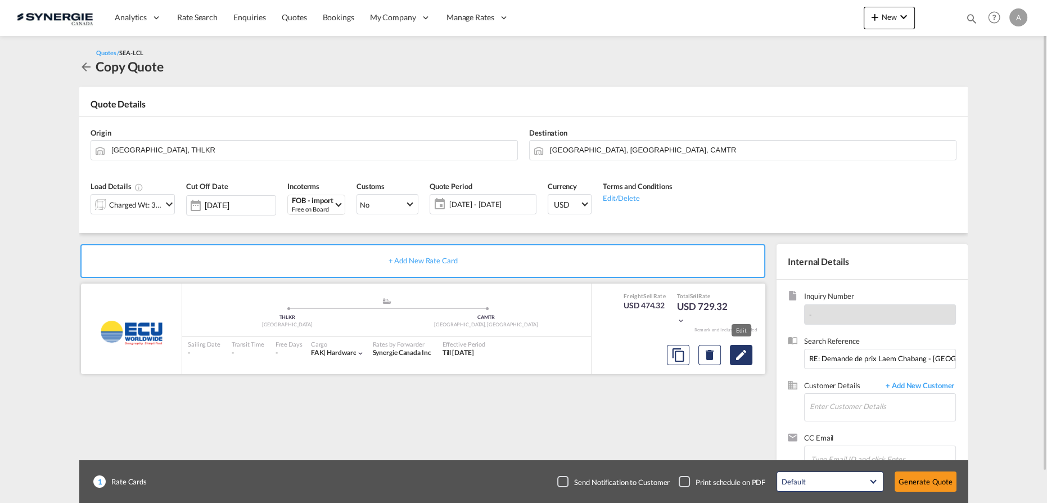
click at [745, 355] on md-icon "Edit" at bounding box center [740, 354] width 13 height 13
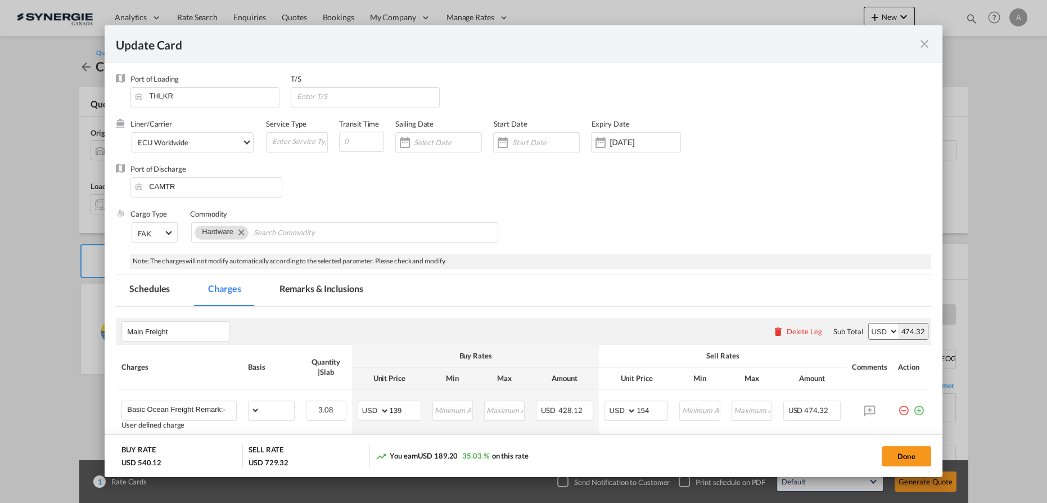
click at [338, 288] on md-tab-item "Remarks & Inclusions" at bounding box center [321, 290] width 111 height 31
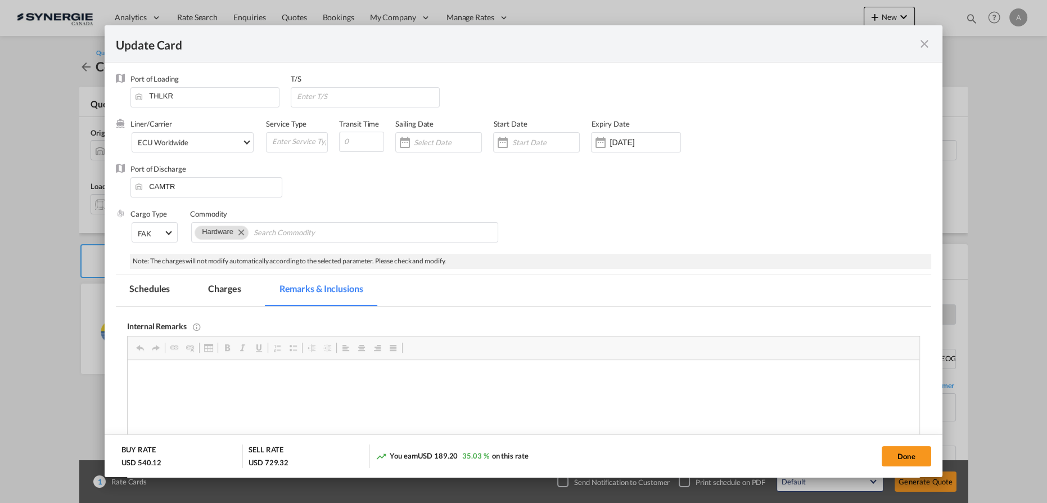
select select "per_w/m"
select select "flat"
select select "per_bl"
select select "per_kg"
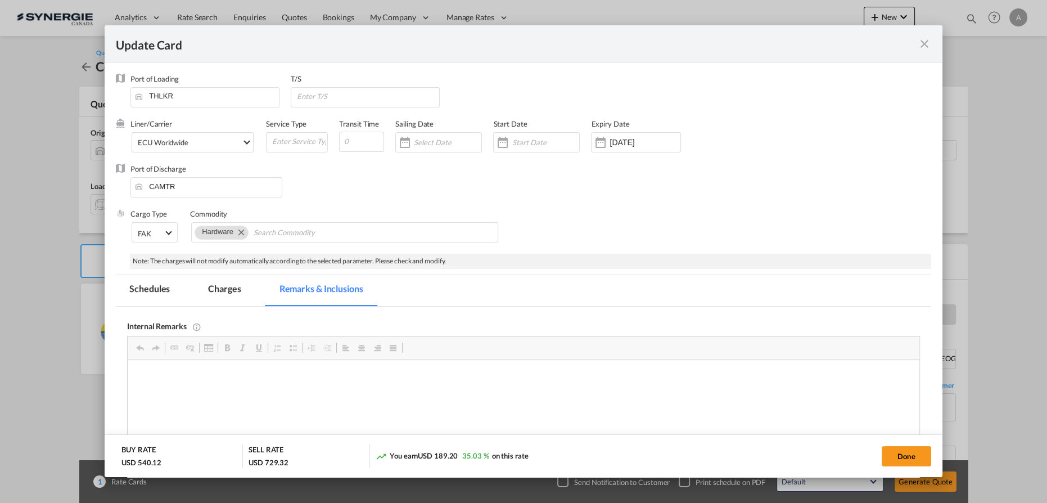
select select "flat"
select select "per_bl"
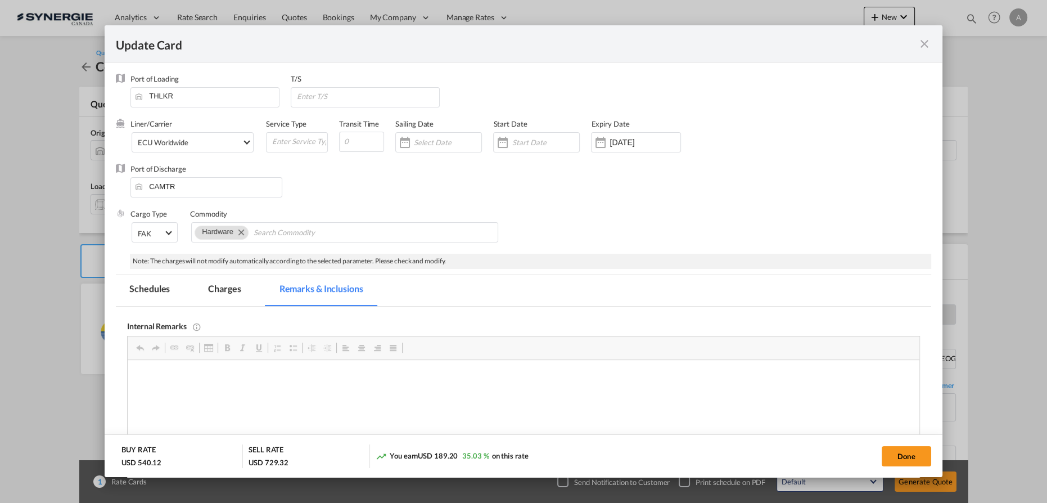
select select "per_shipment"
click at [919, 47] on md-icon "icon-close fg-AAA8AD m-0 pointer" at bounding box center [924, 43] width 13 height 13
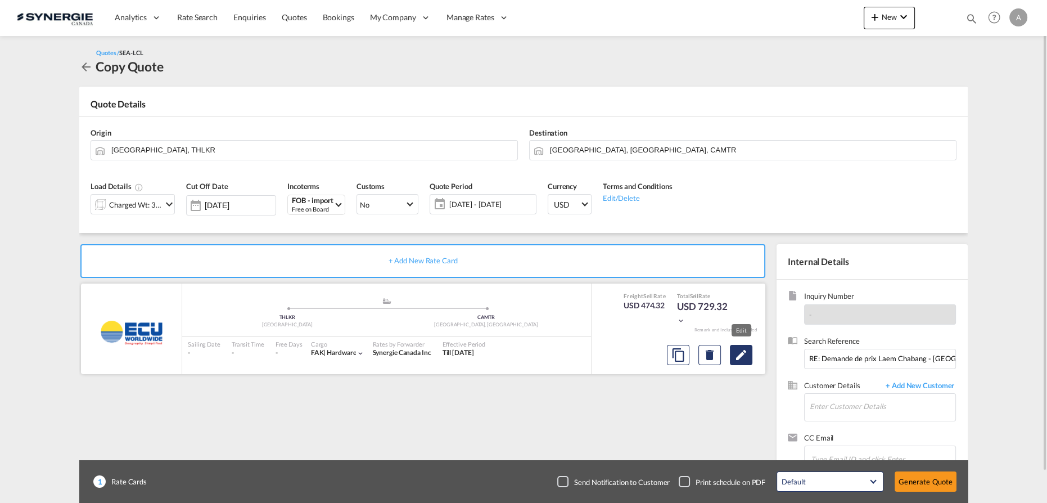
click at [749, 354] on button "Edit" at bounding box center [741, 355] width 22 height 20
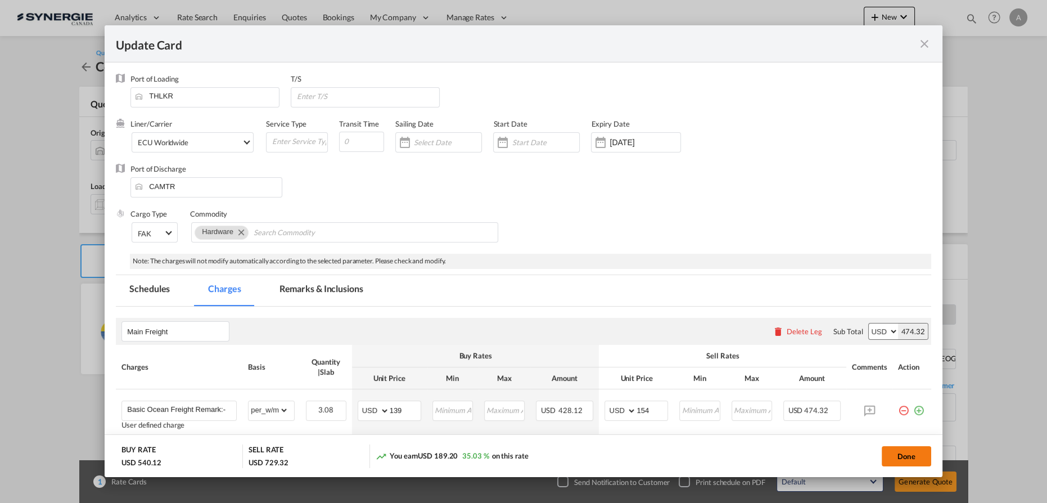
click at [907, 454] on button "Done" at bounding box center [906, 456] width 49 height 20
type input "[DATE]"
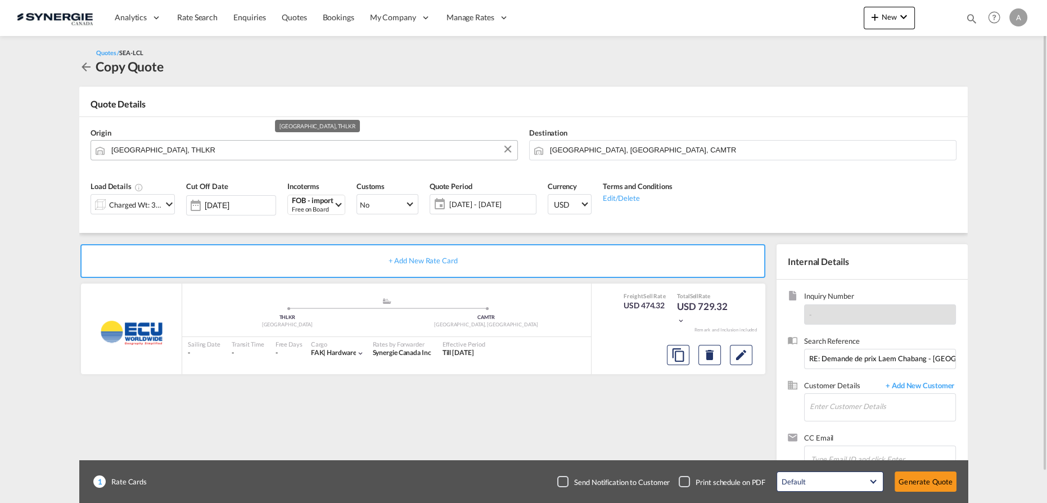
click at [197, 145] on input "[GEOGRAPHIC_DATA], THLKR" at bounding box center [311, 150] width 400 height 20
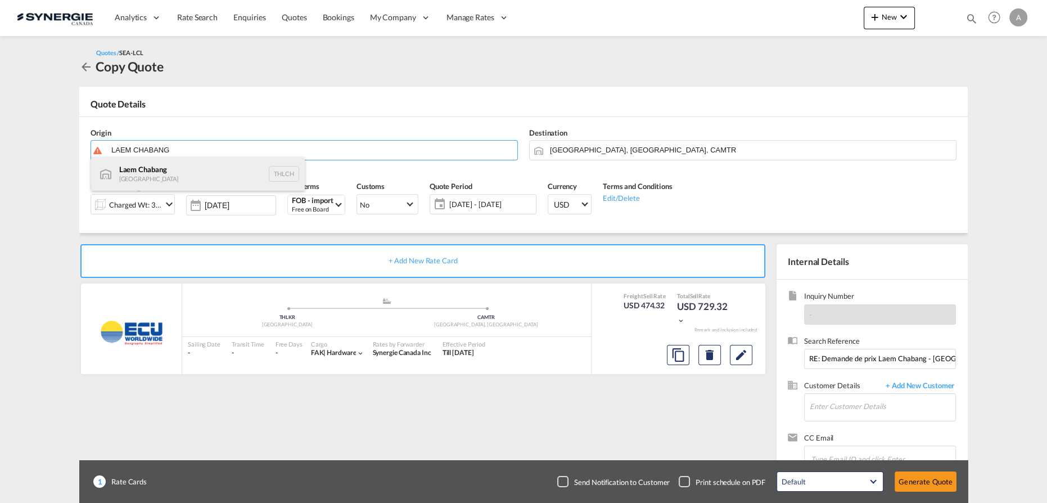
click at [202, 172] on div "Laem Chabang Thailand THLCH" at bounding box center [198, 174] width 214 height 34
type input "Laem Chabang, THLCH"
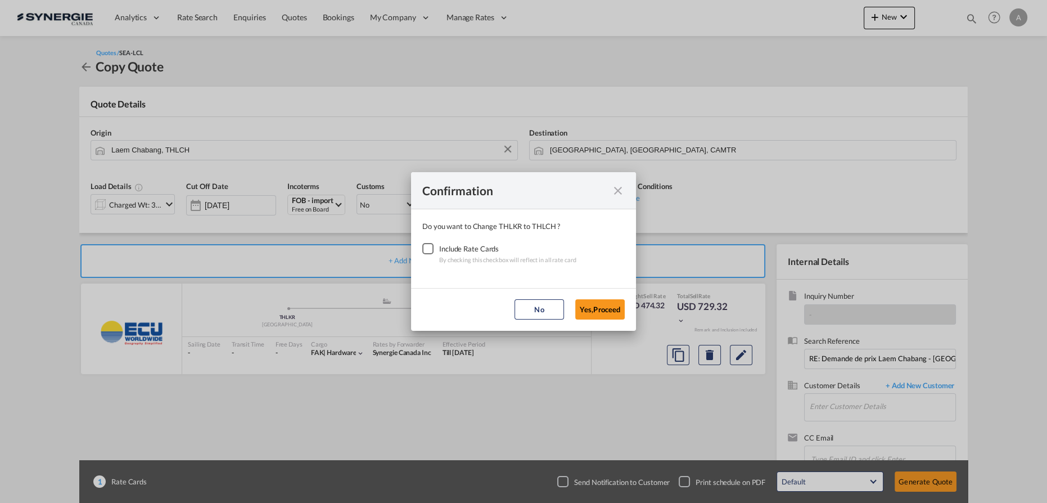
click at [434, 248] on div "Checkbox No Ink" at bounding box center [427, 248] width 11 height 11
click at [601, 315] on button "Yes,Proceed" at bounding box center [599, 309] width 49 height 20
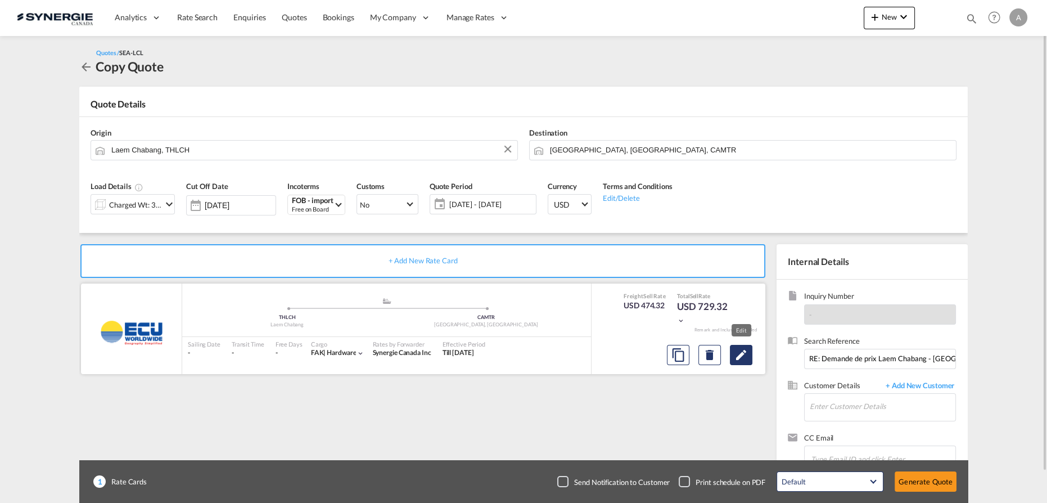
click at [737, 361] on md-icon "Edit" at bounding box center [740, 354] width 13 height 13
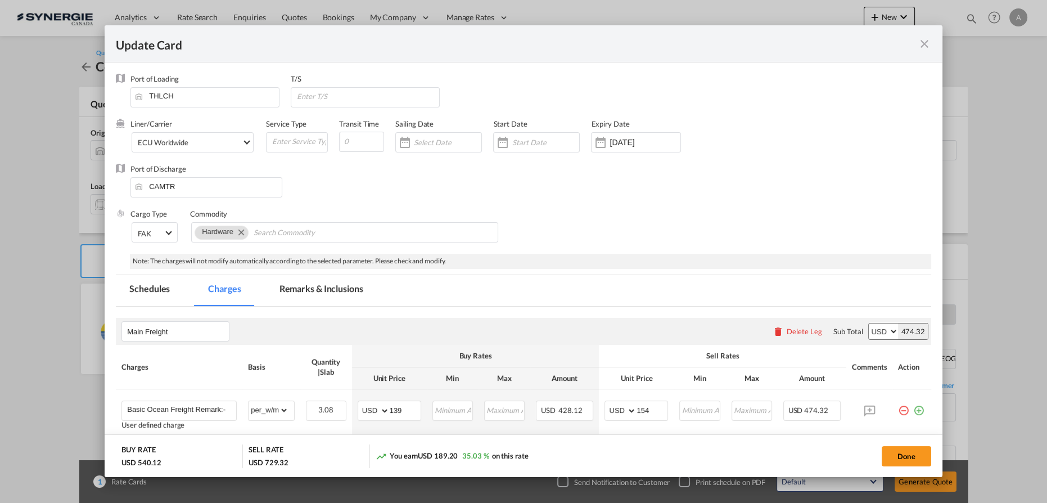
click at [333, 301] on md-tab-item "Remarks & Inclusions" at bounding box center [321, 290] width 111 height 31
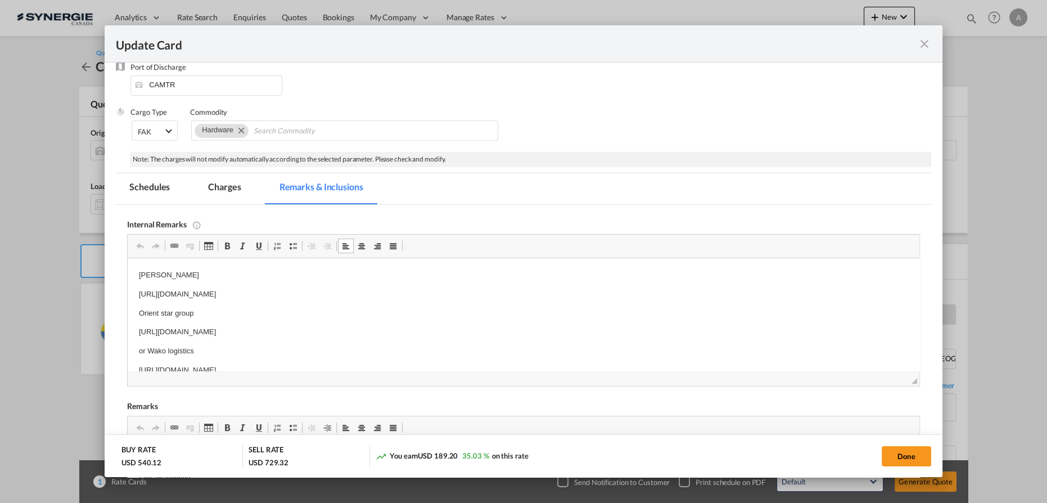
drag, startPoint x: 139, startPoint y: 332, endPoint x: 576, endPoint y: 327, distance: 436.4
click at [576, 327] on p "https://app.frontapp.com/open/msg_1h7t09n3?key=3RW5p6MbW6ftP-FDdkWOSfLxmXt2kYCq" at bounding box center [523, 332] width 769 height 12
copy p "https://app.frontapp.com/open/msg_1h7t09n3?key=3RW5p6MbW6ftP-FDdkWOSfLxmXt2kYCq"
click at [559, 150] on div "Cargo Type FAK FAK GCR GDSM General Cargo Hazardous Cargo Ambient Foodstuff Chi…" at bounding box center [530, 129] width 801 height 45
click at [297, 292] on p "https://app.frontapp.com/open/msg_1h7ejutr?key=z0V-oEf5s-zU0gC5Pl9rHWQzbEk_vcCy" at bounding box center [523, 294] width 769 height 12
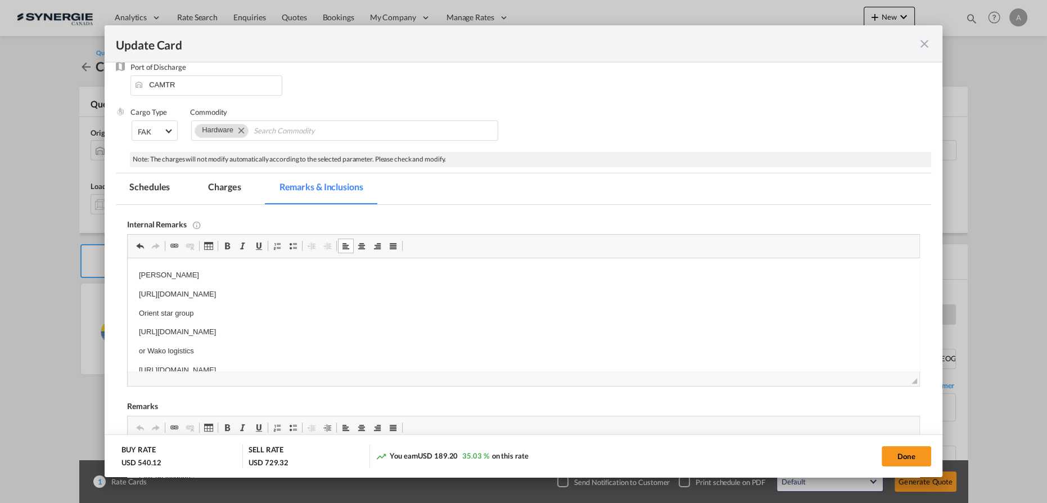
scroll to position [16, 0]
drag, startPoint x: 138, startPoint y: 308, endPoint x: 467, endPoint y: 347, distance: 331.8
click at [467, 347] on html "Rocheleau https://app.frontapp.com/open/msg_1h7ejutr?key=z0V-oEf5s-zU0gC5Pl9rHW…" at bounding box center [524, 306] width 792 height 129
click at [445, 294] on p "https://app.frontapp.com/open/msg_1h7ejutr?key=z0V-oEf5s-zU0gC5Pl9rHWQzbEk_vcCy" at bounding box center [523, 294] width 769 height 12
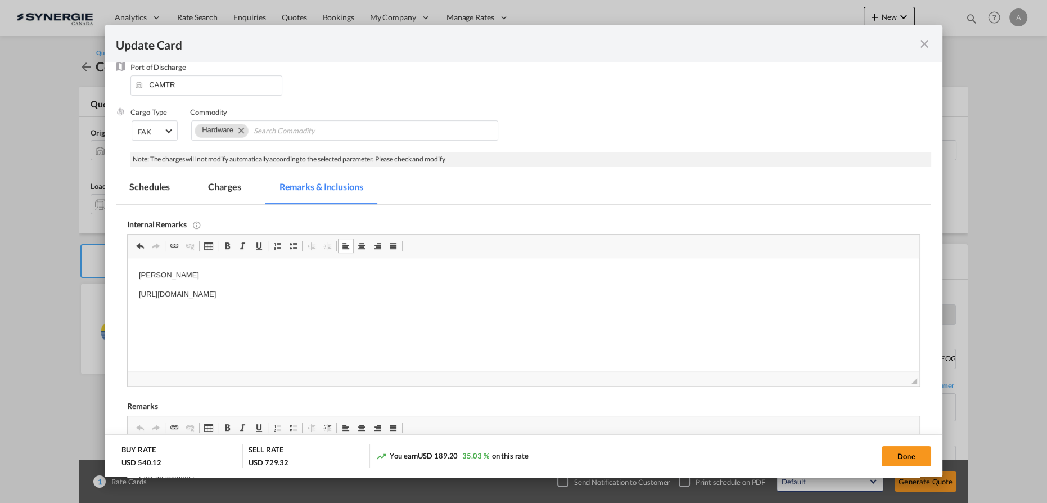
drag, startPoint x: 446, startPoint y: 292, endPoint x: 249, endPoint y: 565, distance: 337.1
click at [128, 295] on html "Rocheleau https://app.frontapp.com/open/msg_1h7ejutr?key=z0V-oEf5s-zU0gC5Pl9rHW…" at bounding box center [524, 294] width 792 height 72
click at [212, 314] on p "Editor, editor10" at bounding box center [523, 314] width 769 height 12
click at [405, 299] on p "https://app.frontapp.com/open/msg_1h7ejutr?key=z0V-oEf5s-zU0gC5Pl9rHWQzbEk_vcCy" at bounding box center [523, 294] width 769 height 12
drag, startPoint x: 432, startPoint y: 297, endPoint x: 136, endPoint y: 295, distance: 296.3
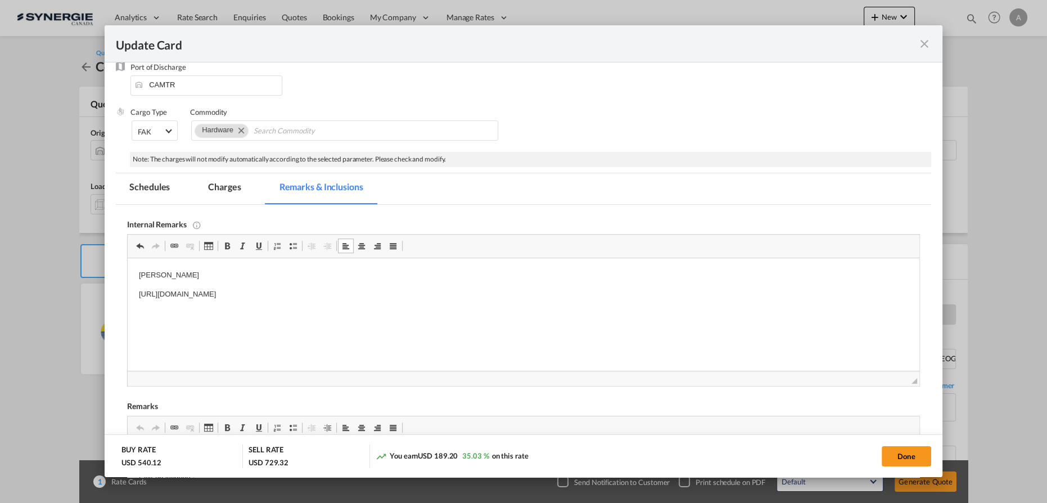
click at [136, 295] on html "Rocheleau https://app.frontapp.com/open/msg_1h7ejutr?key=z0V-oEf5s-zU0gC5Pl9rHW…" at bounding box center [524, 294] width 792 height 72
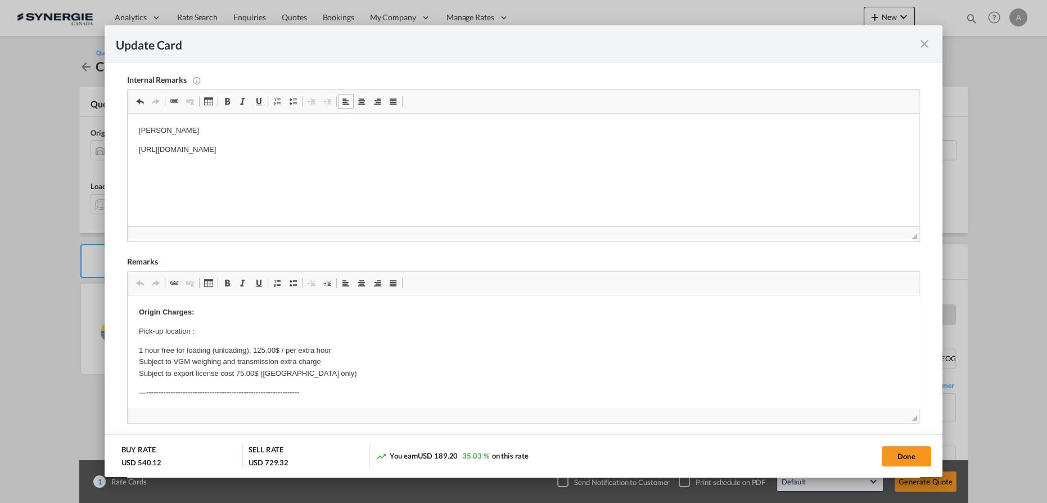
scroll to position [255, 0]
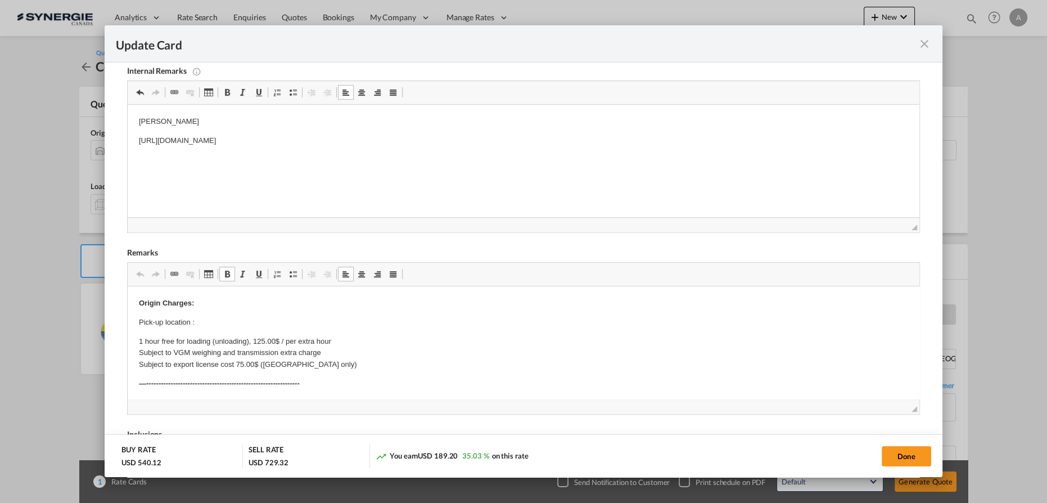
click at [258, 319] on p "Pick-up location :" at bounding box center [523, 323] width 769 height 12
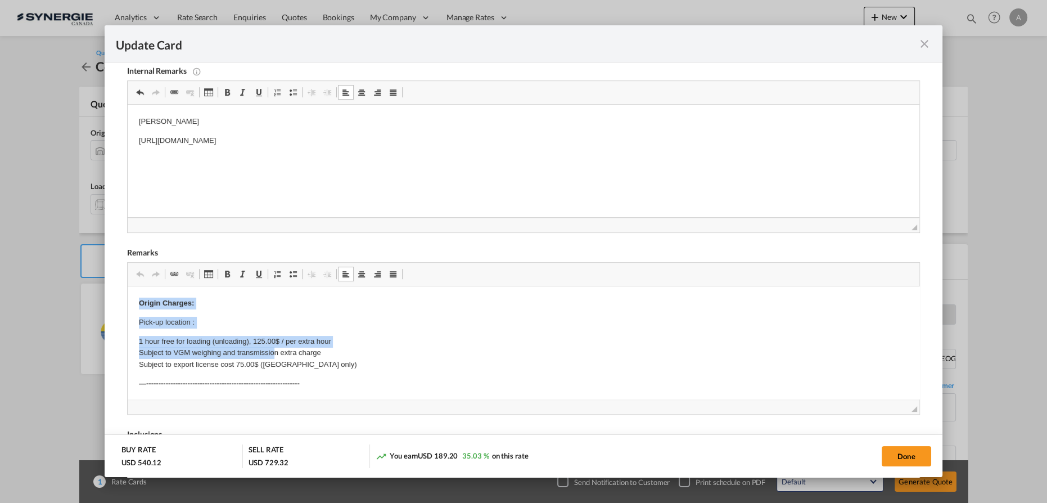
drag, startPoint x: 138, startPoint y: 300, endPoint x: 284, endPoint y: 350, distance: 154.2
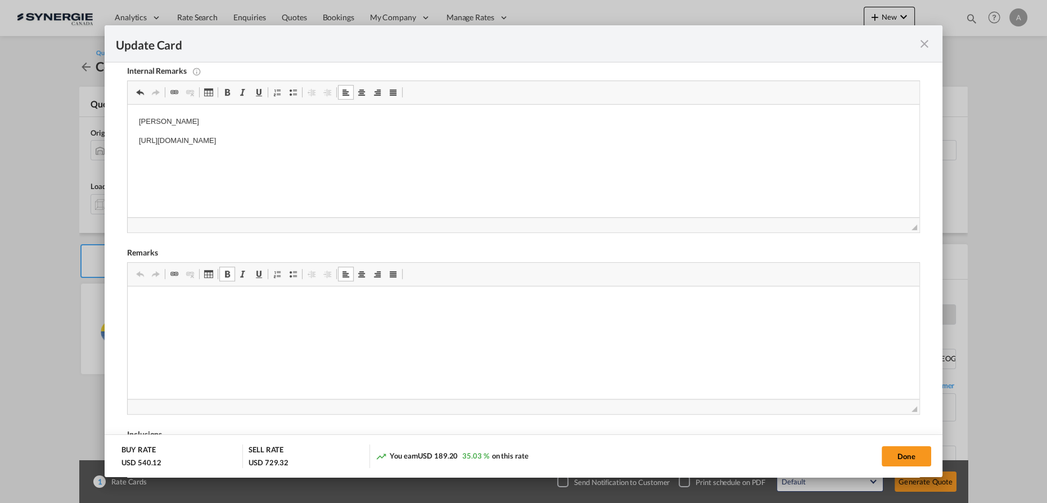
click at [292, 286] on html at bounding box center [524, 286] width 792 height 0
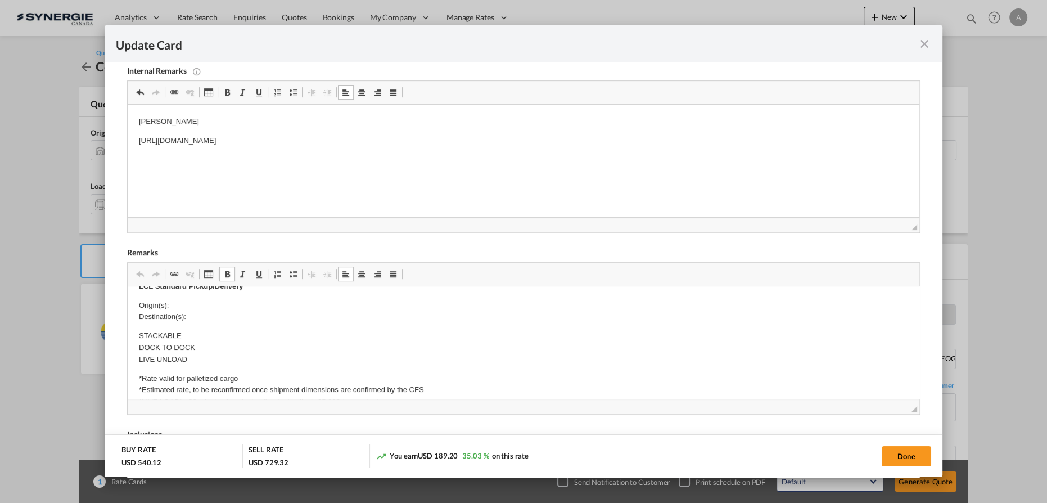
click at [222, 305] on p "Origin(s): Destination(s):" at bounding box center [523, 312] width 769 height 24
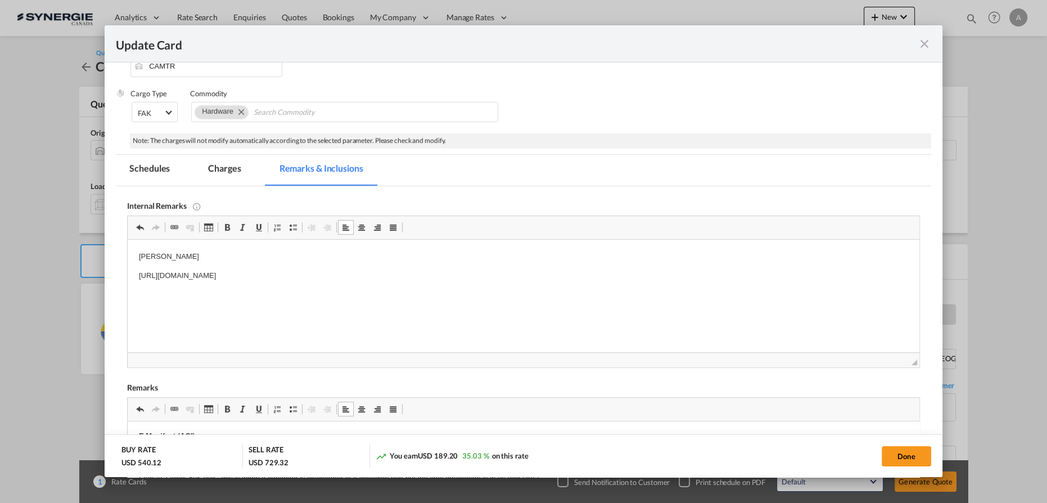
scroll to position [102, 0]
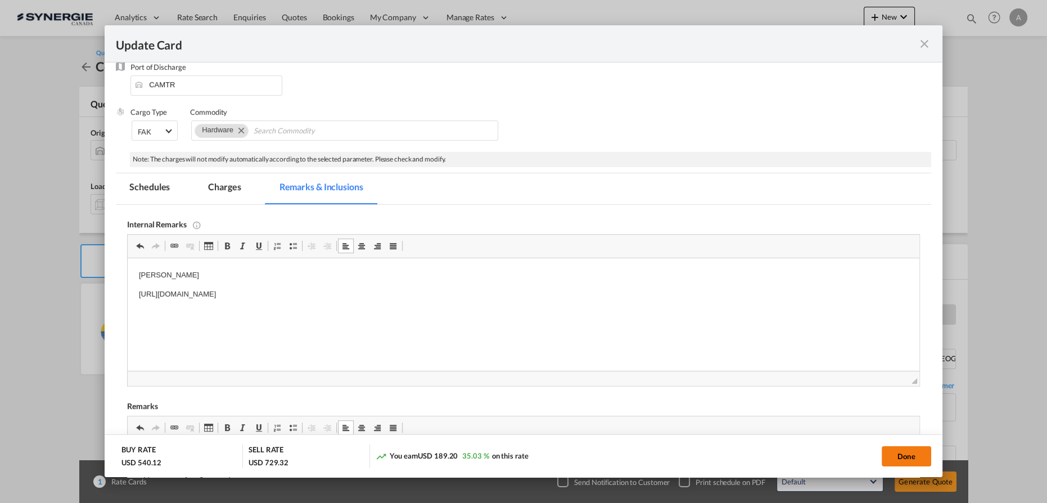
click at [890, 452] on button "Done" at bounding box center [906, 456] width 49 height 20
type input "[DATE]"
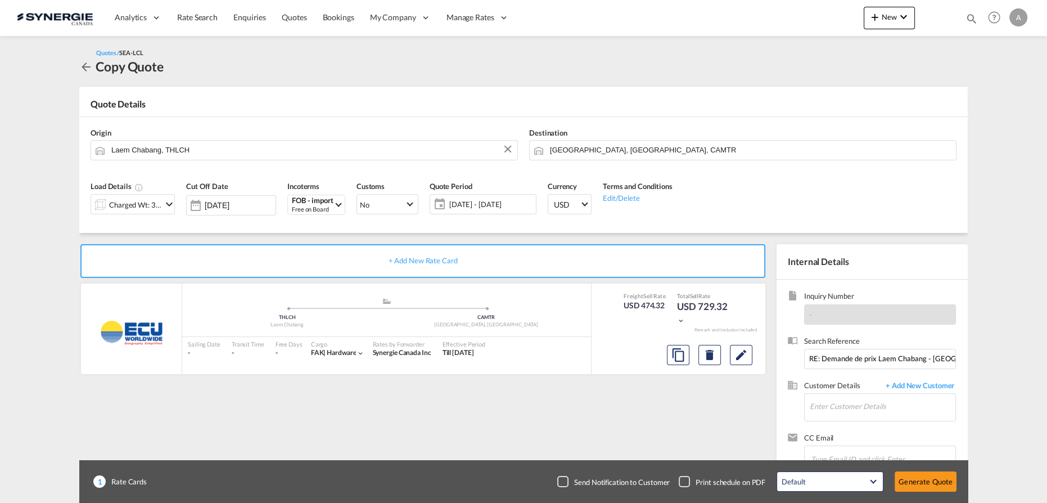
scroll to position [91, 0]
click at [830, 357] on input "RE: Demande de prix Laem Chabang - Montréal Purchase order : AC00029677" at bounding box center [880, 359] width 152 height 20
click at [820, 399] on input "Enter Customer Details" at bounding box center [883, 406] width 146 height 25
click at [831, 402] on body "Analytics Reports Dashboard Rate Search Enquiries Quotes Bookings" at bounding box center [523, 251] width 1047 height 503
drag, startPoint x: 832, startPoint y: 405, endPoint x: 768, endPoint y: 395, distance: 65.5
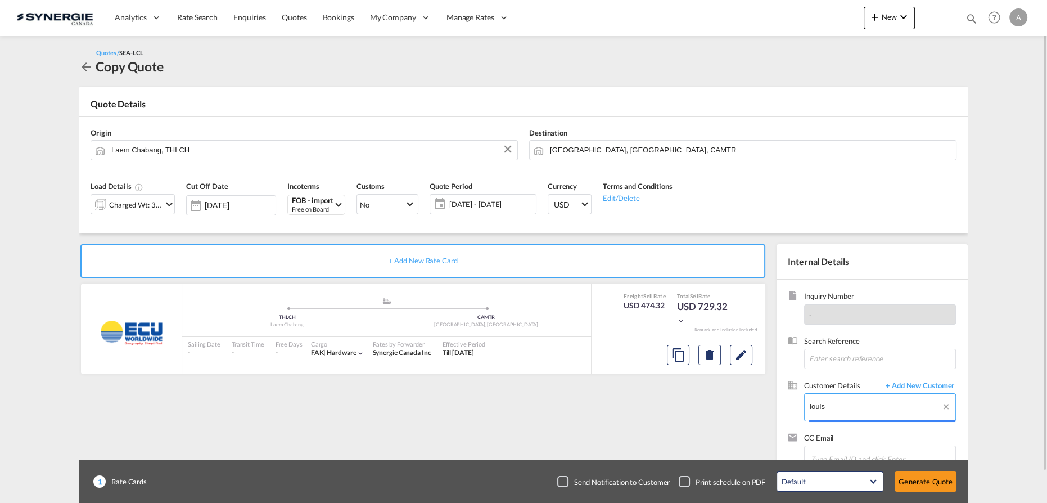
click at [762, 403] on div "+ Add New Rate Card ECU Worldwide added by you .a{fill:#aaa8ad;} .a{fill:#aaa8a…" at bounding box center [523, 359] width 888 height 252
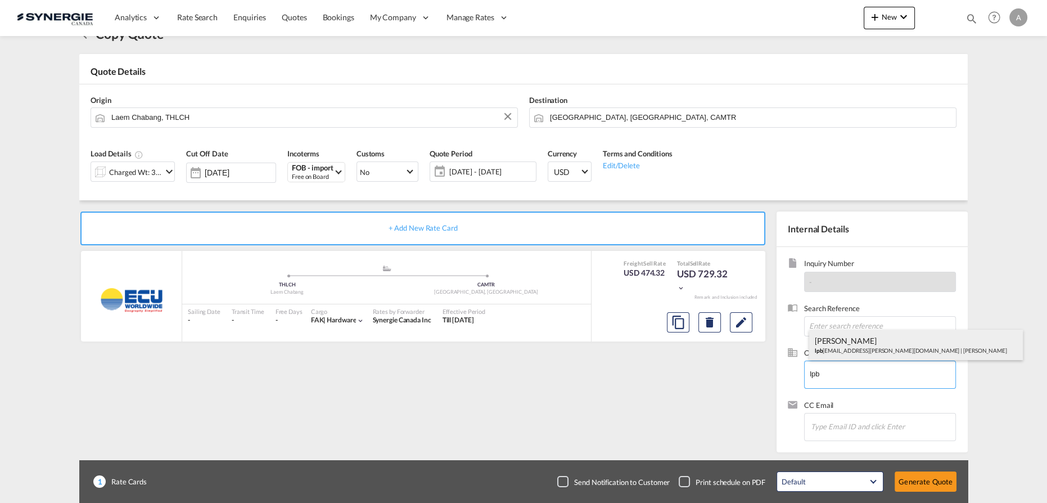
click at [832, 342] on div "Louis-Philippe Boisvert lpb oisvert@rocheleau.ca | Rocheleau" at bounding box center [916, 345] width 214 height 30
type input "Rocheleau, Louis-Philippe Boisvert, lpboisvert@rocheleau.ca"
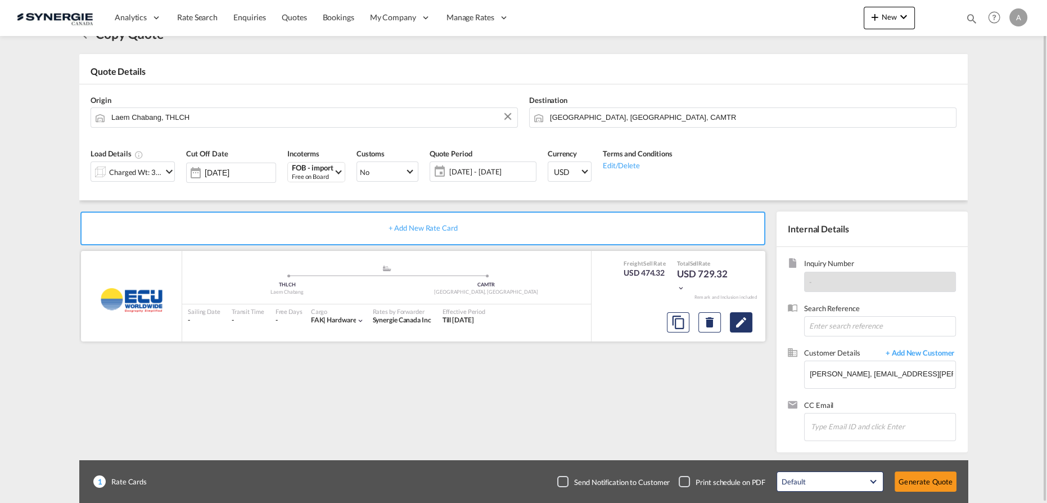
click at [752, 322] on button "Edit" at bounding box center [741, 322] width 22 height 20
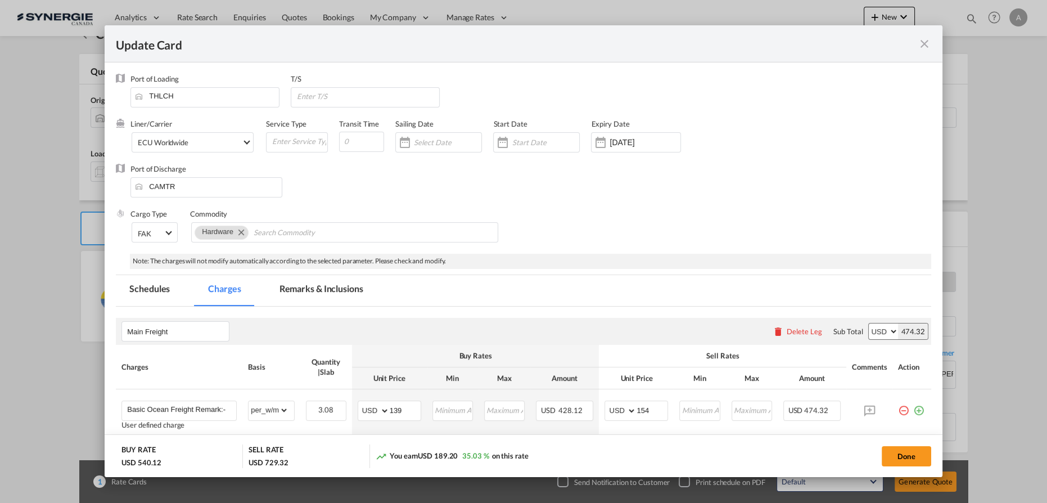
click at [534, 143] on input "Update Card Port ..." at bounding box center [545, 142] width 67 height 9
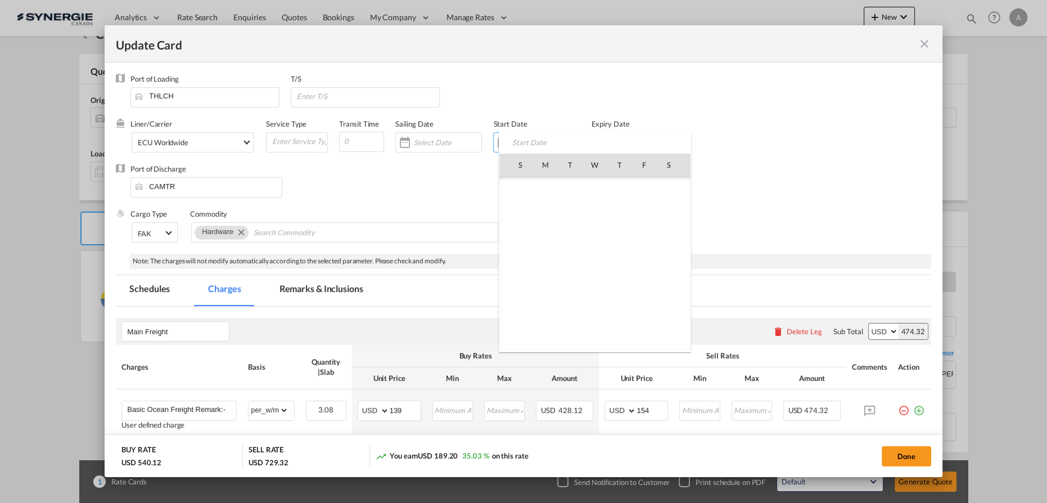
scroll to position [260468, 0]
click at [611, 233] on span "11" at bounding box center [620, 239] width 24 height 24
type input "[DATE]"
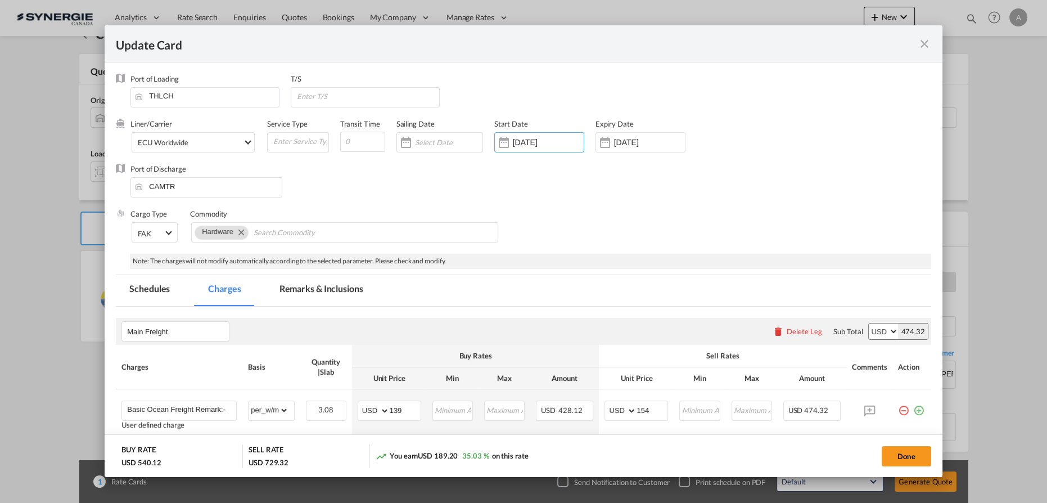
click at [632, 146] on input "[DATE]" at bounding box center [649, 142] width 71 height 9
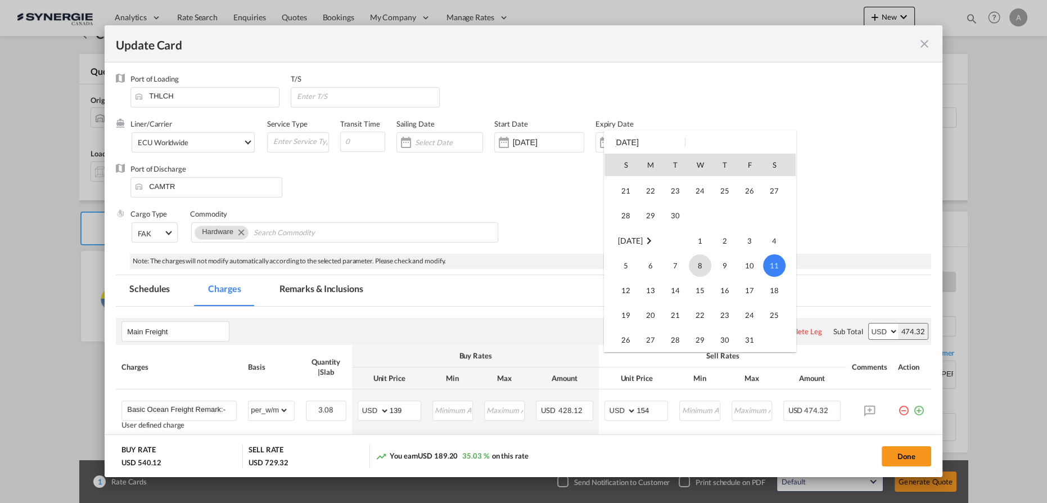
scroll to position [46, 0]
click at [631, 221] on span "14" at bounding box center [626, 217] width 22 height 22
type input "[DATE]"
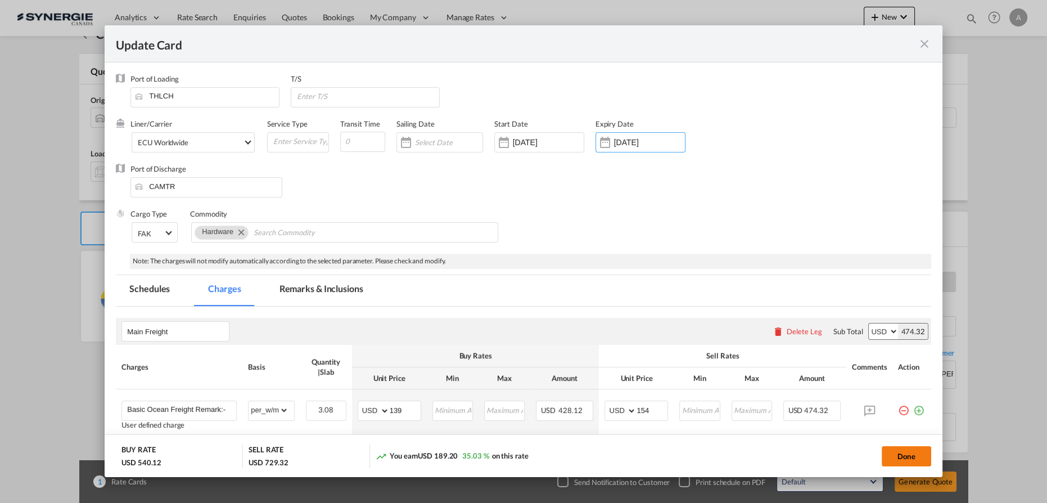
click at [889, 454] on button "Done" at bounding box center [906, 456] width 49 height 20
type input "[DATE]"
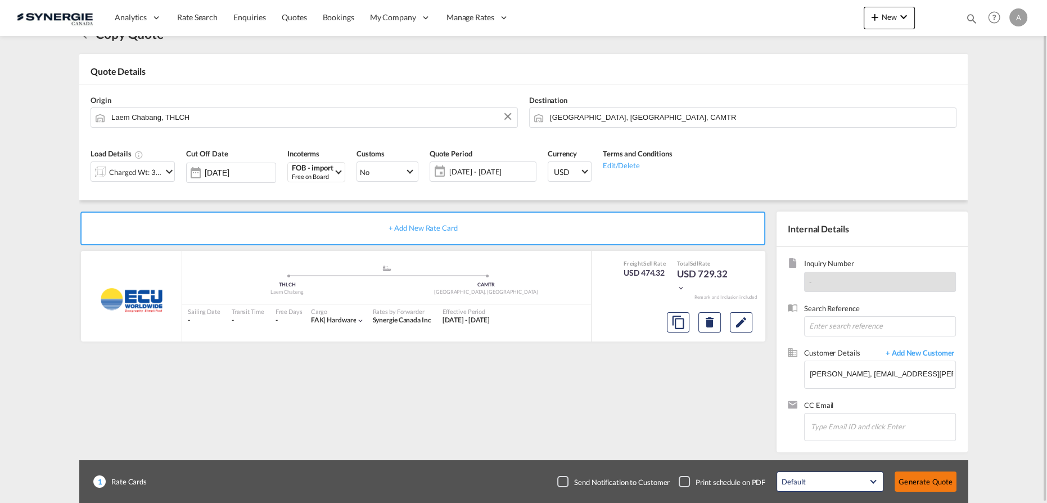
click at [924, 479] on button "Generate Quote" at bounding box center [926, 481] width 62 height 20
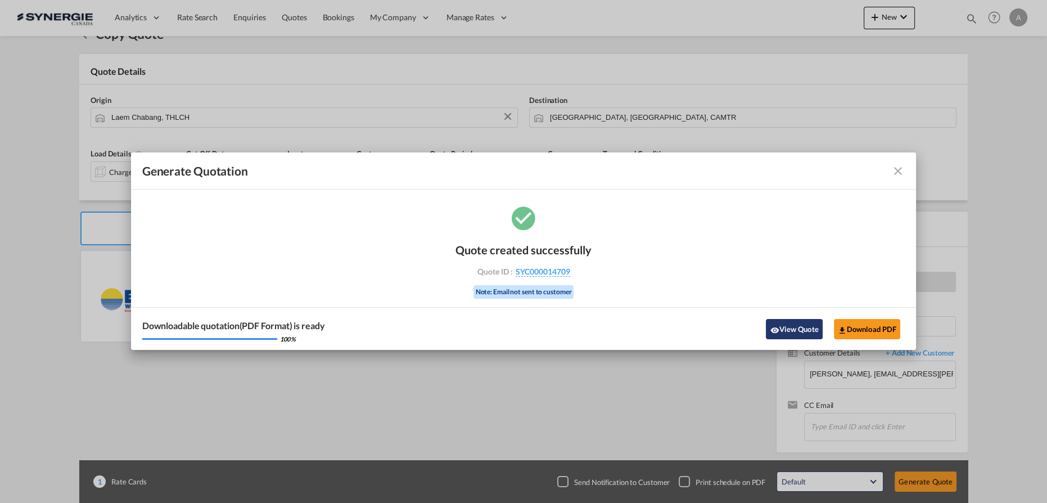
drag, startPoint x: 801, startPoint y: 330, endPoint x: 814, endPoint y: 332, distance: 13.0
click at [801, 330] on button "View Quote" at bounding box center [794, 329] width 56 height 20
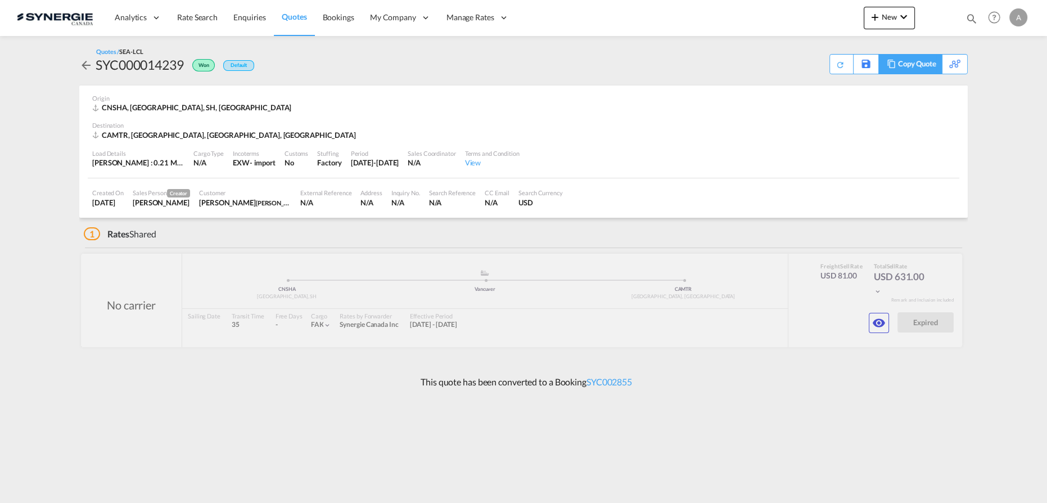
click at [922, 66] on div "Copy Quote" at bounding box center [917, 64] width 38 height 19
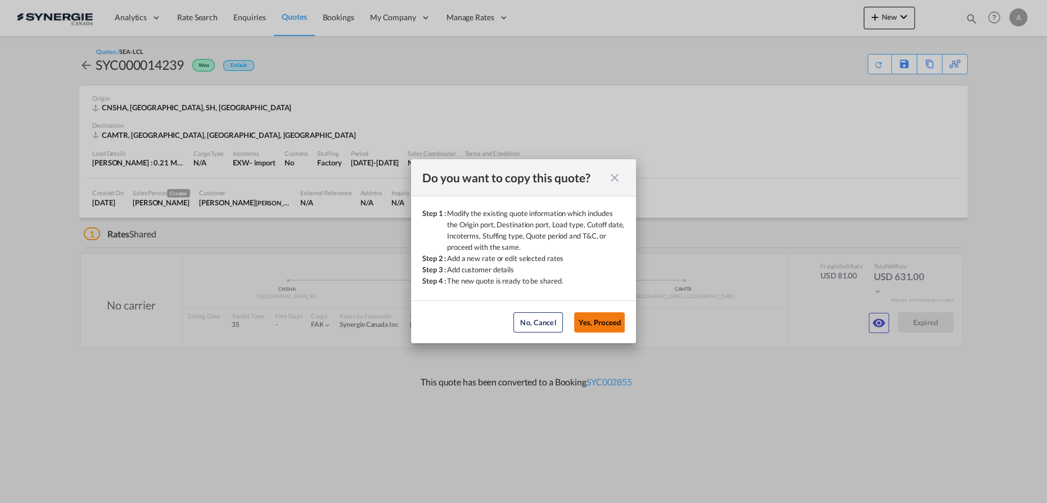
click at [589, 322] on button "Yes, Proceed" at bounding box center [599, 322] width 51 height 20
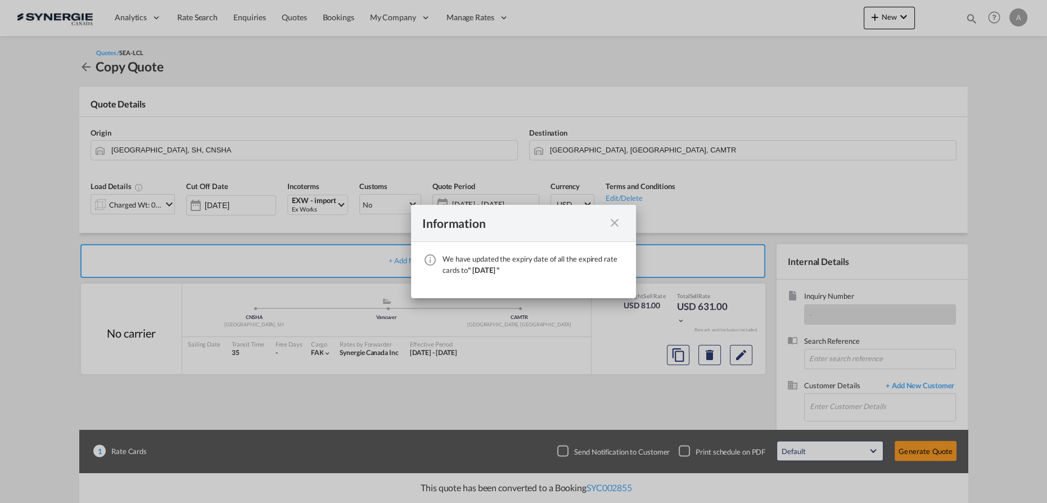
click at [616, 223] on md-icon "icon-close fg-AAA8AD cursor" at bounding box center [614, 222] width 13 height 13
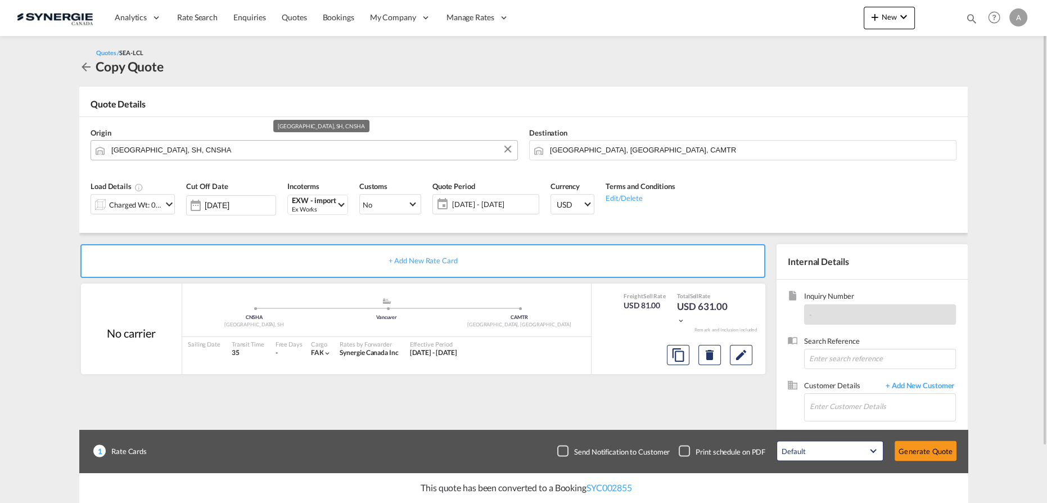
click at [238, 152] on input "[GEOGRAPHIC_DATA], SH, CNSHA" at bounding box center [311, 150] width 400 height 20
click at [137, 202] on div "Charged Wt: 0.21 W/M" at bounding box center [135, 205] width 53 height 16
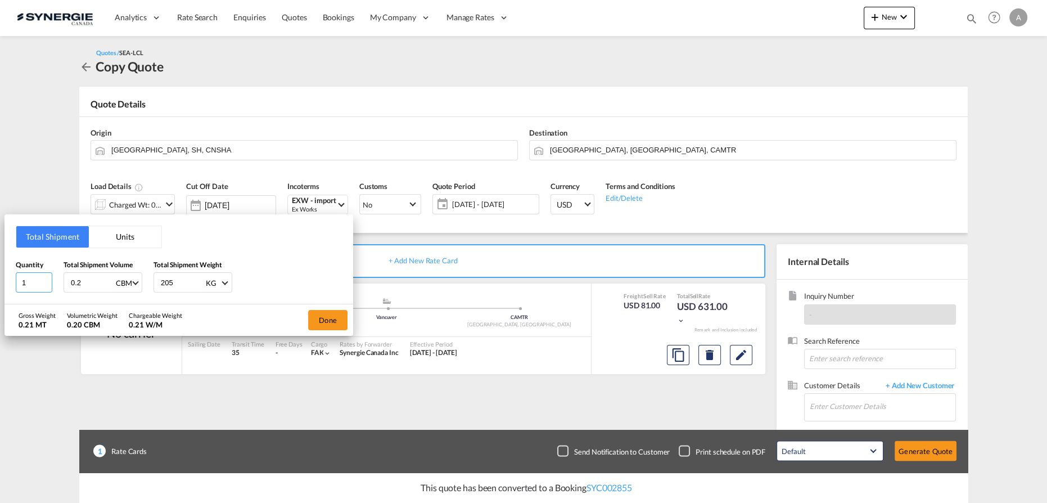
drag, startPoint x: 30, startPoint y: 285, endPoint x: -41, endPoint y: 276, distance: 71.4
click at [0, 276] on html "Analytics Reports Dashboard Rate Search Enquiries Quotes" at bounding box center [523, 251] width 1047 height 503
type input "2"
type input "4.5"
type input "2310"
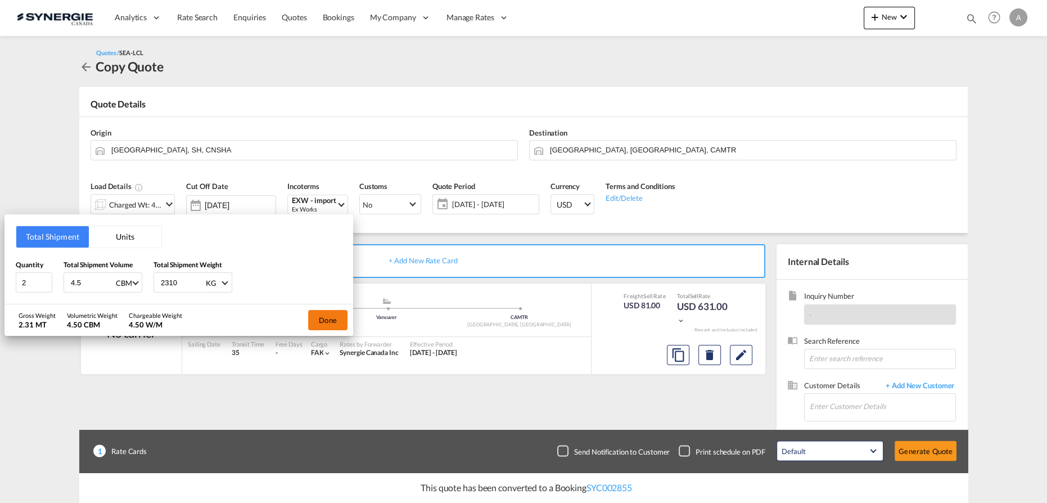
click at [321, 319] on button "Done" at bounding box center [327, 320] width 39 height 20
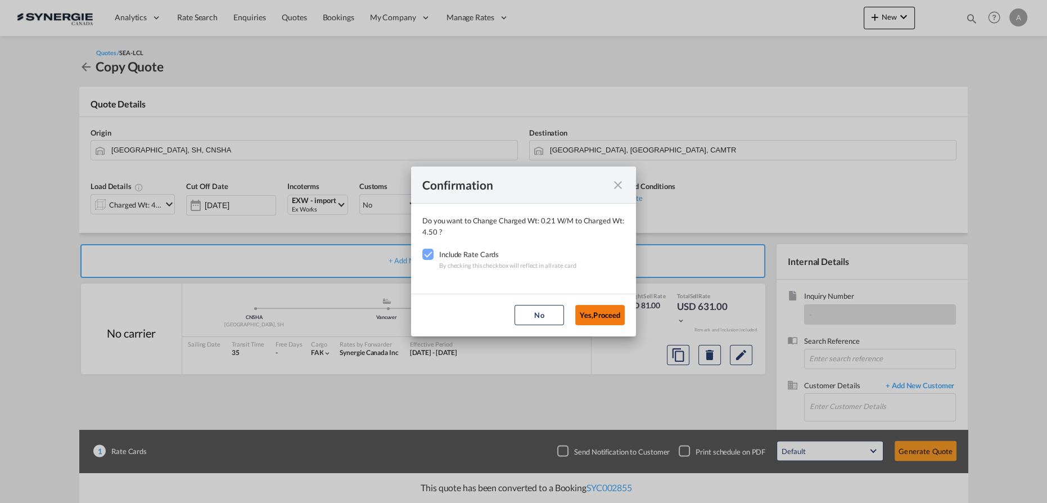
click at [594, 313] on button "Yes,Proceed" at bounding box center [599, 315] width 49 height 20
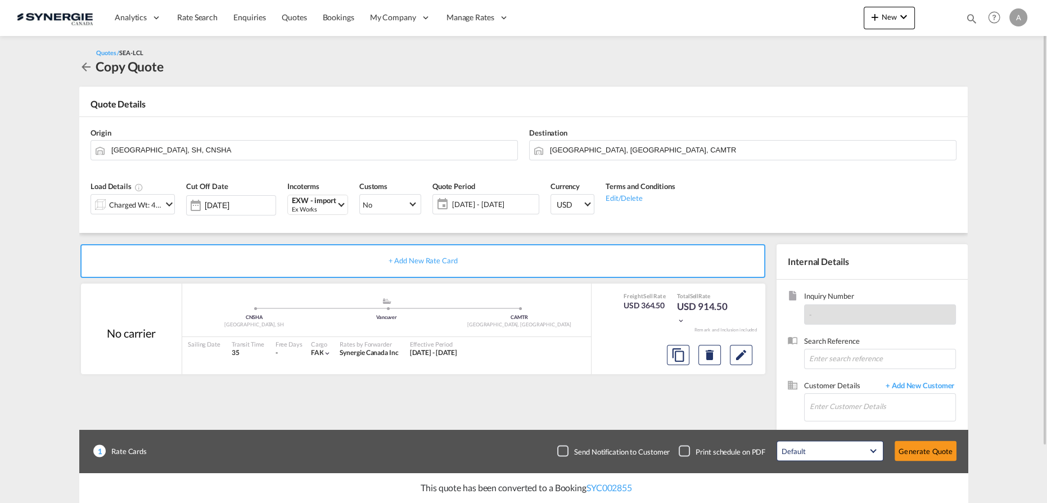
click at [484, 205] on span "11 Sep - 11 Oct 2025" at bounding box center [494, 204] width 84 height 10
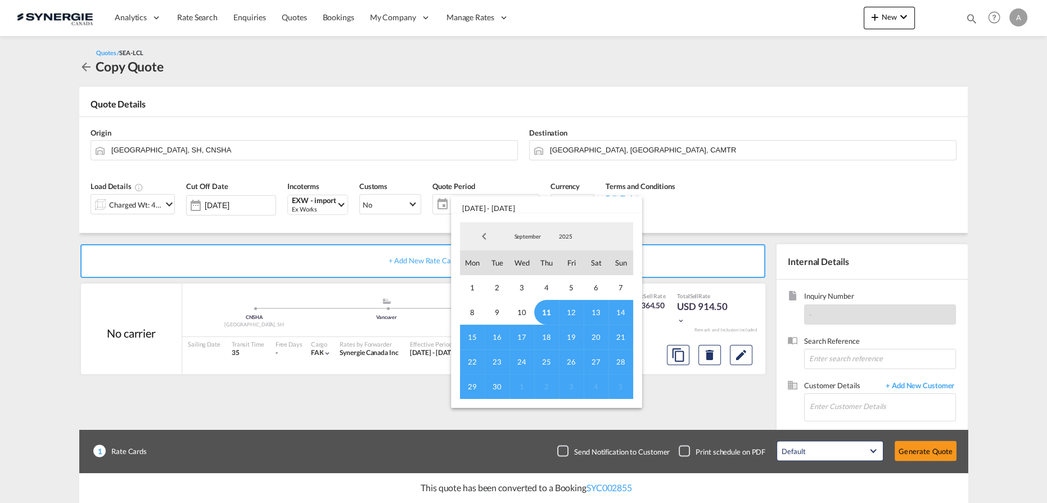
click at [547, 312] on span "11" at bounding box center [546, 312] width 25 height 25
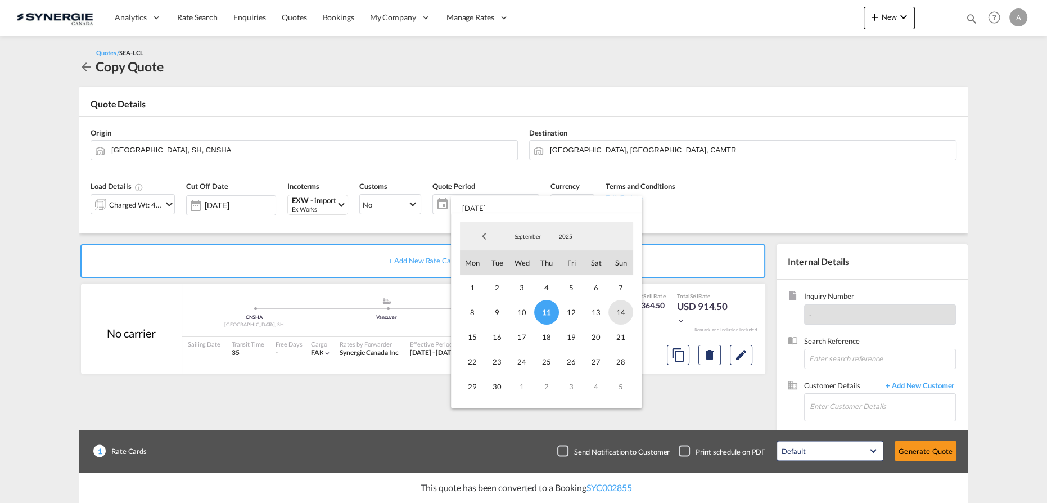
click at [617, 315] on span "14" at bounding box center [620, 312] width 25 height 25
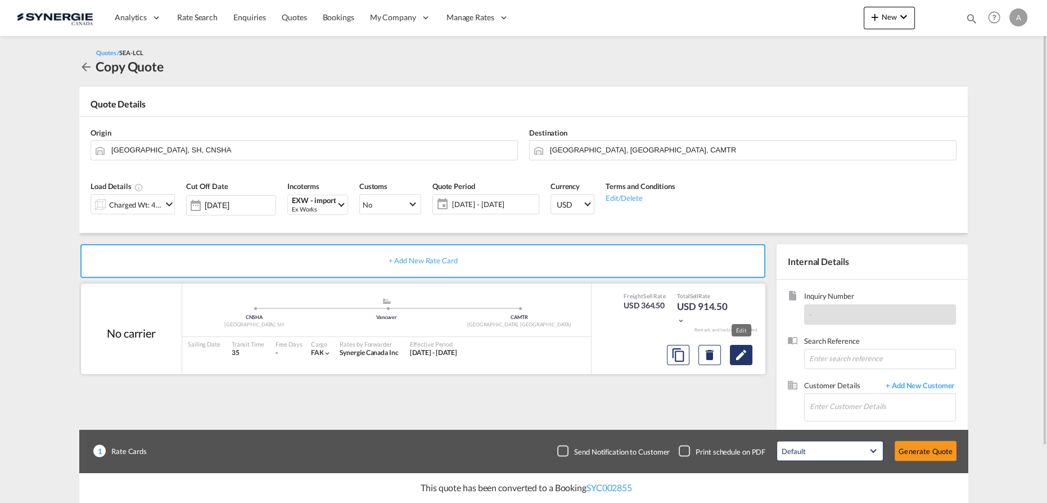
click at [751, 358] on button "Edit" at bounding box center [741, 355] width 22 height 20
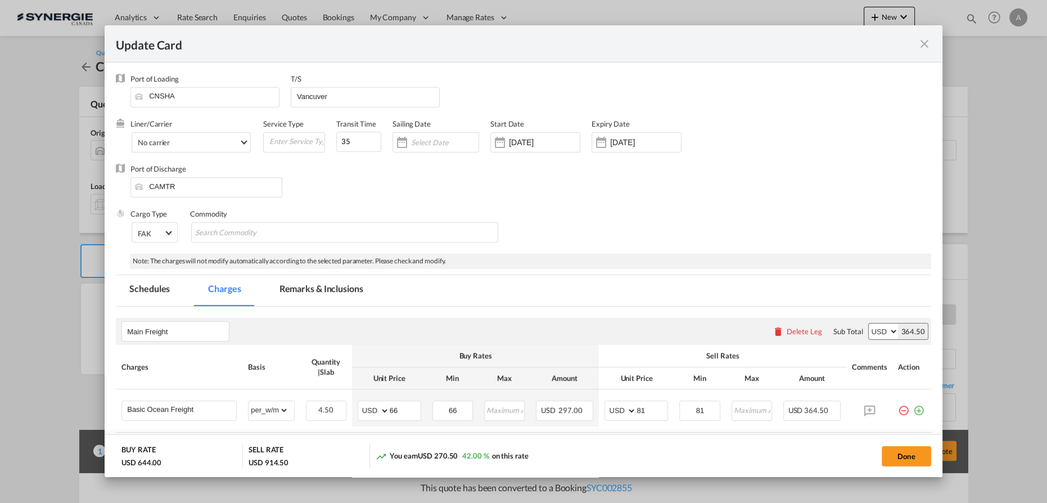
select select "per_w/m"
select select "per_hbl"
select select "per_bl"
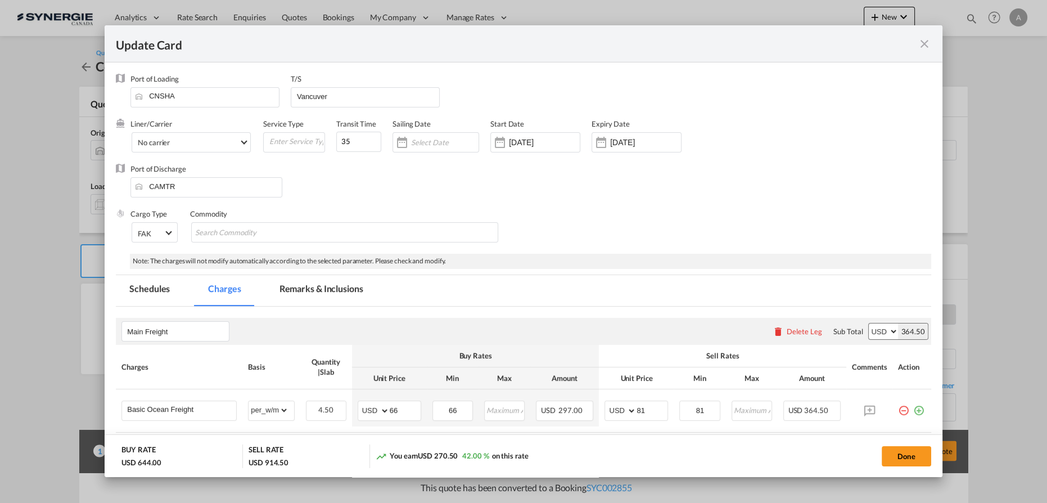
select select "per_bl"
select select "per_shipment"
click at [328, 288] on md-tab-item "Remarks & Inclusions" at bounding box center [321, 290] width 111 height 31
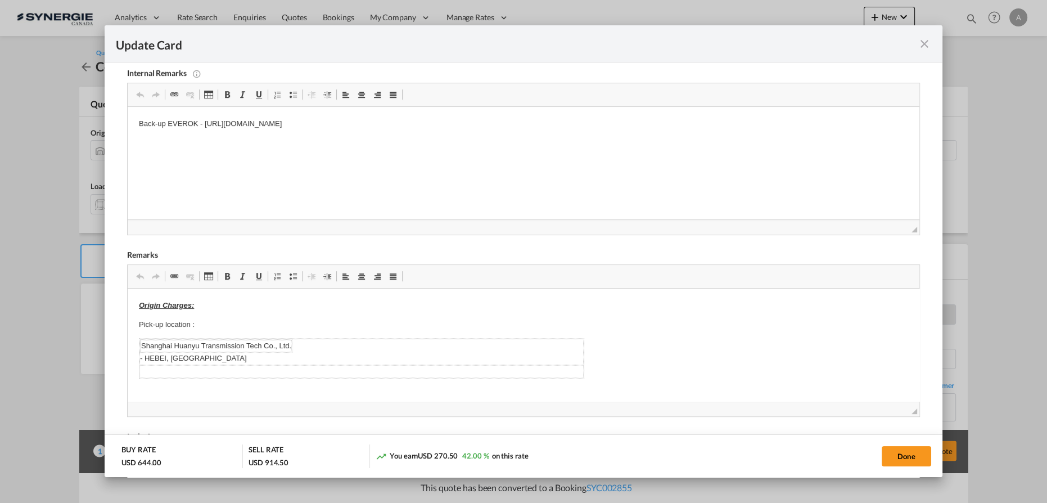
scroll to position [255, 0]
drag, startPoint x: 209, startPoint y: 327, endPoint x: 362, endPoint y: 379, distance: 161.5
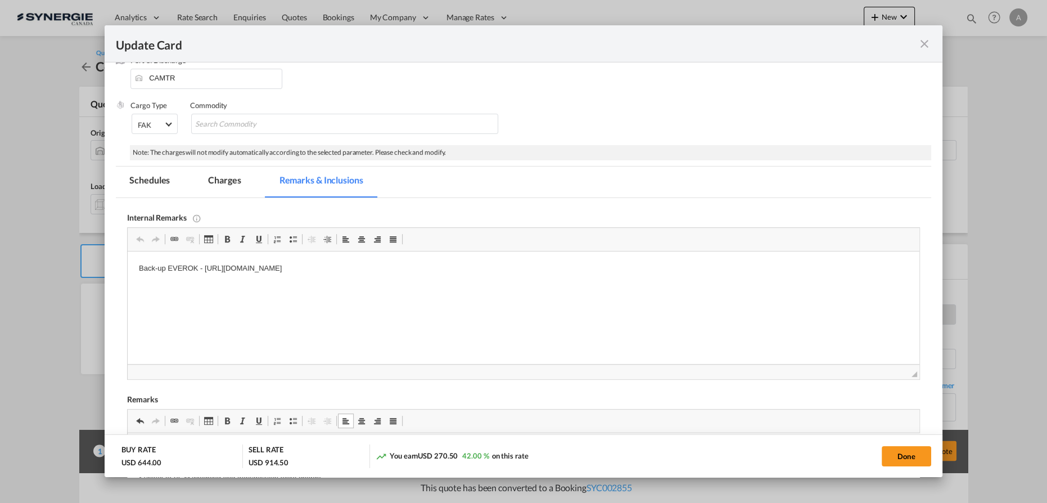
scroll to position [102, 0]
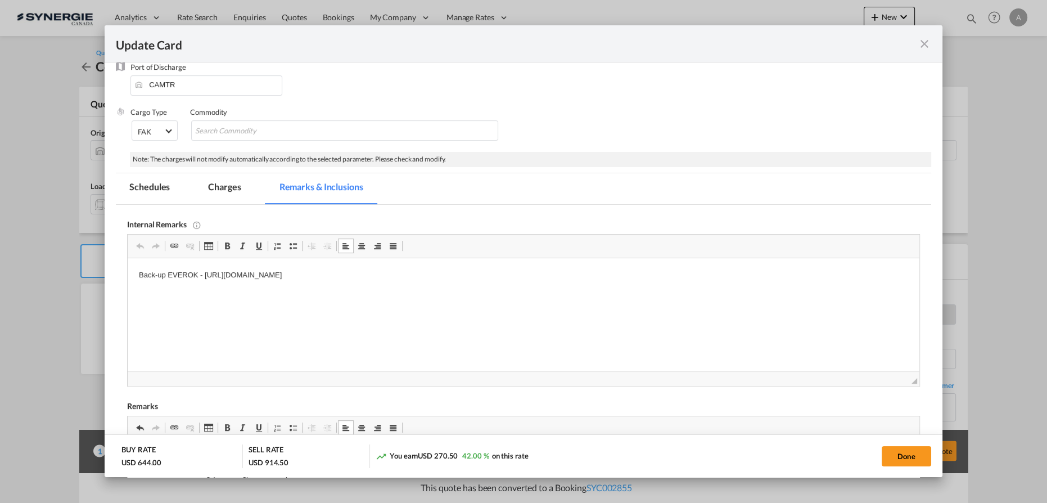
drag, startPoint x: 519, startPoint y: 276, endPoint x: 212, endPoint y: 274, distance: 307.0
click at [212, 274] on p "Back-up EVEROK - https://app.frontapp.com/open/cnv_q6q0lvz?key=Yw0KutWFMeLHCbt3…" at bounding box center [523, 275] width 769 height 12
click at [911, 452] on button "Done" at bounding box center [906, 456] width 49 height 20
type input "14 Aug 2025"
type input "10 Oct 2025"
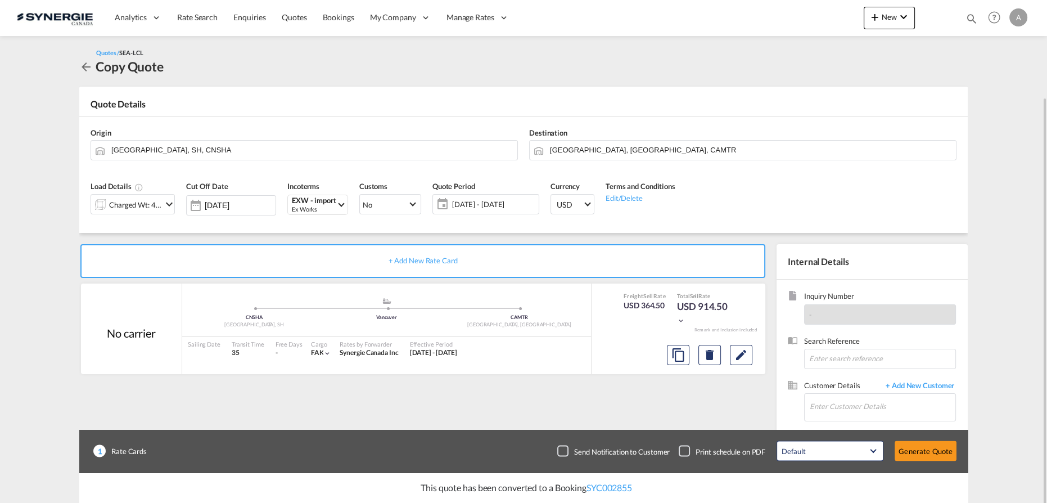
scroll to position [51, 0]
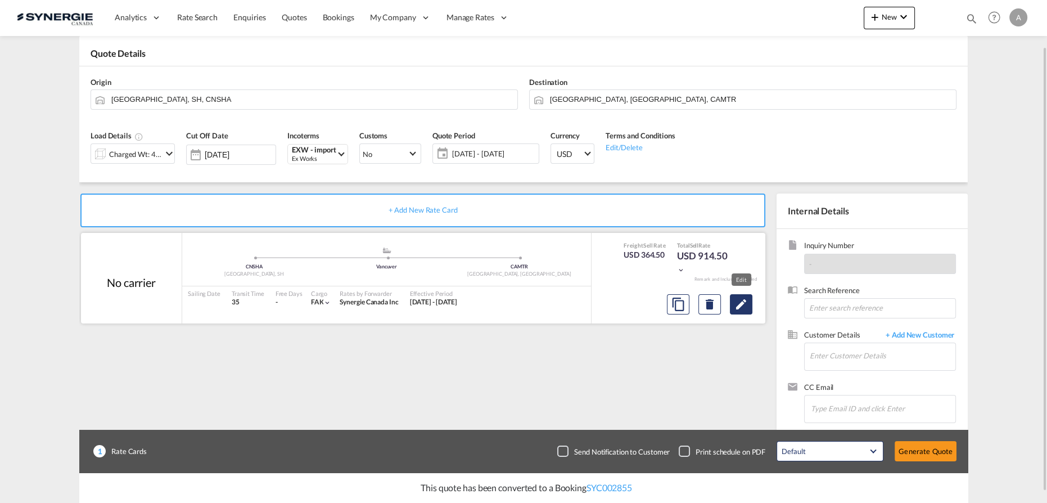
click at [743, 304] on md-icon "Edit" at bounding box center [740, 303] width 13 height 13
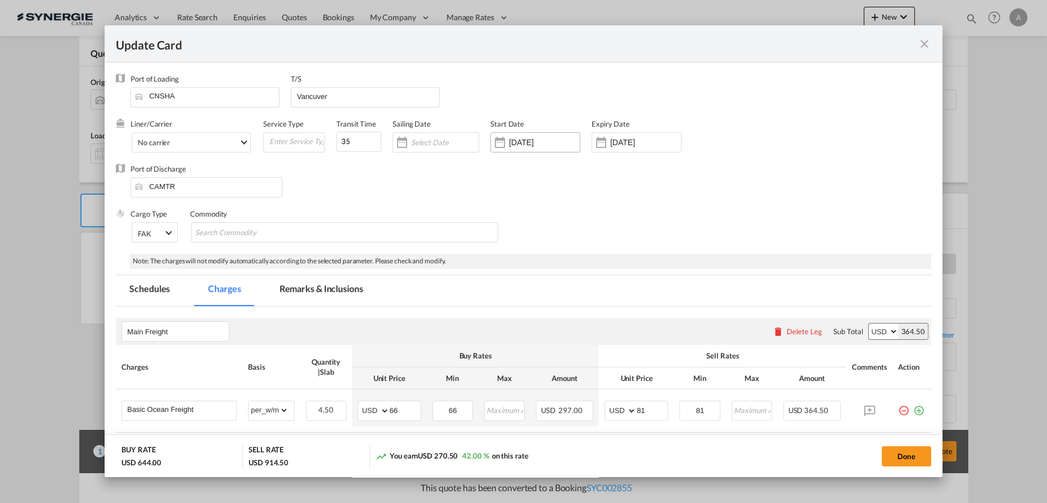
click at [553, 142] on input "15 Aug 2025" at bounding box center [544, 142] width 71 height 9
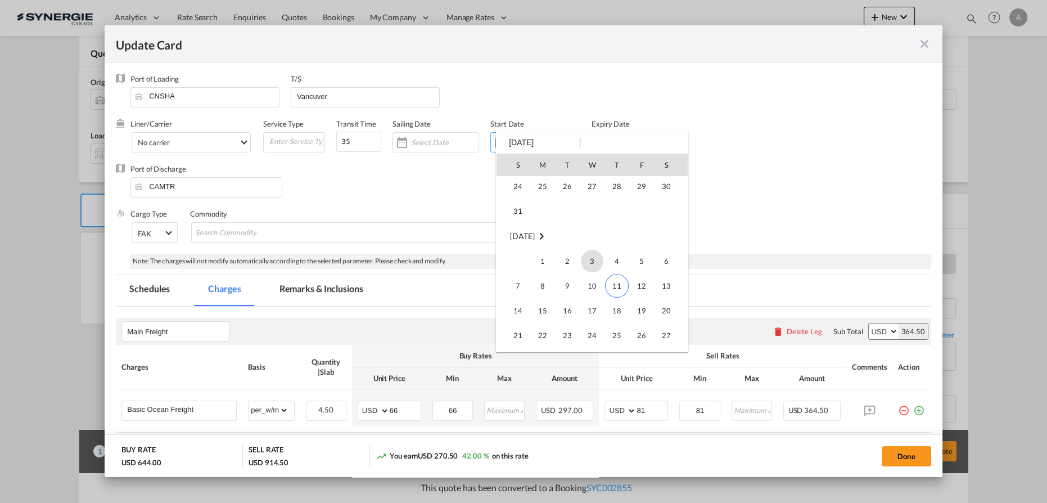
scroll to position [260472, 0]
click at [613, 229] on span "11" at bounding box center [617, 235] width 24 height 24
type input "[DATE]"
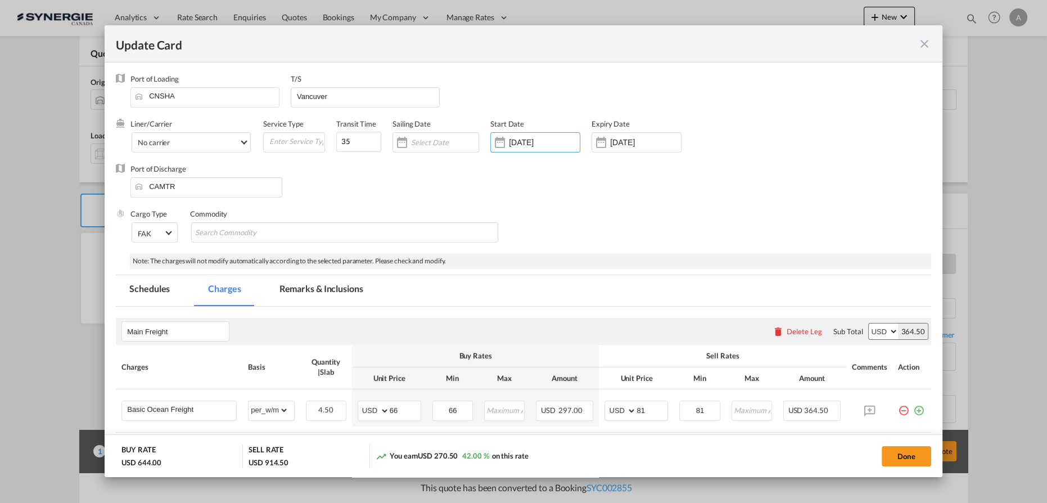
click at [634, 143] on input "11 Oct 2025" at bounding box center [645, 142] width 71 height 9
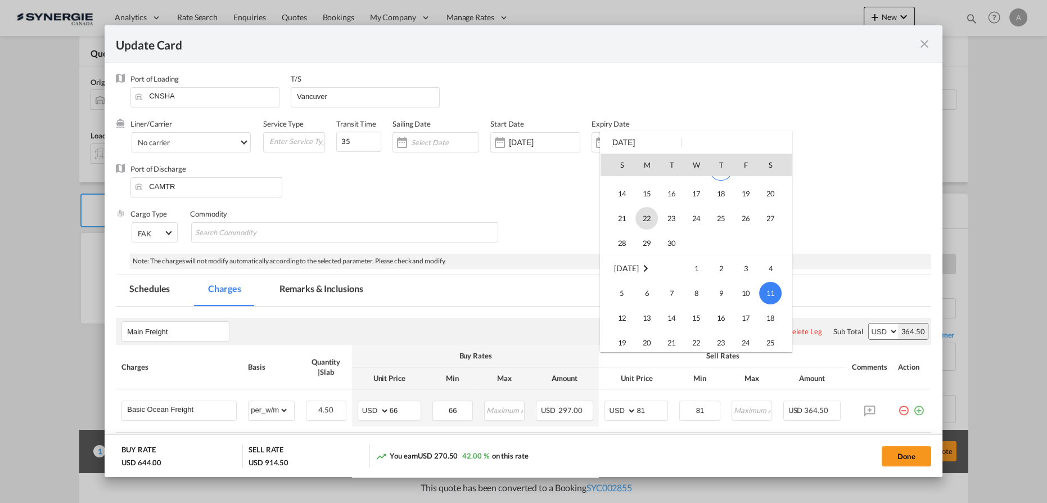
scroll to position [46, 0]
click at [630, 215] on span "14" at bounding box center [622, 217] width 22 height 22
type input "14 Sep 2025"
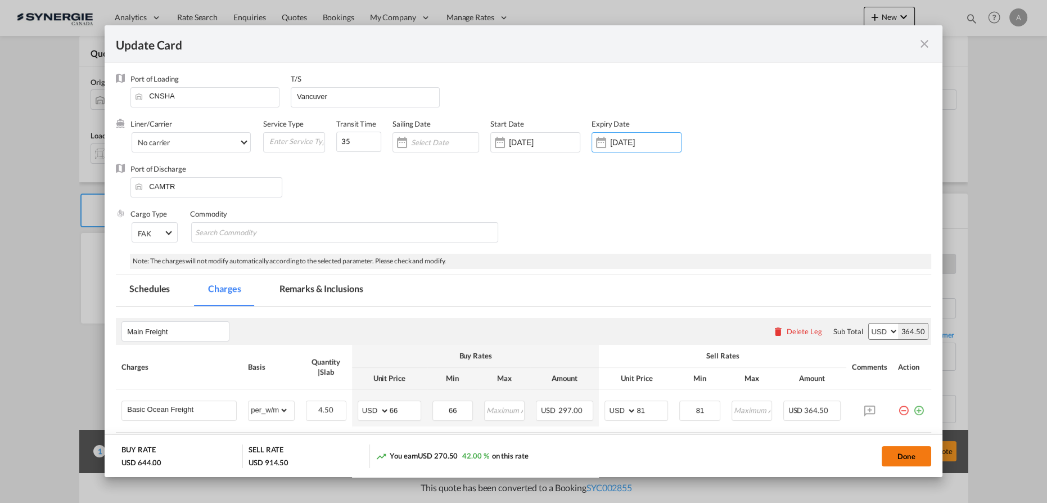
click at [913, 456] on button "Done" at bounding box center [906, 456] width 49 height 20
type input "[DATE]"
type input "13 Sep 2025"
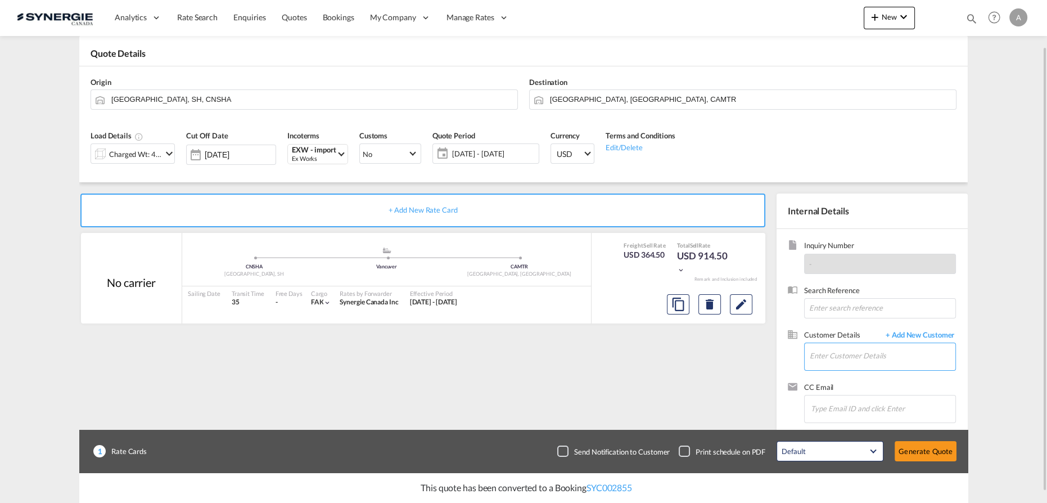
click at [866, 357] on input "Enter Customer Details" at bounding box center [883, 355] width 146 height 25
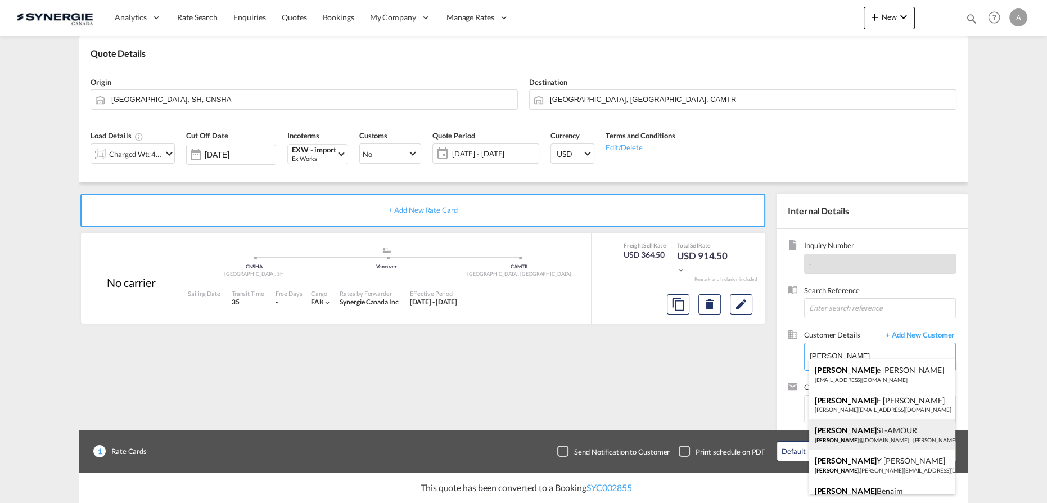
click at [862, 439] on div "DAVID ST-AMOUR david @allenbearings.com | ALLEN BEARINGS" at bounding box center [882, 434] width 147 height 30
type input "ALLEN BEARINGS, DAVID ST-AMOUR, david@allenbearings.com"
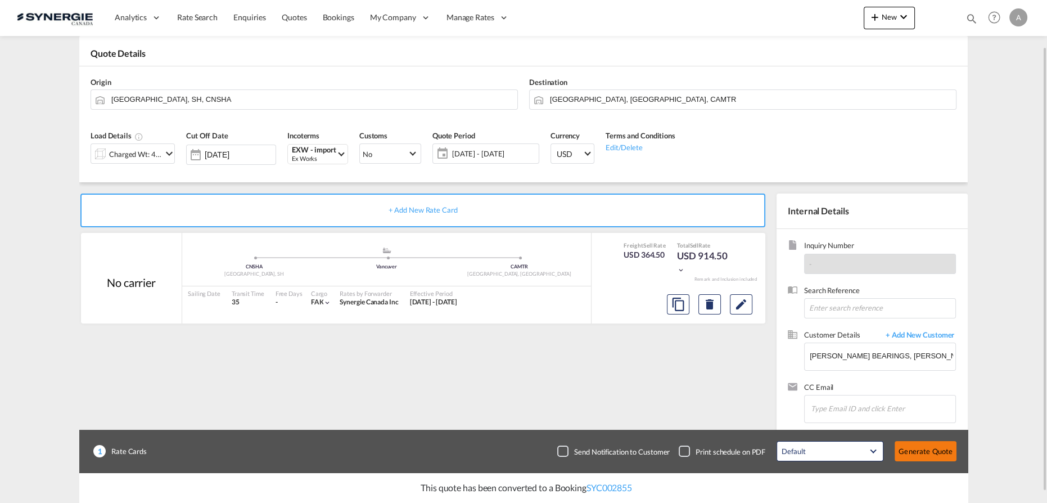
click at [923, 455] on button "Generate Quote" at bounding box center [926, 451] width 62 height 20
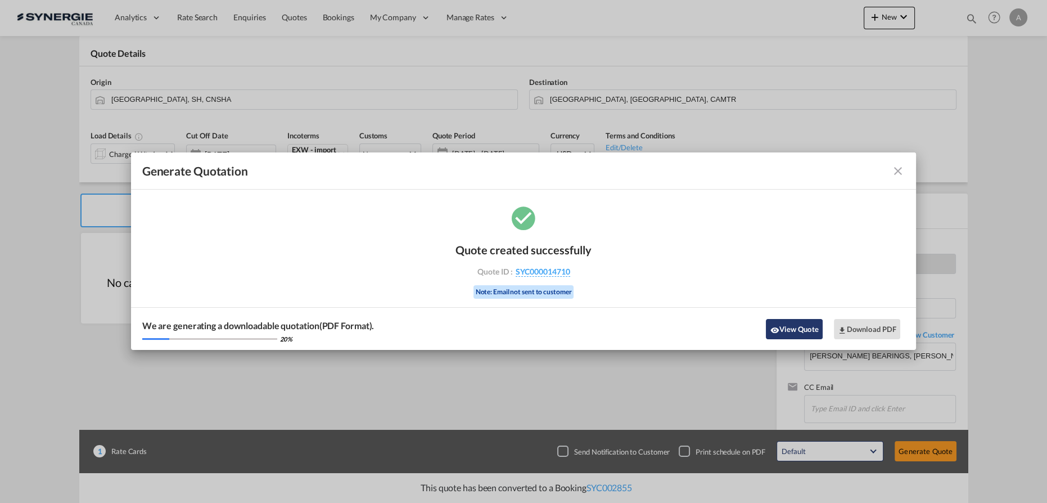
click at [793, 324] on button "View Quote" at bounding box center [794, 329] width 56 height 20
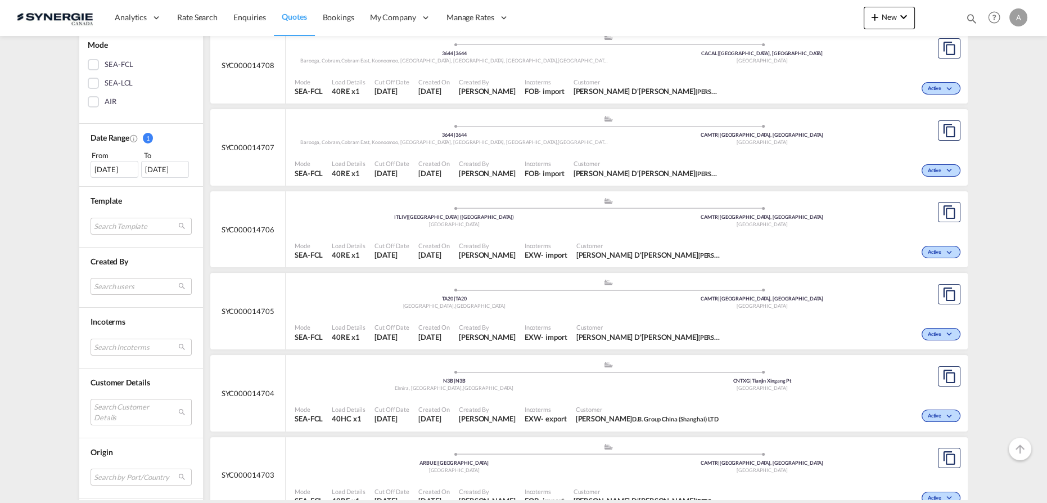
scroll to position [255, 0]
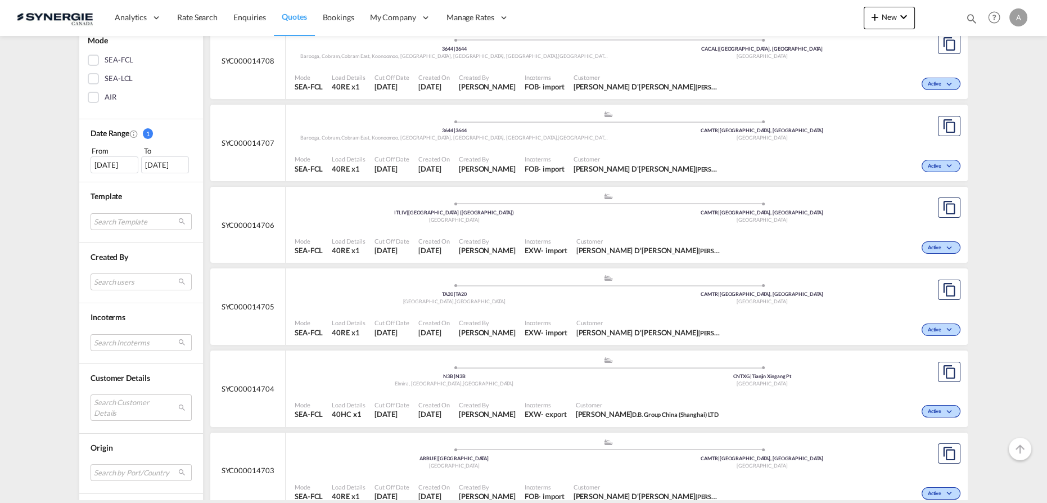
click at [100, 289] on div "Search users [PERSON_NAME] [PERSON_NAME][EMAIL_ADDRESS][DOMAIN_NAME] [PERSON_NA…" at bounding box center [141, 283] width 101 height 21
click at [114, 281] on md-select "Search users [PERSON_NAME] [PERSON_NAME][EMAIL_ADDRESS][DOMAIN_NAME] [PERSON_NA…" at bounding box center [141, 281] width 101 height 17
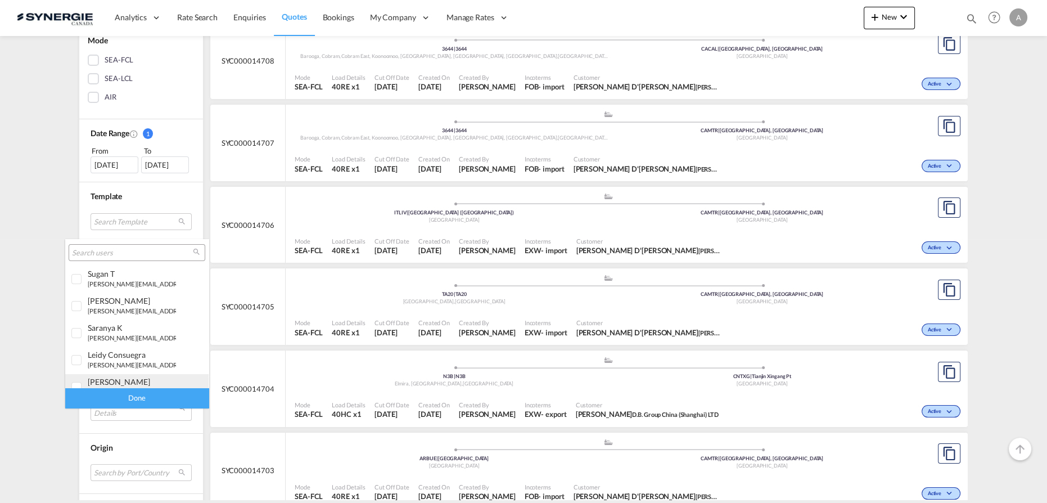
drag, startPoint x: 105, startPoint y: 381, endPoint x: 118, endPoint y: 378, distance: 13.2
click at [106, 380] on div "[PERSON_NAME]" at bounding box center [132, 382] width 88 height 10
click at [127, 399] on div "Done" at bounding box center [136, 398] width 143 height 20
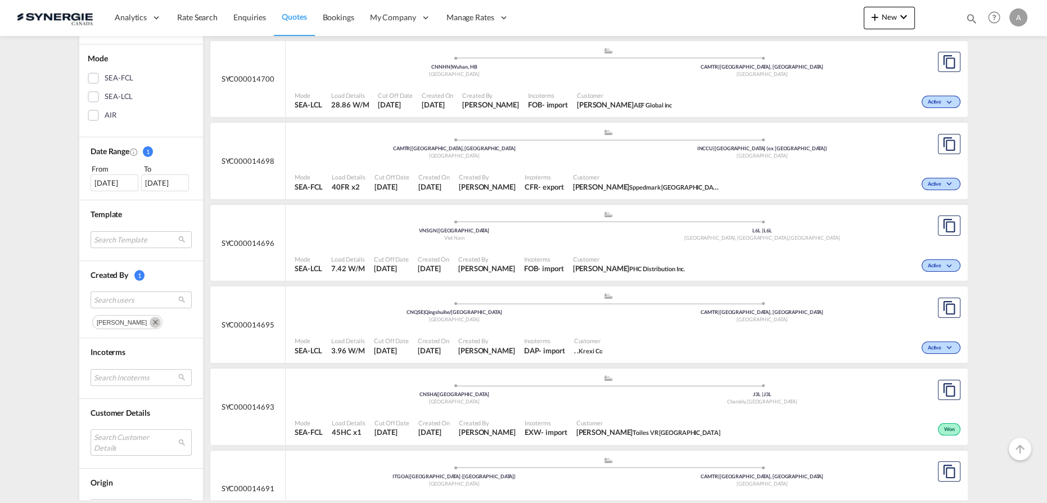
scroll to position [204, 0]
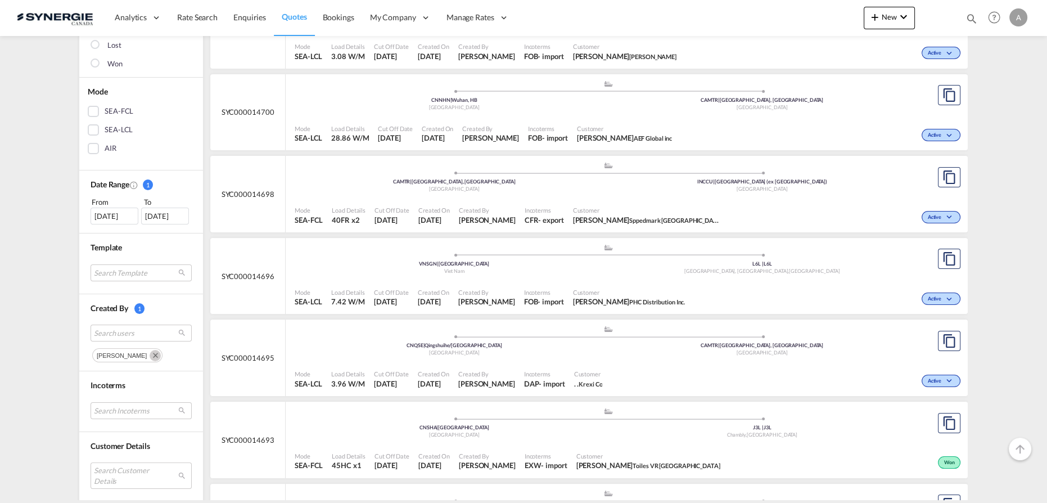
click at [121, 214] on div "[DATE]" at bounding box center [115, 215] width 48 height 17
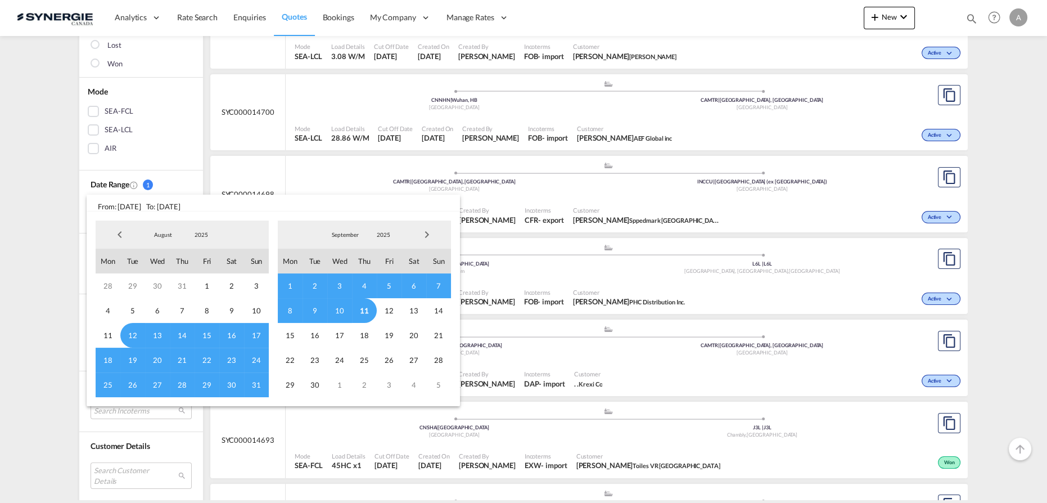
click at [292, 309] on span "8" at bounding box center [290, 310] width 25 height 25
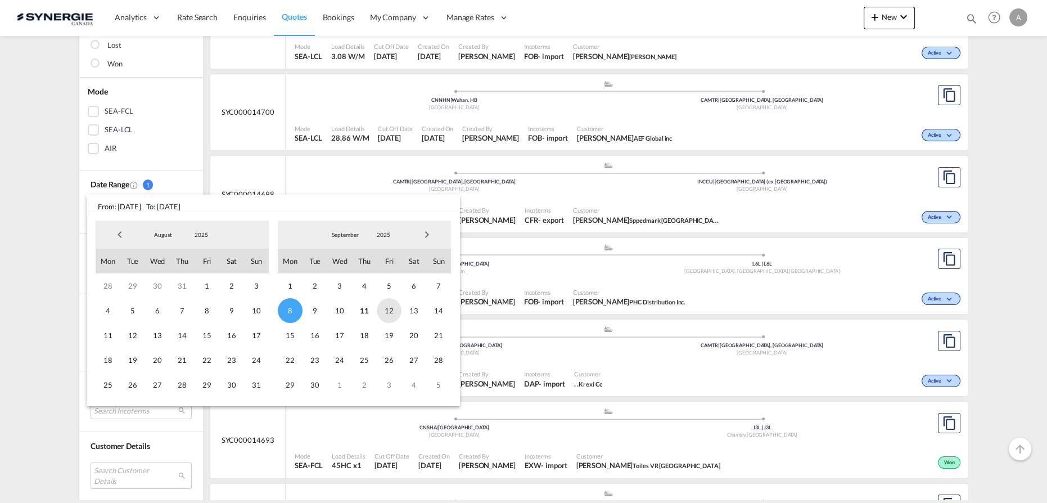
click at [394, 314] on span "12" at bounding box center [389, 310] width 25 height 25
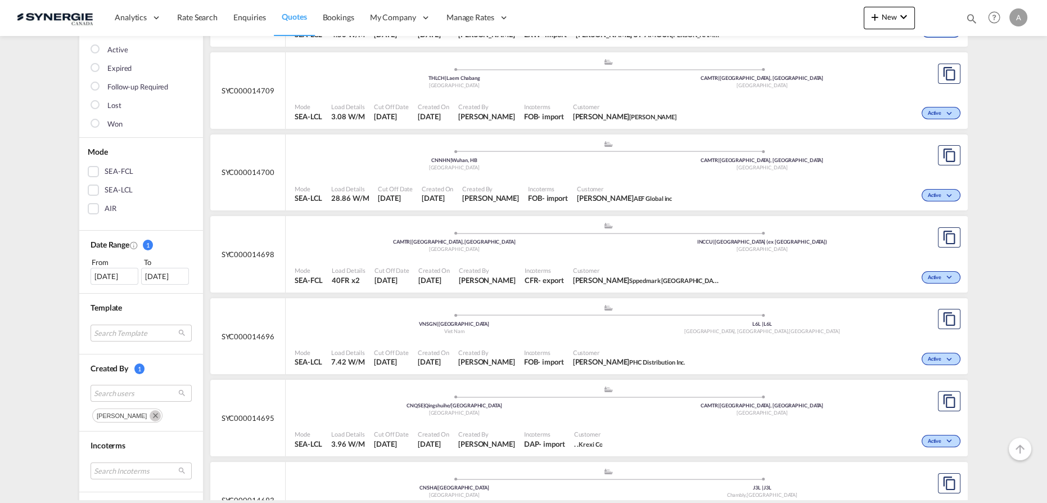
scroll to position [153, 0]
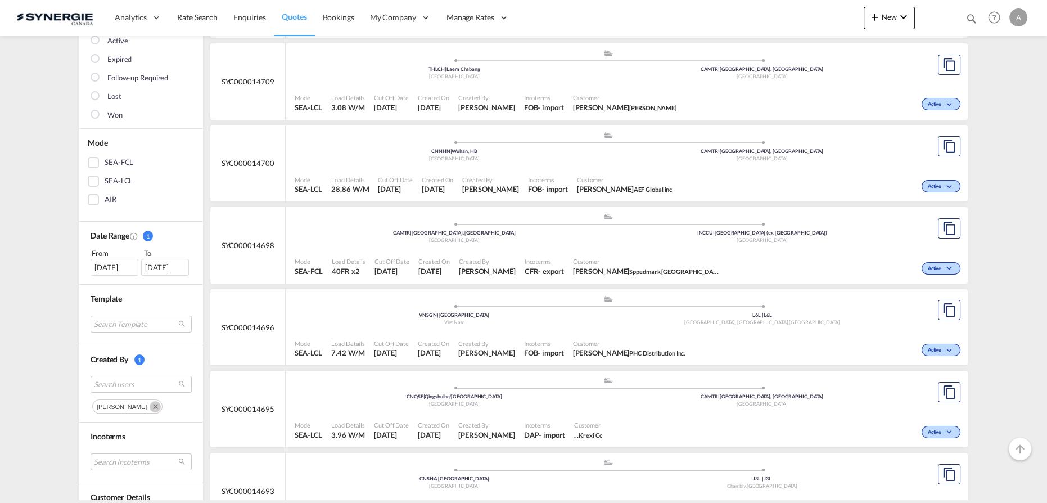
click at [150, 402] on md-icon "Remove" at bounding box center [155, 406] width 11 height 11
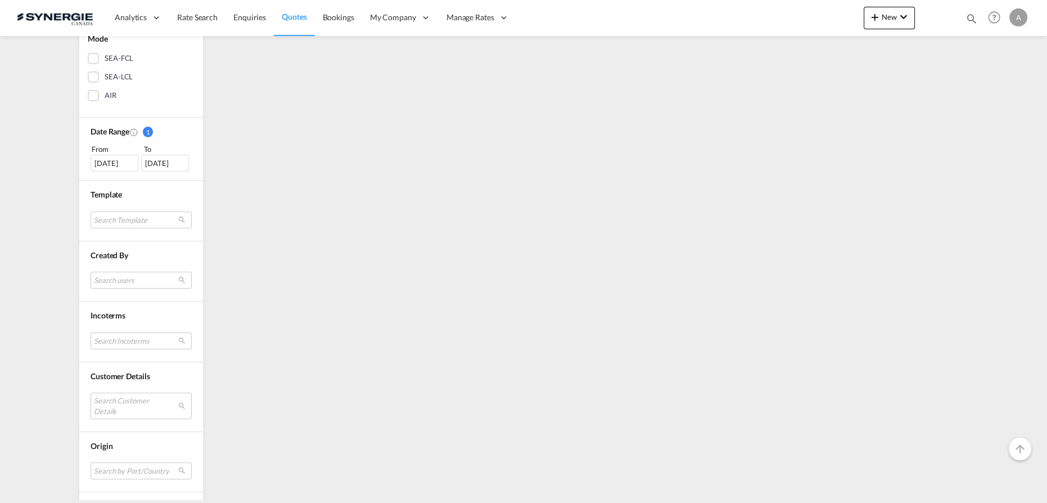
scroll to position [306, 0]
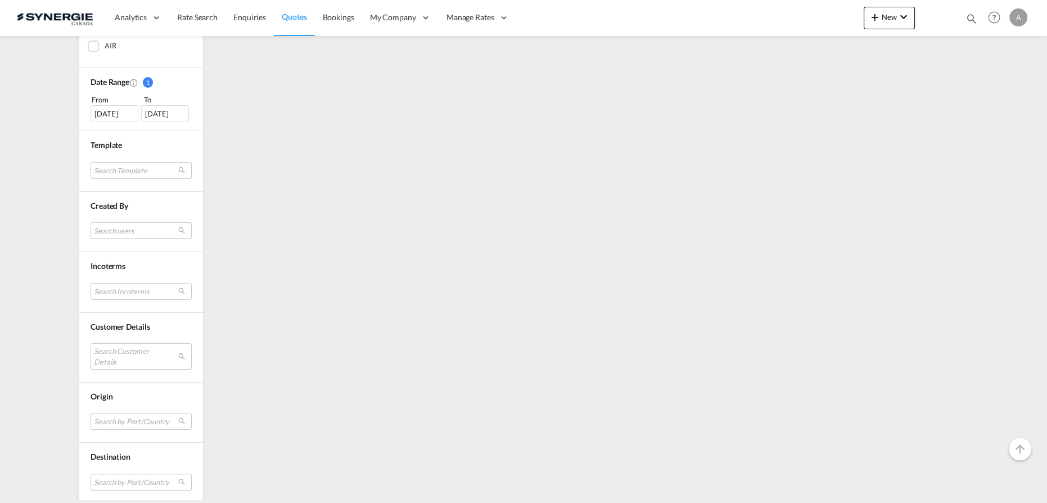
click at [131, 229] on md-select "Search users" at bounding box center [141, 230] width 101 height 17
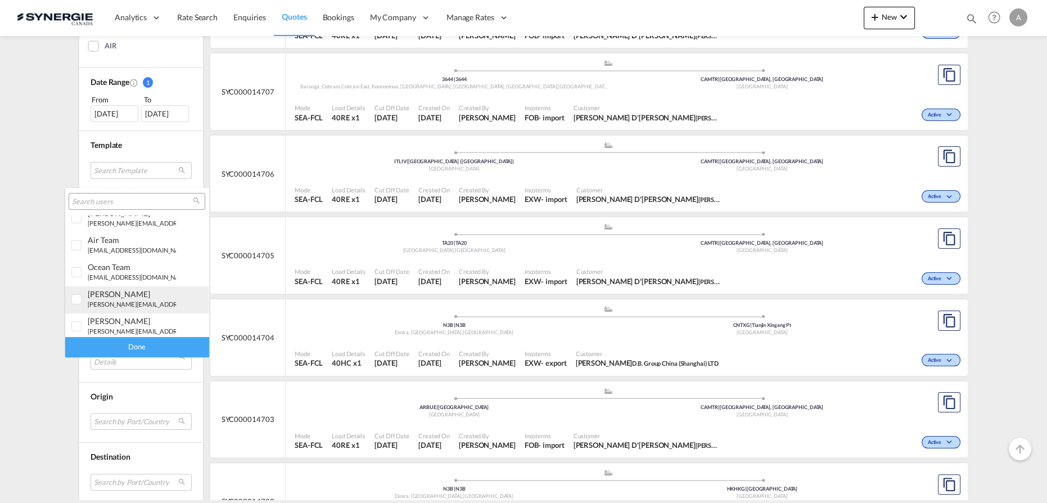
click at [125, 305] on small "[PERSON_NAME][EMAIL_ADDRESS][DOMAIN_NAME]" at bounding box center [164, 303] width 152 height 7
click at [146, 346] on div "Done" at bounding box center [136, 347] width 143 height 20
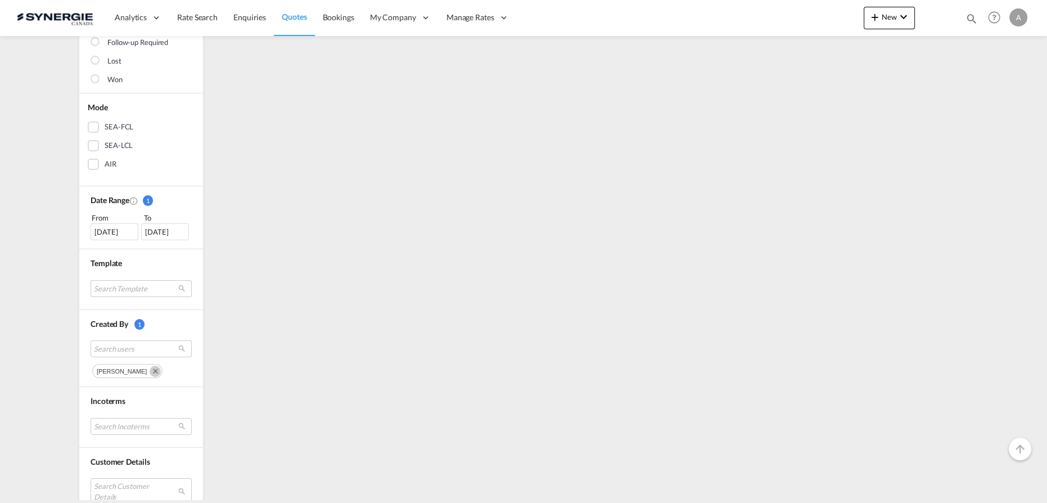
scroll to position [0, 0]
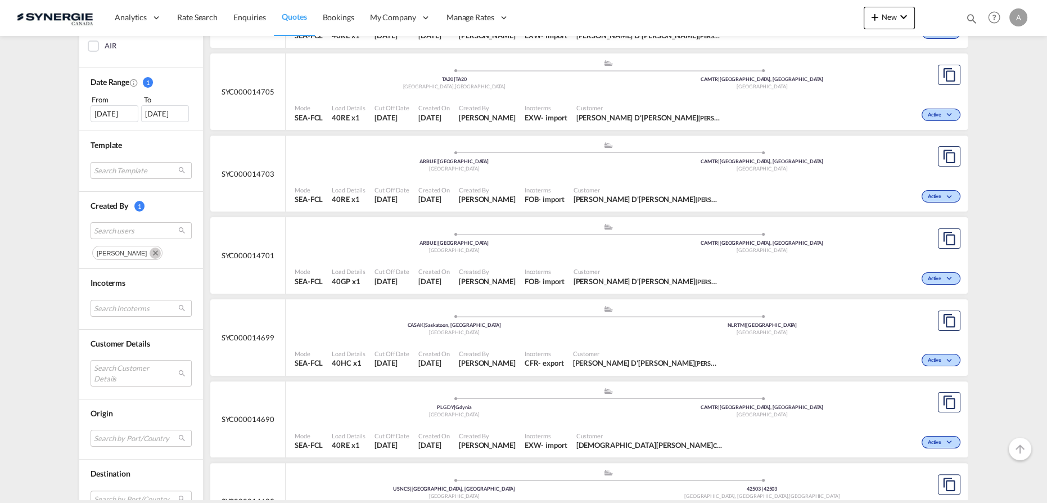
click at [161, 250] on md-icon "Remove" at bounding box center [155, 252] width 11 height 11
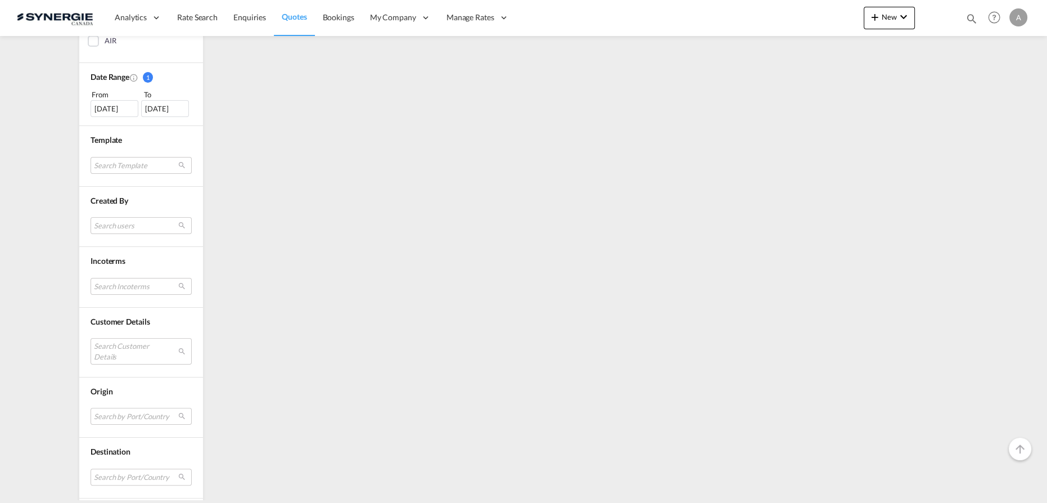
scroll to position [365, 0]
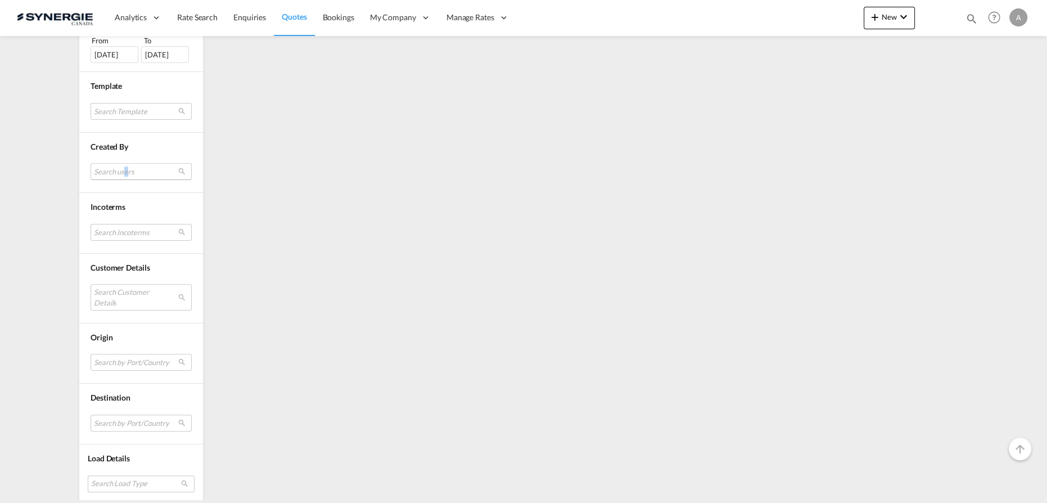
click at [122, 168] on md-select "Search users" at bounding box center [141, 171] width 101 height 17
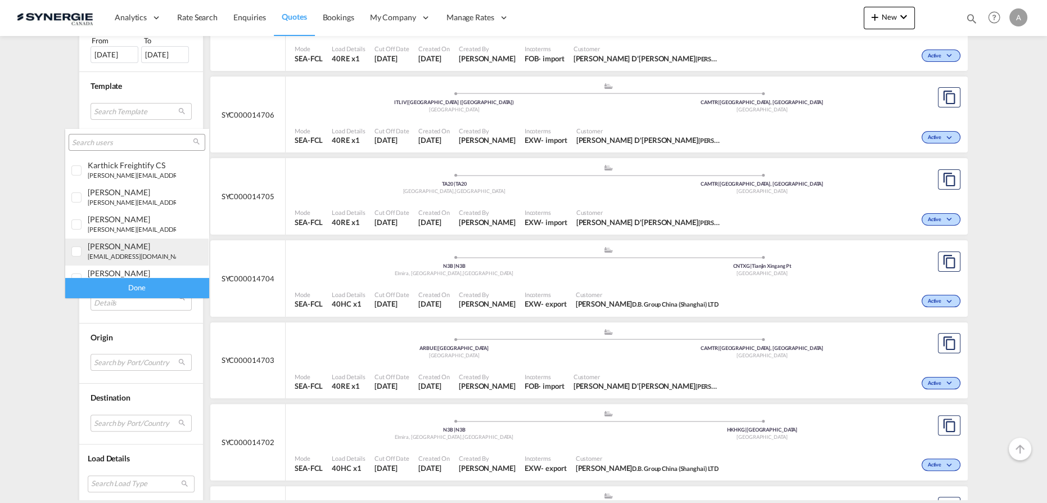
scroll to position [204, 0]
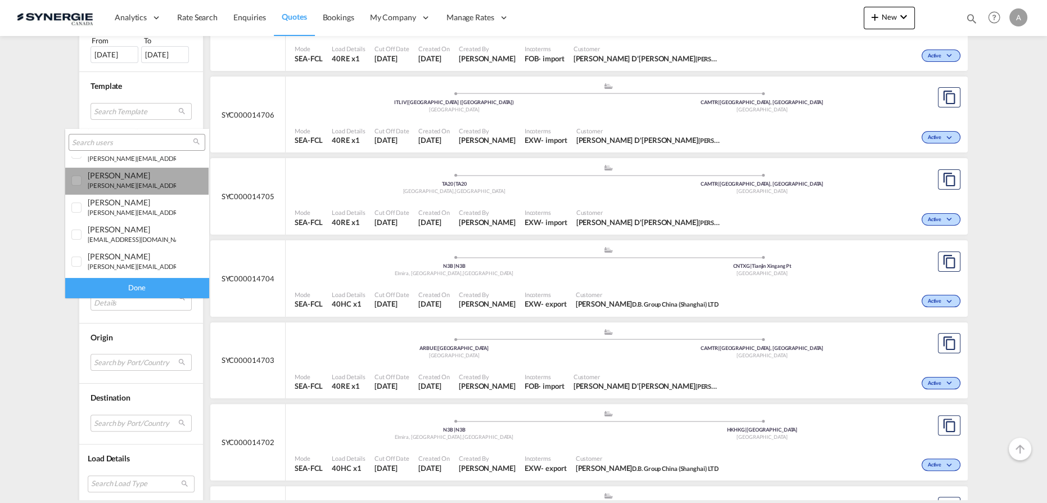
click at [143, 178] on div "[PERSON_NAME]" at bounding box center [132, 175] width 88 height 10
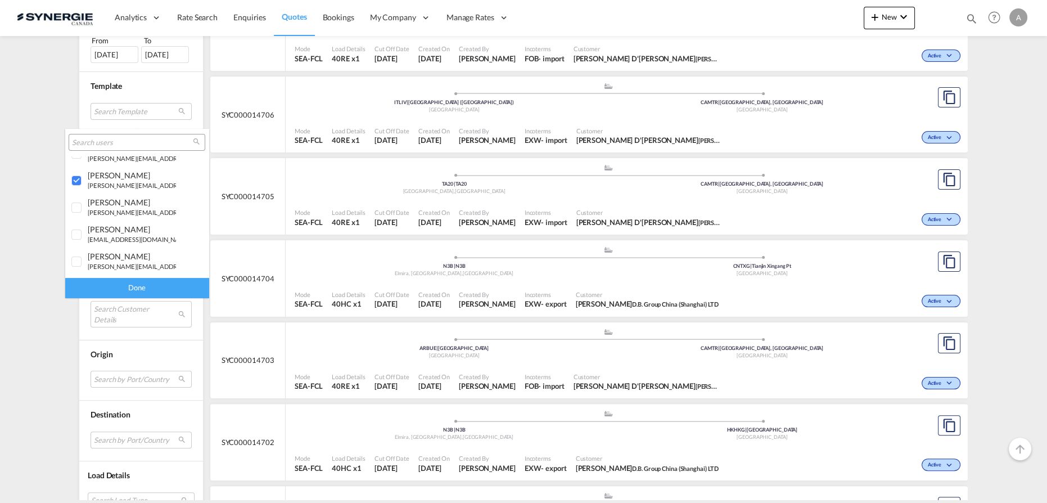
click at [144, 287] on div "Done" at bounding box center [136, 288] width 143 height 20
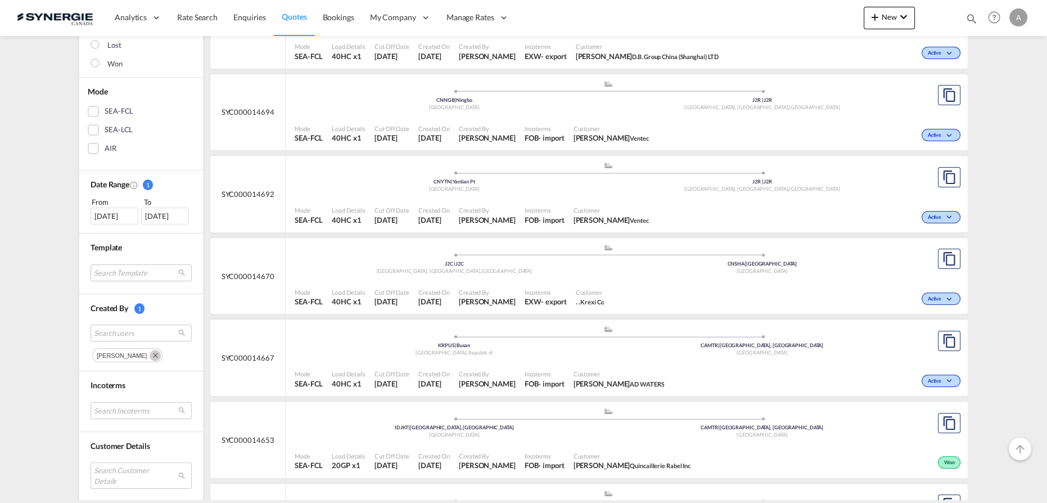
click at [150, 352] on md-icon "Remove" at bounding box center [155, 355] width 11 height 11
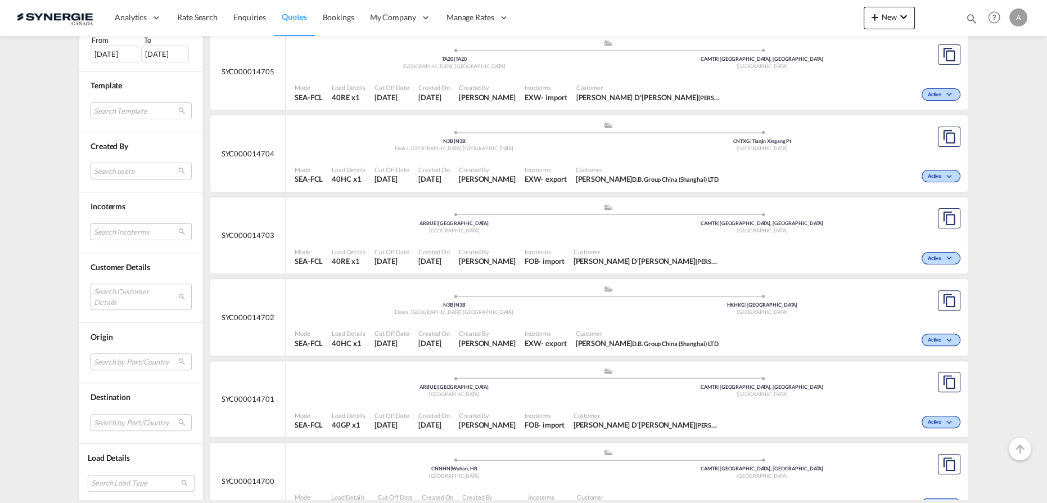
scroll to position [511, 0]
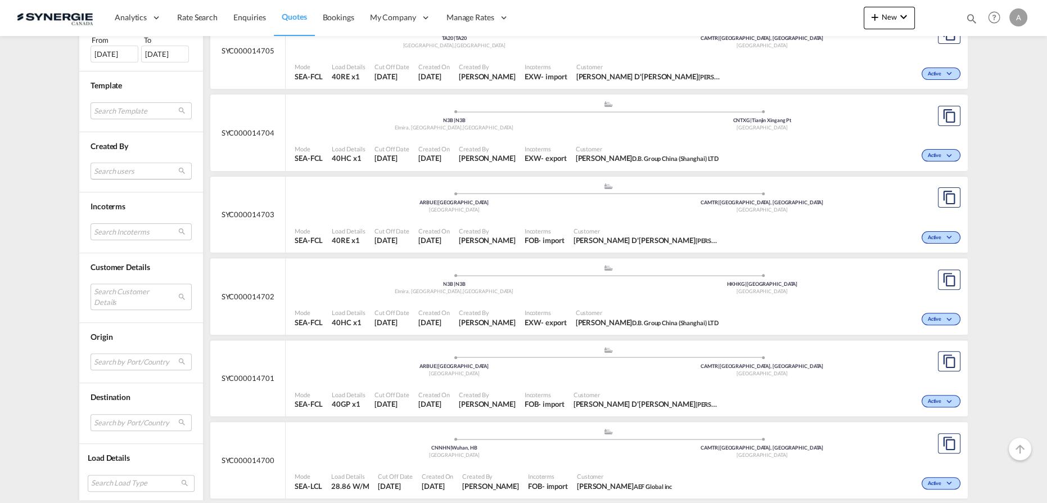
drag, startPoint x: 154, startPoint y: 164, endPoint x: 152, endPoint y: 173, distance: 9.7
click at [154, 164] on md-select "Search users" at bounding box center [141, 171] width 101 height 17
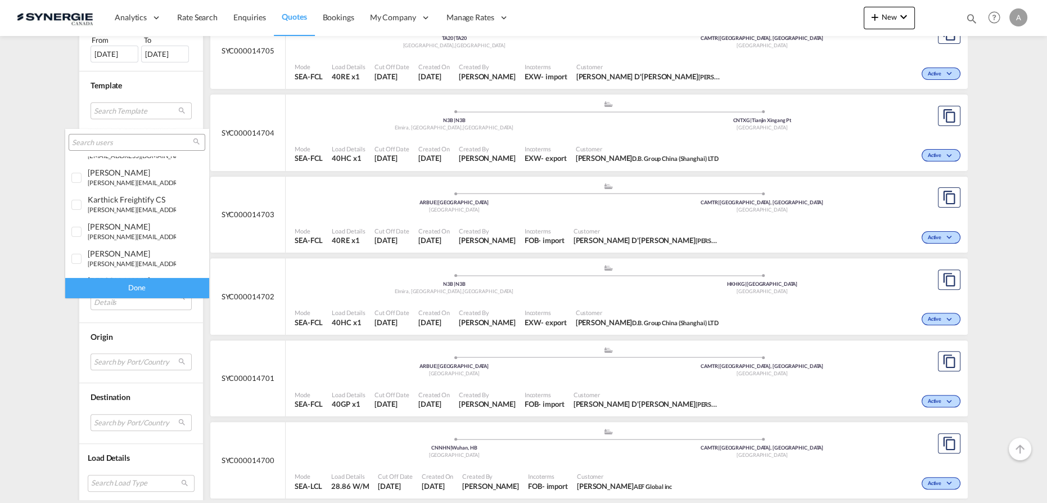
scroll to position [204, 0]
click at [123, 238] on small "[EMAIL_ADDRESS][DOMAIN_NAME]" at bounding box center [139, 239] width 103 height 7
click at [159, 288] on div "Done" at bounding box center [136, 288] width 143 height 20
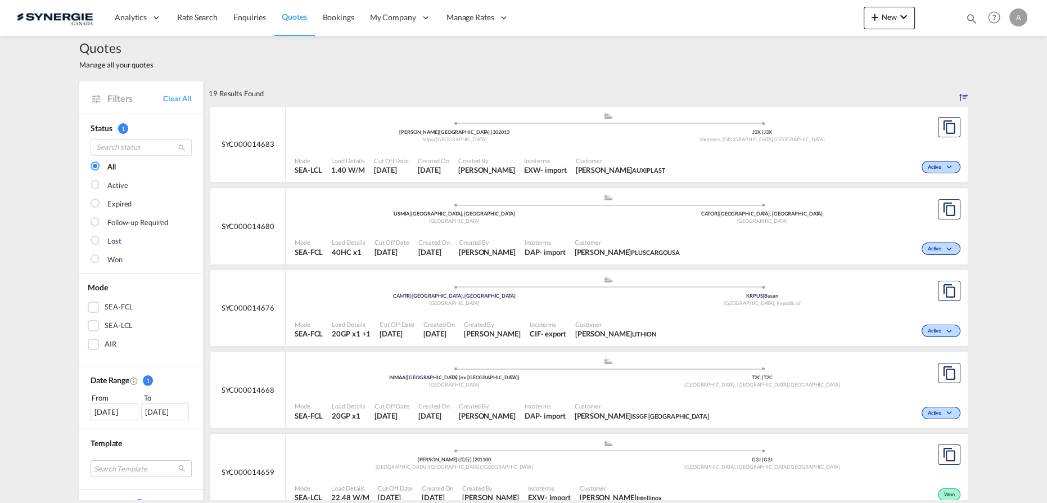
scroll to position [0, 0]
